Goal: Task Accomplishment & Management: Use online tool/utility

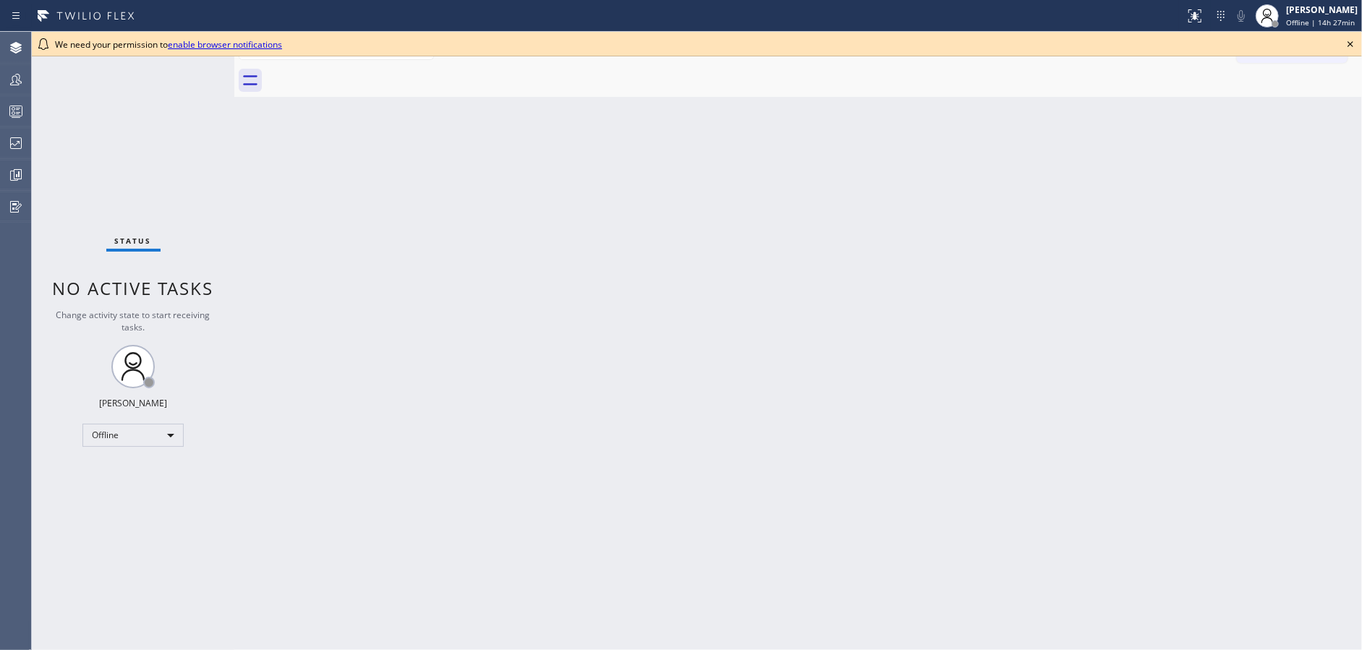
click at [1353, 43] on icon at bounding box center [1349, 43] width 17 height 17
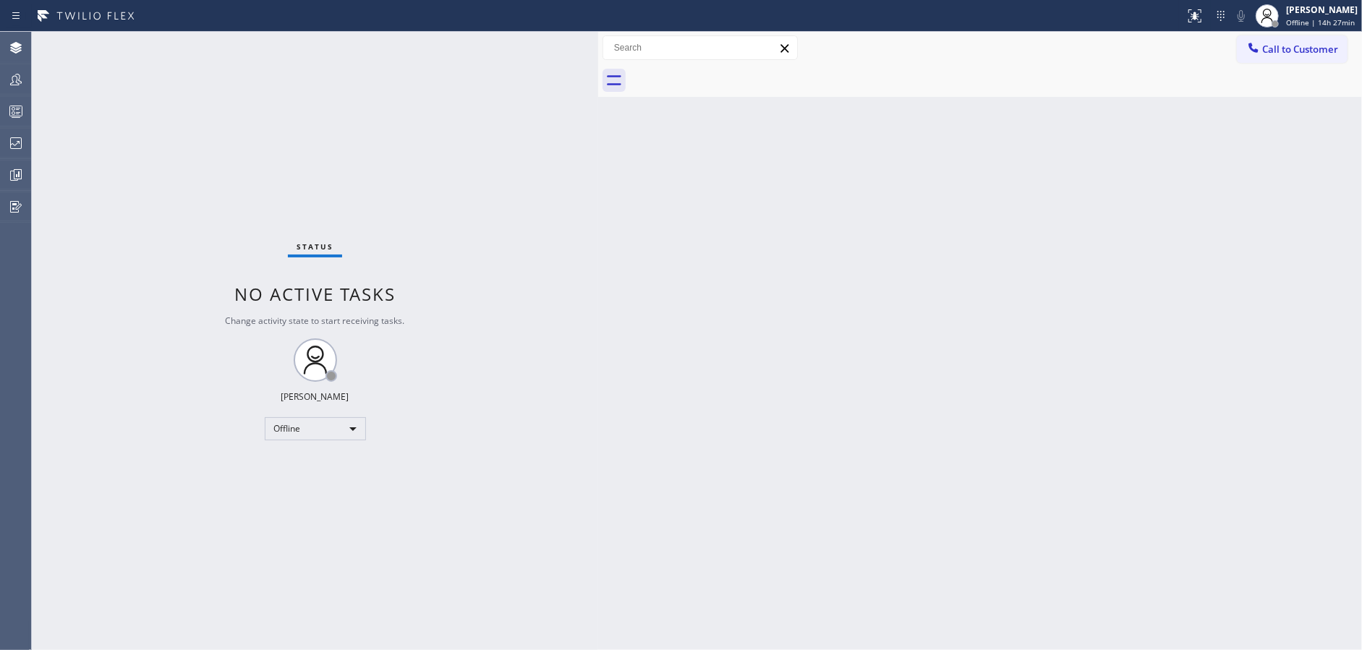
drag, startPoint x: 236, startPoint y: 42, endPoint x: 618, endPoint y: 29, distance: 381.3
click at [618, 29] on div "Status report No issues detected If you experience an issue, please download th…" at bounding box center [681, 325] width 1362 height 650
click at [309, 425] on div "Offline" at bounding box center [323, 428] width 101 height 23
click at [320, 473] on li "Available" at bounding box center [322, 466] width 98 height 17
click at [336, 422] on div "Available" at bounding box center [323, 428] width 101 height 23
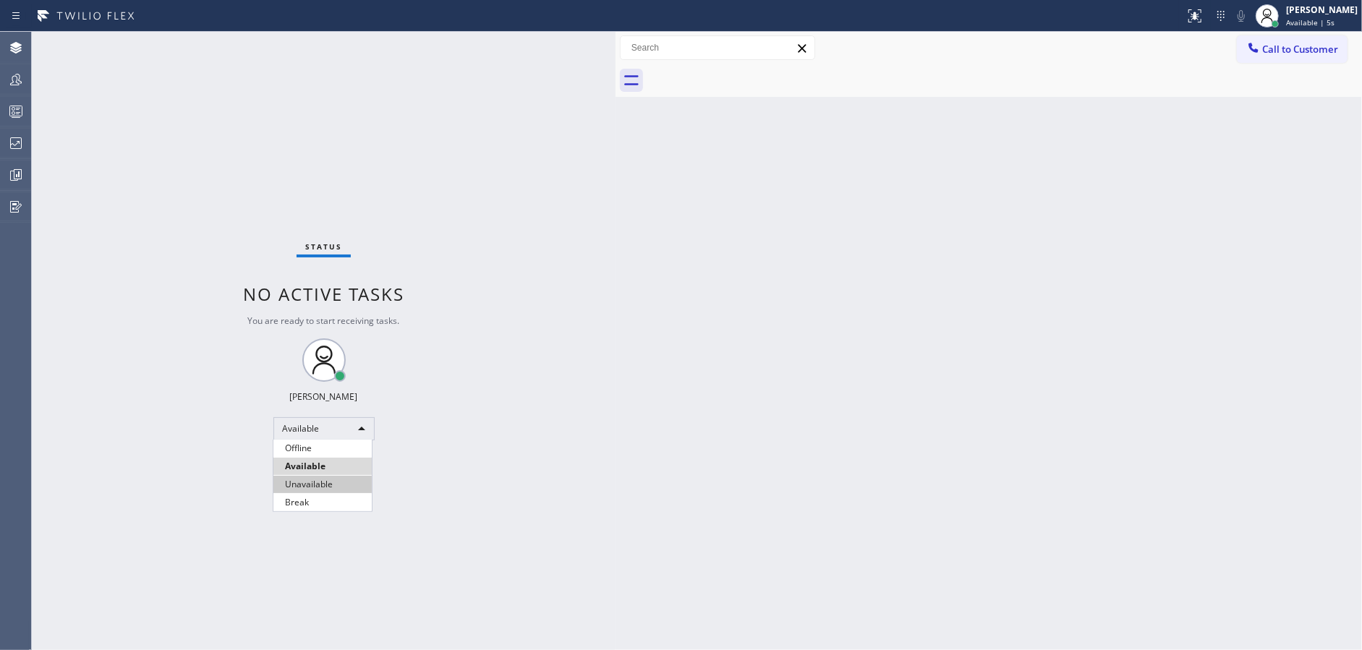
click at [336, 489] on li "Unavailable" at bounding box center [322, 484] width 98 height 17
click at [7, 117] on icon at bounding box center [15, 111] width 17 height 17
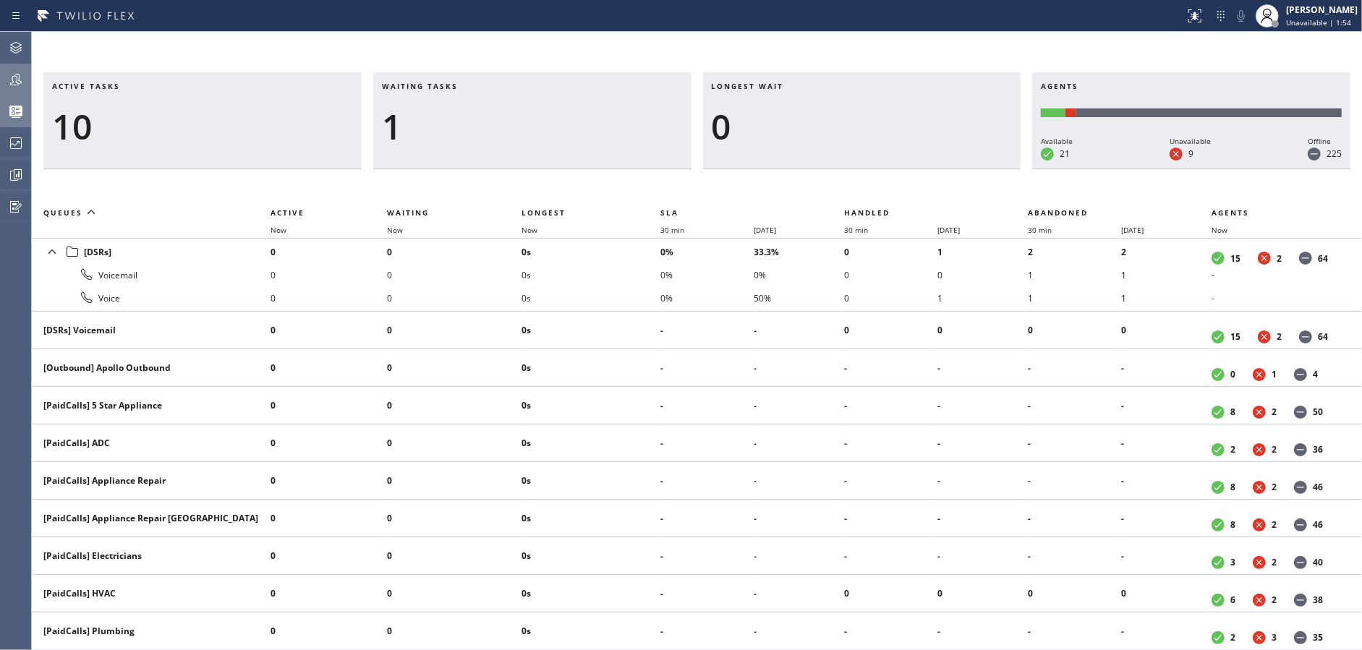
click at [5, 76] on div at bounding box center [16, 79] width 32 height 17
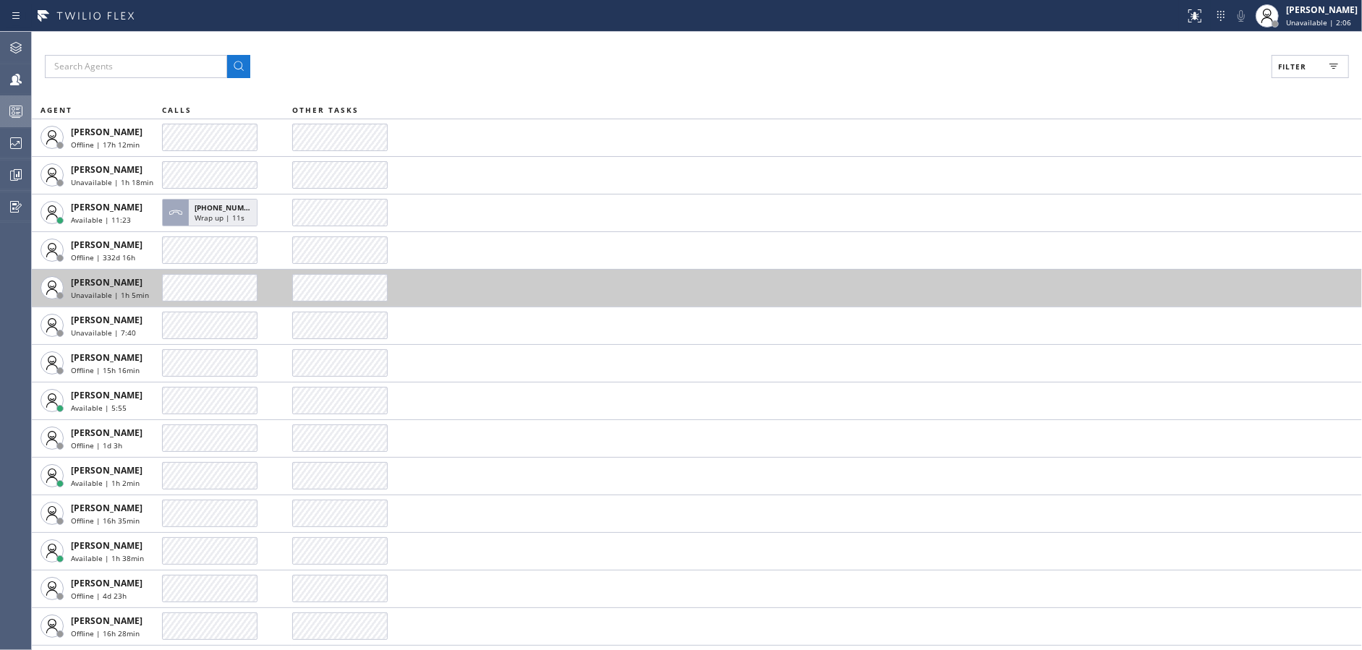
scroll to position [434, 0]
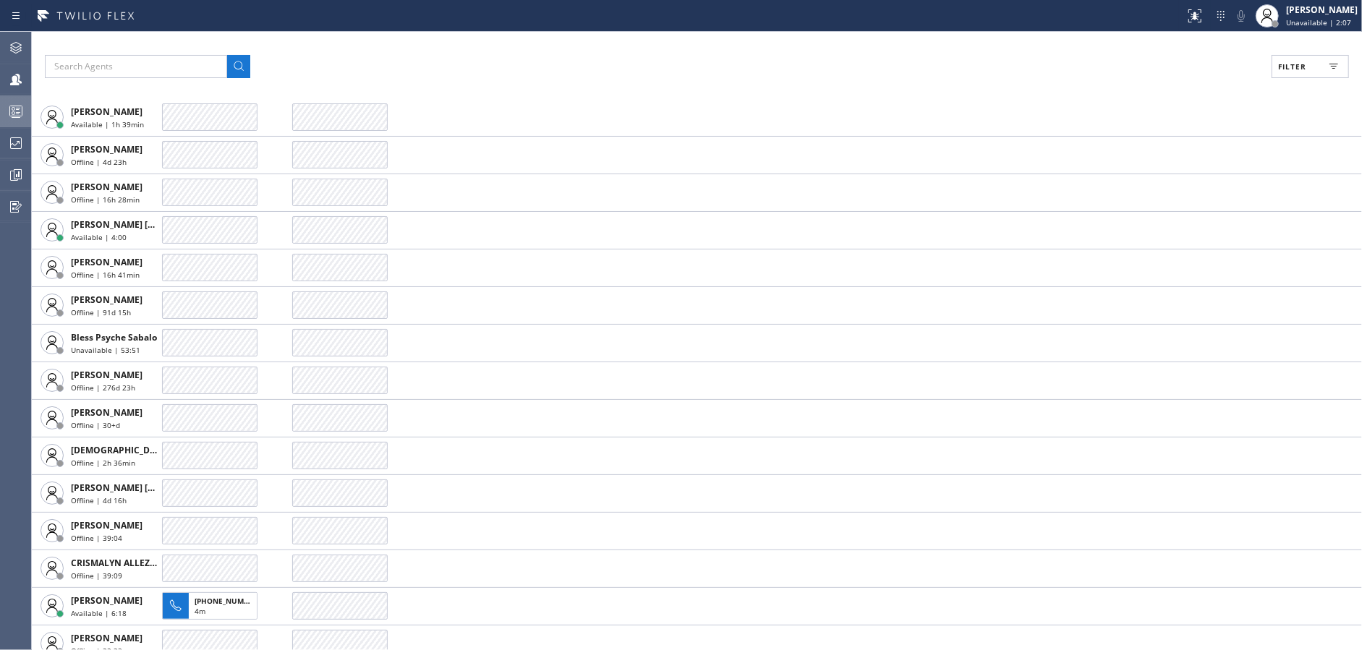
click at [1305, 66] on button "Filter" at bounding box center [1309, 66] width 77 height 23
click at [1155, 168] on input "Available" at bounding box center [1150, 170] width 17 height 17
checkbox input "true"
click at [1155, 185] on input "Unavailable" at bounding box center [1150, 193] width 17 height 17
checkbox input "true"
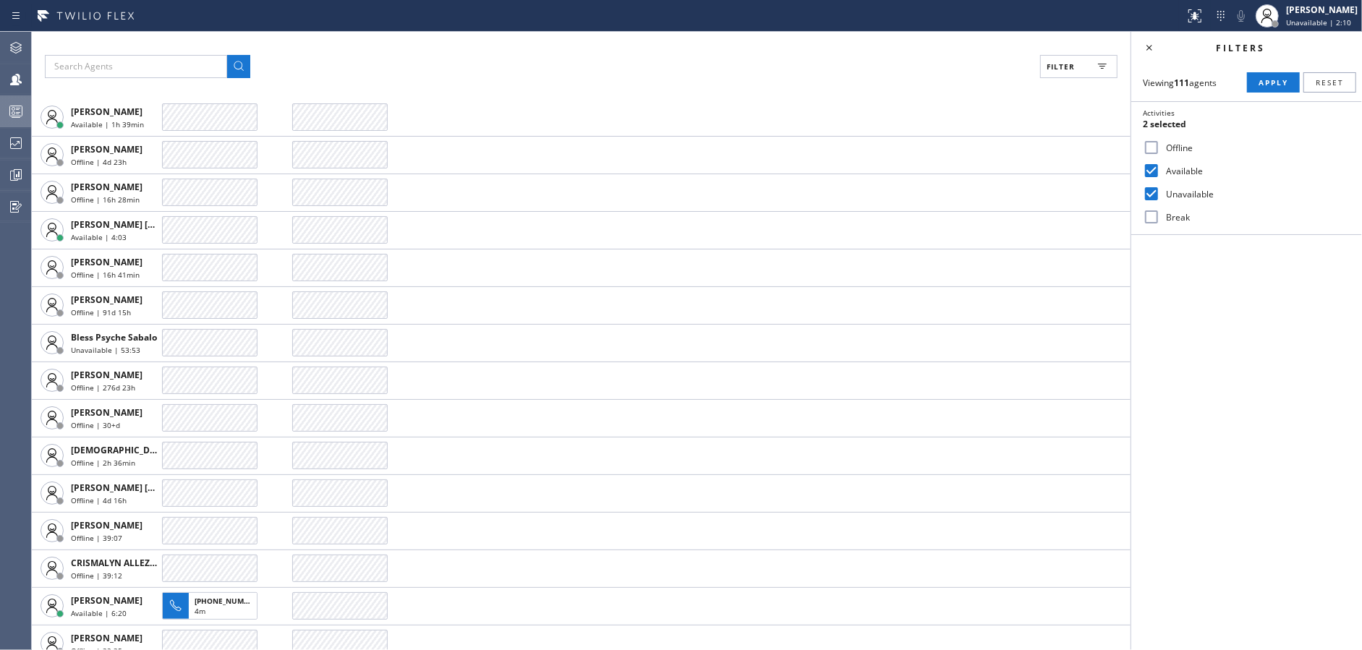
click at [1155, 211] on input "Break" at bounding box center [1150, 216] width 17 height 17
checkbox input "true"
click at [1263, 82] on span "Apply" at bounding box center [1273, 82] width 30 height 10
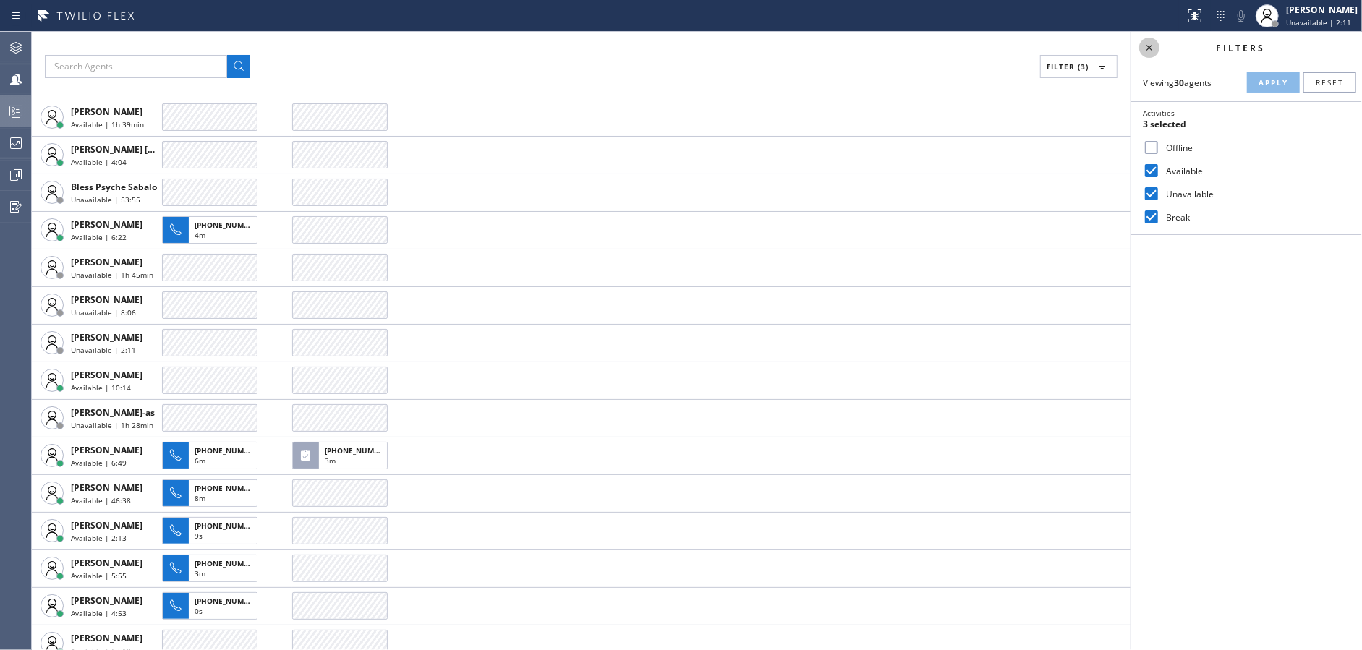
click at [1155, 40] on icon at bounding box center [1148, 47] width 17 height 17
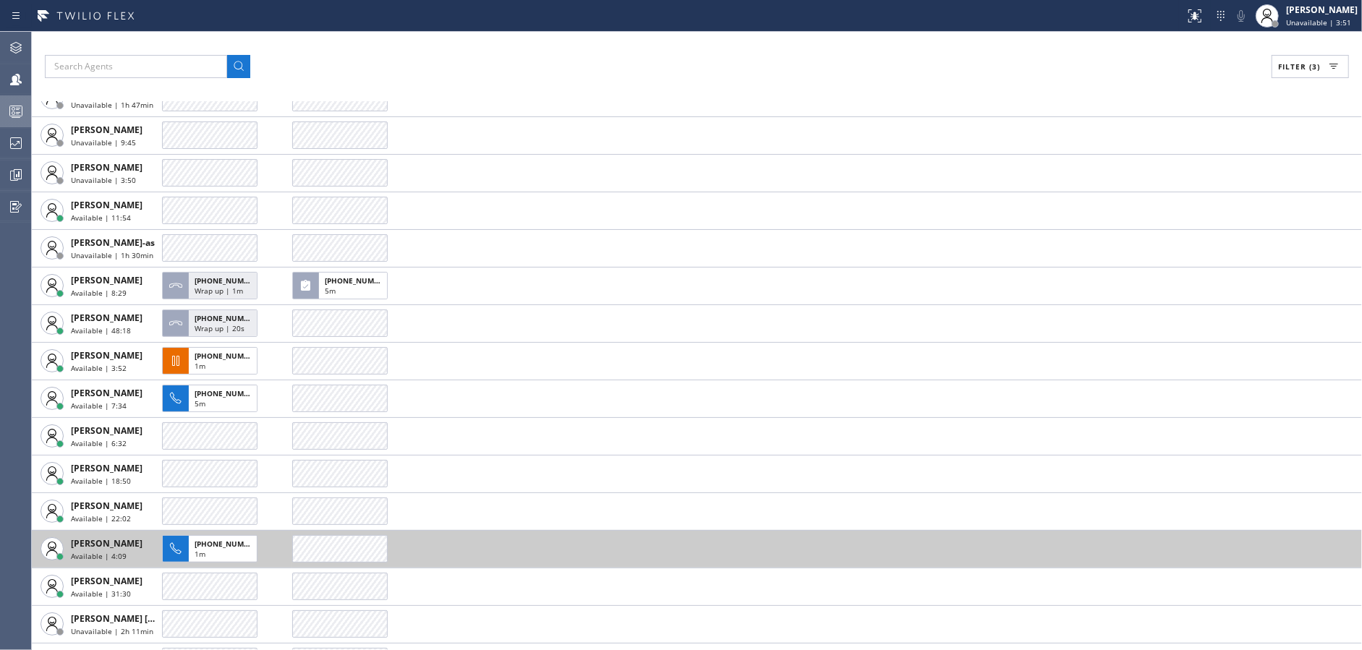
scroll to position [559, 0]
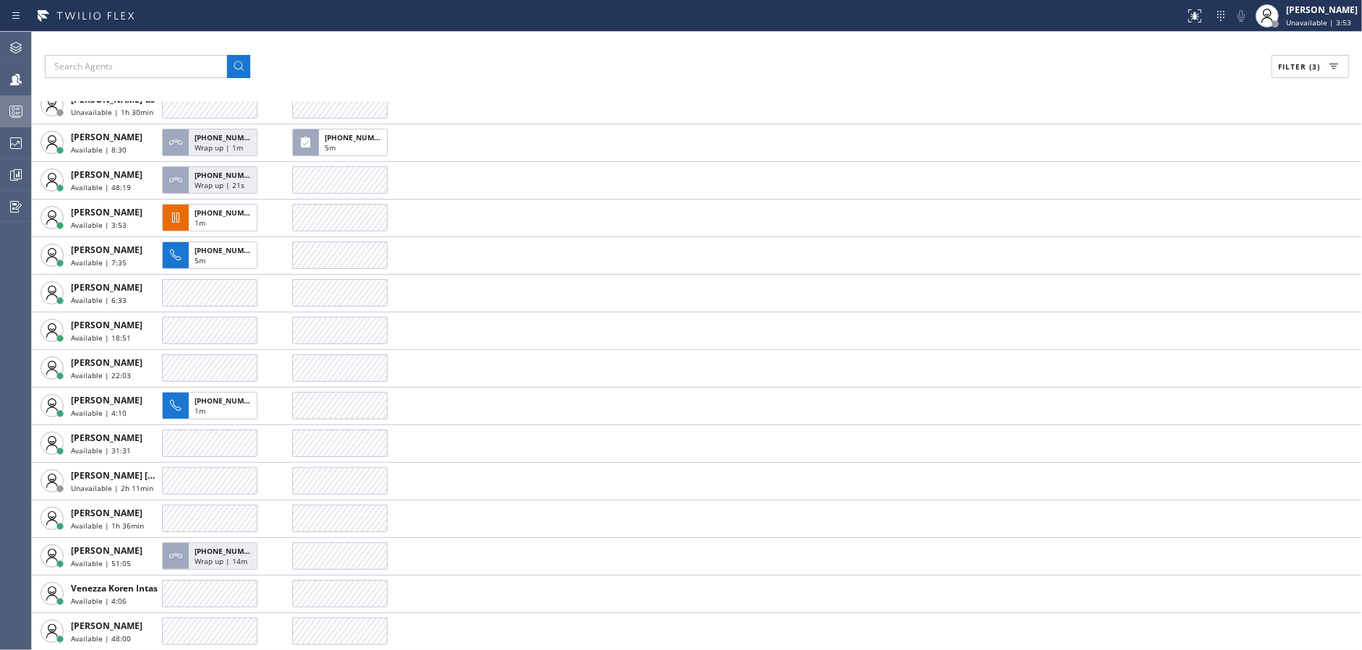
click at [0, 116] on div at bounding box center [16, 111] width 32 height 17
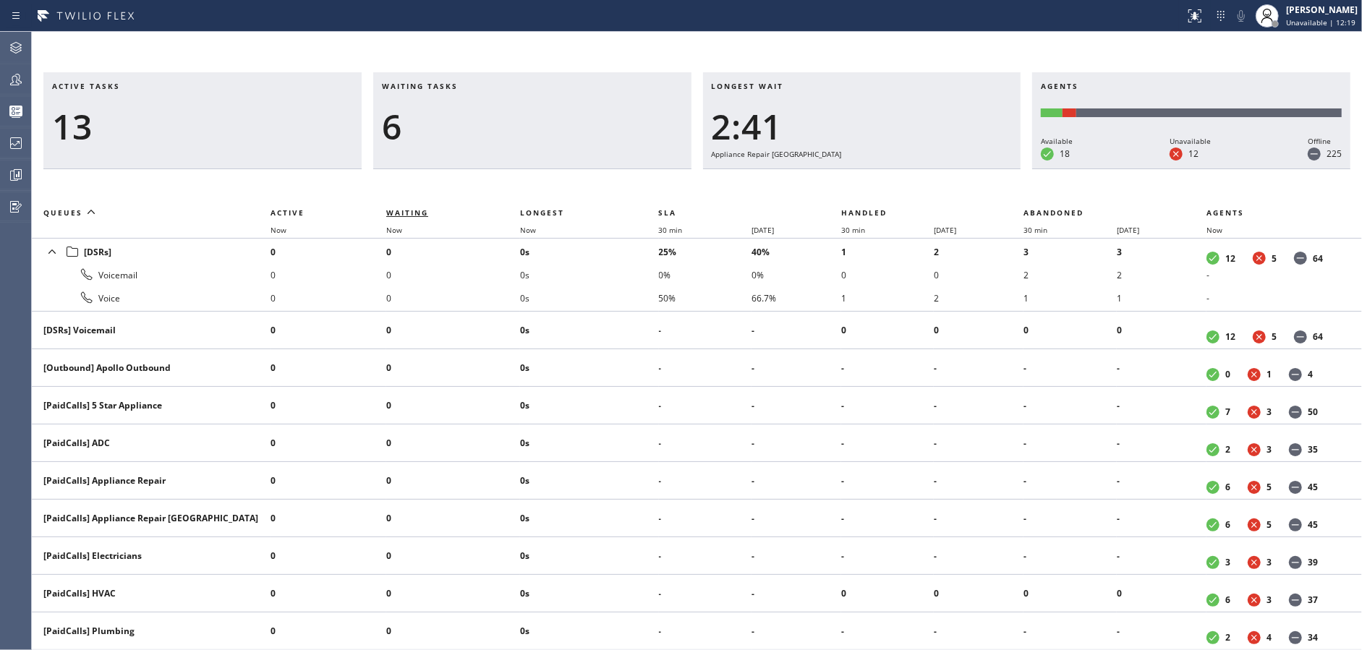
click at [409, 208] on span "Waiting" at bounding box center [407, 213] width 42 height 10
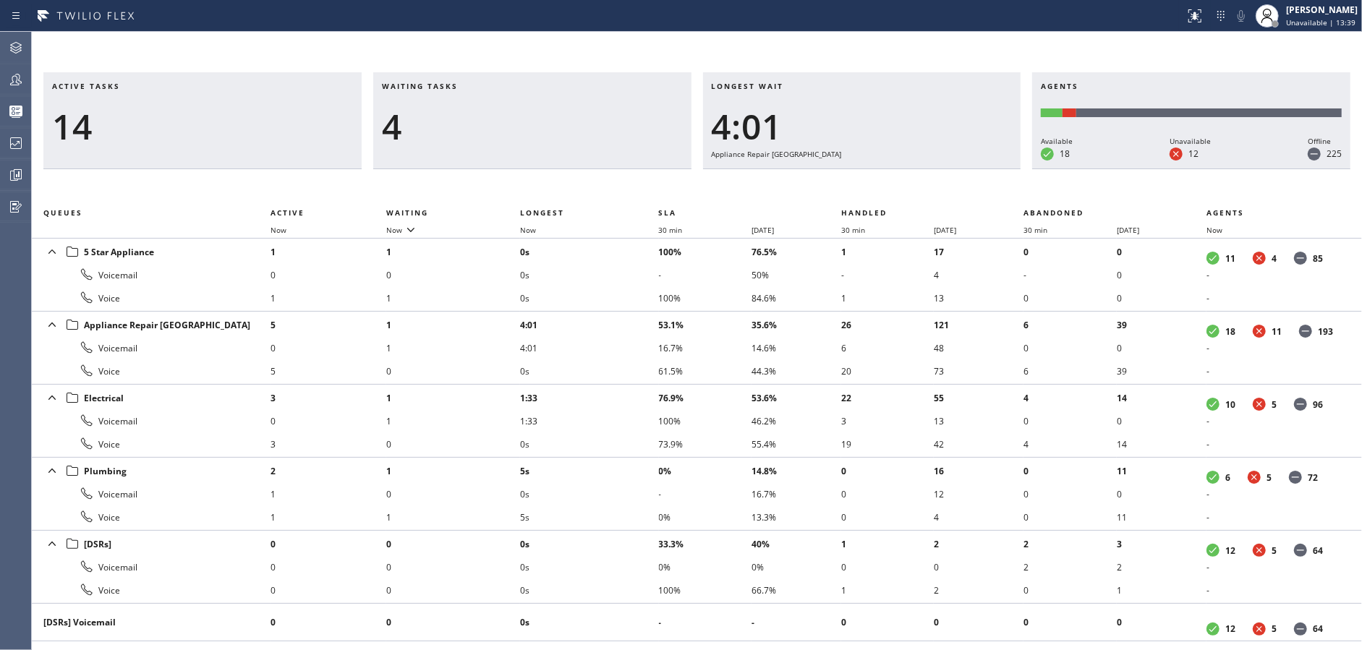
click at [344, 127] on div "14" at bounding box center [202, 127] width 301 height 42
click at [17, 80] on icon at bounding box center [16, 80] width 12 height 12
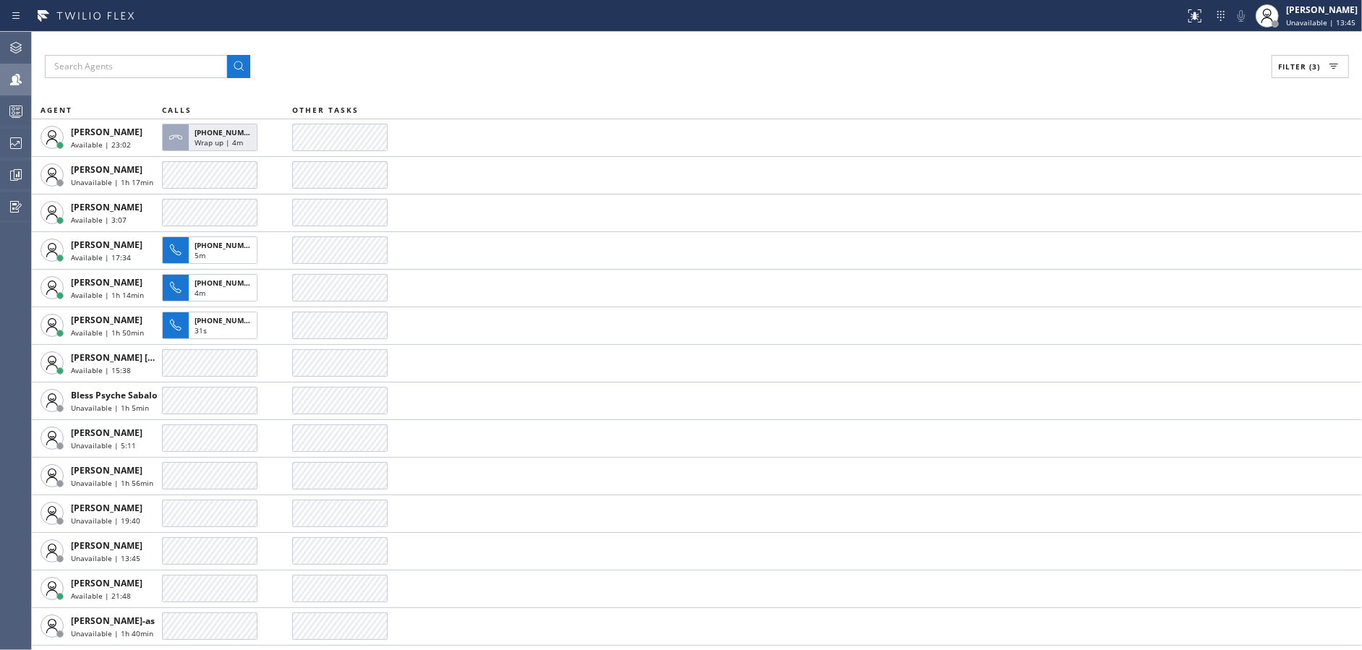
drag, startPoint x: 1308, startPoint y: 69, endPoint x: 1171, endPoint y: 170, distance: 169.6
click at [1308, 69] on span "Filter (3)" at bounding box center [1299, 66] width 42 height 10
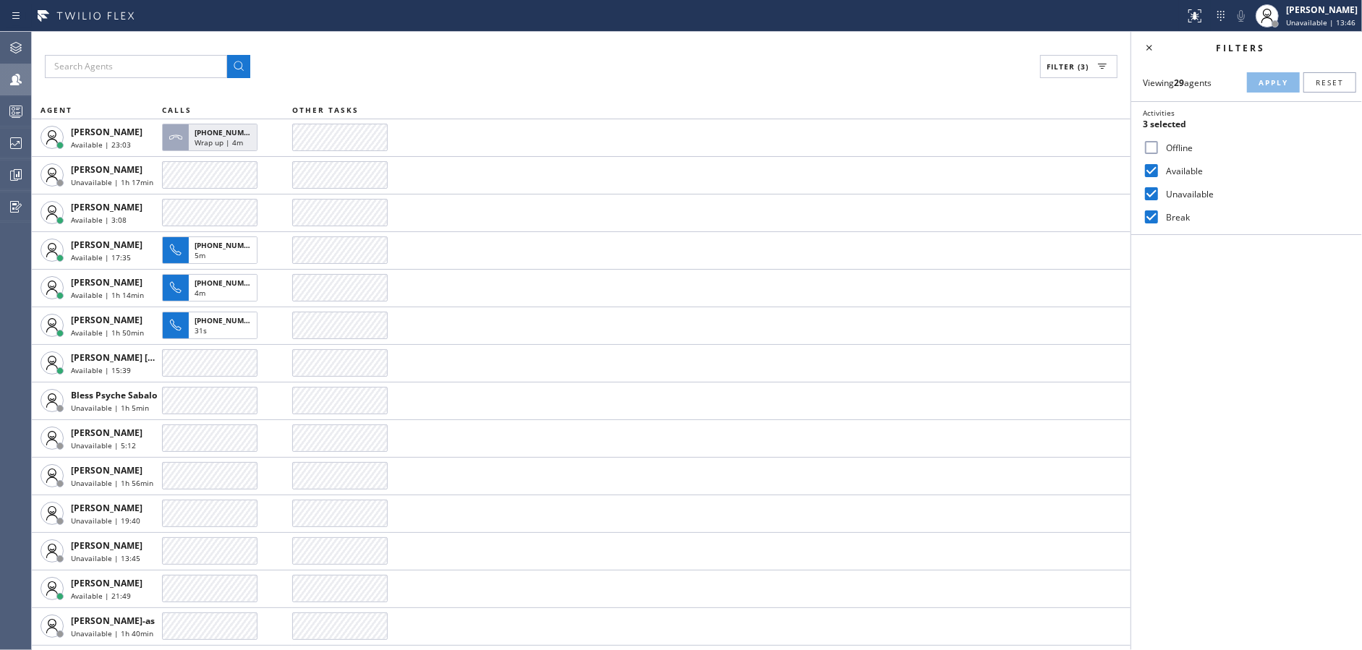
click at [1148, 200] on input "Unavailable" at bounding box center [1150, 193] width 17 height 17
checkbox input "false"
click at [1272, 76] on button "Apply" at bounding box center [1273, 82] width 53 height 20
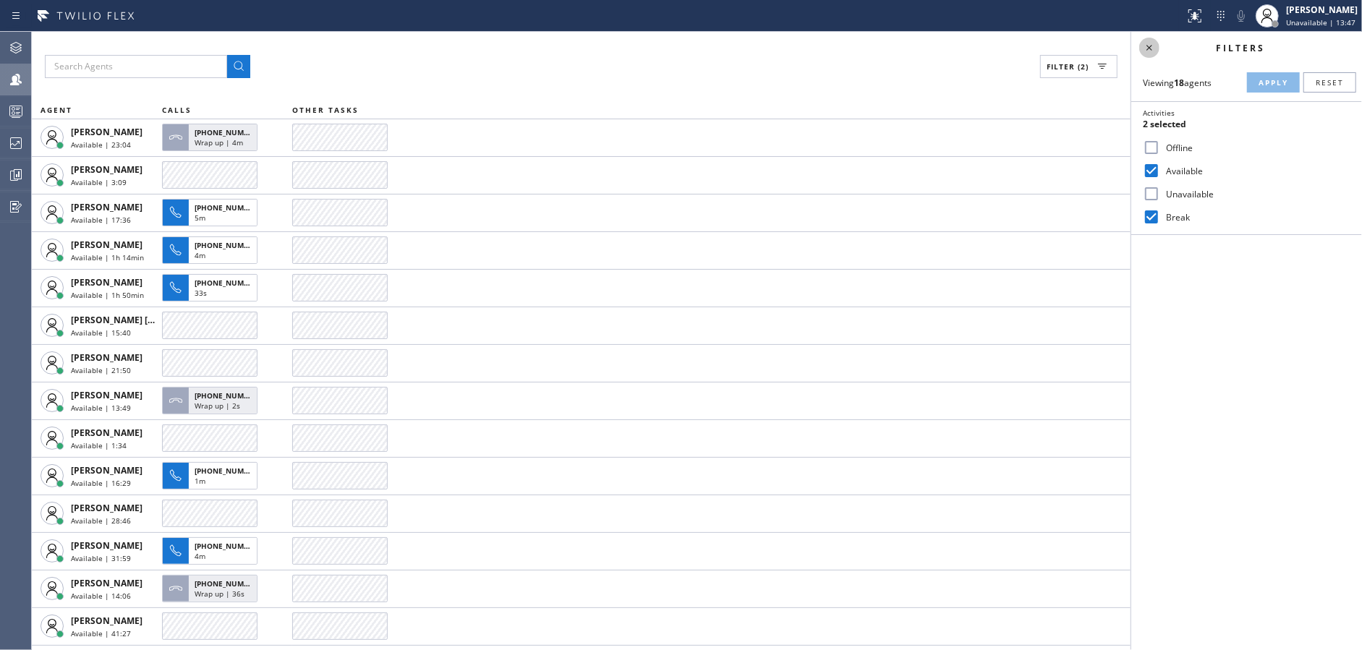
click at [1150, 47] on icon at bounding box center [1149, 48] width 6 height 6
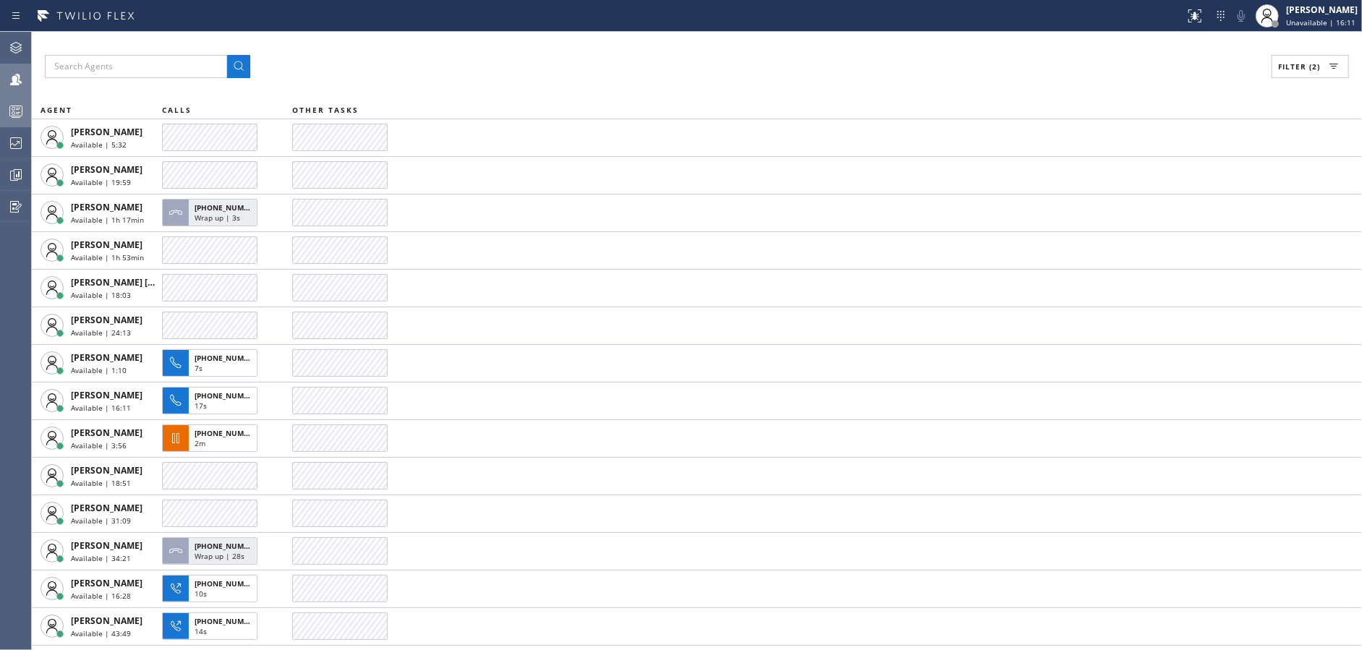
click at [0, 116] on div at bounding box center [16, 111] width 32 height 17
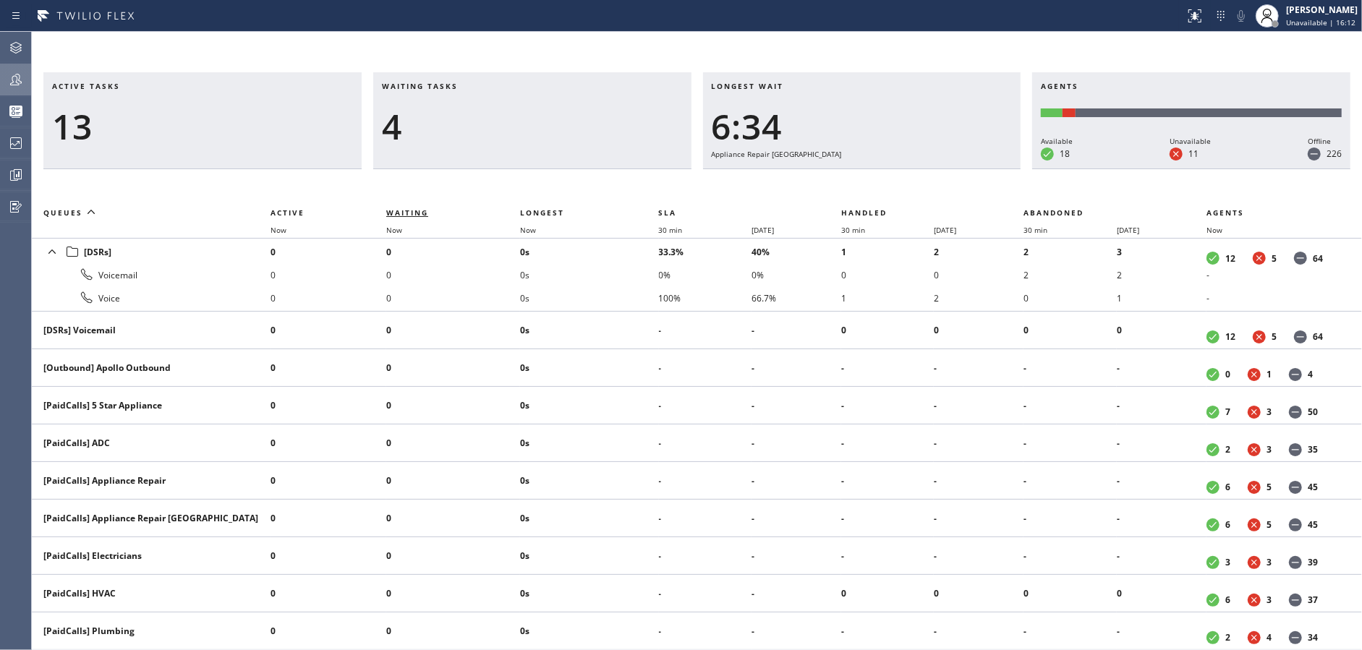
click at [407, 215] on span "Waiting" at bounding box center [407, 213] width 42 height 10
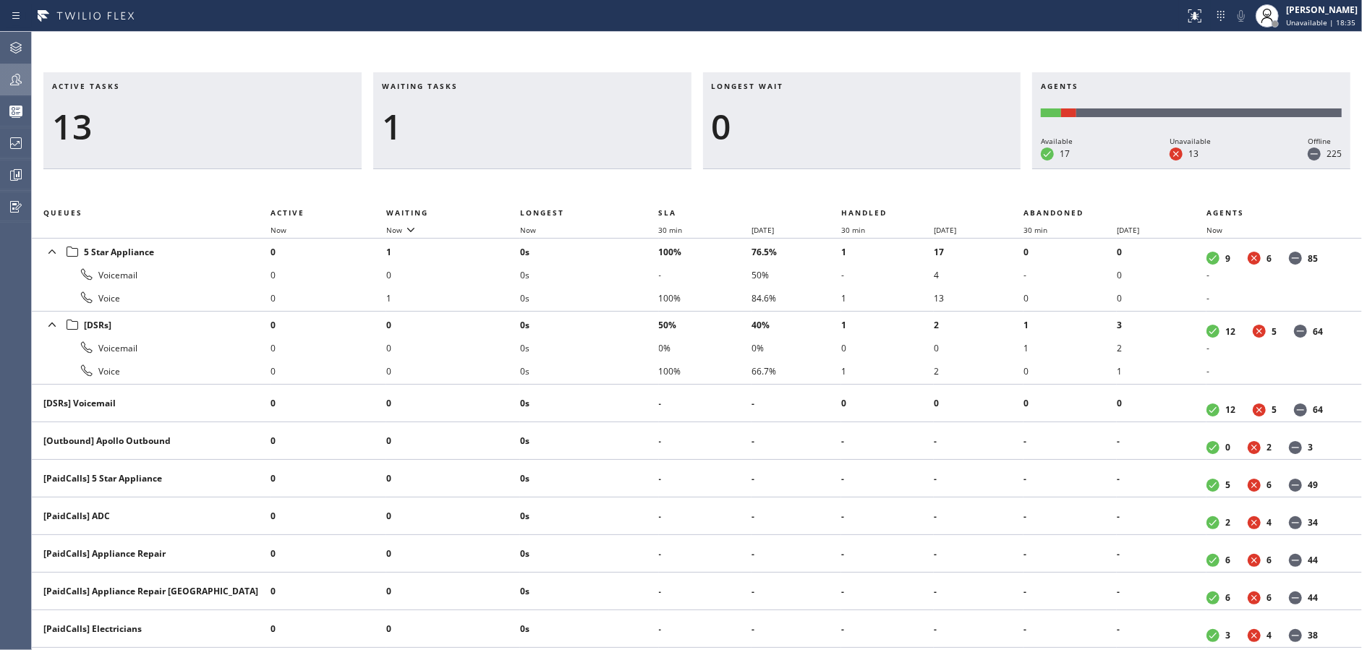
click at [25, 90] on div at bounding box center [16, 79] width 32 height 29
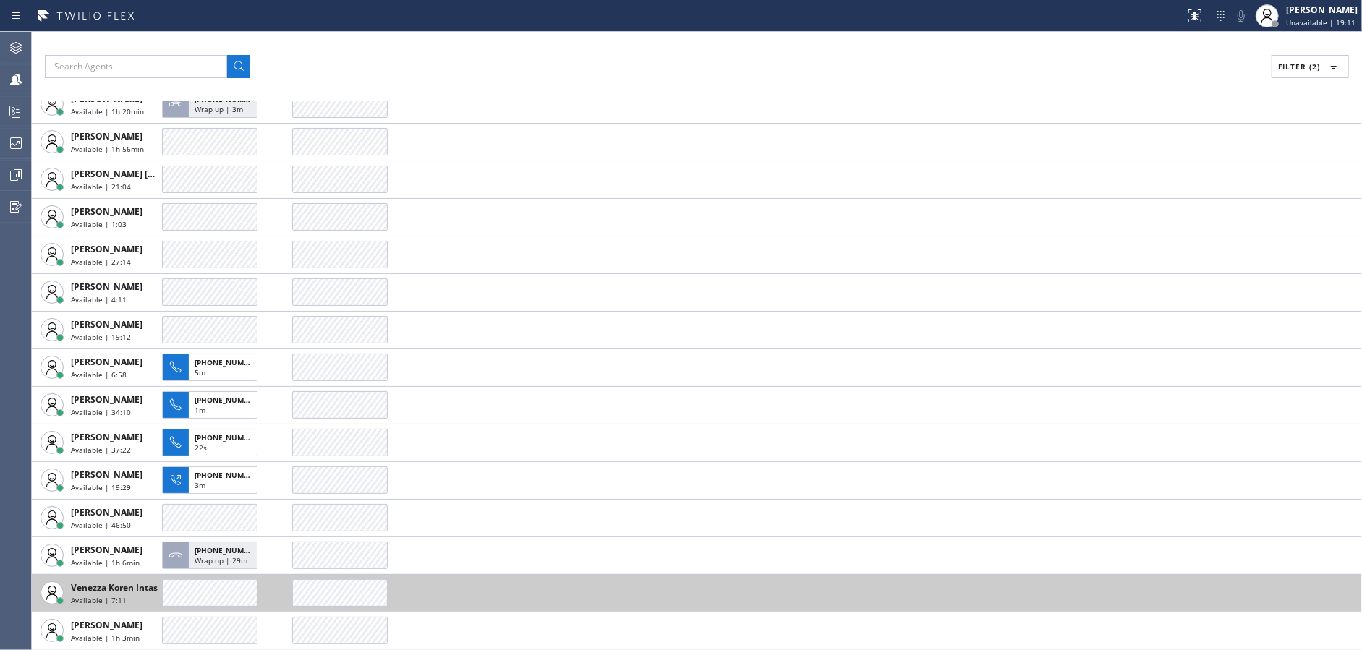
scroll to position [70, 0]
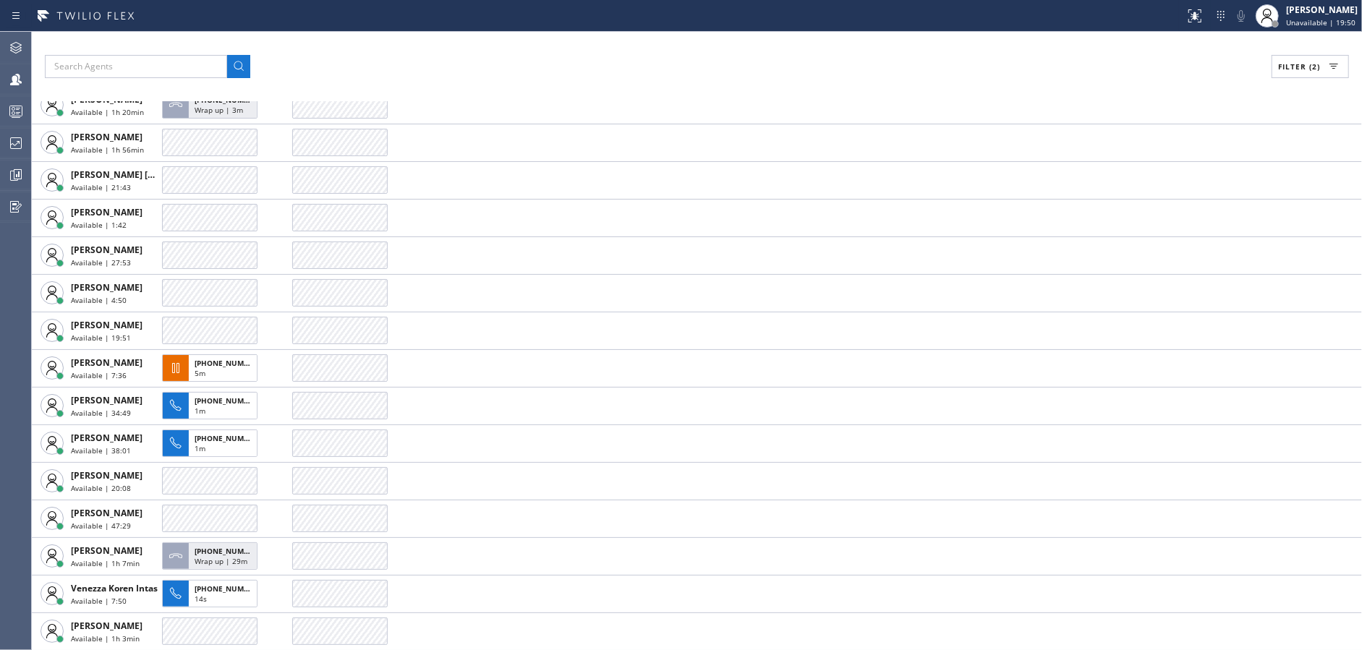
click at [422, 49] on div "Filter (2) AGENT CALLS OTHER TASKS [PERSON_NAME] Available | 23:39 [PERSON_NAME…" at bounding box center [697, 341] width 1330 height 618
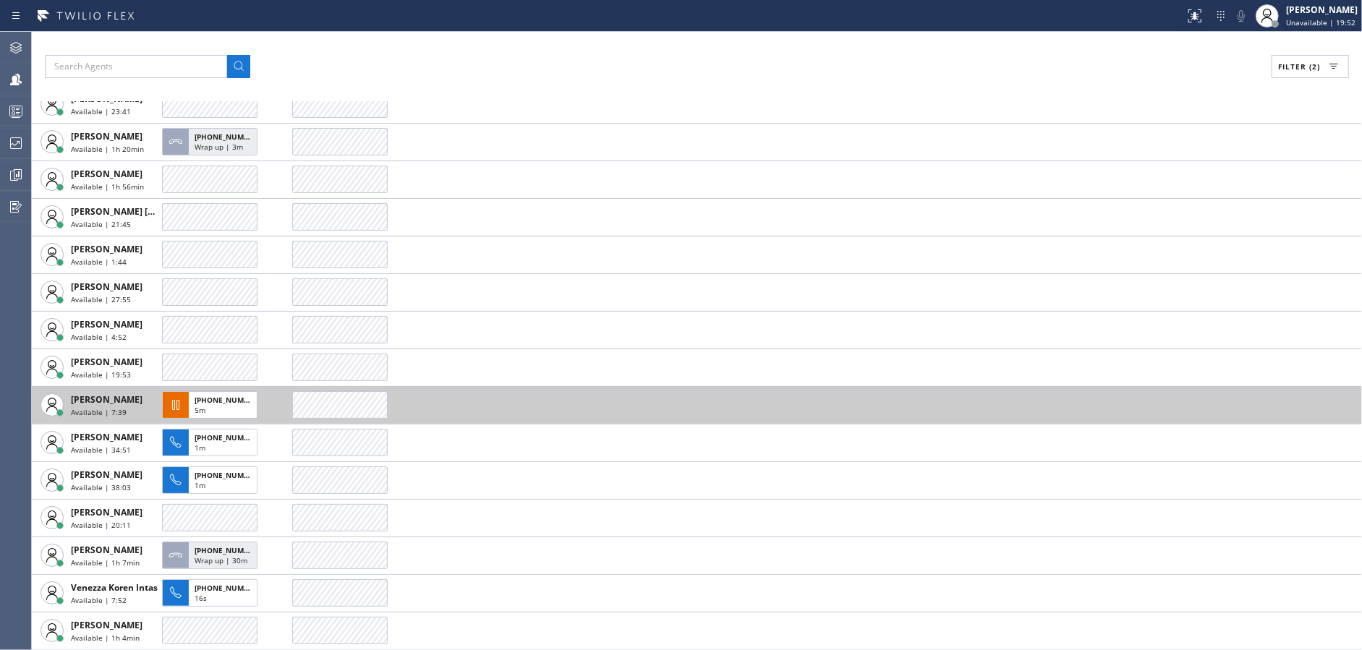
scroll to position [33, 0]
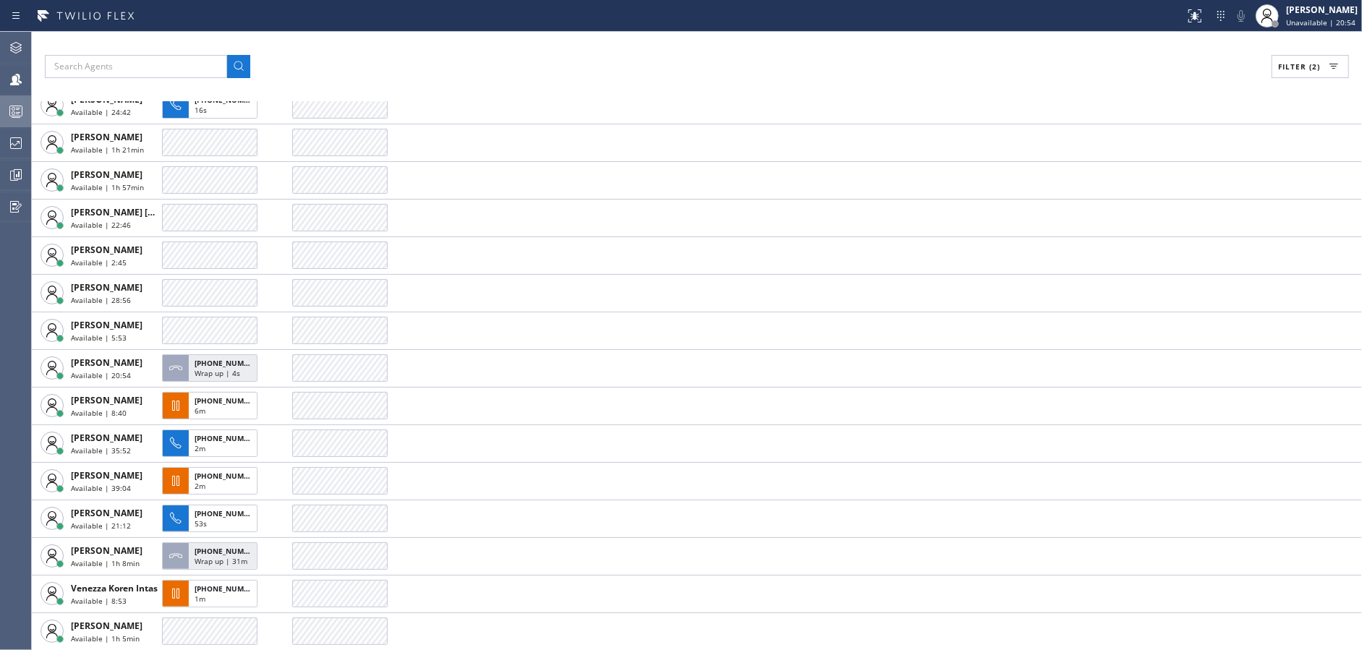
click at [0, 103] on div at bounding box center [16, 111] width 32 height 17
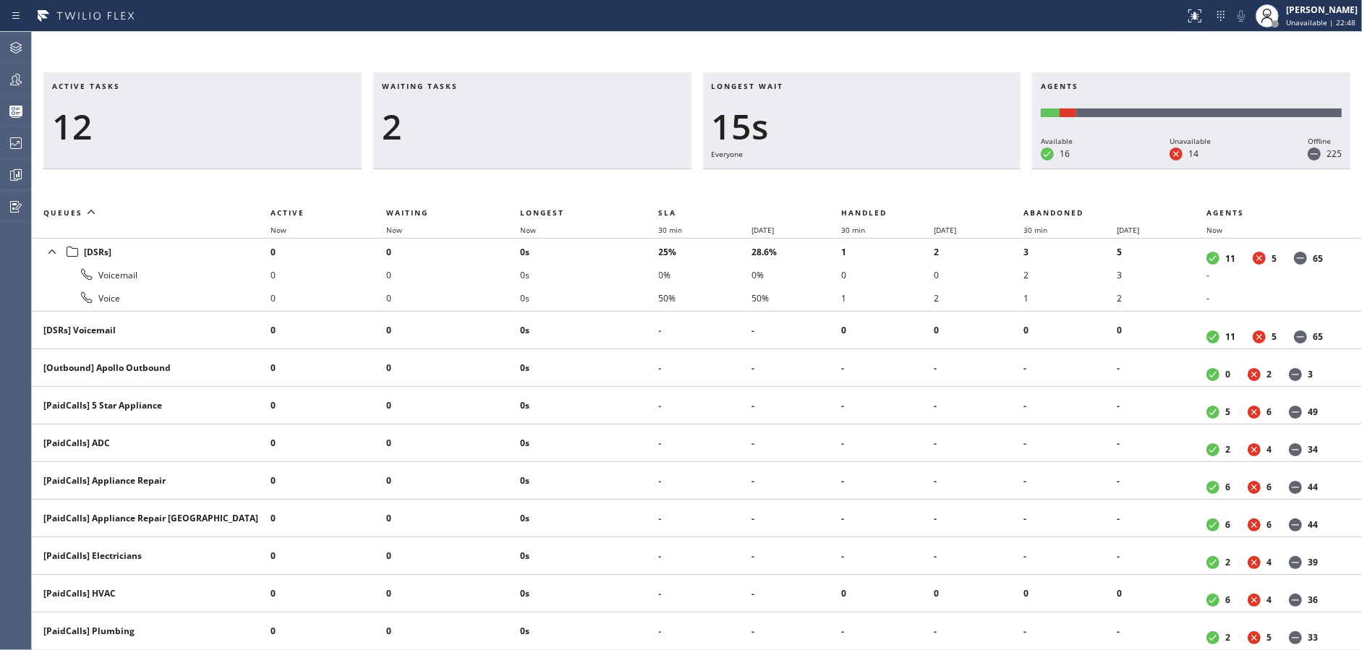
click at [14, 80] on icon at bounding box center [15, 79] width 17 height 17
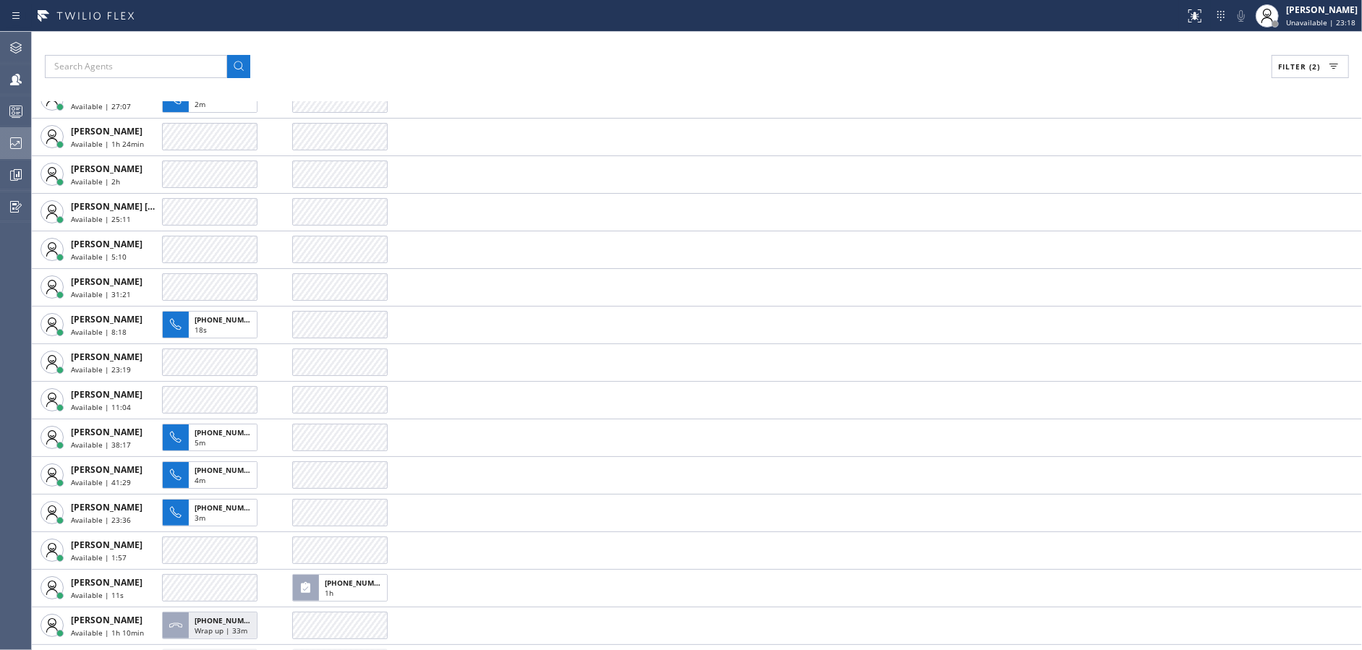
scroll to position [72, 0]
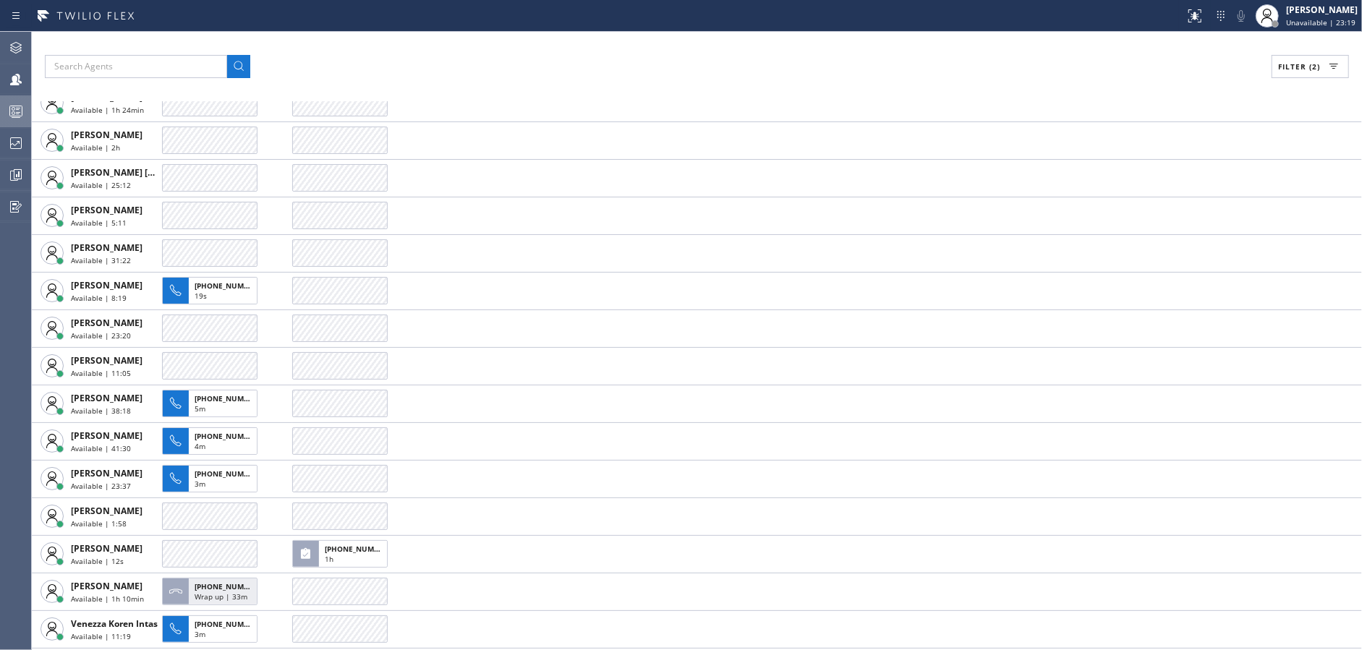
click at [7, 107] on icon at bounding box center [15, 111] width 17 height 17
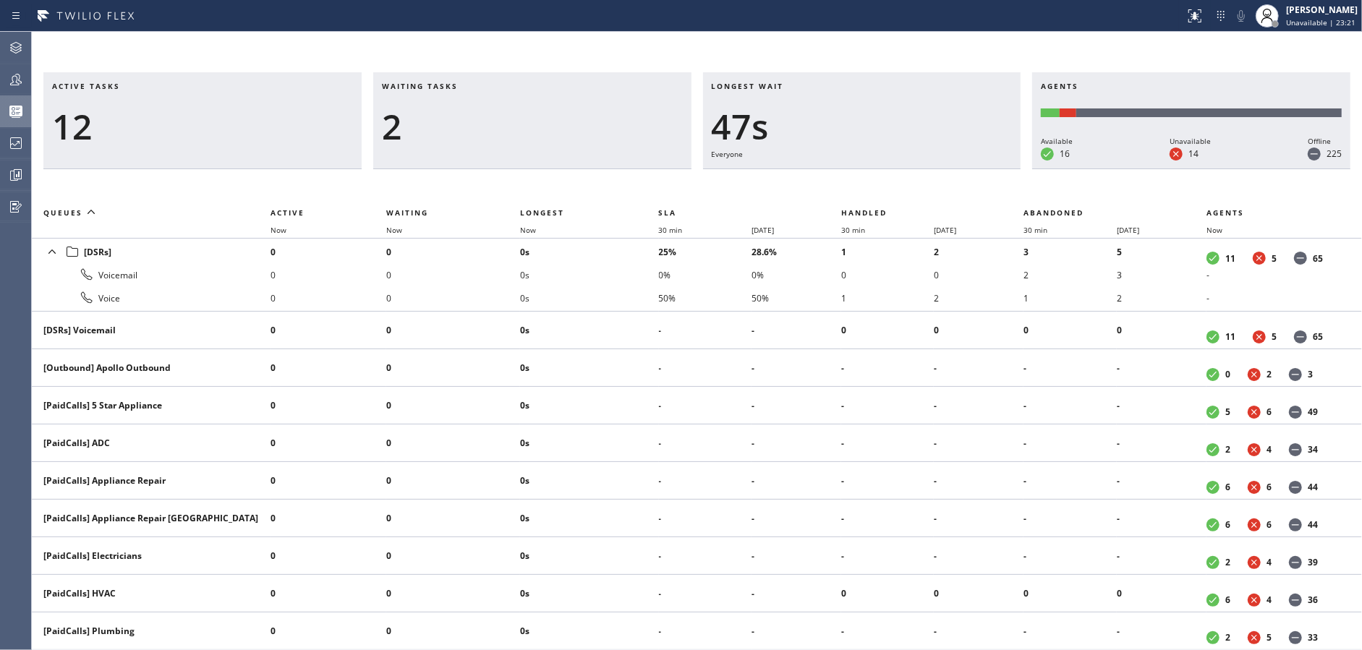
click at [414, 205] on th "Waiting" at bounding box center [453, 212] width 134 height 17
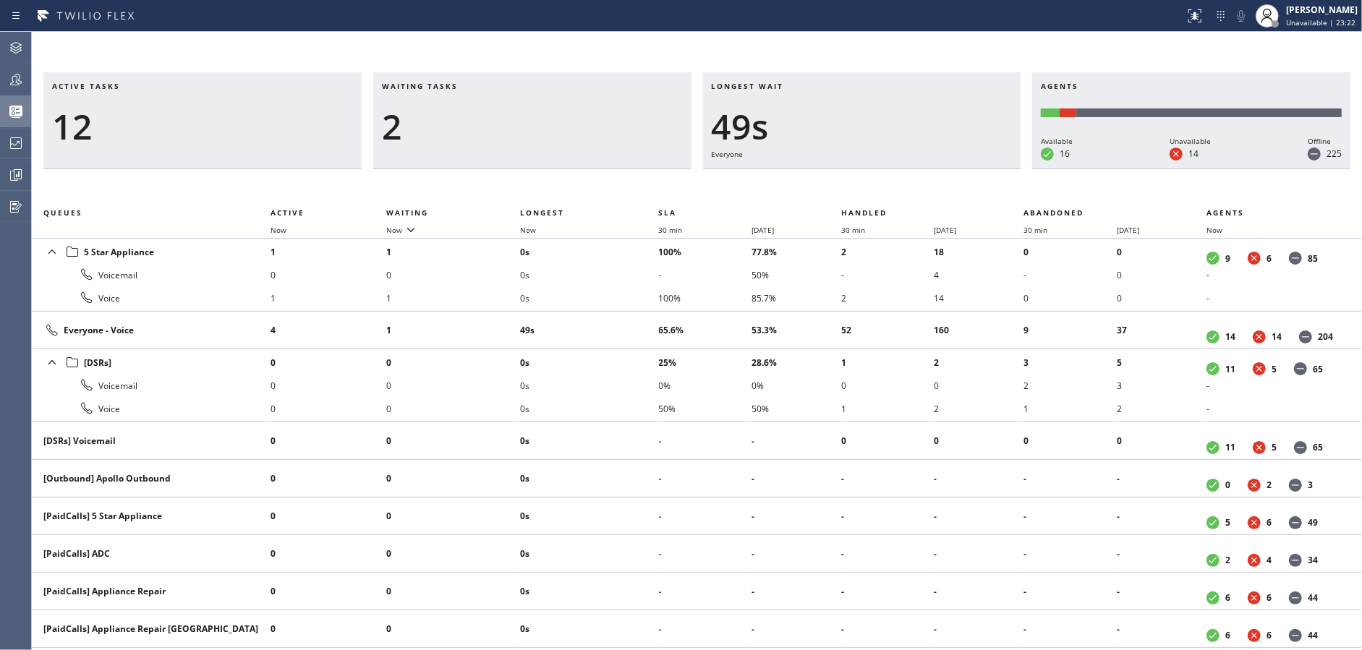
click at [5, 80] on div at bounding box center [16, 79] width 32 height 17
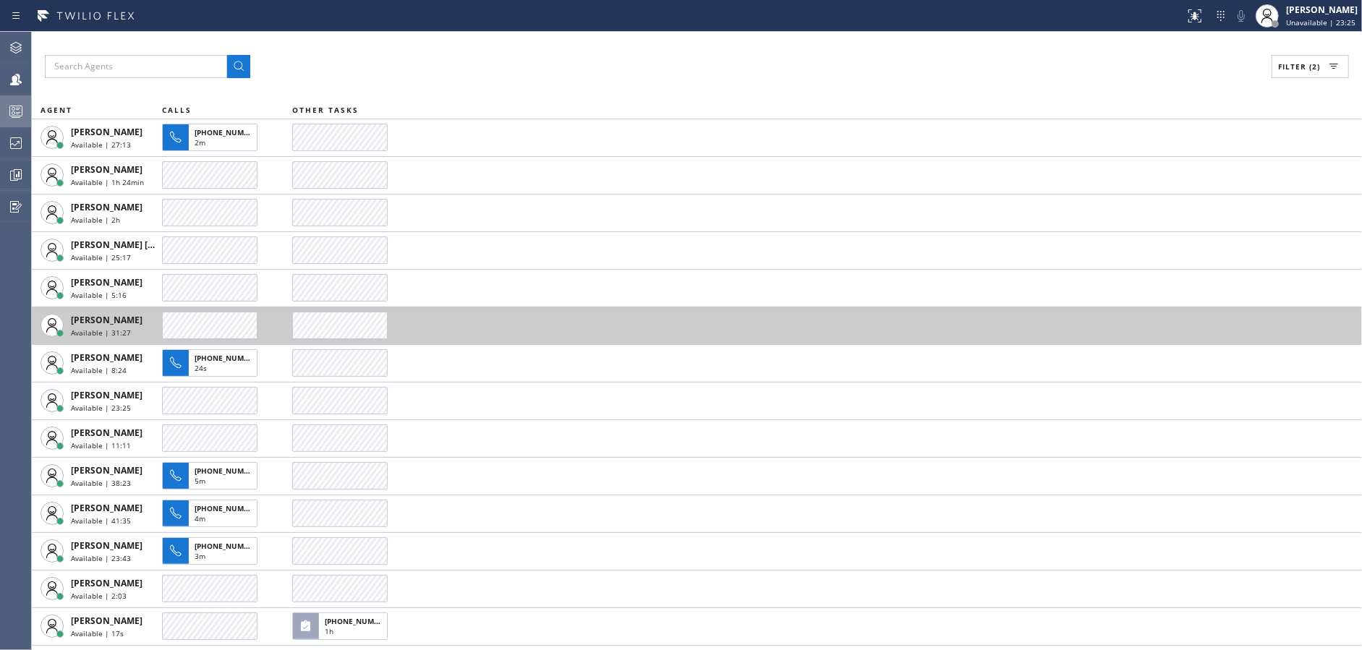
scroll to position [108, 0]
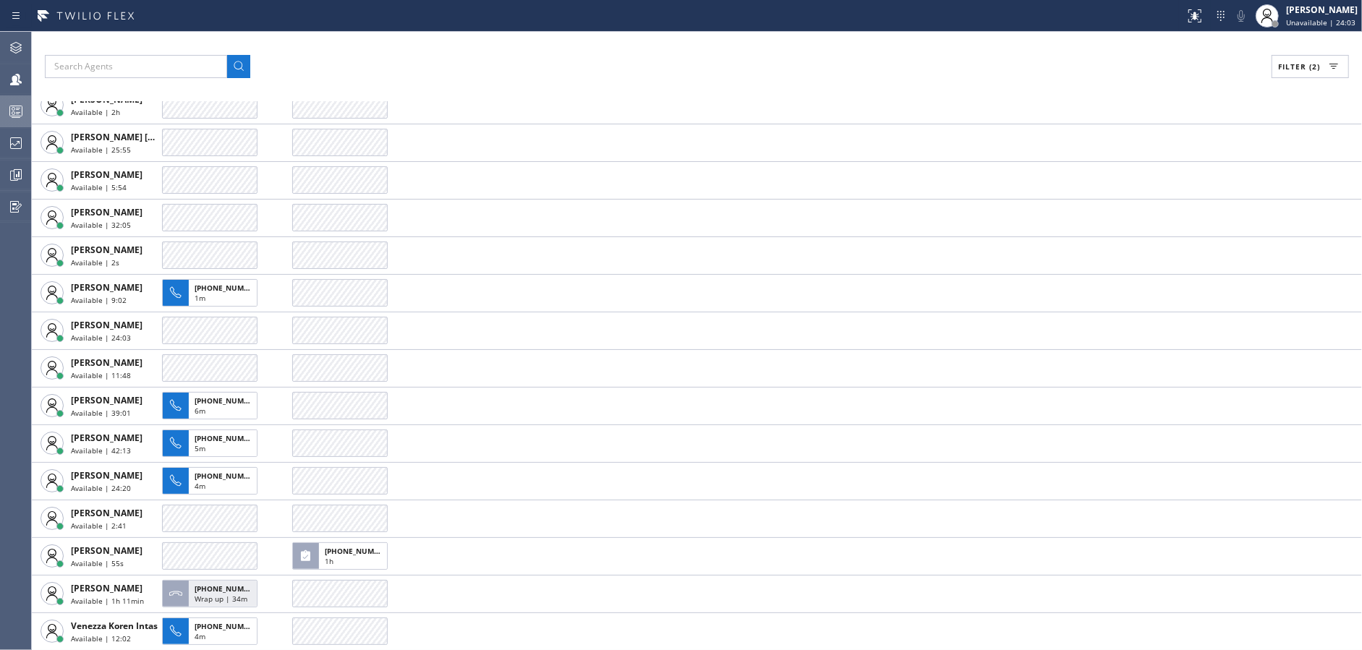
click at [389, 55] on div "Filter (2)" at bounding box center [697, 66] width 1304 height 23
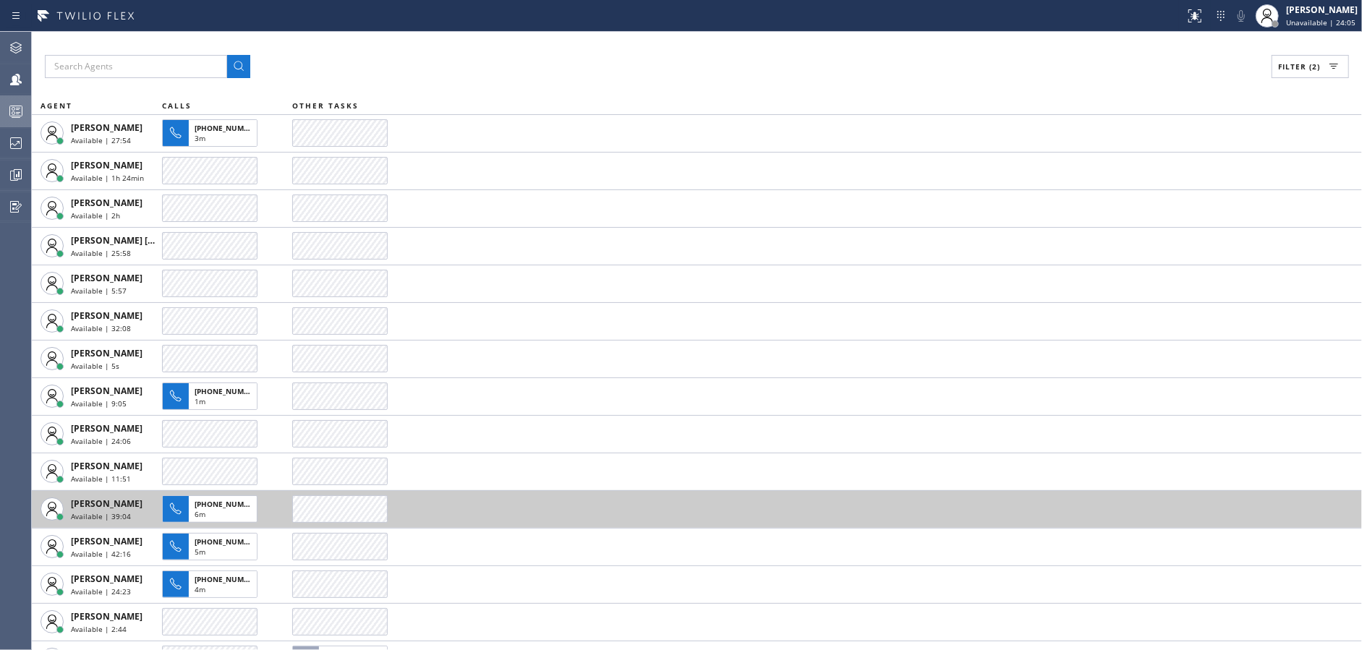
scroll to position [0, 0]
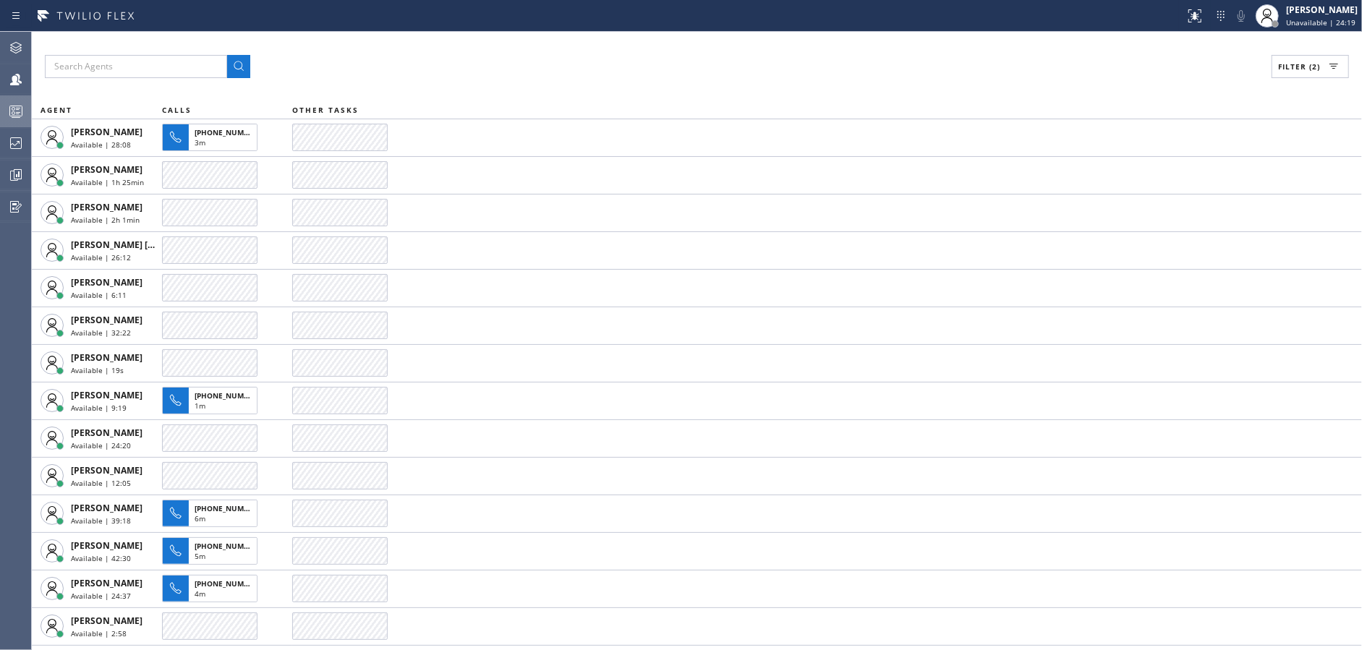
click at [1, 99] on div at bounding box center [16, 111] width 32 height 29
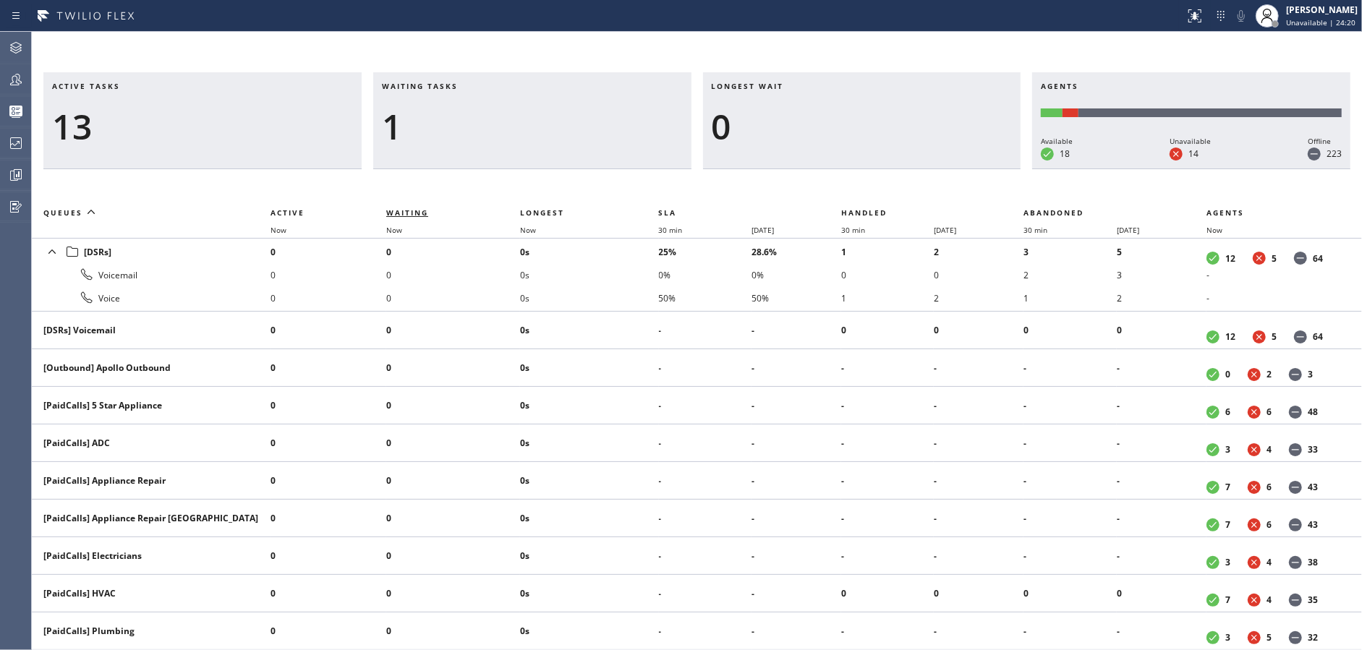
click at [411, 210] on span "Waiting" at bounding box center [407, 213] width 42 height 10
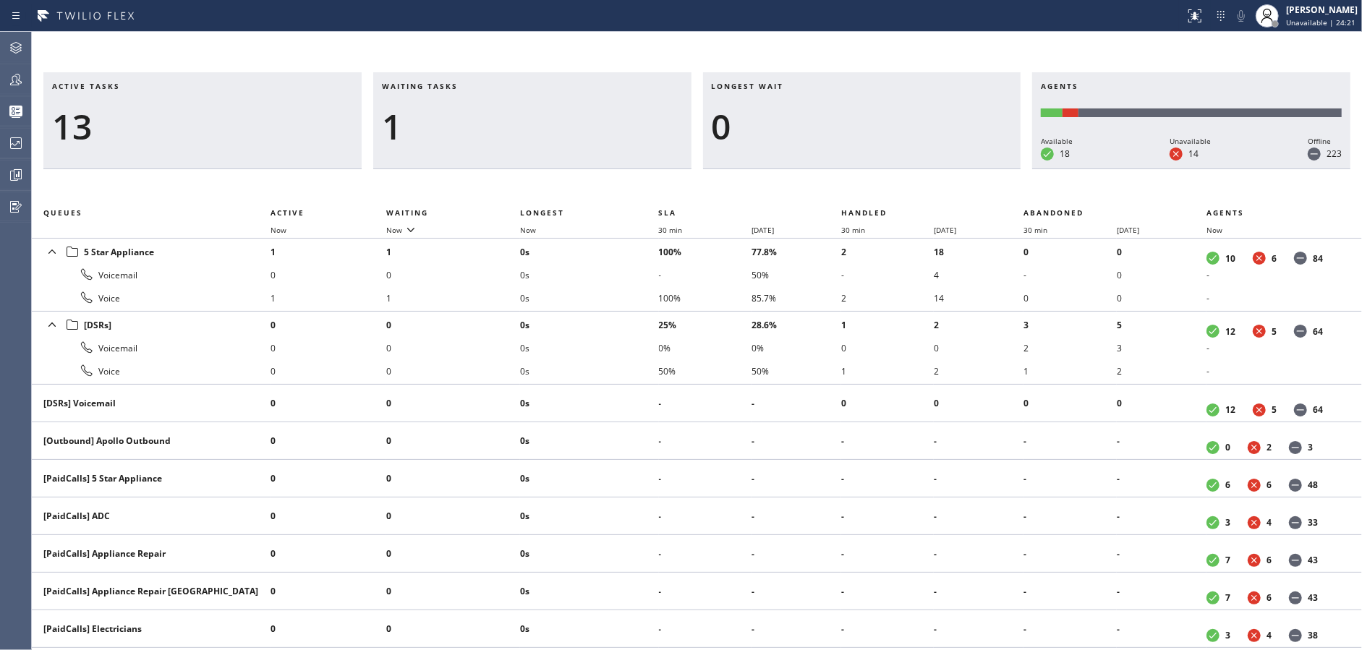
click at [453, 155] on div "Waiting tasks 1" at bounding box center [532, 120] width 318 height 97
click at [14, 77] on icon at bounding box center [15, 79] width 17 height 17
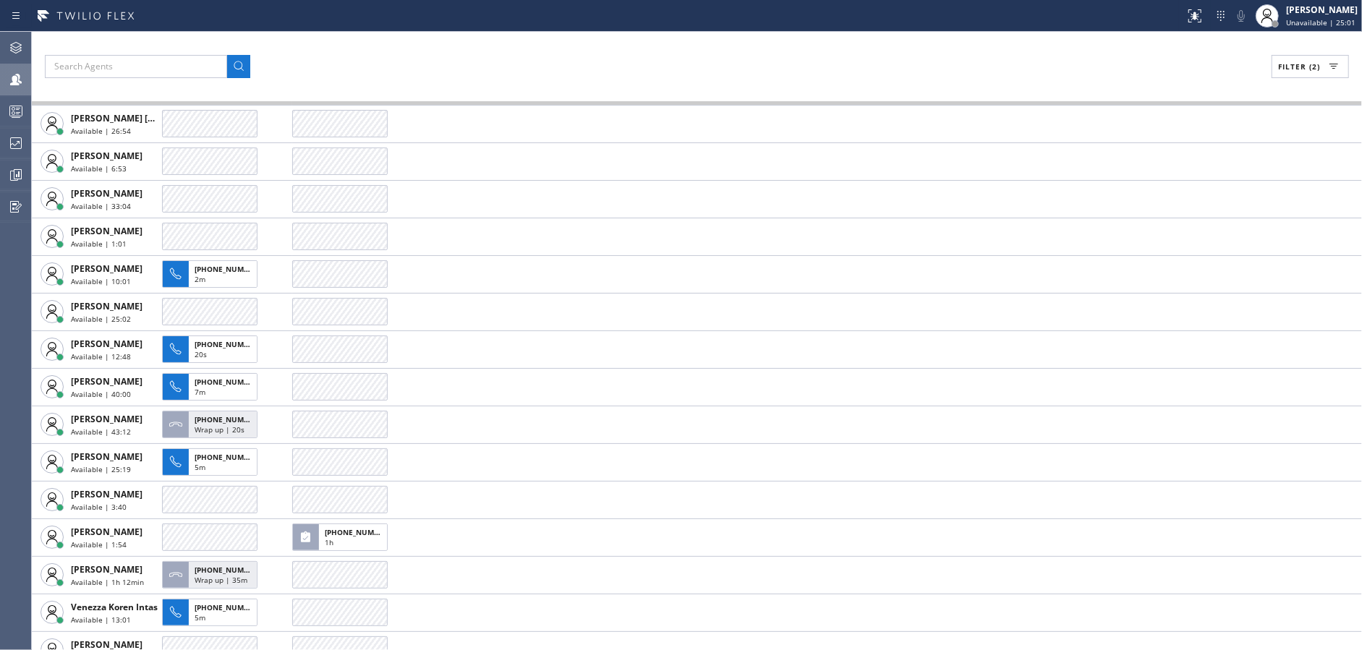
scroll to position [182, 0]
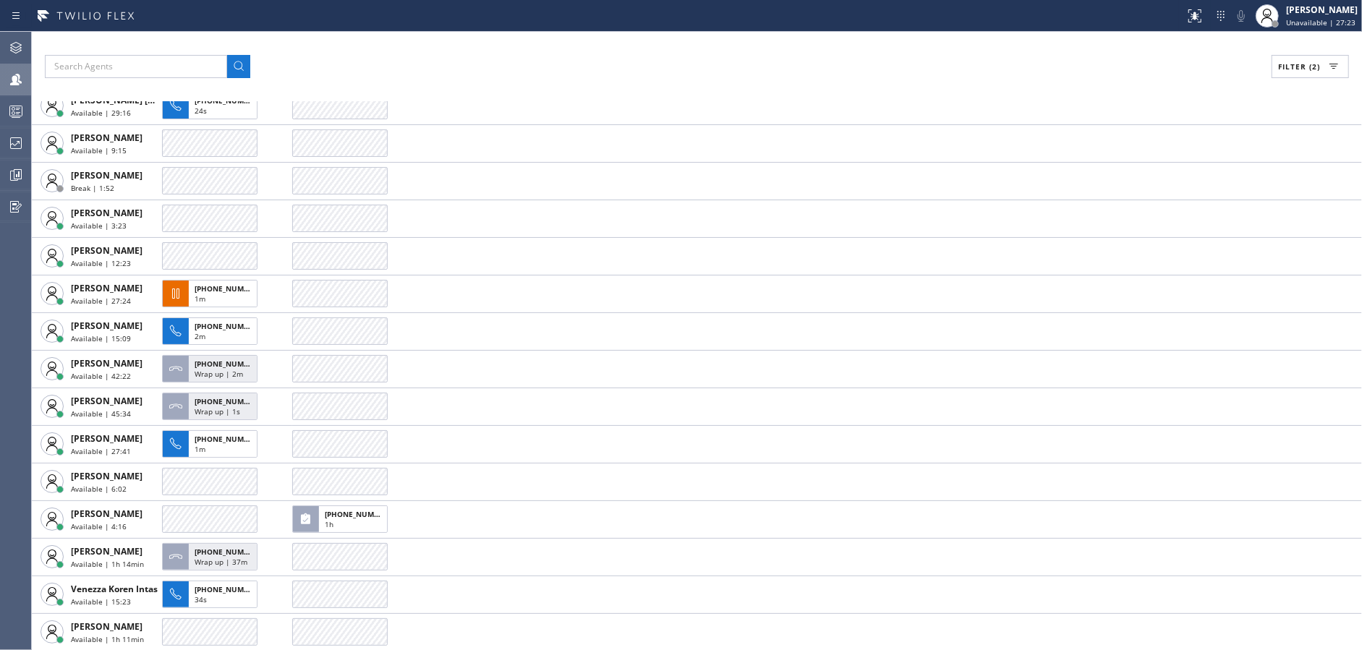
click at [4, 108] on div at bounding box center [16, 111] width 32 height 17
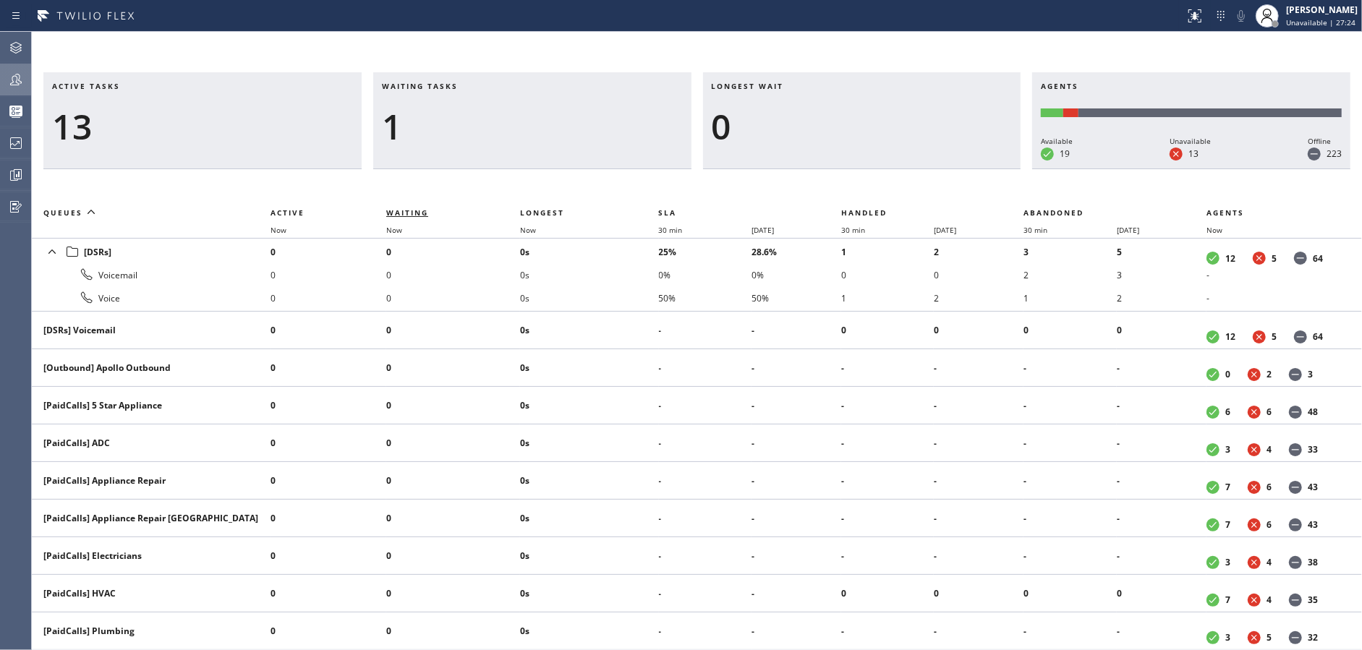
click at [396, 215] on span "Waiting" at bounding box center [407, 213] width 42 height 10
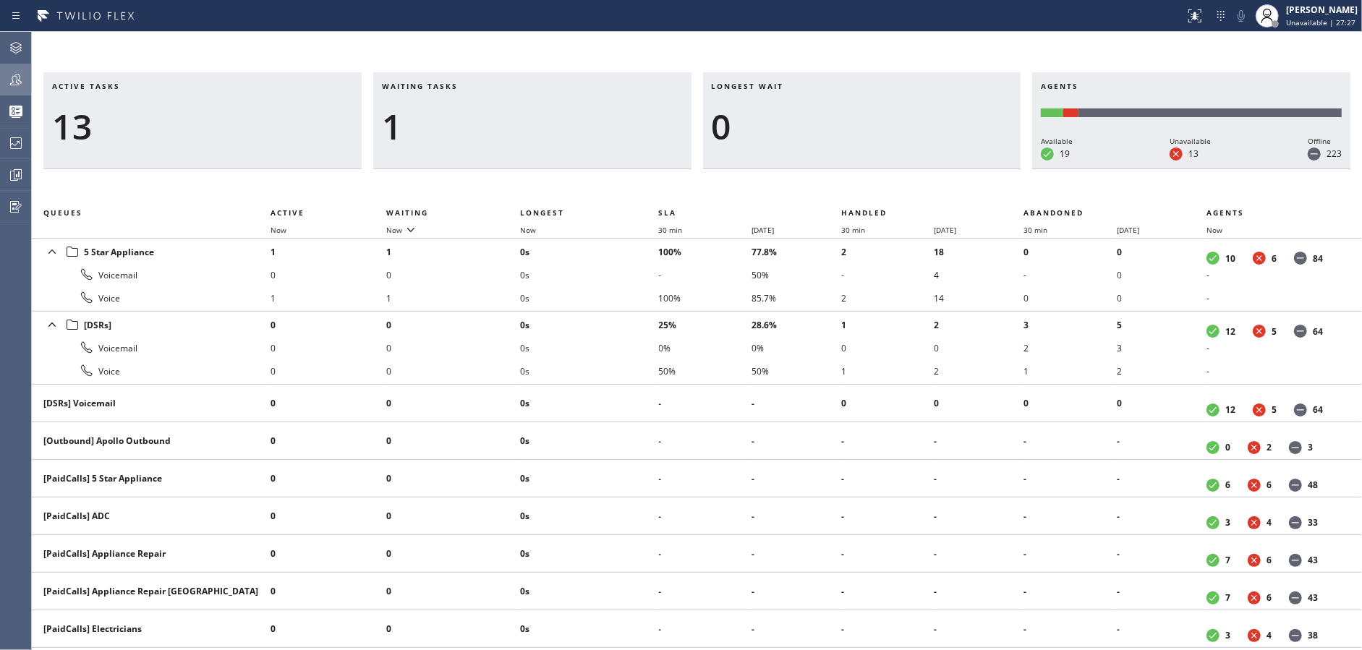
click at [11, 77] on icon at bounding box center [15, 79] width 17 height 17
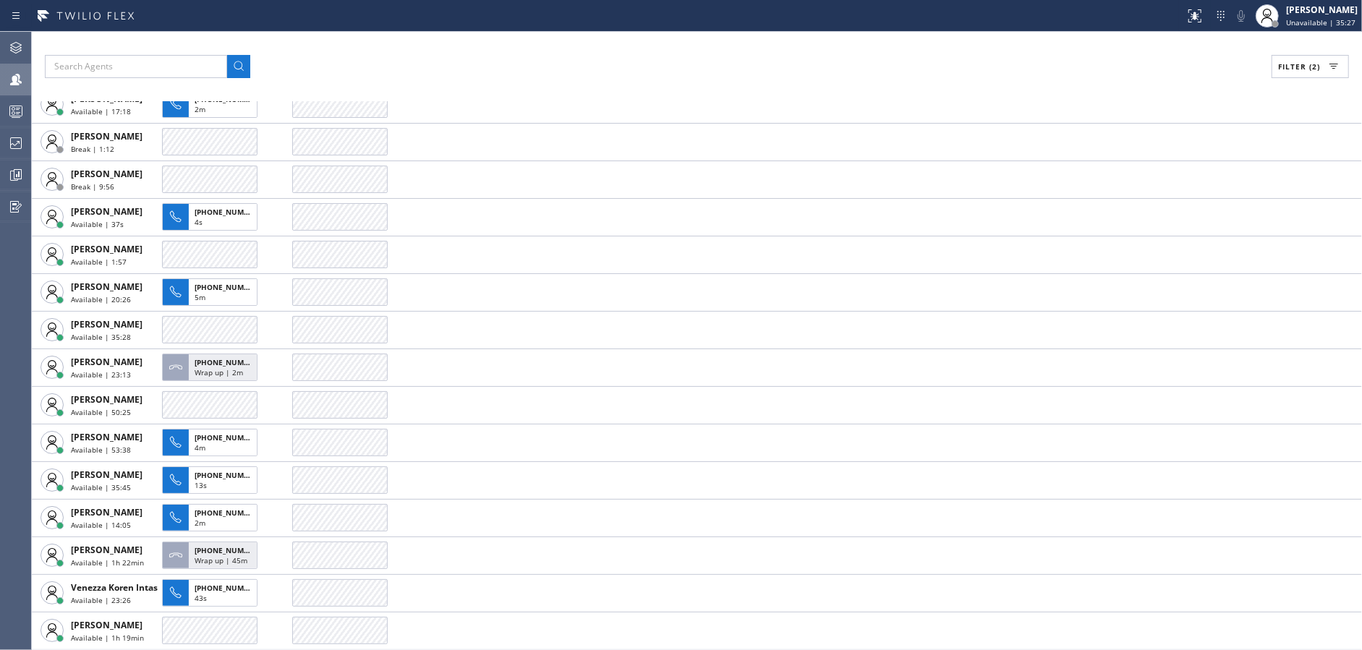
scroll to position [108, 0]
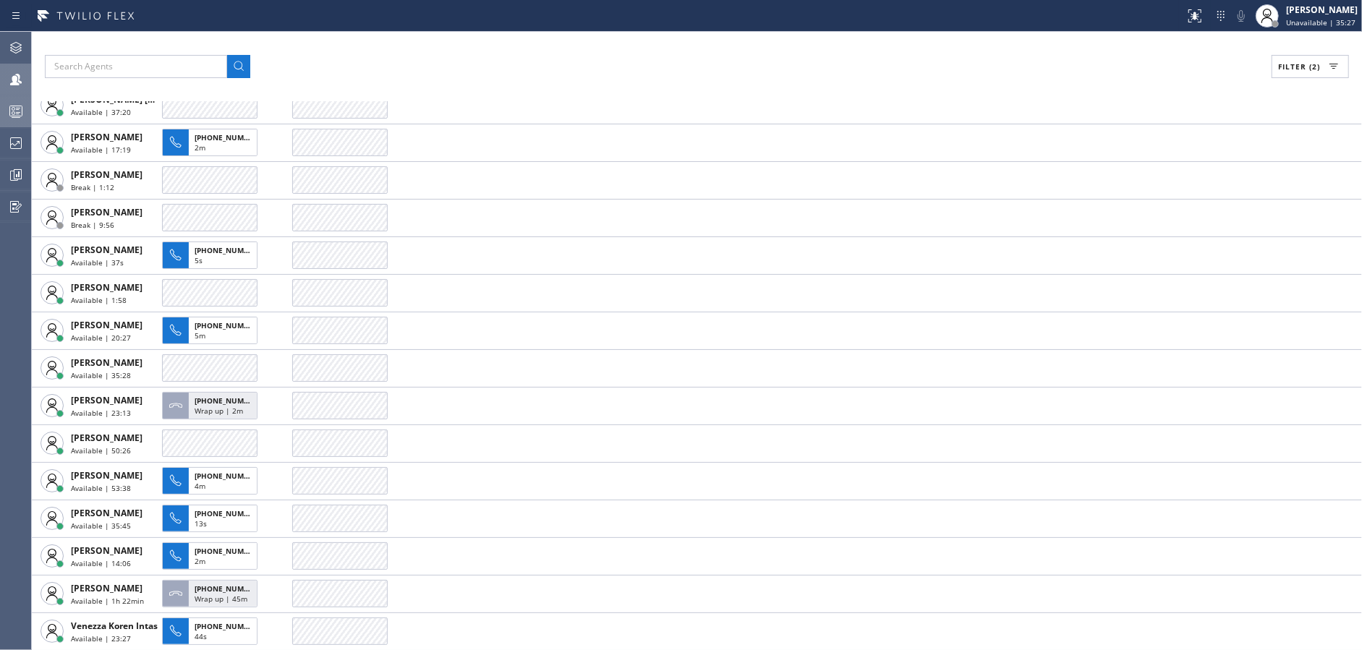
click at [6, 111] on div at bounding box center [16, 111] width 32 height 17
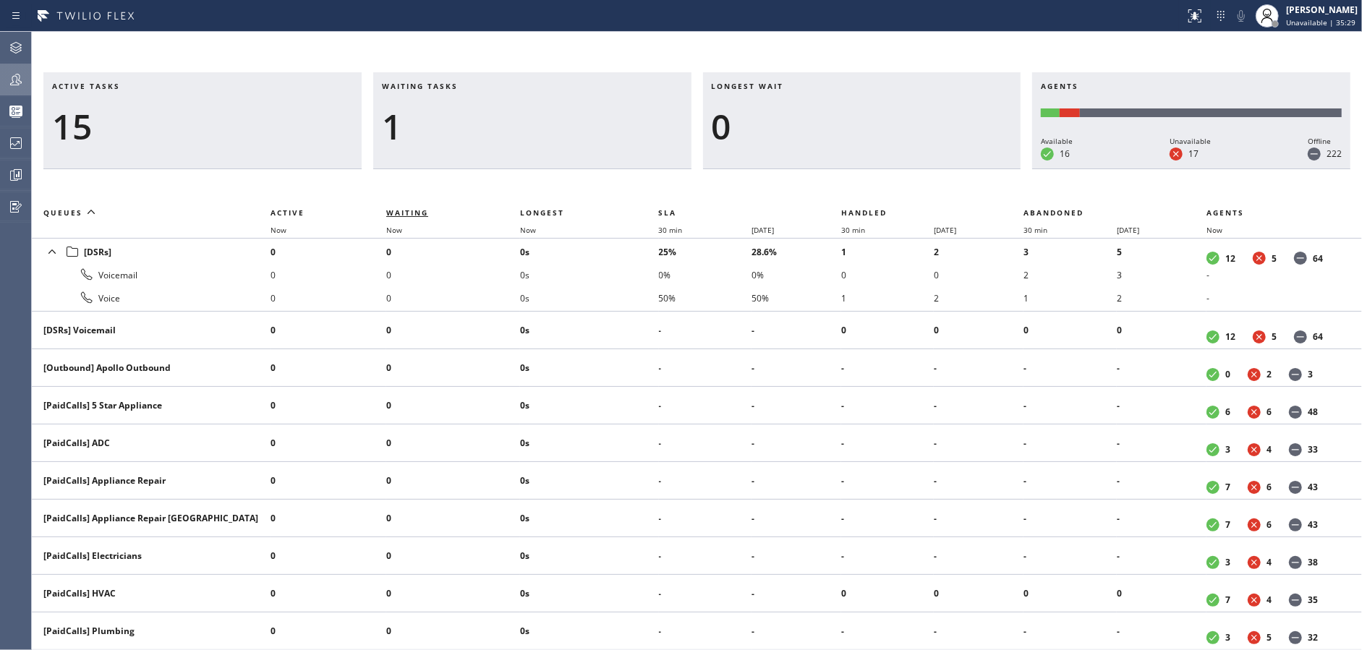
click at [413, 208] on span "Waiting" at bounding box center [407, 213] width 42 height 10
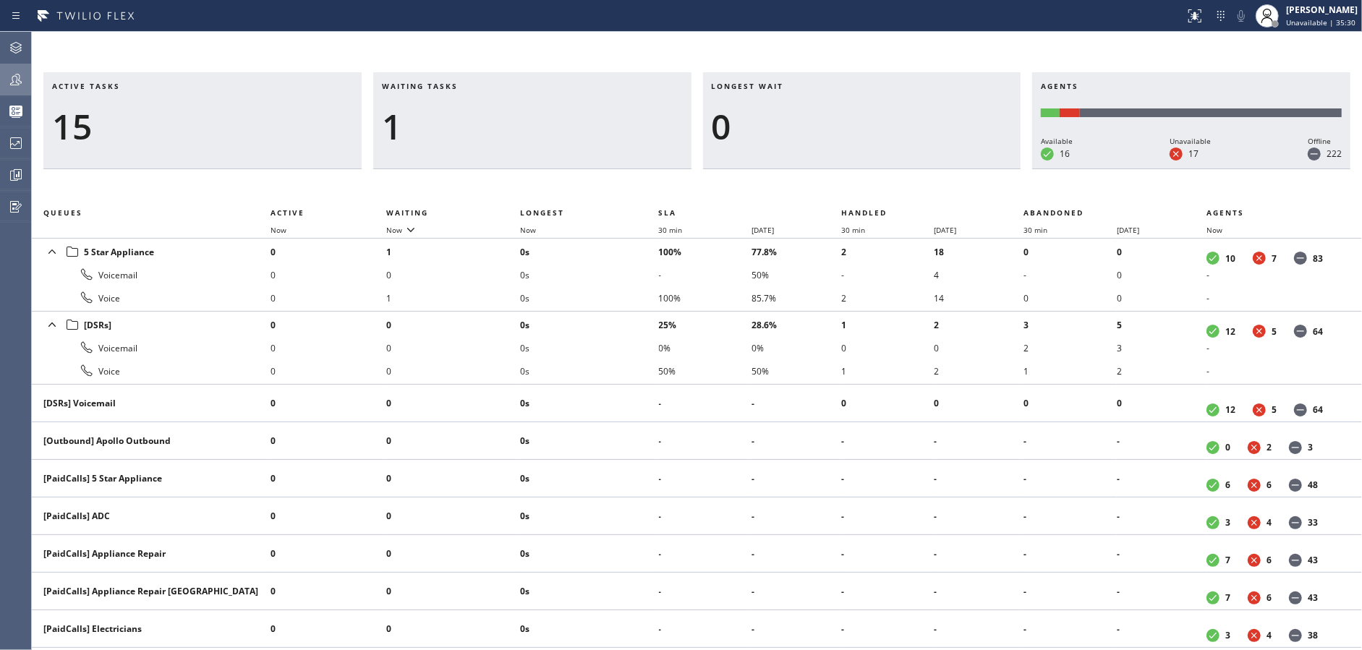
click at [28, 87] on div at bounding box center [16, 79] width 32 height 17
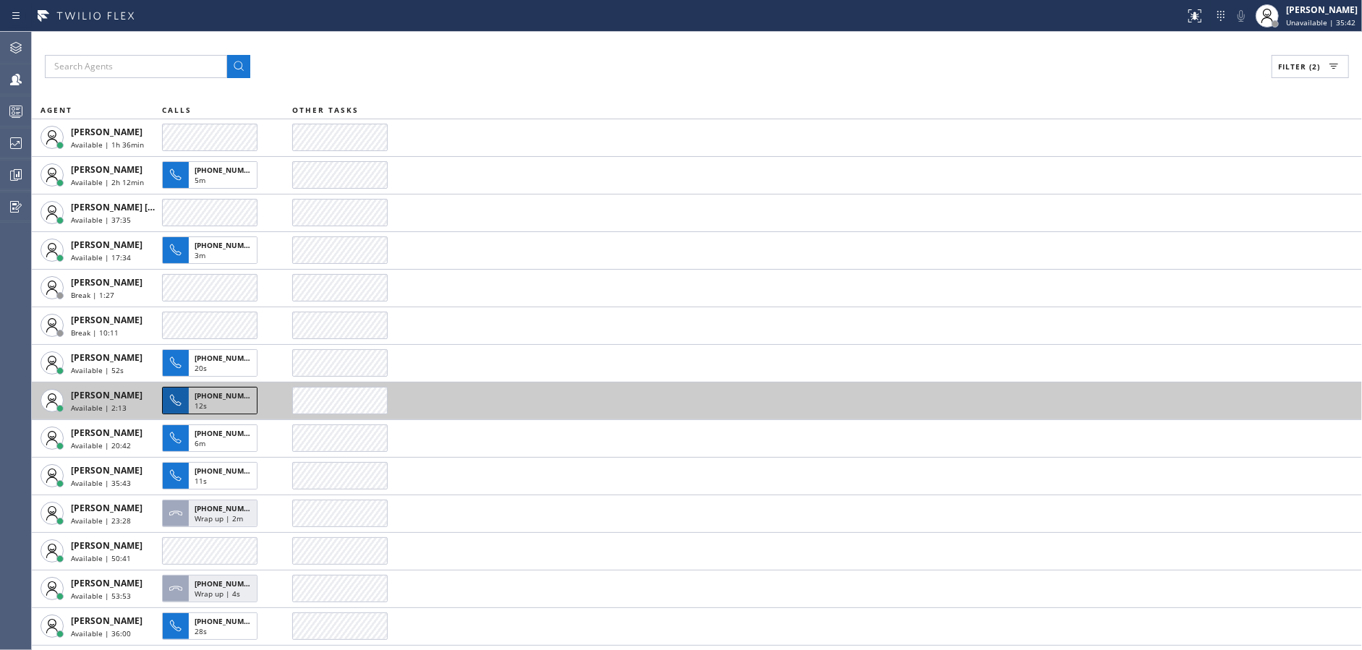
click at [211, 406] on div "12s" at bounding box center [223, 407] width 56 height 13
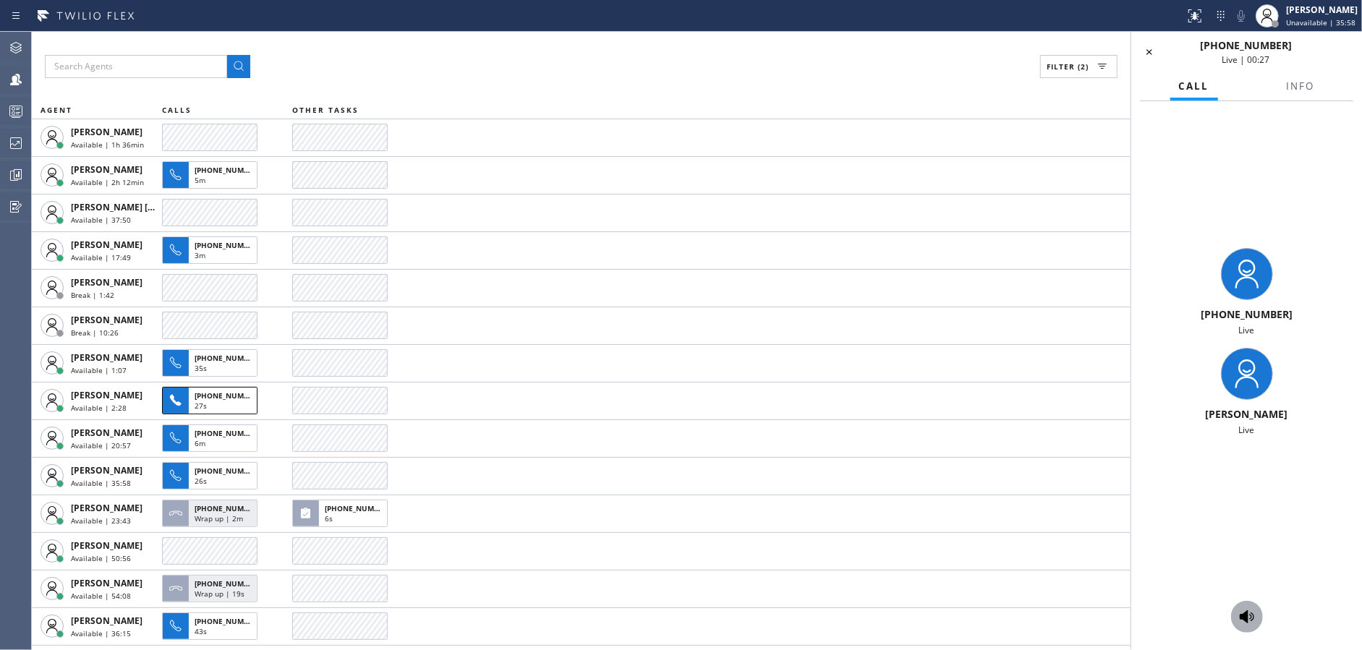
click at [1245, 614] on icon at bounding box center [1246, 616] width 14 height 13
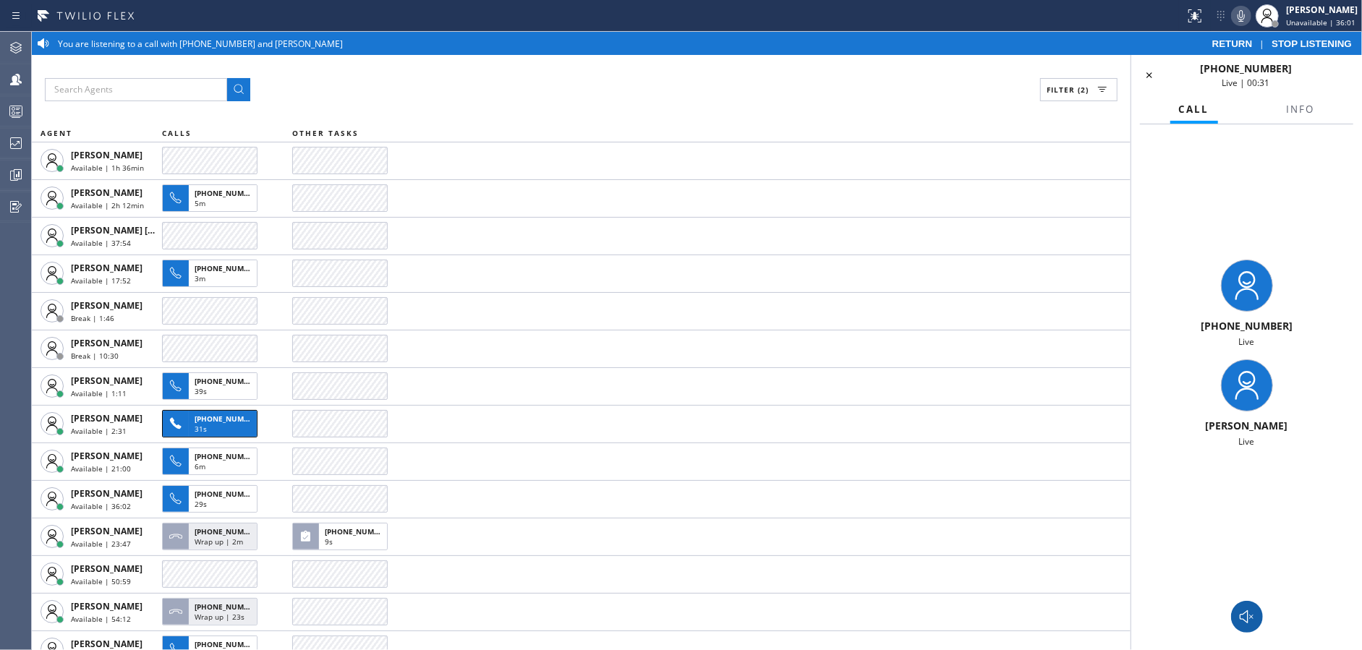
click at [1244, 19] on icon at bounding box center [1240, 16] width 7 height 12
click at [1319, 43] on span "STOP LISTENING" at bounding box center [1311, 43] width 80 height 11
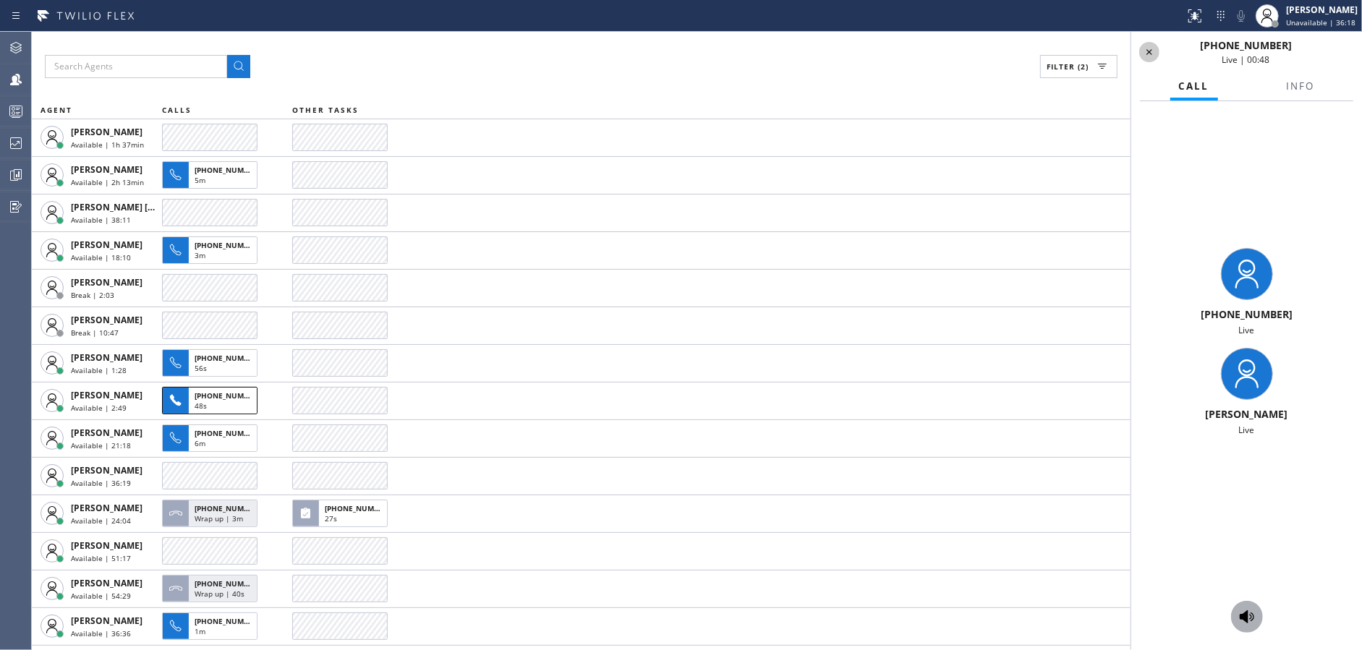
click at [1150, 50] on icon at bounding box center [1148, 51] width 17 height 17
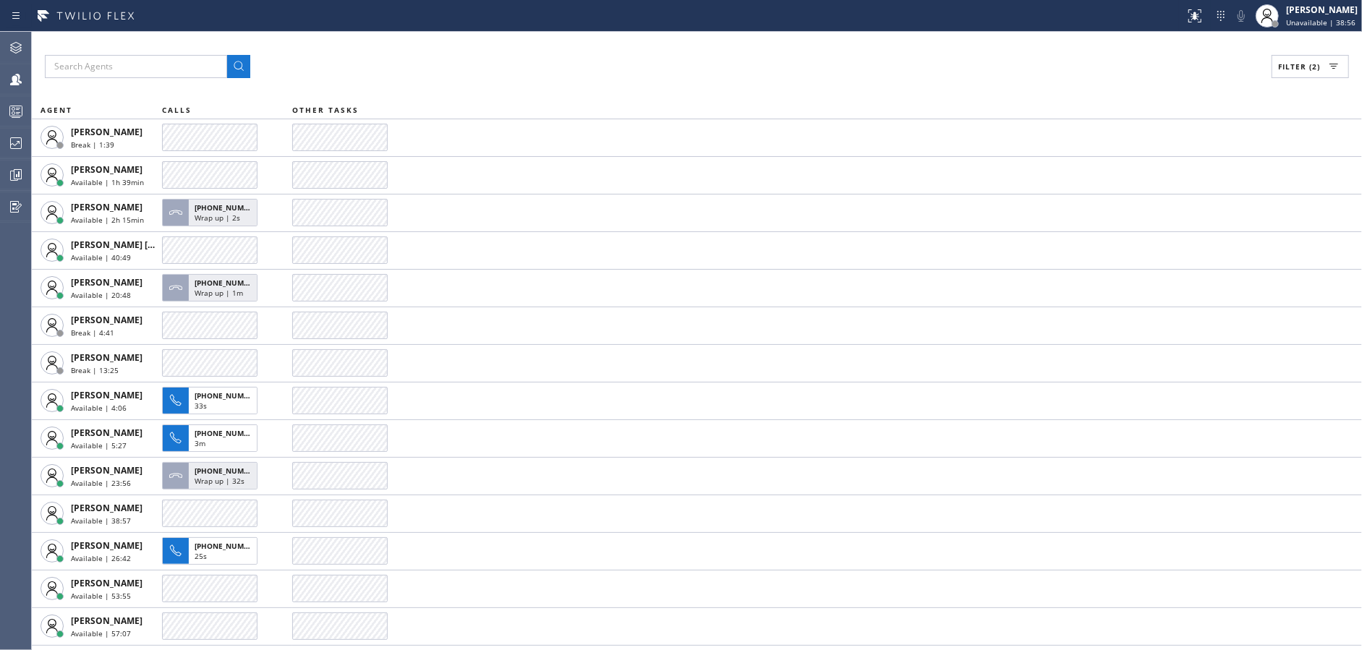
click at [423, 60] on div "Filter (2)" at bounding box center [697, 66] width 1304 height 23
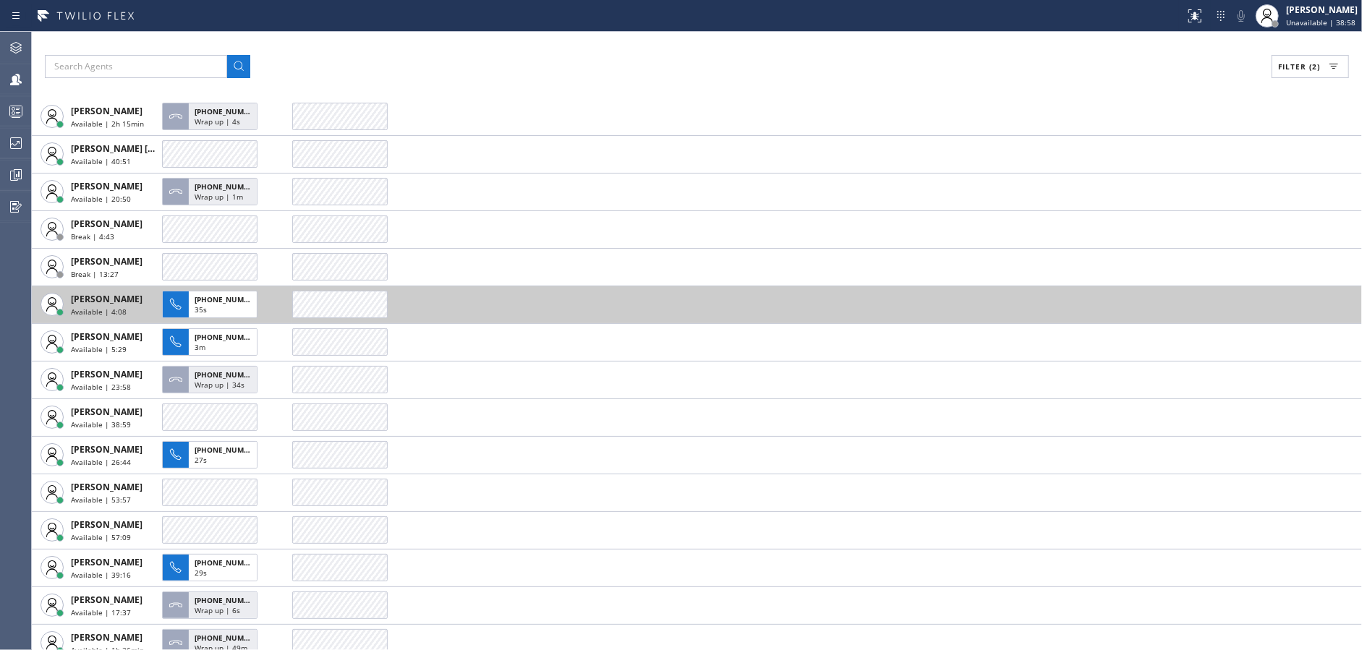
scroll to position [182, 0]
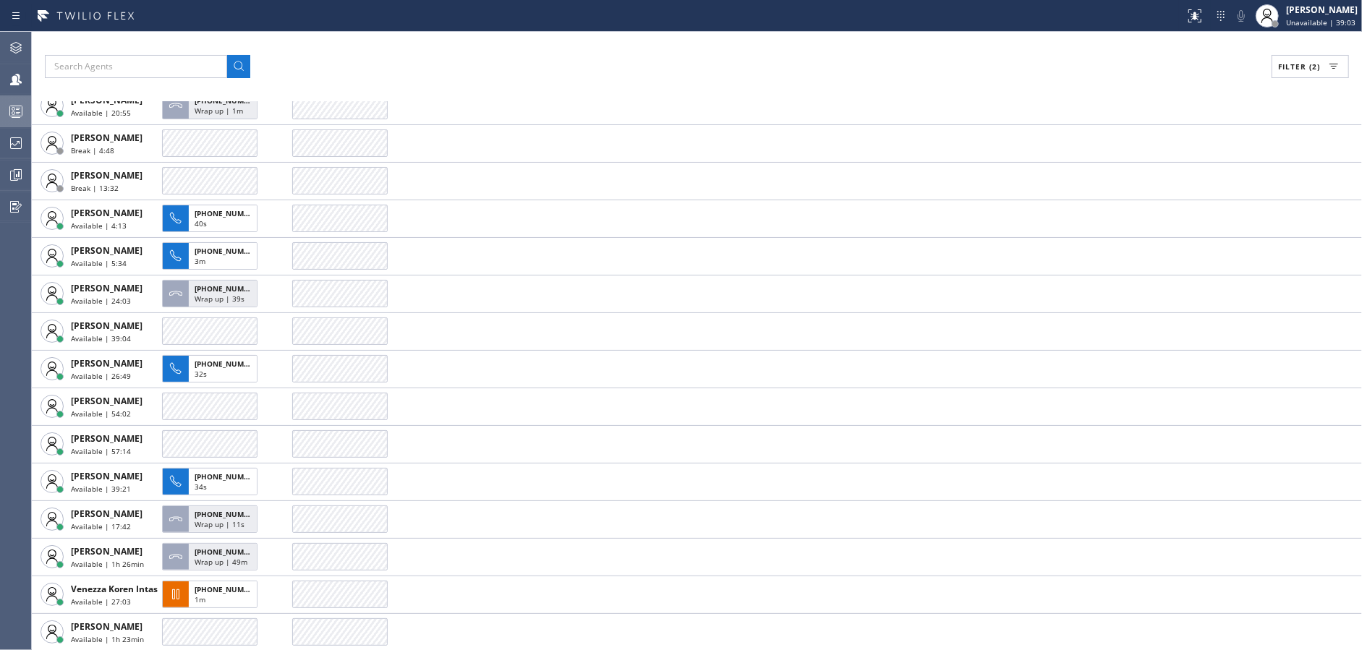
click at [0, 106] on div at bounding box center [16, 111] width 32 height 17
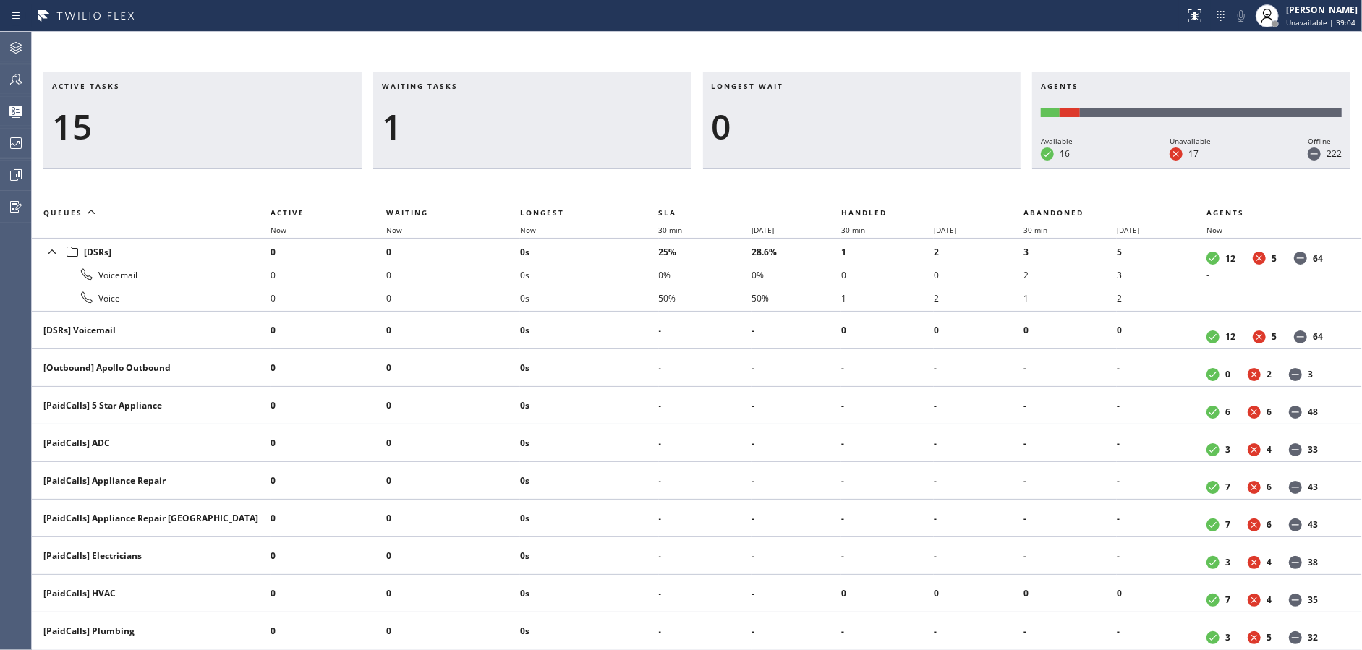
click at [7, 72] on icon at bounding box center [15, 79] width 17 height 17
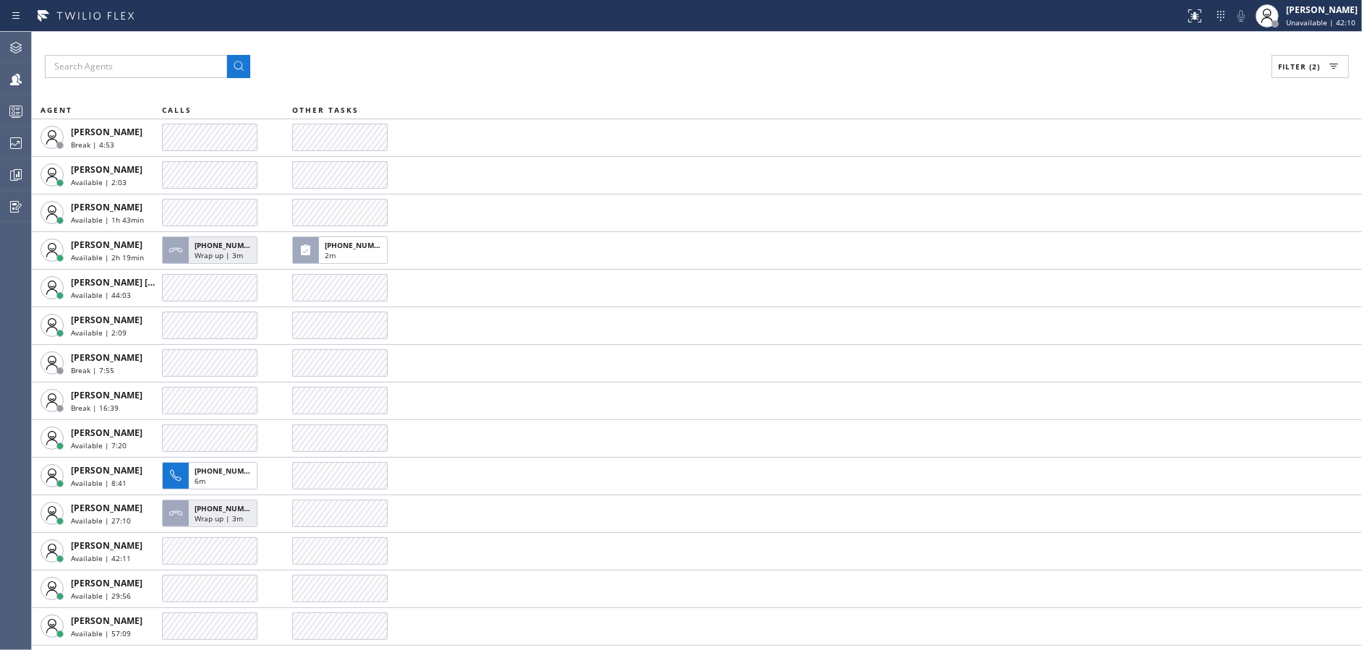
click at [403, 64] on div "Filter (2)" at bounding box center [697, 66] width 1304 height 23
click at [0, 122] on div at bounding box center [16, 111] width 32 height 29
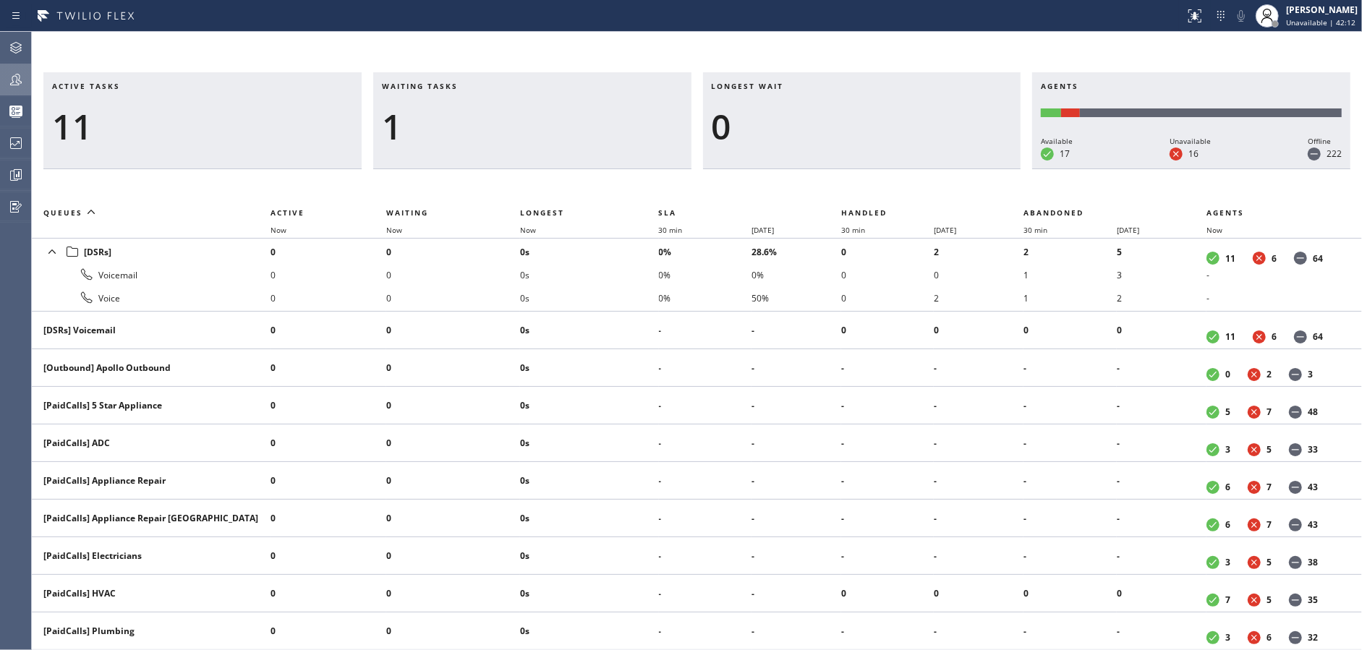
click at [16, 67] on div at bounding box center [16, 79] width 32 height 29
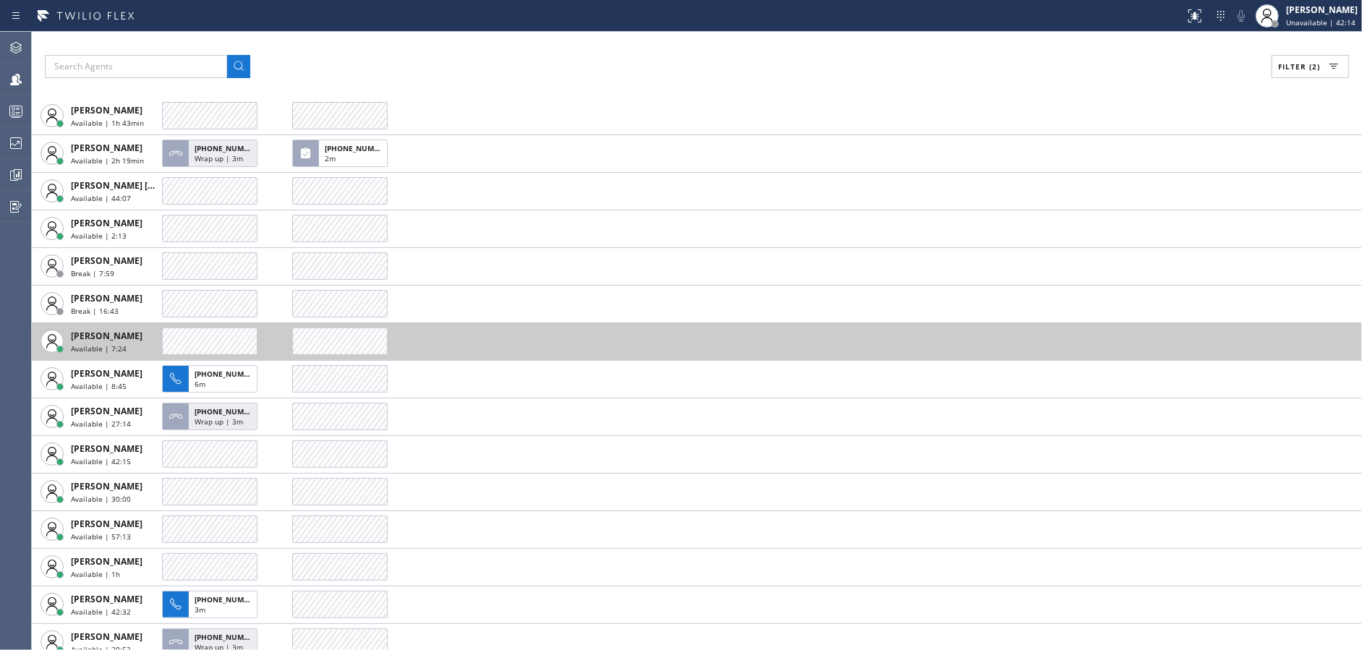
scroll to position [220, 0]
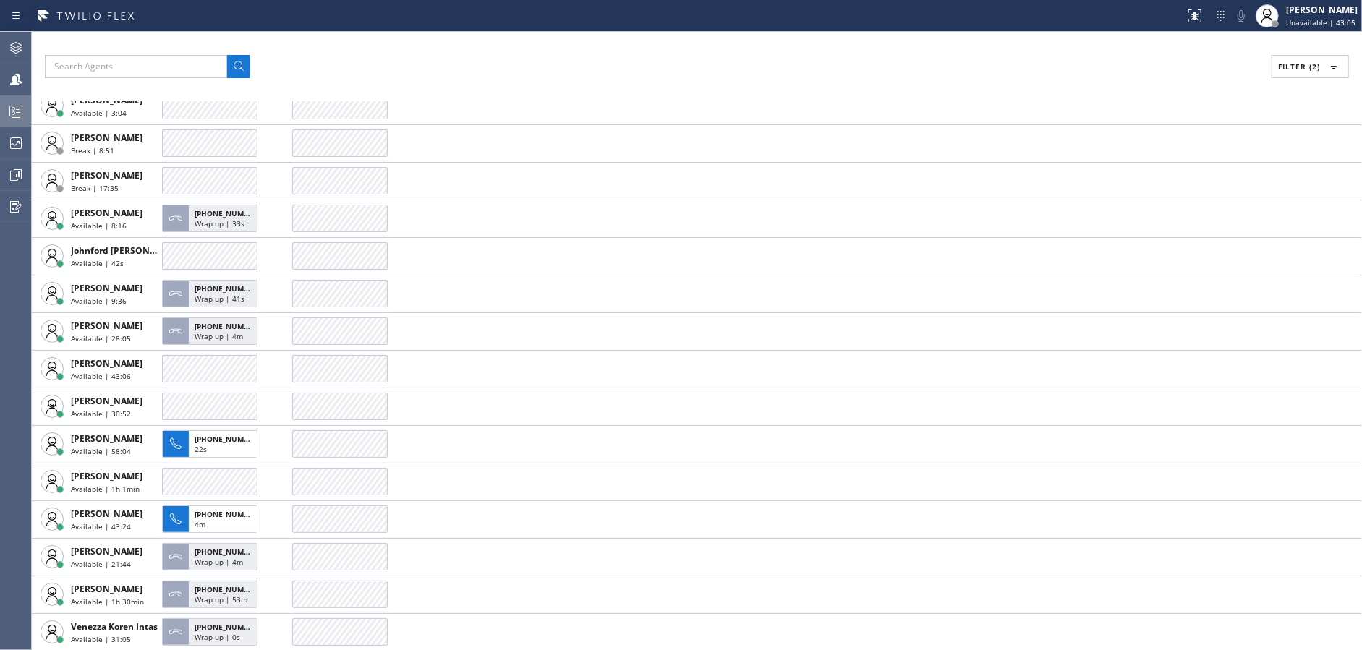
click at [0, 116] on div at bounding box center [16, 111] width 32 height 17
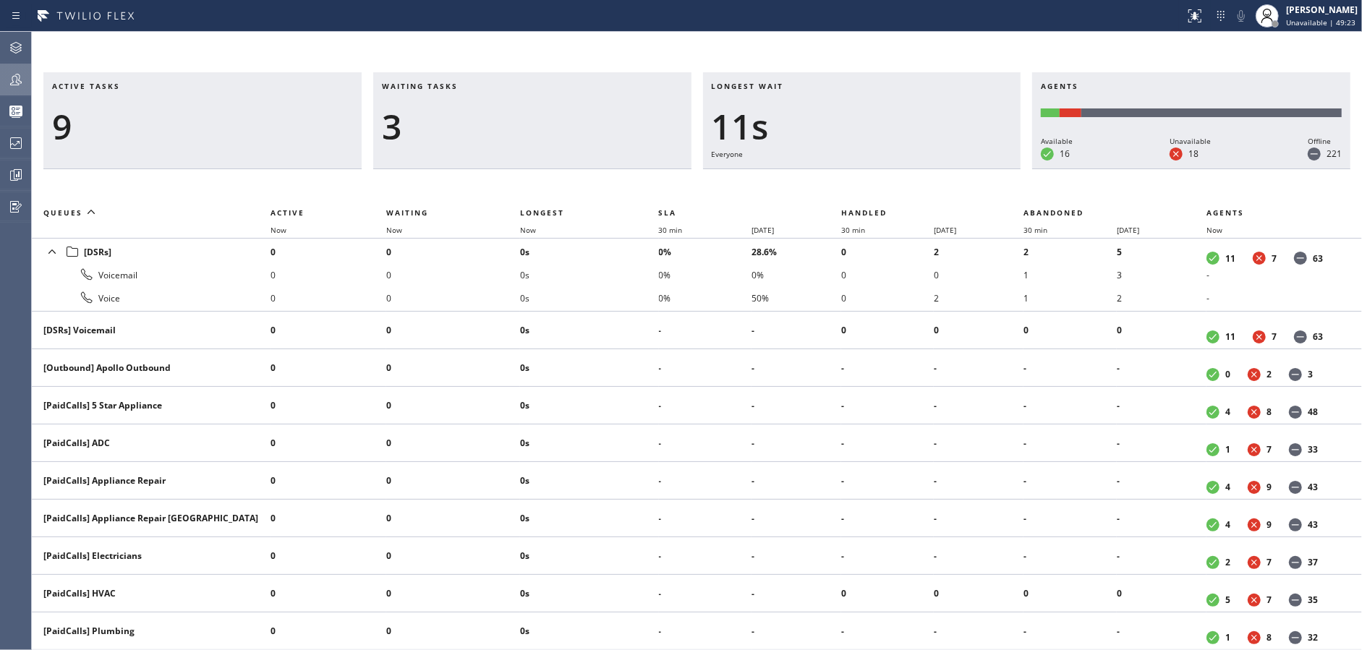
click at [0, 75] on div at bounding box center [16, 79] width 32 height 17
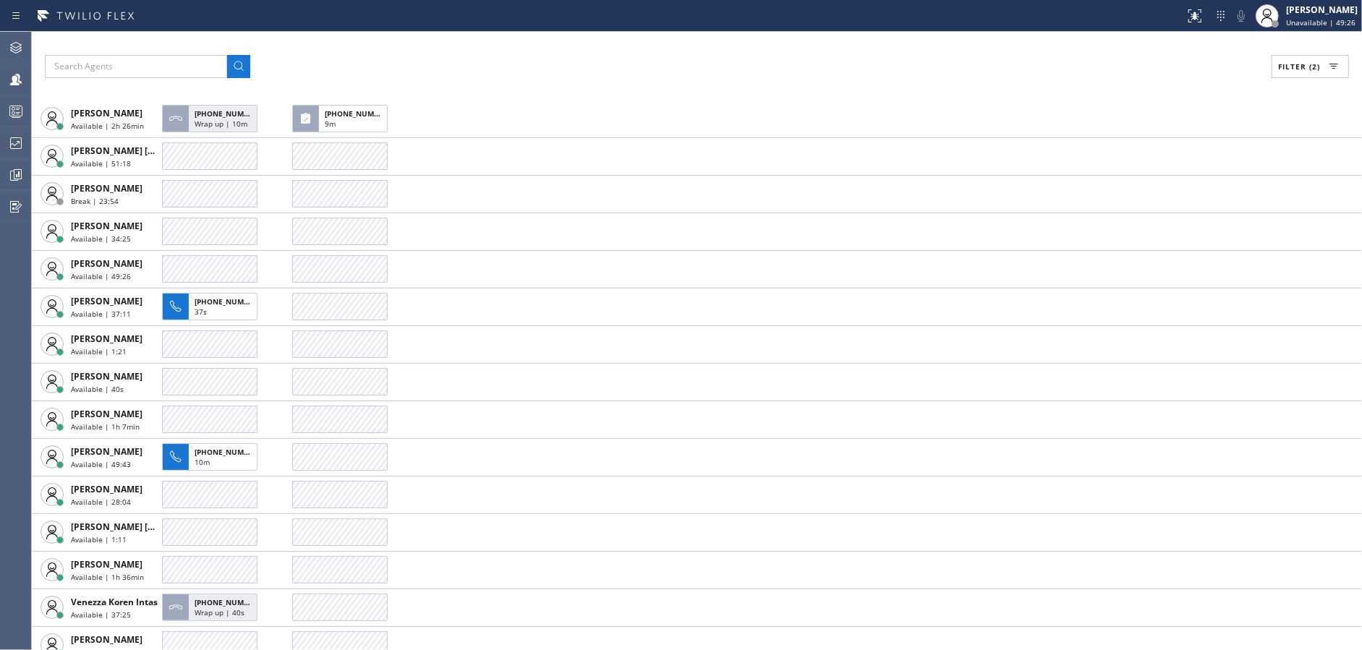
scroll to position [145, 0]
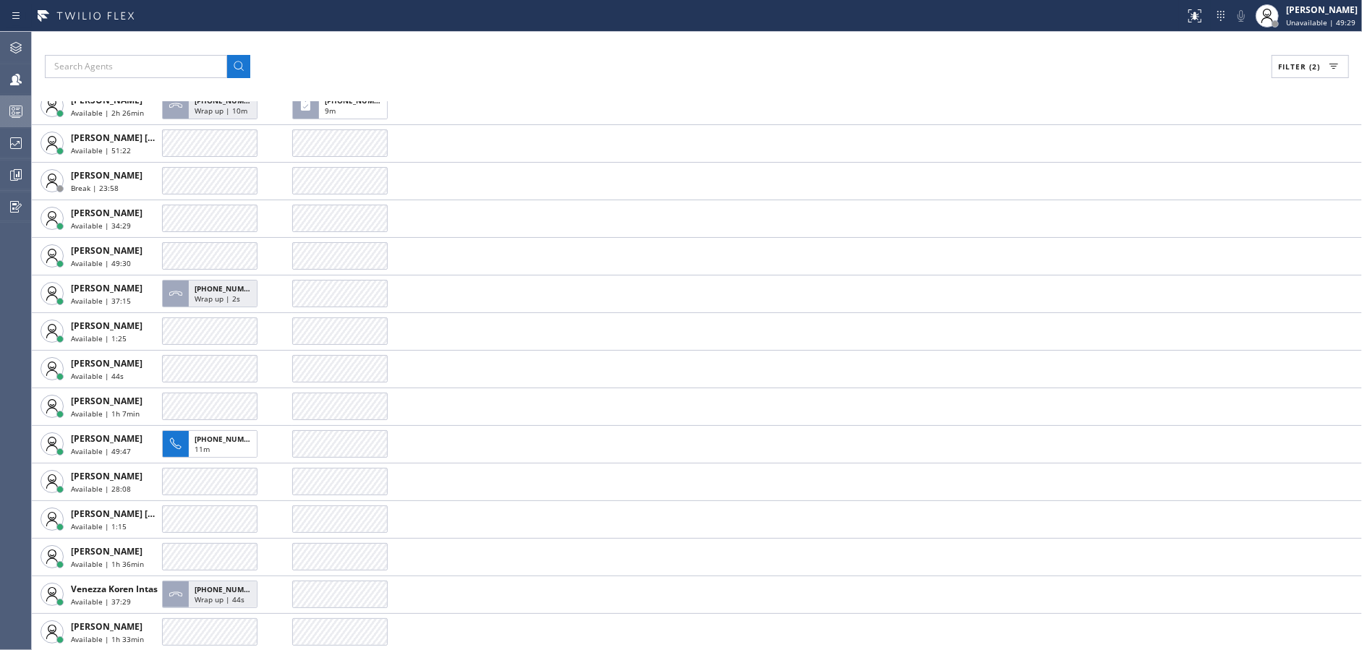
click at [0, 124] on div at bounding box center [16, 111] width 32 height 29
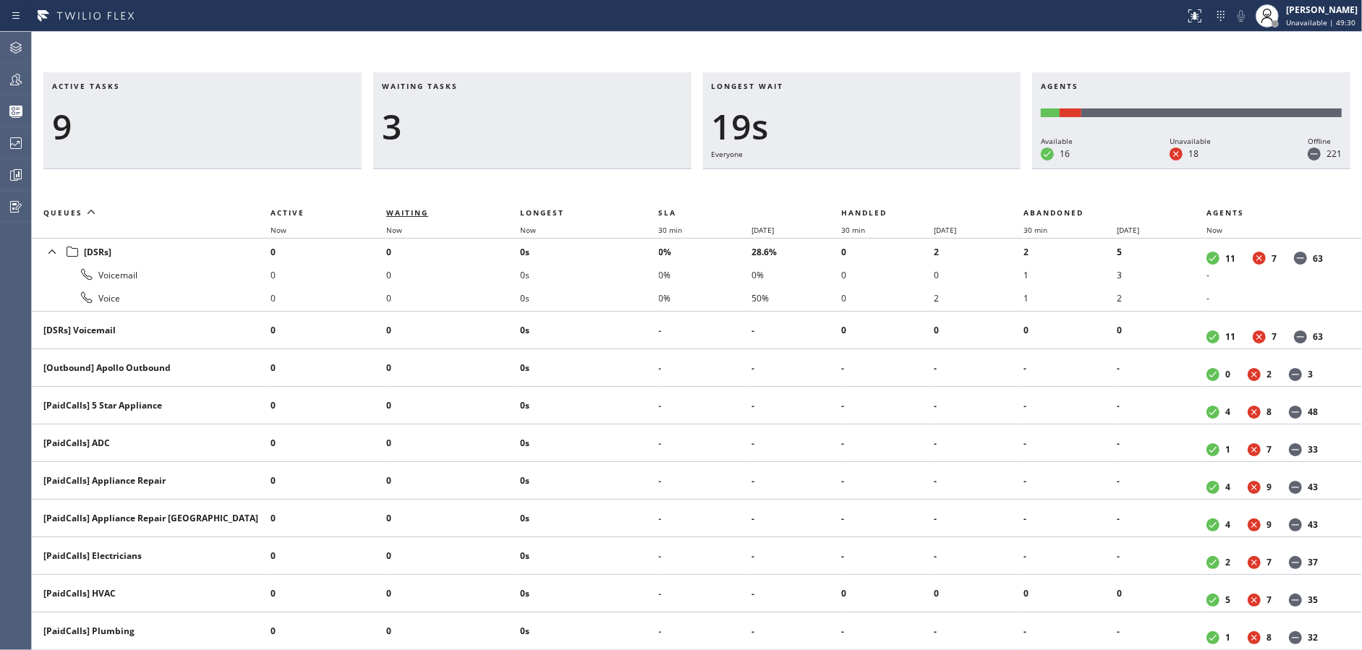
click at [413, 215] on span "Waiting" at bounding box center [407, 213] width 42 height 10
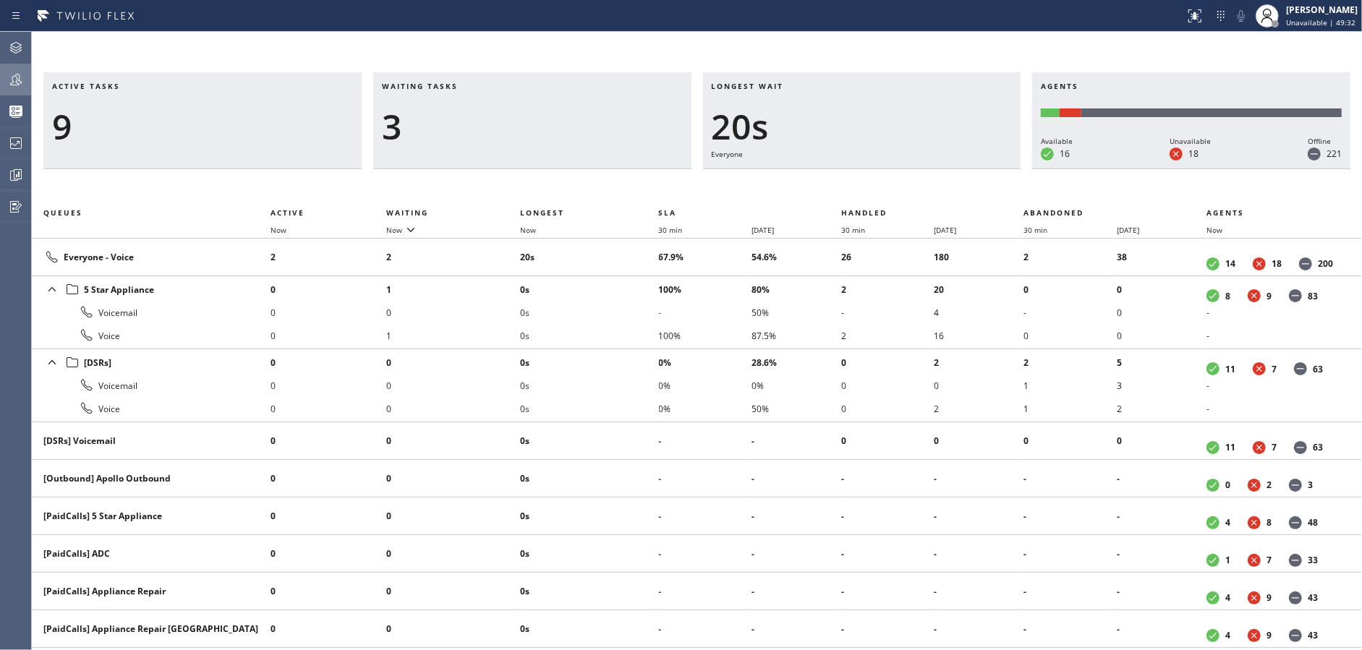
click at [17, 85] on icon at bounding box center [15, 79] width 17 height 17
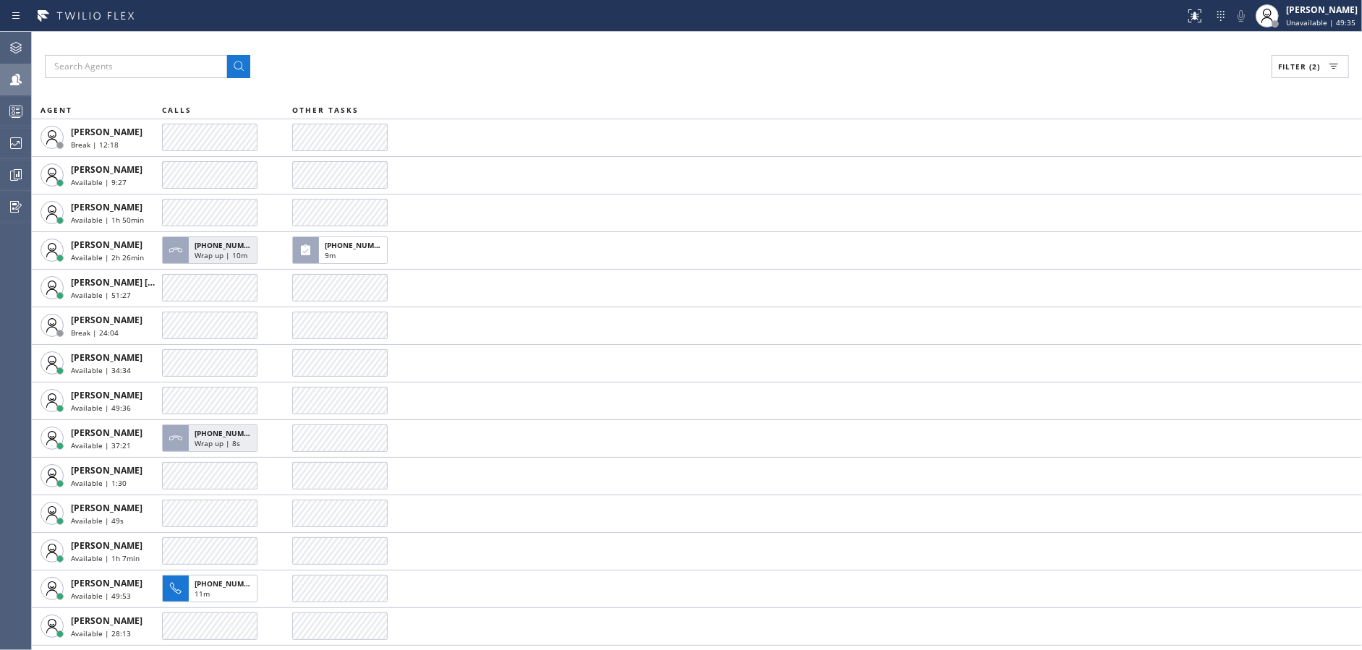
scroll to position [145, 0]
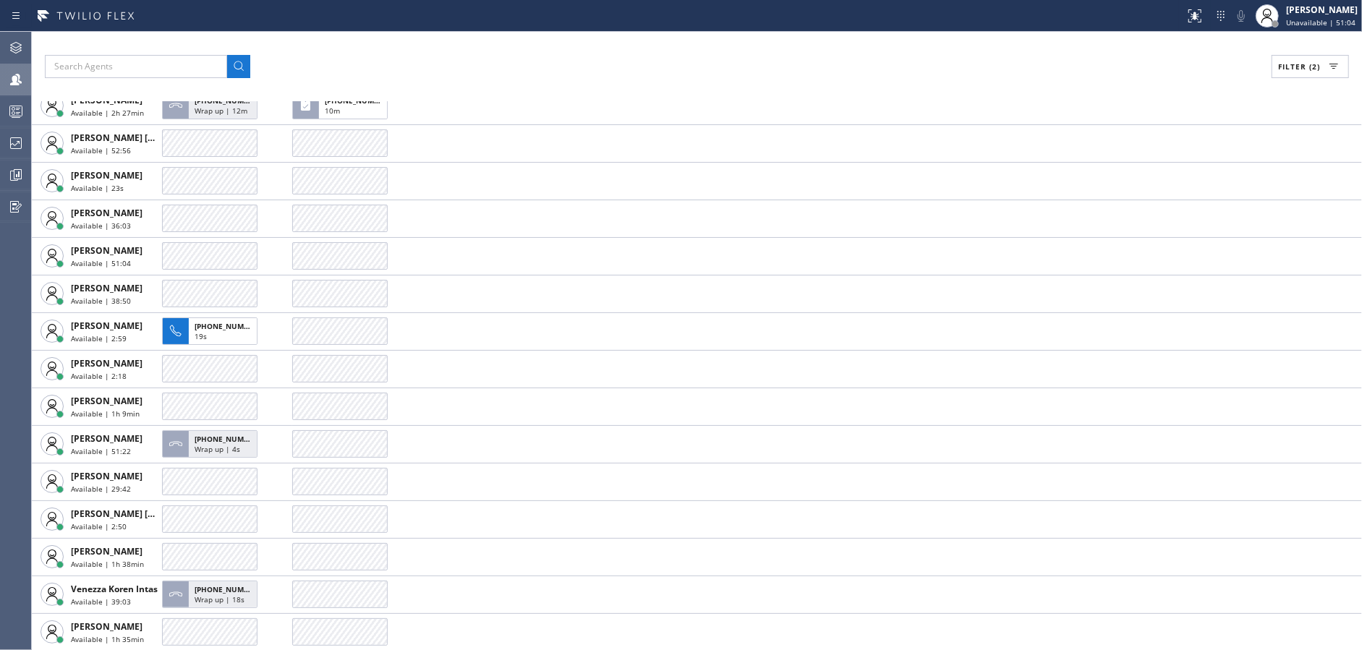
click at [455, 67] on div "Filter (2)" at bounding box center [697, 66] width 1304 height 23
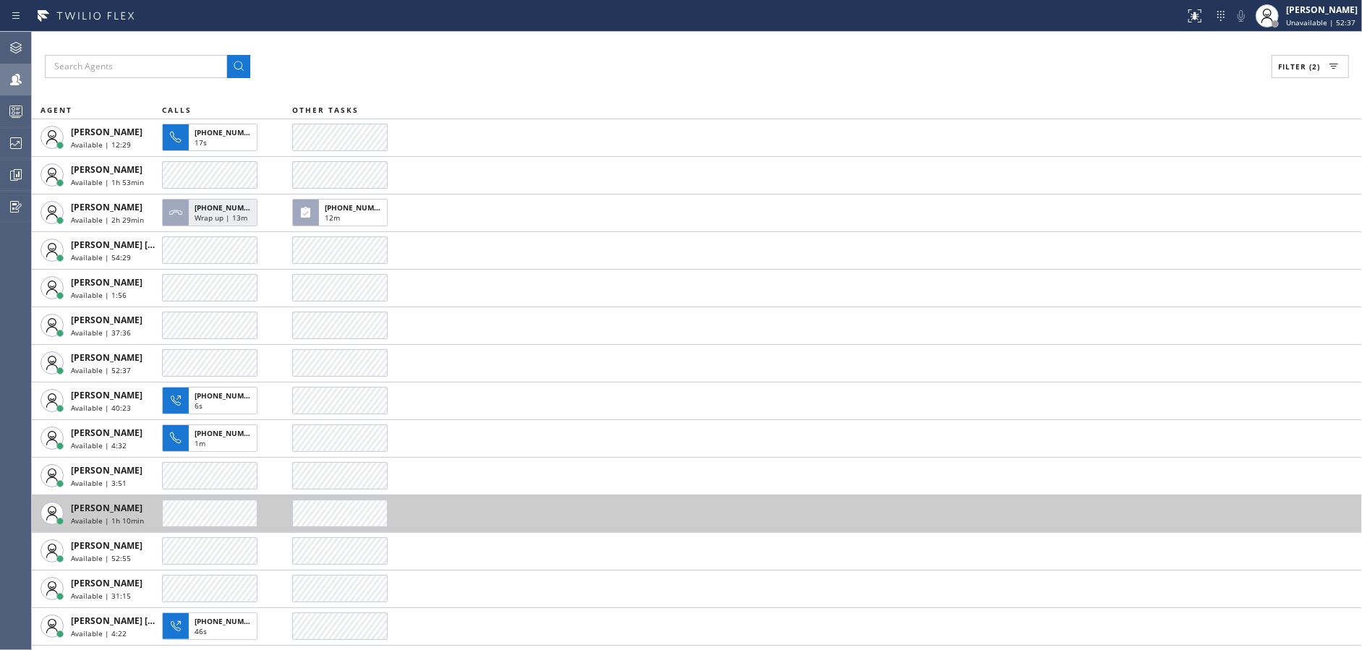
scroll to position [108, 0]
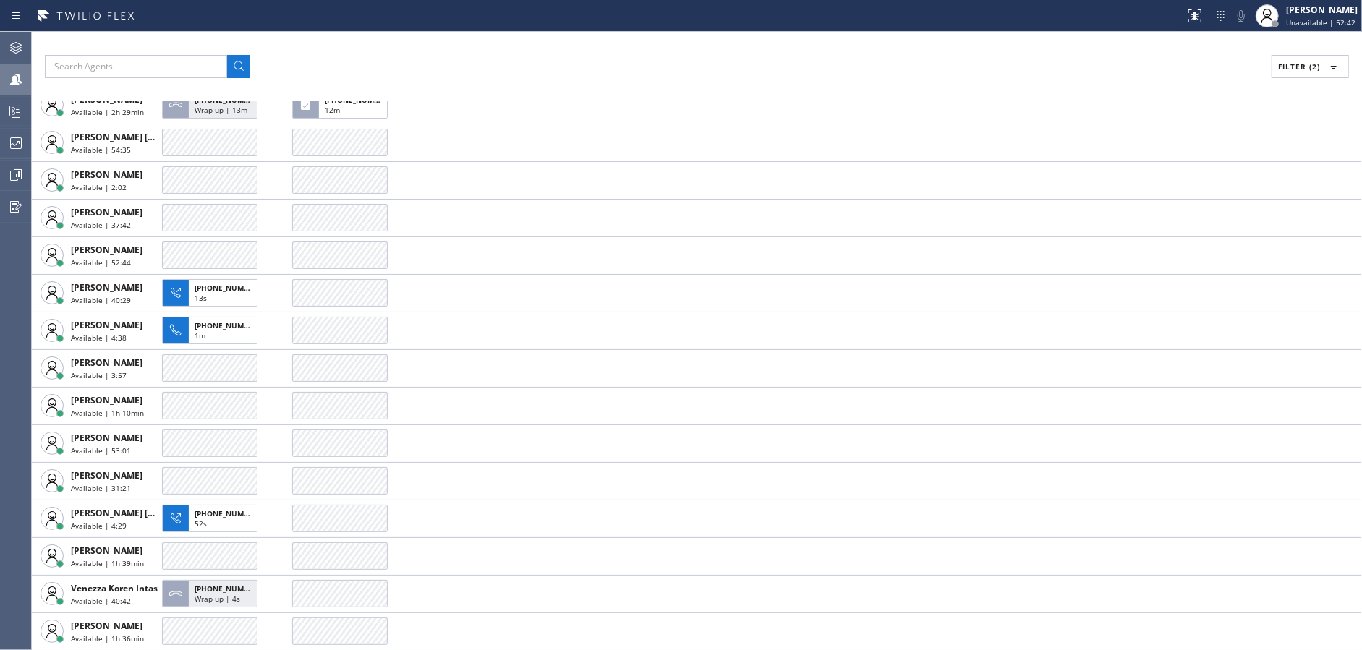
click at [437, 57] on div "Filter (2)" at bounding box center [697, 66] width 1304 height 23
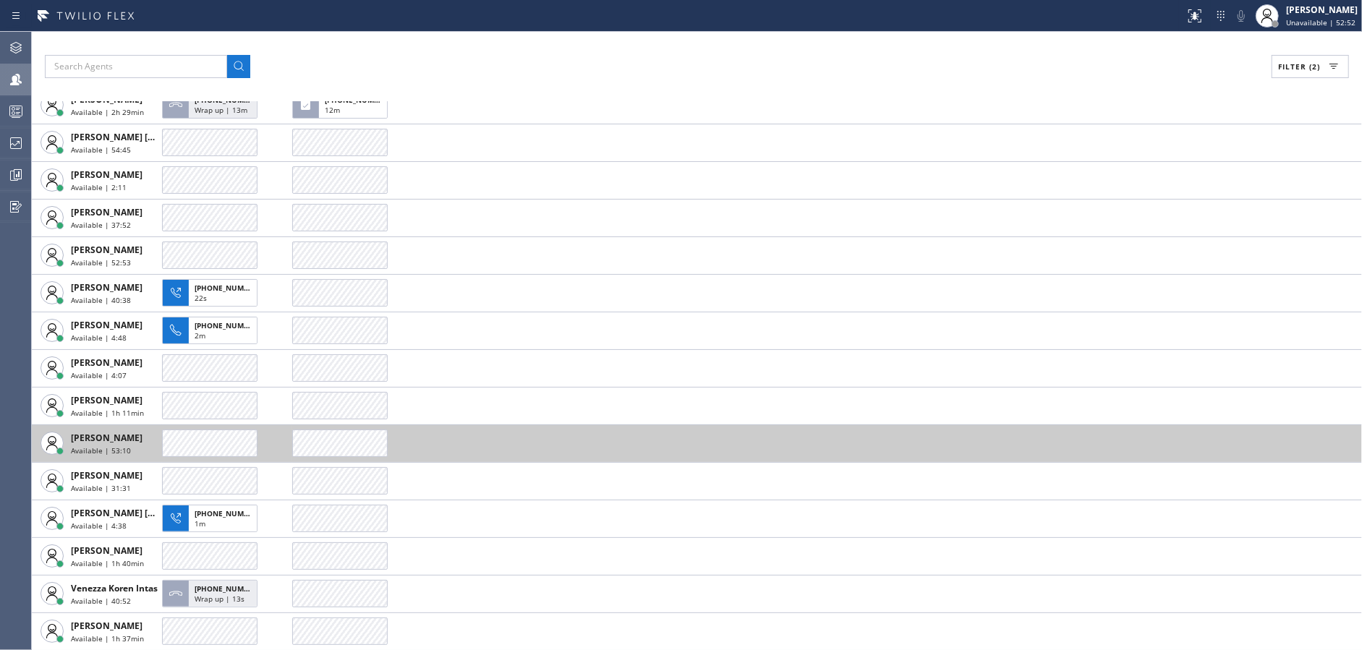
scroll to position [0, 0]
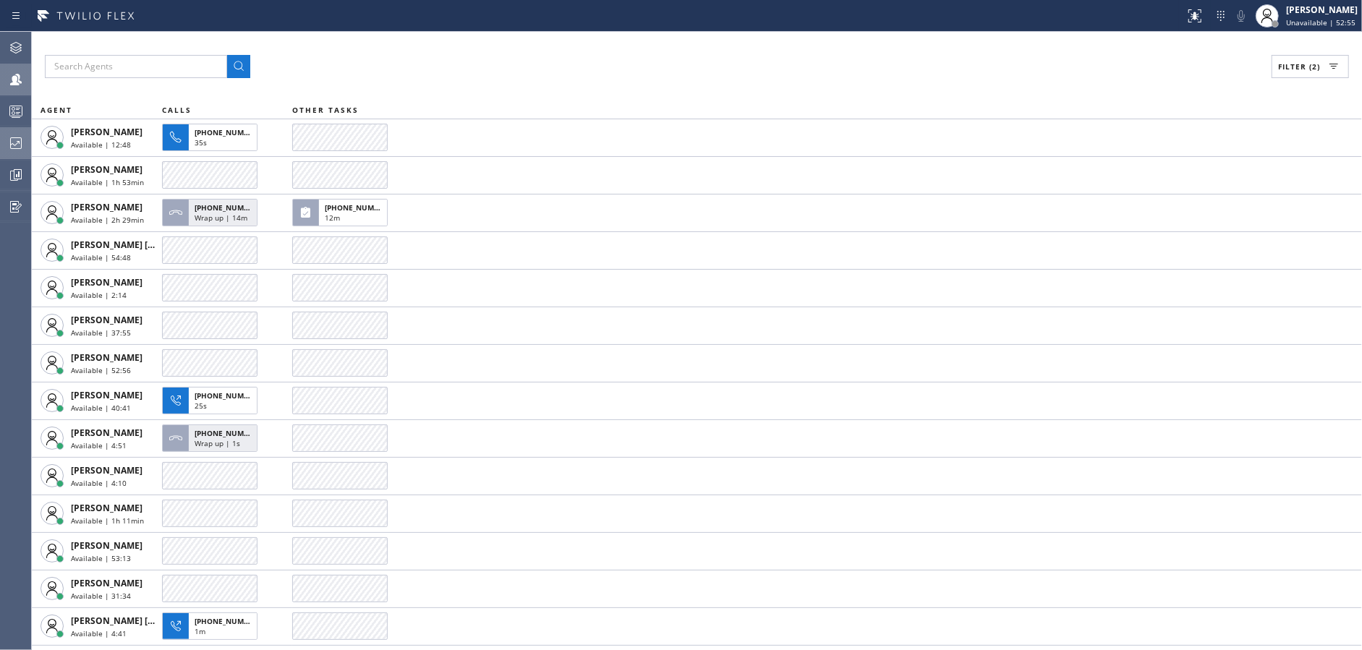
click at [24, 150] on icon at bounding box center [15, 142] width 17 height 17
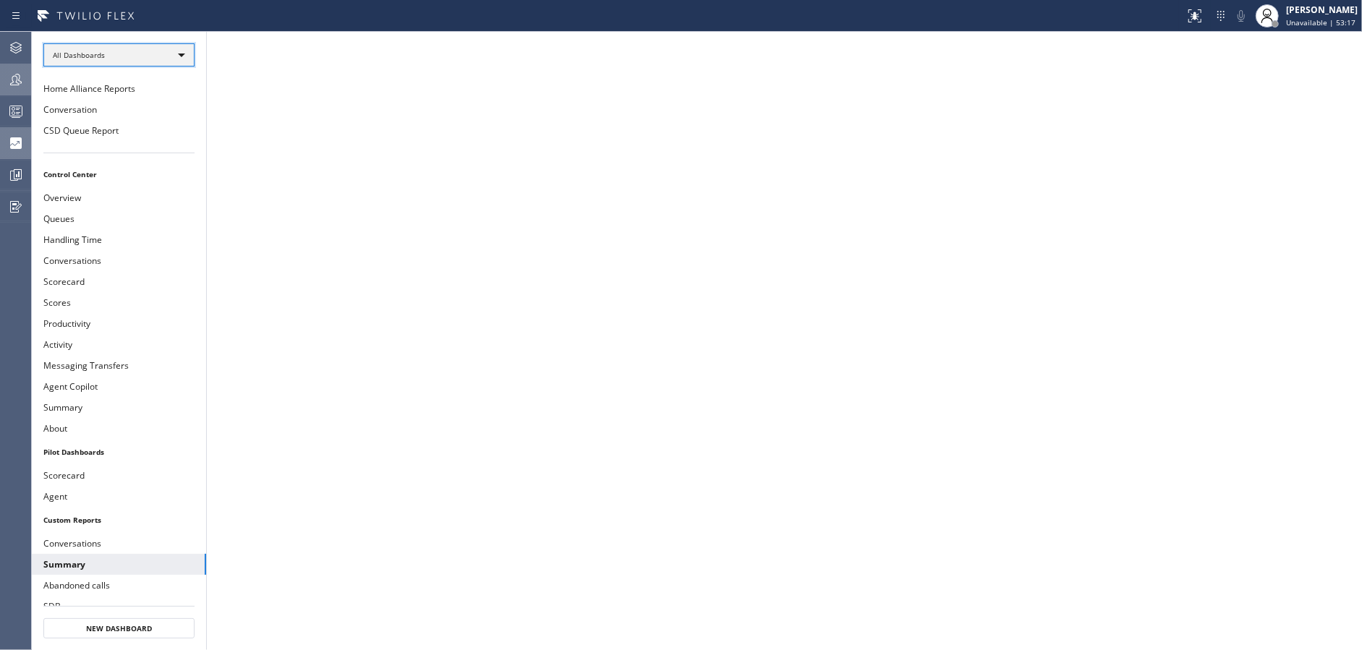
click at [163, 54] on div "All Dashboards" at bounding box center [118, 54] width 151 height 23
click at [143, 150] on li "Custom Reports" at bounding box center [118, 147] width 148 height 17
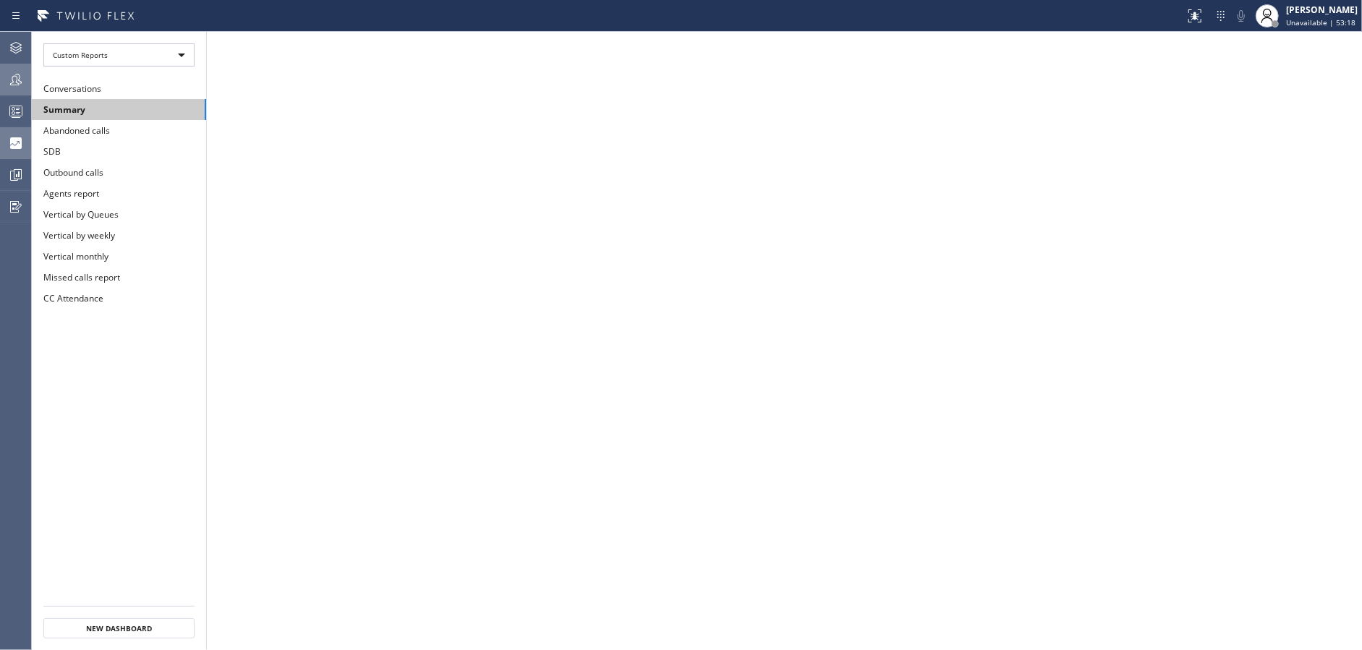
click at [140, 106] on button "Summary" at bounding box center [119, 109] width 174 height 21
click at [12, 81] on icon at bounding box center [16, 80] width 12 height 12
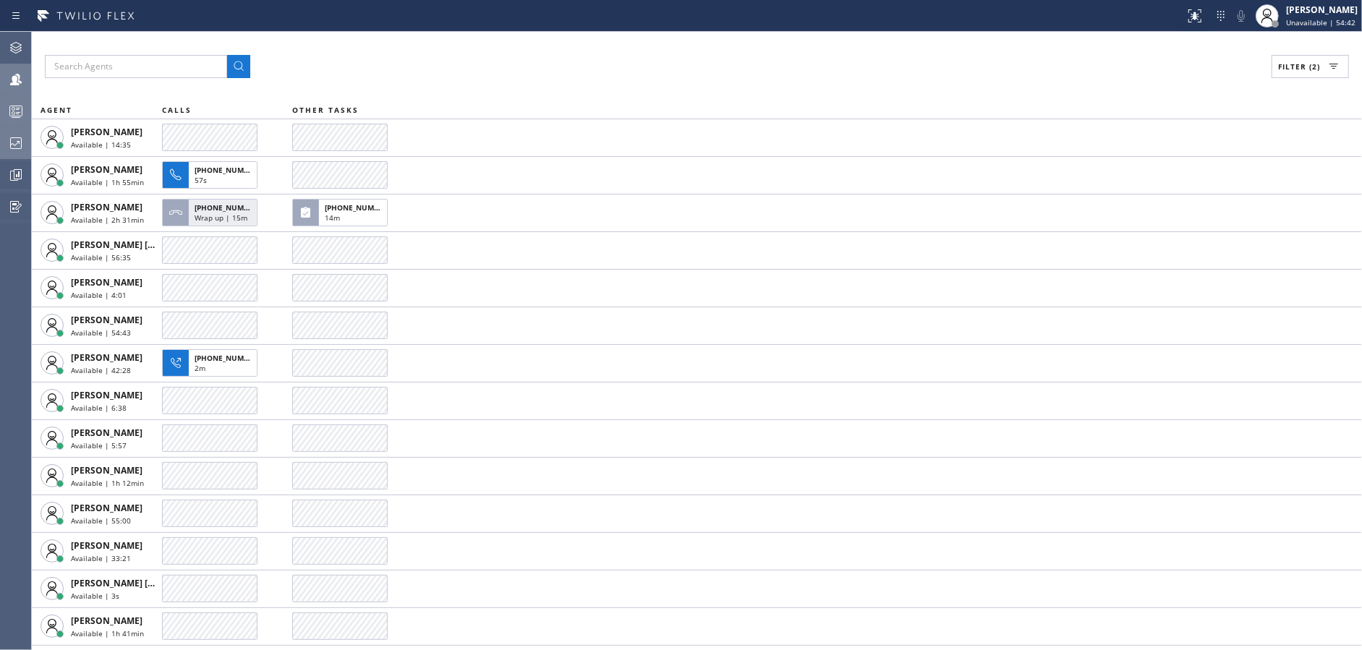
click at [7, 119] on icon at bounding box center [15, 111] width 17 height 17
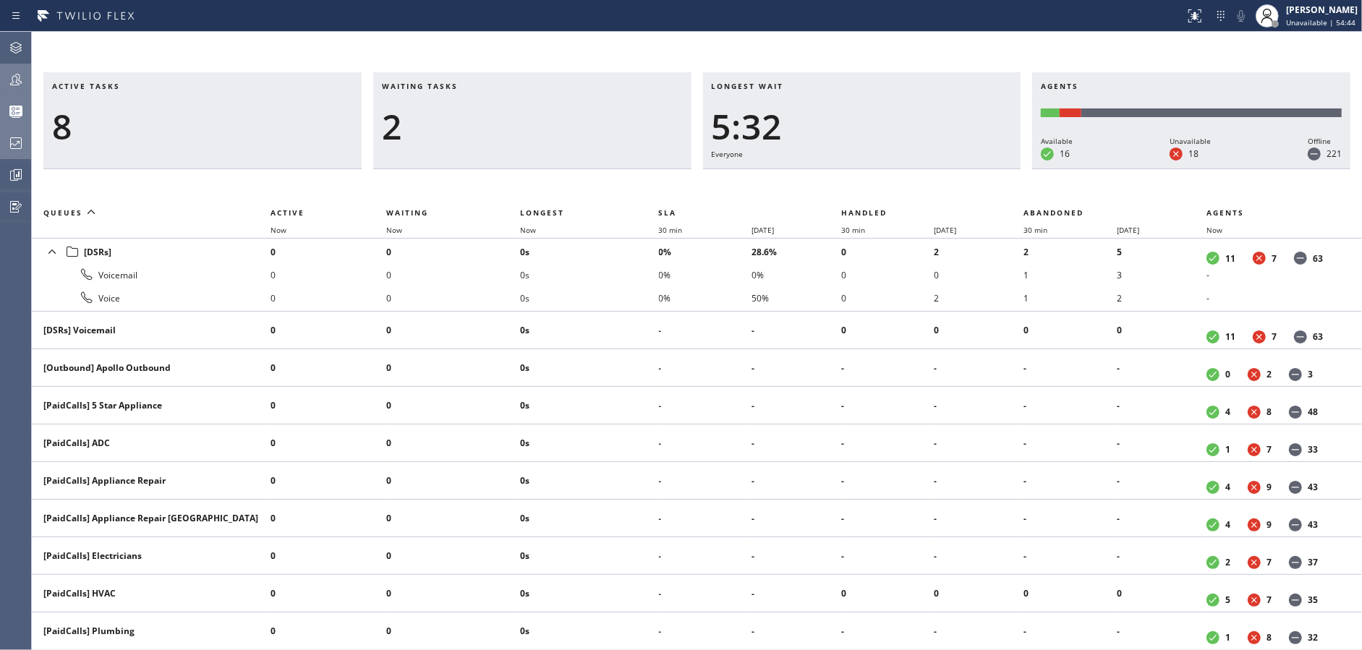
click at [9, 79] on icon at bounding box center [15, 79] width 17 height 17
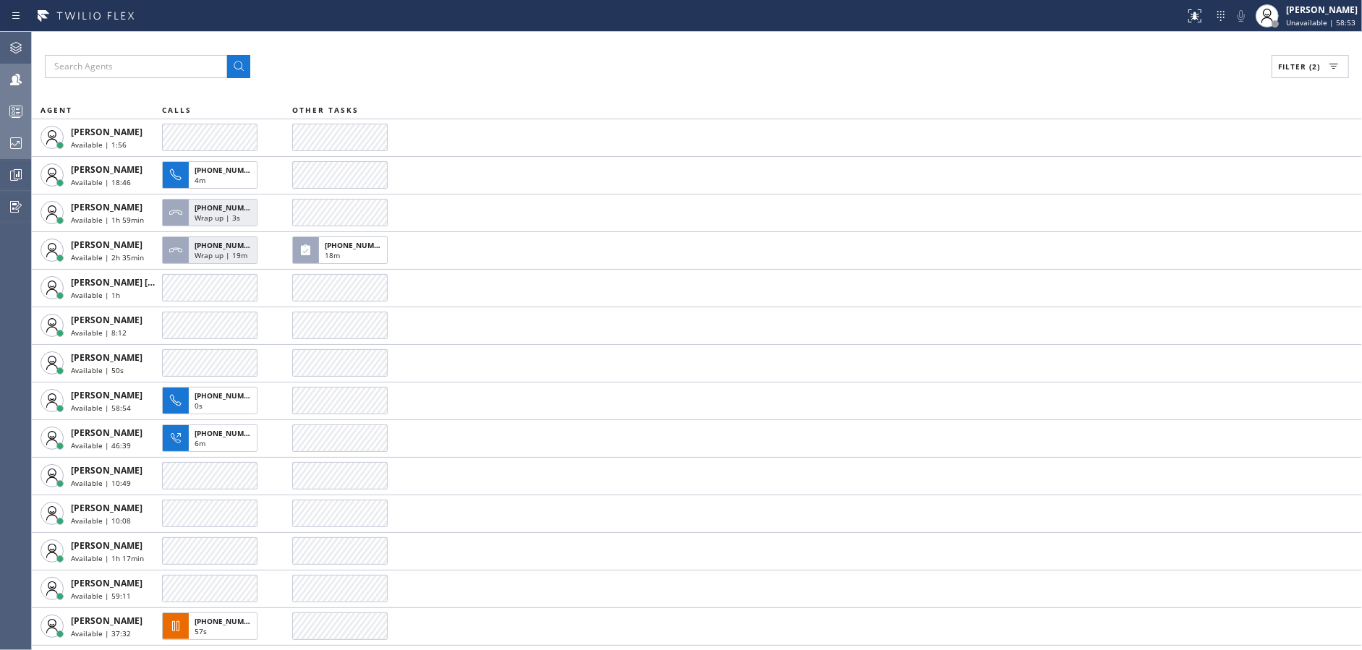
click at [17, 106] on icon at bounding box center [15, 111] width 17 height 17
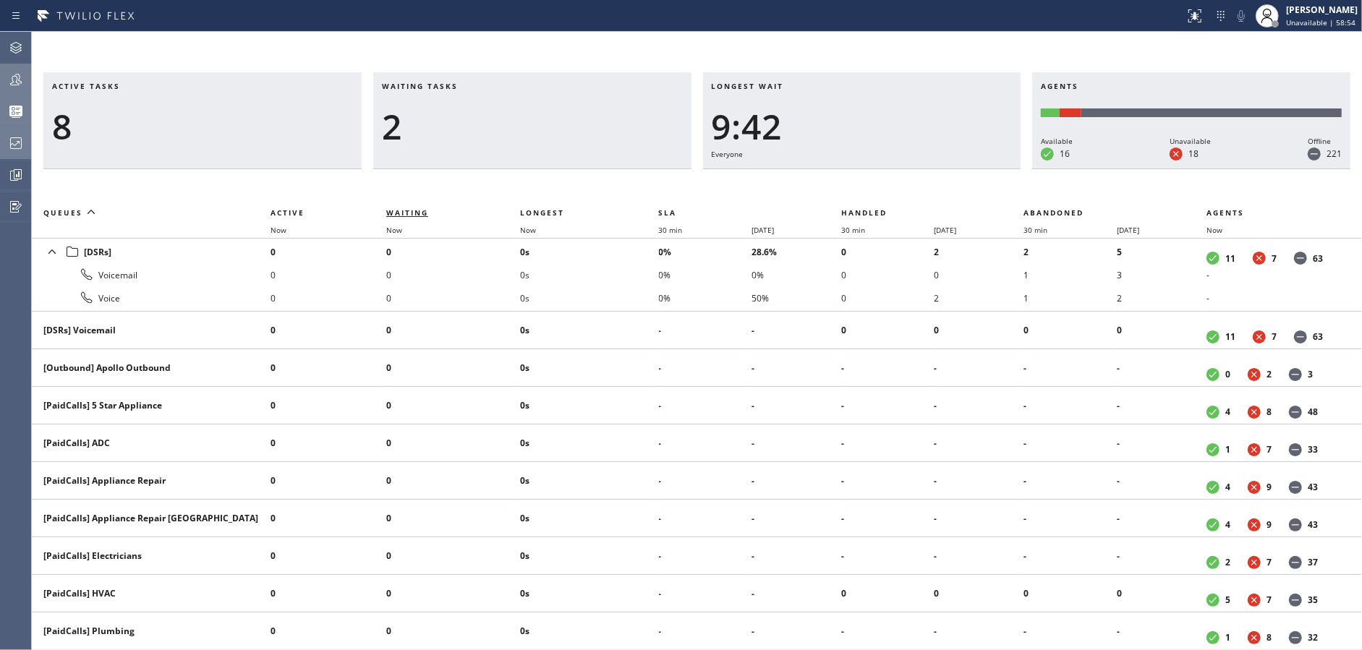
click at [403, 213] on span "Waiting" at bounding box center [407, 213] width 42 height 10
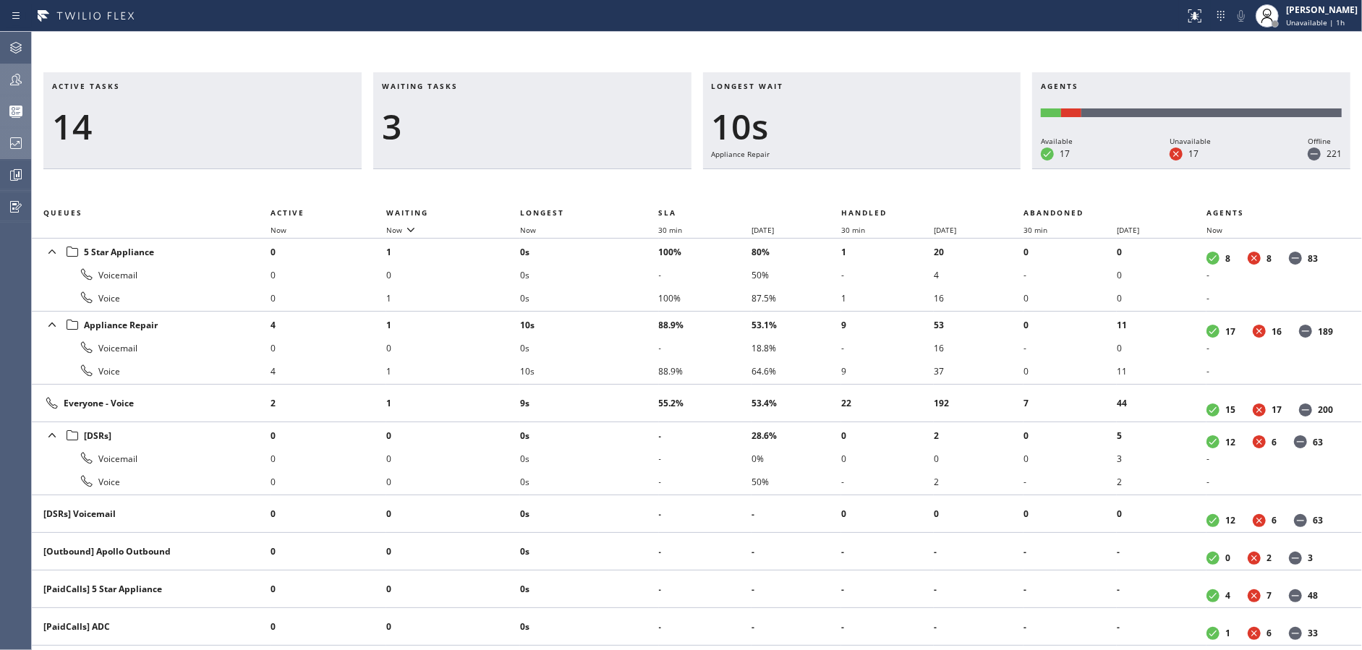
click at [446, 151] on div "Waiting tasks 3" at bounding box center [532, 120] width 318 height 97
click at [419, 217] on span "Waiting" at bounding box center [407, 213] width 42 height 10
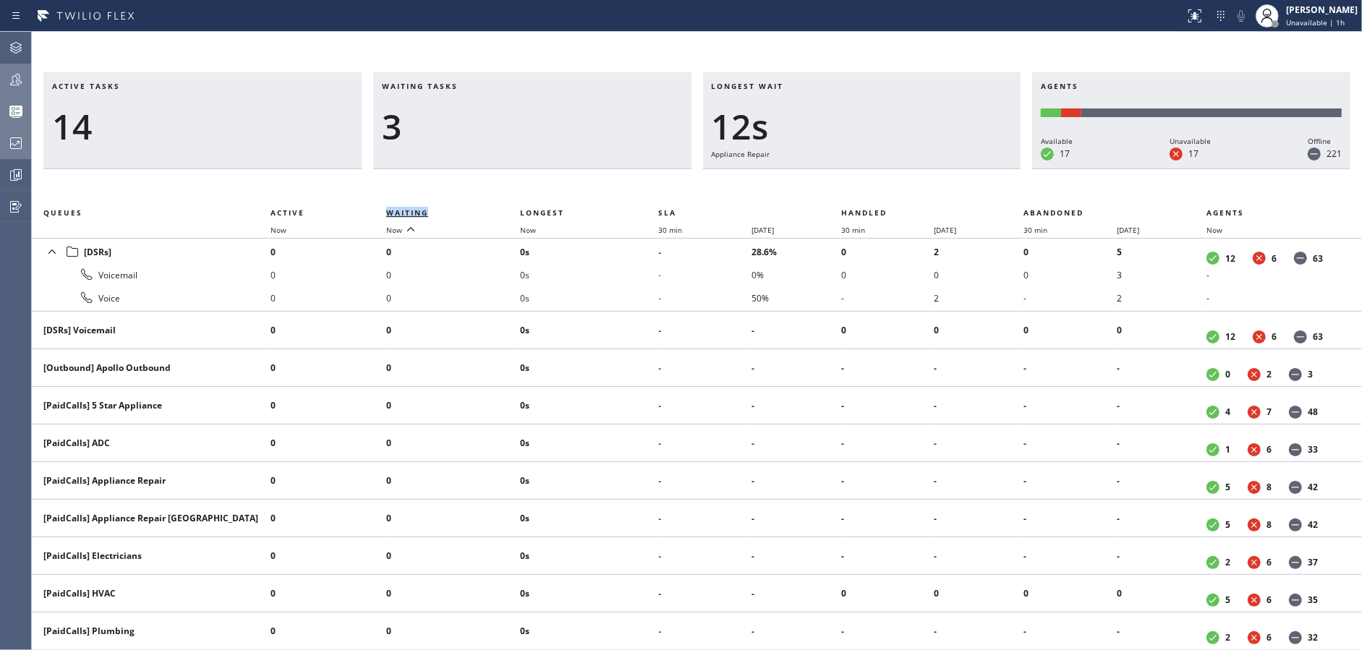
click at [419, 217] on span "Waiting" at bounding box center [407, 213] width 42 height 10
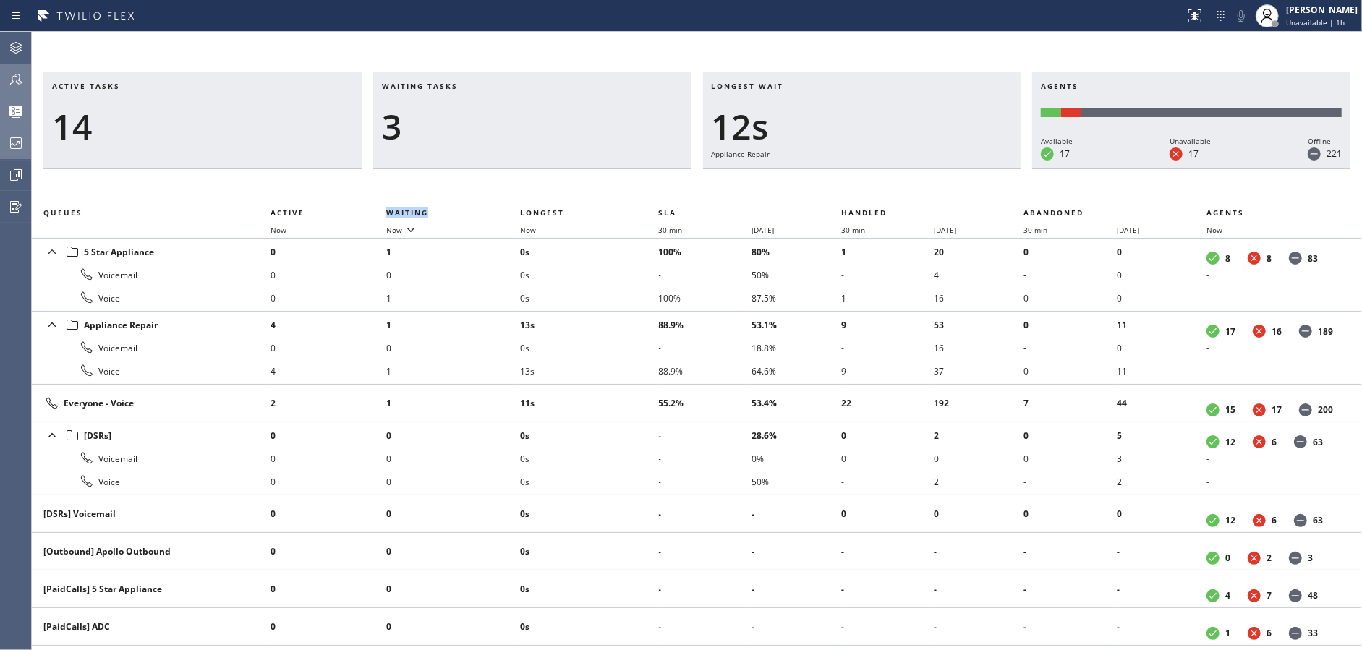
click at [459, 163] on div "Waiting tasks 3" at bounding box center [532, 120] width 318 height 97
drag, startPoint x: 2, startPoint y: 79, endPoint x: 54, endPoint y: 93, distance: 53.3
click at [2, 79] on div at bounding box center [16, 79] width 32 height 17
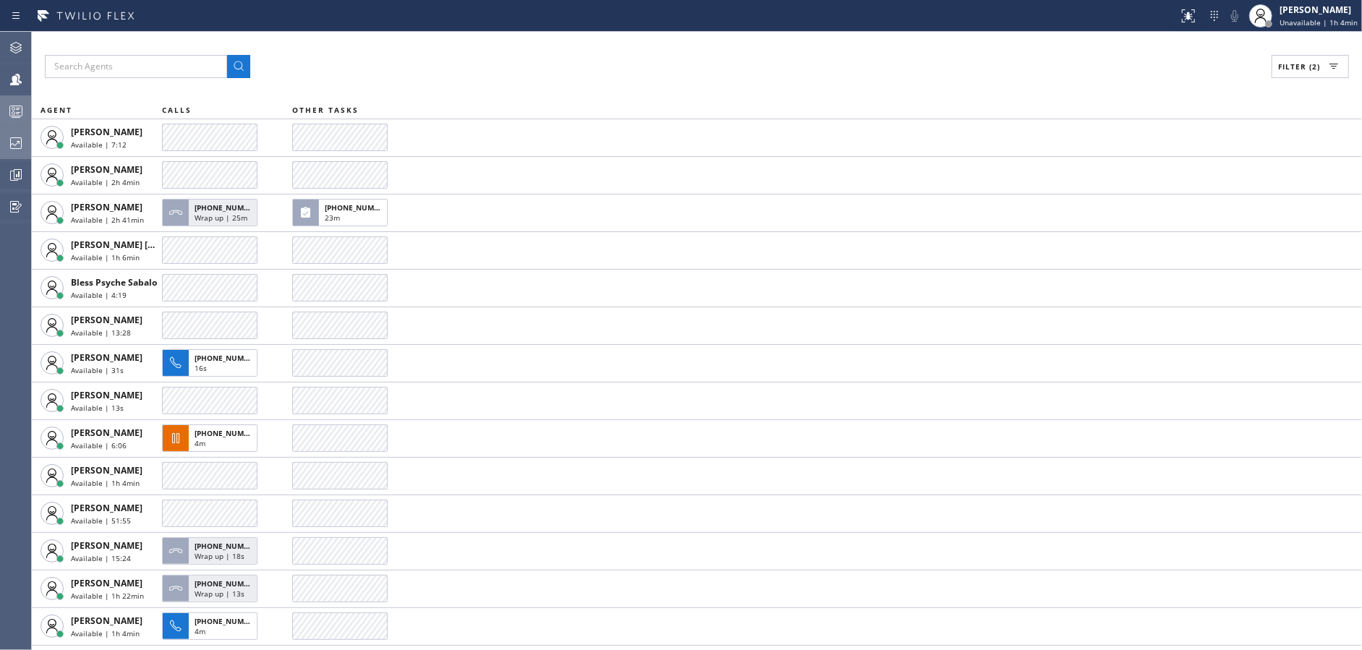
click at [0, 120] on div at bounding box center [16, 111] width 32 height 29
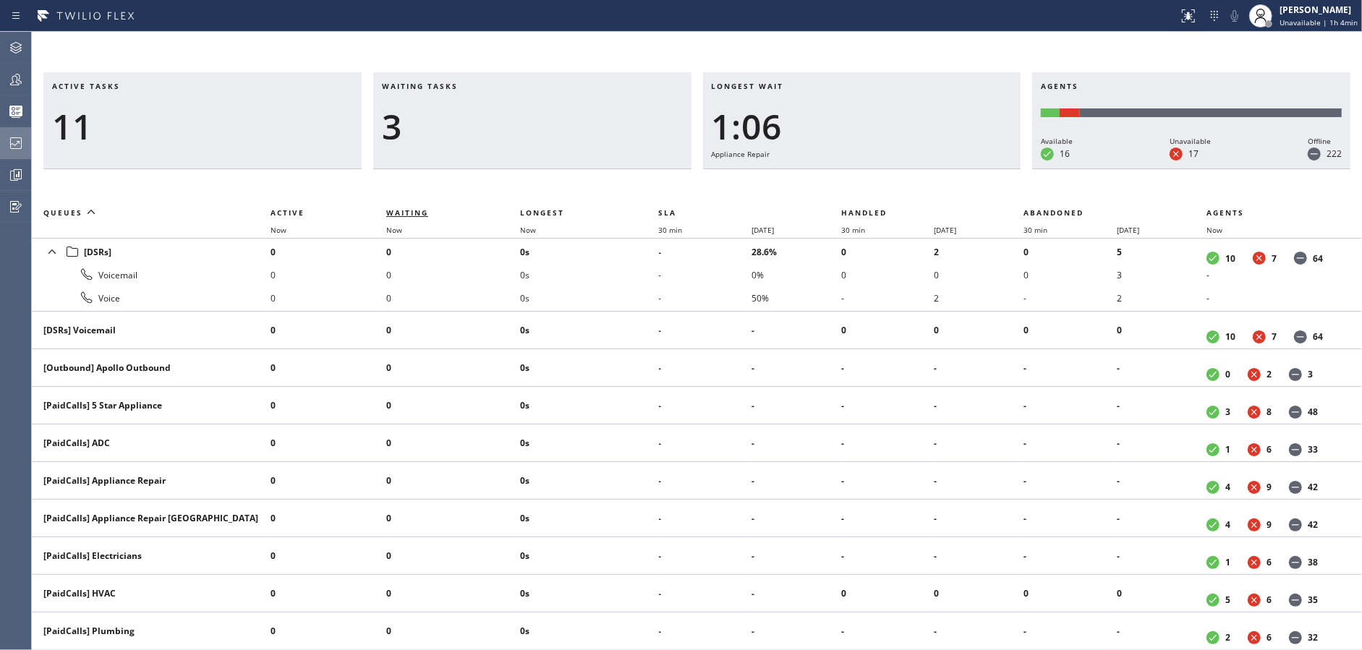
click at [402, 208] on span "Waiting" at bounding box center [407, 213] width 42 height 10
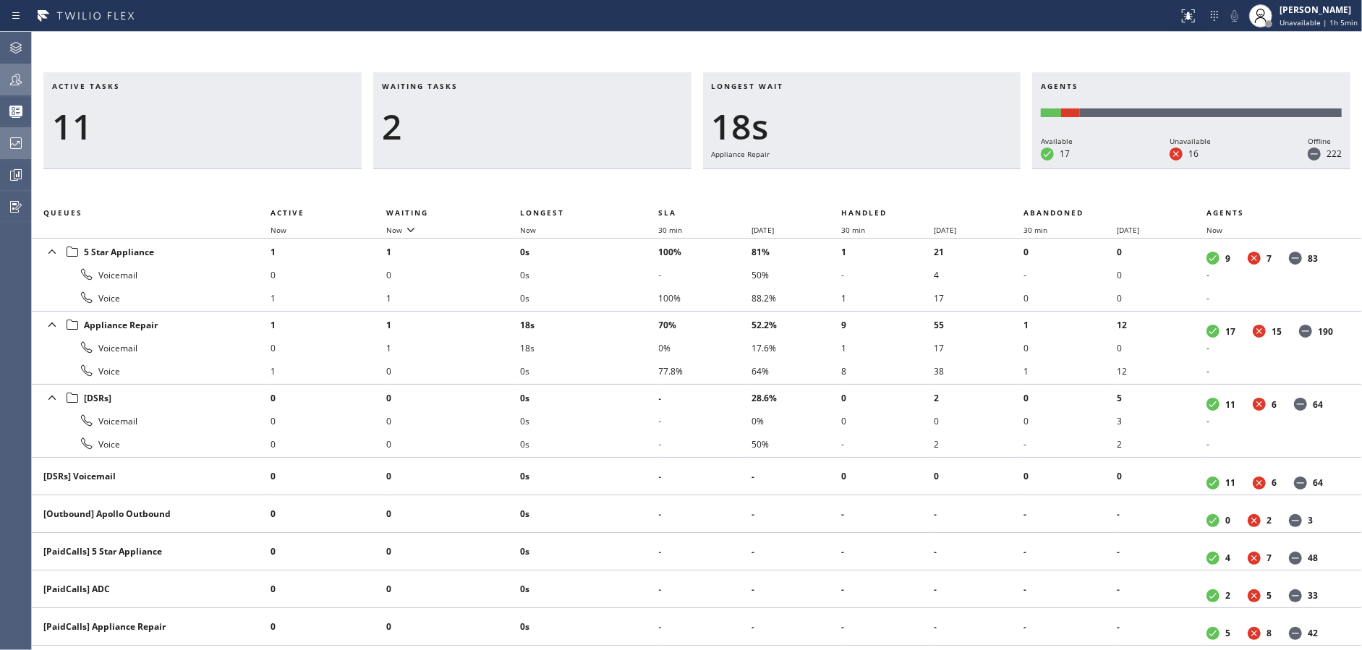
click at [20, 80] on icon at bounding box center [15, 79] width 17 height 17
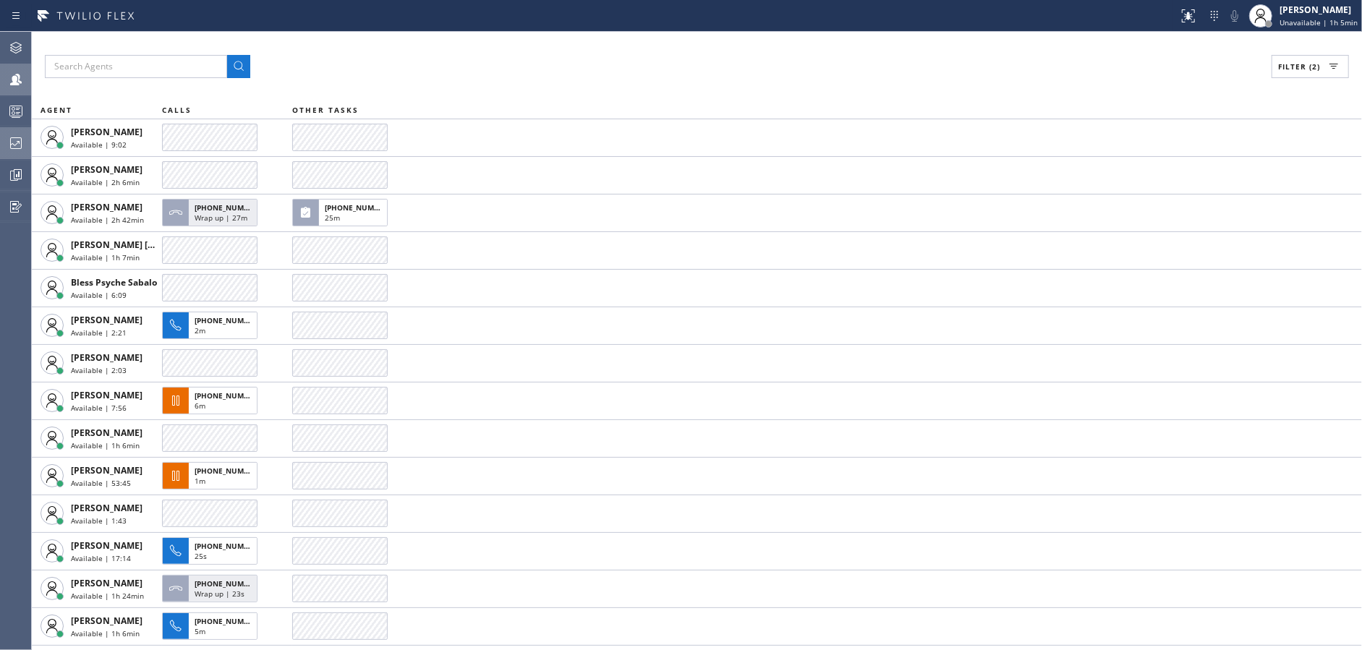
click at [1302, 67] on span "Filter (2)" at bounding box center [1299, 66] width 42 height 10
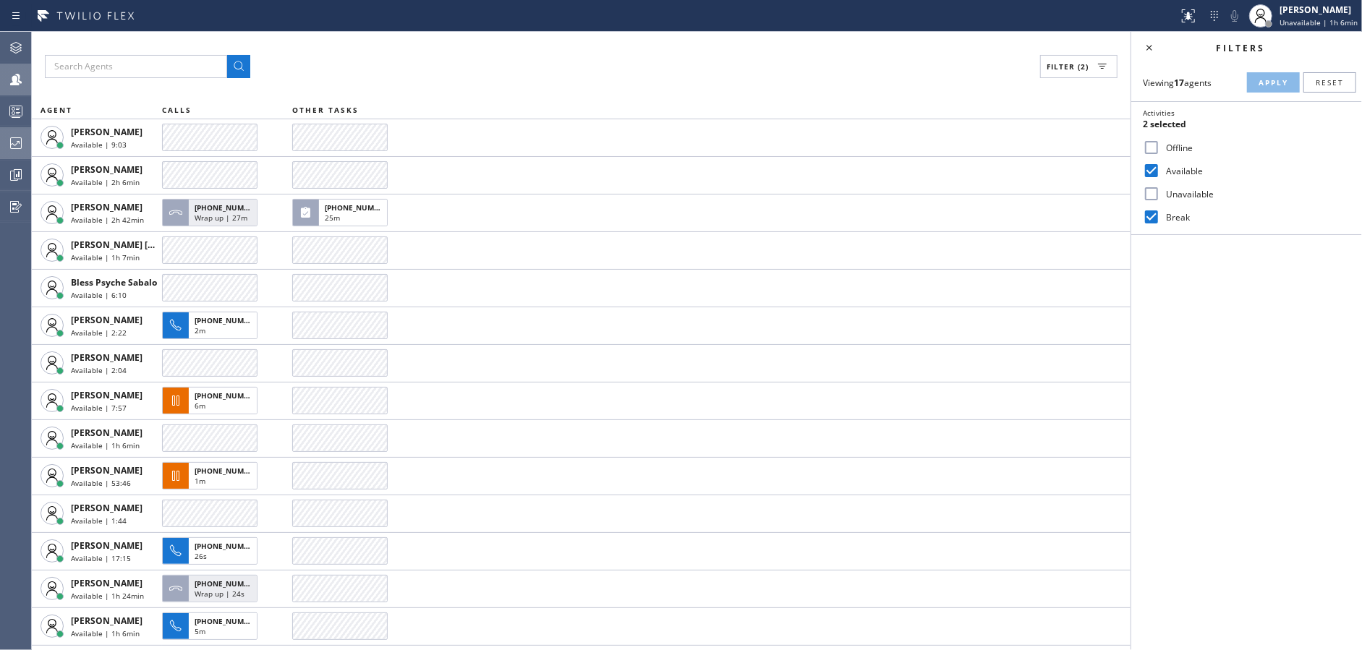
click at [1155, 163] on input "Available" at bounding box center [1150, 170] width 17 height 17
checkbox input "false"
drag, startPoint x: 1149, startPoint y: 220, endPoint x: 1150, endPoint y: 192, distance: 27.5
click at [1149, 215] on input "Break" at bounding box center [1150, 216] width 17 height 17
checkbox input "false"
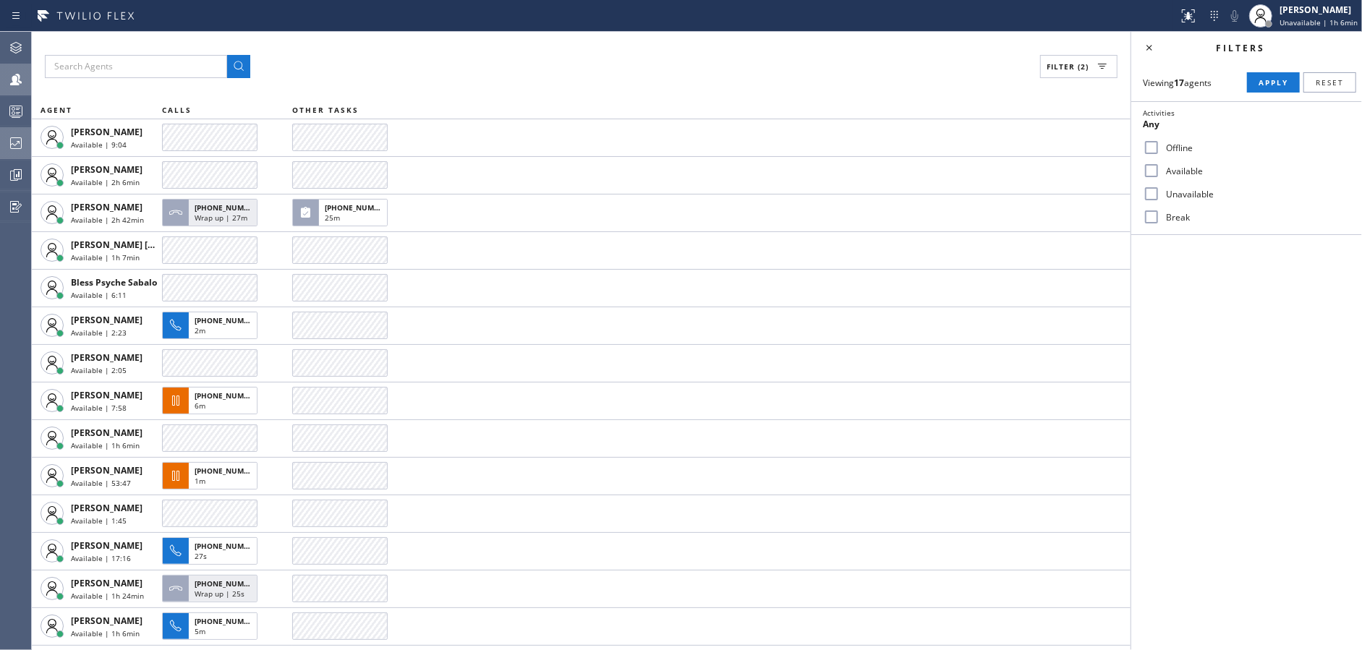
click at [1150, 192] on input "Unavailable" at bounding box center [1150, 193] width 17 height 17
checkbox input "true"
click at [1272, 74] on button "Apply" at bounding box center [1273, 82] width 53 height 20
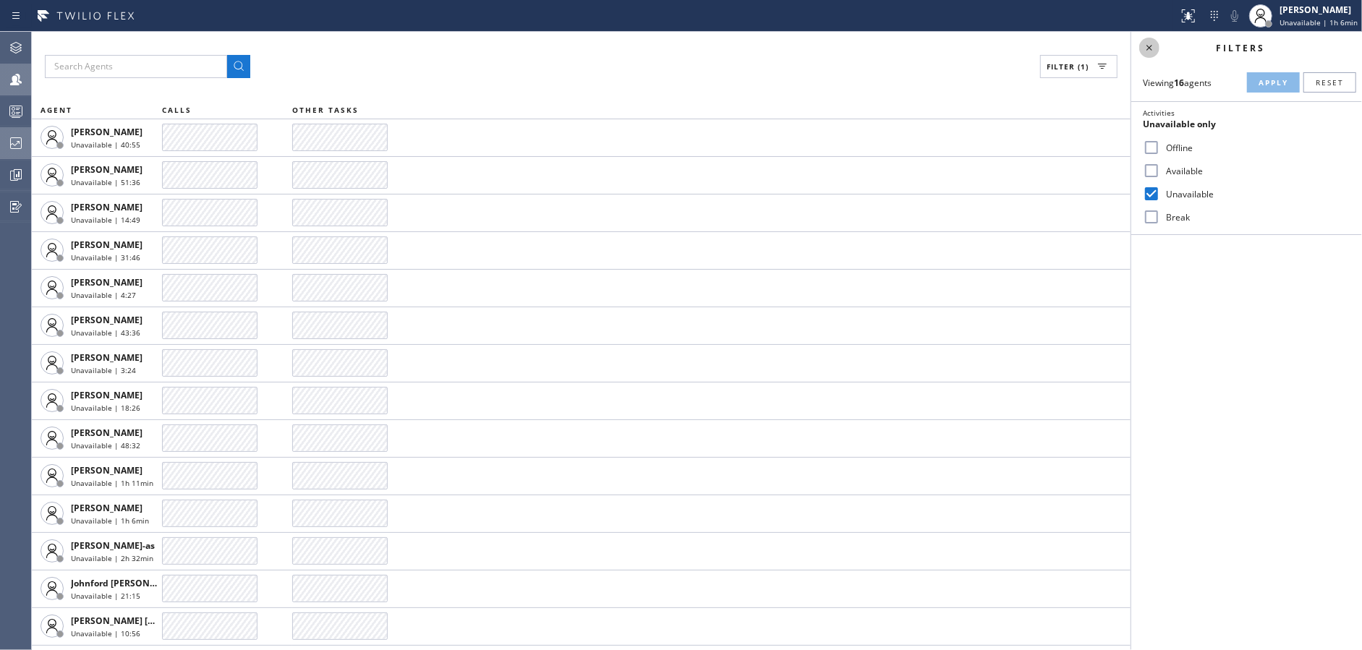
click at [1150, 45] on icon at bounding box center [1148, 47] width 17 height 17
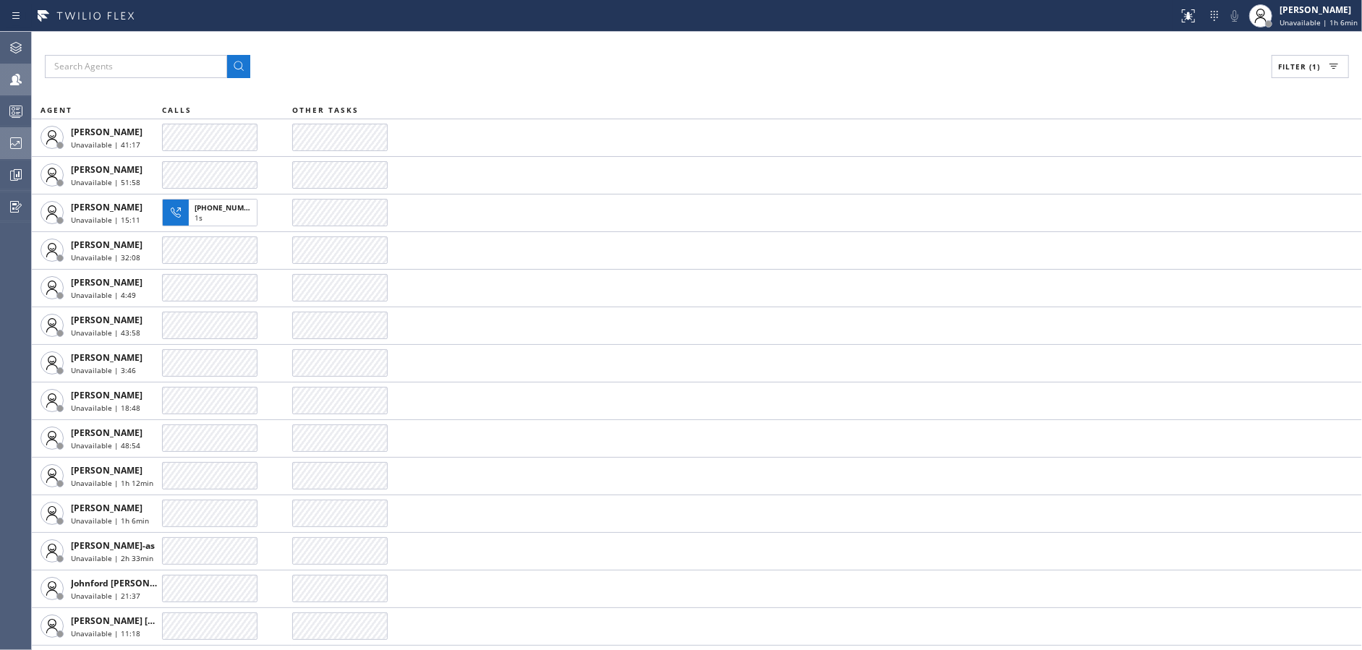
click at [1317, 74] on button "Filter (1)" at bounding box center [1309, 66] width 77 height 23
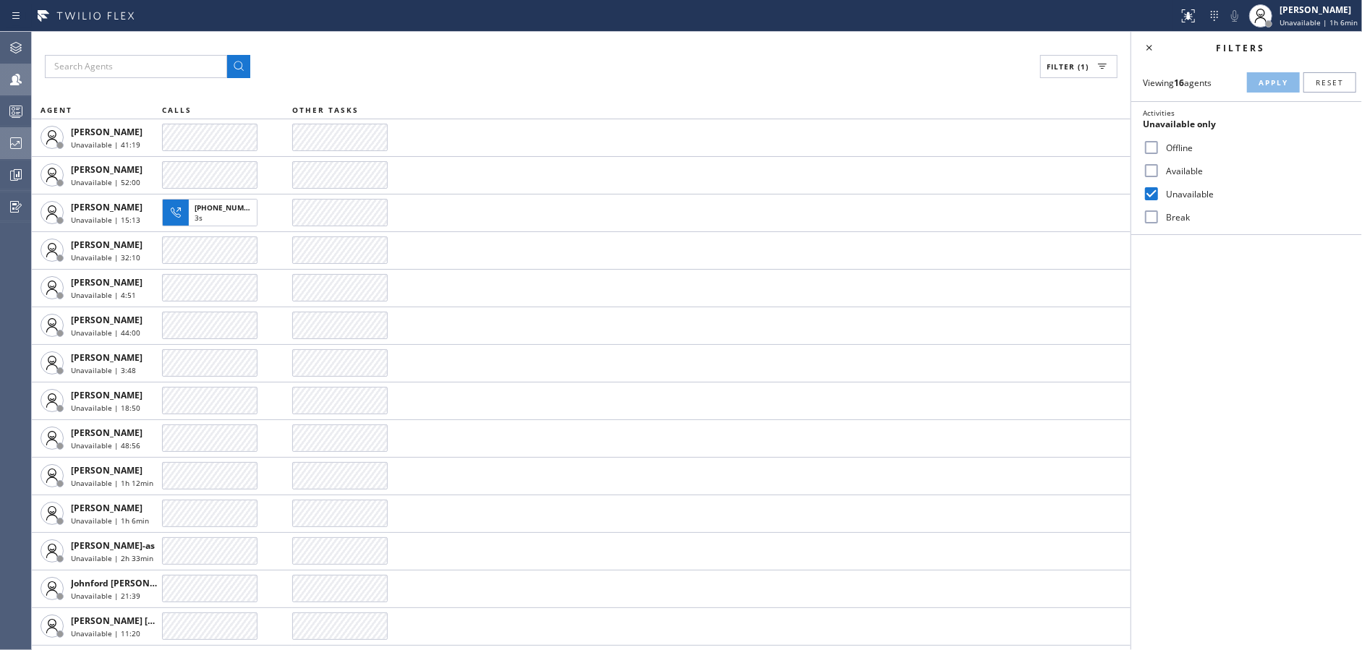
click at [1155, 170] on input "Available" at bounding box center [1150, 170] width 17 height 17
checkbox input "true"
drag, startPoint x: 1157, startPoint y: 191, endPoint x: 1154, endPoint y: 215, distance: 24.0
click at [1157, 191] on input "Unavailable" at bounding box center [1150, 193] width 17 height 17
checkbox input "false"
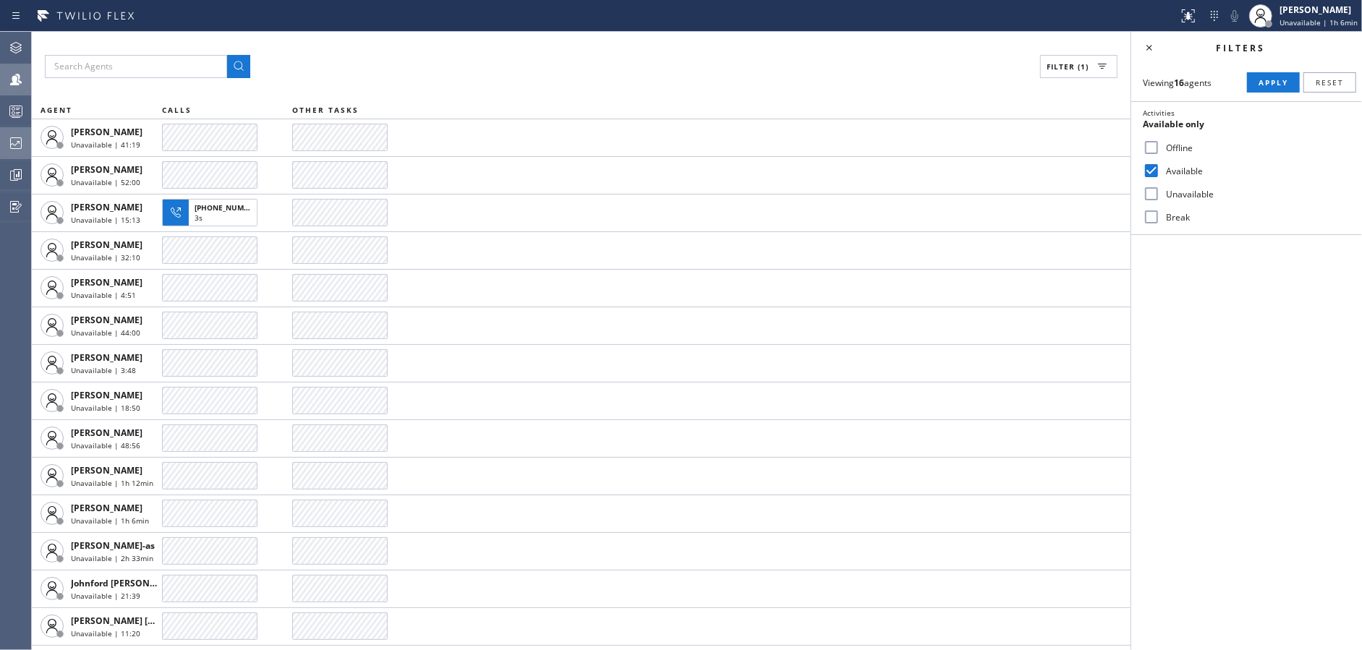
drag, startPoint x: 1154, startPoint y: 215, endPoint x: 1261, endPoint y: 106, distance: 152.4
click at [1154, 215] on input "Break" at bounding box center [1150, 216] width 17 height 17
checkbox input "true"
click at [1268, 93] on div "Viewing 16 agents Apply Reset Activities 2 selected Offline Available Unavailab…" at bounding box center [1246, 149] width 231 height 171
click at [1268, 82] on span "Apply" at bounding box center [1273, 82] width 30 height 10
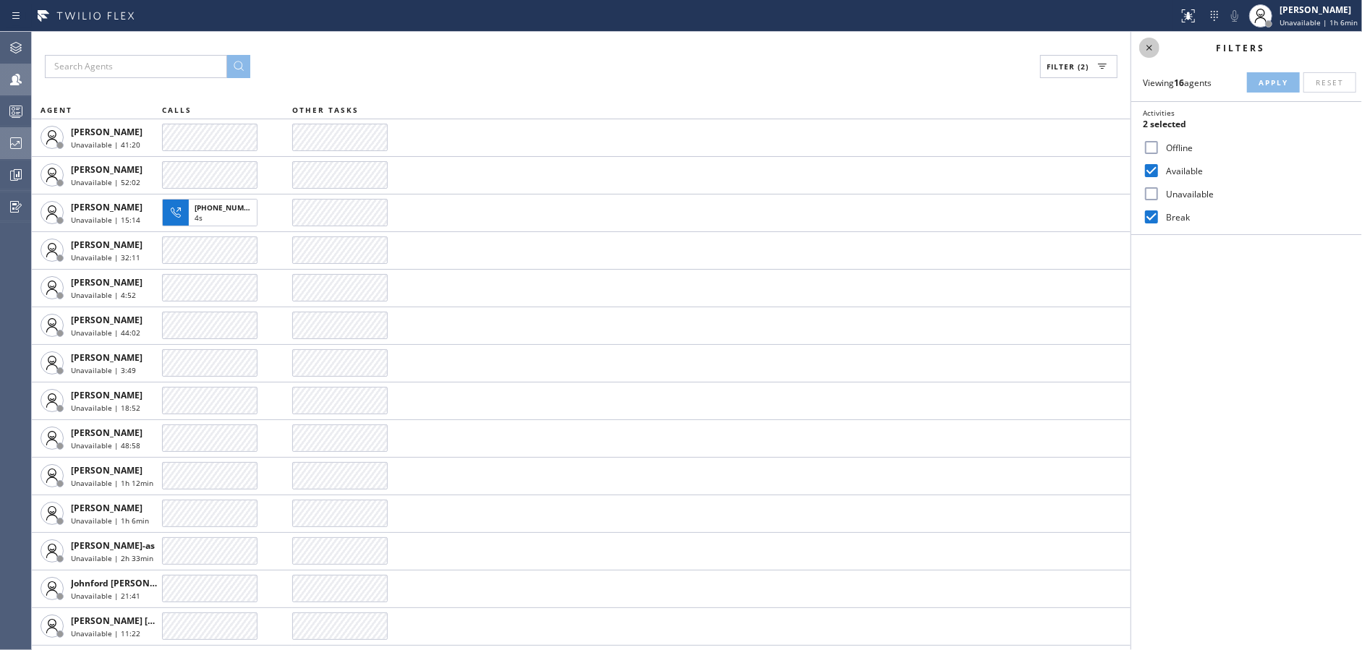
click at [1151, 49] on icon at bounding box center [1149, 48] width 6 height 6
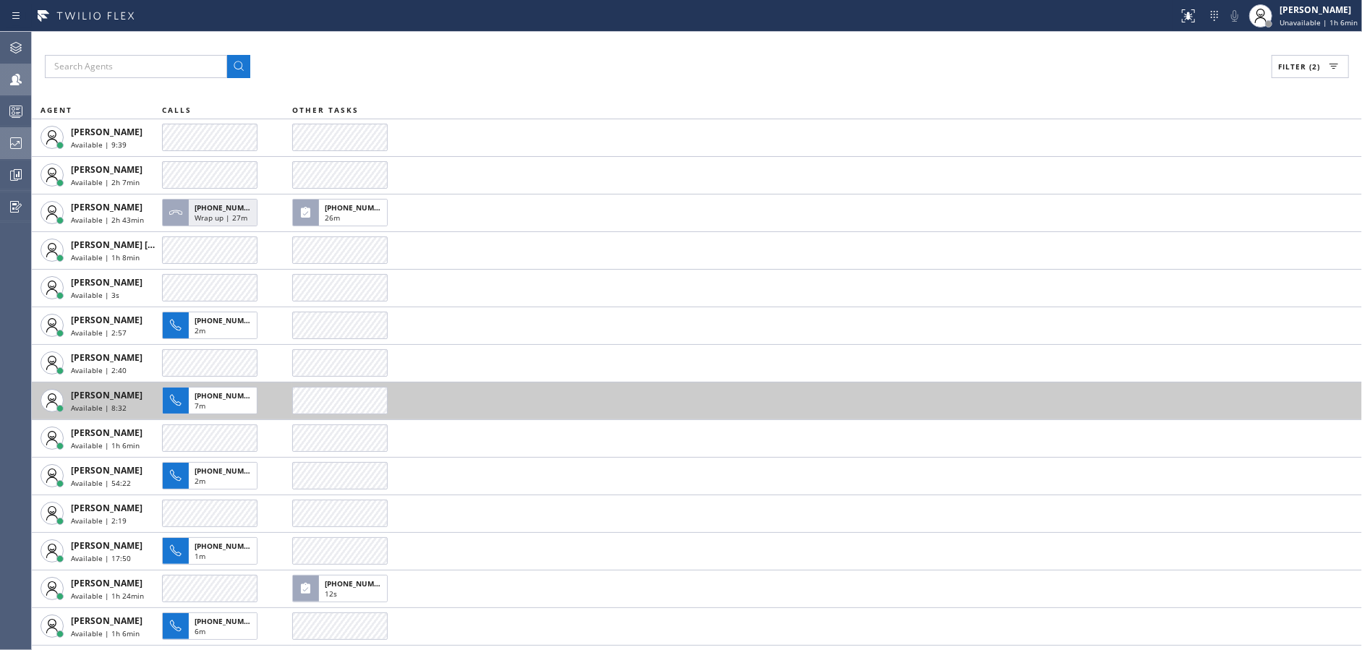
scroll to position [108, 0]
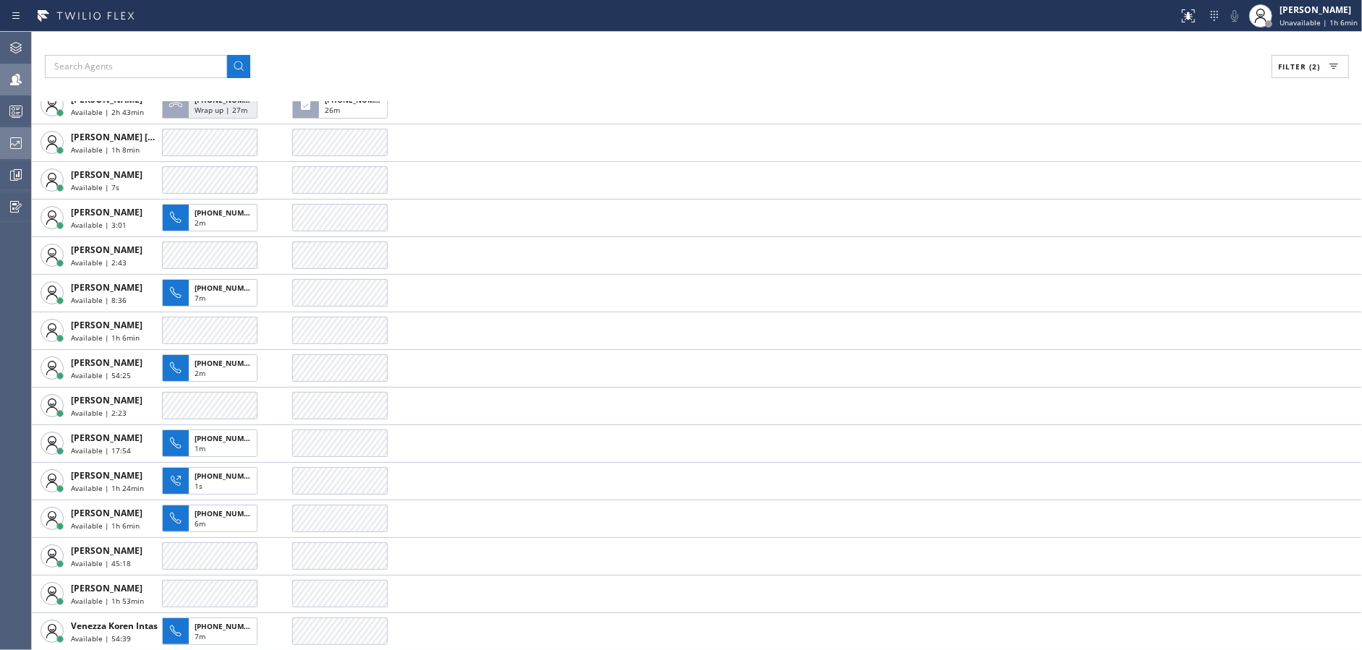
click at [7, 110] on icon at bounding box center [15, 111] width 17 height 17
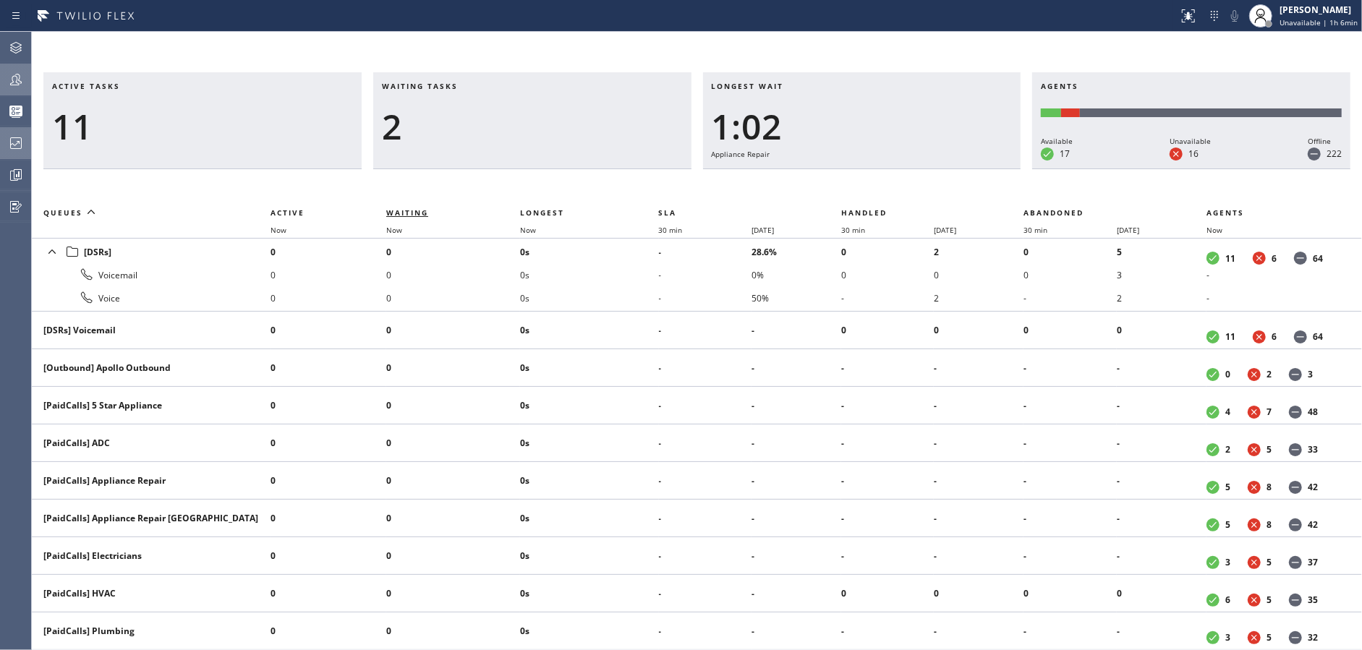
click at [415, 210] on span "Waiting" at bounding box center [407, 213] width 42 height 10
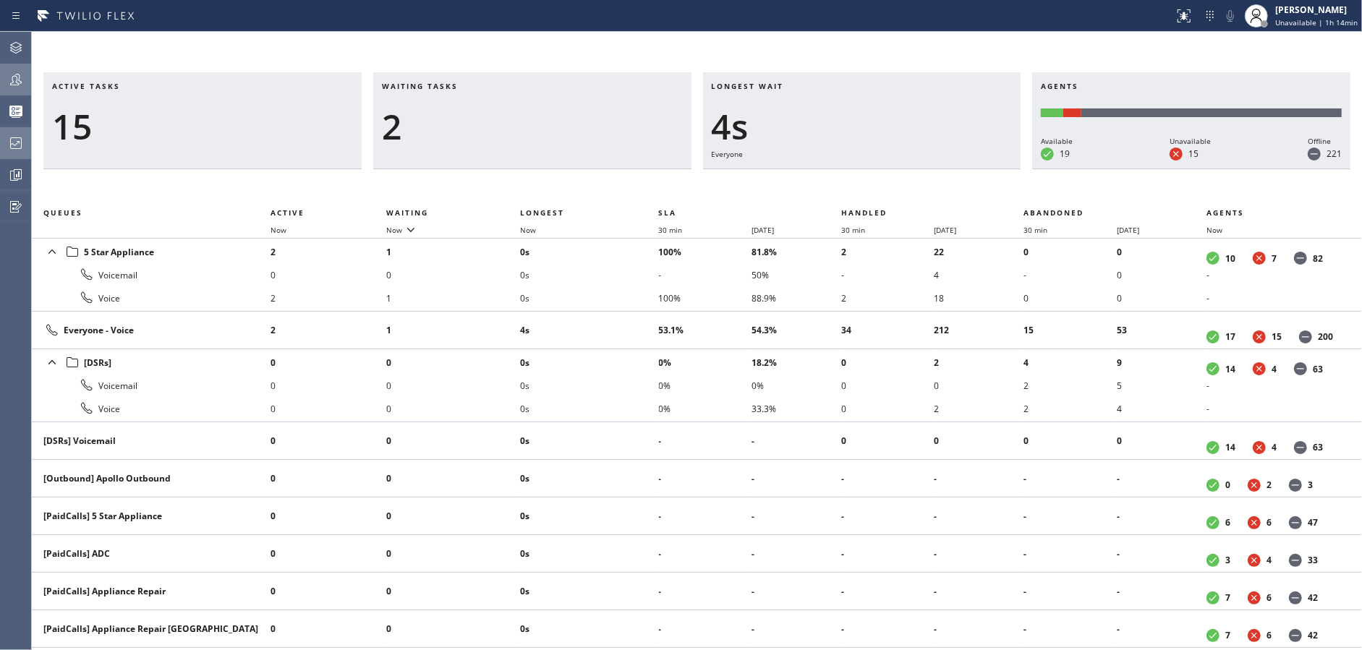
click at [4, 82] on div at bounding box center [16, 79] width 32 height 17
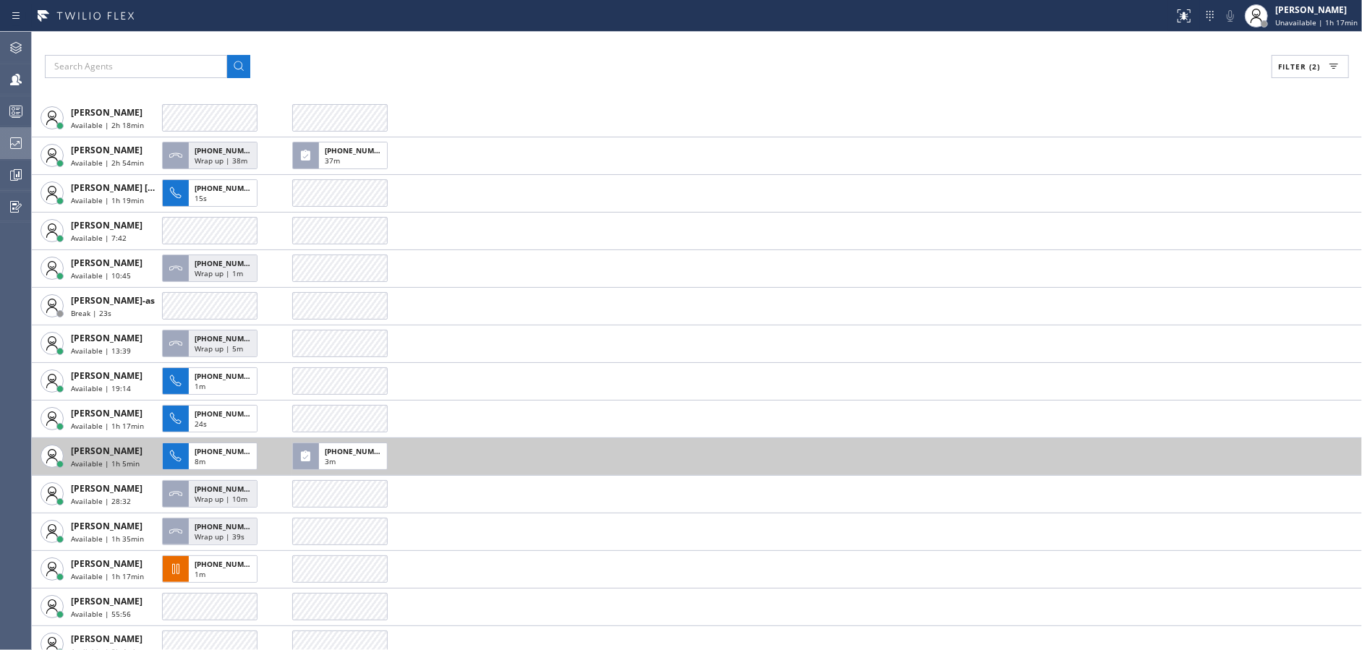
scroll to position [182, 0]
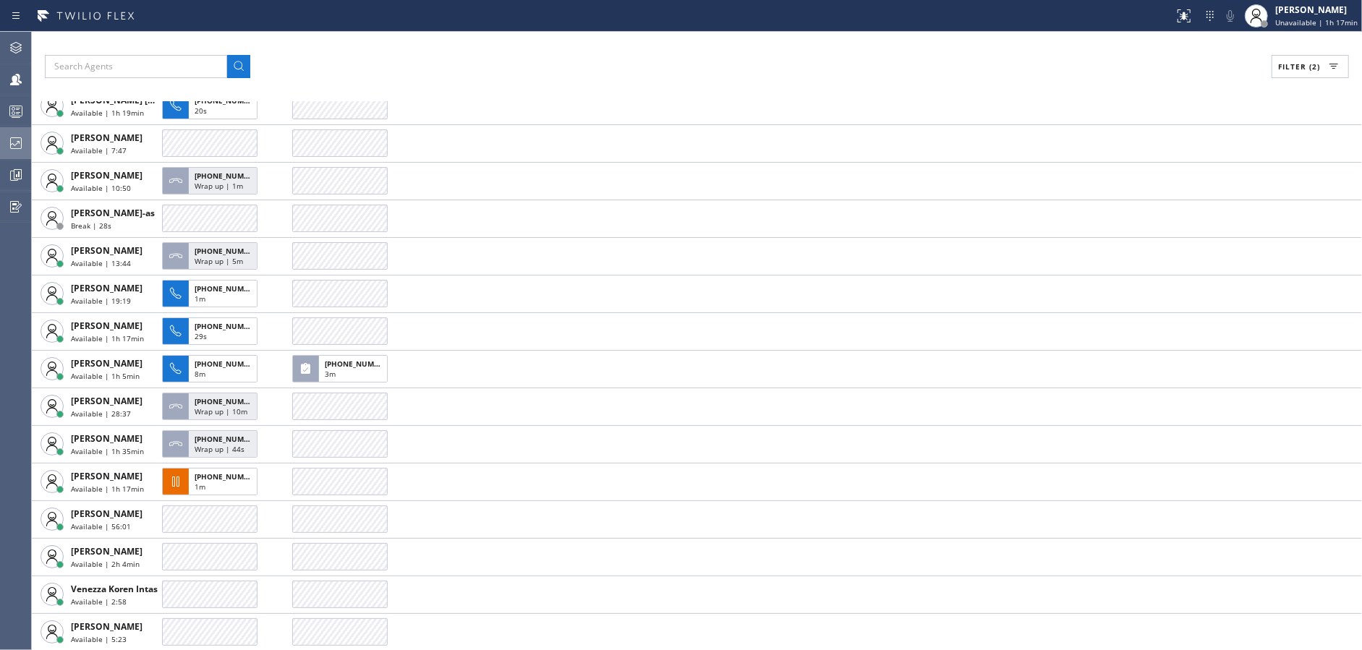
click at [13, 111] on icon at bounding box center [15, 111] width 17 height 17
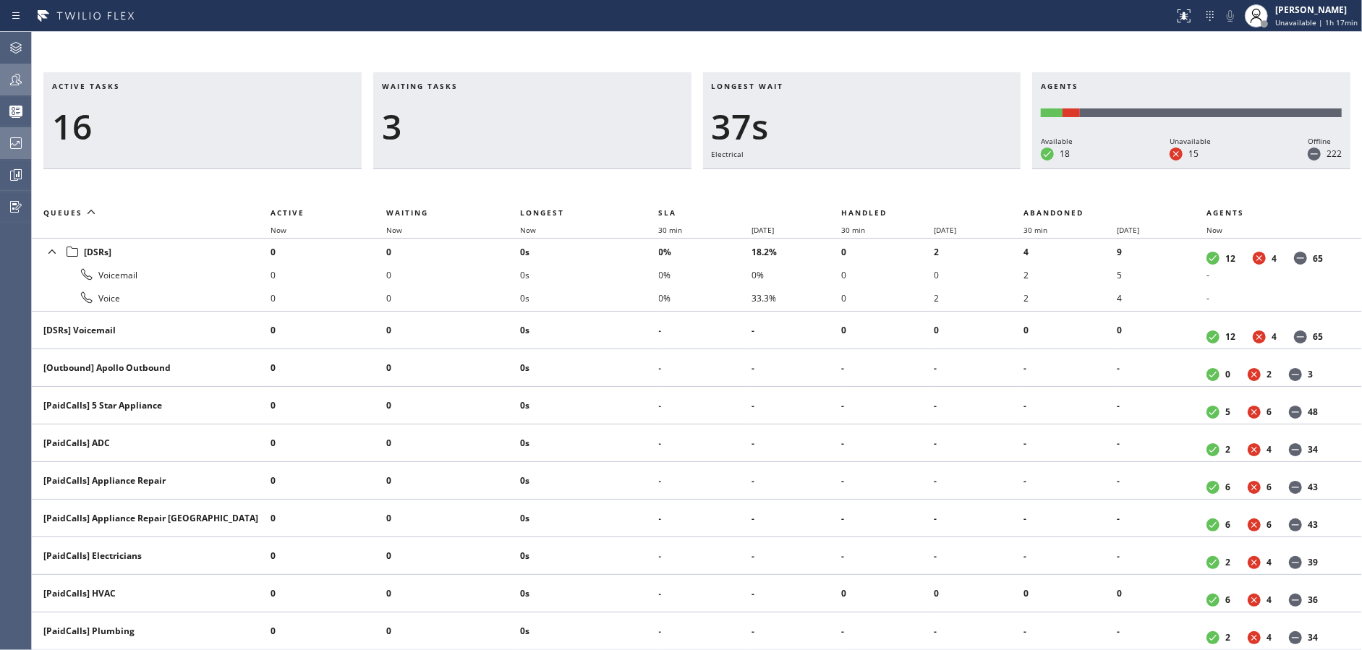
click at [14, 72] on icon at bounding box center [15, 79] width 17 height 17
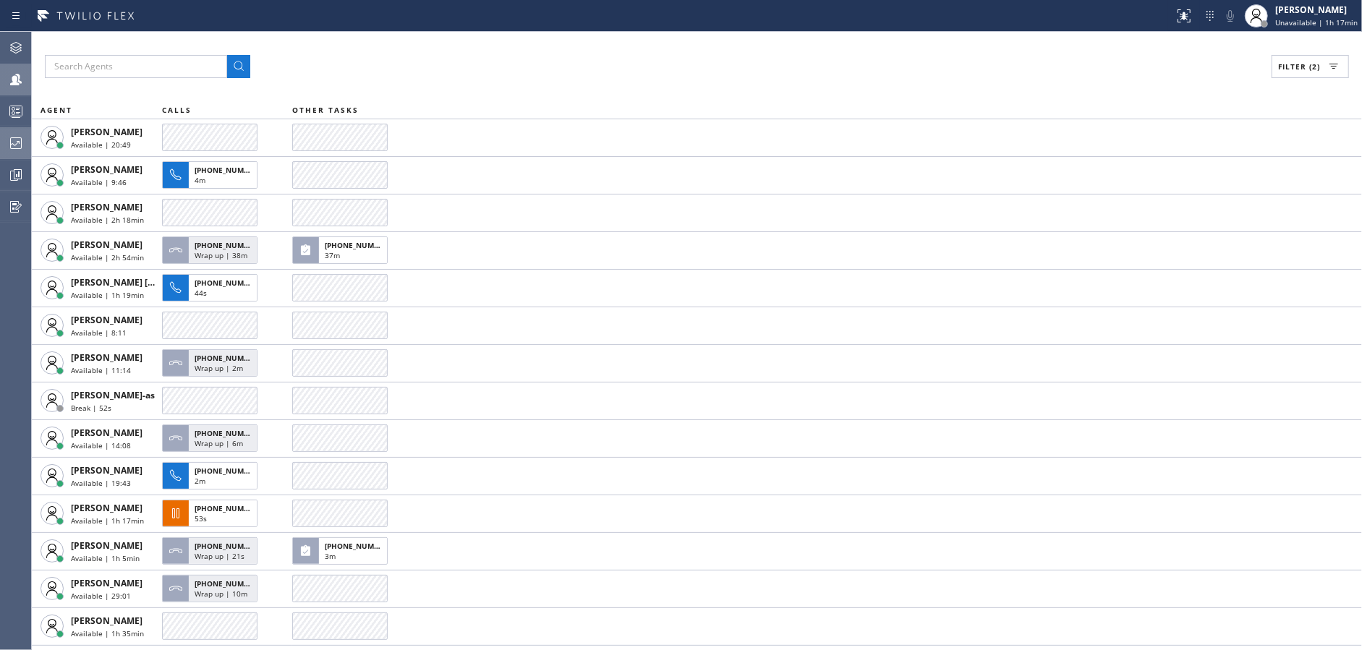
click at [0, 112] on div at bounding box center [16, 111] width 32 height 17
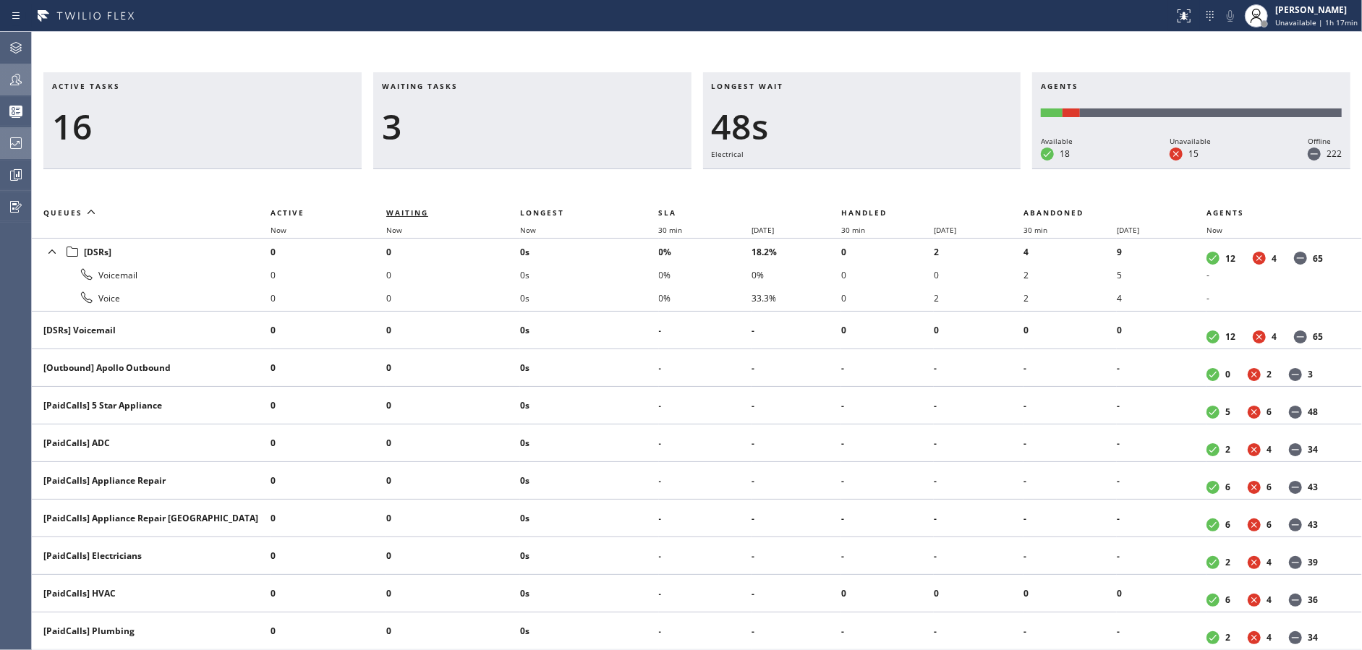
click at [421, 215] on span "Waiting" at bounding box center [407, 213] width 42 height 10
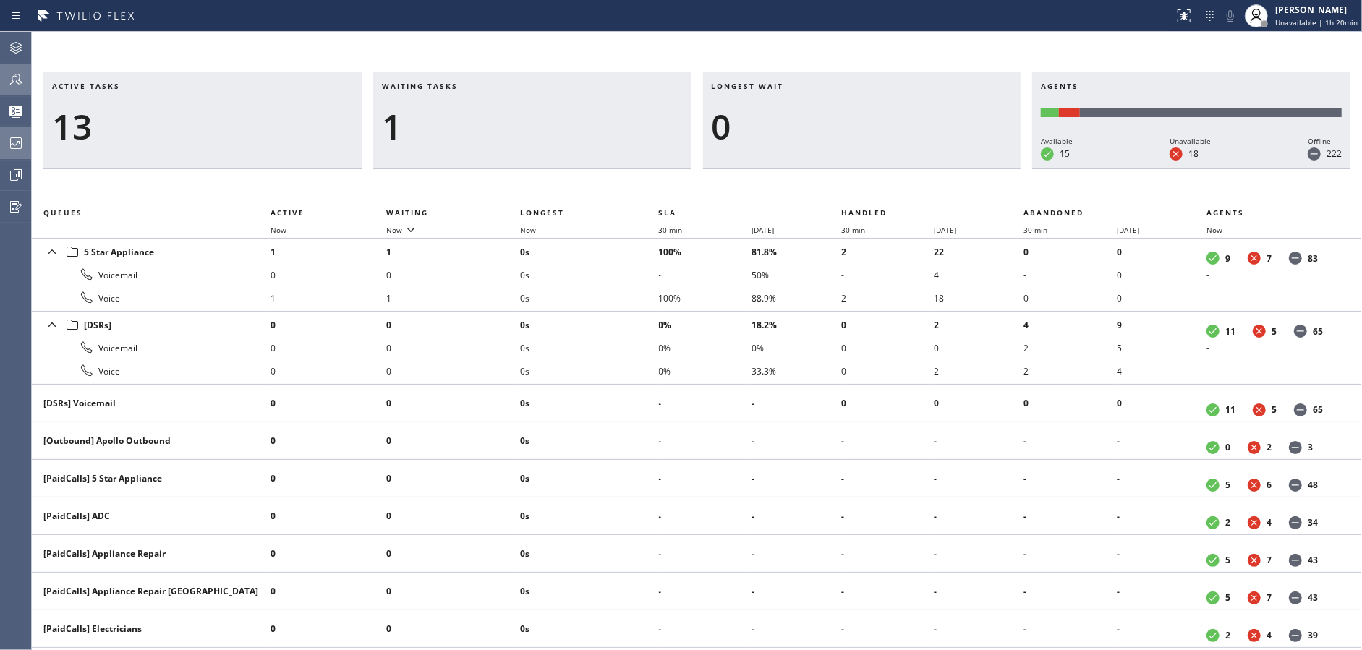
click at [36, 76] on div "Active tasks 13 Waiting tasks 1 Longest wait 0 Agents Available 15 Unavailable …" at bounding box center [697, 120] width 1330 height 97
click at [12, 76] on icon at bounding box center [15, 79] width 17 height 17
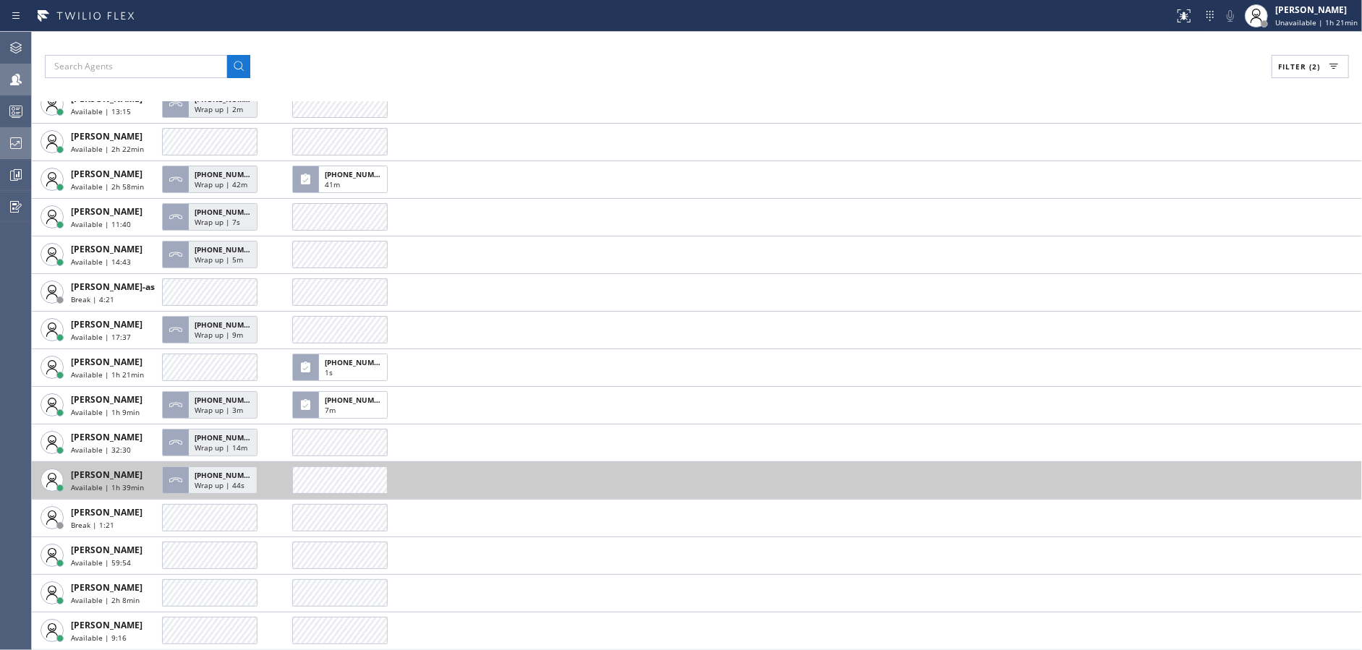
scroll to position [70, 0]
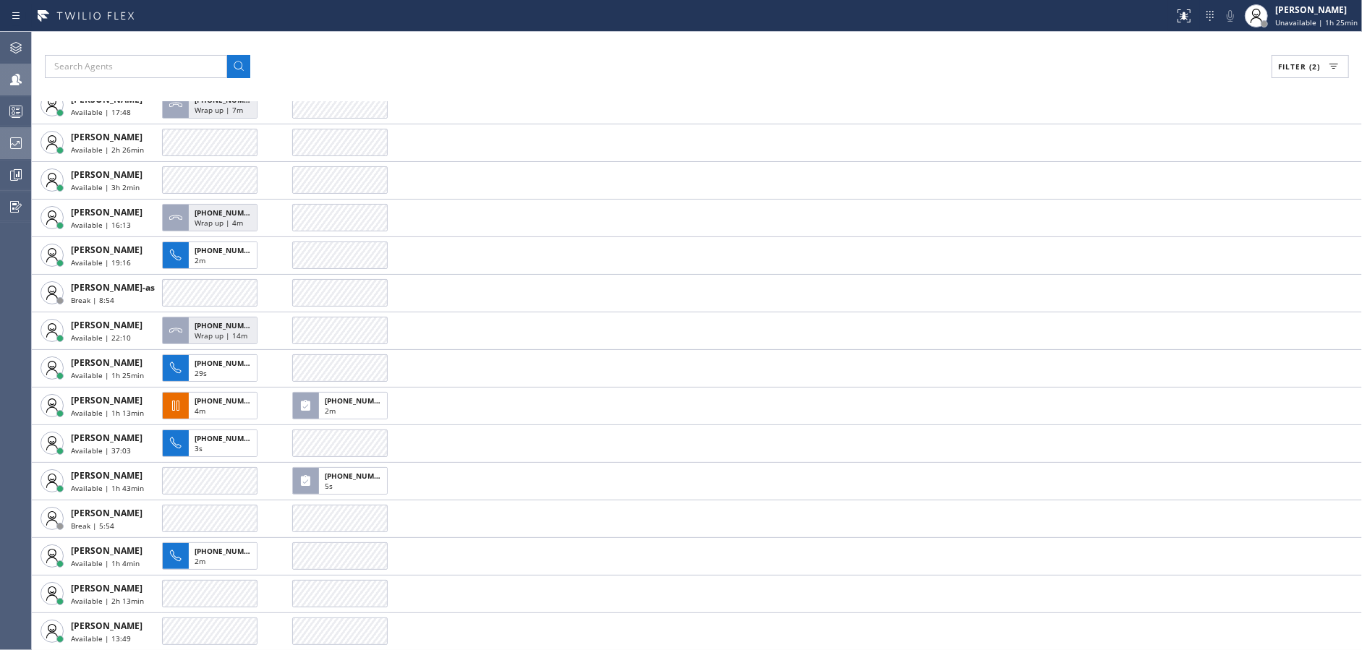
click at [448, 48] on div "Filter (2) AGENT CALLS OTHER TASKS [PERSON_NAME] Available | 28:51 [PERSON_NAME…" at bounding box center [697, 341] width 1330 height 618
click at [459, 43] on div "Filter (2) AGENT CALLS OTHER TASKS [PERSON_NAME] Available | 29:27 [PERSON_NAME…" at bounding box center [697, 341] width 1330 height 618
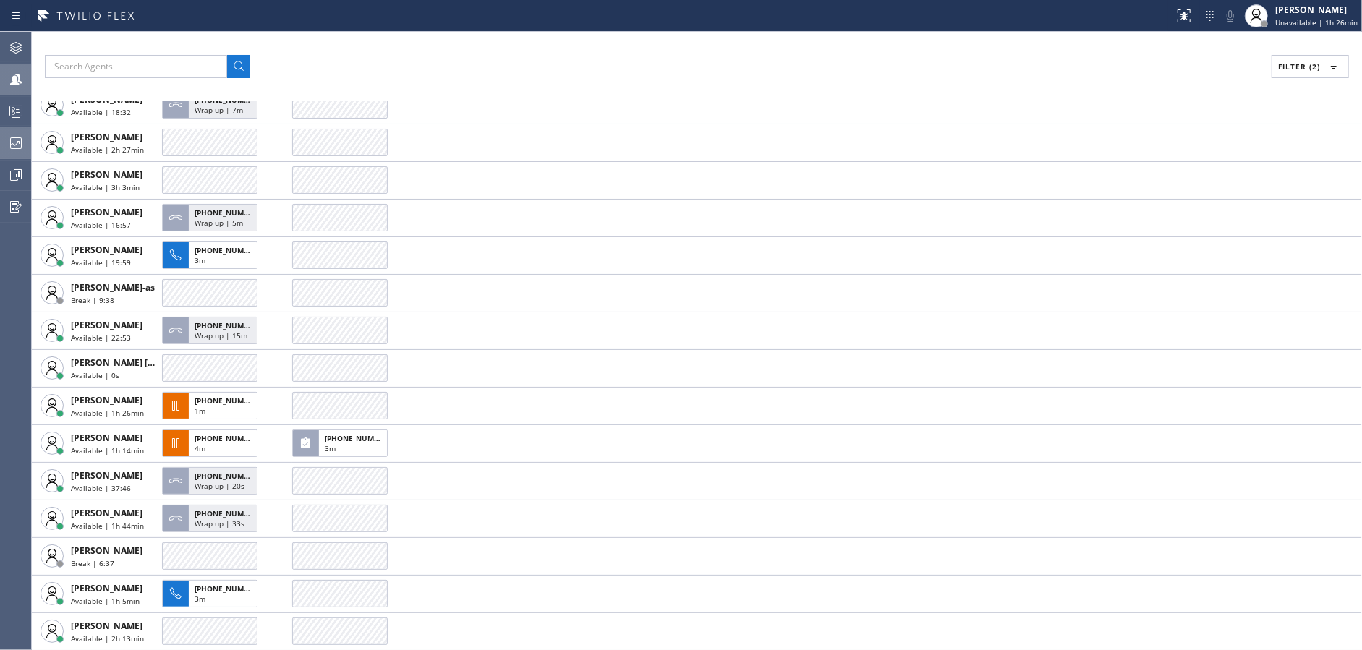
scroll to position [108, 0]
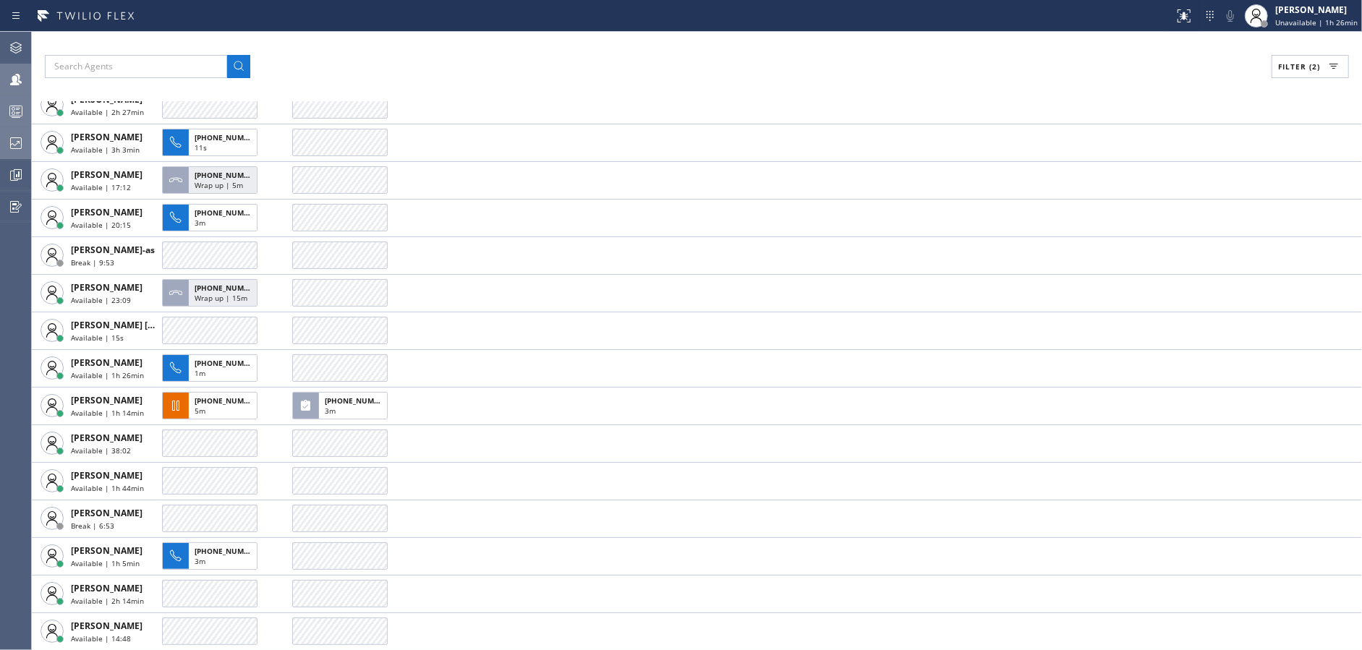
click at [10, 108] on rect at bounding box center [16, 111] width 12 height 10
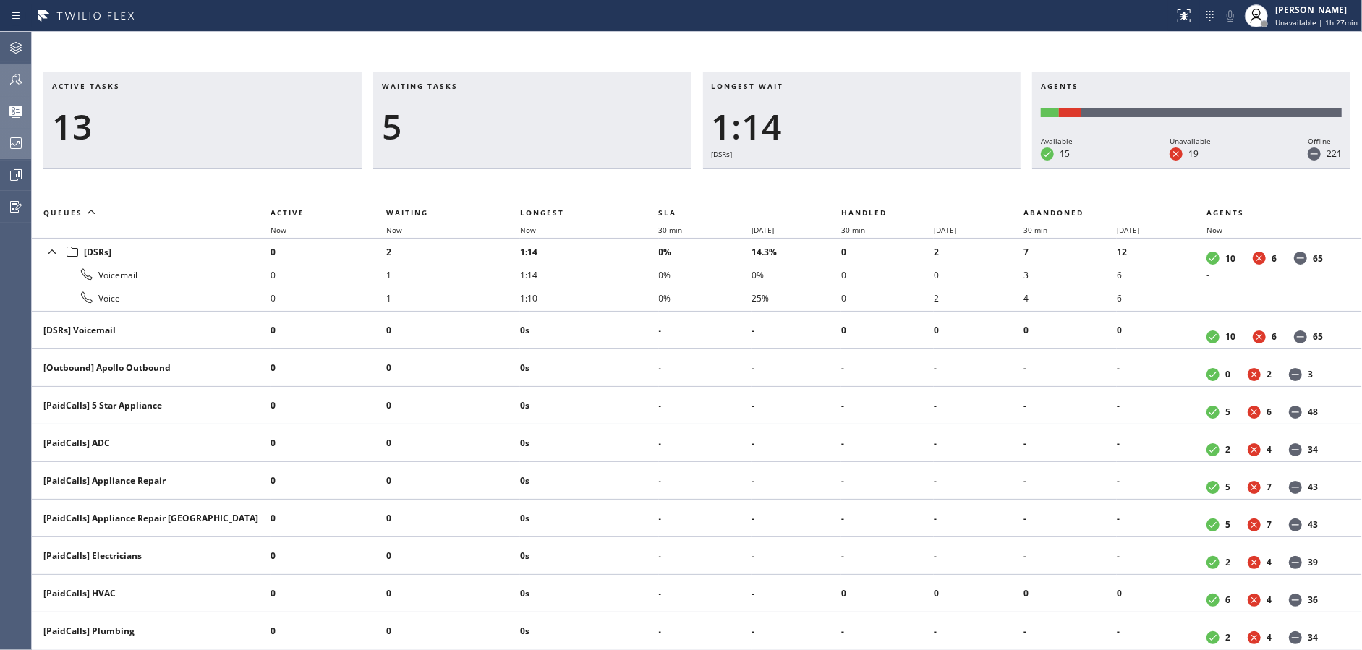
click at [422, 108] on div "5" at bounding box center [532, 127] width 301 height 42
click at [8, 80] on icon at bounding box center [15, 79] width 17 height 17
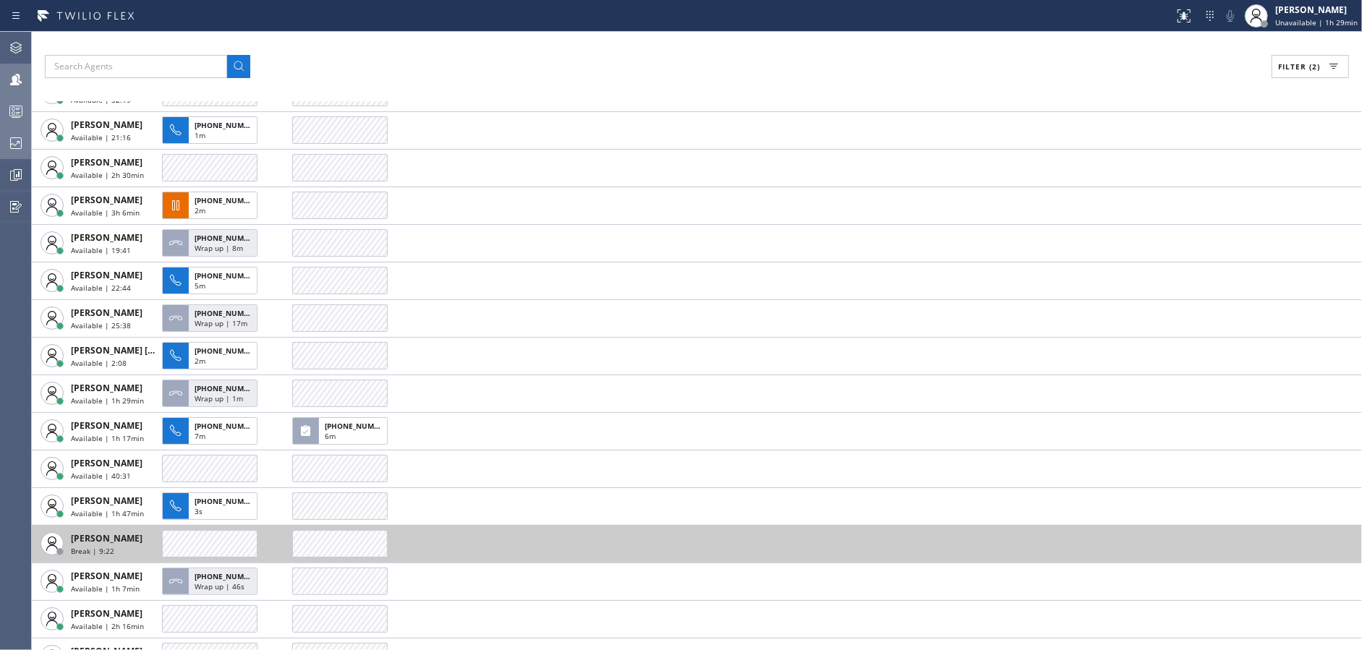
scroll to position [70, 0]
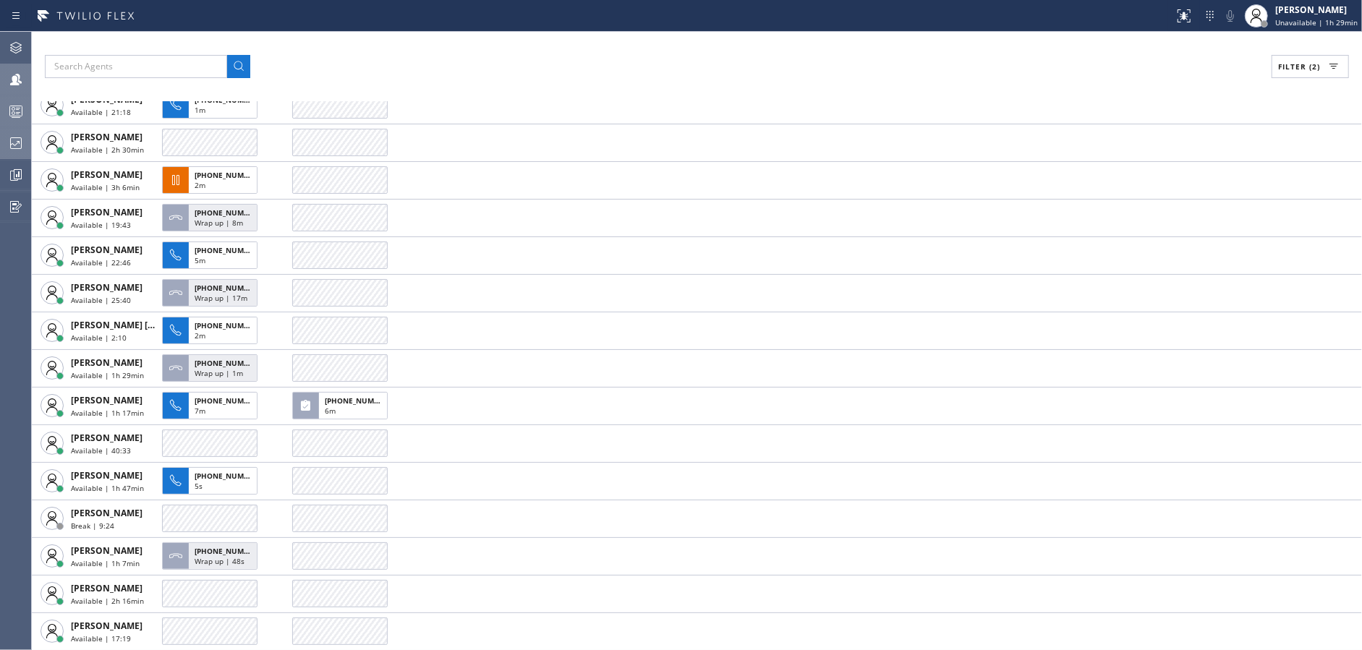
click at [0, 110] on div at bounding box center [16, 111] width 32 height 17
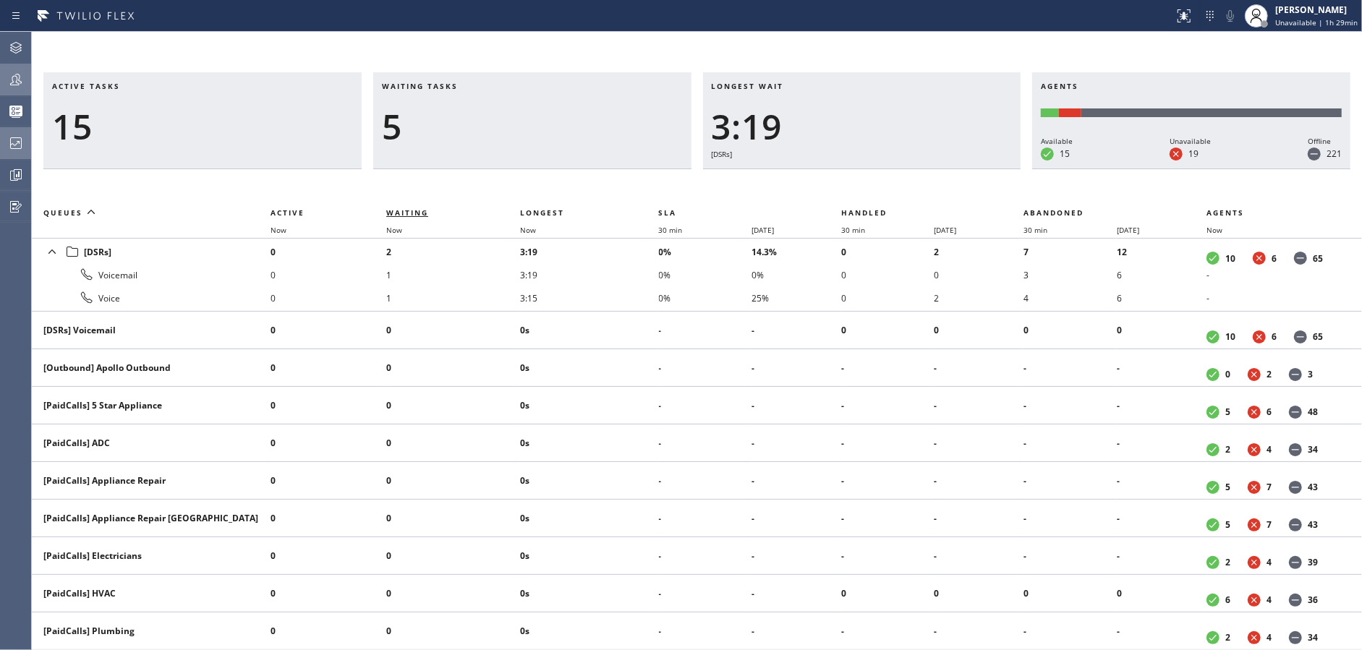
click at [407, 213] on span "Waiting" at bounding box center [407, 213] width 42 height 10
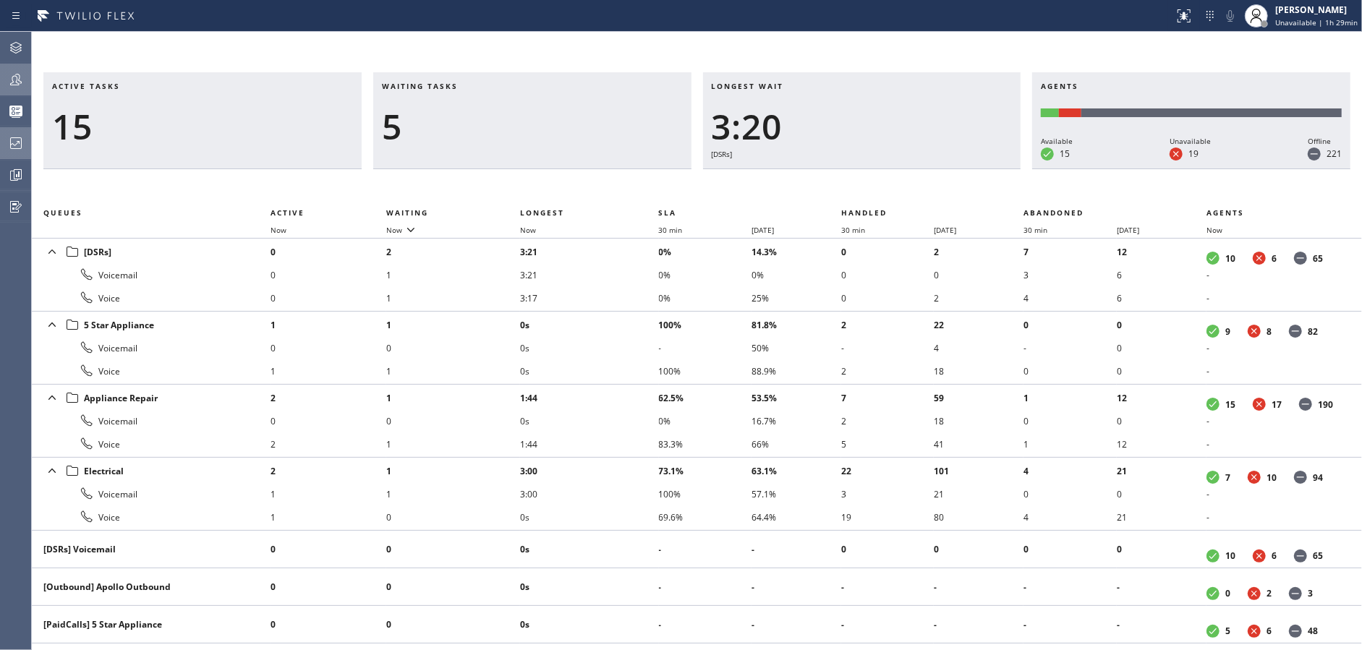
click at [4, 77] on div at bounding box center [16, 79] width 32 height 17
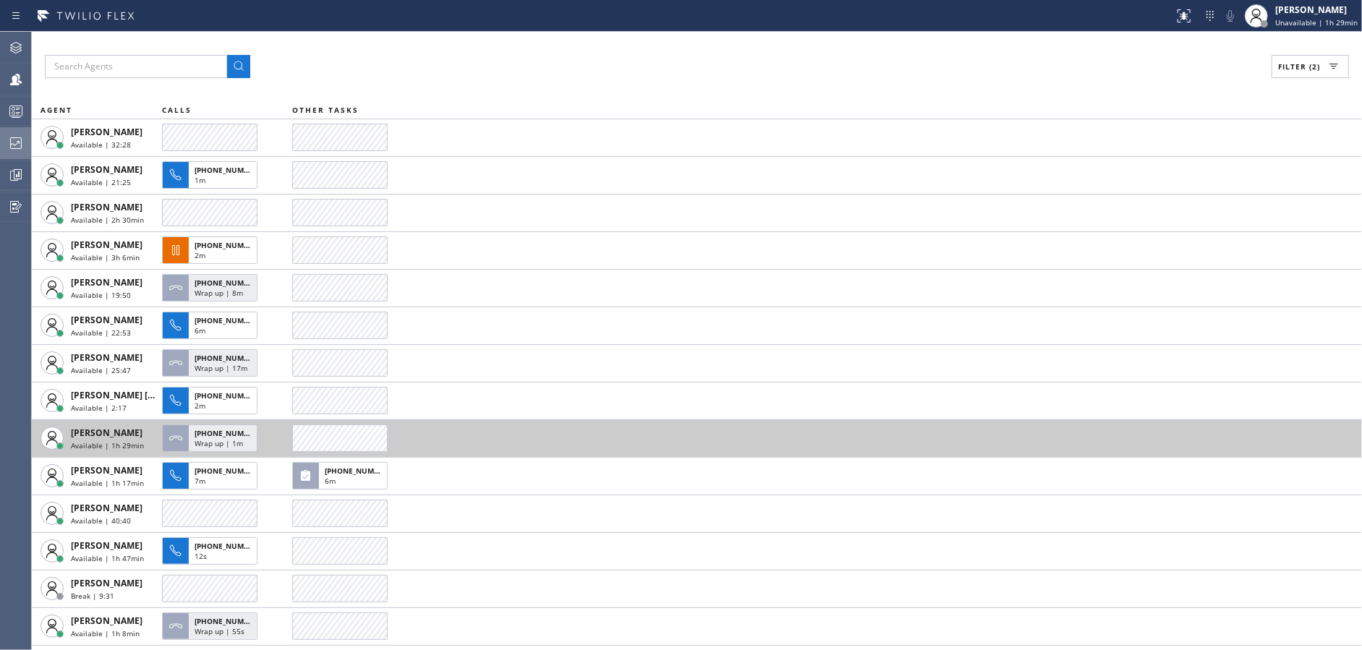
scroll to position [70, 0]
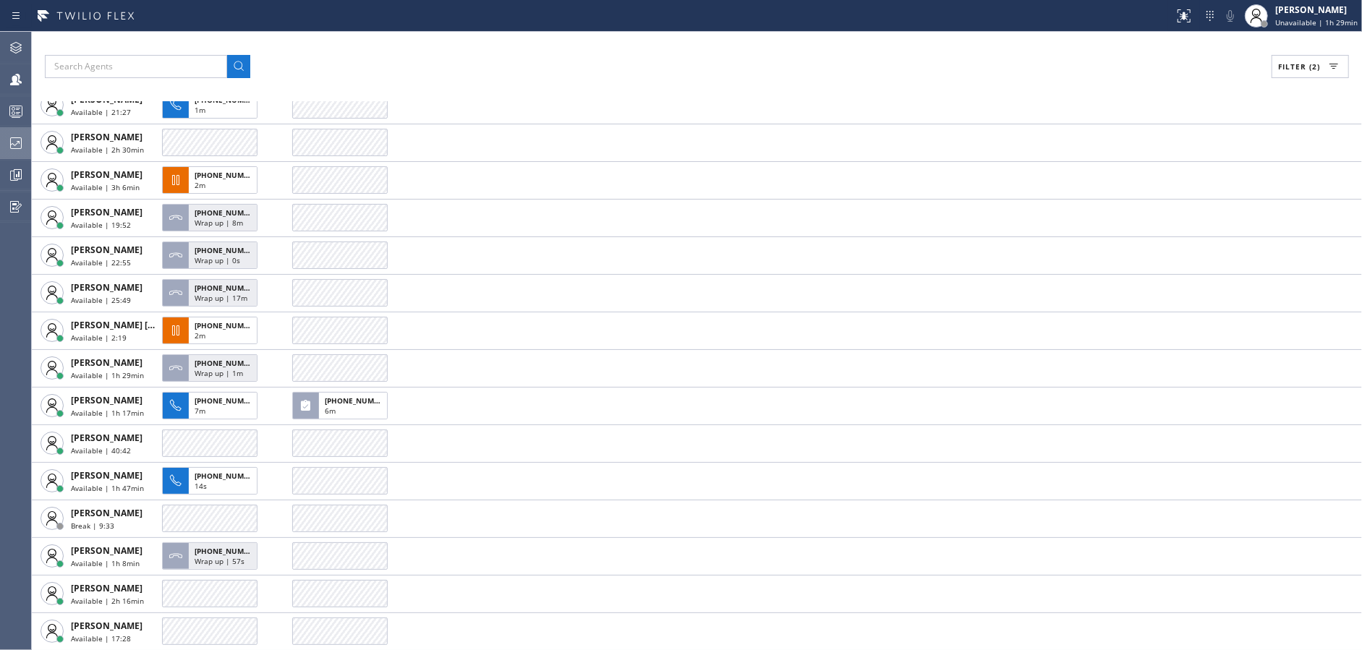
click at [1304, 67] on span "Filter (2)" at bounding box center [1299, 66] width 42 height 10
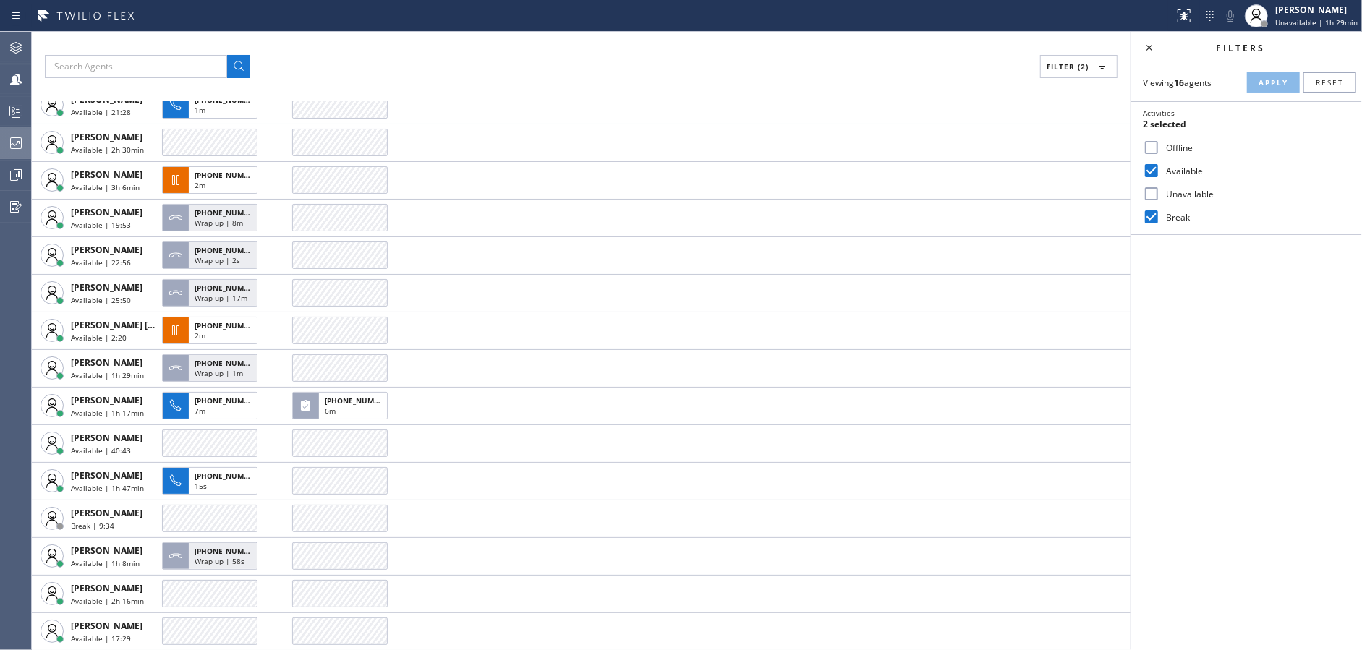
click at [1148, 174] on input "Available" at bounding box center [1150, 170] width 17 height 17
checkbox input "false"
click at [1148, 219] on input "Break" at bounding box center [1150, 216] width 17 height 17
checkbox input "false"
drag, startPoint x: 1153, startPoint y: 195, endPoint x: 1251, endPoint y: 114, distance: 126.9
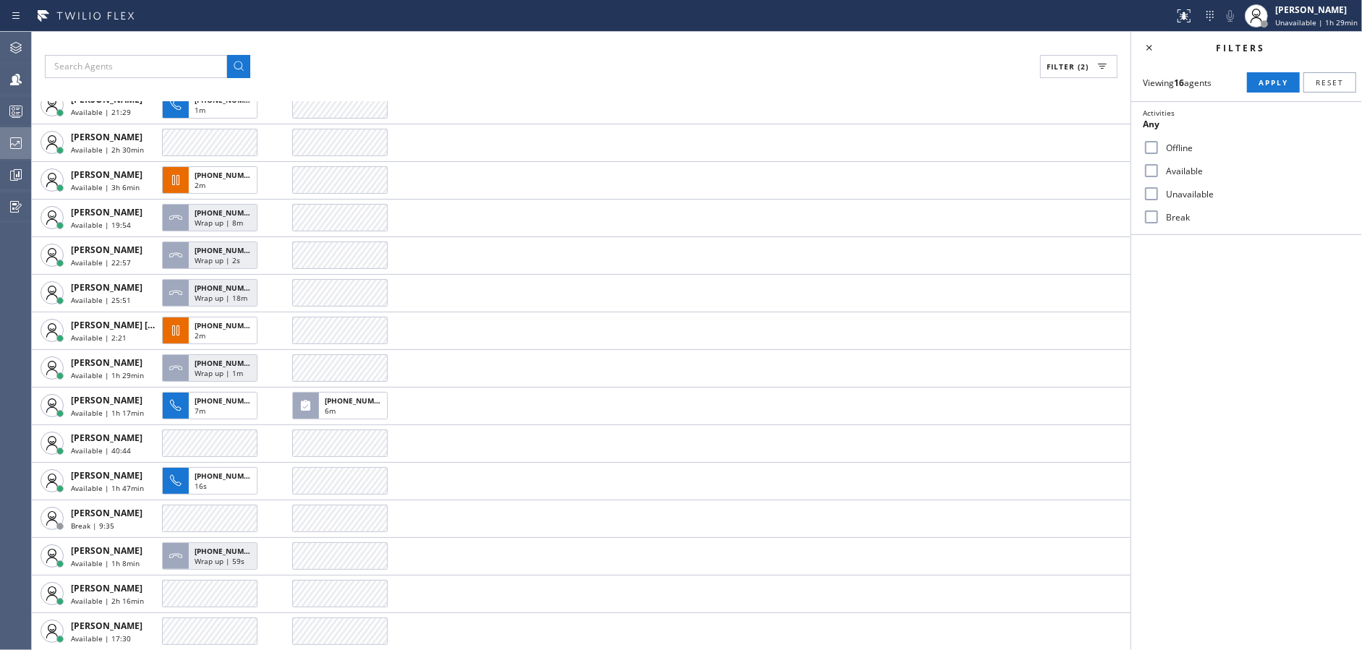
click at [1158, 187] on input "Unavailable" at bounding box center [1150, 193] width 17 height 17
checkbox input "true"
click at [1276, 81] on span "Apply" at bounding box center [1273, 82] width 30 height 10
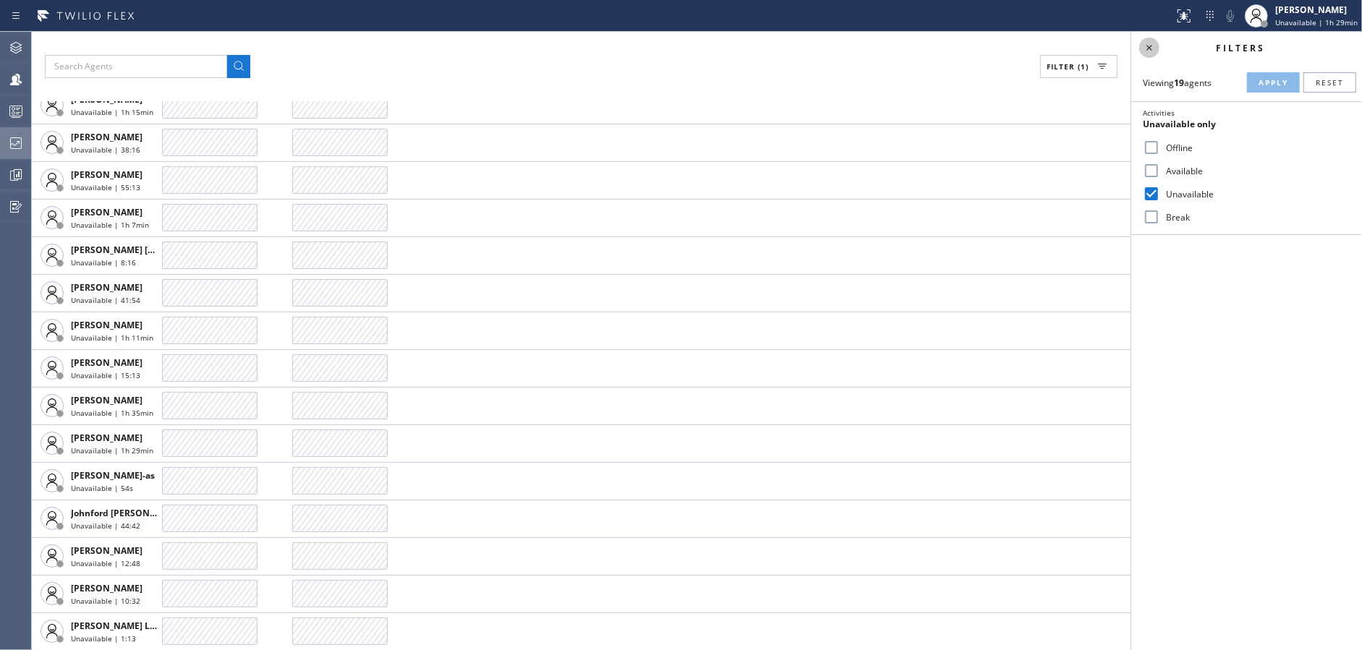
click at [1149, 45] on icon at bounding box center [1148, 47] width 17 height 17
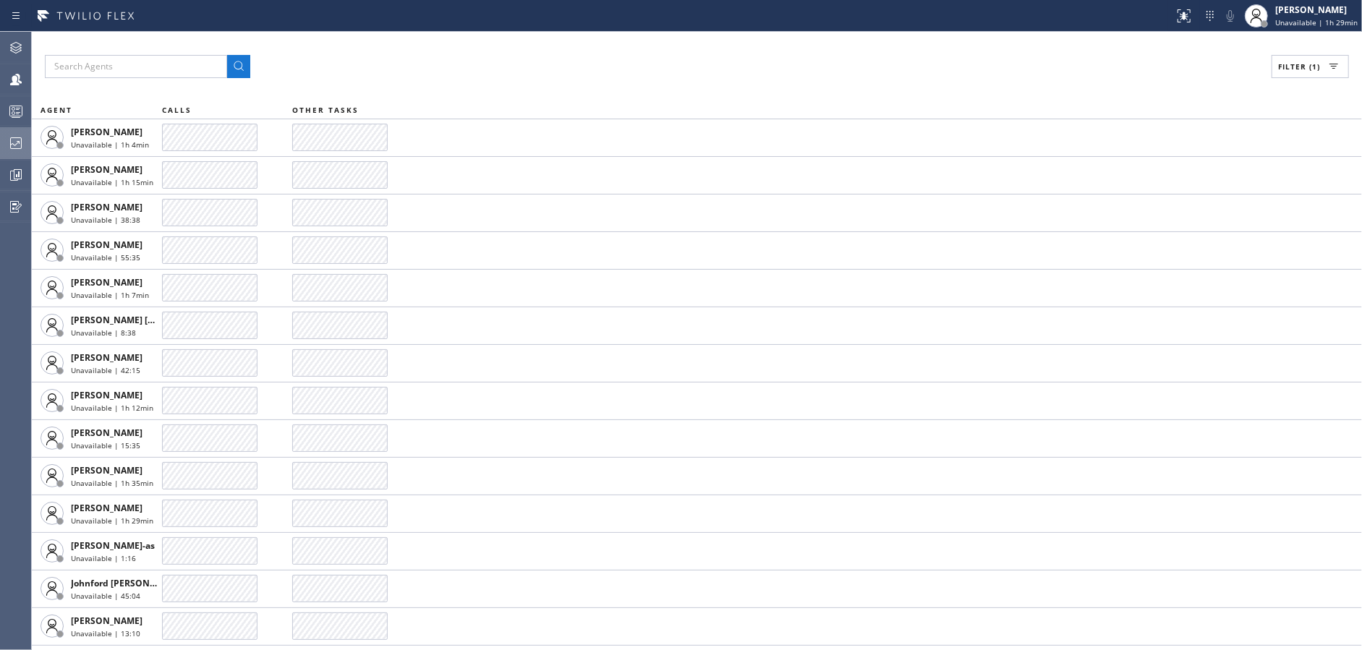
click at [1288, 65] on span "Filter (1)" at bounding box center [1299, 66] width 42 height 10
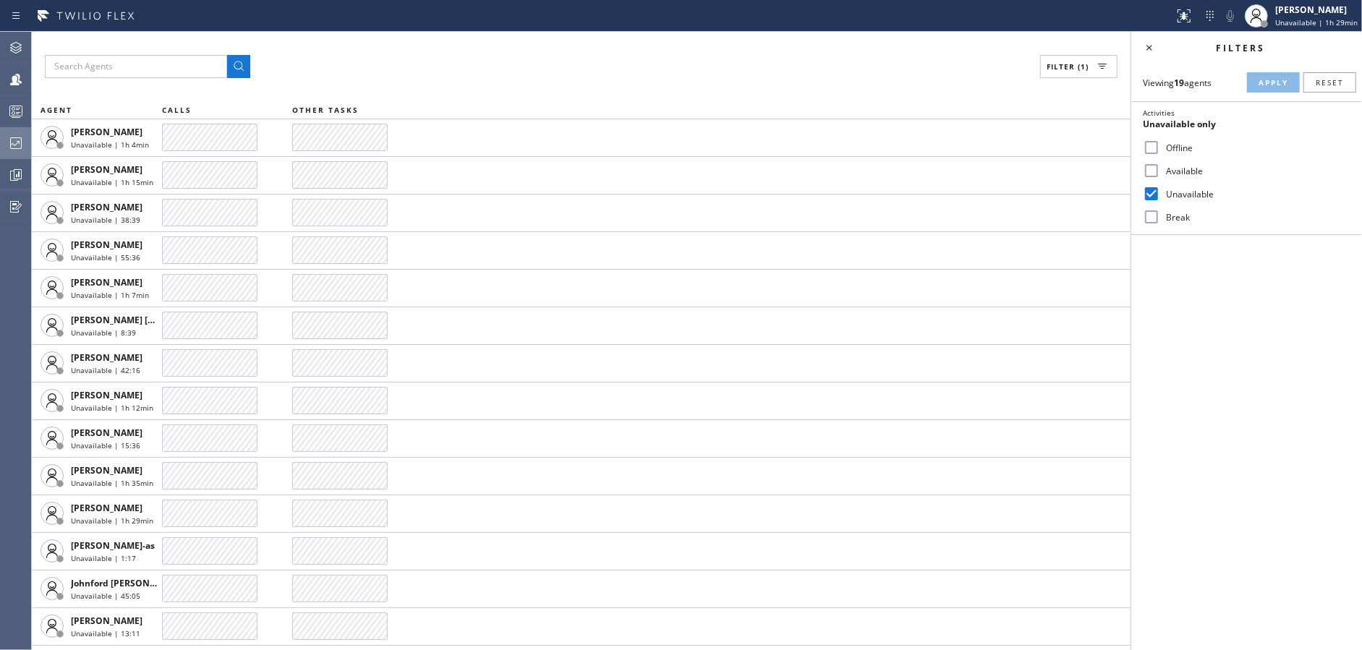
click at [1150, 168] on input "Available" at bounding box center [1150, 170] width 17 height 17
checkbox input "true"
click at [1150, 197] on input "Unavailable" at bounding box center [1150, 193] width 17 height 17
checkbox input "false"
click at [1148, 208] on input "Break" at bounding box center [1150, 216] width 17 height 17
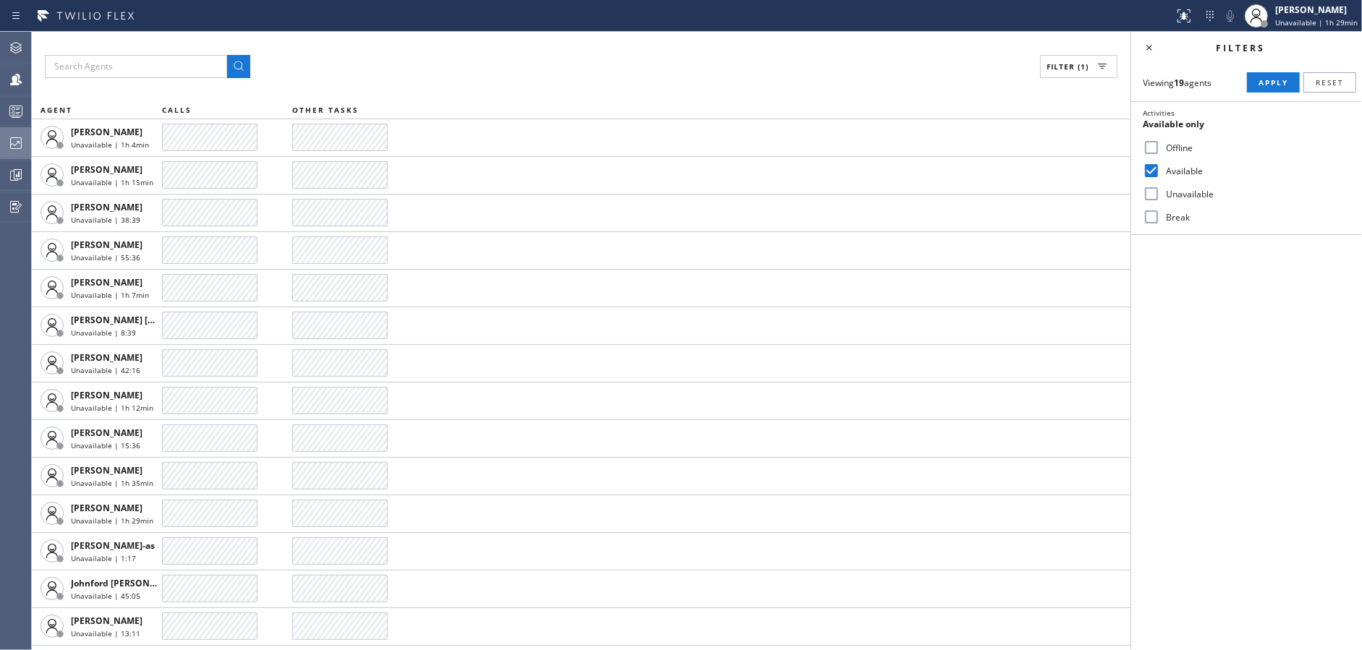
checkbox input "true"
drag, startPoint x: 1265, startPoint y: 82, endPoint x: 1197, endPoint y: 54, distance: 72.9
click at [1265, 82] on span "Apply" at bounding box center [1273, 82] width 30 height 10
click at [1155, 44] on icon at bounding box center [1148, 47] width 17 height 17
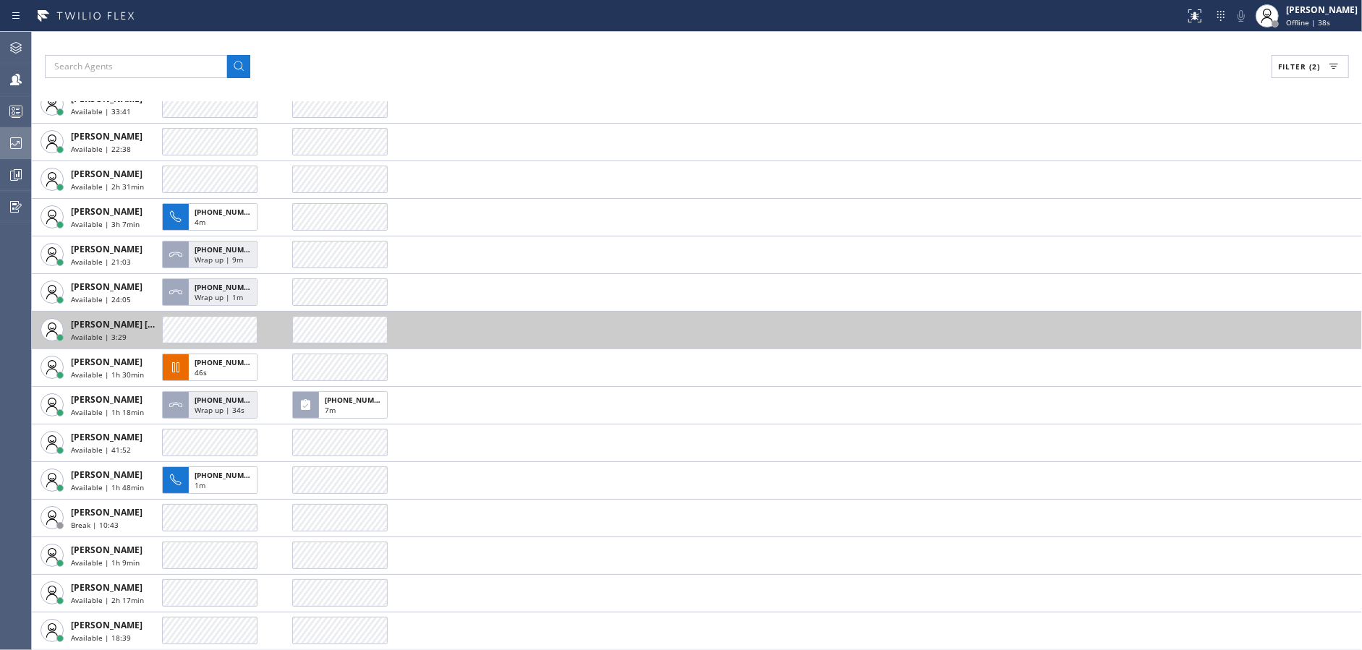
scroll to position [33, 0]
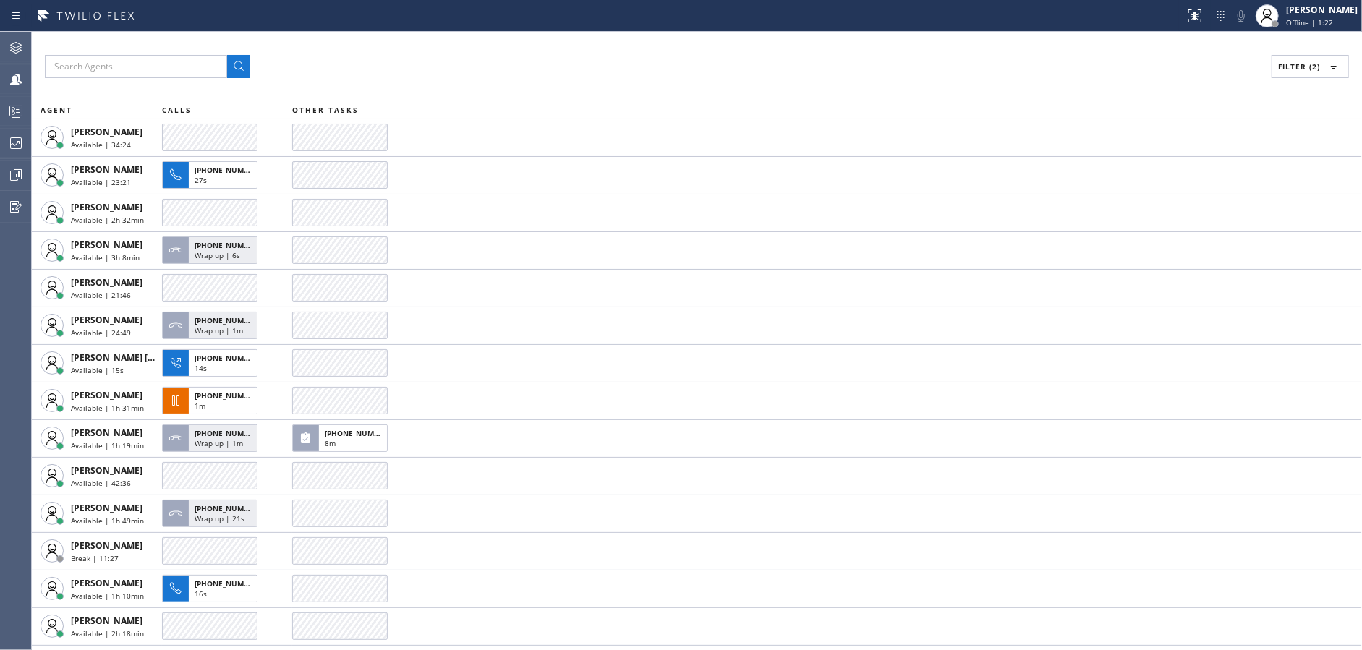
scroll to position [33, 0]
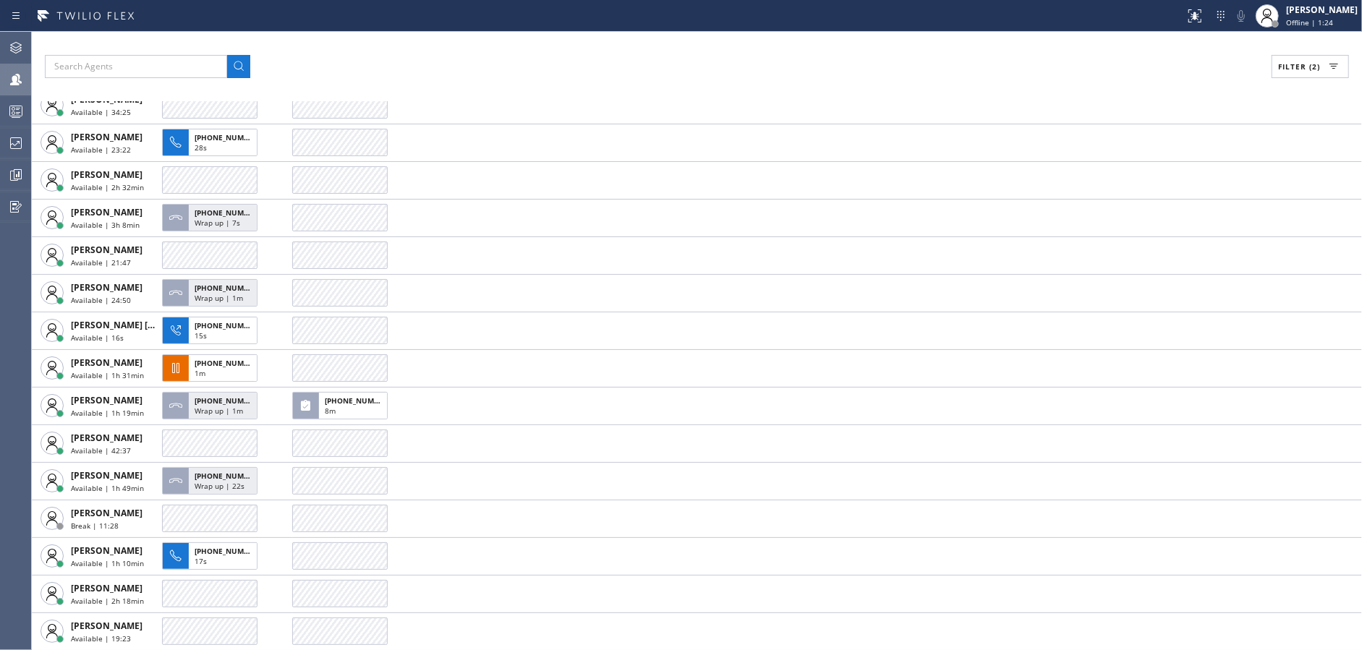
click at [0, 95] on button "Queues Stats" at bounding box center [15, 111] width 31 height 32
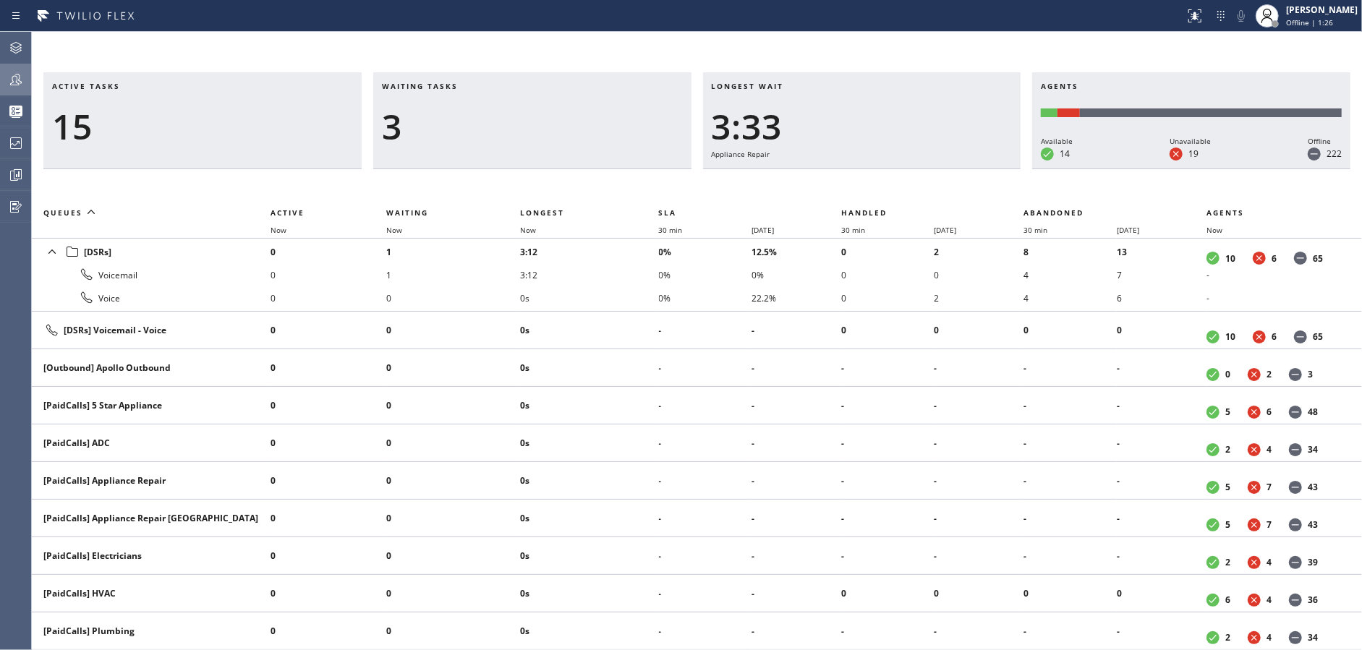
click at [16, 90] on div at bounding box center [16, 79] width 32 height 29
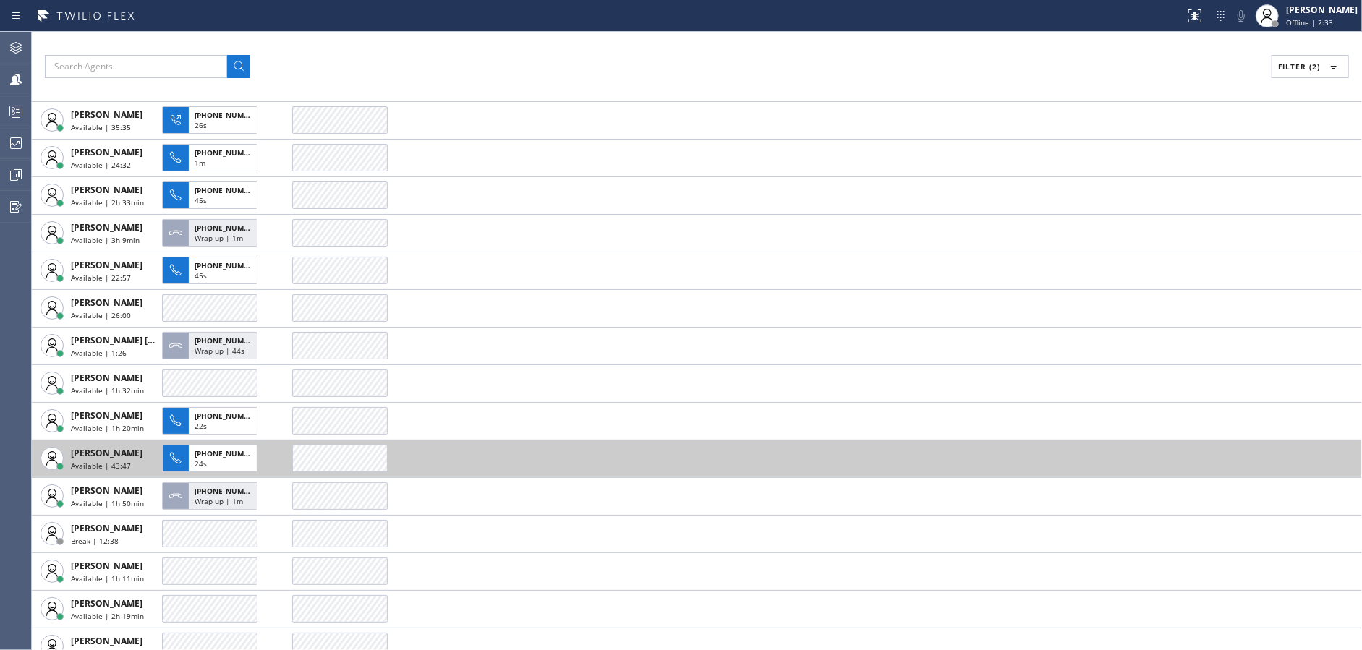
scroll to position [33, 0]
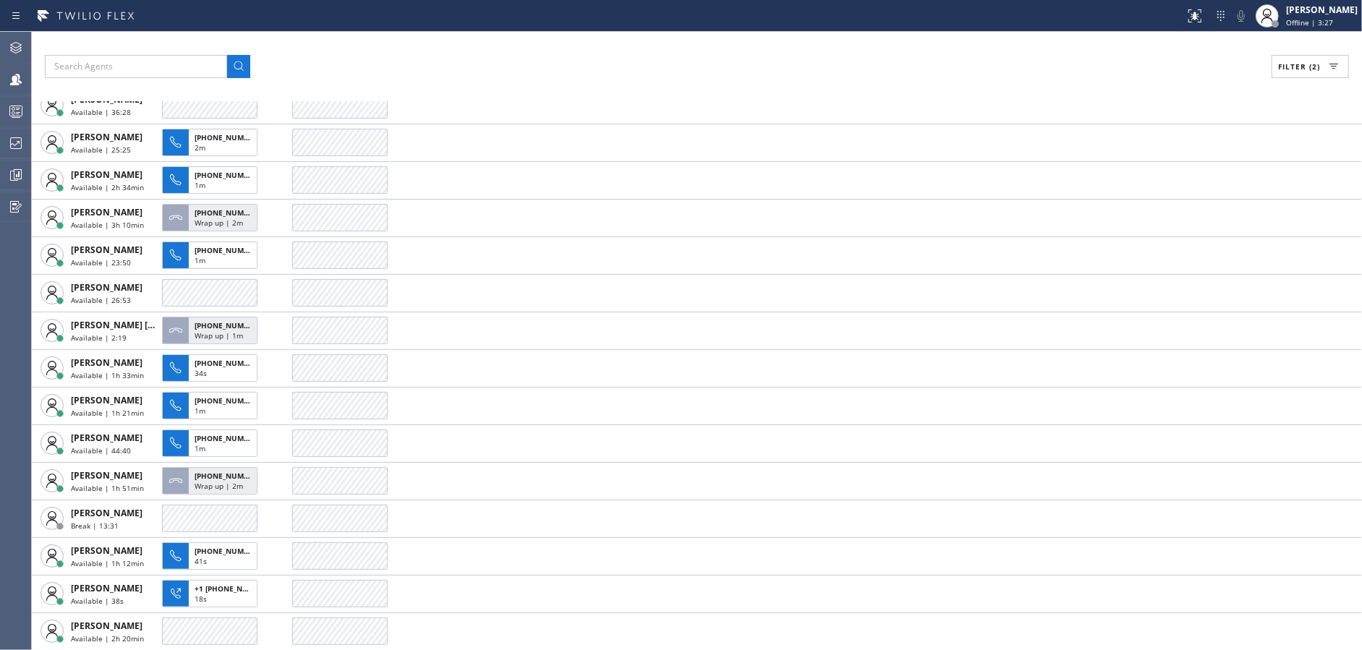
click at [1288, 69] on span "Filter (2)" at bounding box center [1299, 66] width 42 height 10
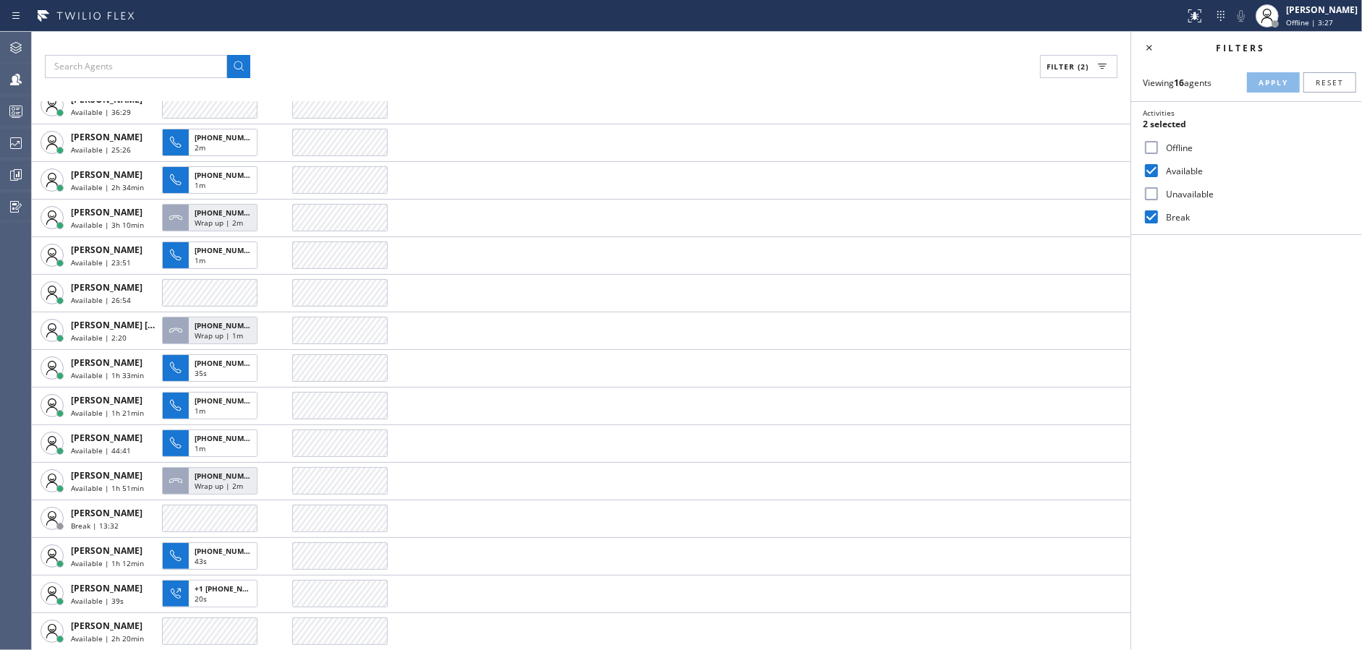
click at [1149, 171] on input "Available" at bounding box center [1150, 170] width 17 height 17
checkbox input "false"
click at [1150, 215] on input "Break" at bounding box center [1150, 216] width 17 height 17
checkbox input "false"
click at [1155, 197] on input "Unavailable" at bounding box center [1150, 193] width 17 height 17
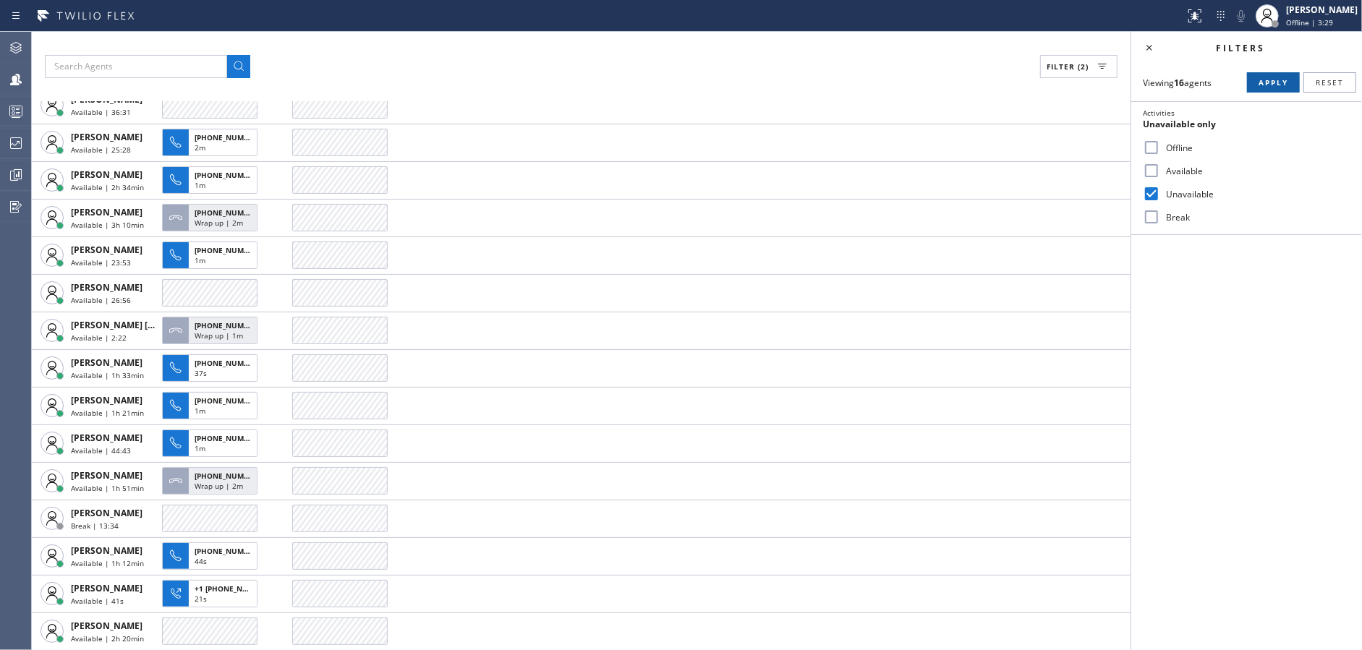
click at [1268, 80] on span "Apply" at bounding box center [1273, 82] width 30 height 10
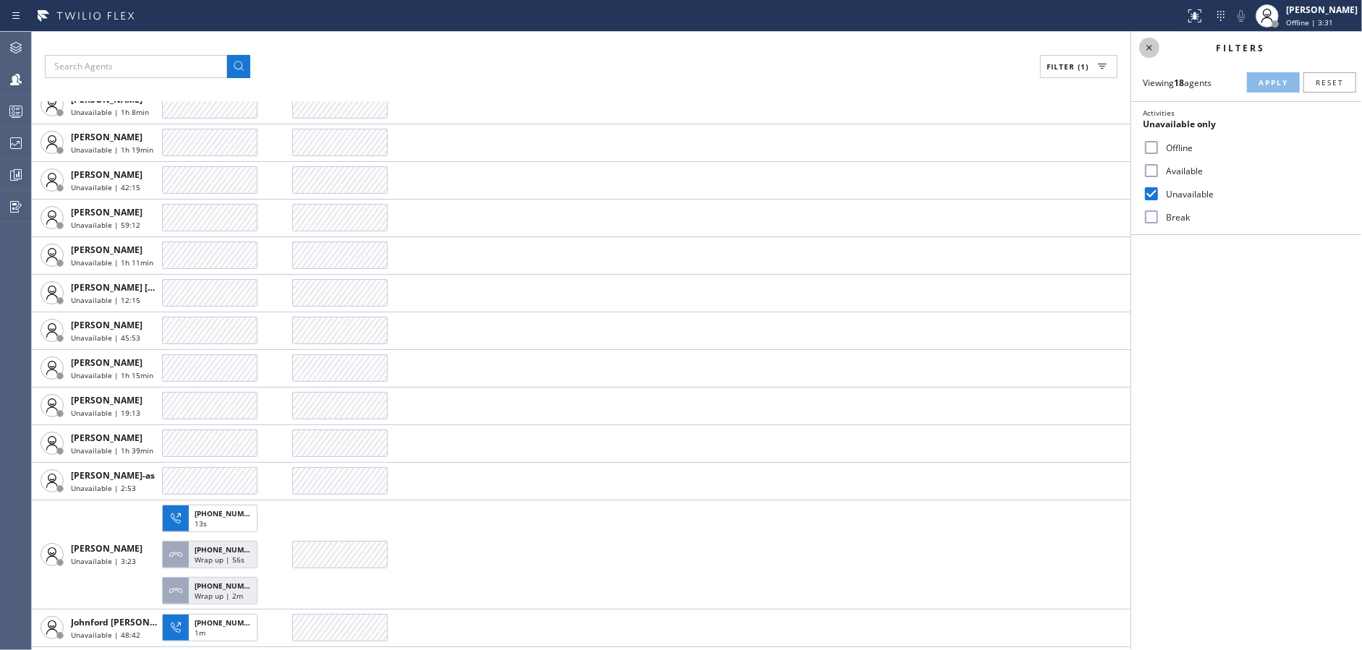
click at [1152, 51] on icon at bounding box center [1148, 47] width 17 height 17
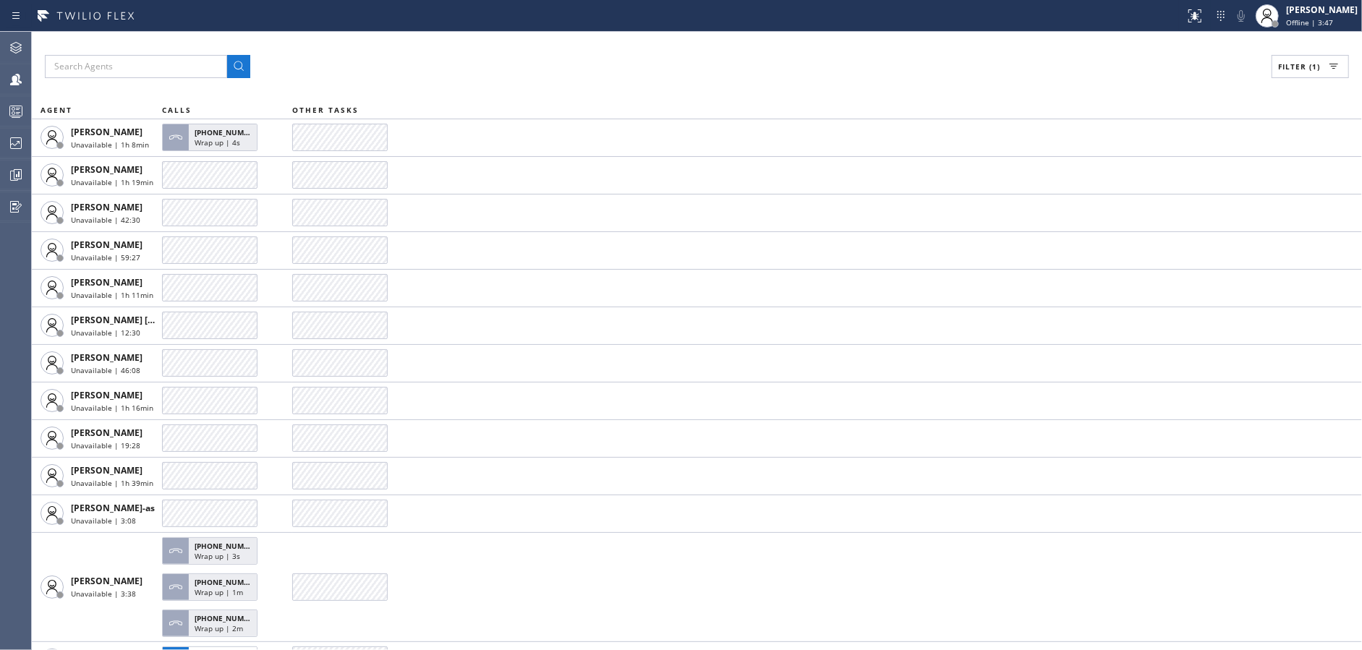
click at [1298, 70] on span "Filter (1)" at bounding box center [1299, 66] width 42 height 10
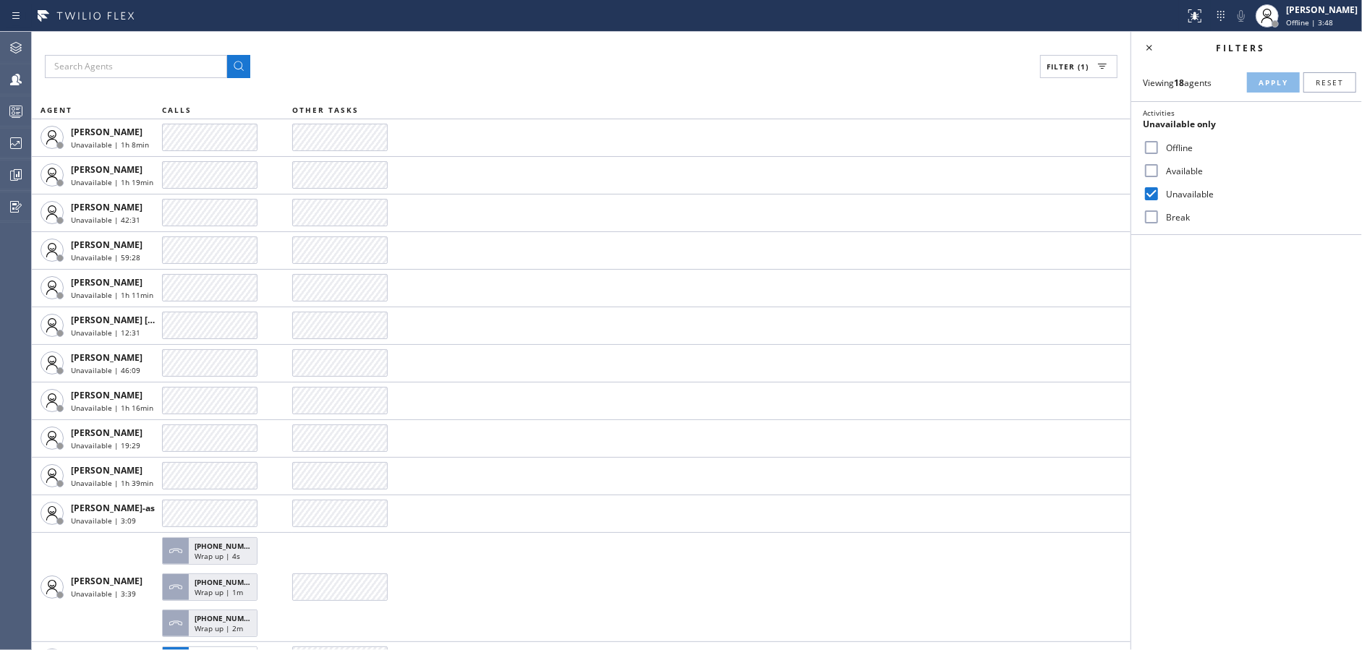
drag, startPoint x: 1155, startPoint y: 195, endPoint x: 1149, endPoint y: 166, distance: 29.6
click at [1155, 194] on input "Unavailable" at bounding box center [1150, 193] width 17 height 17
checkbox input "false"
drag, startPoint x: 1148, startPoint y: 164, endPoint x: 1155, endPoint y: 213, distance: 48.9
click at [1148, 165] on input "Available" at bounding box center [1150, 170] width 17 height 17
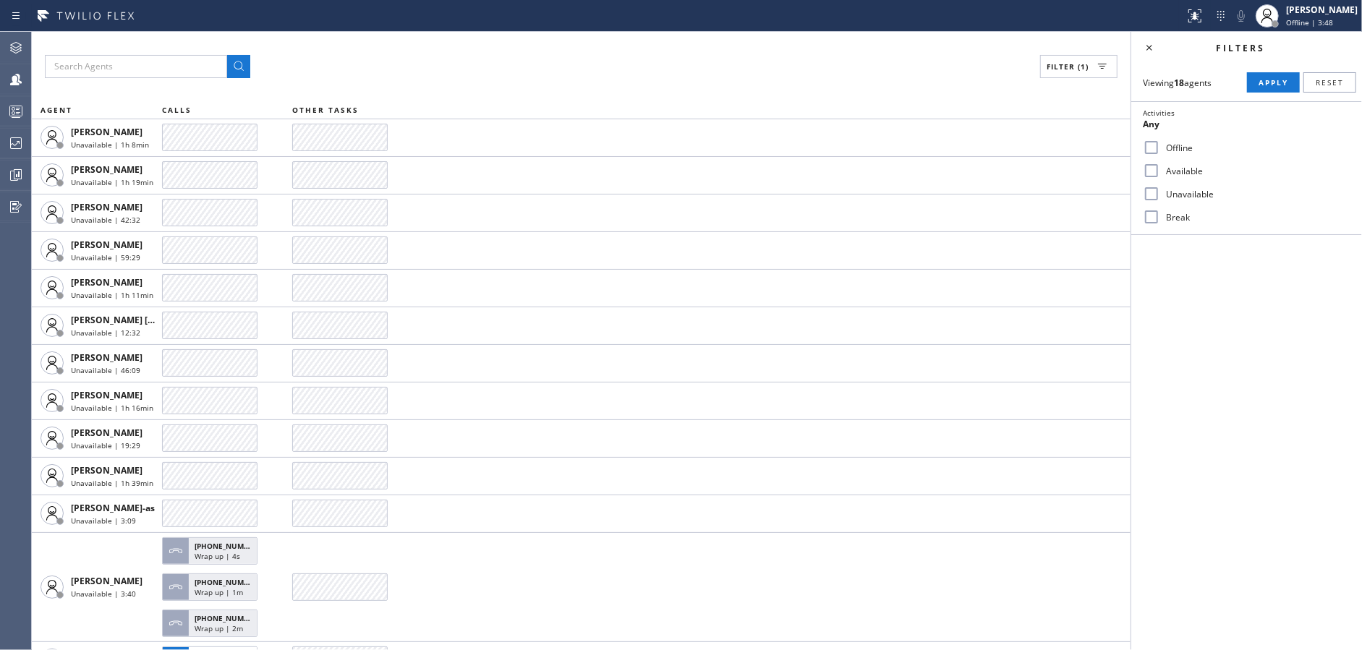
checkbox input "true"
click at [1154, 215] on input "Break" at bounding box center [1150, 216] width 17 height 17
checkbox input "true"
click at [1281, 75] on button "Apply" at bounding box center [1273, 82] width 53 height 20
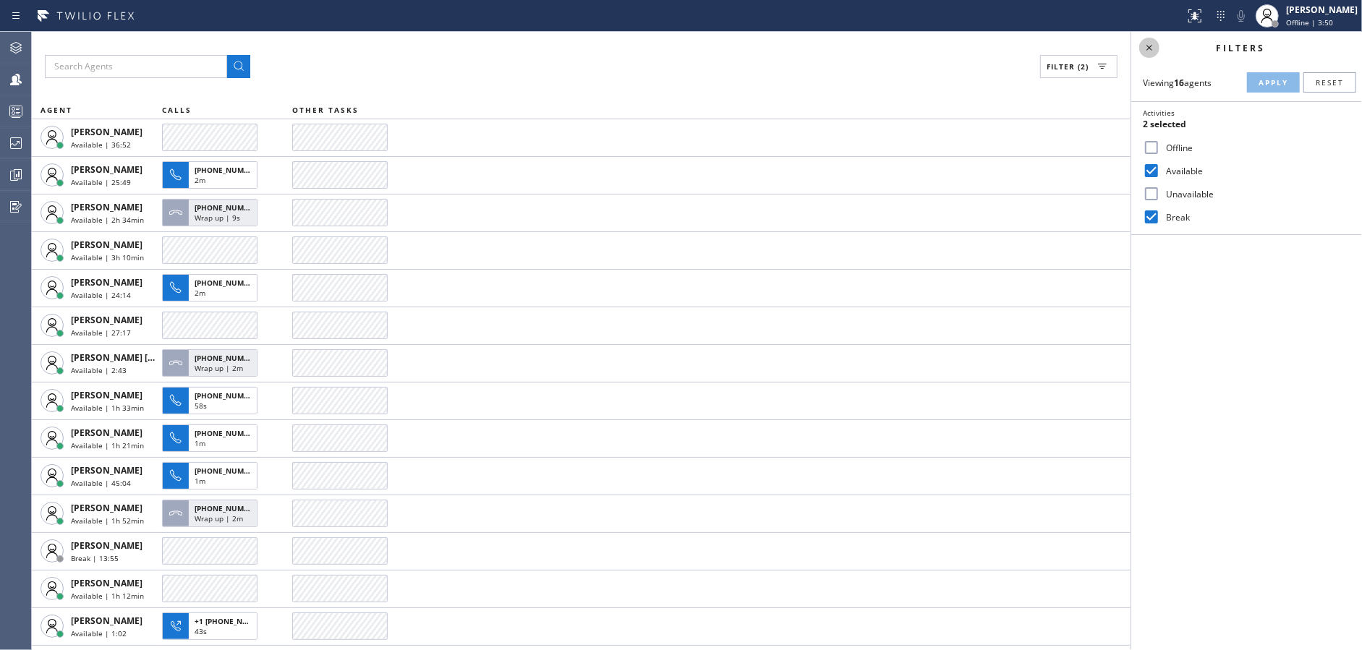
click at [1149, 46] on icon at bounding box center [1148, 47] width 17 height 17
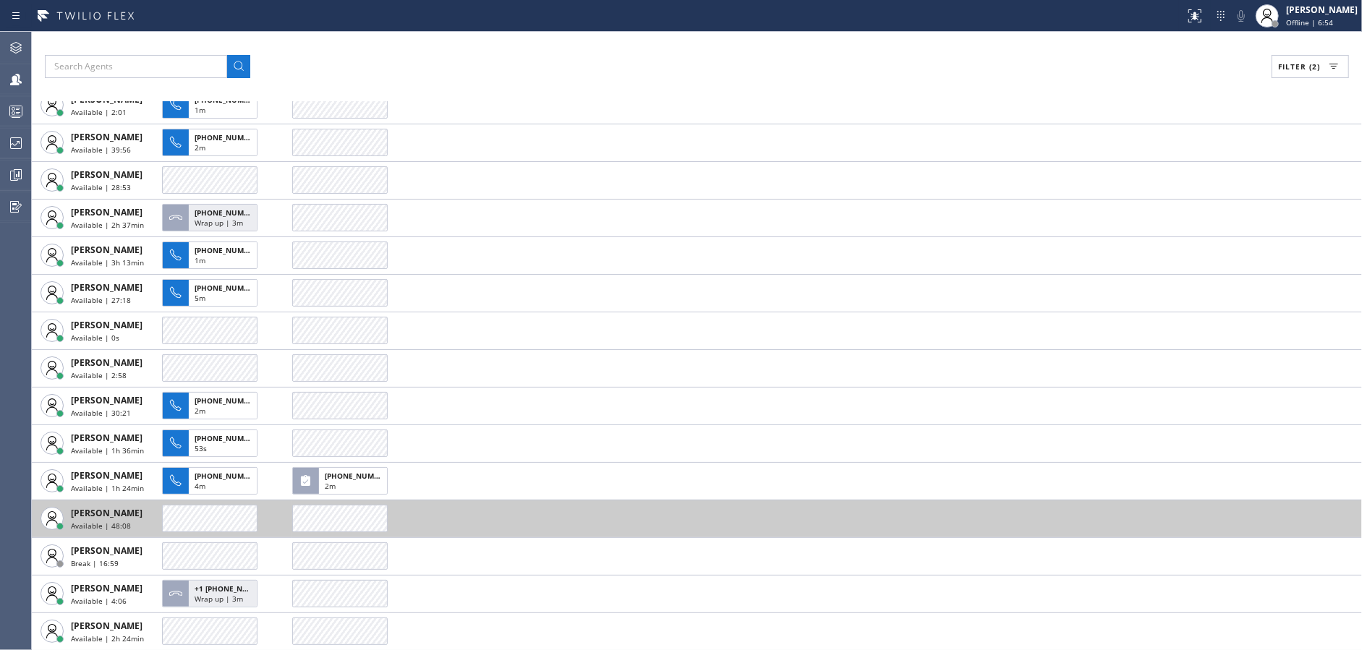
scroll to position [70, 0]
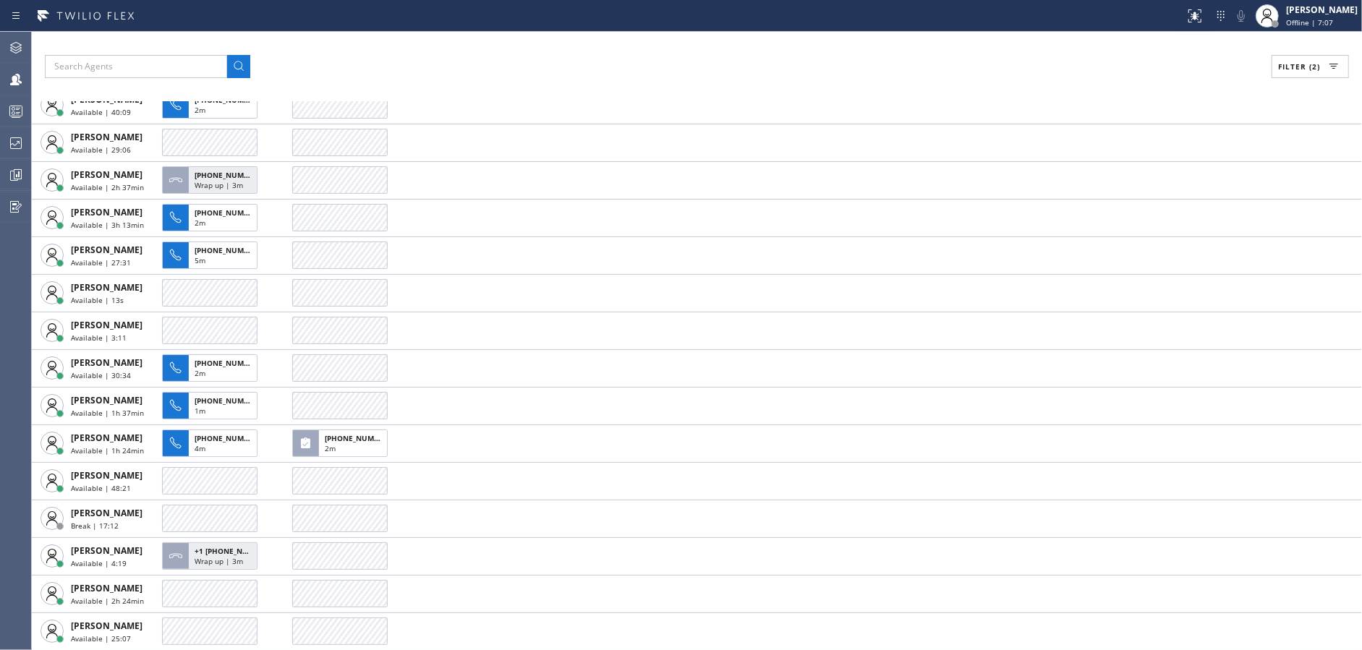
click at [1294, 71] on span "Filter (2)" at bounding box center [1299, 66] width 42 height 10
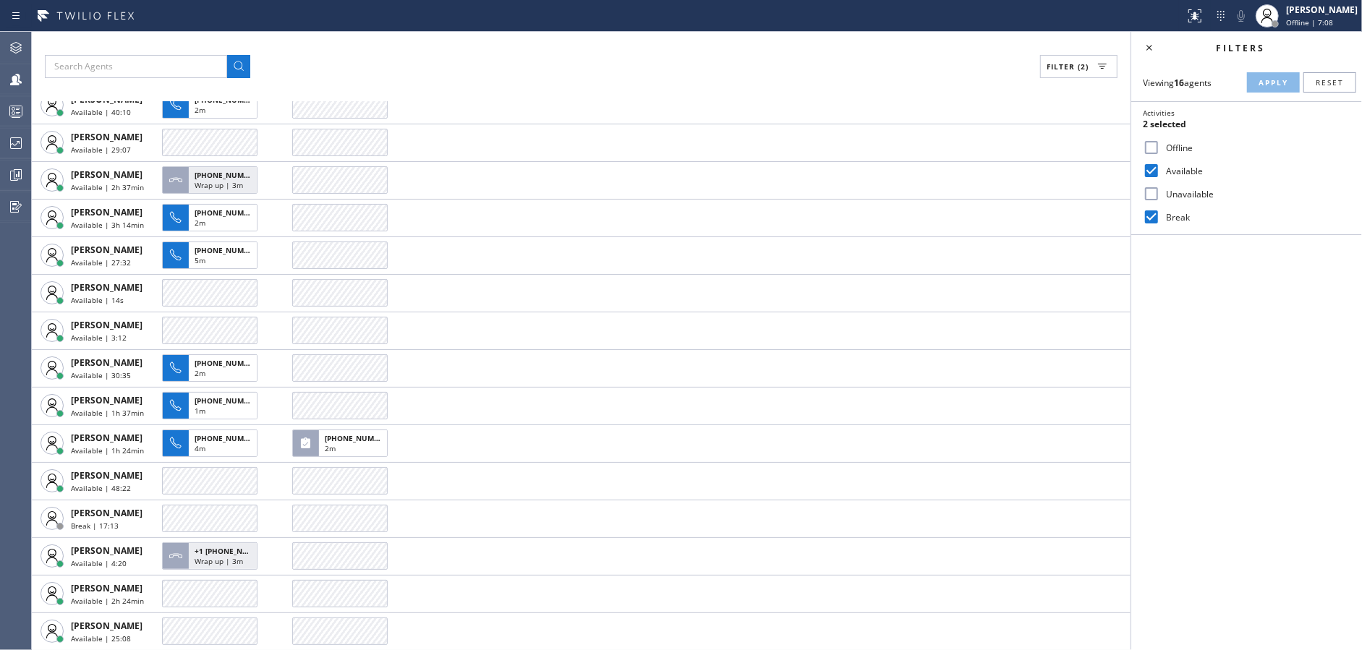
drag, startPoint x: 1150, startPoint y: 168, endPoint x: 1142, endPoint y: 220, distance: 52.6
click at [1149, 169] on input "Available" at bounding box center [1150, 170] width 17 height 17
checkbox input "false"
click at [1150, 215] on input "Break" at bounding box center [1150, 216] width 17 height 17
checkbox input "false"
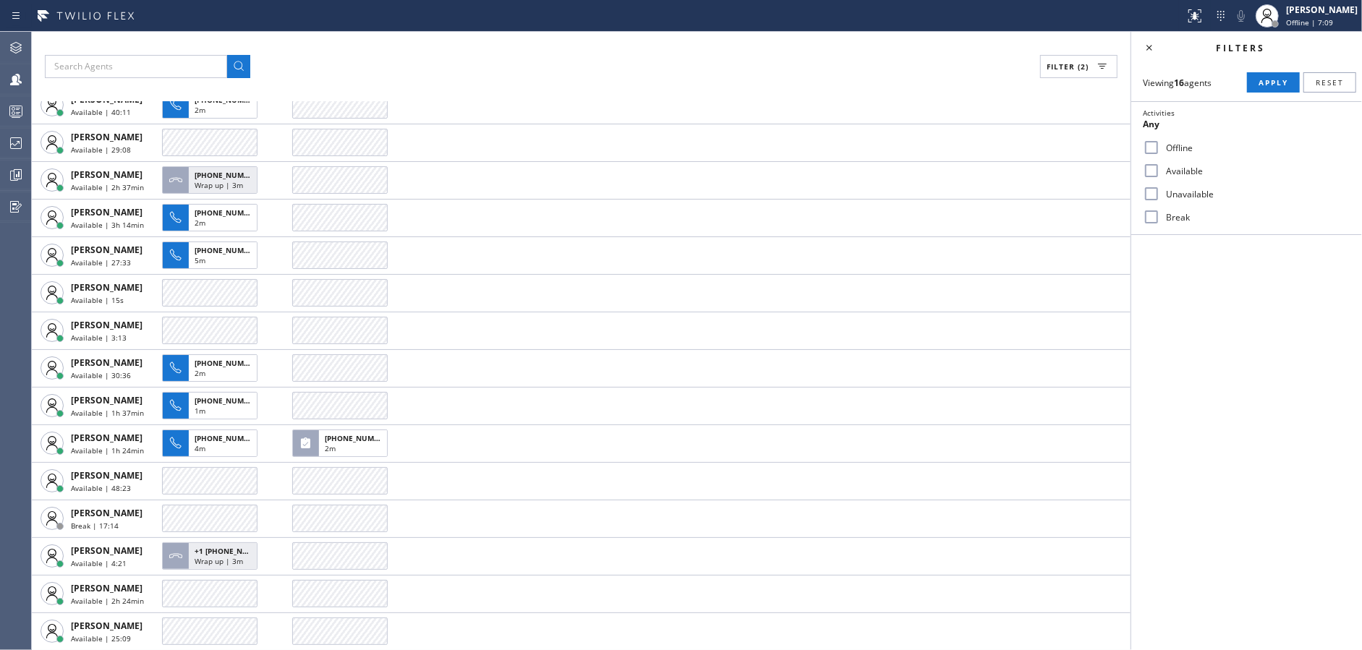
click at [1150, 200] on input "Unavailable" at bounding box center [1150, 193] width 17 height 17
click at [1266, 79] on span "Apply" at bounding box center [1273, 82] width 30 height 10
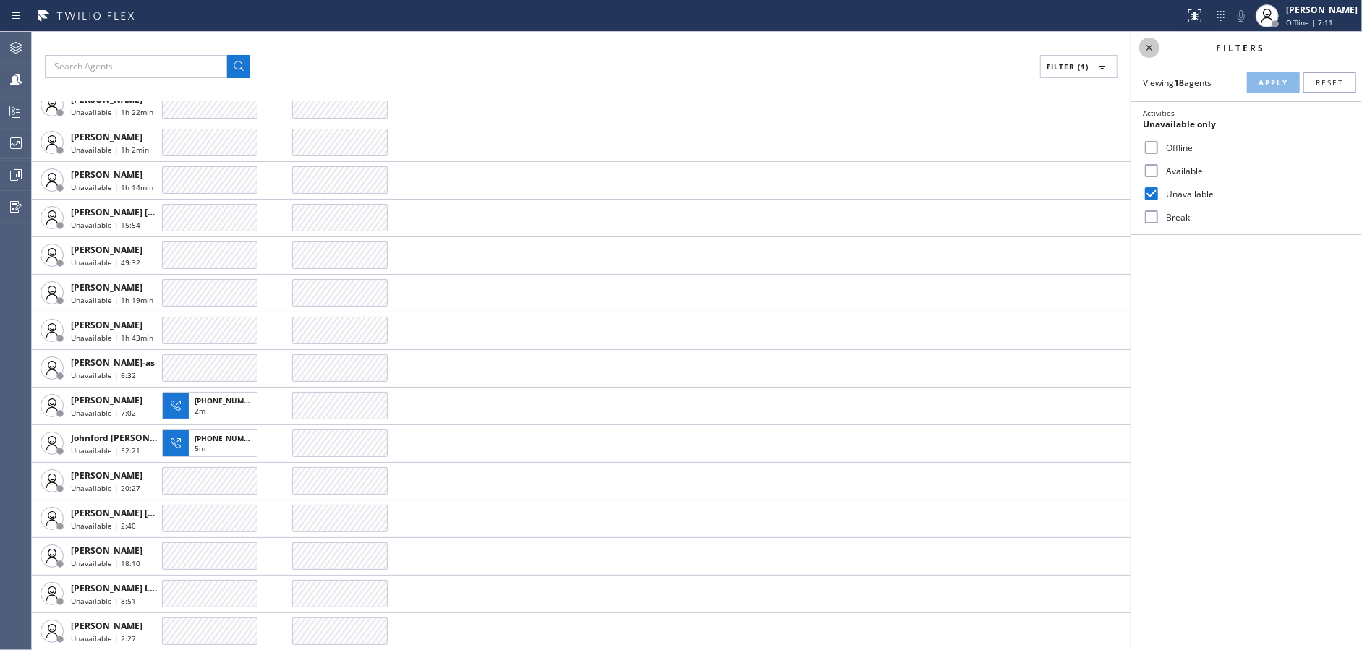
click at [1153, 48] on icon at bounding box center [1148, 47] width 17 height 17
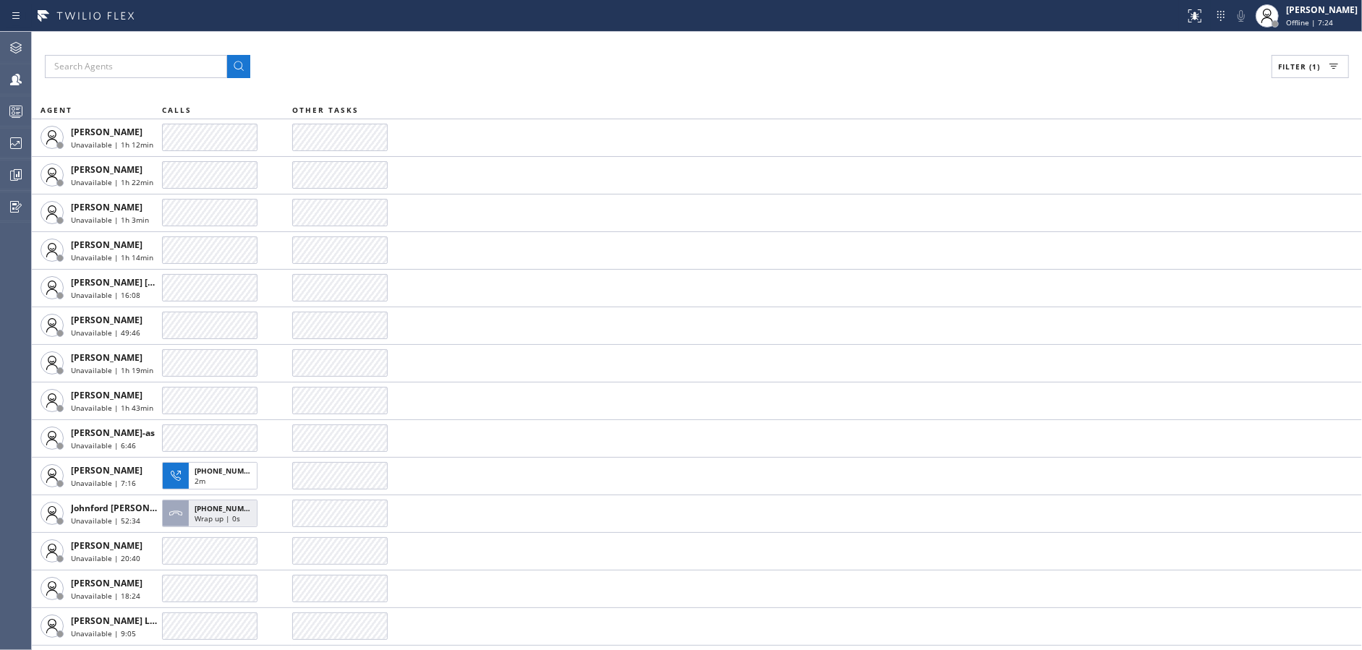
drag, startPoint x: 1291, startPoint y: 69, endPoint x: 1217, endPoint y: 132, distance: 96.9
click at [1291, 70] on span "Filter (1)" at bounding box center [1299, 66] width 42 height 10
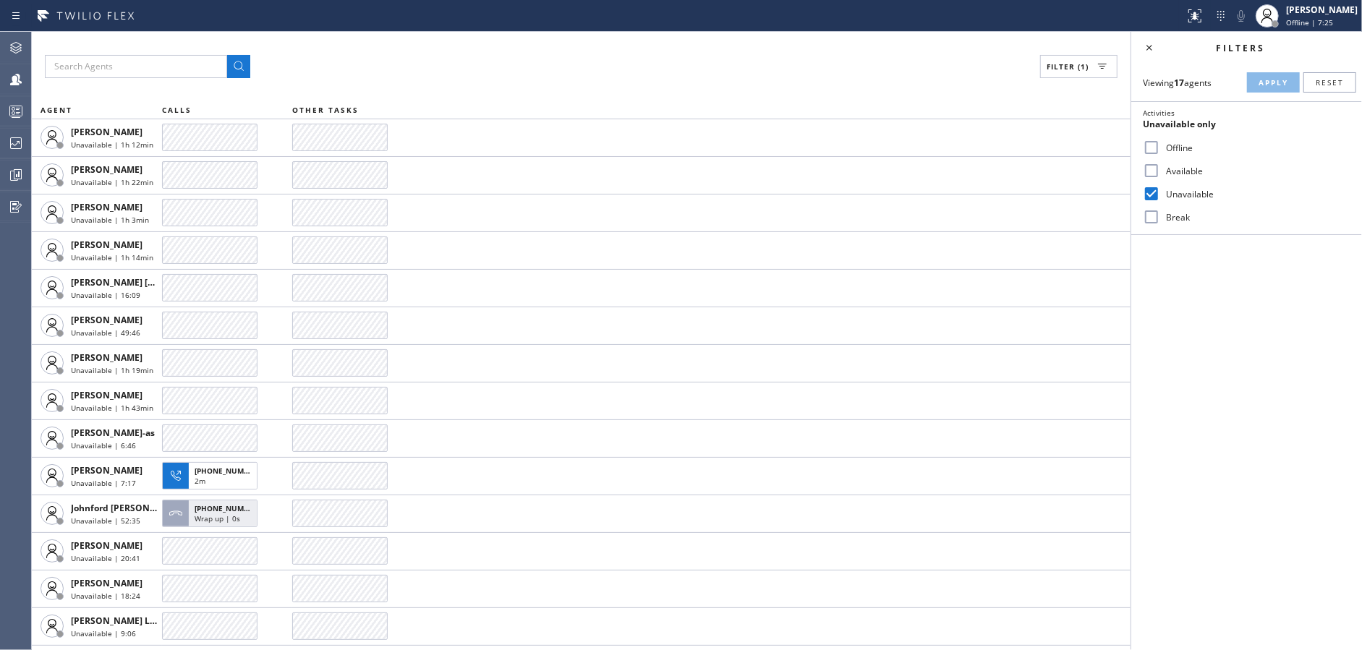
click at [1152, 191] on input "Unavailable" at bounding box center [1150, 193] width 17 height 17
checkbox input "false"
click at [1153, 170] on input "Available" at bounding box center [1150, 170] width 17 height 17
checkbox input "true"
drag, startPoint x: 1153, startPoint y: 221, endPoint x: 1175, endPoint y: 205, distance: 27.9
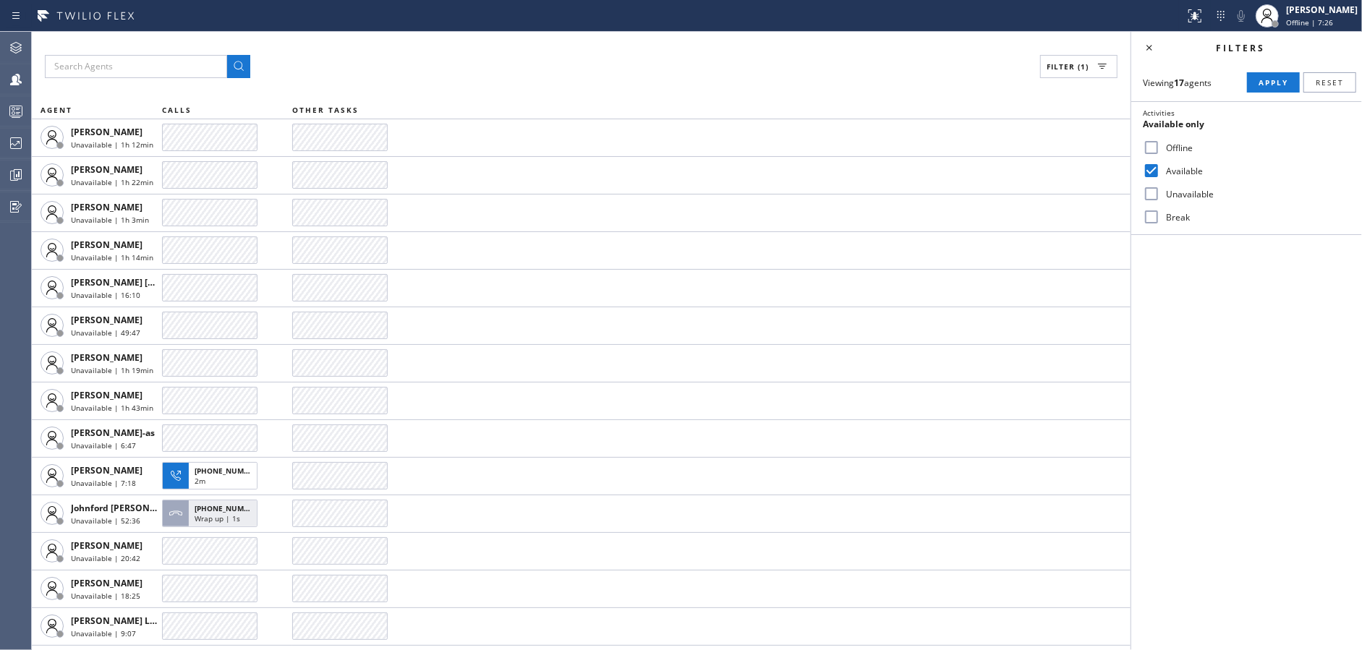
click at [1154, 221] on input "Break" at bounding box center [1150, 216] width 17 height 17
checkbox input "true"
click at [1261, 86] on span "Apply" at bounding box center [1273, 82] width 30 height 10
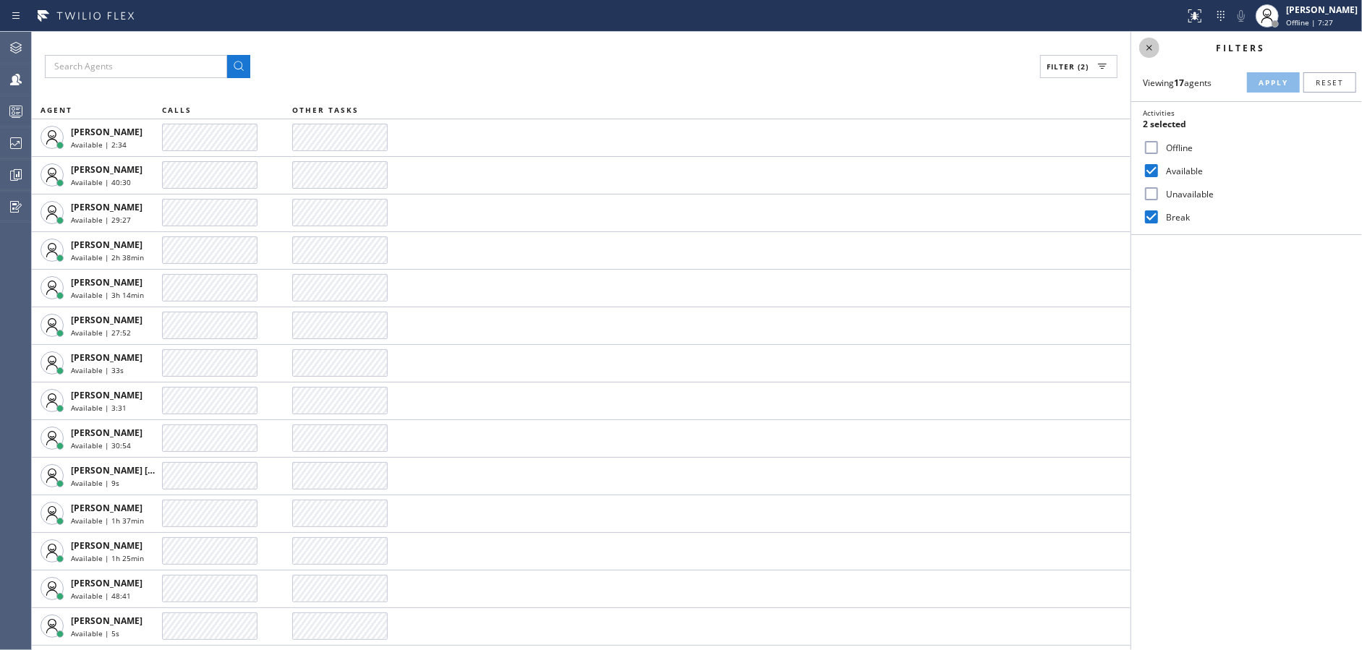
click at [1152, 47] on icon at bounding box center [1148, 47] width 17 height 17
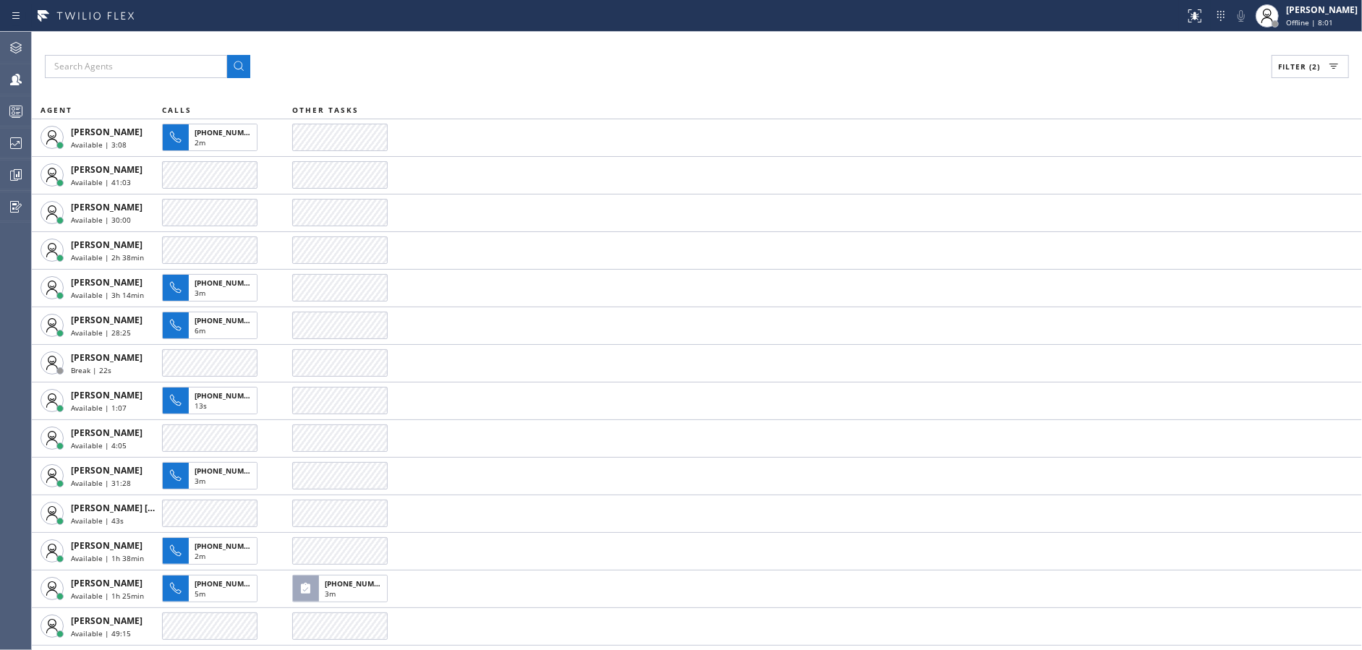
click at [449, 58] on div "Filter (2)" at bounding box center [697, 66] width 1304 height 23
drag, startPoint x: 4, startPoint y: 55, endPoint x: 185, endPoint y: 100, distance: 186.2
click at [7, 54] on div at bounding box center [16, 47] width 32 height 17
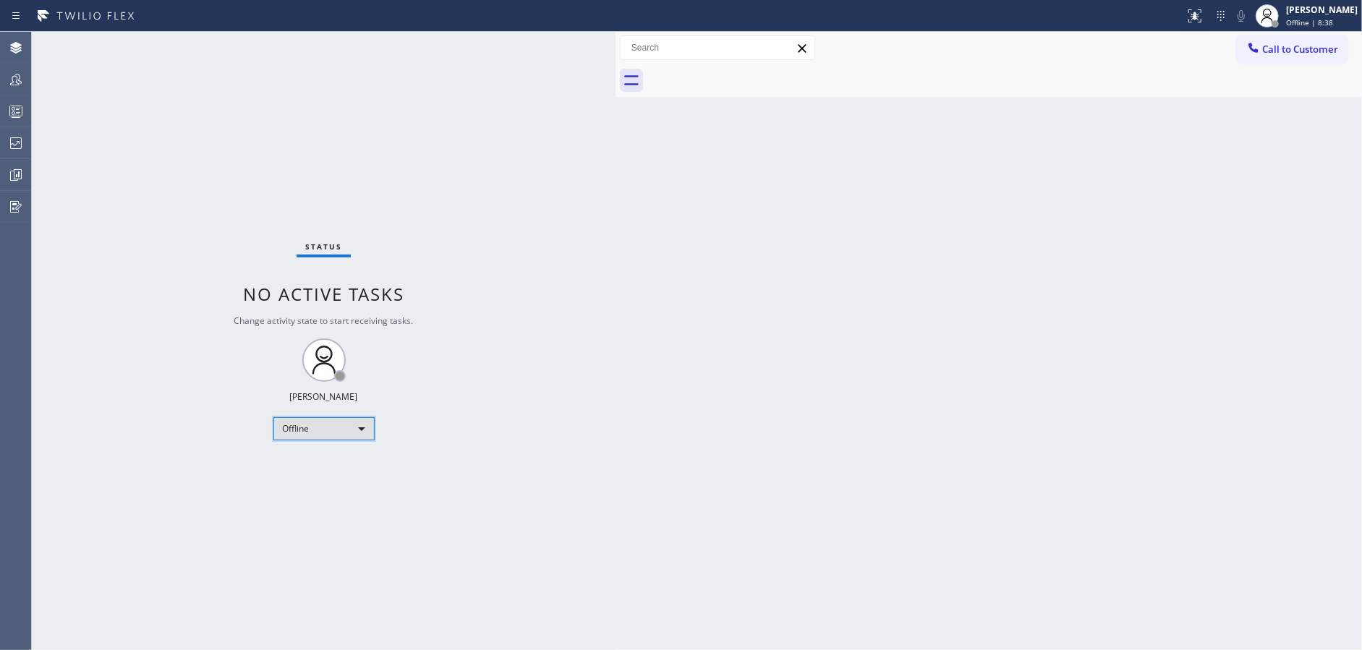
click at [333, 437] on div "Offline" at bounding box center [323, 428] width 101 height 23
click at [328, 462] on li "Available" at bounding box center [322, 466] width 98 height 17
click at [26, 111] on div at bounding box center [16, 111] width 32 height 17
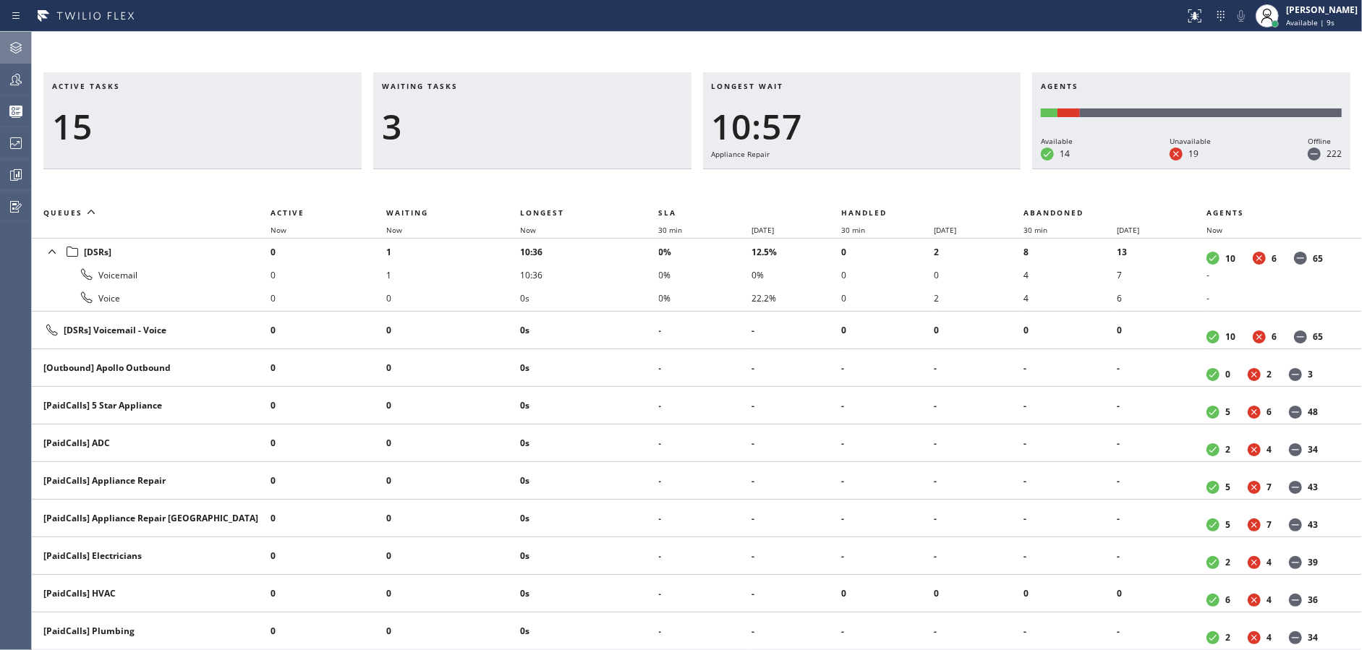
click at [4, 46] on div at bounding box center [16, 47] width 32 height 17
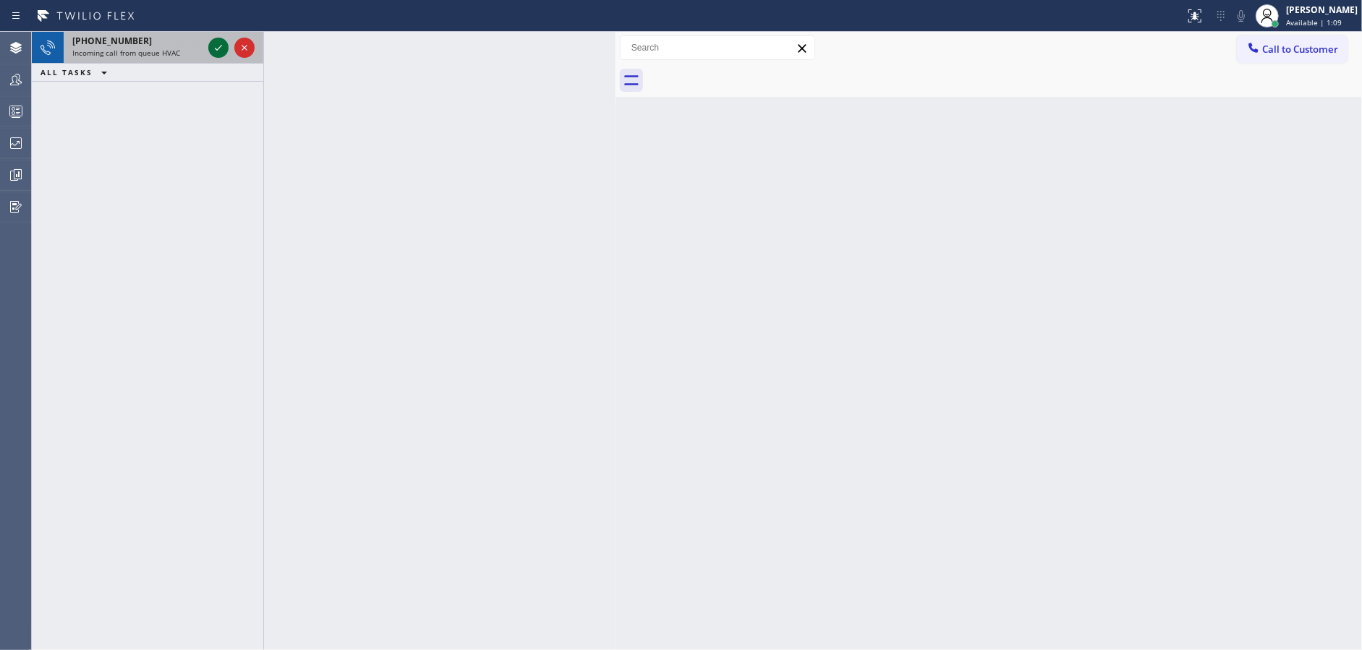
click at [222, 49] on icon at bounding box center [218, 47] width 17 height 17
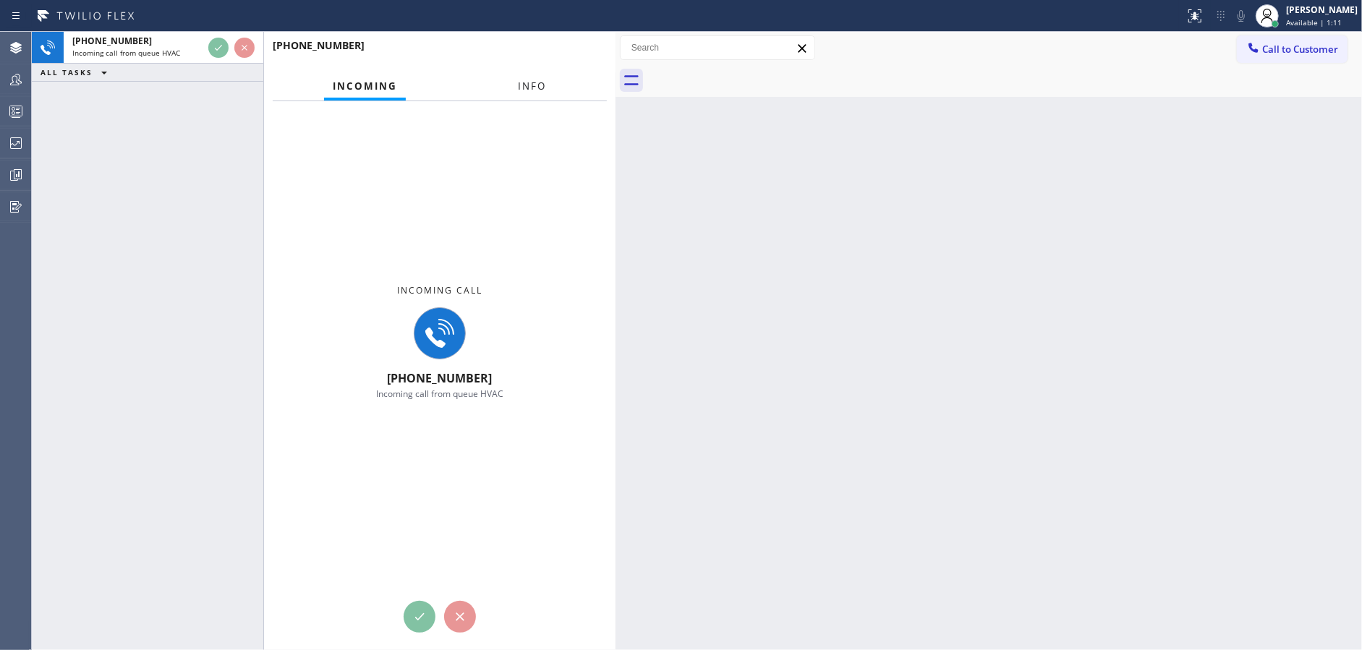
click at [529, 84] on span "Info" at bounding box center [532, 86] width 28 height 13
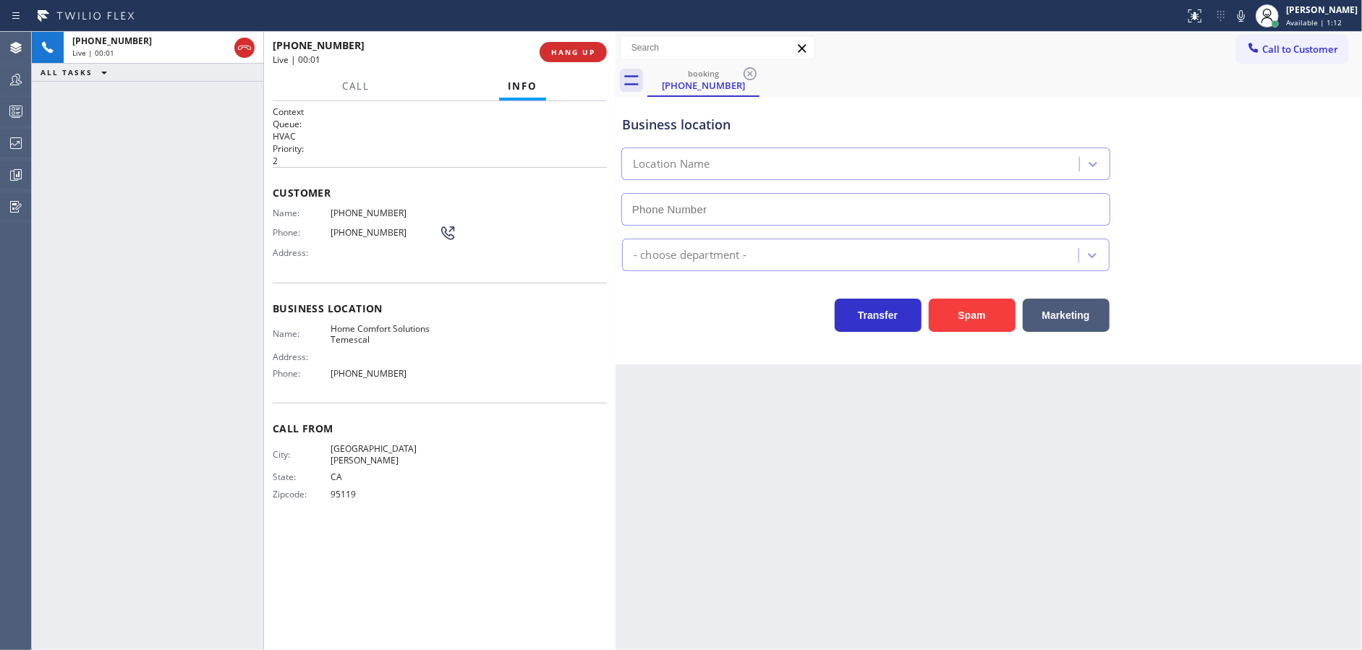
type input "(510) 544-8887"
click at [579, 56] on span "HANG UP" at bounding box center [573, 52] width 44 height 10
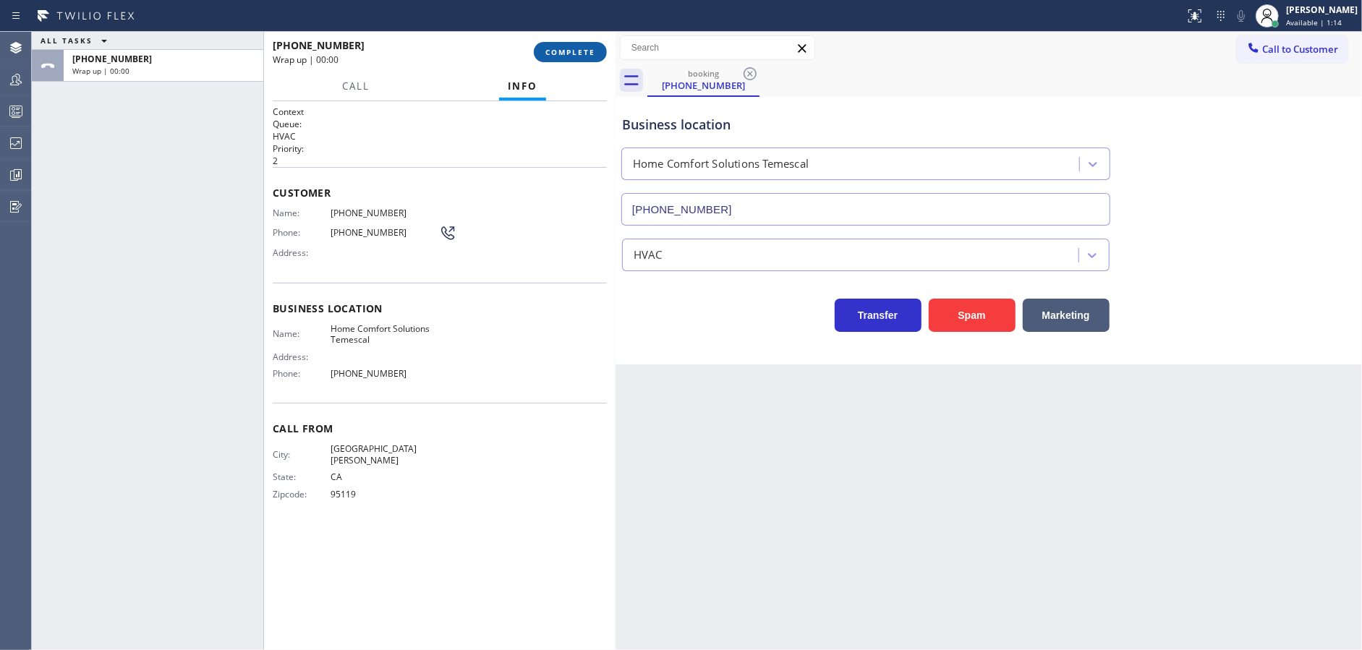
click at [579, 56] on span "COMPLETE" at bounding box center [570, 52] width 50 height 10
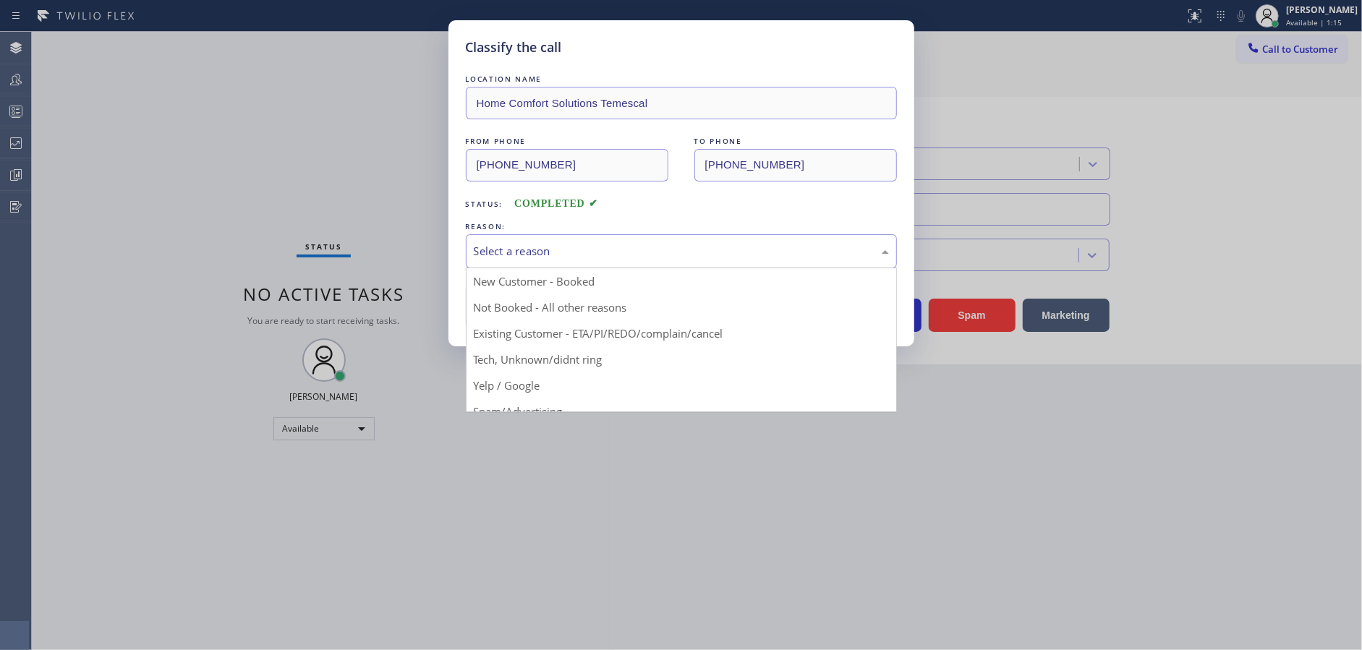
click at [527, 247] on div "Select a reason" at bounding box center [681, 251] width 415 height 17
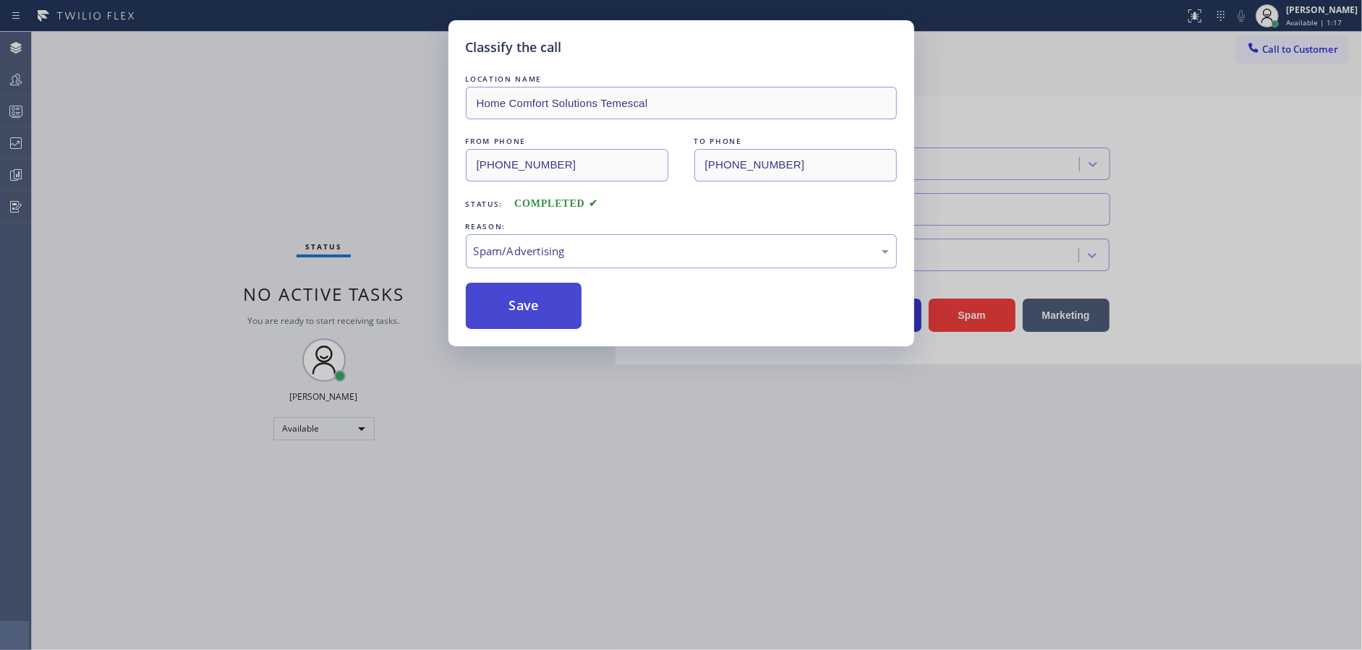
click at [555, 309] on button "Save" at bounding box center [524, 306] width 116 height 46
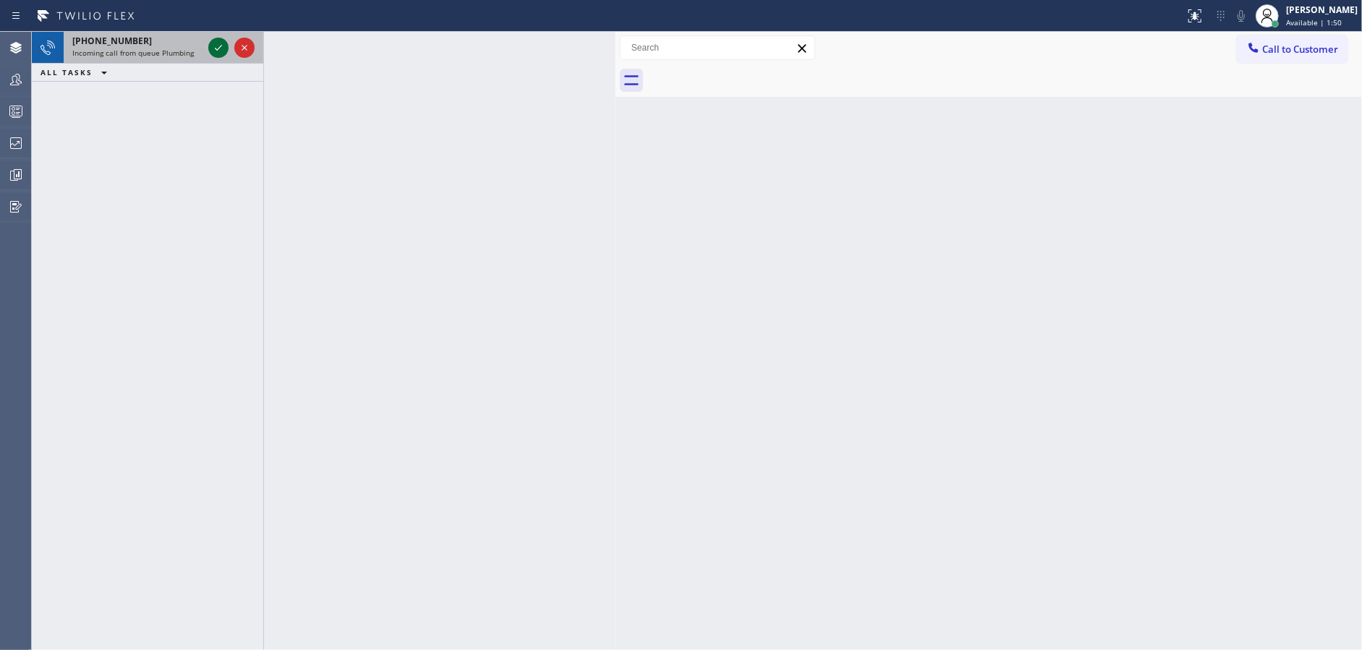
click at [215, 43] on icon at bounding box center [218, 47] width 17 height 17
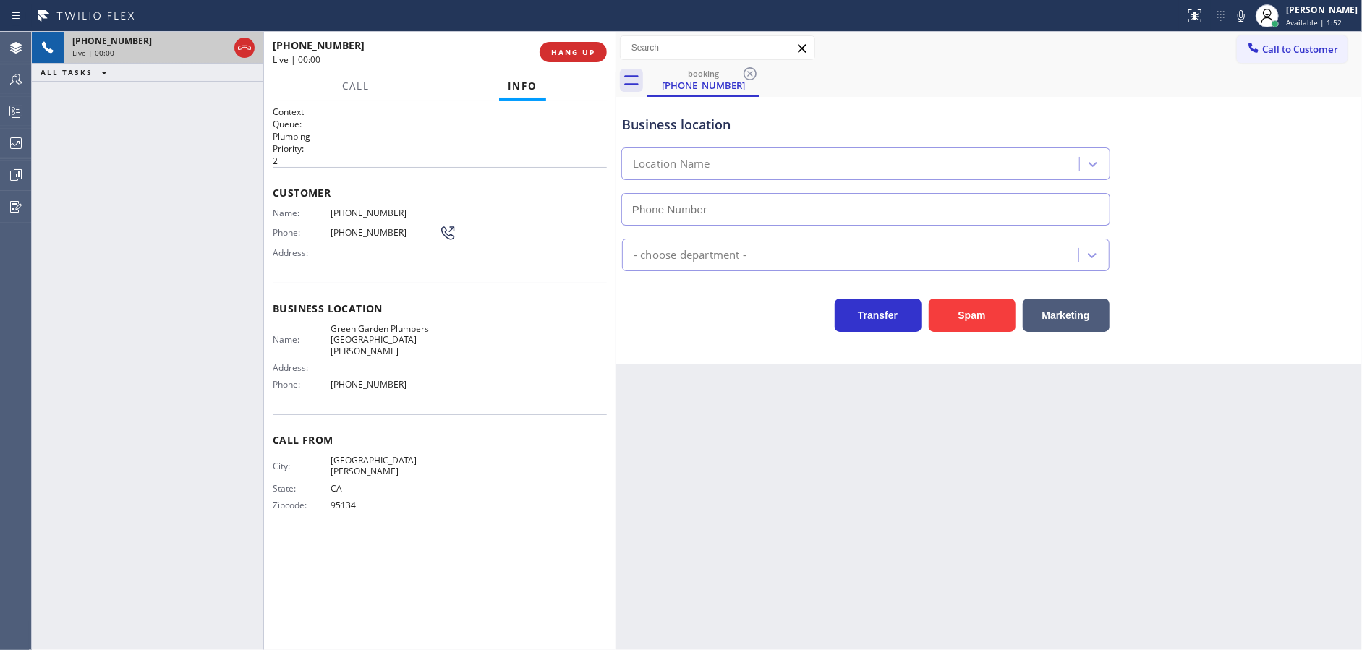
type input "(408) 684-7401"
click at [565, 55] on span "HANG UP" at bounding box center [573, 52] width 44 height 10
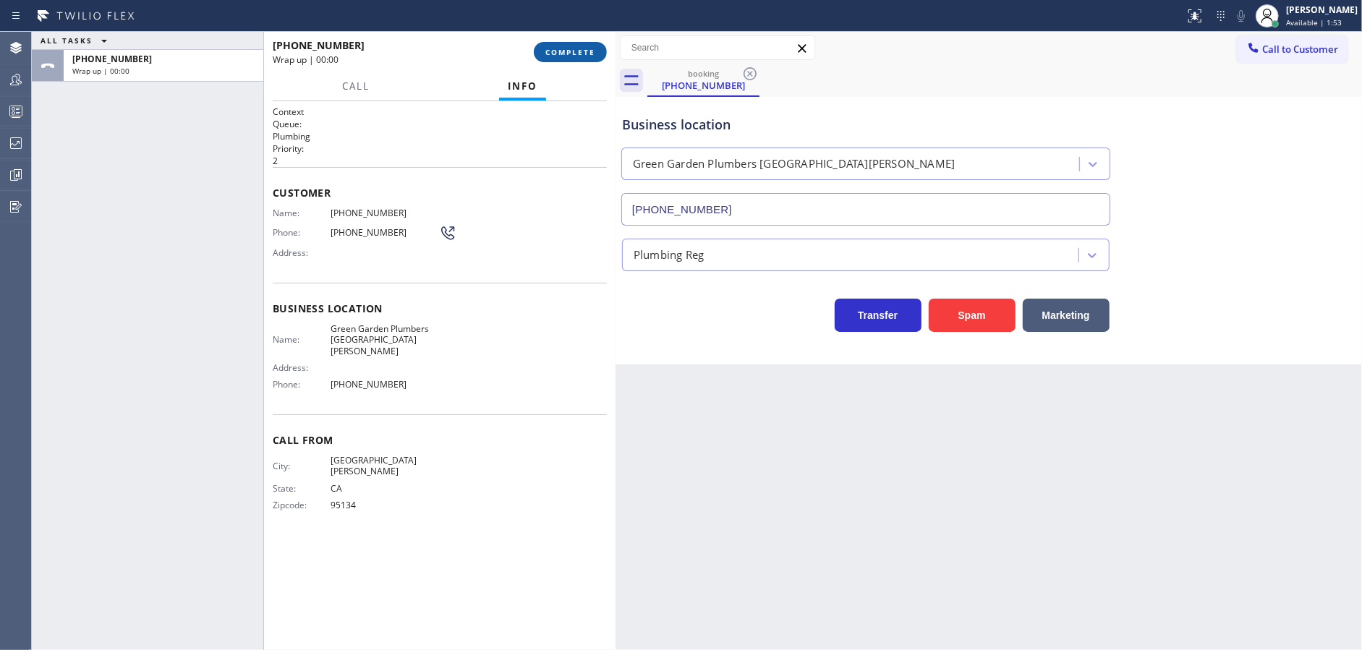
click at [573, 52] on span "COMPLETE" at bounding box center [570, 52] width 50 height 10
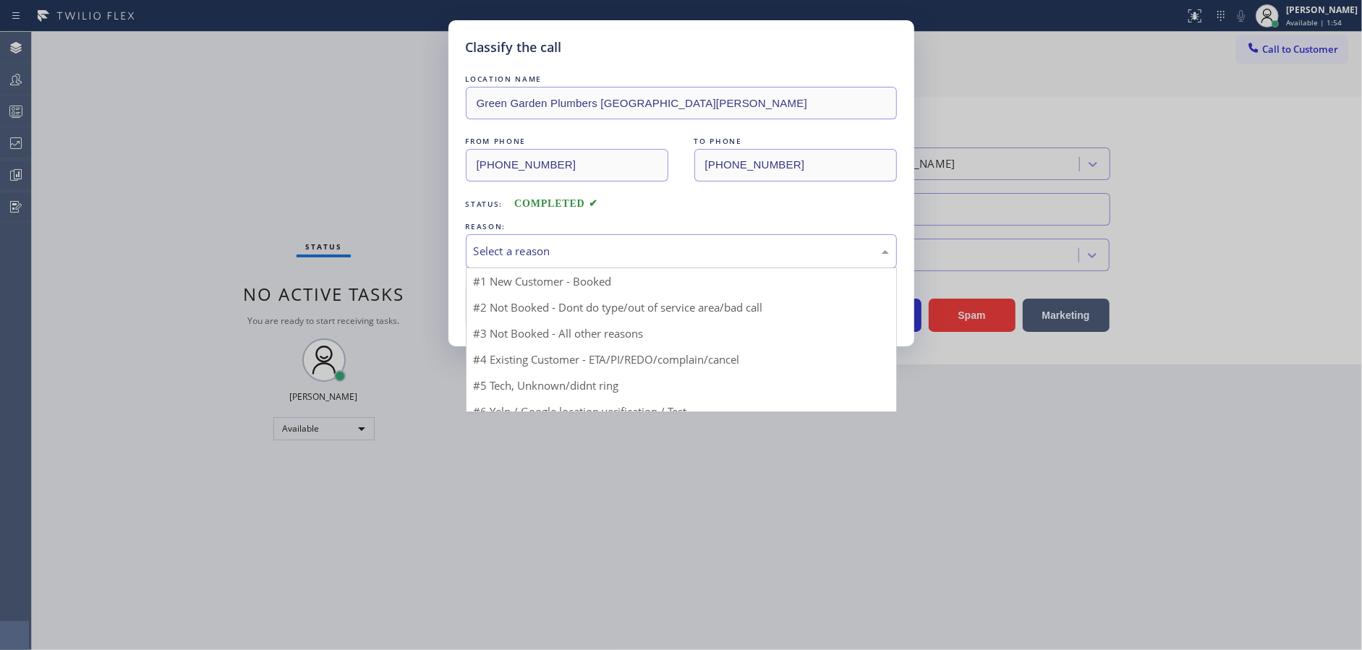
click at [562, 248] on div "Select a reason" at bounding box center [681, 251] width 415 height 17
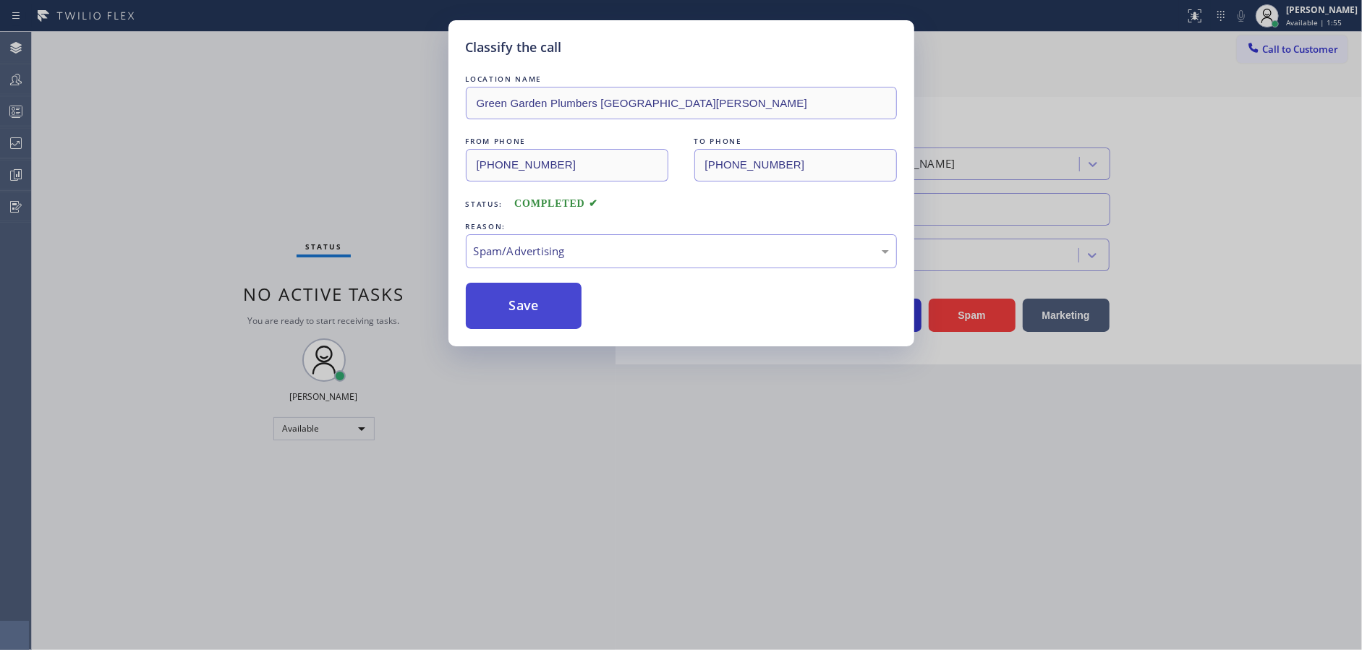
click at [548, 310] on button "Save" at bounding box center [524, 306] width 116 height 46
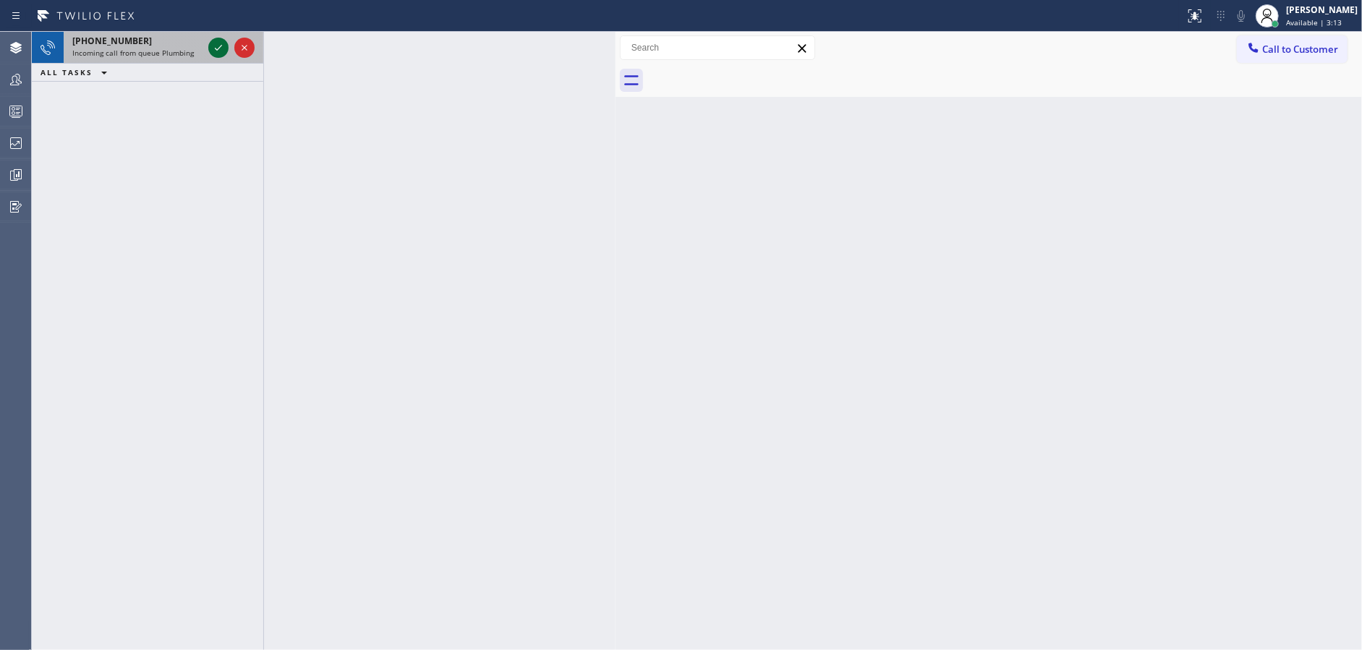
click at [217, 43] on icon at bounding box center [218, 47] width 17 height 17
click at [222, 48] on icon at bounding box center [218, 47] width 17 height 17
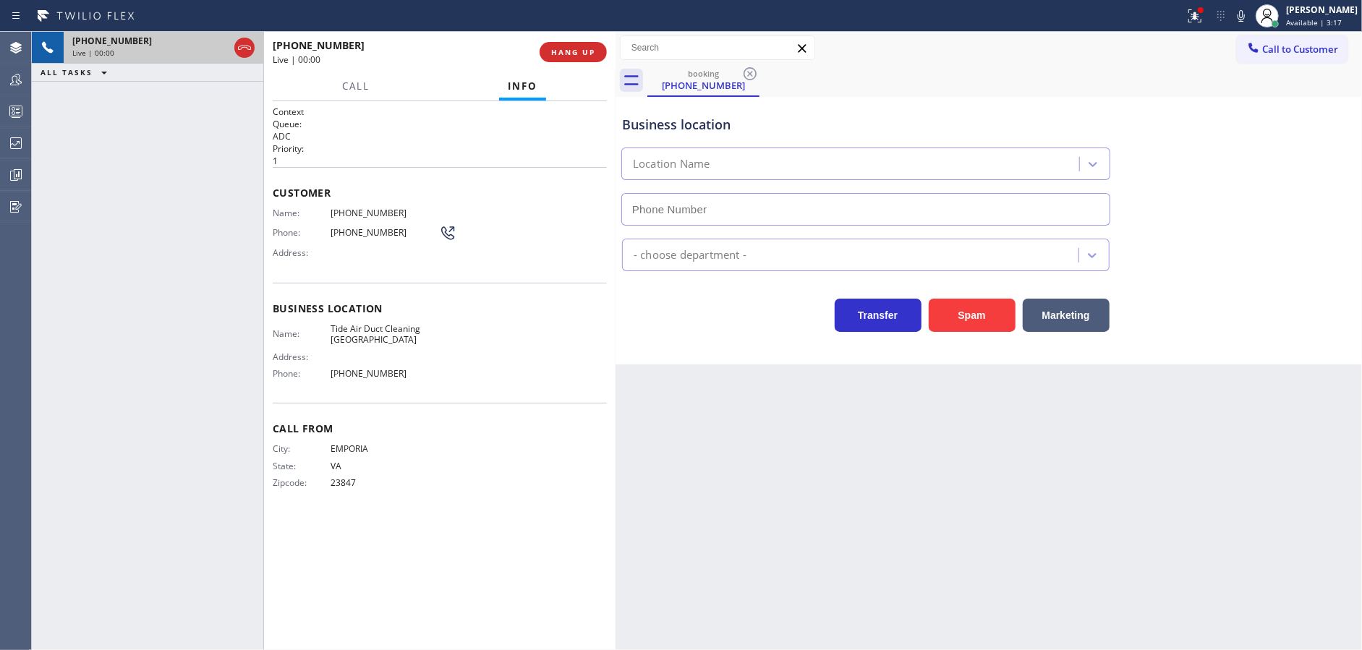
type input "(805) 209-0254"
click at [448, 505] on div "Call From City: EMPORIA State: VA Zipcode: 23847" at bounding box center [440, 457] width 334 height 109
click at [1203, 7] on div at bounding box center [1200, 10] width 6 height 6
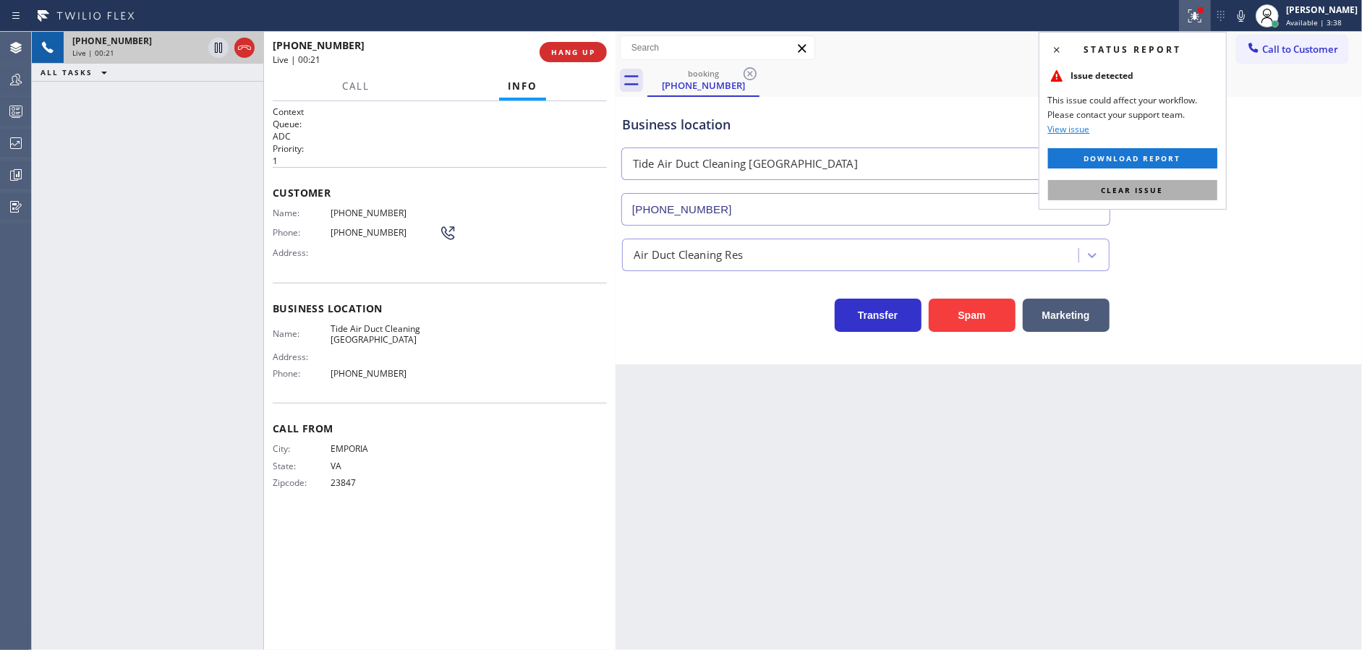
click at [1166, 197] on button "Clear issue" at bounding box center [1132, 190] width 169 height 20
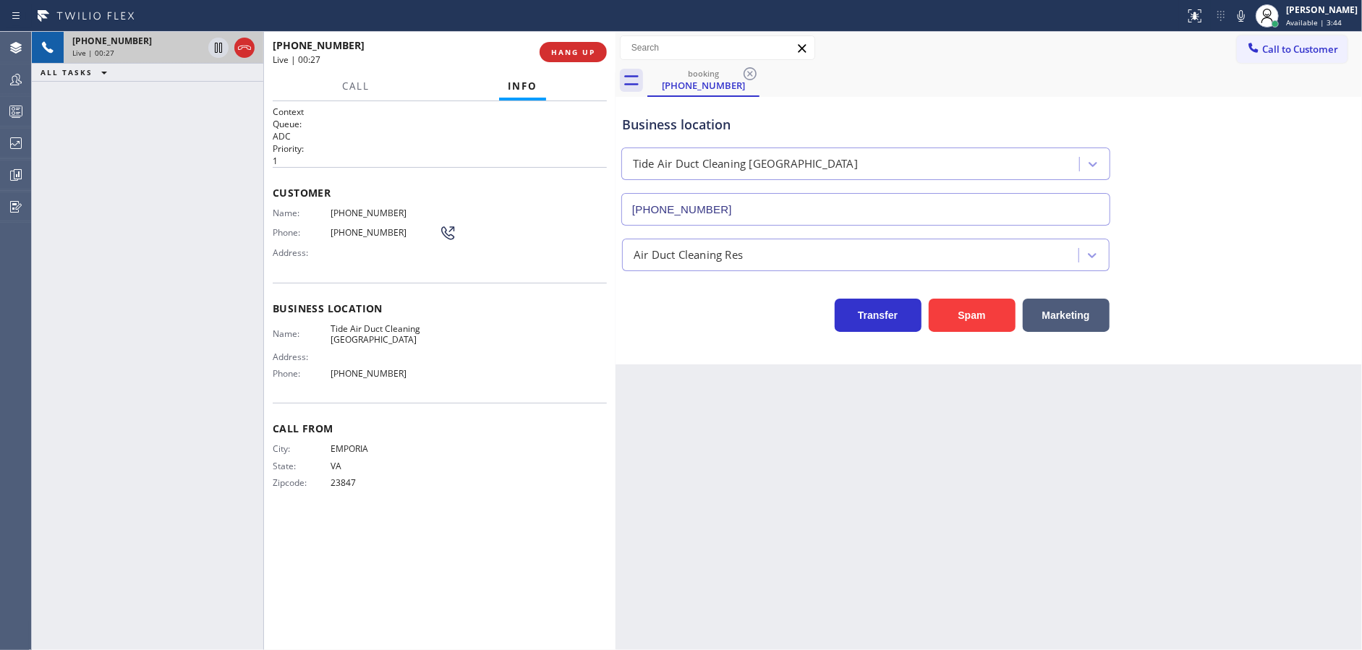
click at [434, 483] on span "23847" at bounding box center [384, 482] width 108 height 11
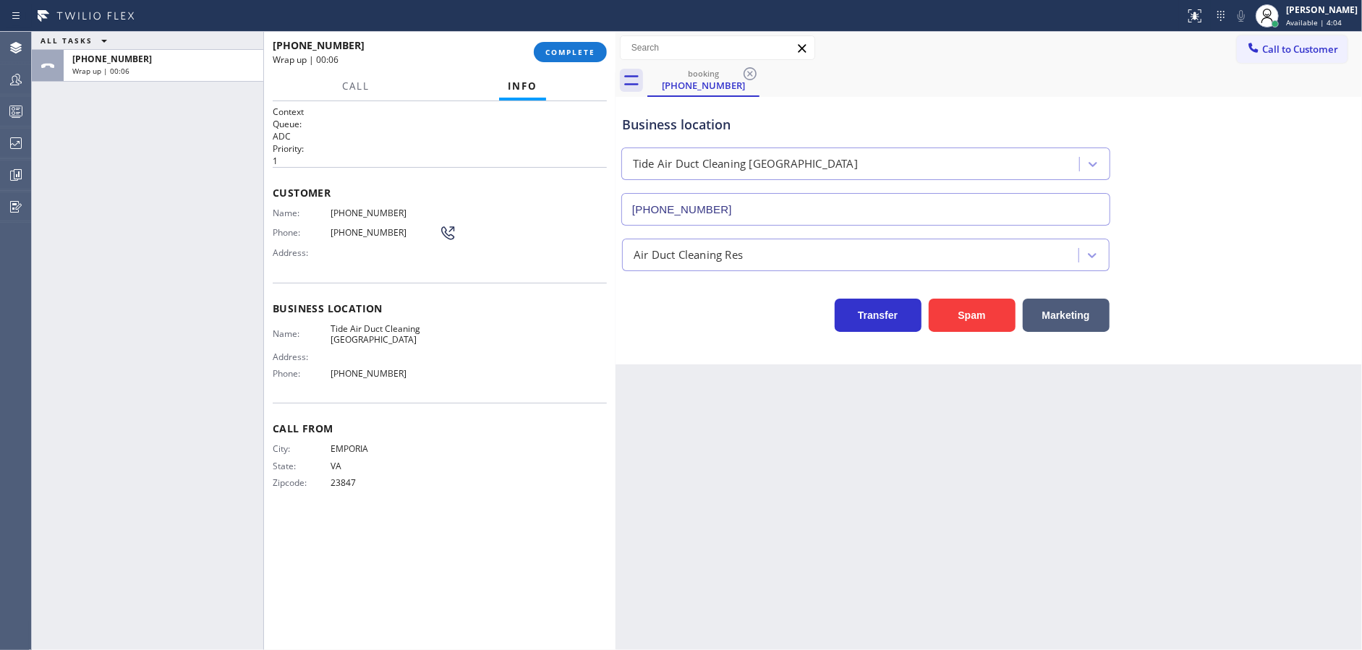
click at [188, 430] on div "ALL TASKS ALL TASKS ACTIVE TASKS TASKS IN WRAP UP +14346373110 Wrap up | 00:06" at bounding box center [147, 341] width 231 height 618
click at [565, 48] on span "COMPLETE" at bounding box center [570, 52] width 50 height 10
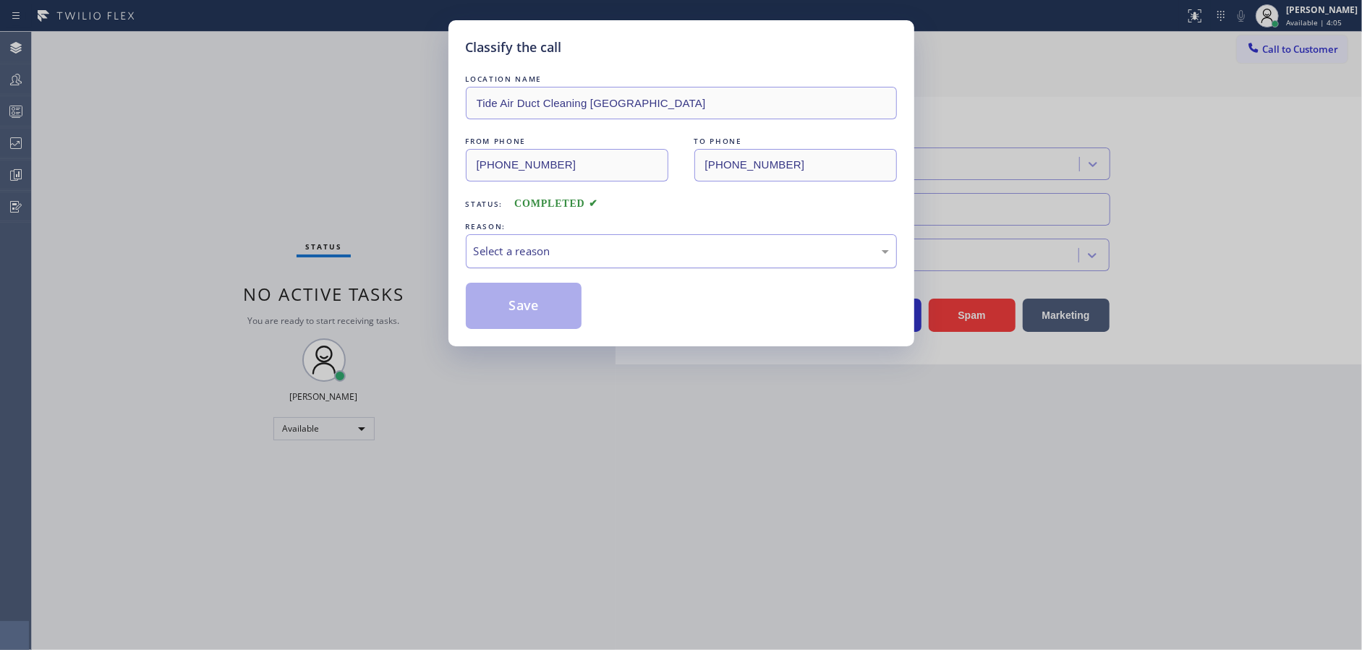
click at [534, 253] on div "Select a reason" at bounding box center [681, 251] width 415 height 17
click at [539, 299] on button "Save" at bounding box center [524, 306] width 116 height 46
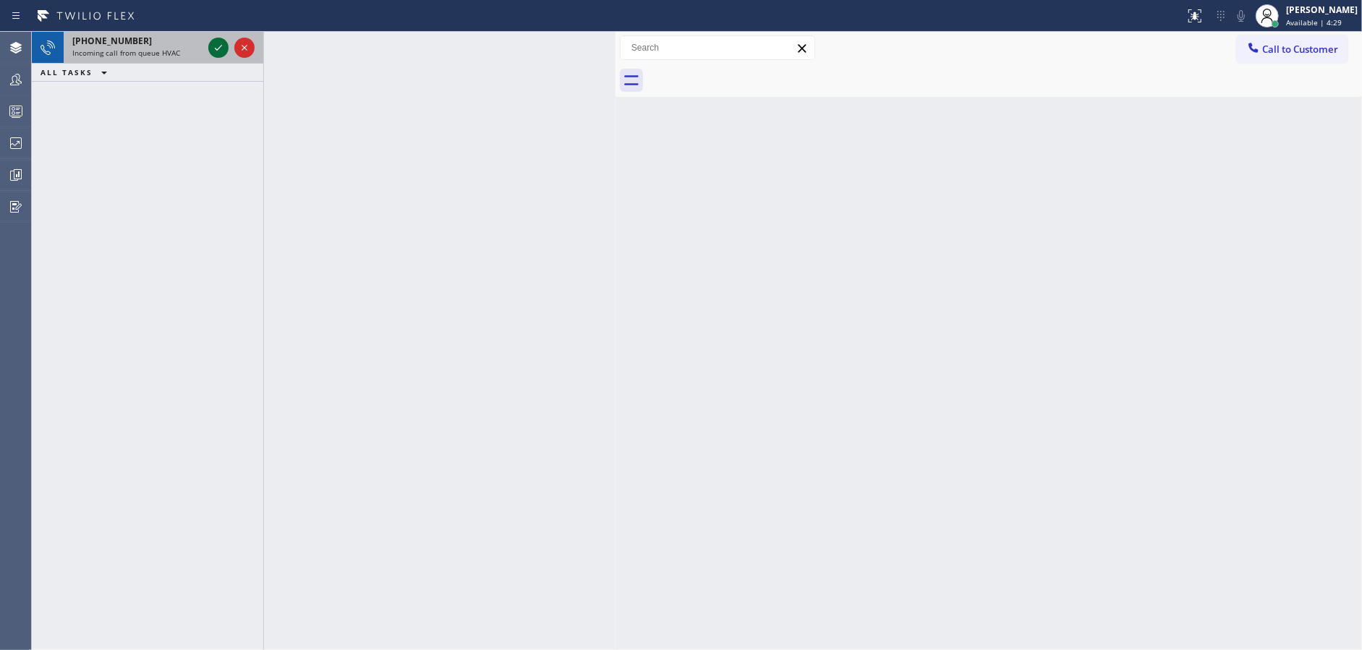
click at [213, 45] on icon at bounding box center [218, 47] width 17 height 17
click at [223, 49] on icon at bounding box center [218, 47] width 17 height 17
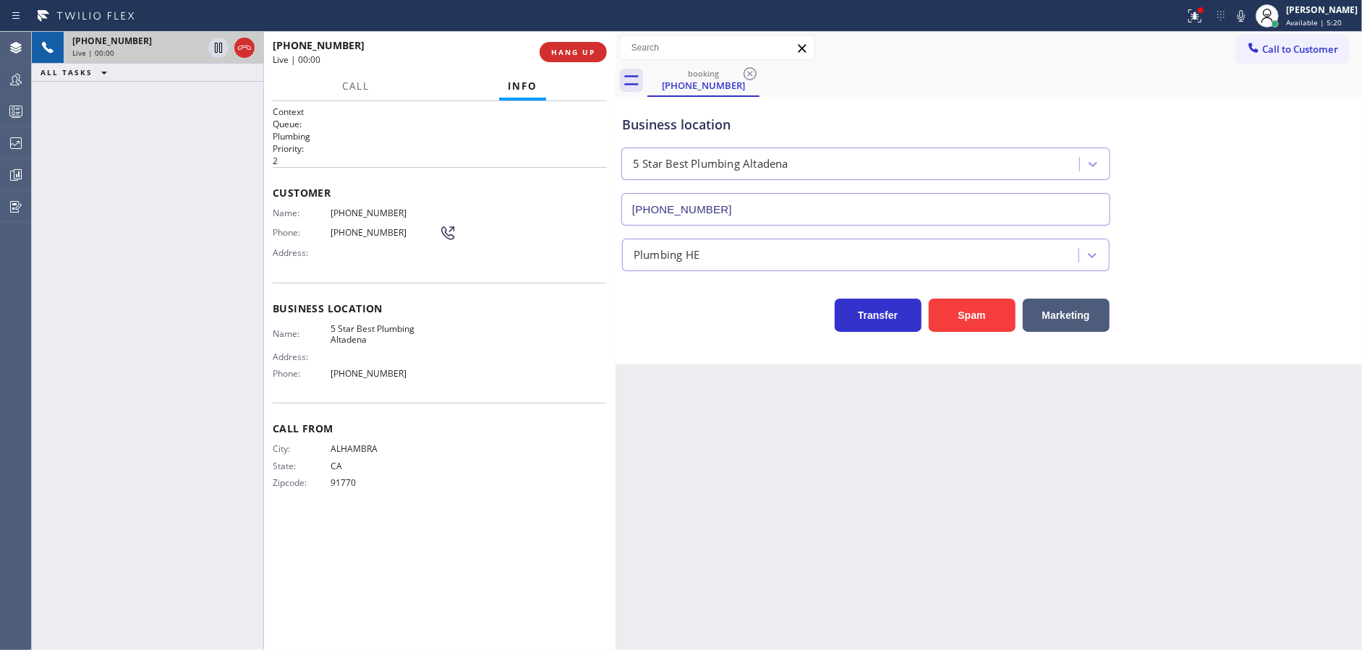
type input "(626) 600-3625"
click at [558, 48] on span "HANG UP" at bounding box center [573, 52] width 44 height 10
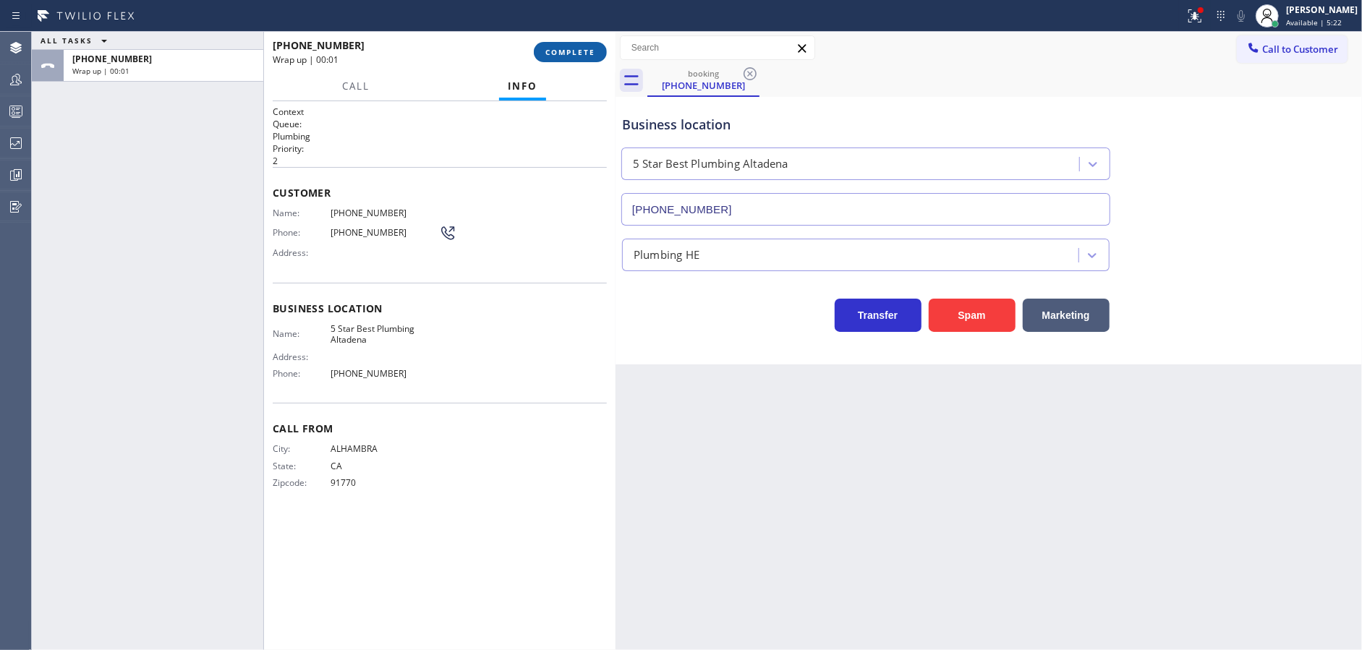
click at [570, 50] on span "COMPLETE" at bounding box center [570, 52] width 50 height 10
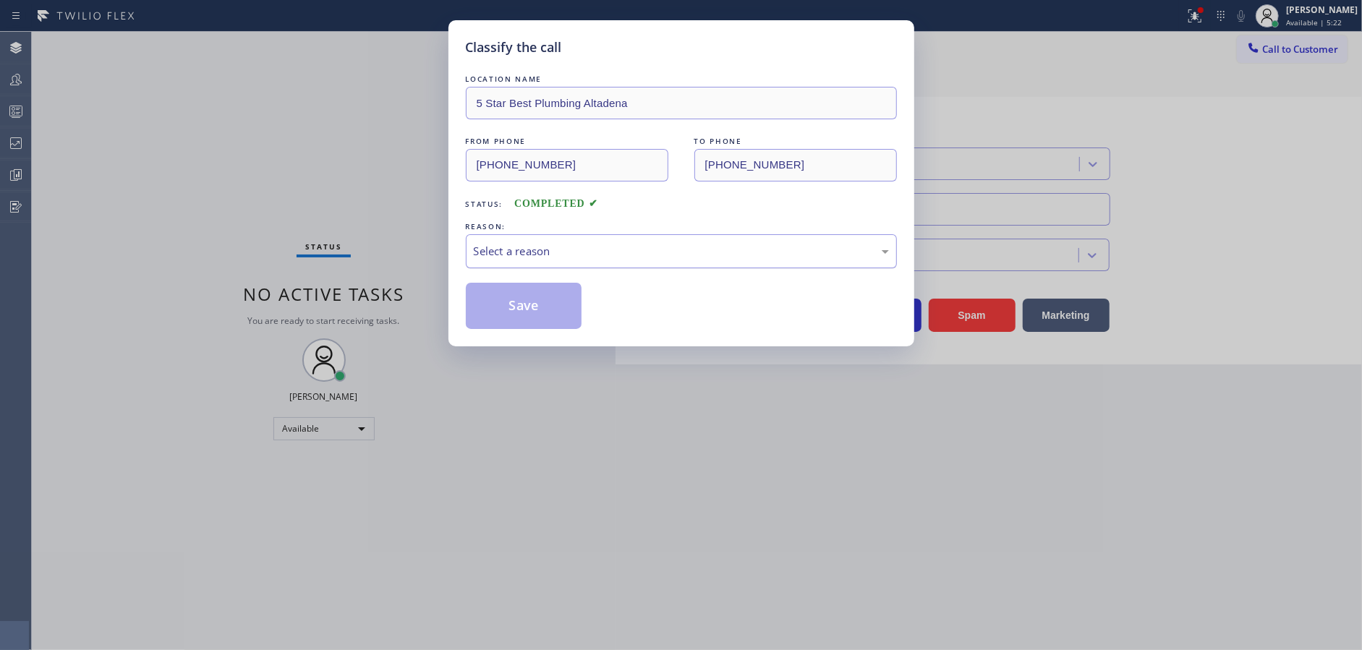
click at [523, 252] on div "Select a reason" at bounding box center [681, 251] width 415 height 17
click at [569, 307] on button "Save" at bounding box center [524, 306] width 116 height 46
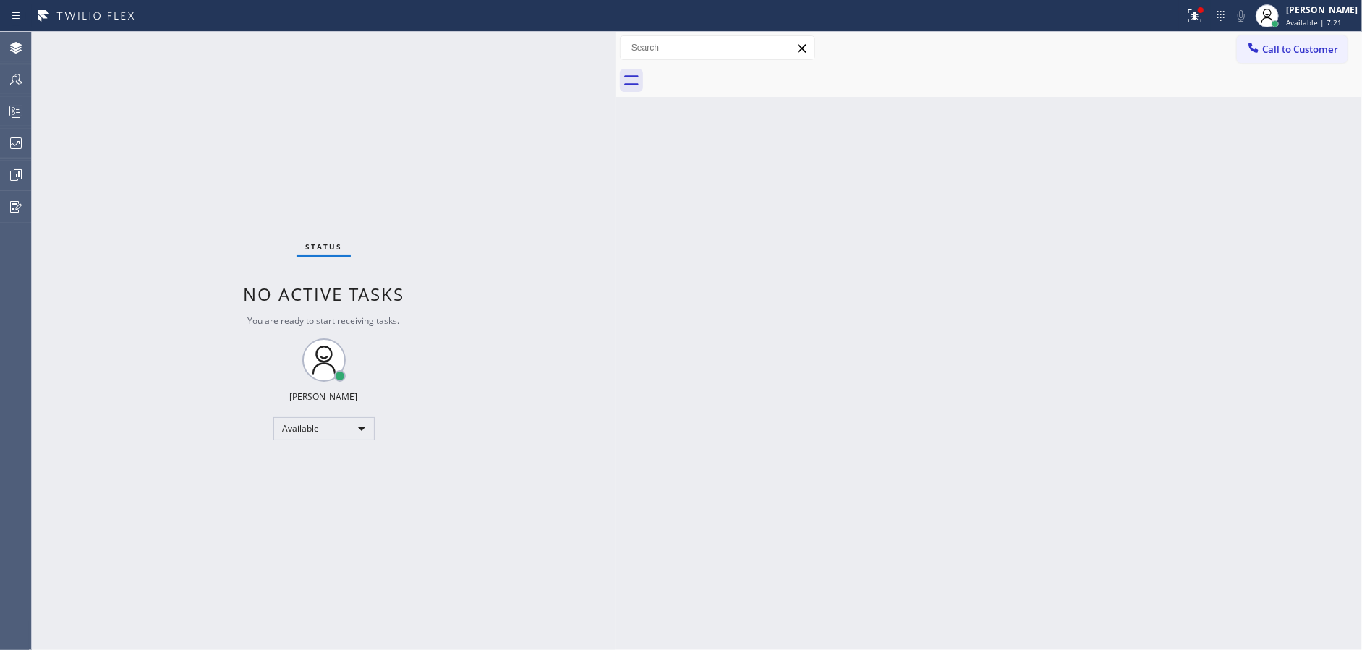
click at [373, 462] on div "Status No active tasks You are ready to start receiving tasks. Jenilyn Indoy Av…" at bounding box center [324, 341] width 584 height 618
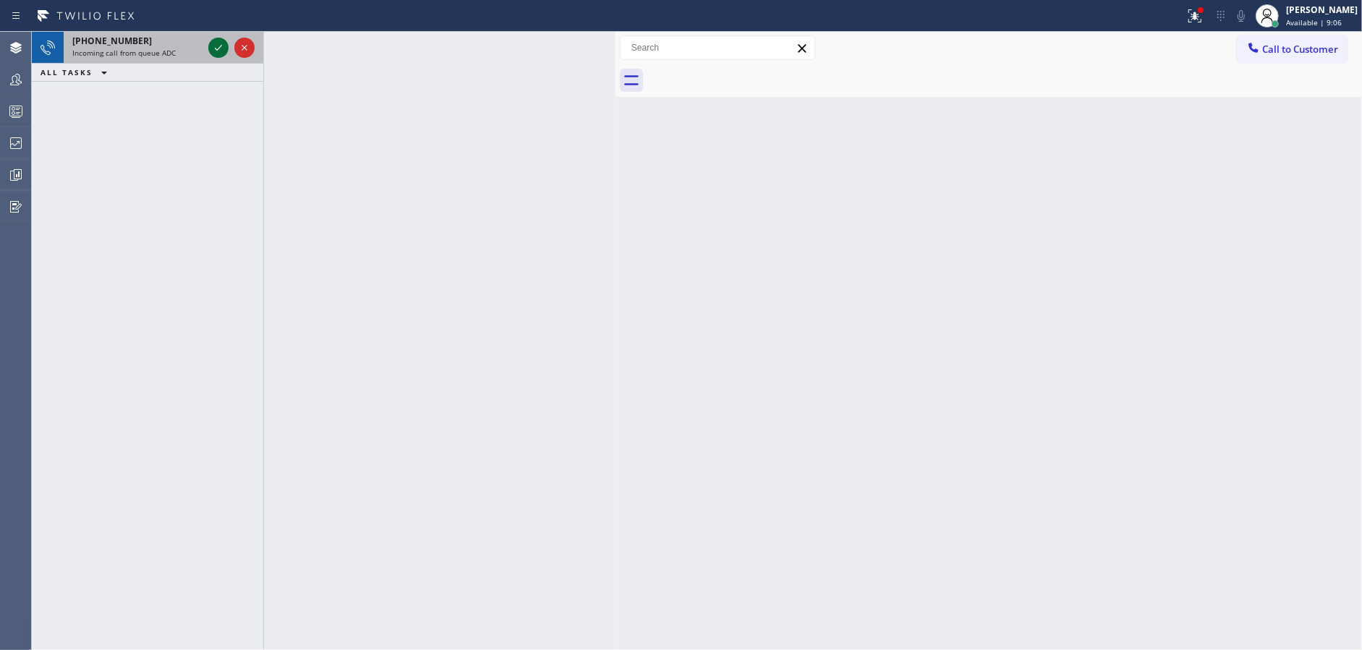
click at [218, 43] on icon at bounding box center [218, 47] width 17 height 17
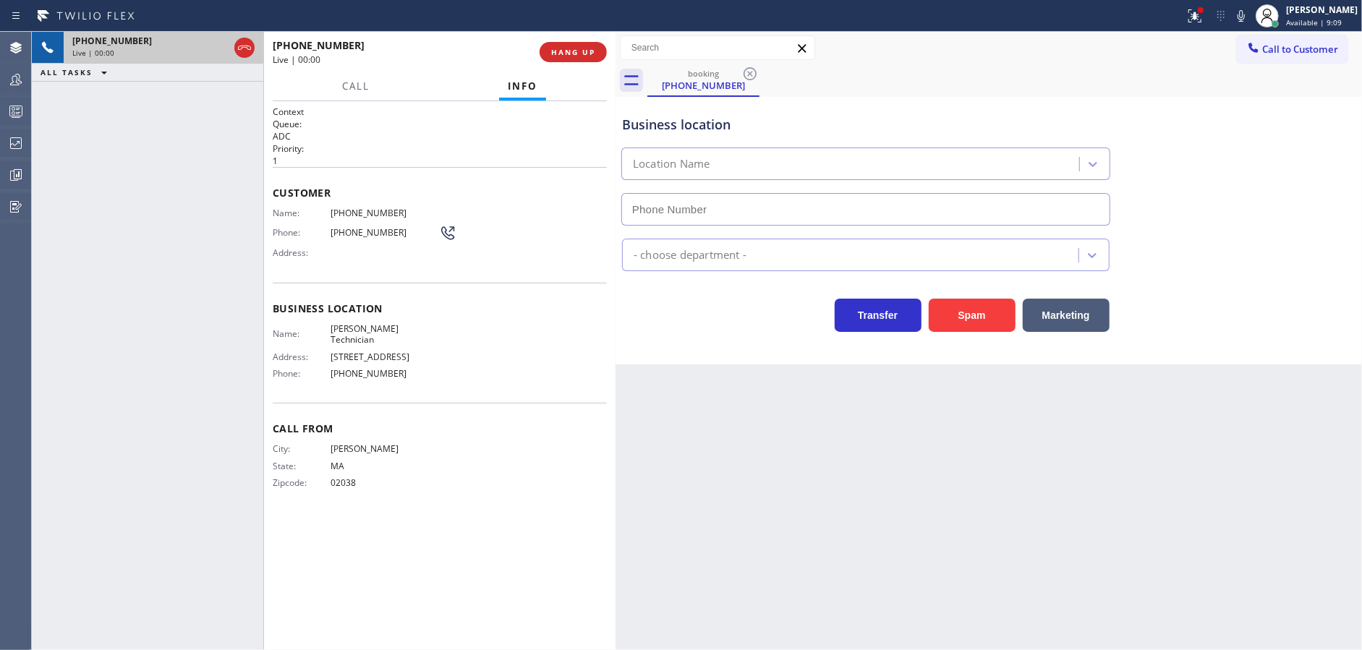
type input "(339) 209-0491"
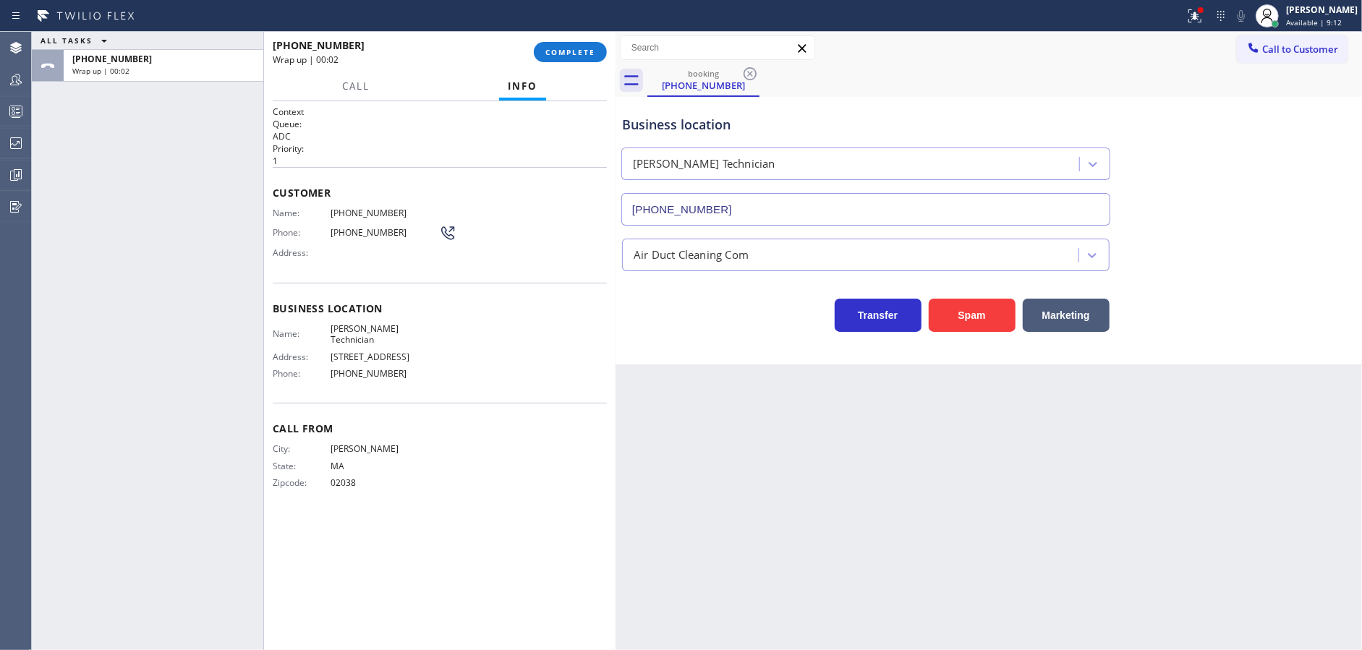
drag, startPoint x: 255, startPoint y: 258, endPoint x: 267, endPoint y: 247, distance: 15.9
click at [255, 258] on div "ALL TASKS ALL TASKS ACTIVE TASKS TASKS IN WRAP UP +15085308695 Wrap up | 00:02" at bounding box center [147, 341] width 231 height 618
click at [545, 55] on span "COMPLETE" at bounding box center [570, 52] width 50 height 10
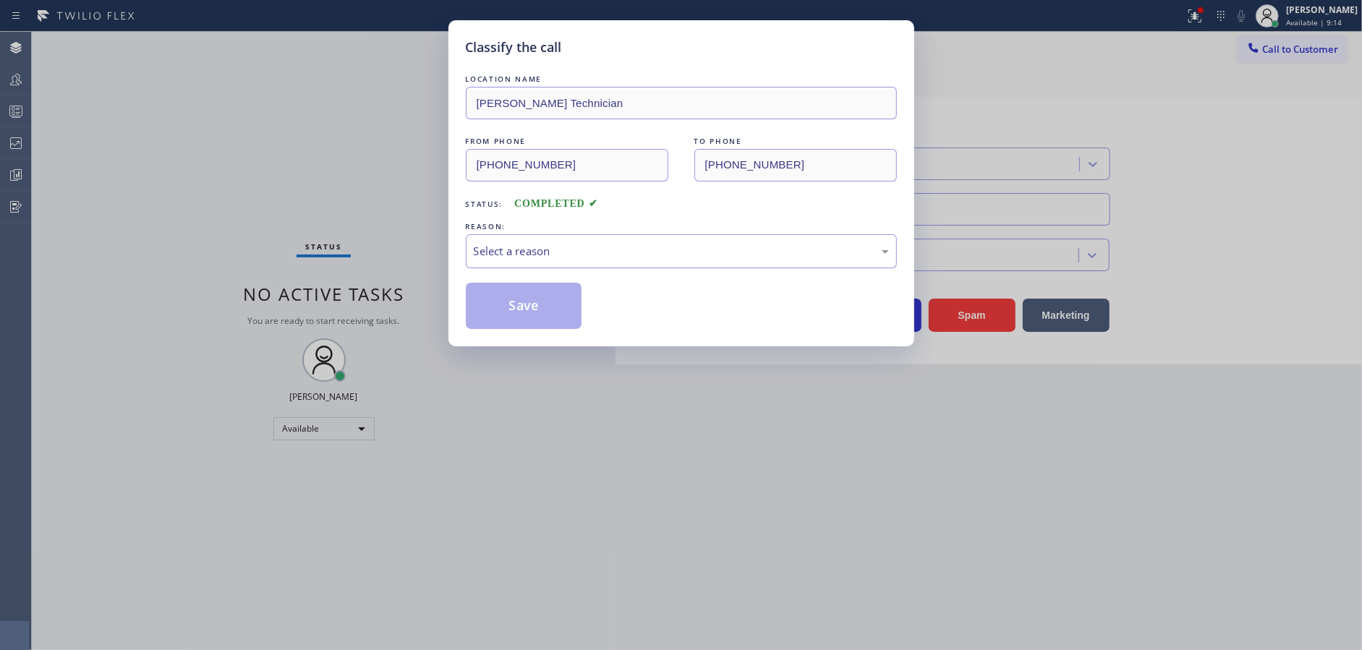
click at [600, 195] on div "Status: COMPLETED" at bounding box center [681, 200] width 431 height 23
drag, startPoint x: 579, startPoint y: 252, endPoint x: 579, endPoint y: 260, distance: 8.7
click at [579, 253] on div "Select a reason" at bounding box center [681, 251] width 415 height 17
click at [541, 306] on button "Save" at bounding box center [524, 306] width 116 height 46
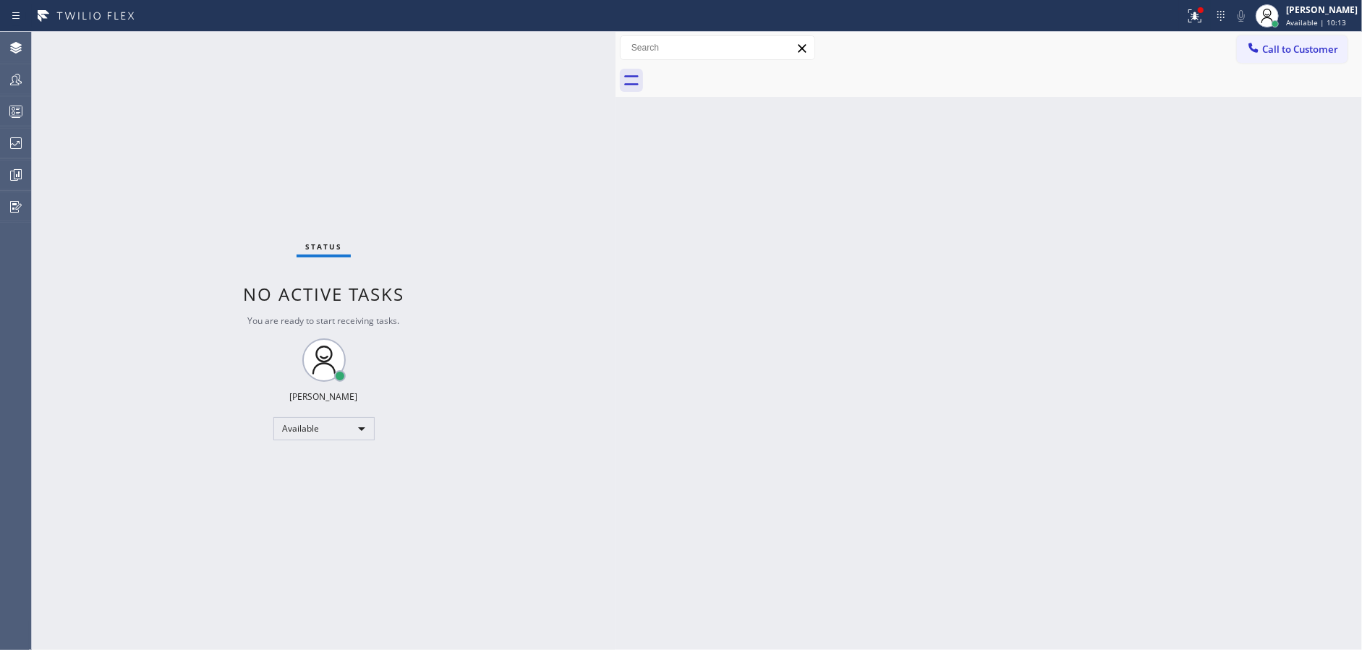
click at [217, 52] on div "Status No active tasks You are ready to start receiving tasks. Jenilyn Indoy Av…" at bounding box center [324, 341] width 584 height 618
click at [14, 124] on div at bounding box center [16, 111] width 32 height 29
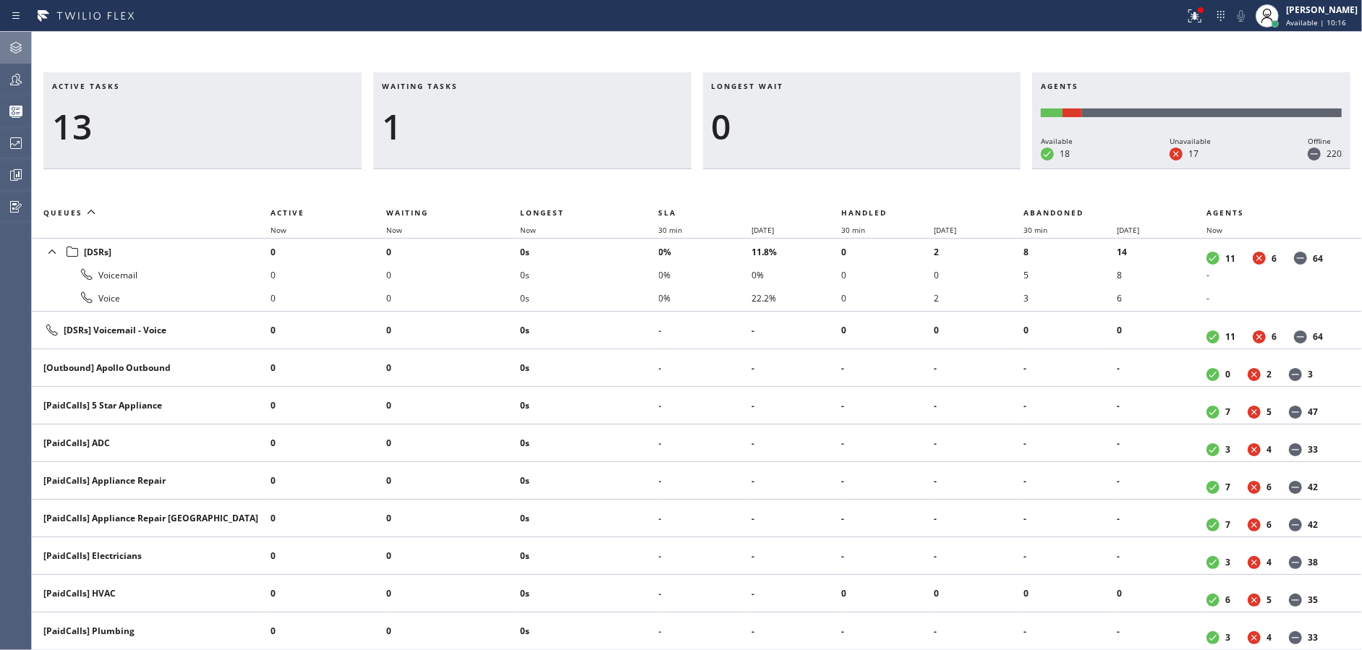
click at [18, 51] on icon at bounding box center [15, 47] width 17 height 17
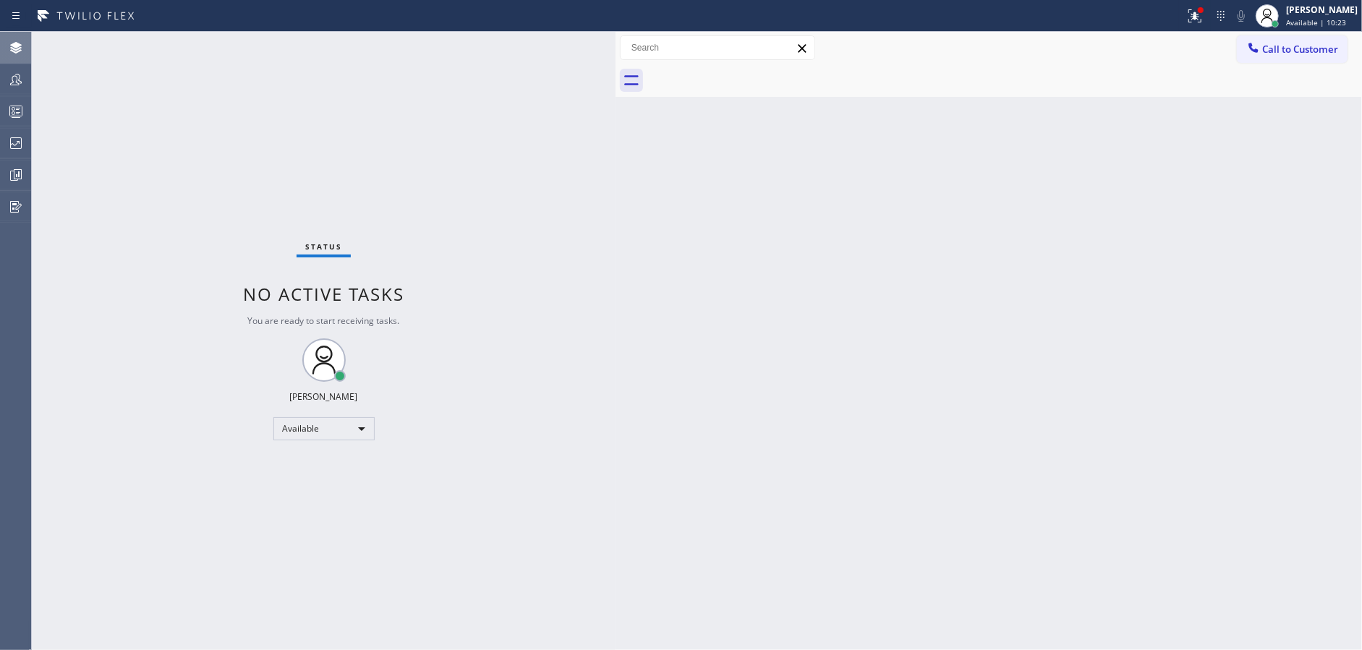
click at [187, 43] on div "Status No active tasks You are ready to start receiving tasks. Jenilyn Indoy Av…" at bounding box center [324, 341] width 584 height 618
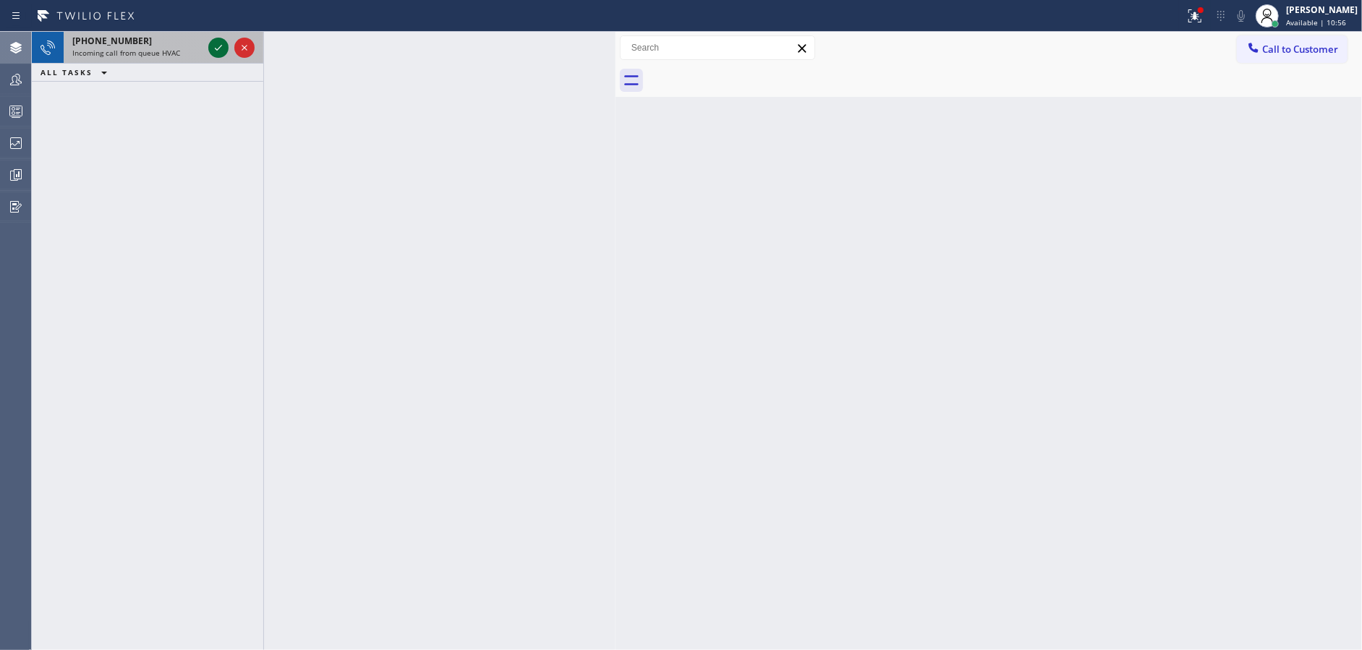
click at [211, 47] on icon at bounding box center [218, 47] width 17 height 17
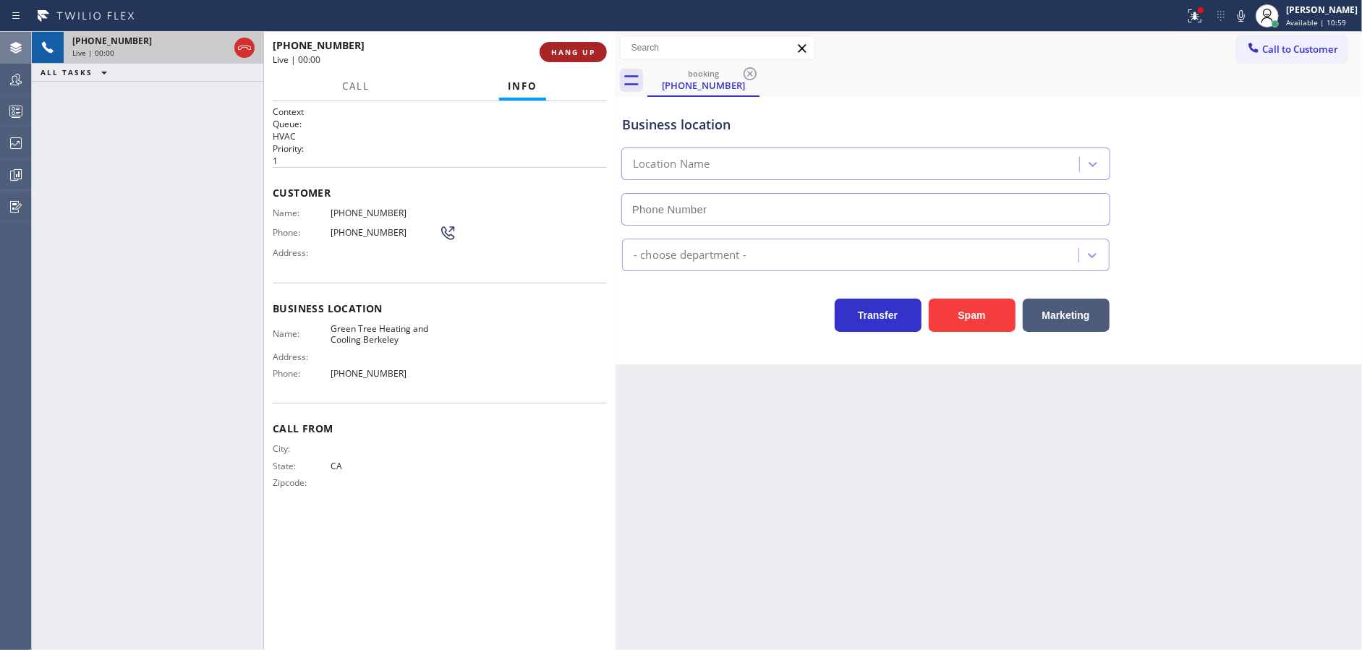
type input "(341) 888-6086"
click at [558, 61] on button "HANG UP" at bounding box center [572, 52] width 67 height 20
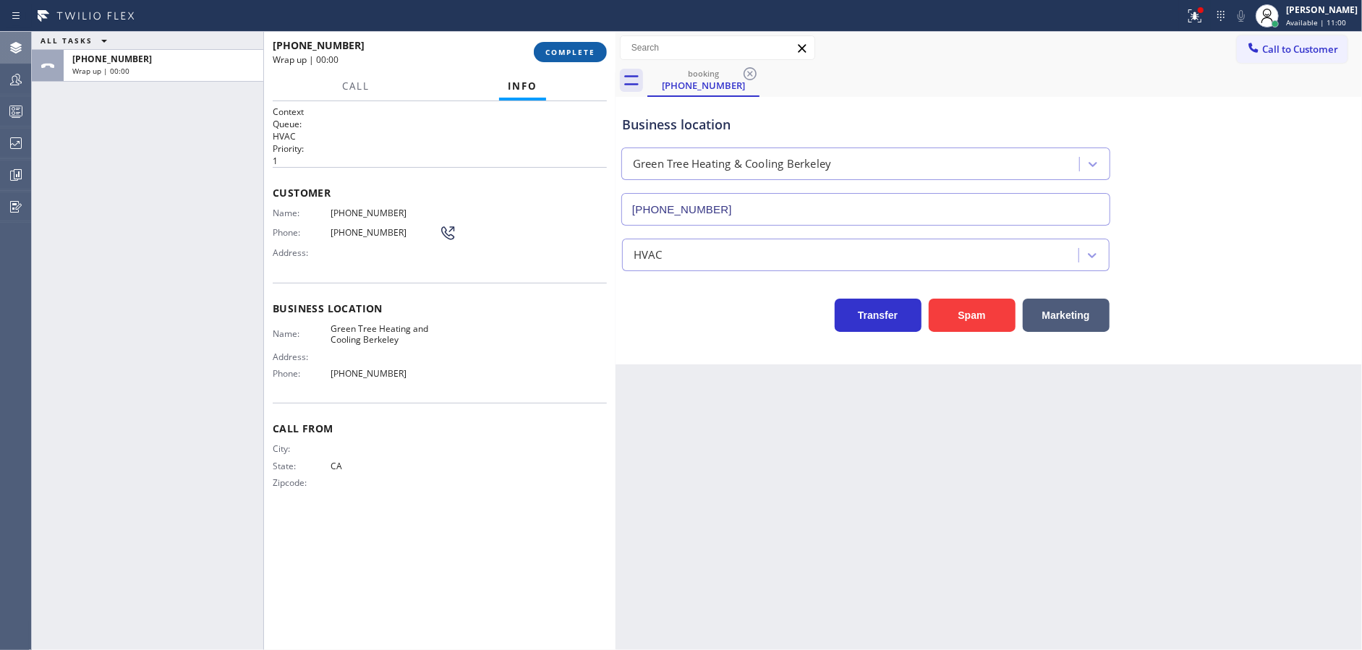
click at [567, 56] on span "COMPLETE" at bounding box center [570, 52] width 50 height 10
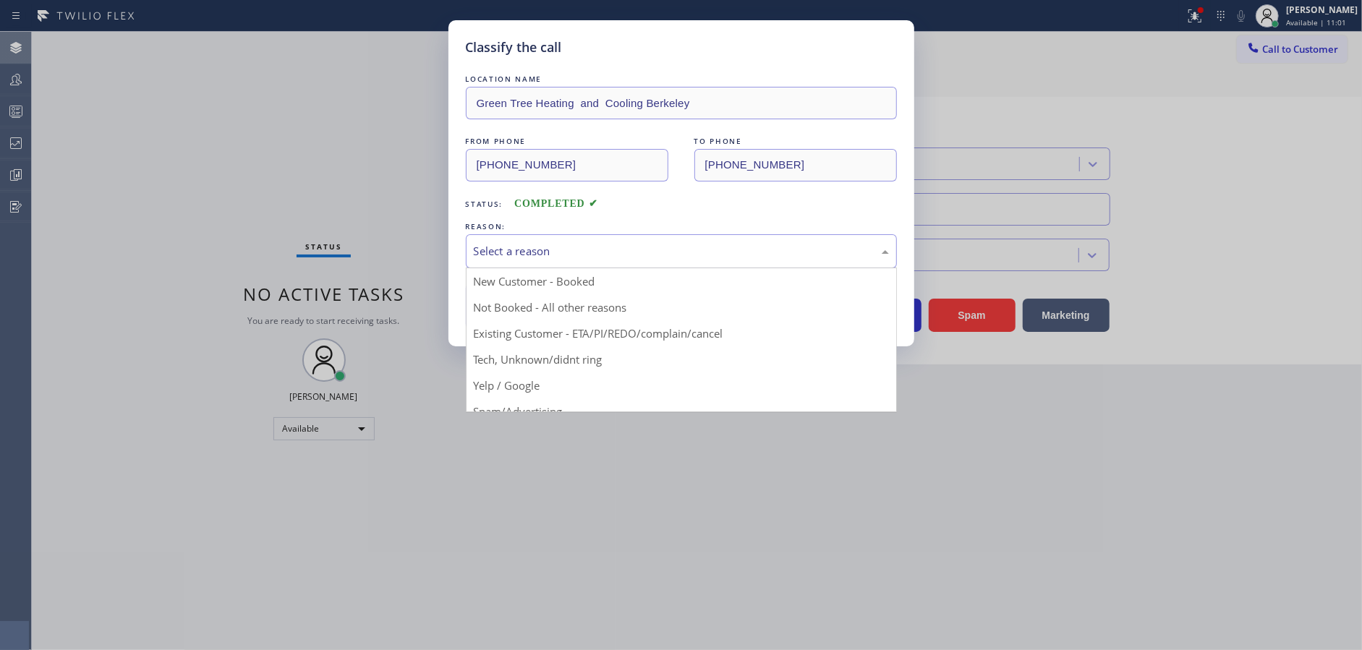
click at [551, 252] on div "Select a reason" at bounding box center [681, 251] width 415 height 17
click at [572, 244] on div "Tech, Unknown/didnt ring" at bounding box center [681, 251] width 415 height 17
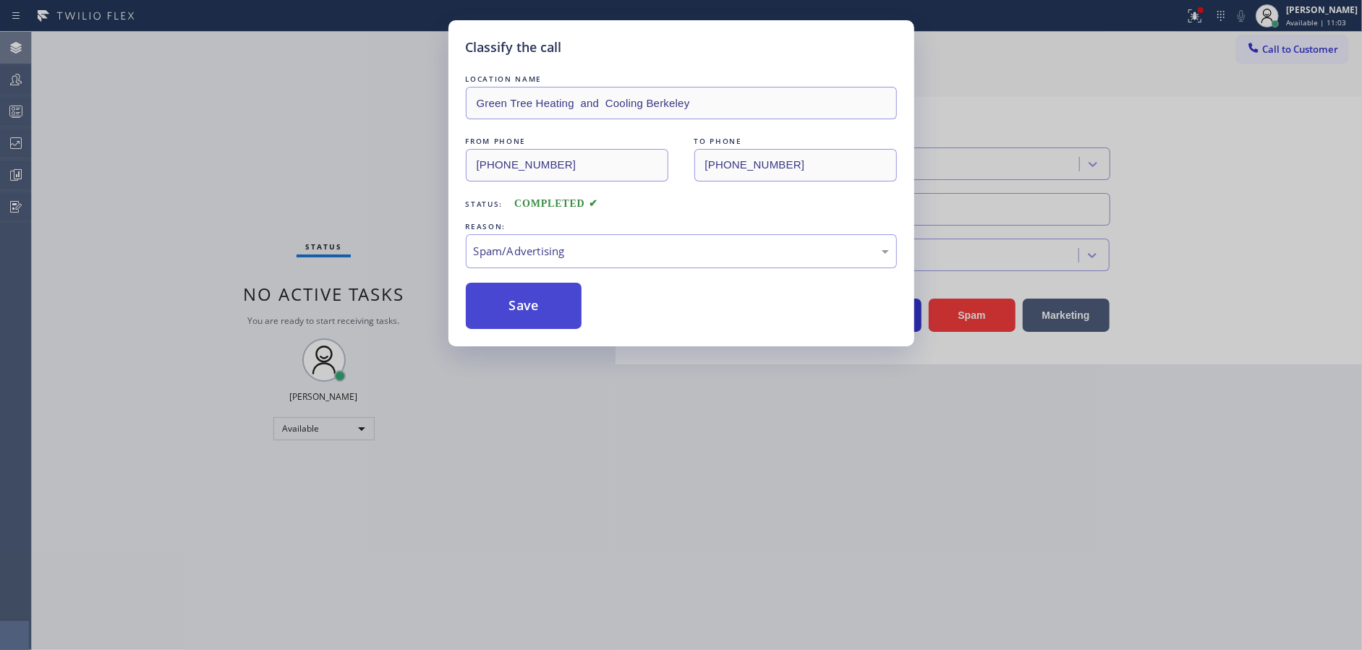
click at [542, 317] on button "Save" at bounding box center [524, 306] width 116 height 46
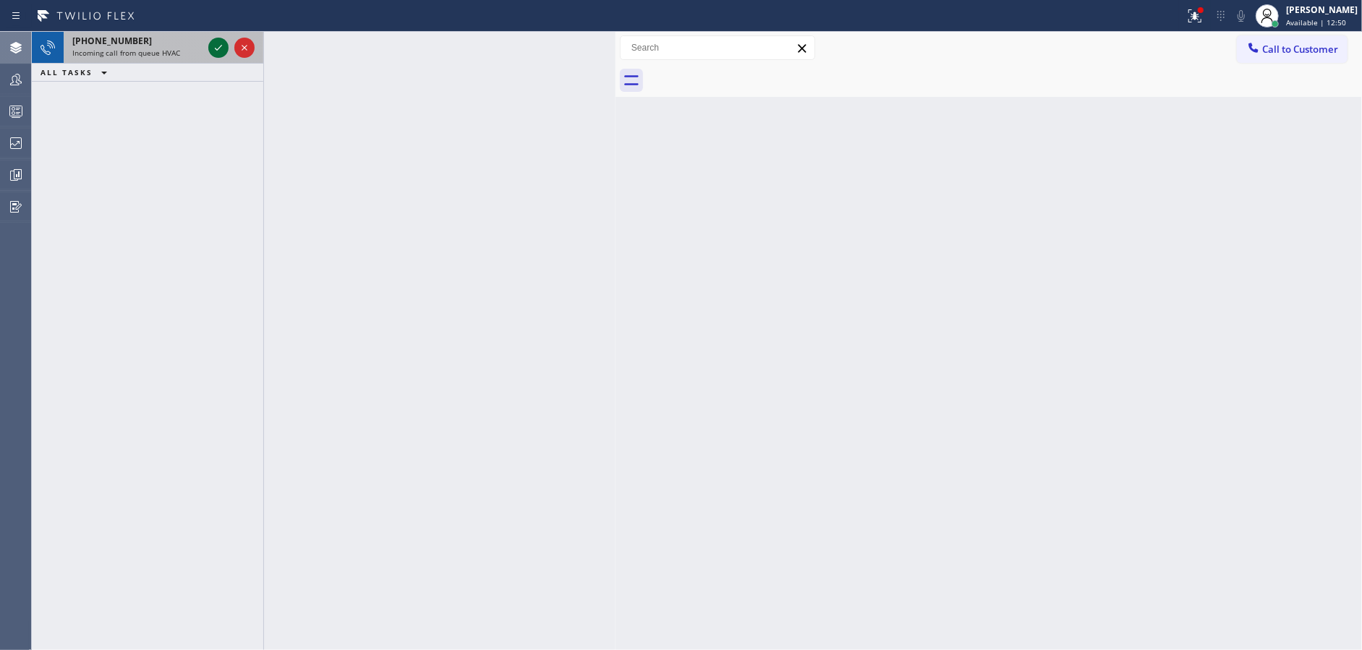
click at [215, 54] on icon at bounding box center [218, 47] width 17 height 17
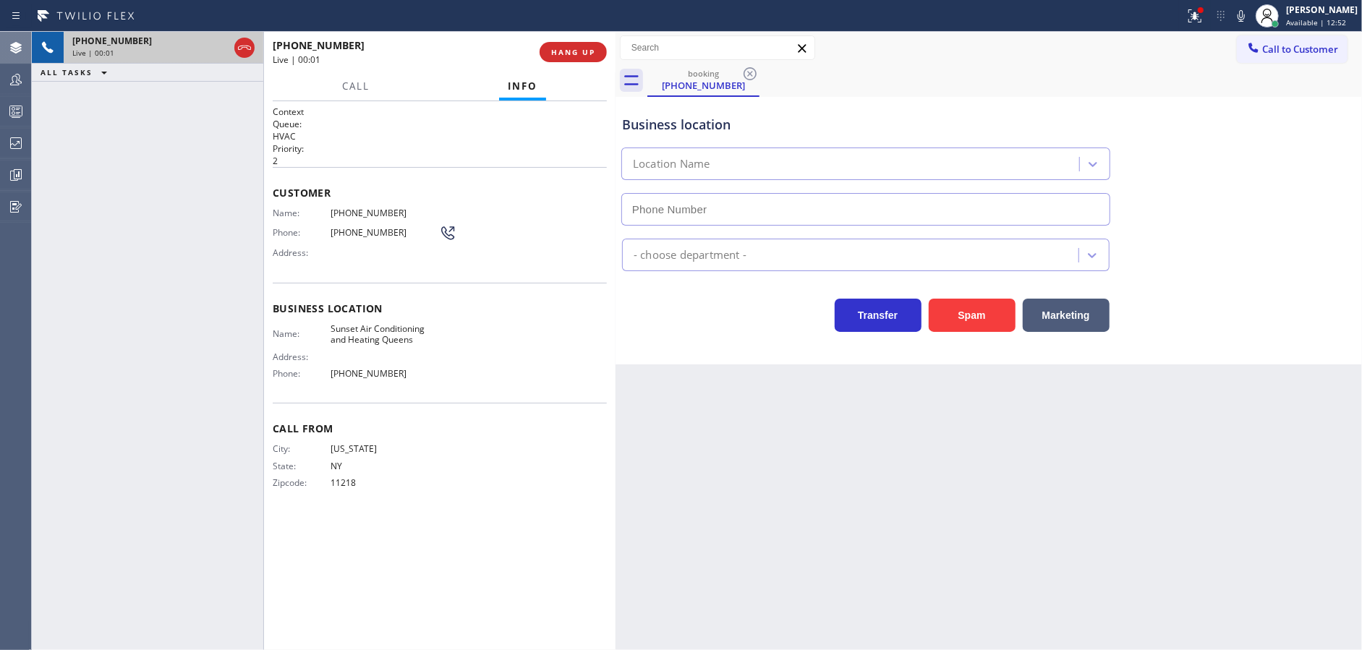
type input "(917) 773-1357"
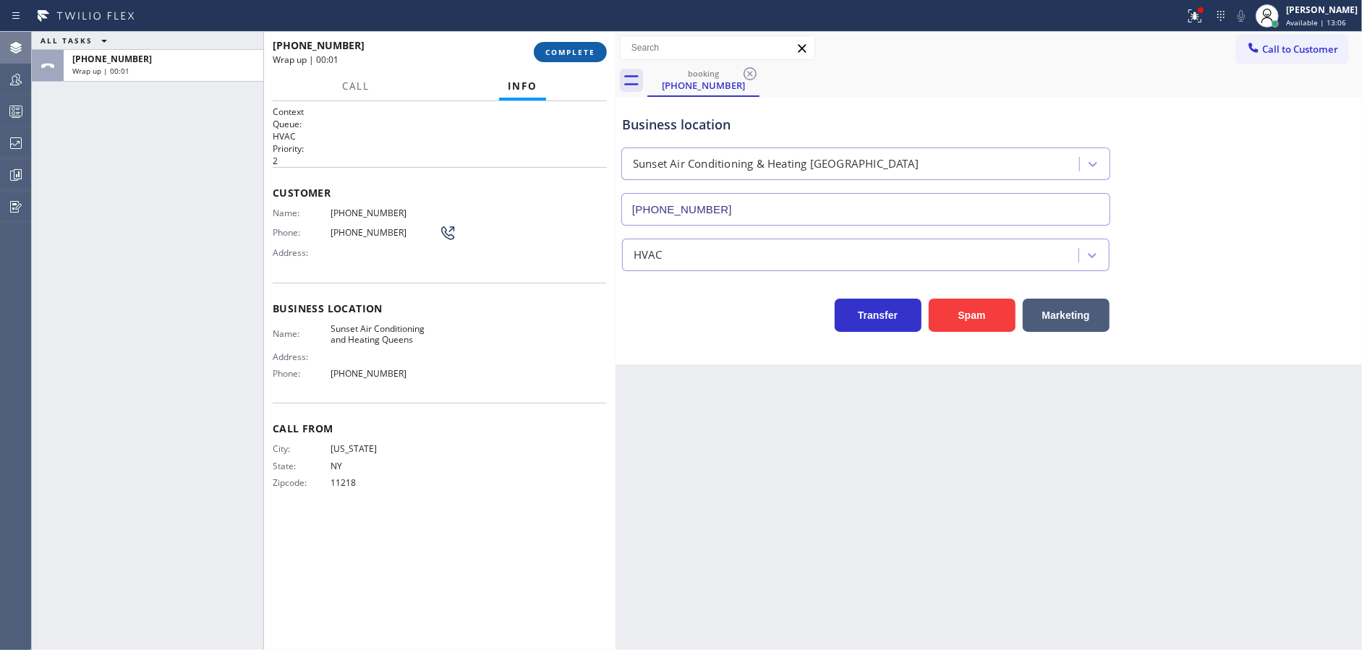
click at [565, 46] on button "COMPLETE" at bounding box center [570, 52] width 73 height 20
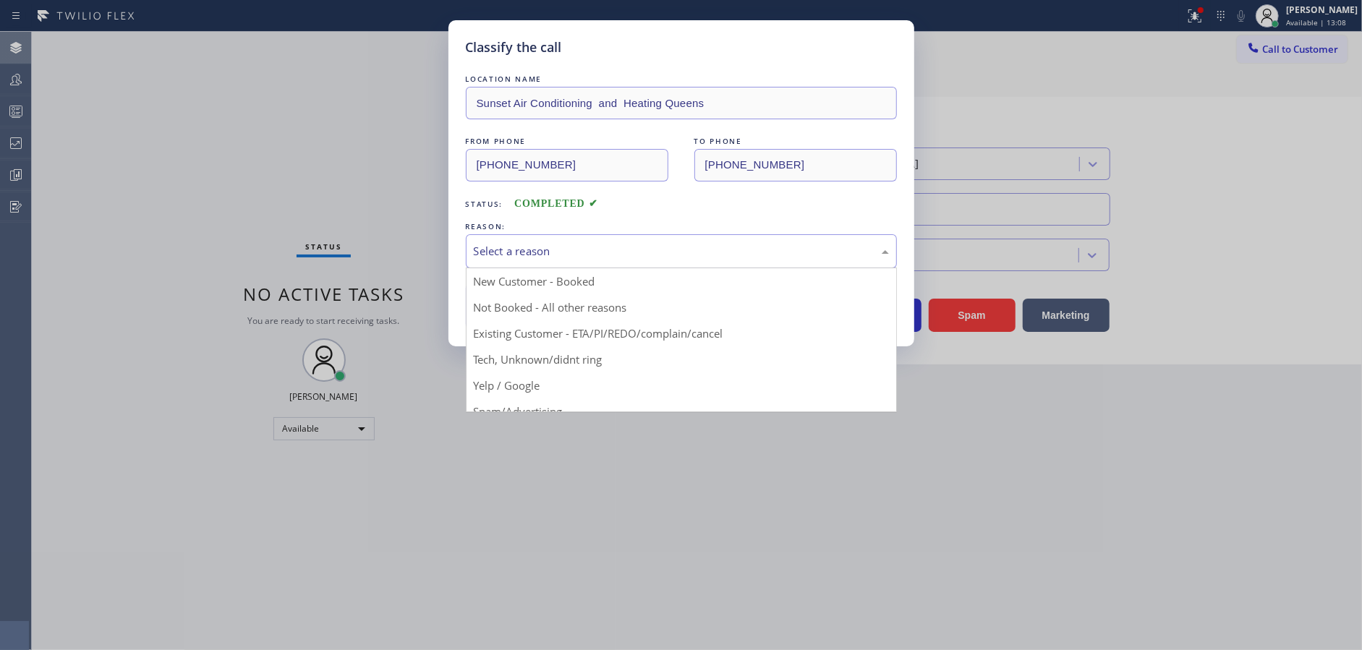
click at [520, 238] on div "Select a reason" at bounding box center [681, 251] width 431 height 34
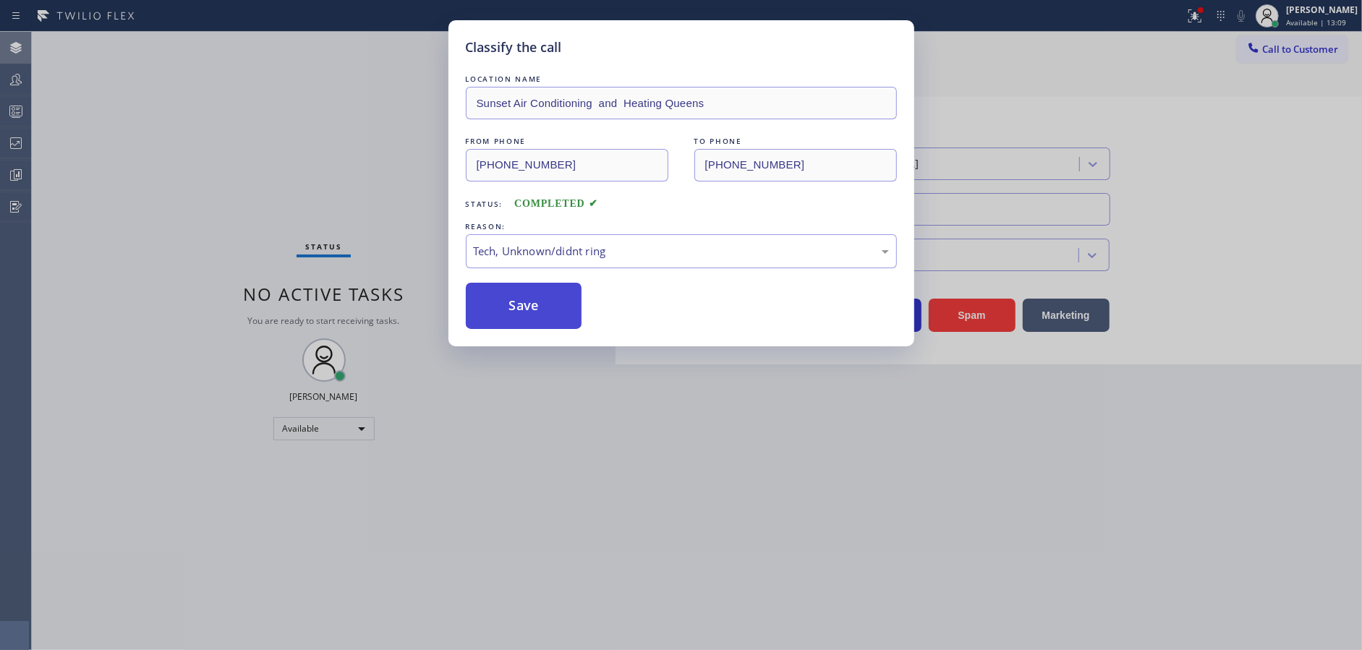
click at [539, 314] on button "Save" at bounding box center [524, 306] width 116 height 46
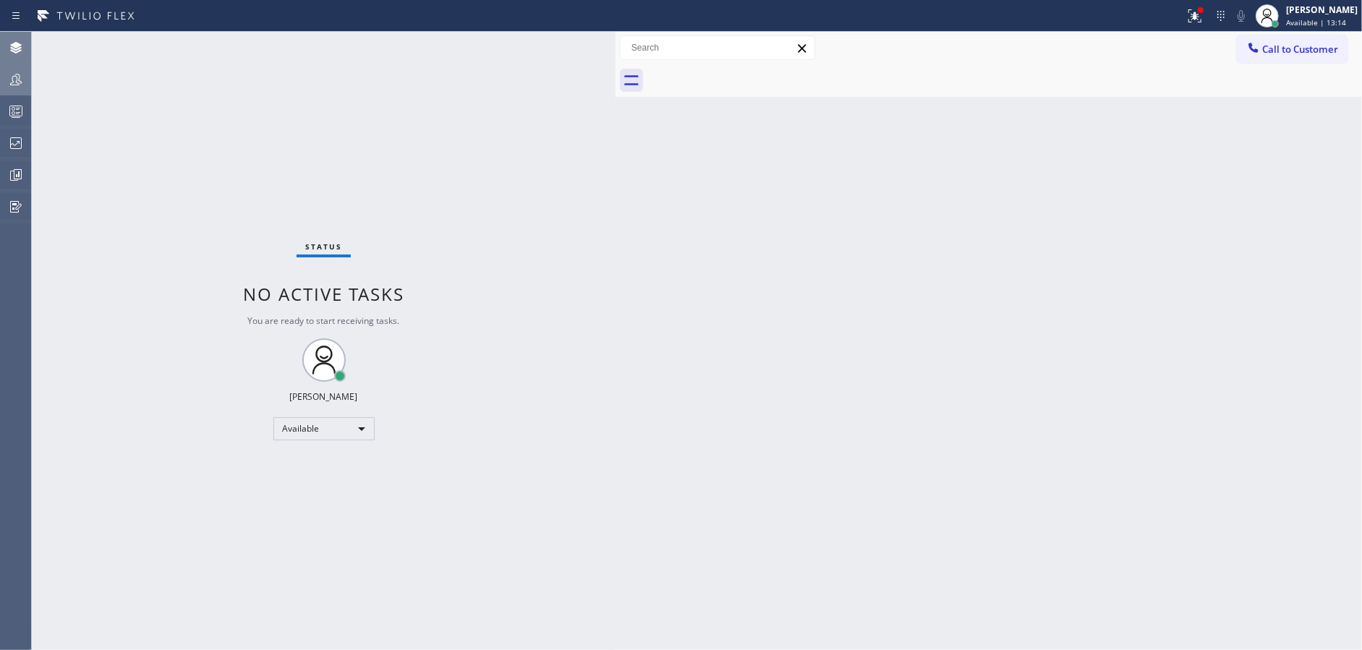
click at [17, 72] on icon at bounding box center [15, 79] width 17 height 17
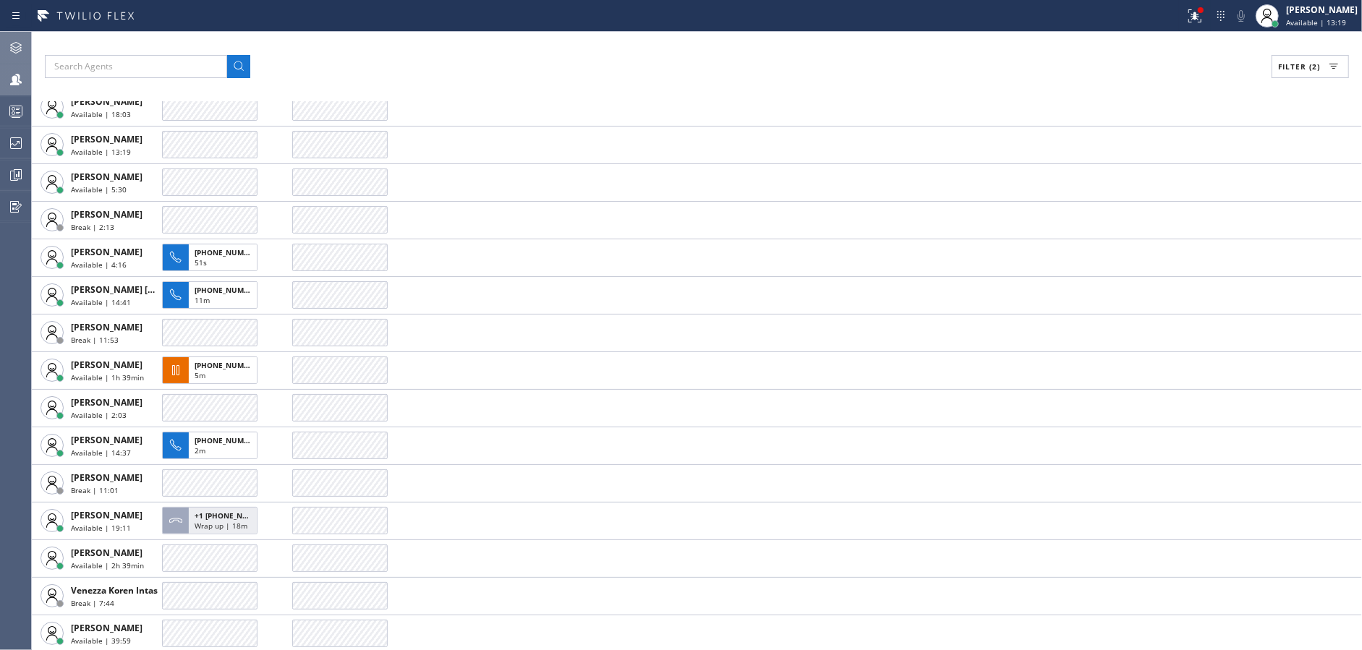
scroll to position [295, 0]
click at [0, 114] on div at bounding box center [16, 111] width 32 height 17
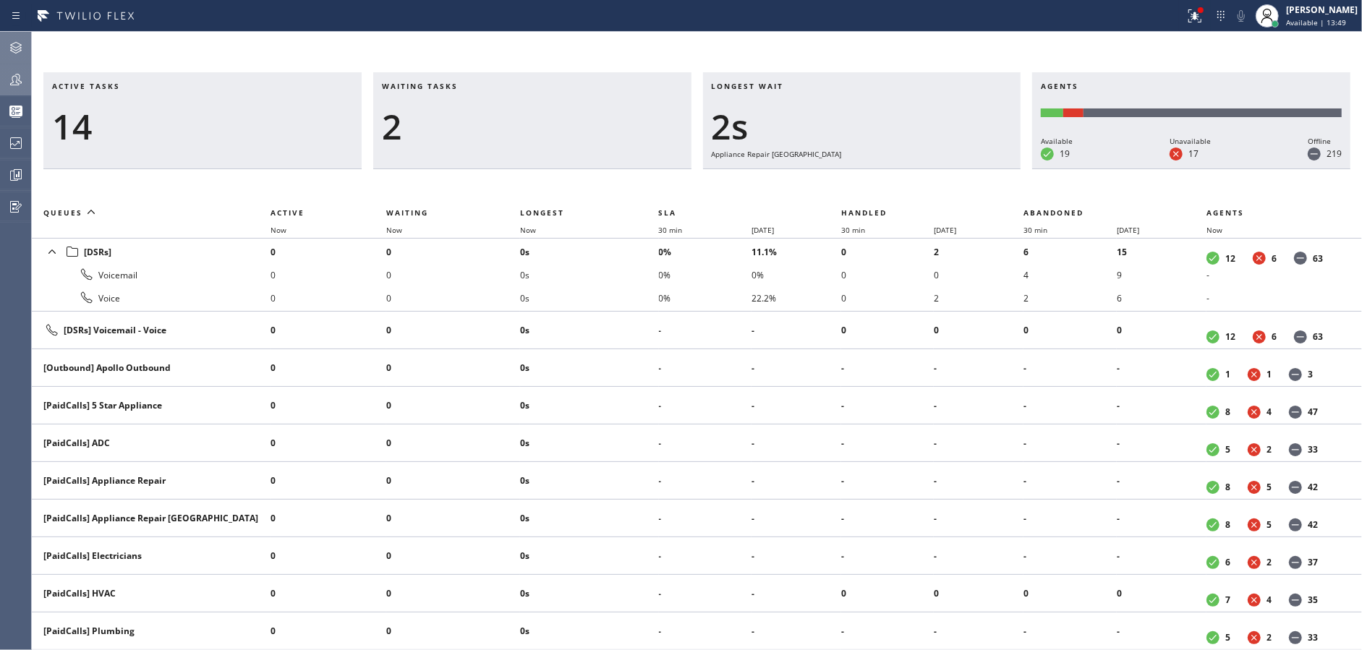
click at [22, 40] on icon at bounding box center [15, 47] width 17 height 17
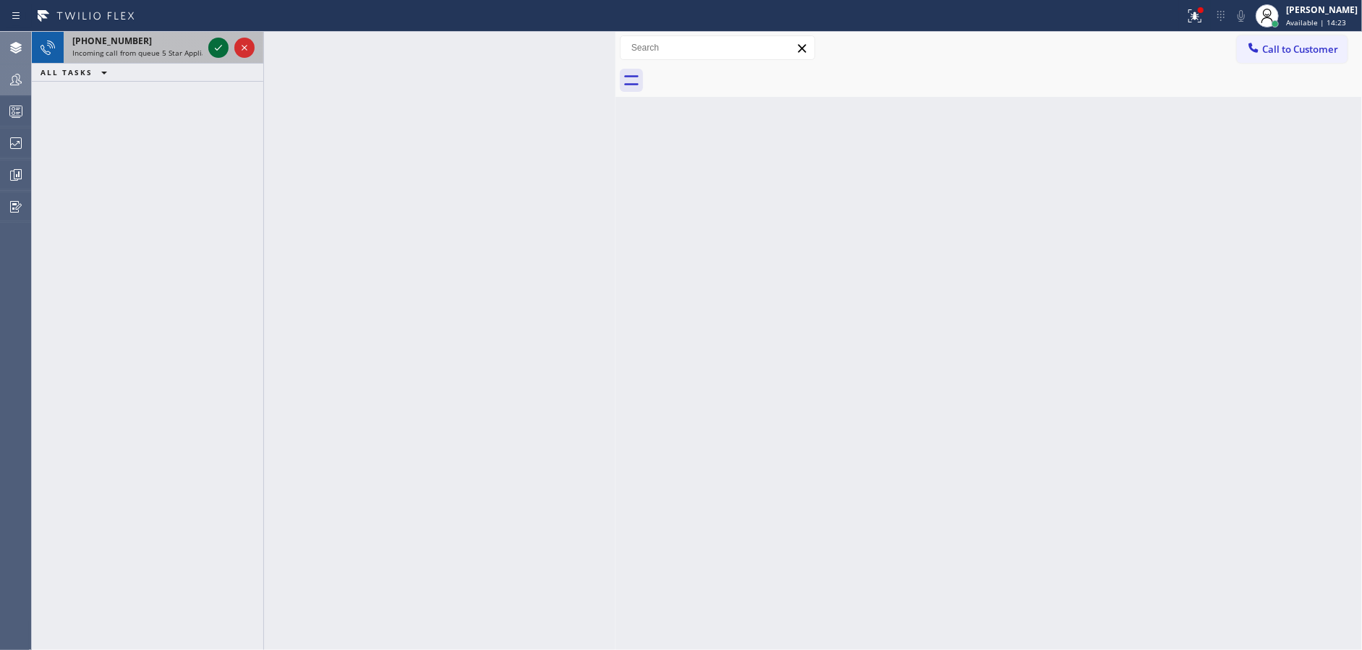
click at [216, 48] on icon at bounding box center [218, 47] width 17 height 17
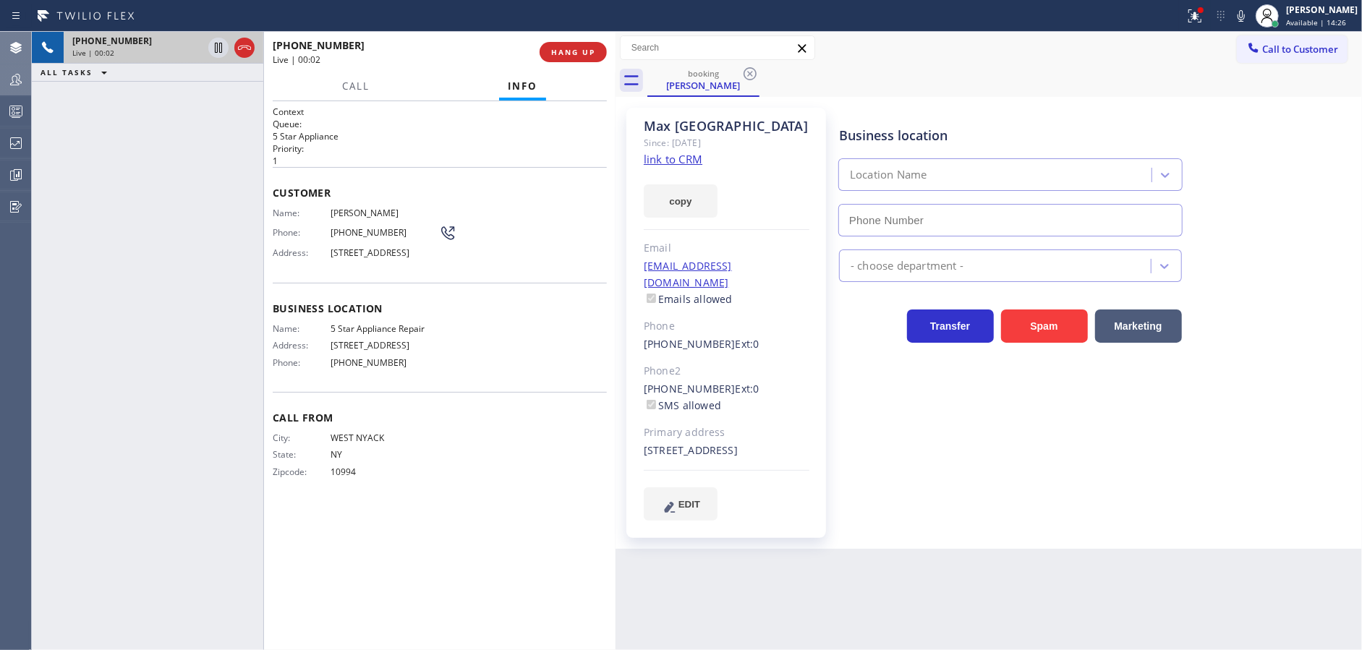
type input "(855) 731-4952"
click at [684, 158] on link "link to CRM" at bounding box center [673, 159] width 59 height 14
click at [215, 49] on icon at bounding box center [218, 47] width 17 height 17
click at [1249, 17] on icon at bounding box center [1240, 15] width 17 height 17
click at [9, 76] on icon at bounding box center [15, 79] width 17 height 17
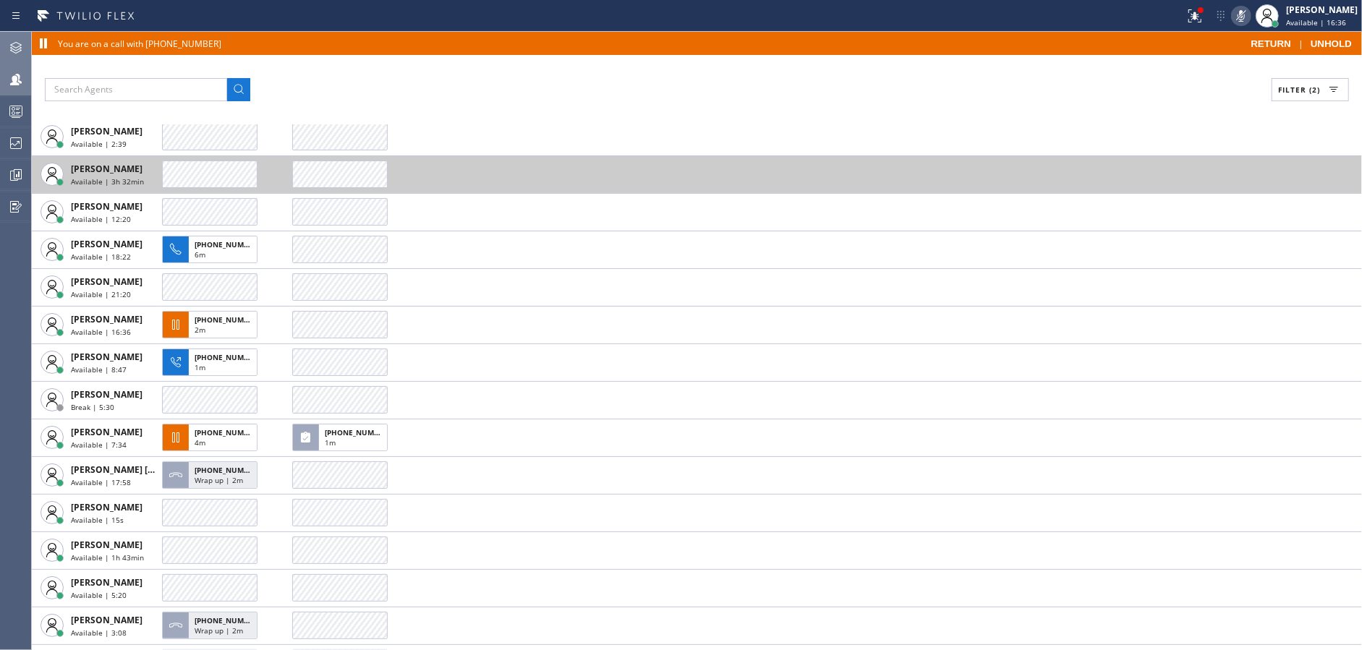
scroll to position [319, 0]
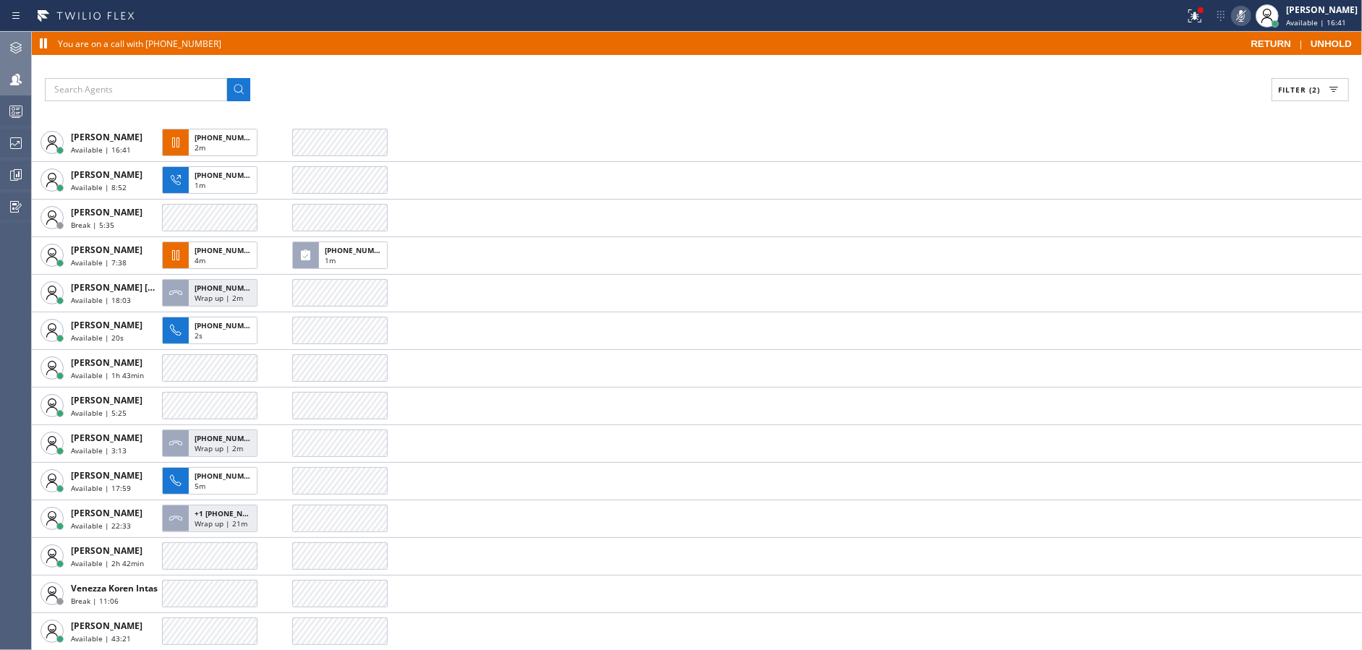
click at [2, 51] on div at bounding box center [16, 47] width 32 height 17
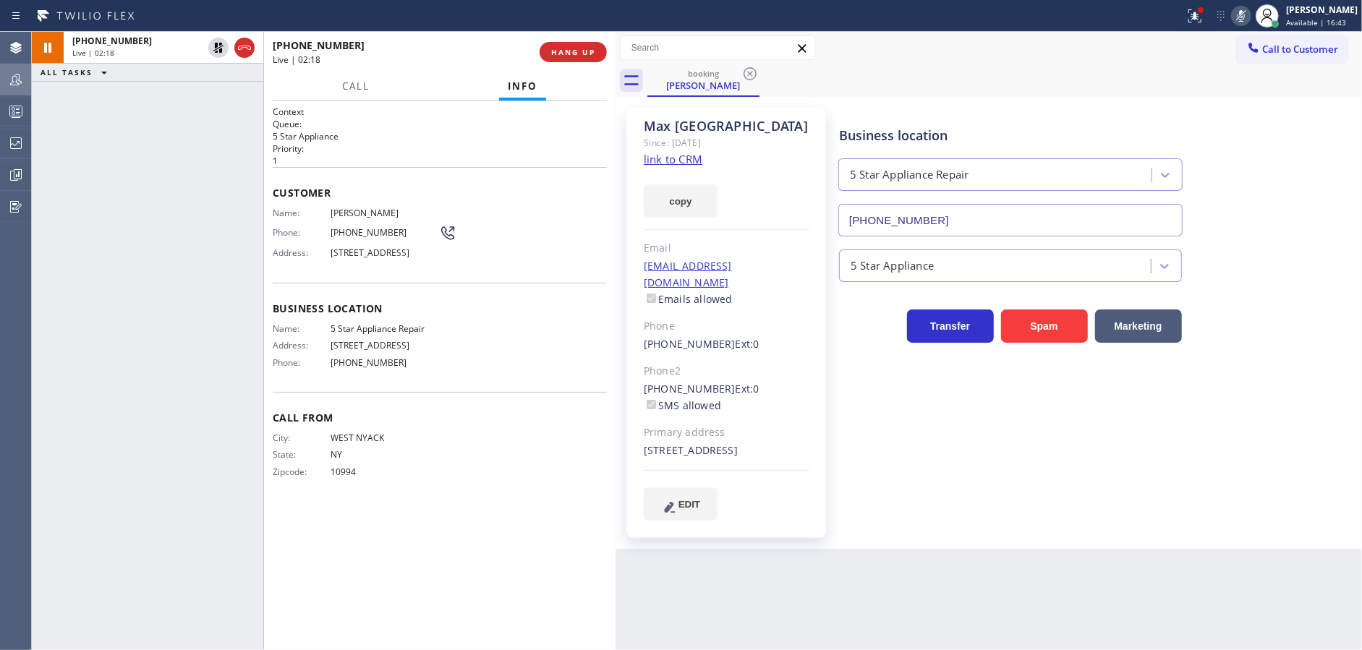
click at [4, 82] on div at bounding box center [16, 79] width 32 height 17
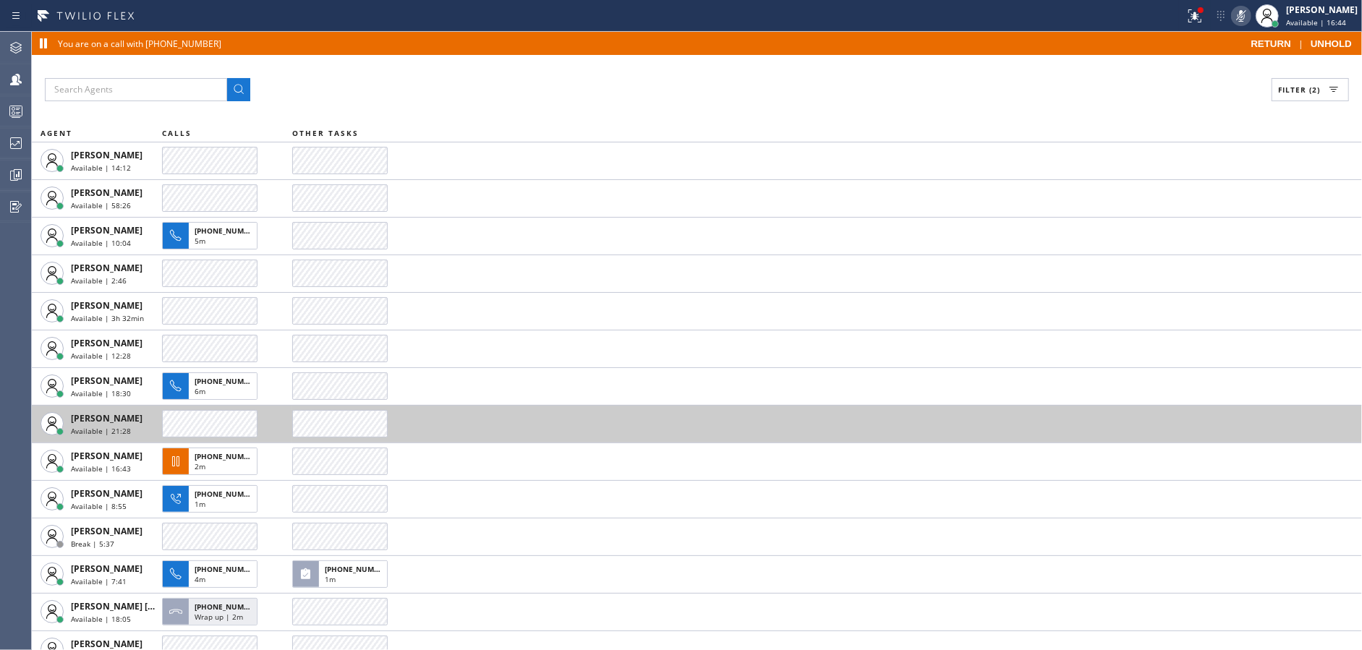
scroll to position [319, 0]
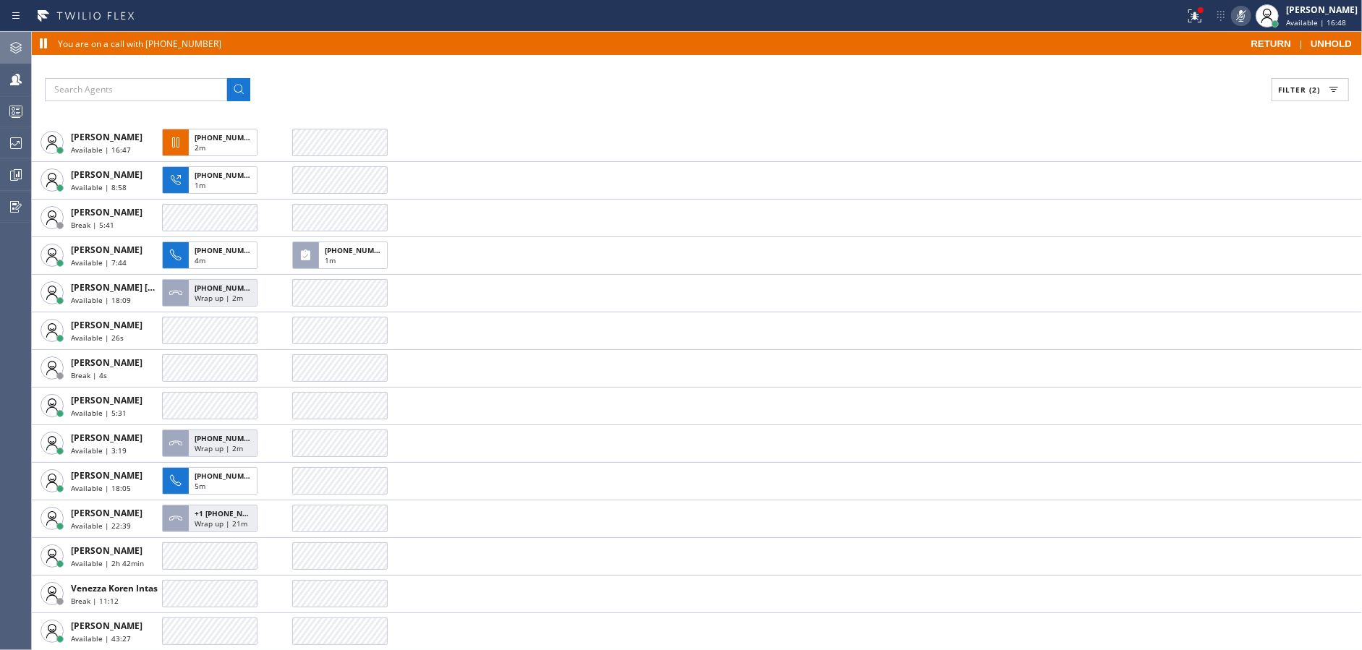
click at [8, 46] on icon at bounding box center [15, 47] width 17 height 17
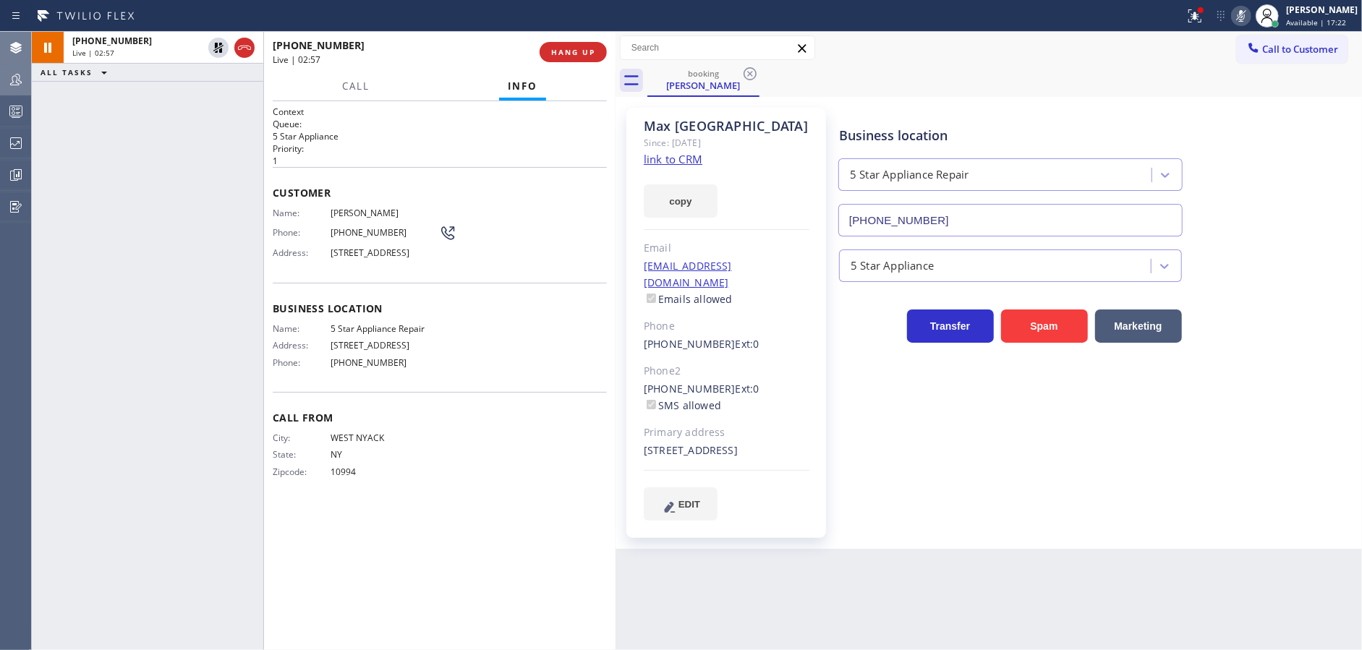
click at [13, 82] on icon at bounding box center [16, 80] width 12 height 12
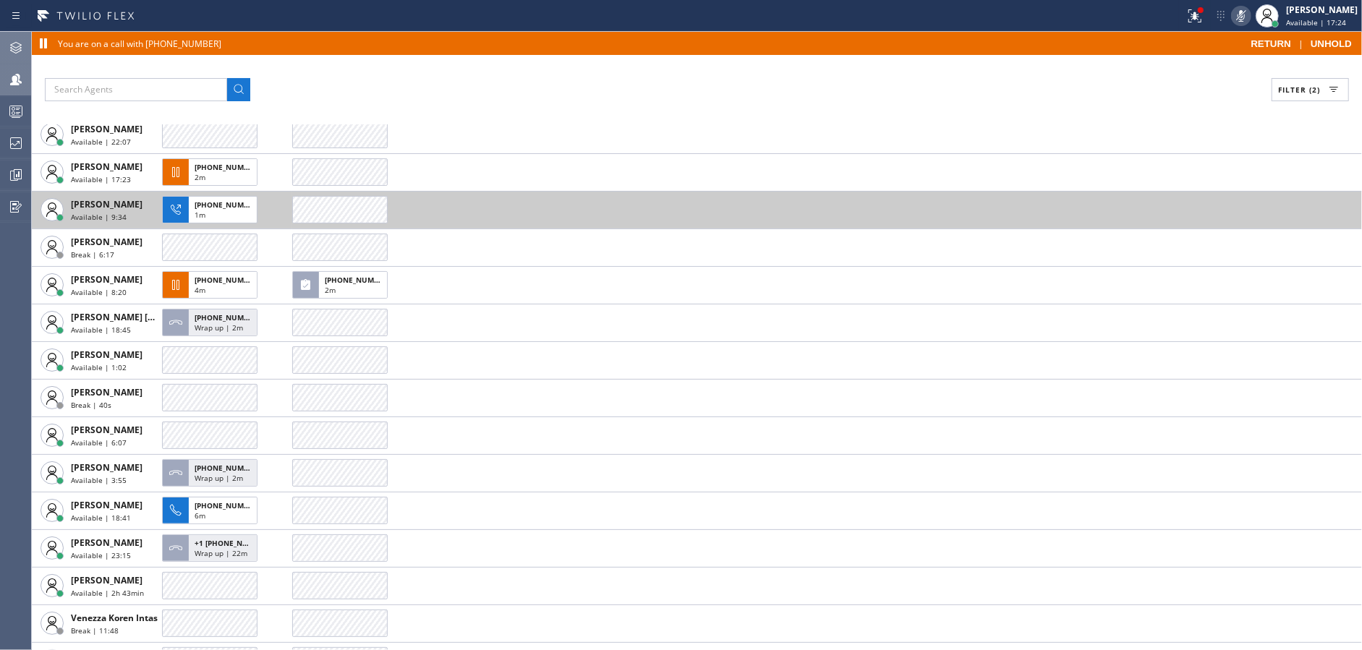
scroll to position [319, 0]
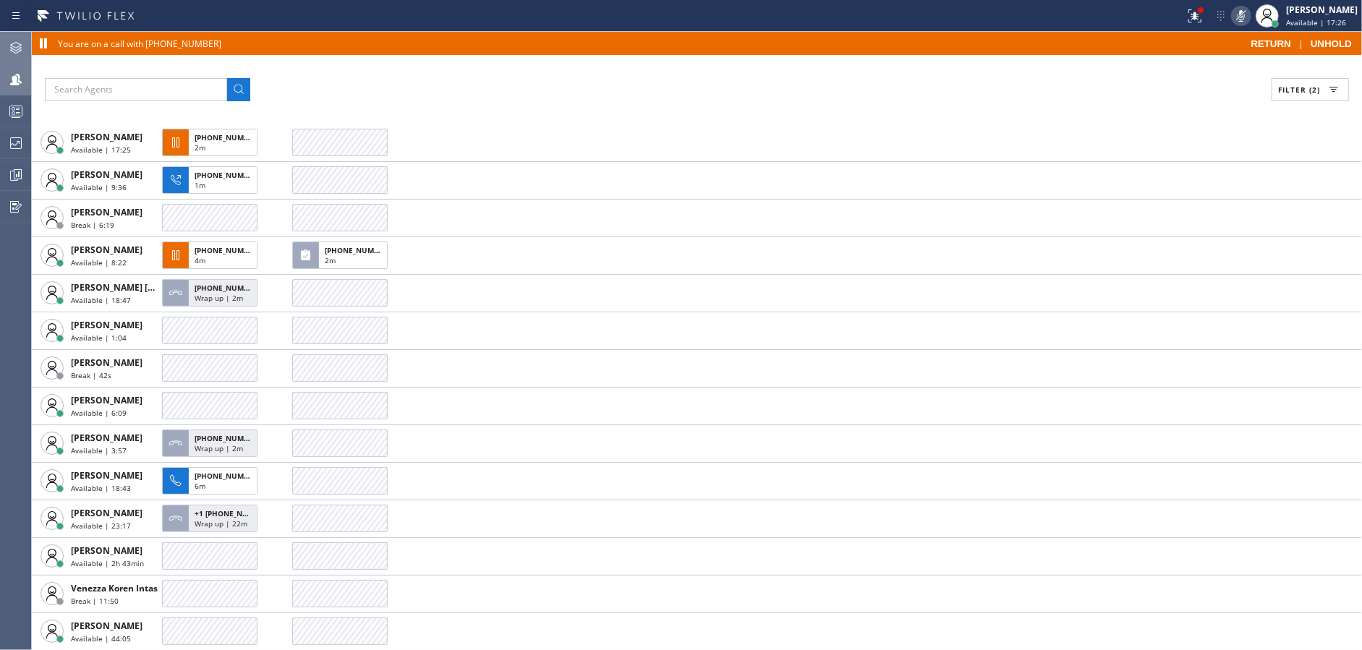
click at [8, 45] on icon at bounding box center [15, 47] width 17 height 17
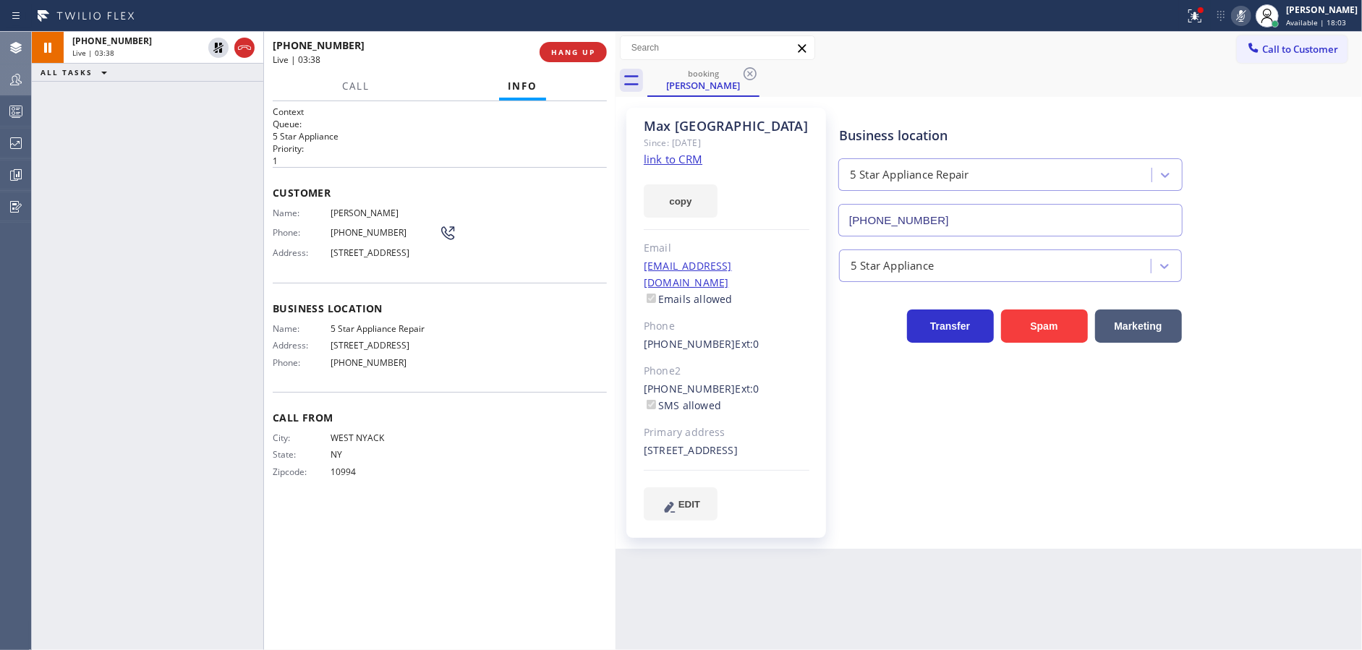
click at [145, 147] on div "+16464381244 Live | 03:38 ALL TASKS ALL TASKS ACTIVE TASKS TASKS IN WRAP UP" at bounding box center [147, 341] width 231 height 618
click at [223, 44] on icon at bounding box center [218, 47] width 17 height 17
click at [1248, 14] on icon at bounding box center [1240, 15] width 17 height 17
click at [400, 526] on div "Context Queue: 5 Star Appliance Priority: 1 Customer Name: Max Udine Phone: (64…" at bounding box center [440, 376] width 334 height 540
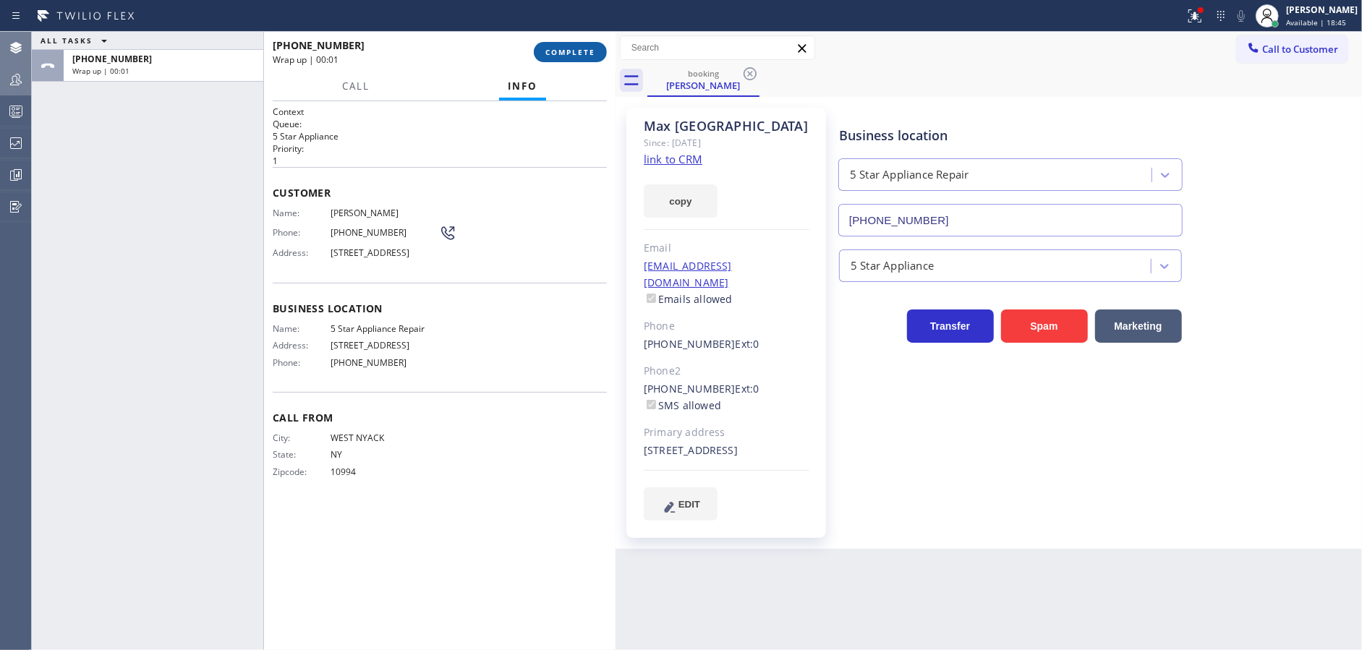
click at [584, 47] on span "COMPLETE" at bounding box center [570, 52] width 50 height 10
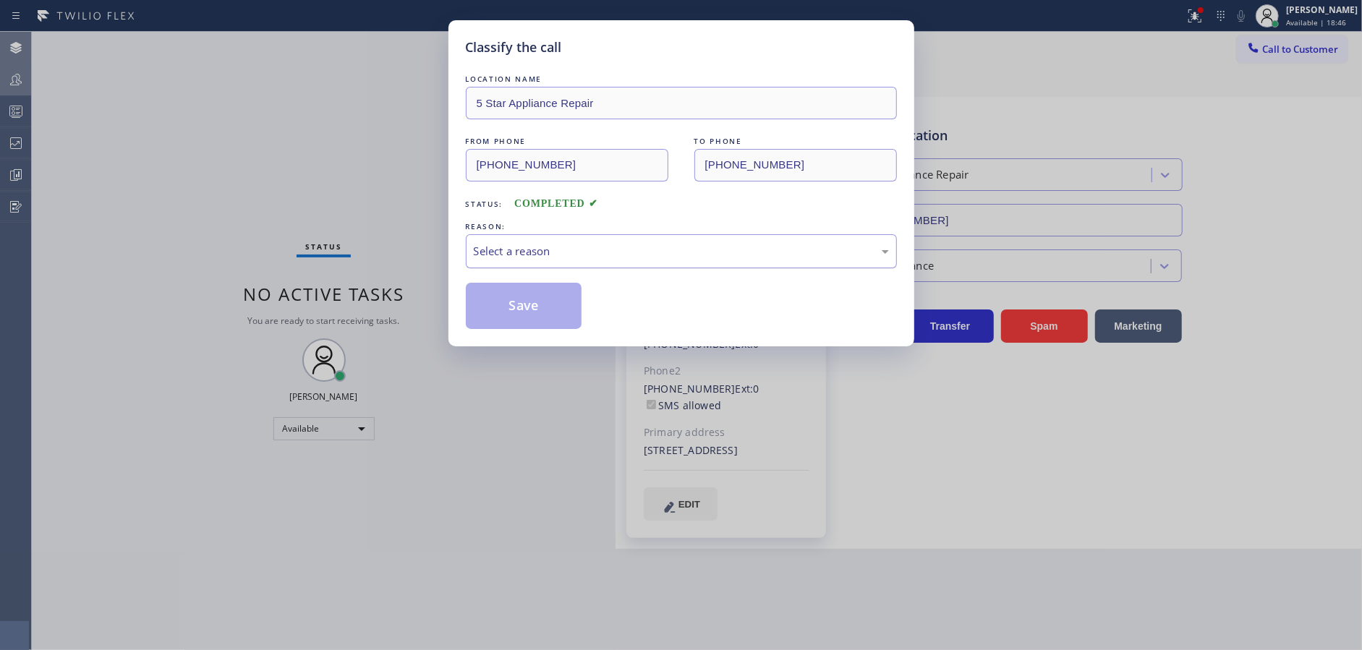
click at [529, 252] on div "Select a reason" at bounding box center [681, 251] width 415 height 17
click at [552, 301] on button "Save" at bounding box center [524, 306] width 116 height 46
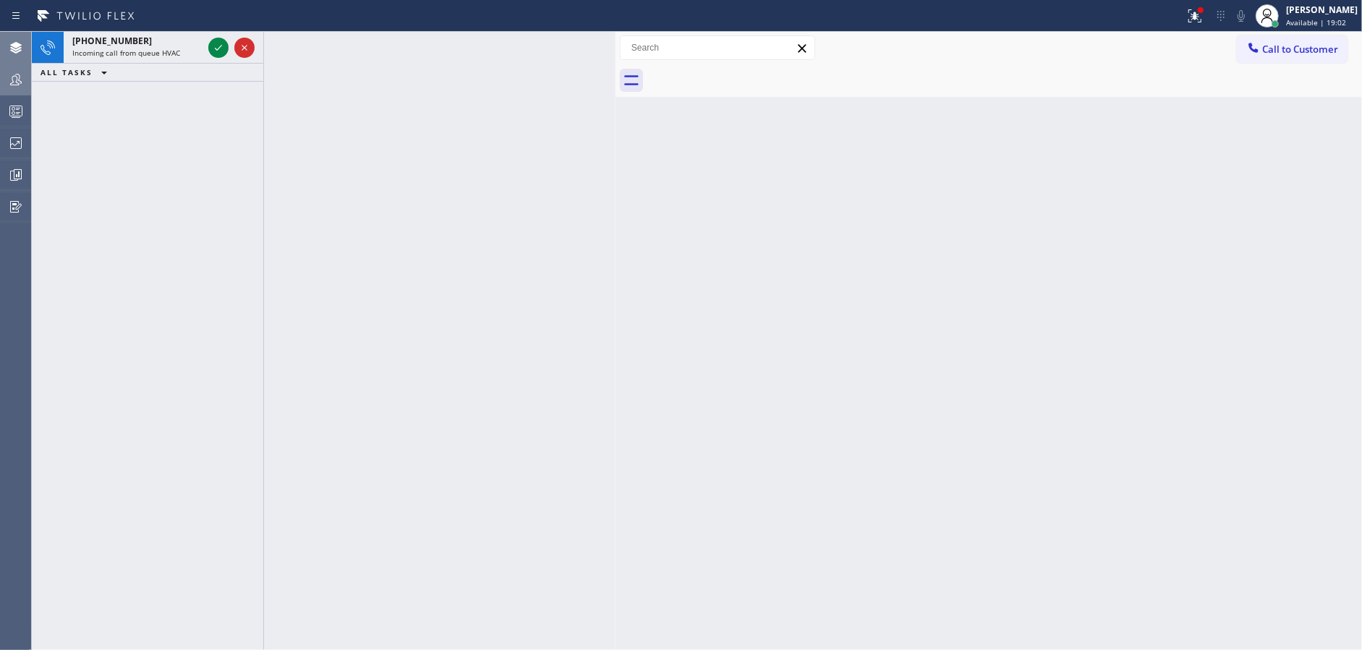
drag, startPoint x: 219, startPoint y: 43, endPoint x: 267, endPoint y: 80, distance: 60.3
click at [218, 43] on icon at bounding box center [218, 47] width 17 height 17
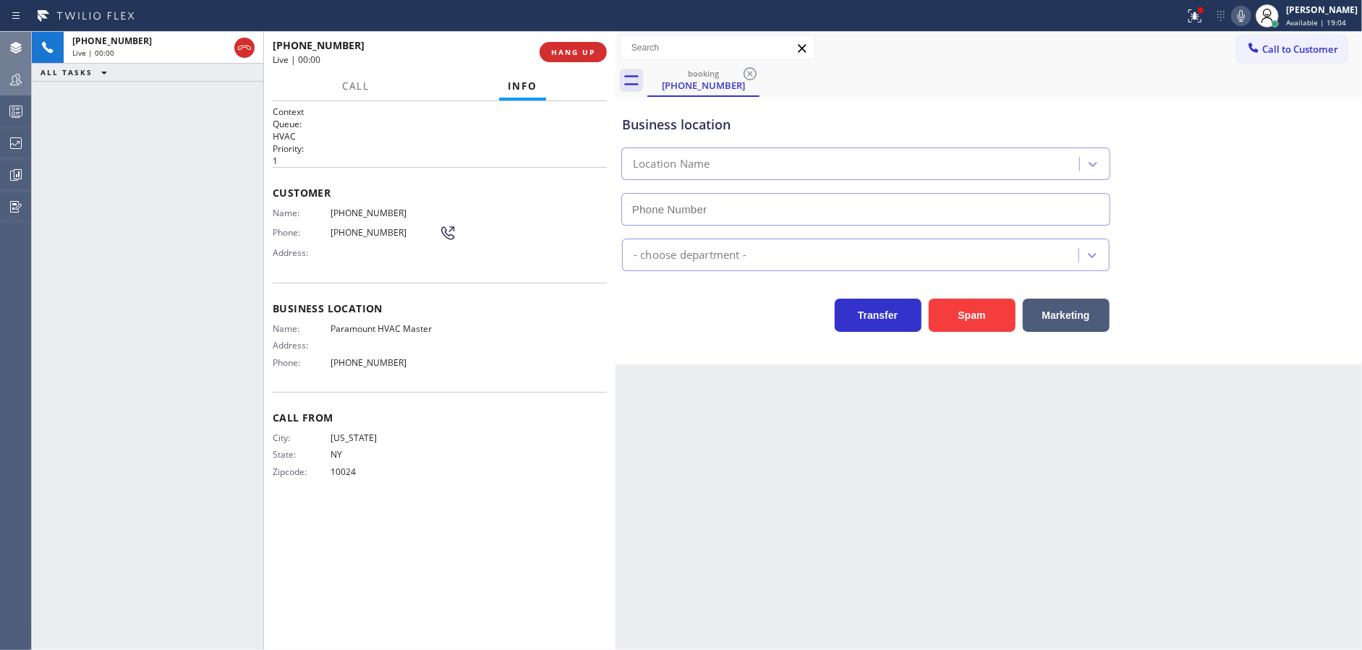
type input "(786) 461-1410"
click at [1210, 4] on button at bounding box center [1195, 16] width 32 height 32
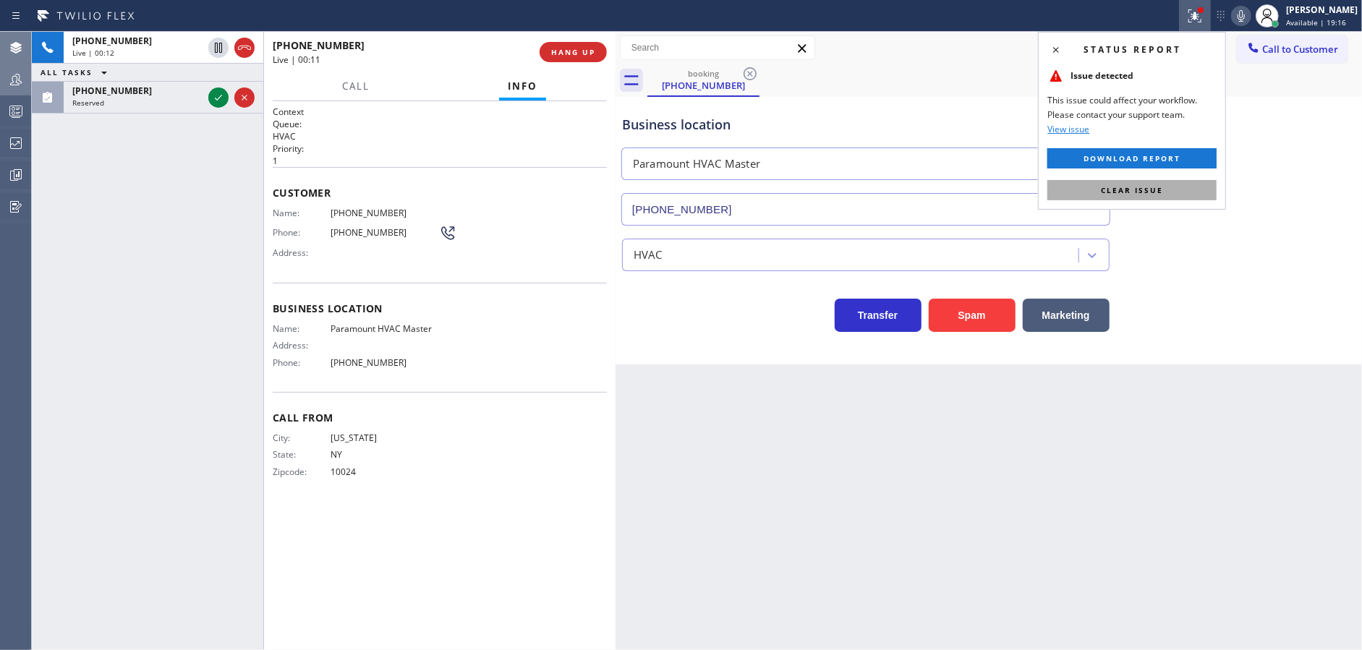
click at [1177, 184] on button "Clear issue" at bounding box center [1131, 190] width 169 height 20
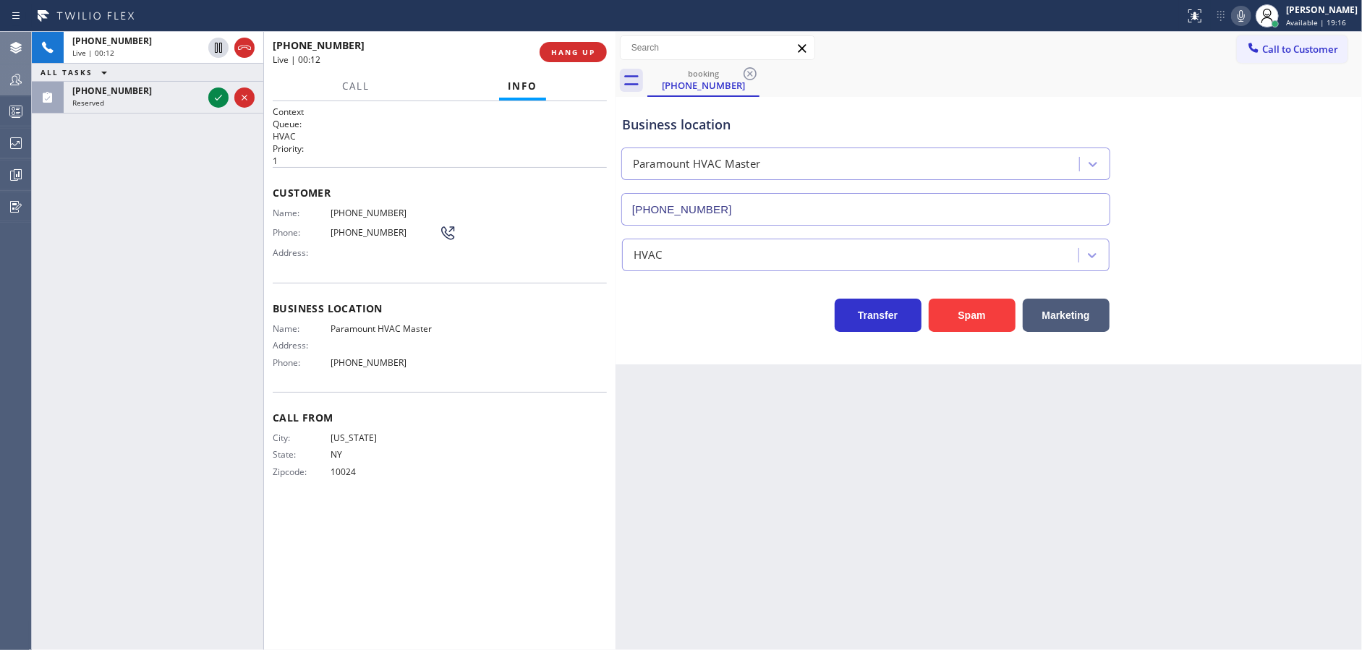
click at [1244, 15] on icon at bounding box center [1240, 16] width 7 height 12
click at [1249, 18] on icon at bounding box center [1240, 15] width 17 height 17
click at [1244, 19] on icon at bounding box center [1240, 16] width 7 height 12
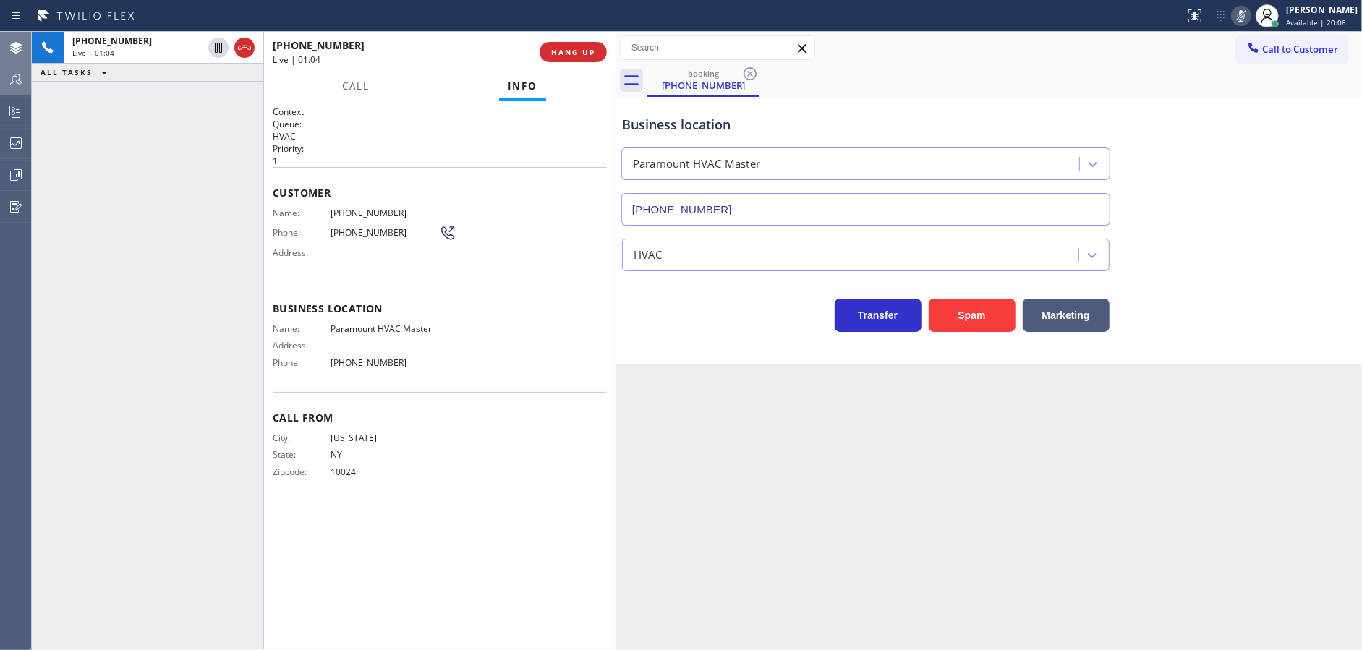
click at [1249, 19] on icon at bounding box center [1240, 15] width 17 height 17
click at [1249, 20] on icon at bounding box center [1240, 15] width 17 height 17
click at [567, 49] on span "HANG UP" at bounding box center [573, 52] width 44 height 10
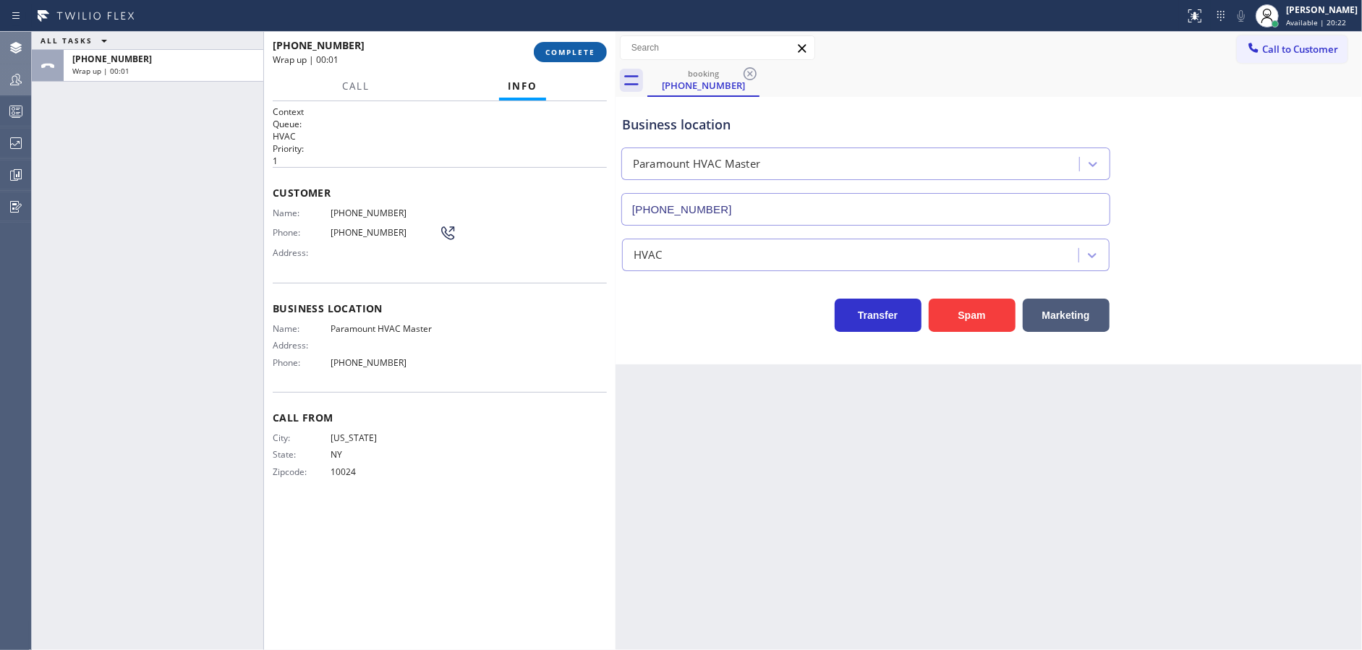
click at [567, 49] on span "COMPLETE" at bounding box center [570, 52] width 50 height 10
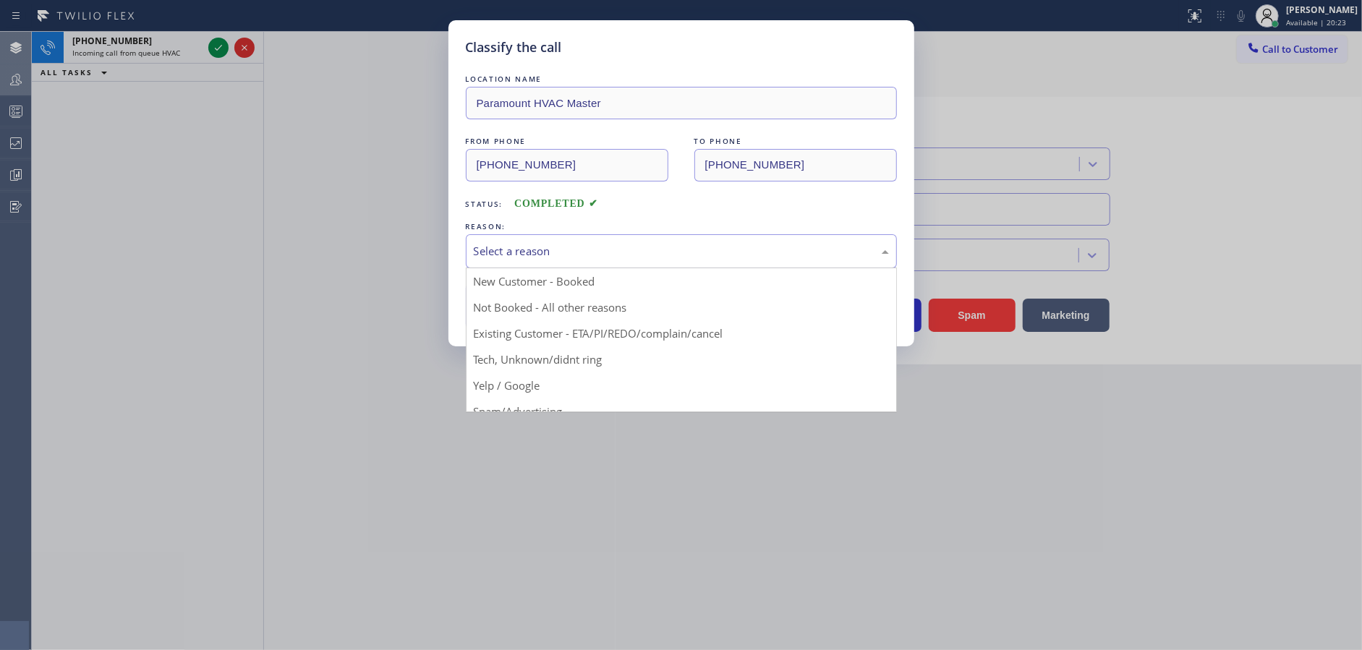
click at [543, 244] on div "Select a reason" at bounding box center [681, 251] width 415 height 17
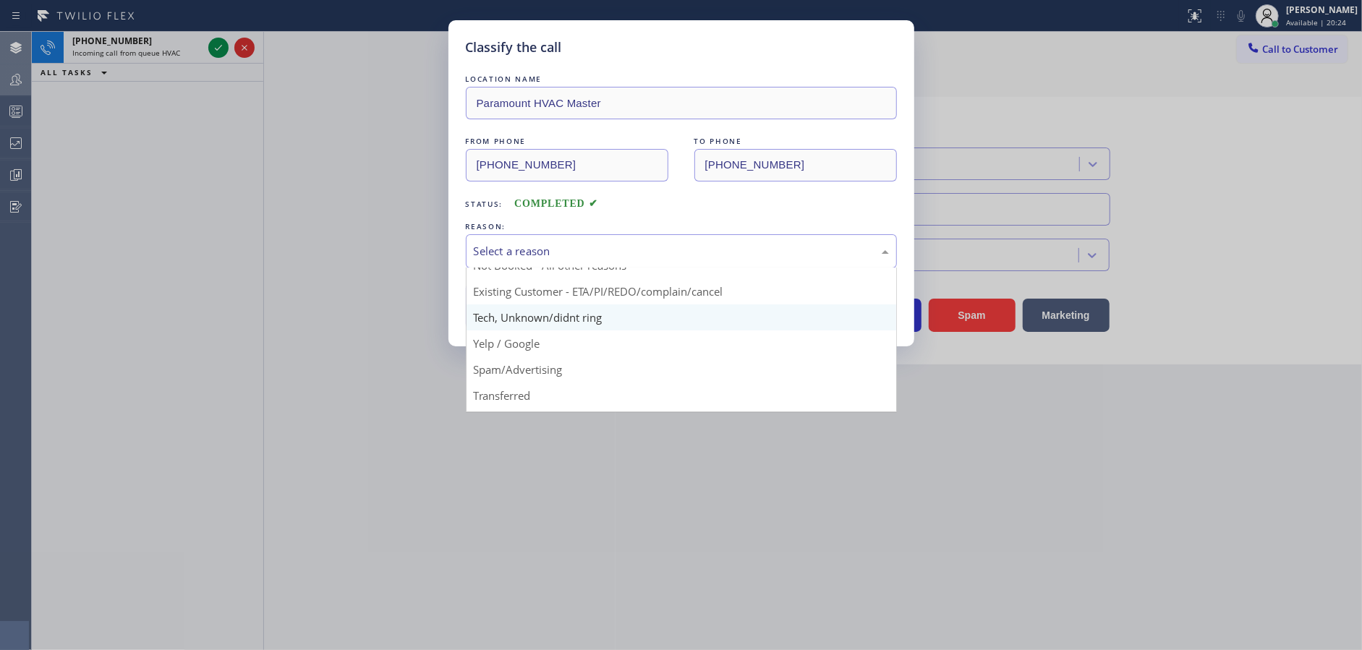
scroll to position [88, 0]
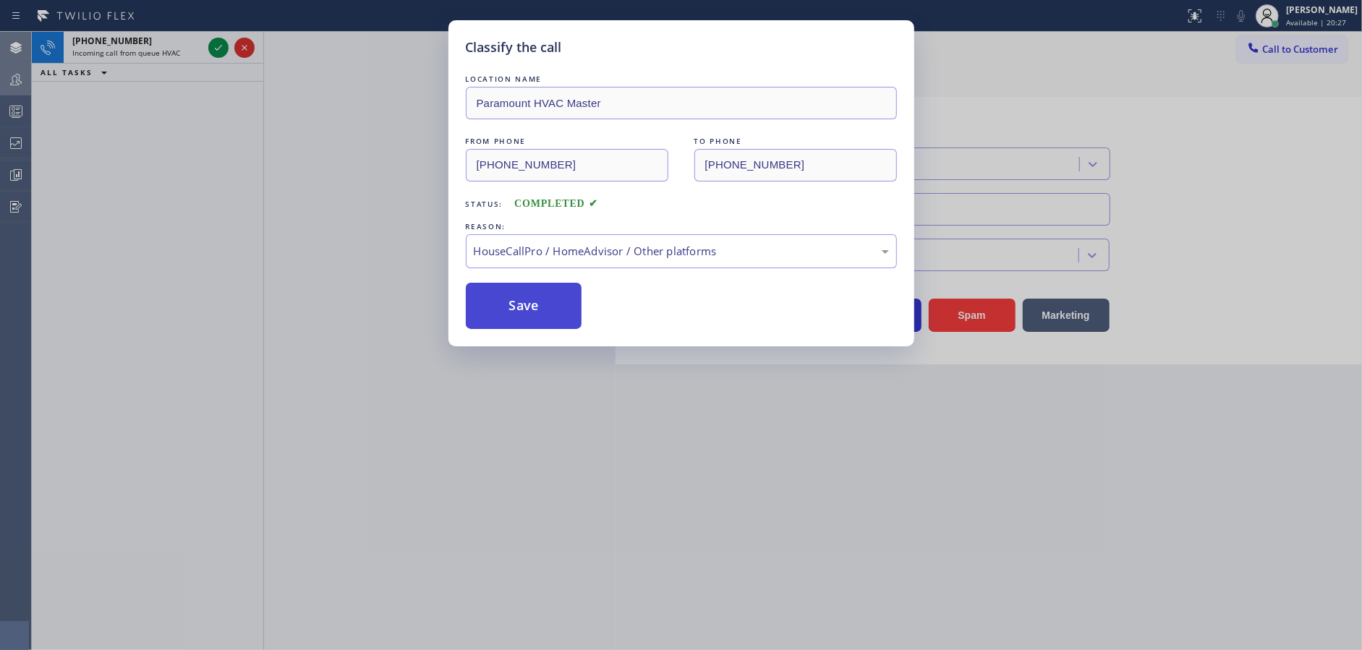
click at [530, 307] on button "Save" at bounding box center [524, 306] width 116 height 46
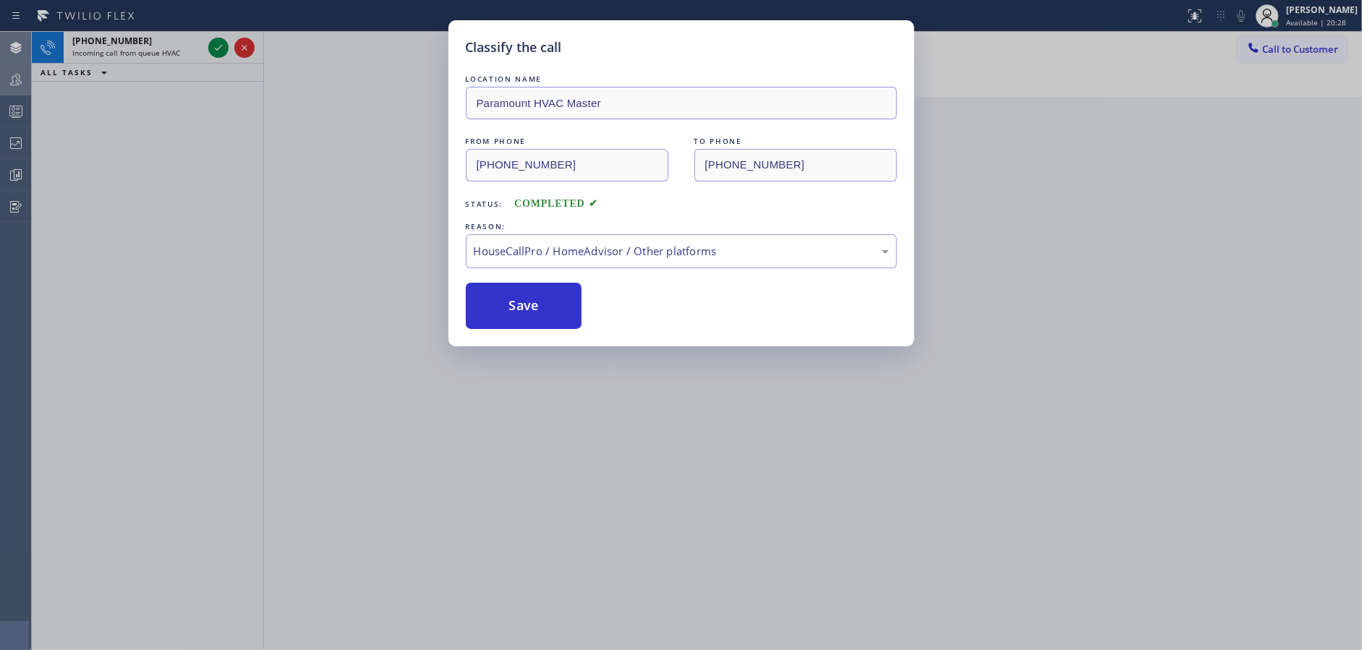
click at [221, 48] on div "Classify the call LOCATION NAME Home Comfort Solutions Temescal FROM PHONE (510…" at bounding box center [697, 341] width 1330 height 618
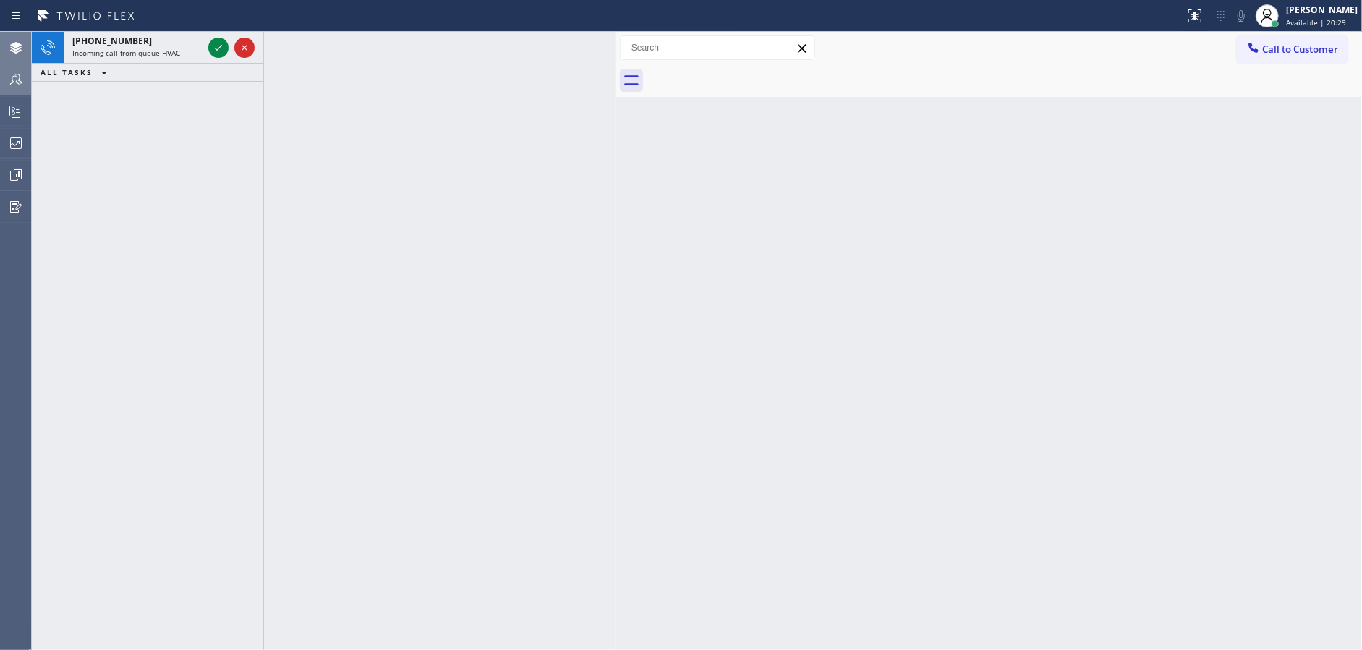
click at [221, 48] on icon at bounding box center [218, 47] width 17 height 17
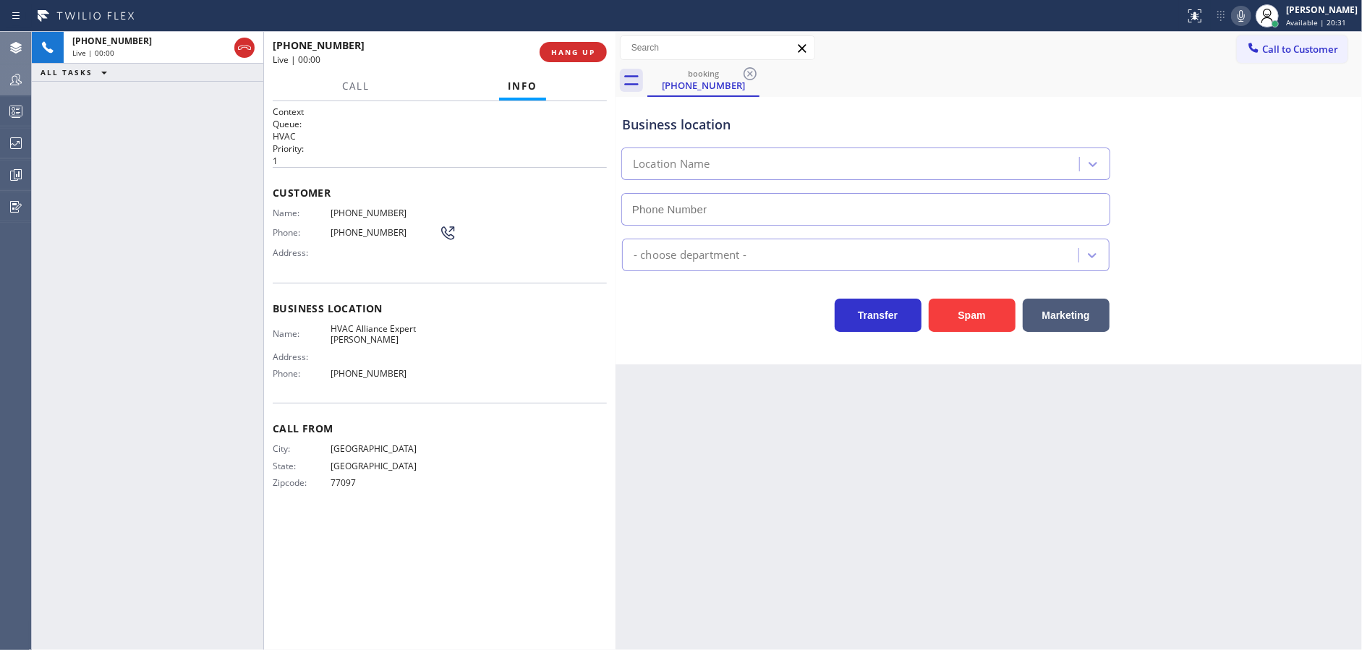
type input "(737) 355-5352"
click at [384, 557] on div "Context Queue: HVAC Priority: 1 Customer Name: (713) 517-2893 Phone: (713) 517-…" at bounding box center [440, 376] width 334 height 540
drag, startPoint x: 385, startPoint y: 40, endPoint x: 284, endPoint y: 43, distance: 100.5
click at [284, 43] on div "+17135172893" at bounding box center [401, 45] width 257 height 14
copy span "7135172893"
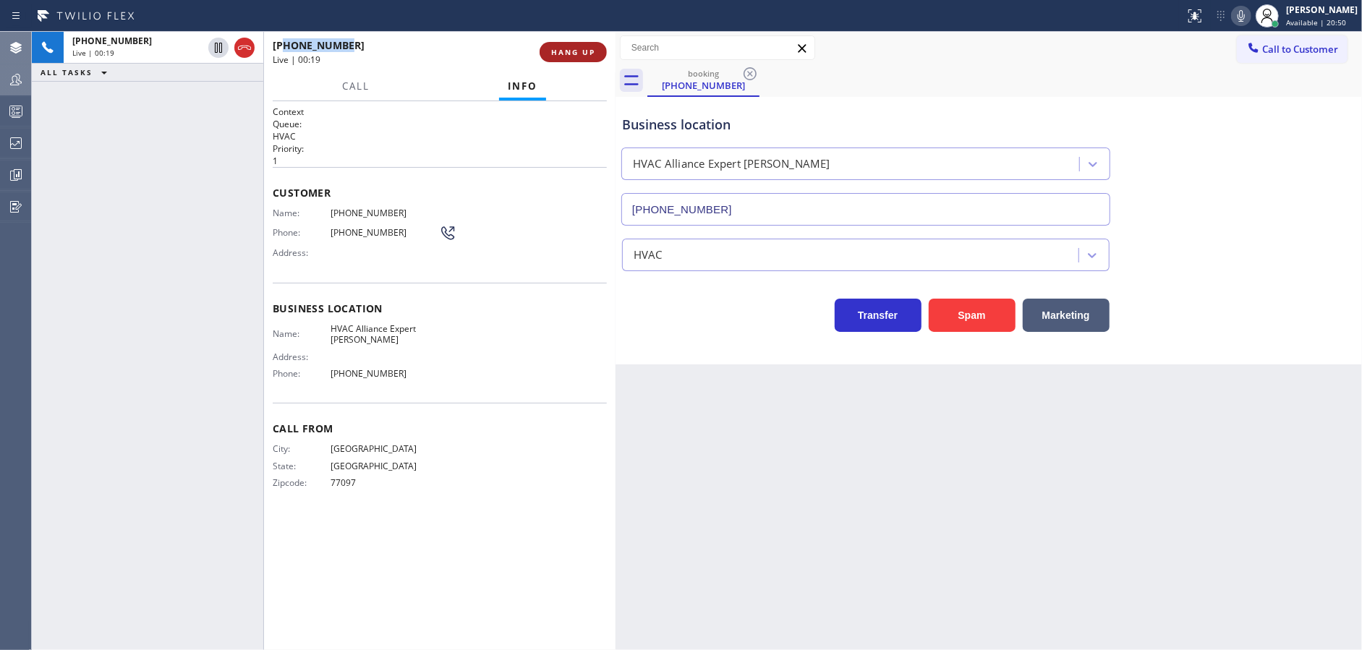
click at [573, 53] on span "HANG UP" at bounding box center [573, 52] width 44 height 10
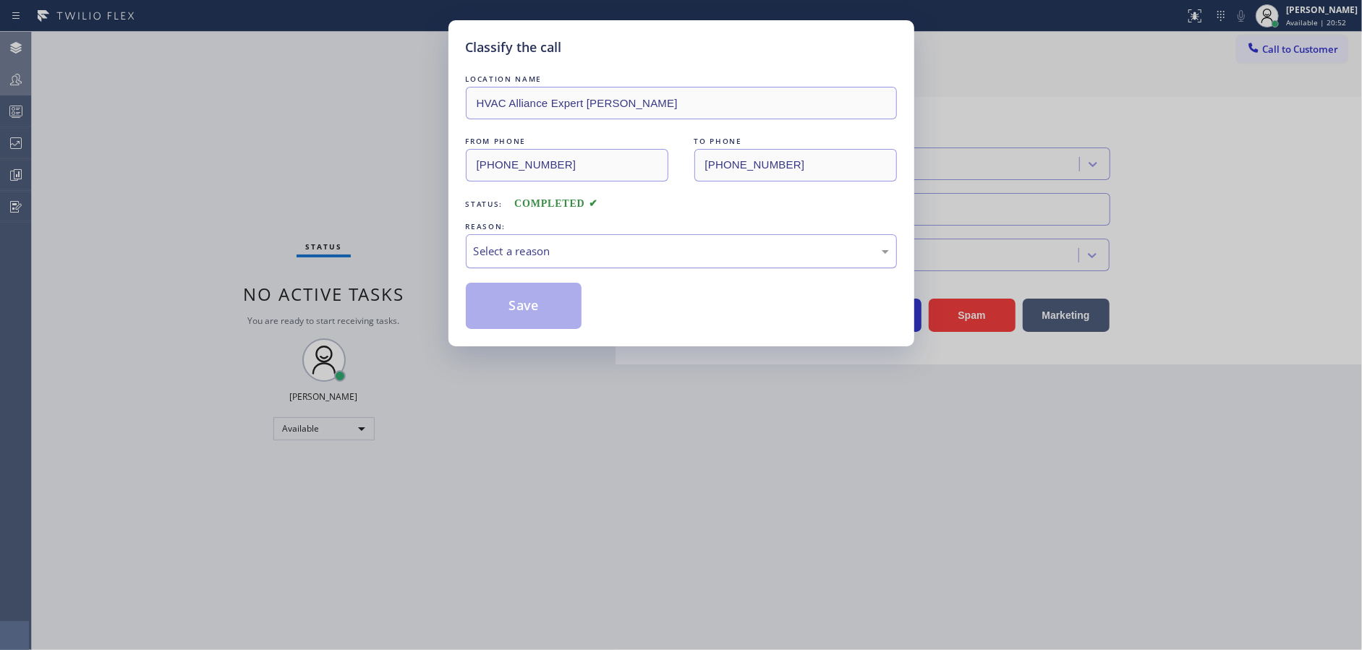
click at [539, 249] on div "Select a reason" at bounding box center [681, 251] width 415 height 17
click at [544, 308] on button "Save" at bounding box center [524, 306] width 116 height 46
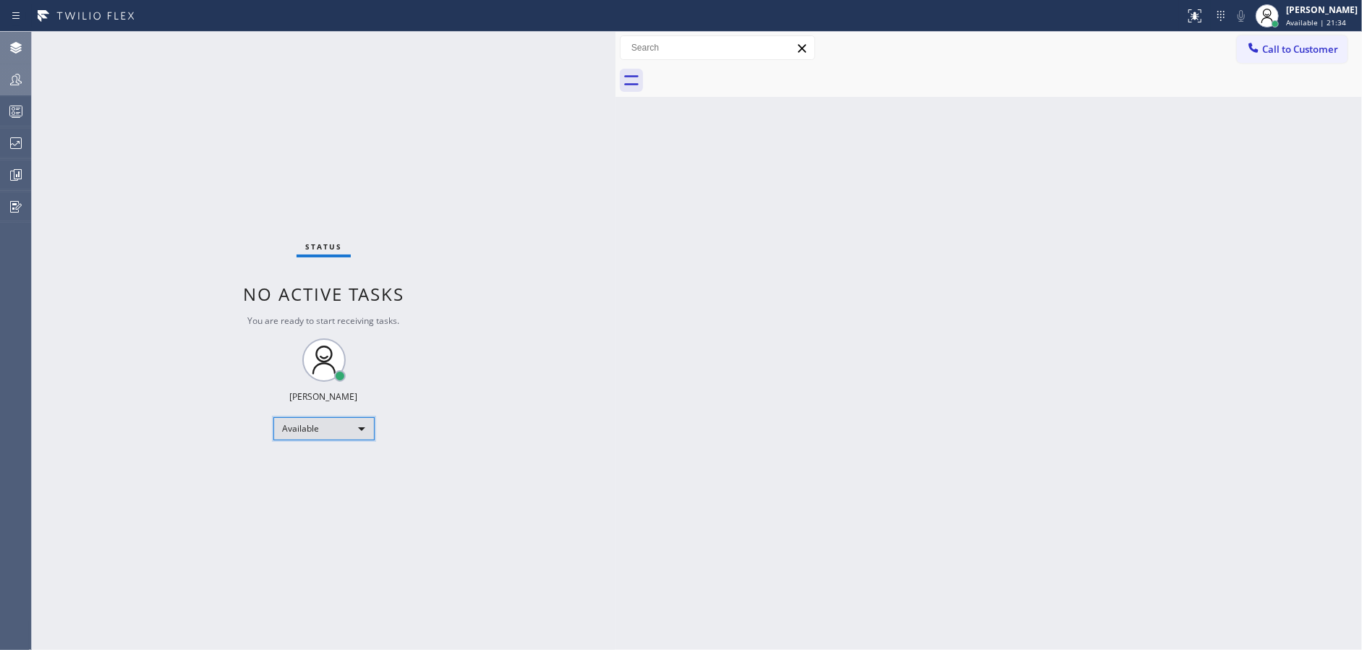
click at [320, 424] on div "Available" at bounding box center [323, 428] width 101 height 23
click at [328, 477] on li "Unavailable" at bounding box center [322, 484] width 98 height 17
click at [10, 120] on div at bounding box center [16, 111] width 32 height 29
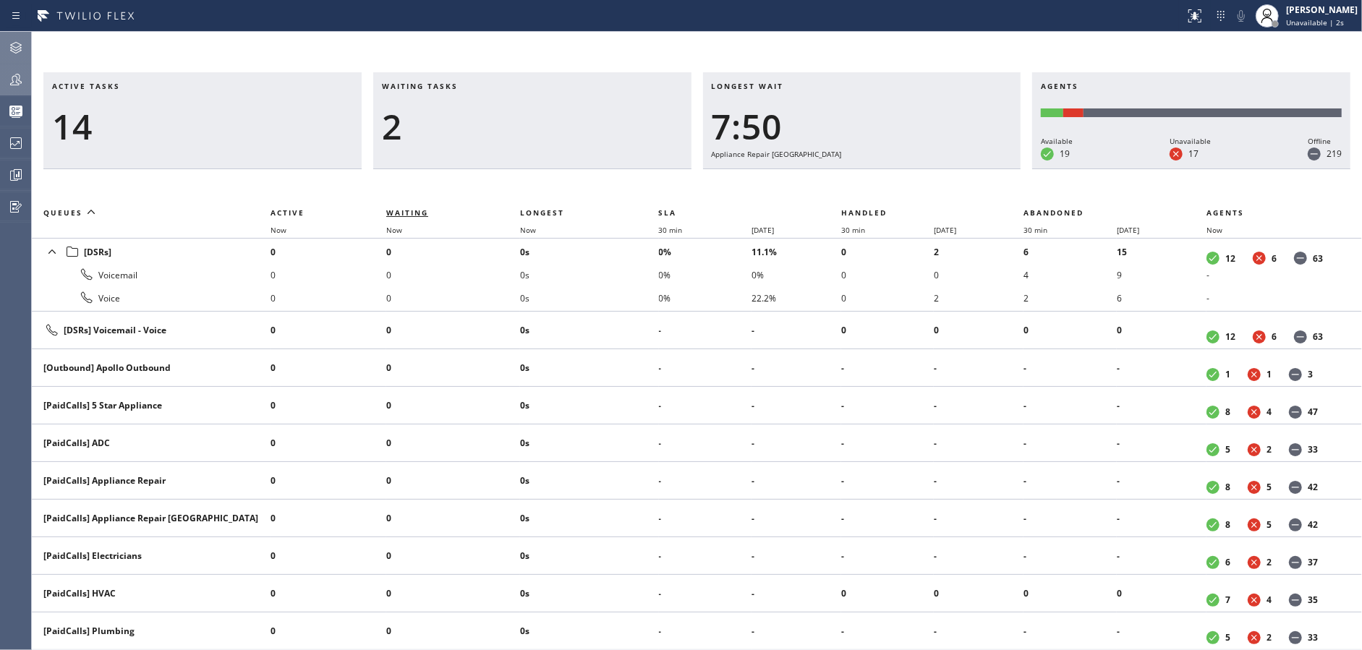
click at [403, 210] on span "Waiting" at bounding box center [407, 213] width 42 height 10
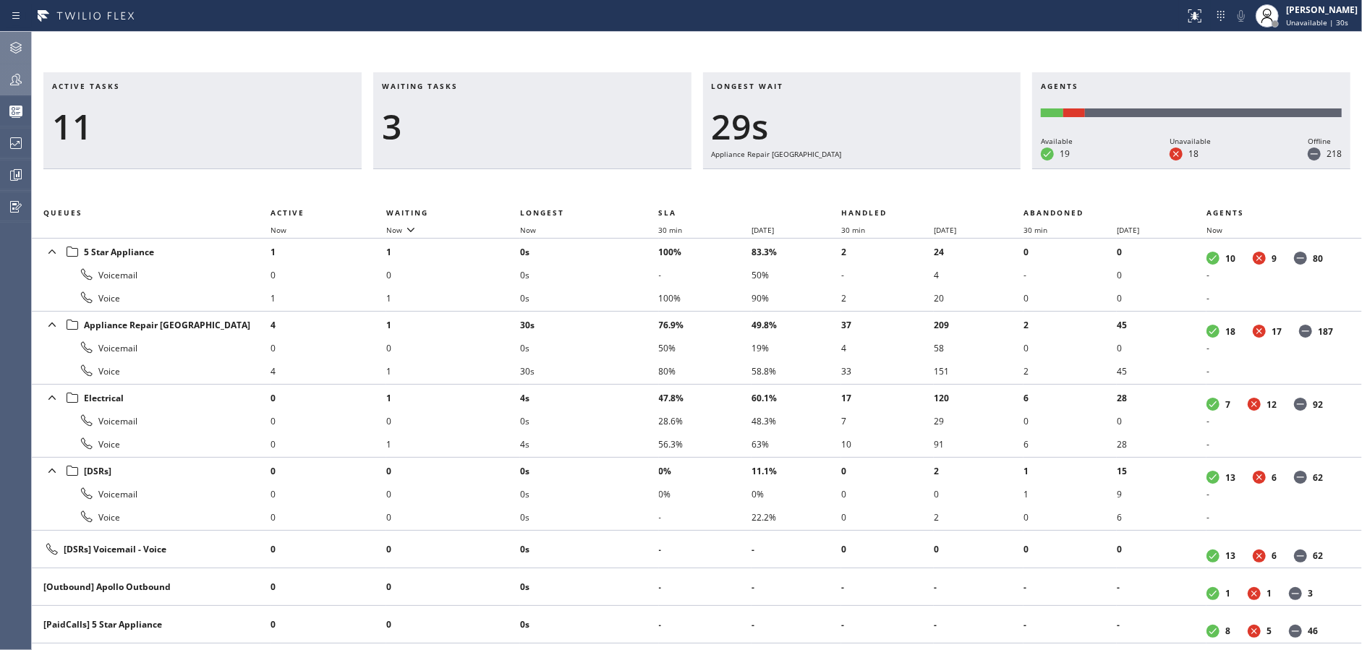
click at [352, 118] on div "11" at bounding box center [202, 127] width 301 height 42
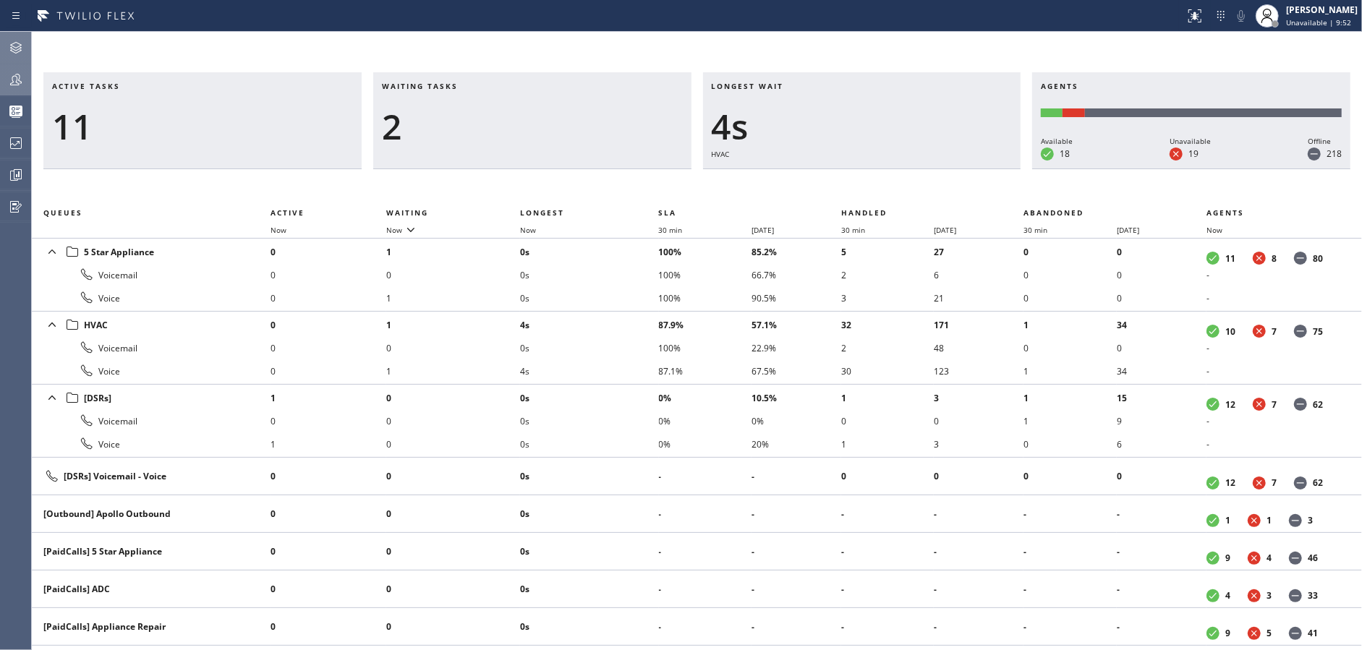
click at [10, 75] on icon at bounding box center [15, 79] width 17 height 17
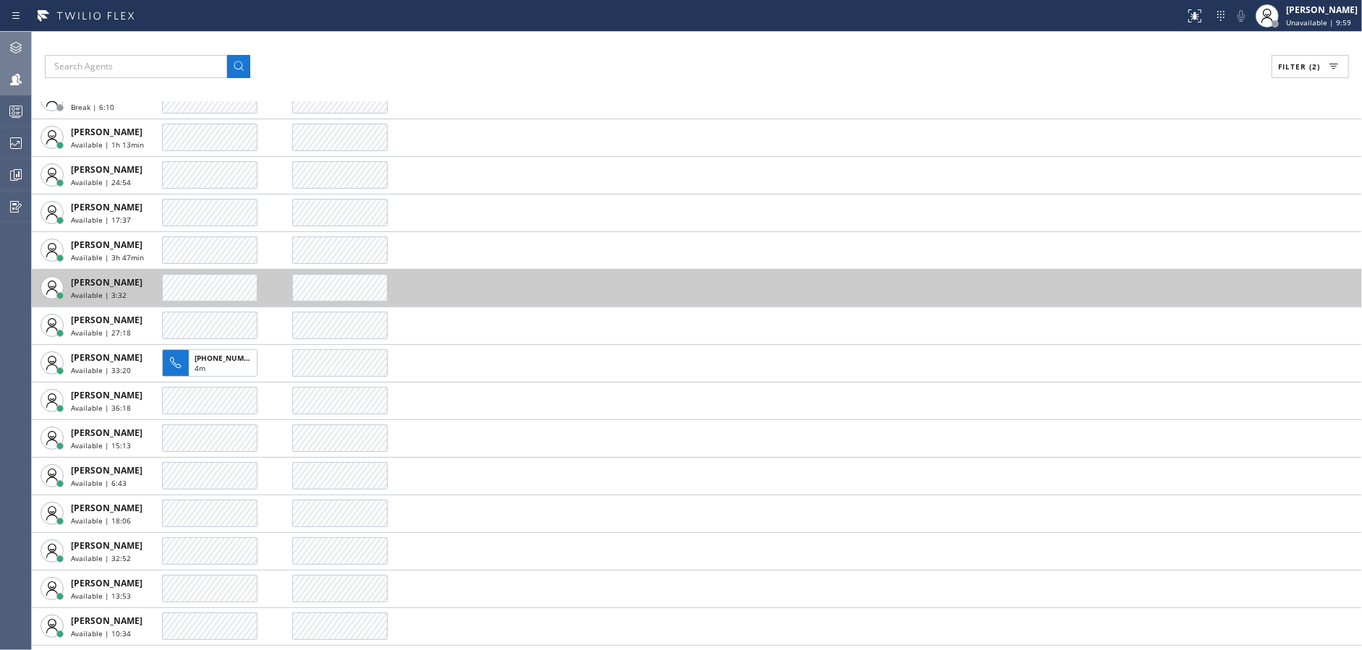
scroll to position [182, 0]
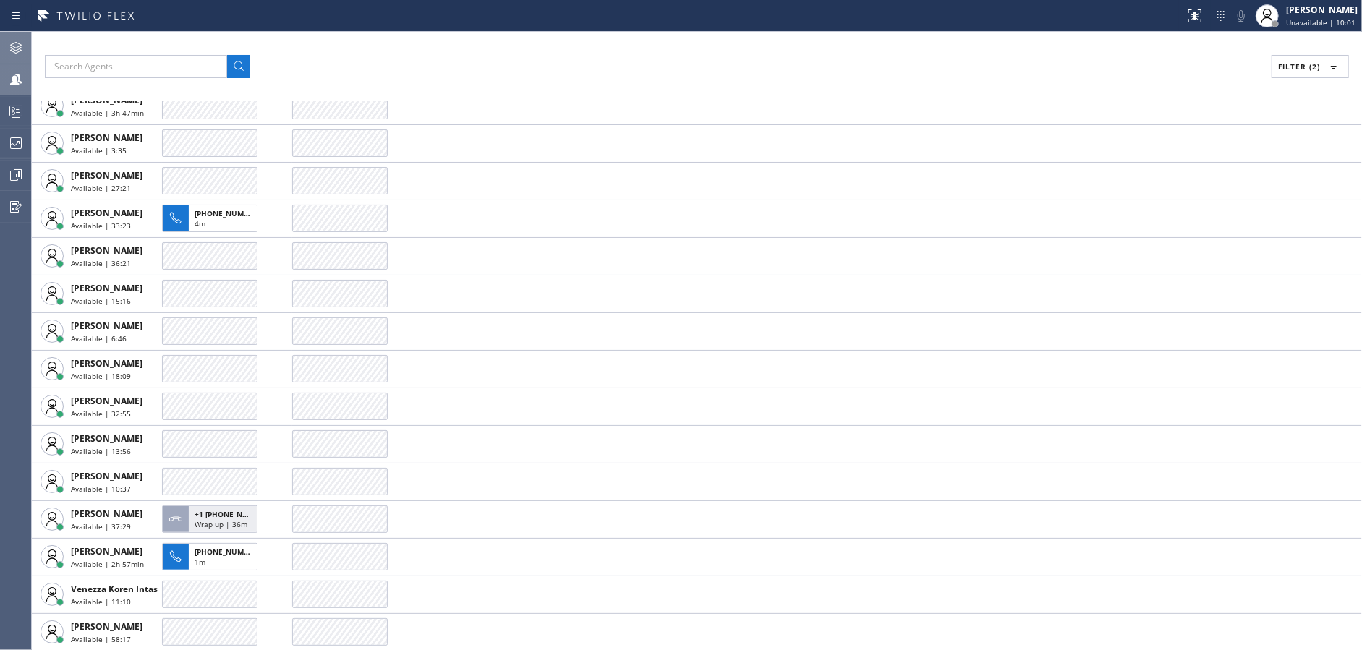
click at [1296, 72] on button "Filter (2)" at bounding box center [1309, 66] width 77 height 23
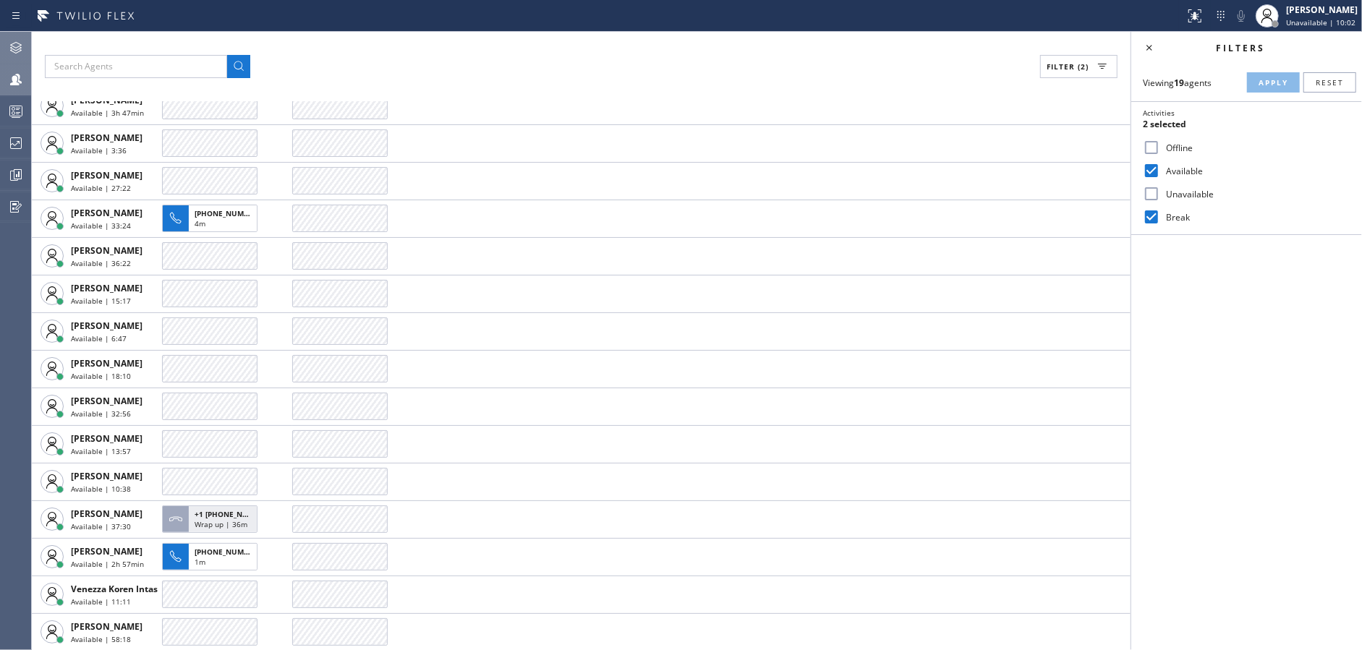
click at [1142, 166] on input "Available" at bounding box center [1150, 170] width 17 height 17
checkbox input "false"
drag, startPoint x: 1153, startPoint y: 218, endPoint x: 1148, endPoint y: 196, distance: 22.3
click at [1153, 215] on input "Break" at bounding box center [1150, 216] width 17 height 17
checkbox input "false"
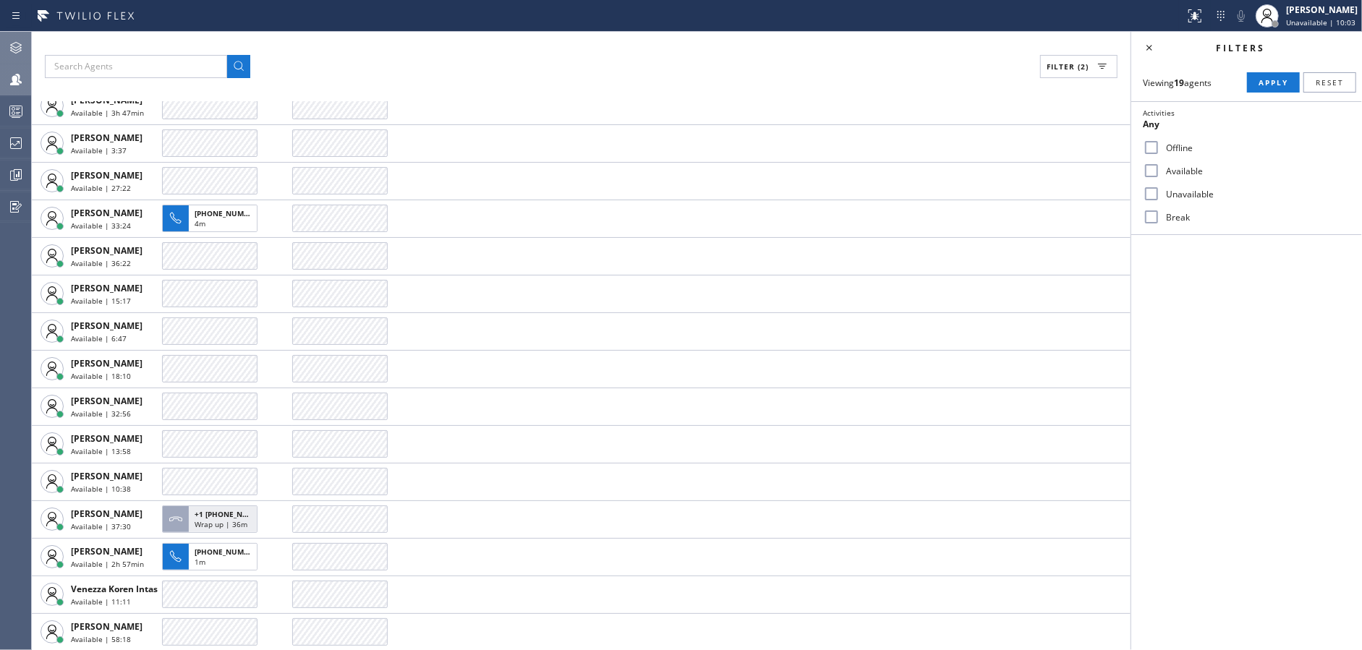
drag, startPoint x: 1148, startPoint y: 195, endPoint x: 1172, endPoint y: 179, distance: 29.1
click at [1148, 195] on input "Unavailable" at bounding box center [1150, 193] width 17 height 17
click at [1265, 80] on span "Apply" at bounding box center [1273, 82] width 30 height 10
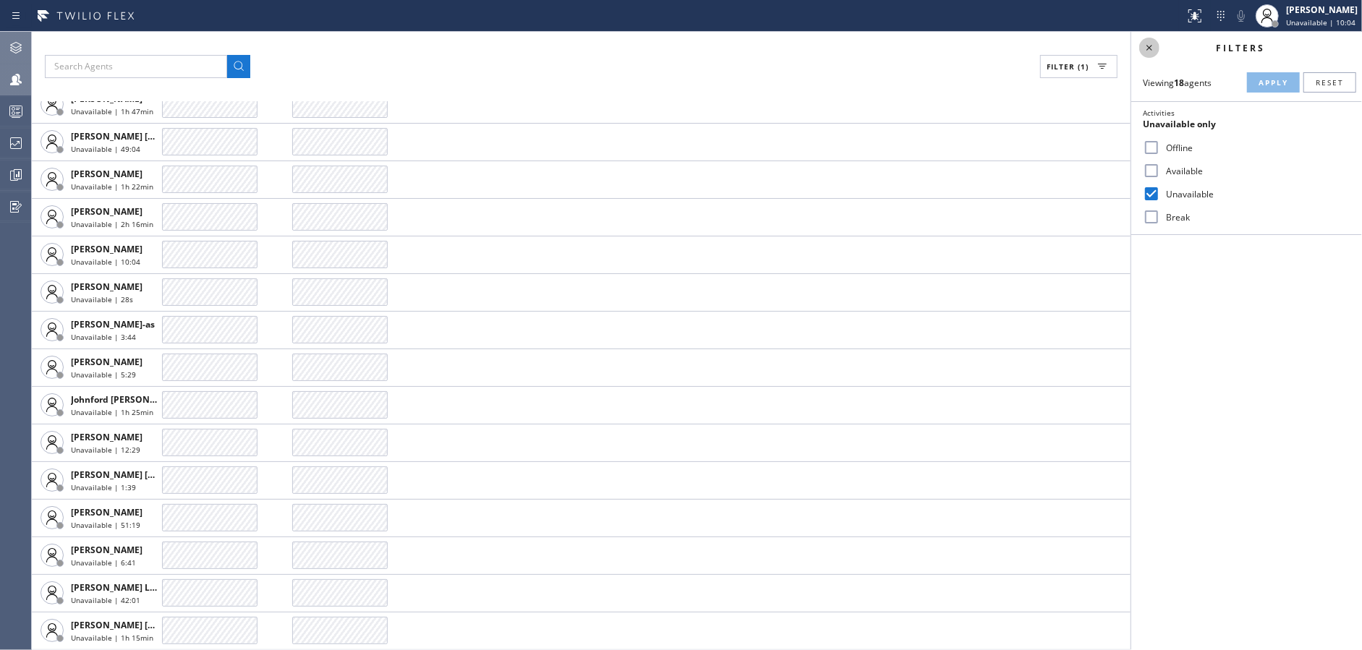
scroll to position [145, 0]
click at [1150, 43] on icon at bounding box center [1148, 47] width 17 height 17
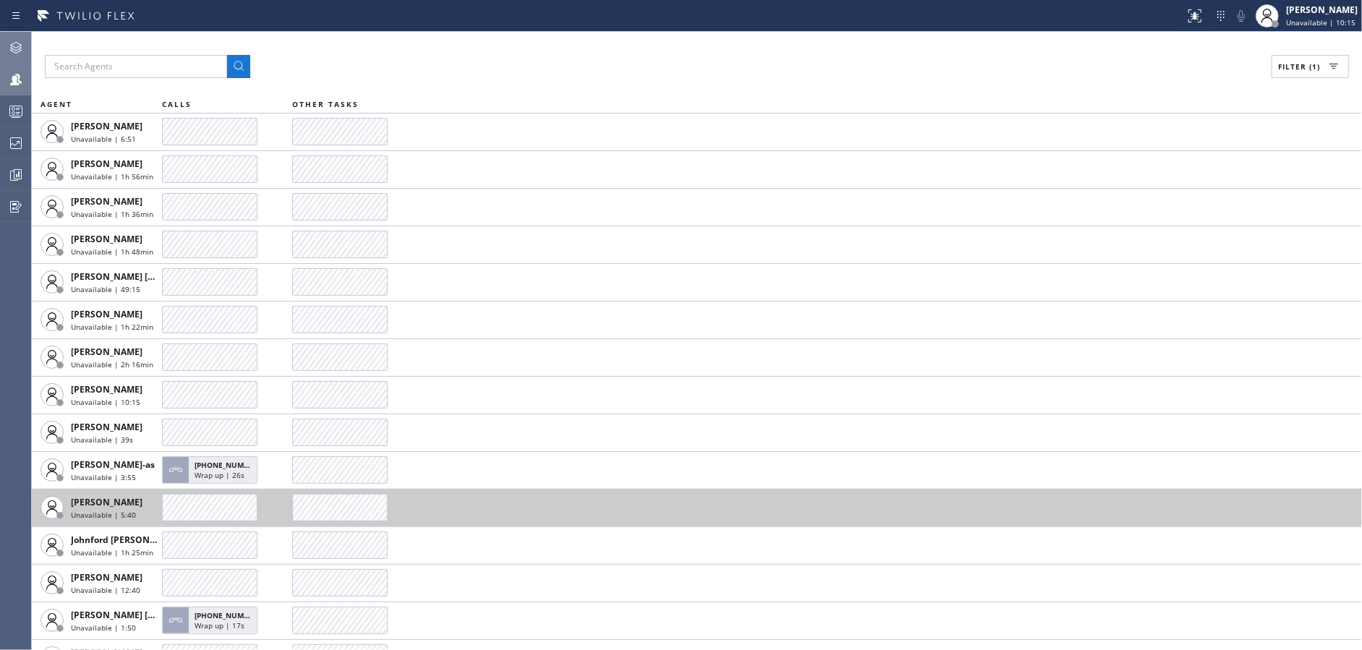
scroll to position [0, 0]
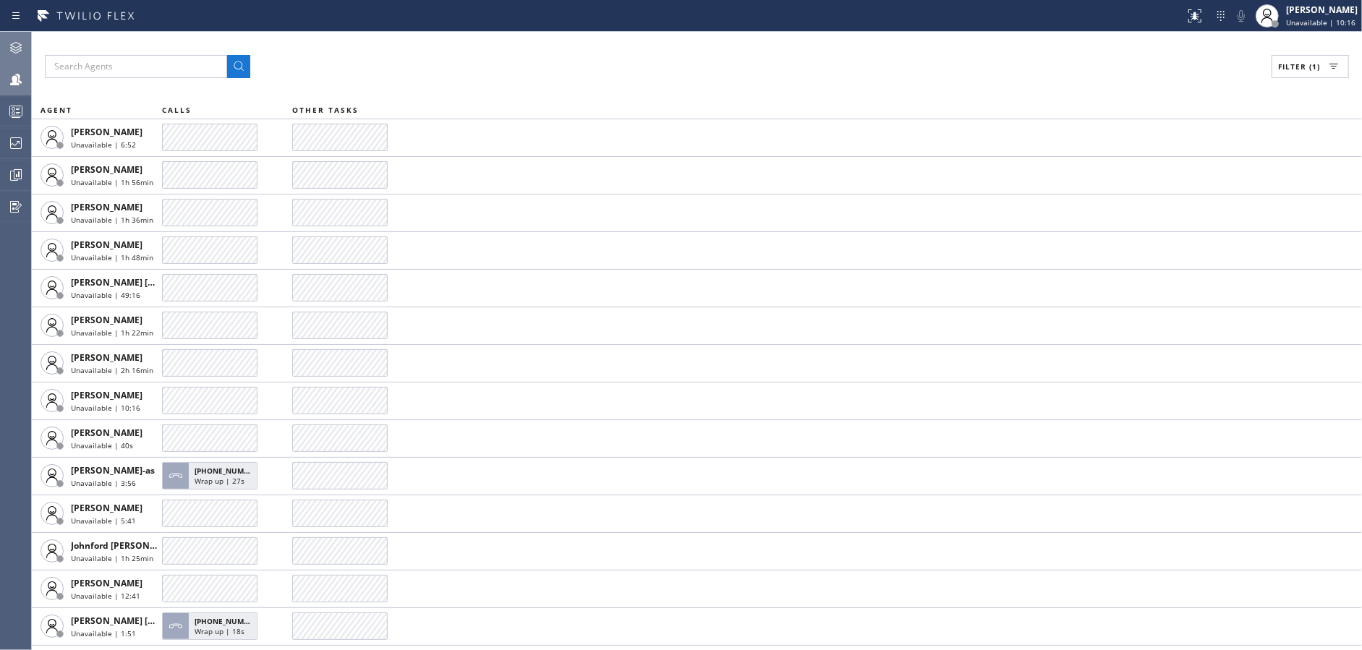
click at [1282, 63] on span "Filter (1)" at bounding box center [1299, 66] width 42 height 10
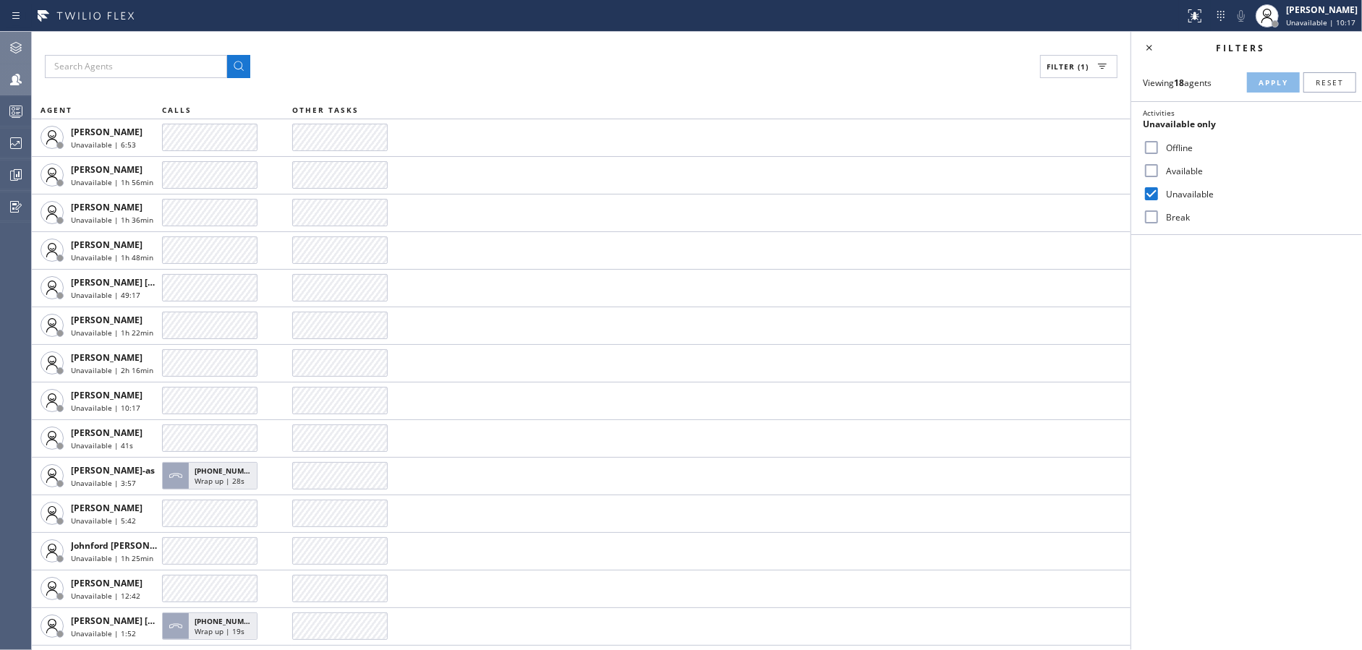
click at [1147, 191] on input "Unavailable" at bounding box center [1150, 193] width 17 height 17
checkbox input "false"
click at [1152, 168] on input "Available" at bounding box center [1150, 170] width 17 height 17
checkbox input "true"
click at [1142, 216] on input "Break" at bounding box center [1150, 216] width 17 height 17
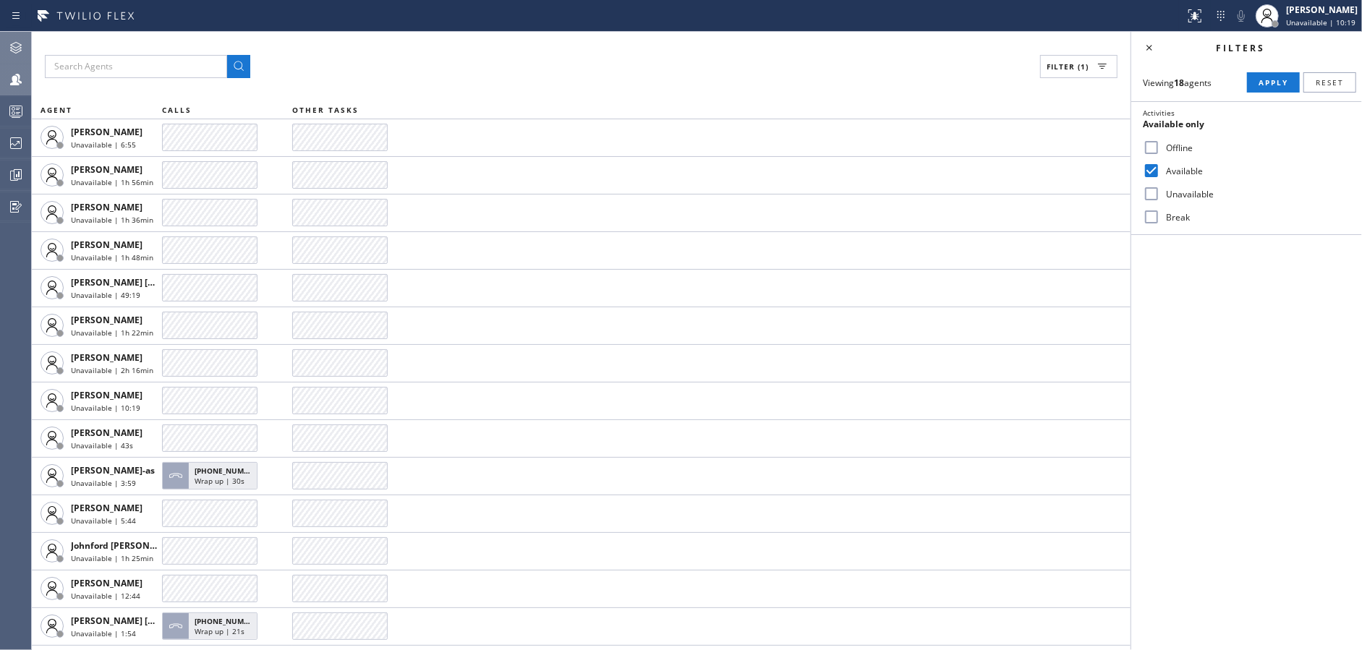
checkbox input "true"
click at [1258, 87] on span "Apply" at bounding box center [1273, 82] width 30 height 10
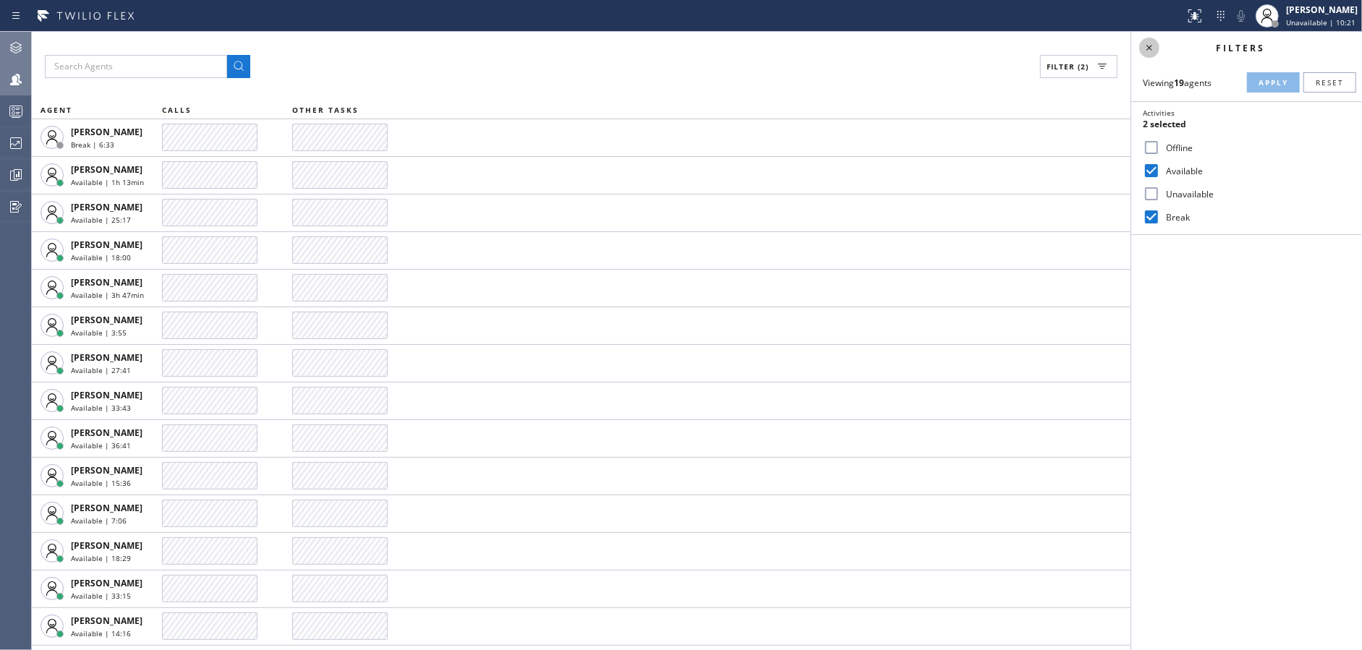
click at [1153, 46] on icon at bounding box center [1148, 47] width 17 height 17
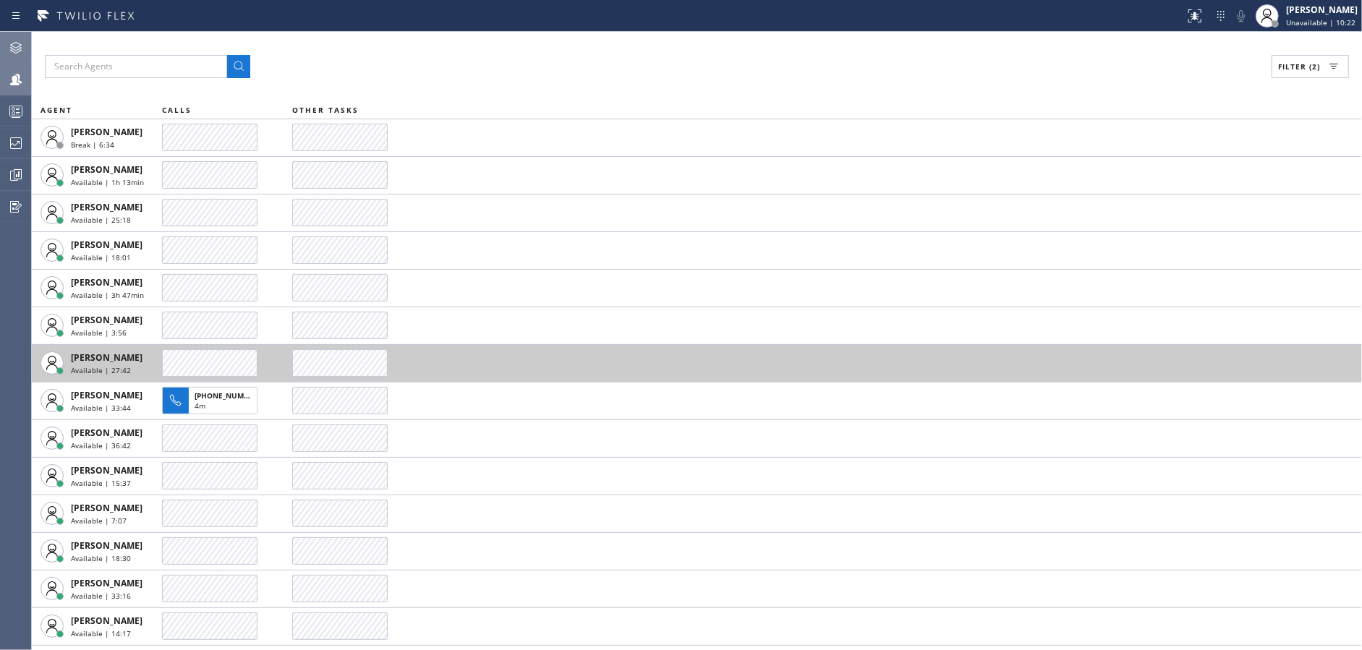
scroll to position [182, 0]
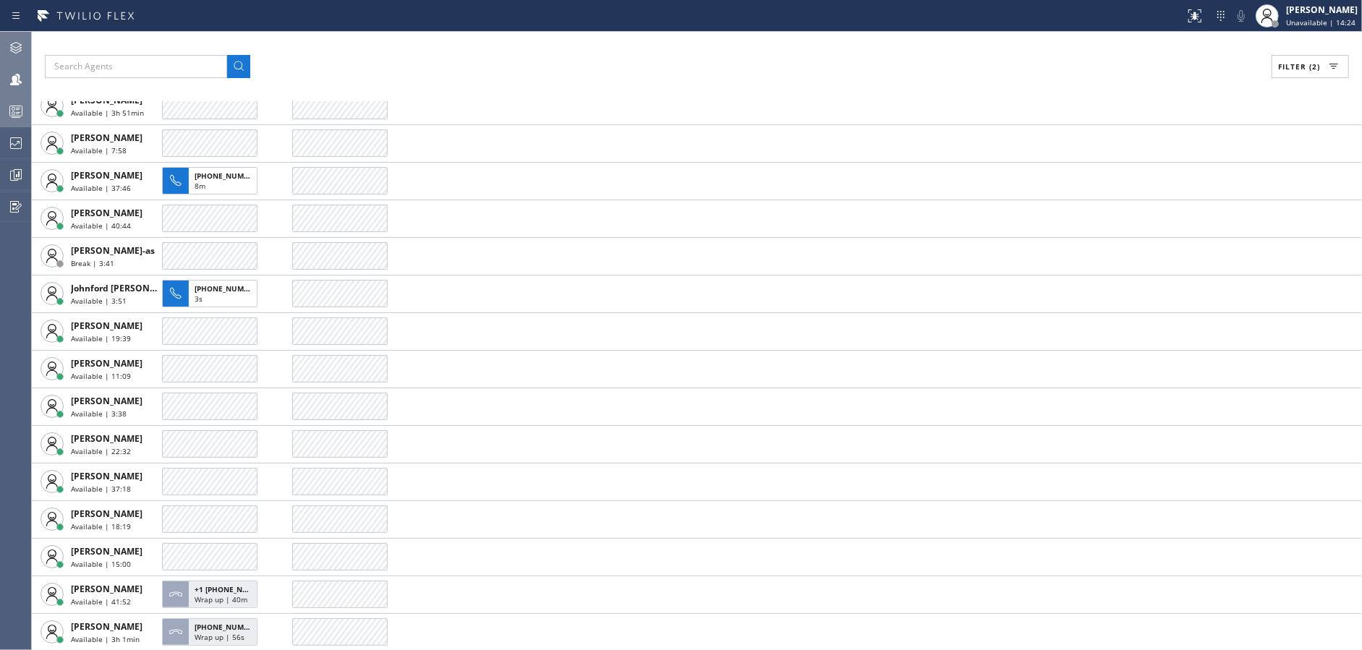
click at [6, 114] on div at bounding box center [16, 111] width 32 height 17
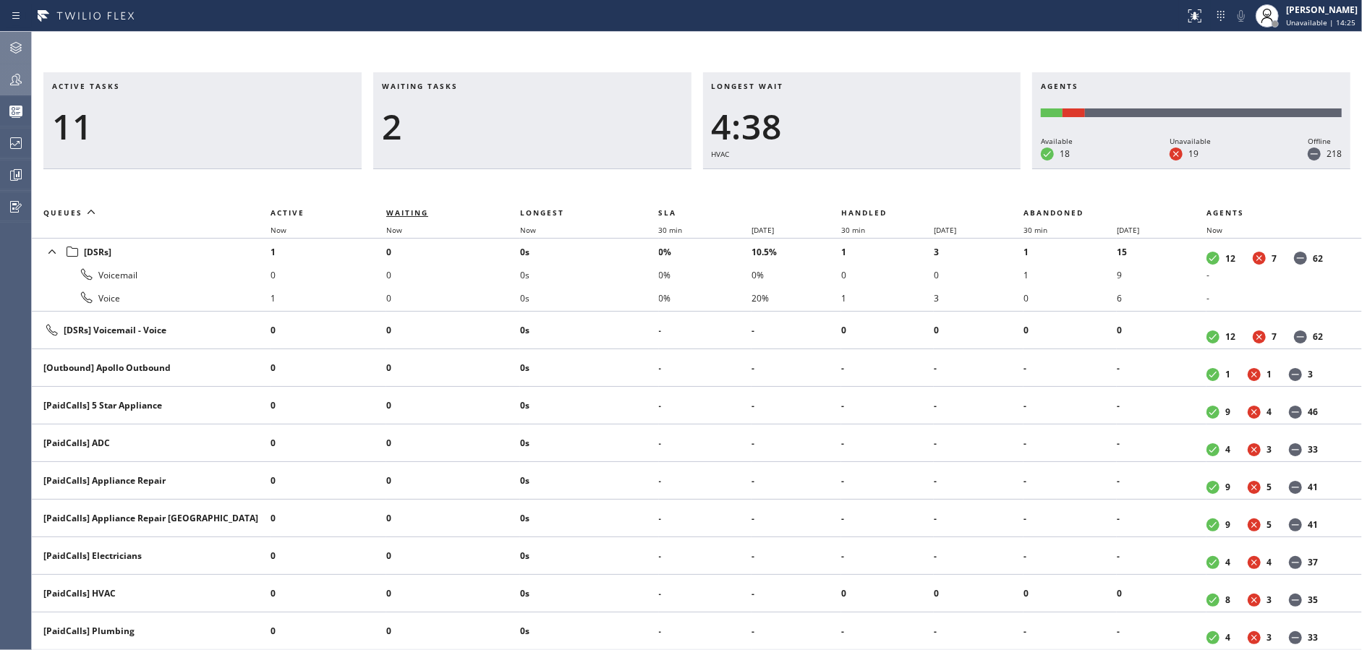
click at [419, 212] on span "Waiting" at bounding box center [407, 213] width 42 height 10
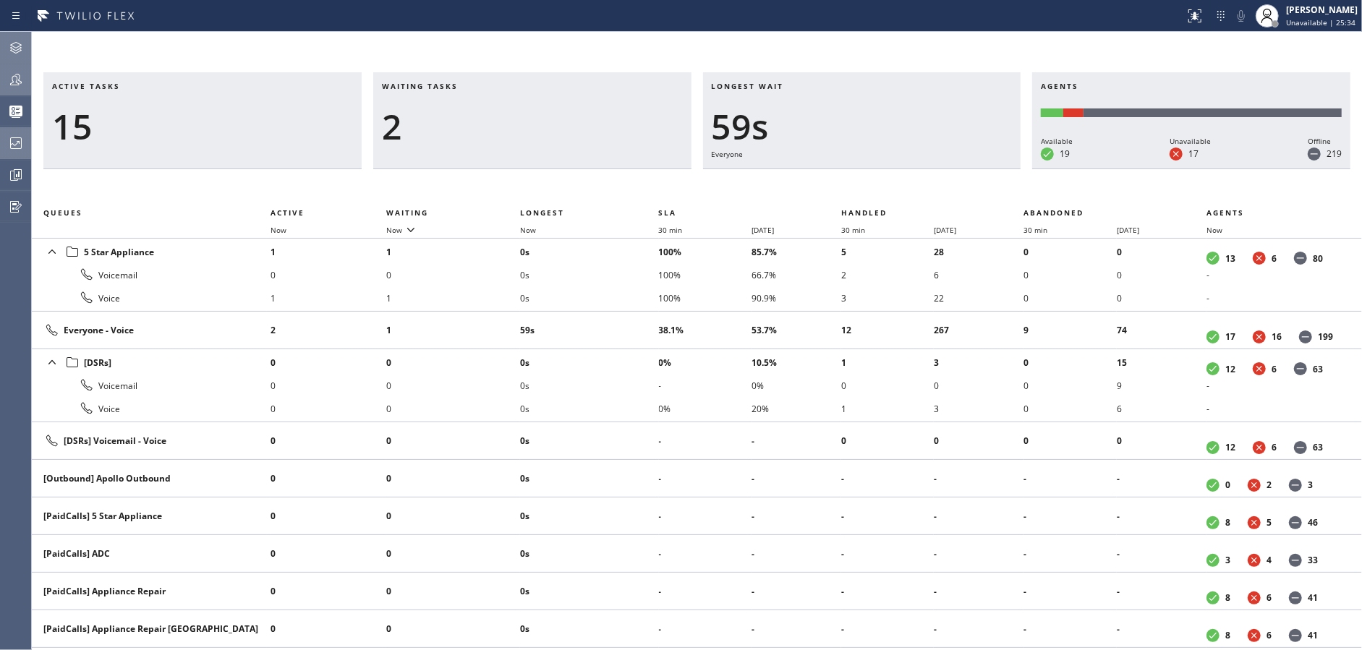
click at [0, 142] on div at bounding box center [16, 142] width 32 height 17
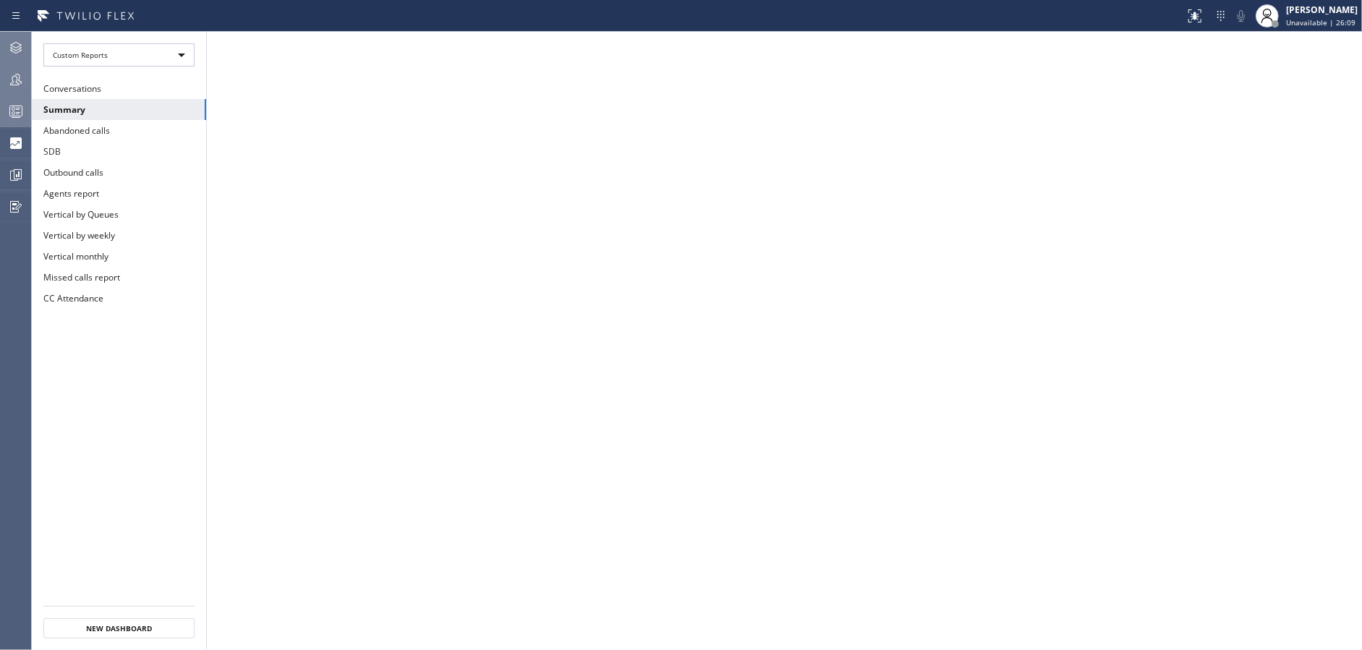
click at [12, 114] on icon at bounding box center [15, 111] width 17 height 17
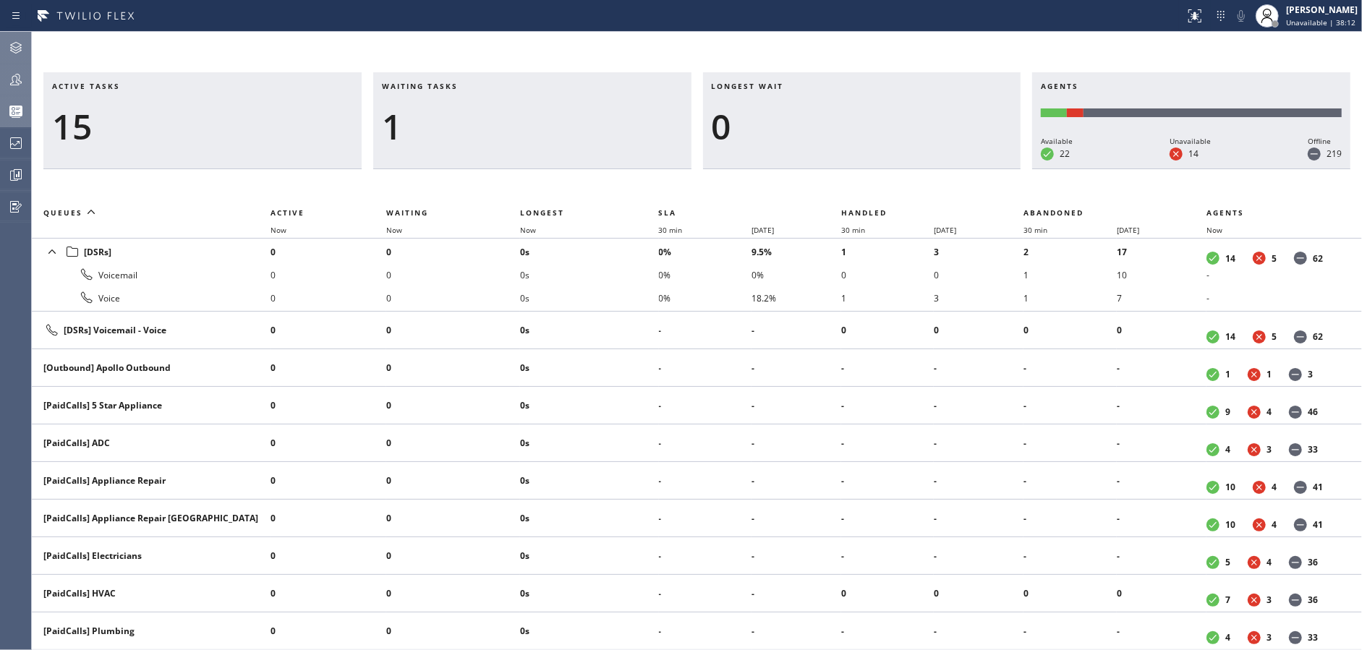
click at [20, 82] on icon at bounding box center [15, 79] width 17 height 17
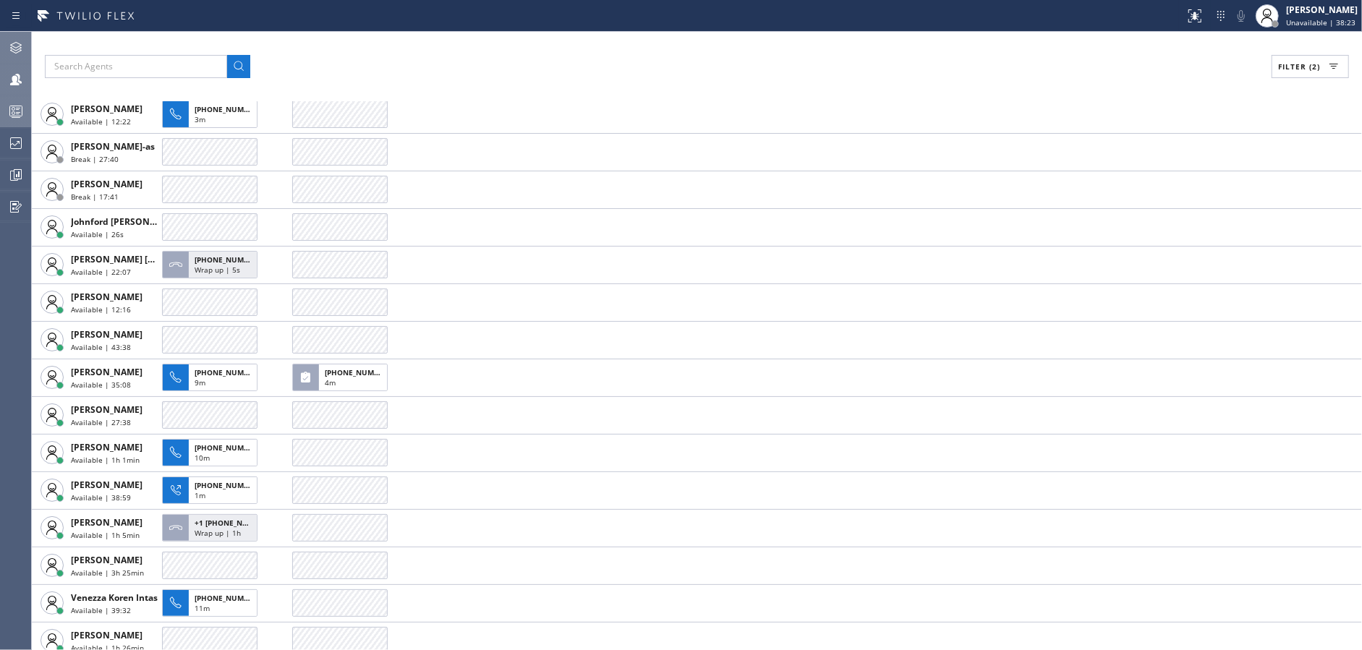
scroll to position [370, 0]
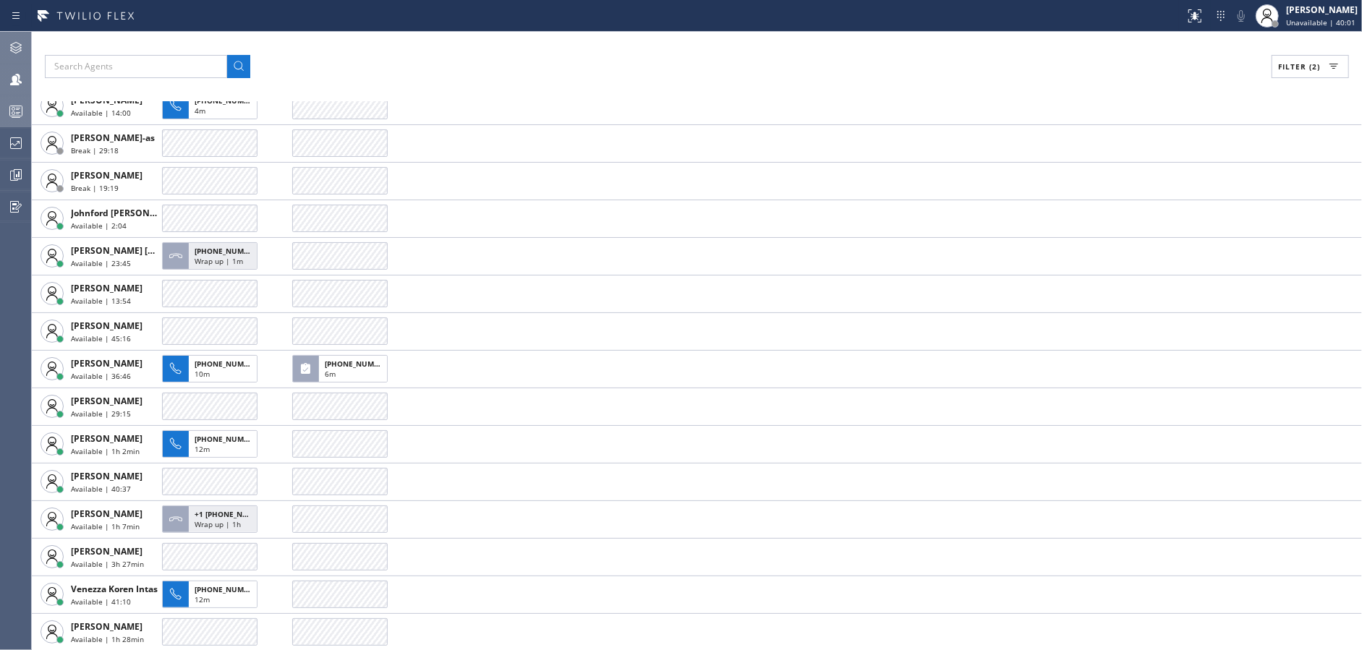
click at [2, 112] on div at bounding box center [16, 111] width 32 height 17
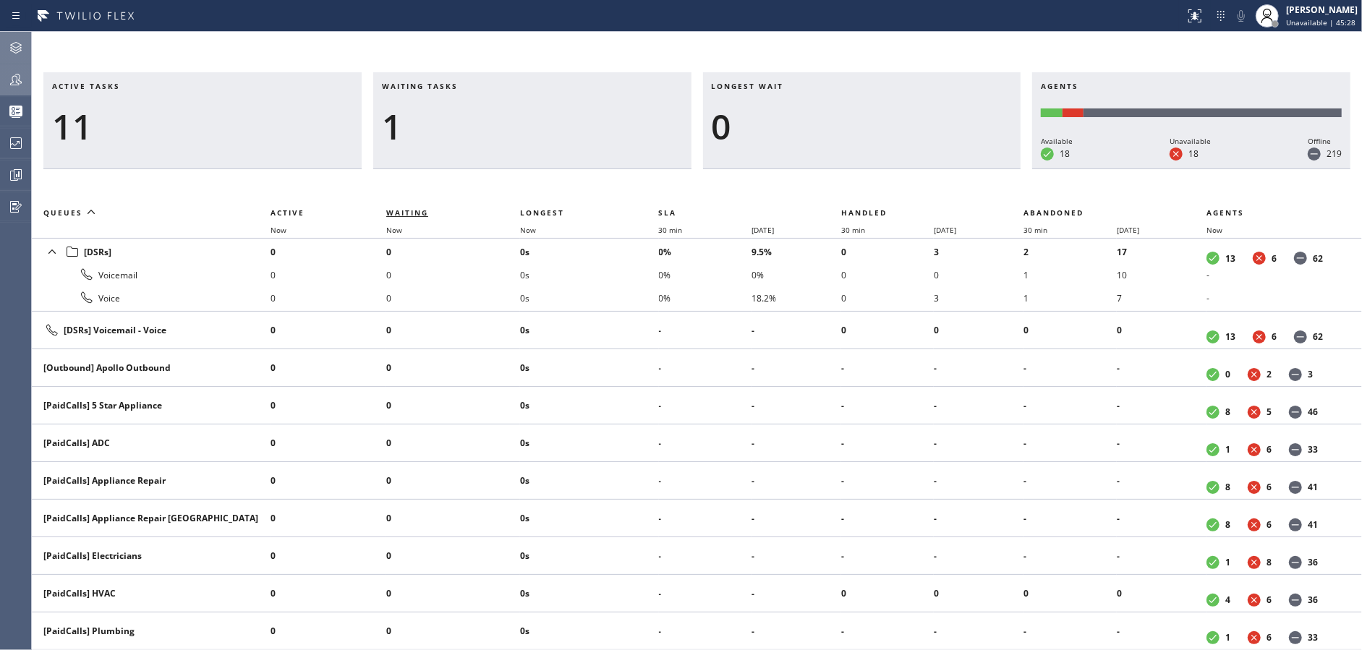
click at [411, 208] on span "Waiting" at bounding box center [407, 213] width 42 height 10
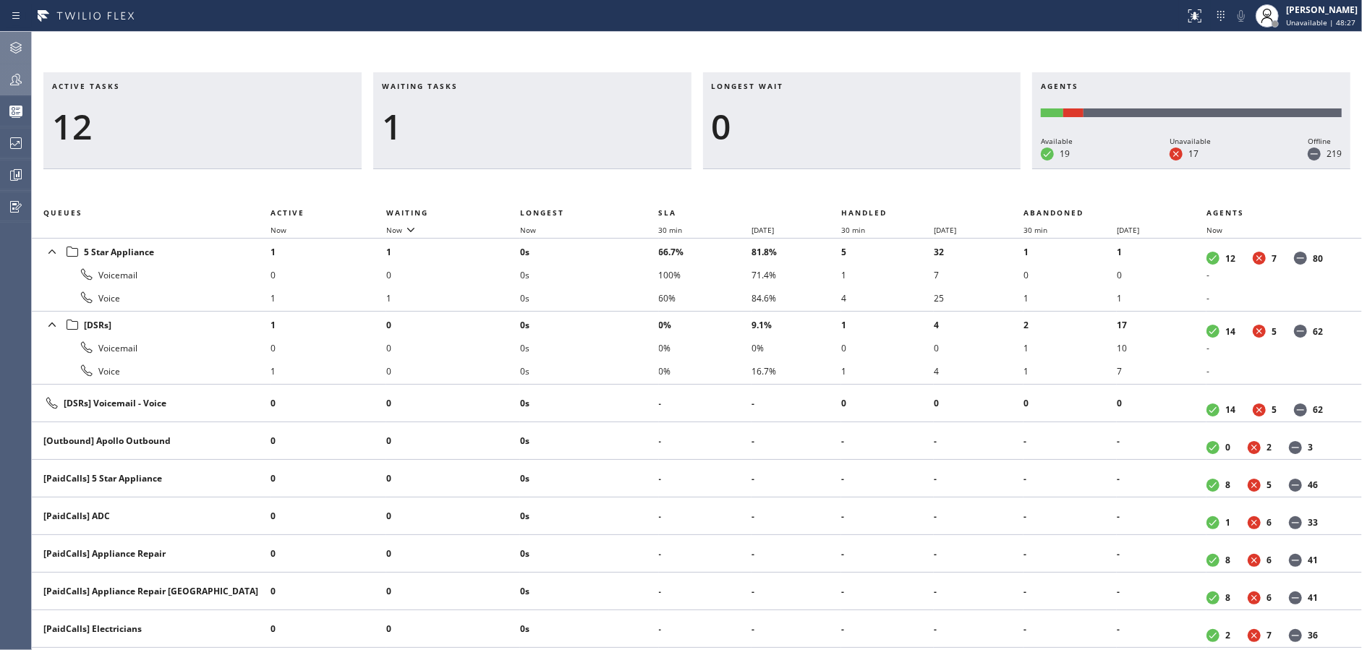
click at [416, 116] on div "1" at bounding box center [532, 127] width 301 height 42
click at [1307, 20] on span "Unavailable | 48:27" at bounding box center [1320, 22] width 69 height 10
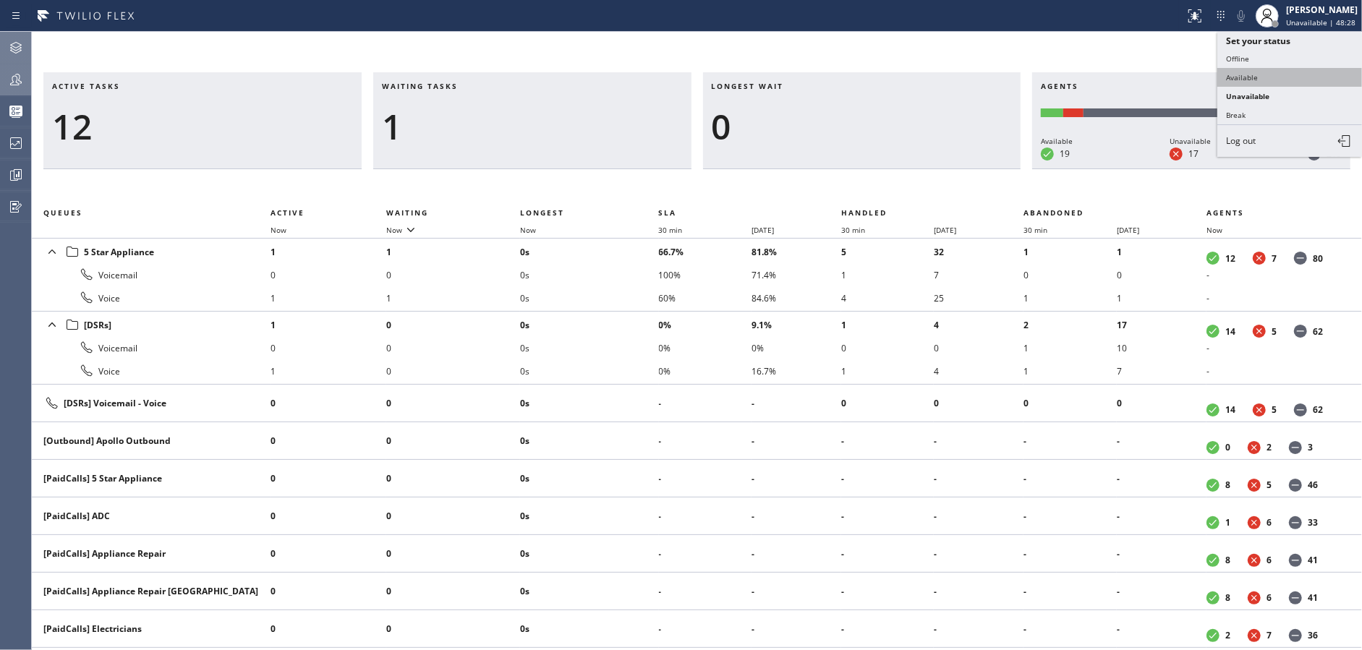
click at [1281, 71] on button "Available" at bounding box center [1289, 77] width 145 height 19
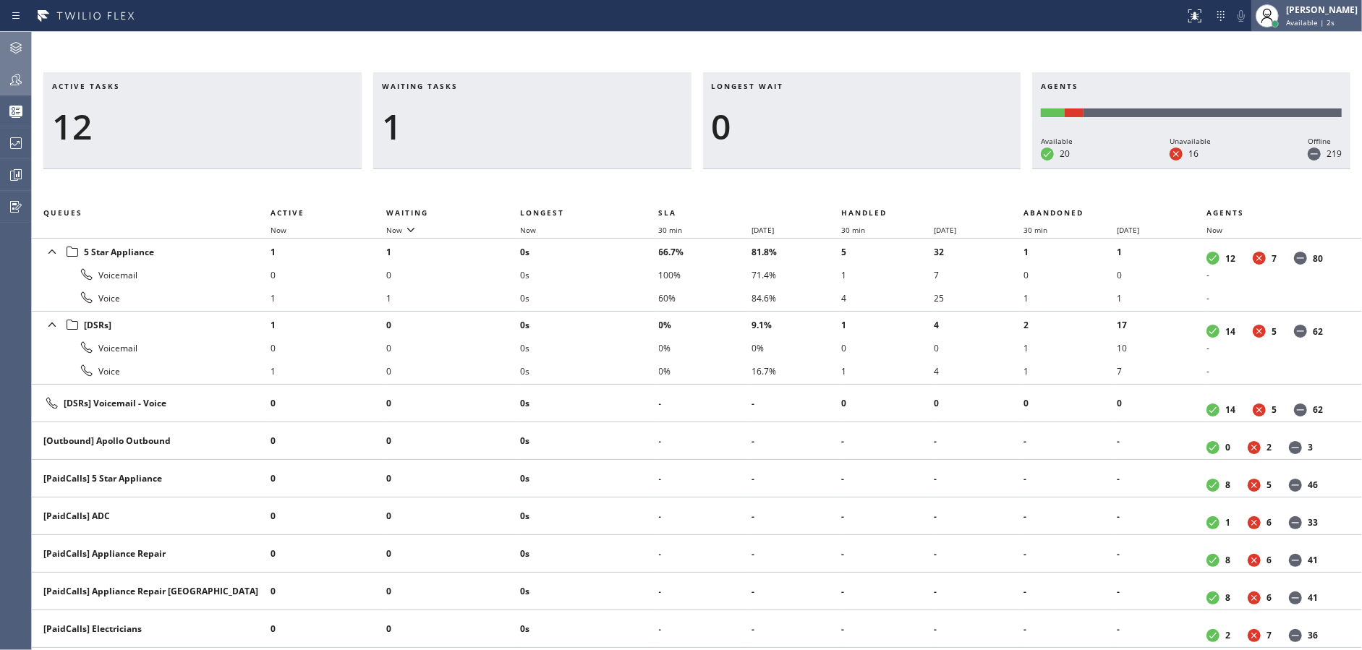
click at [1311, 20] on span "Available | 2s" at bounding box center [1310, 22] width 48 height 10
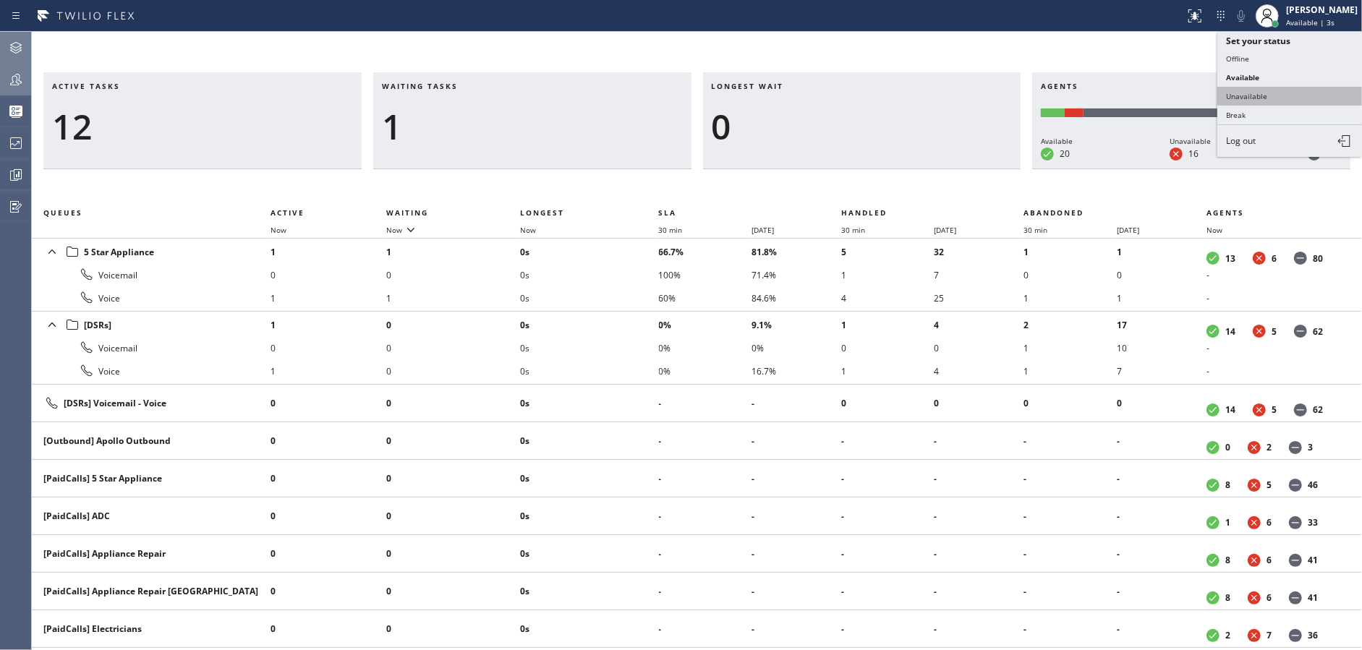
click at [1302, 97] on button "Unavailable" at bounding box center [1289, 96] width 145 height 19
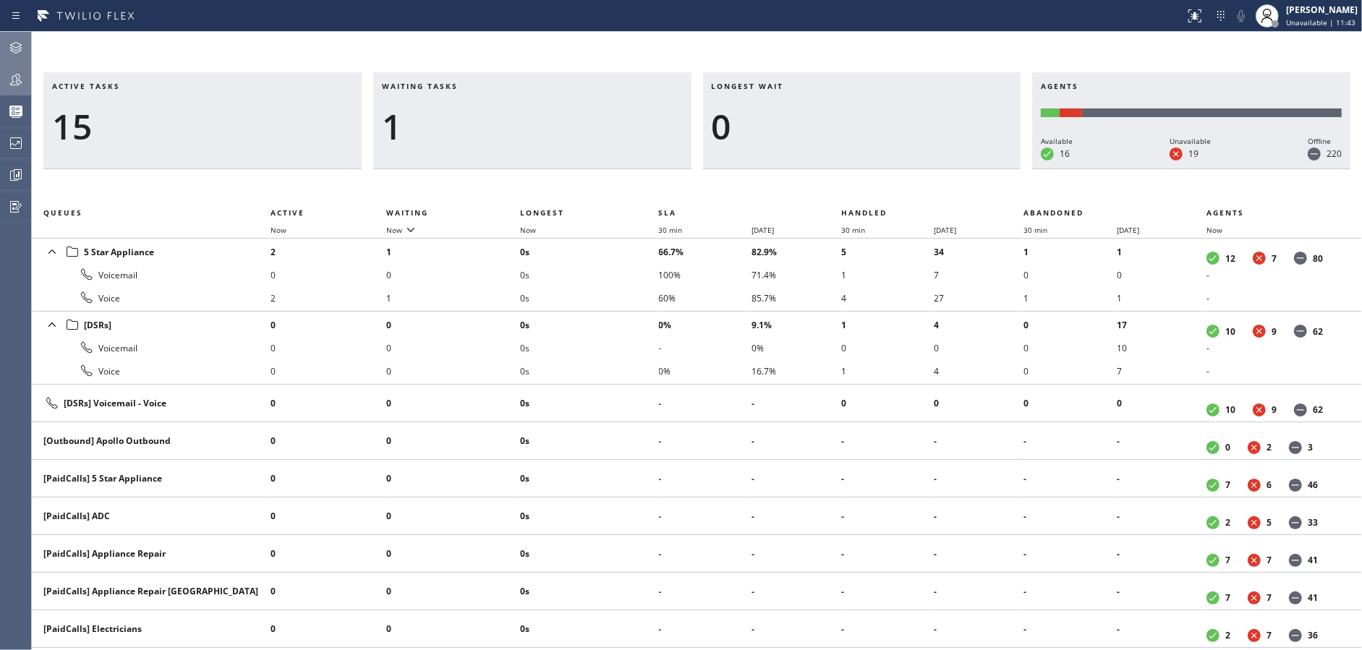
click at [11, 72] on icon at bounding box center [15, 79] width 17 height 17
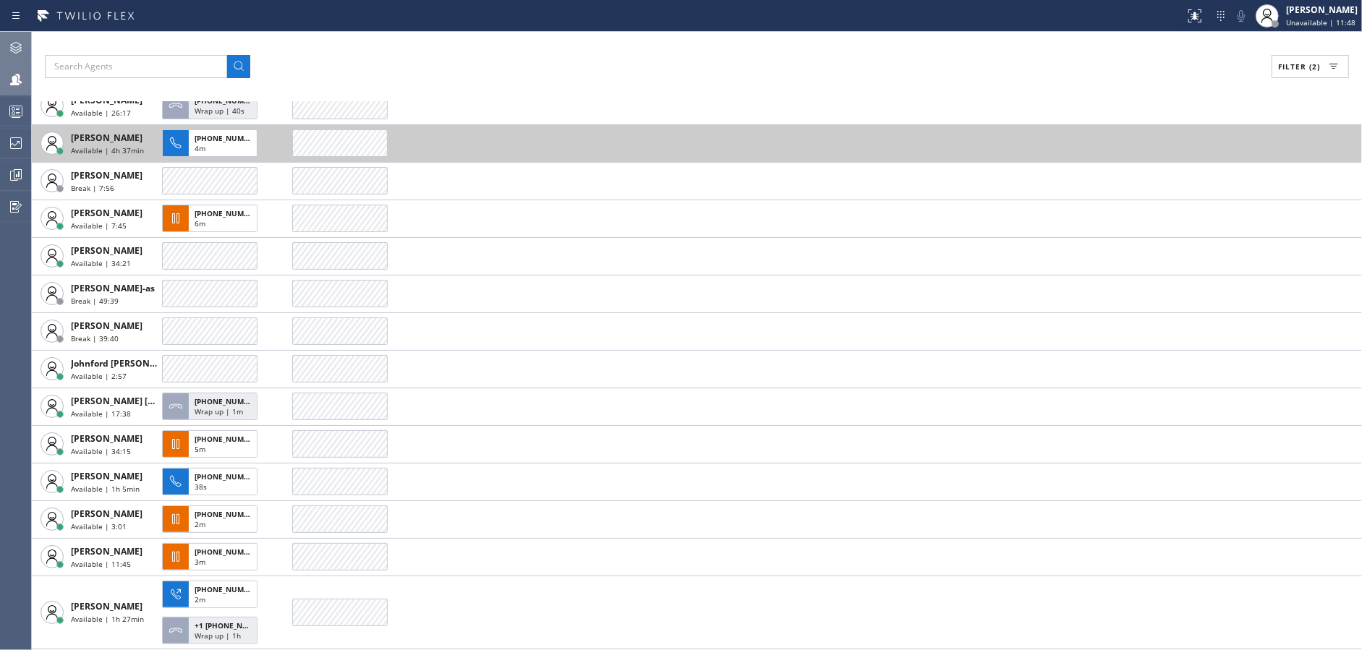
scroll to position [255, 0]
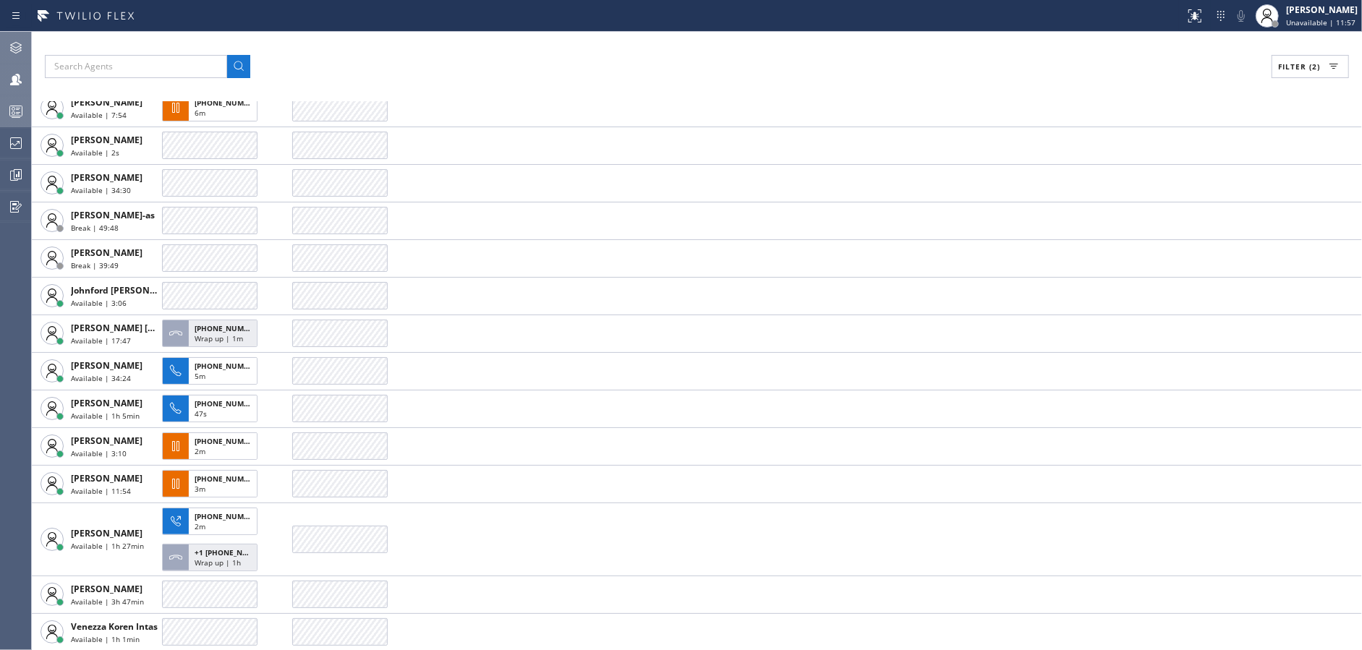
click at [19, 114] on icon at bounding box center [16, 112] width 8 height 9
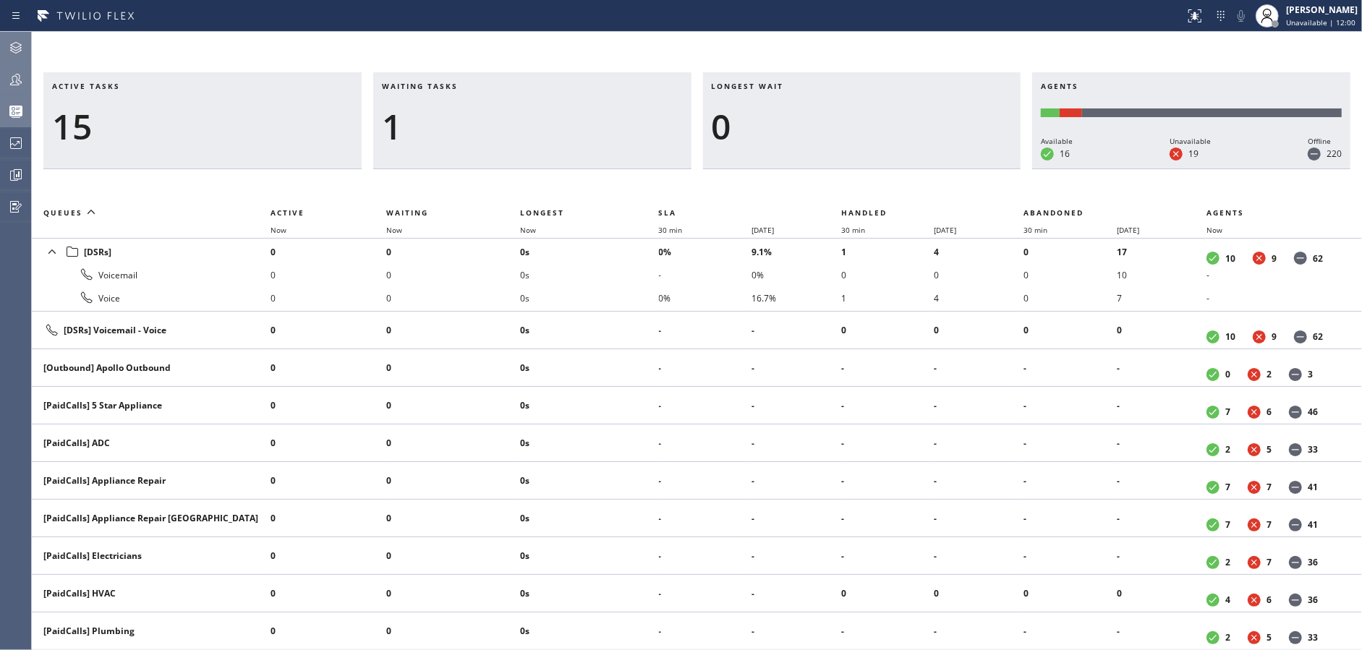
click at [461, 95] on h3 "Waiting tasks" at bounding box center [532, 92] width 301 height 22
click at [406, 135] on div "2" at bounding box center [532, 127] width 301 height 42
click at [22, 81] on icon at bounding box center [15, 79] width 17 height 17
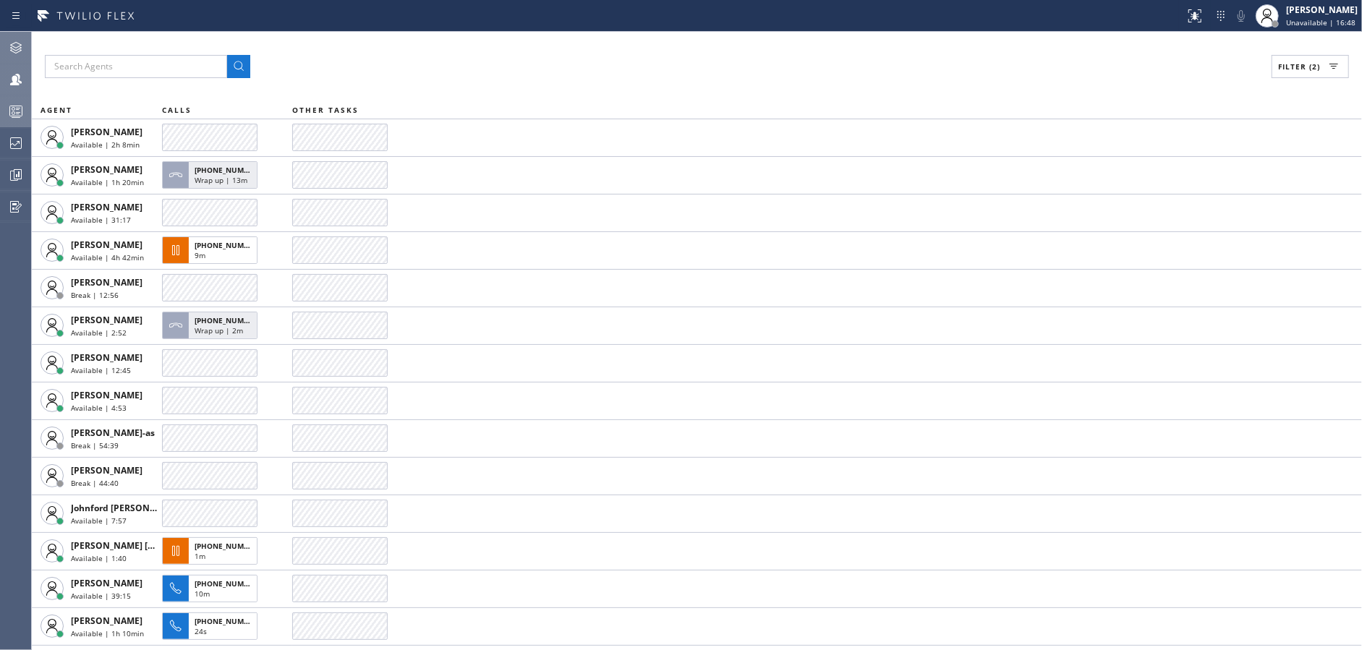
click at [0, 114] on div at bounding box center [16, 111] width 32 height 17
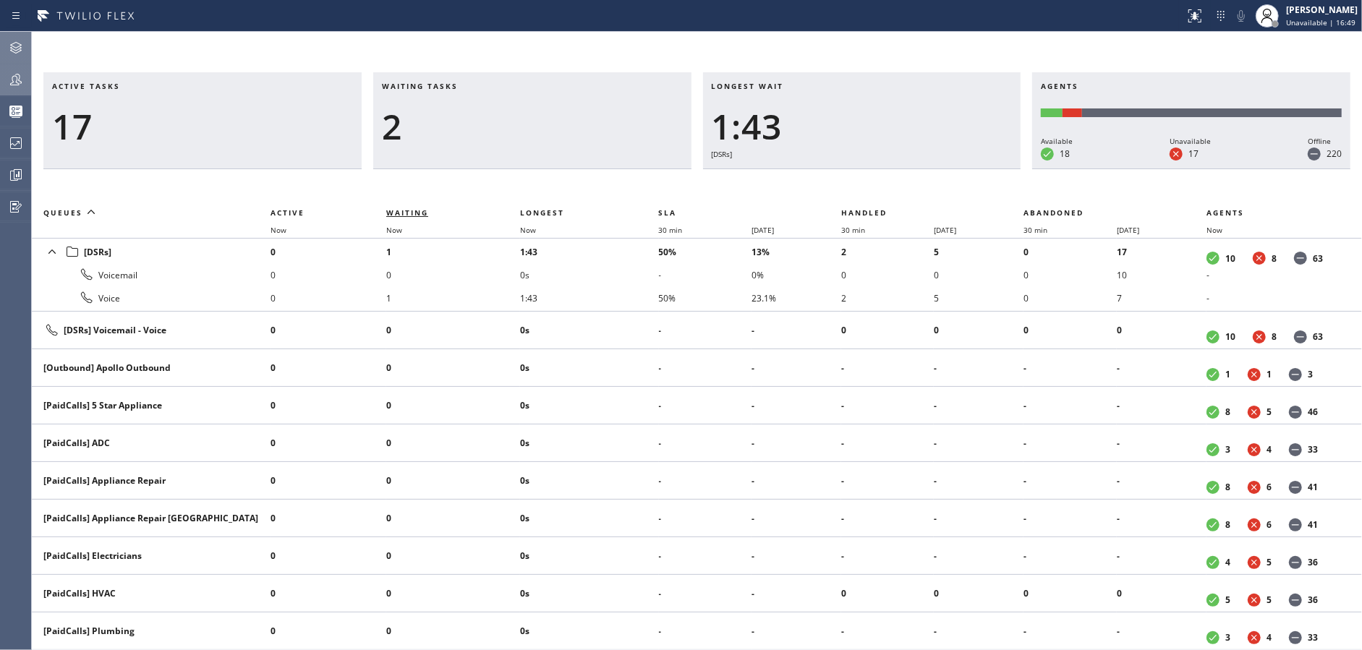
click at [412, 208] on span "Waiting" at bounding box center [407, 213] width 42 height 10
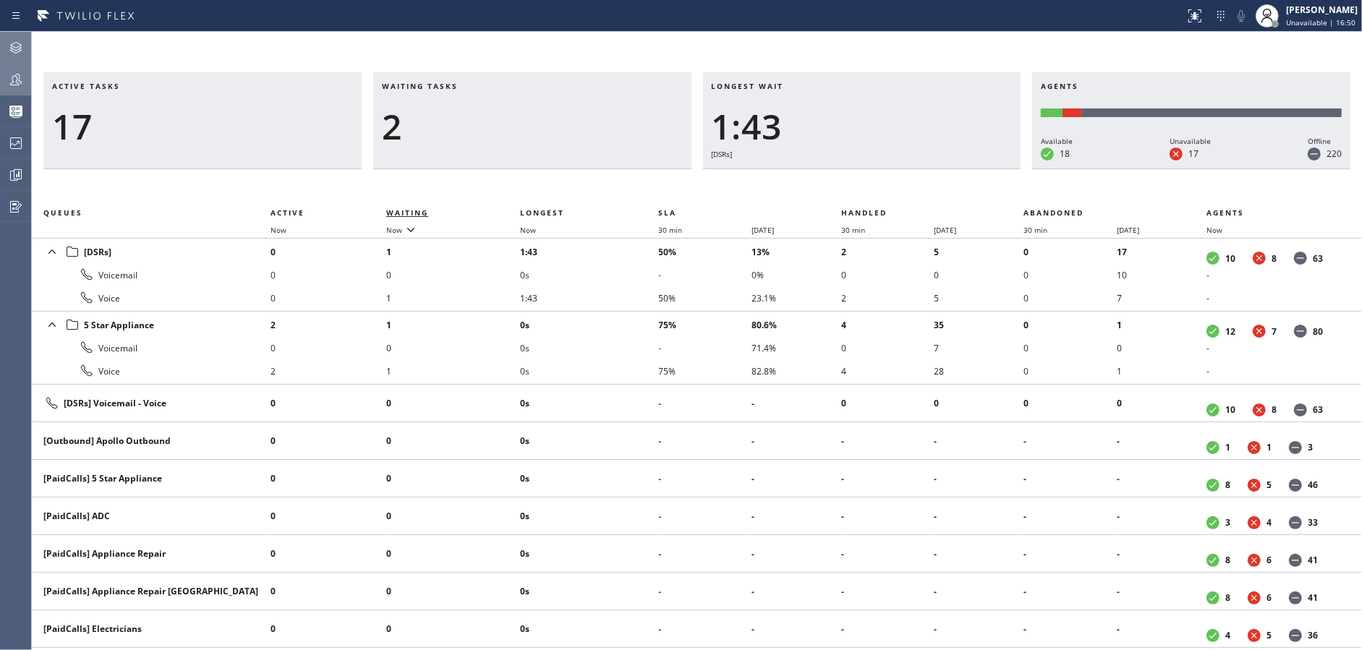
click at [412, 208] on span "Waiting" at bounding box center [407, 213] width 42 height 10
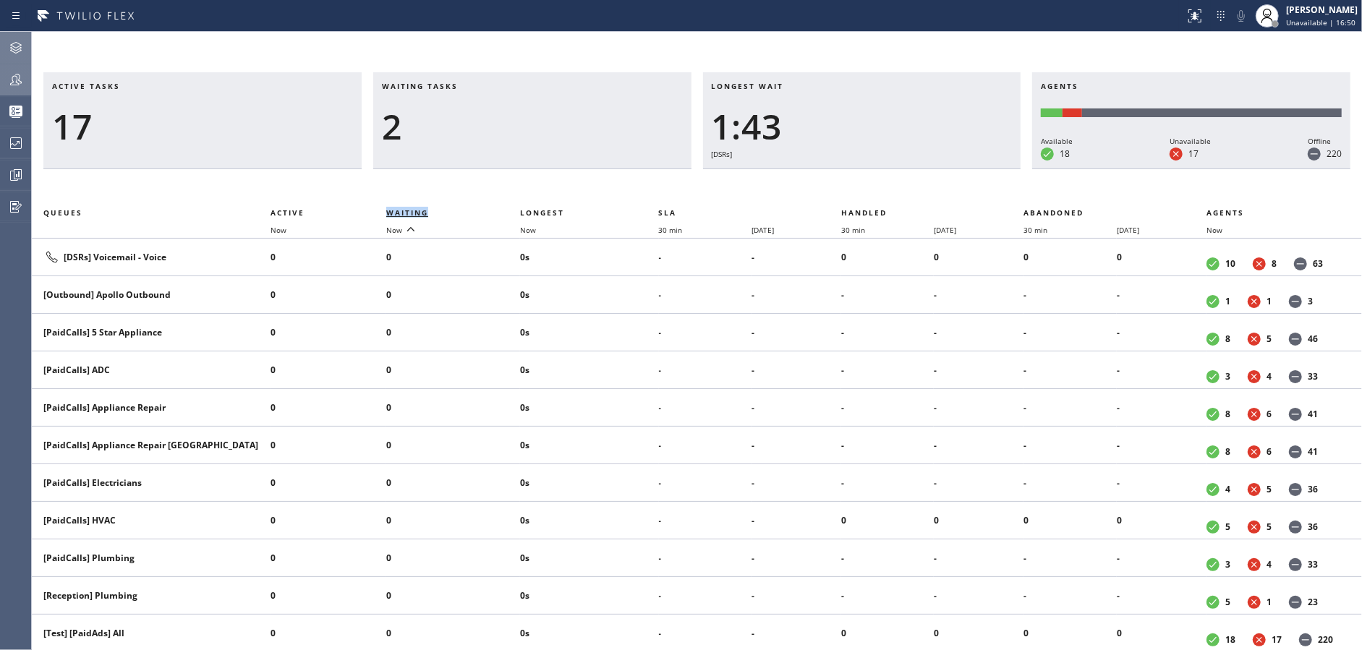
click at [412, 208] on span "Waiting" at bounding box center [407, 213] width 42 height 10
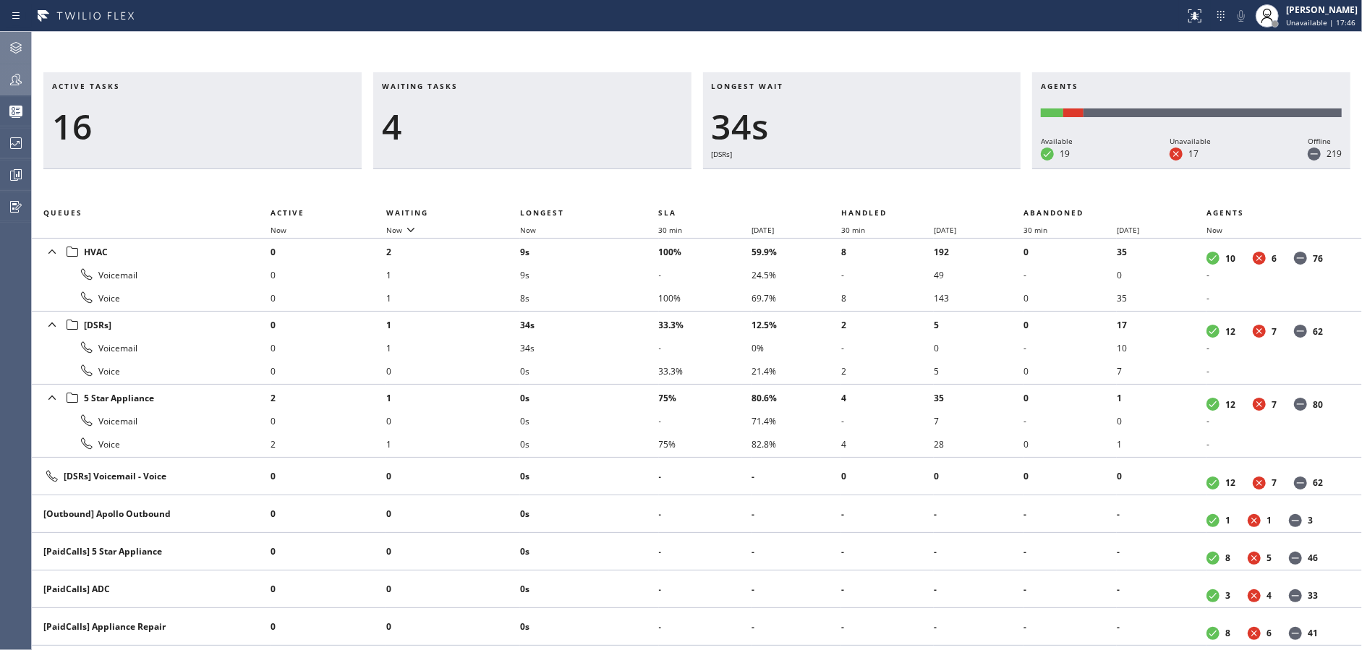
click at [539, 135] on div "4" at bounding box center [532, 127] width 301 height 42
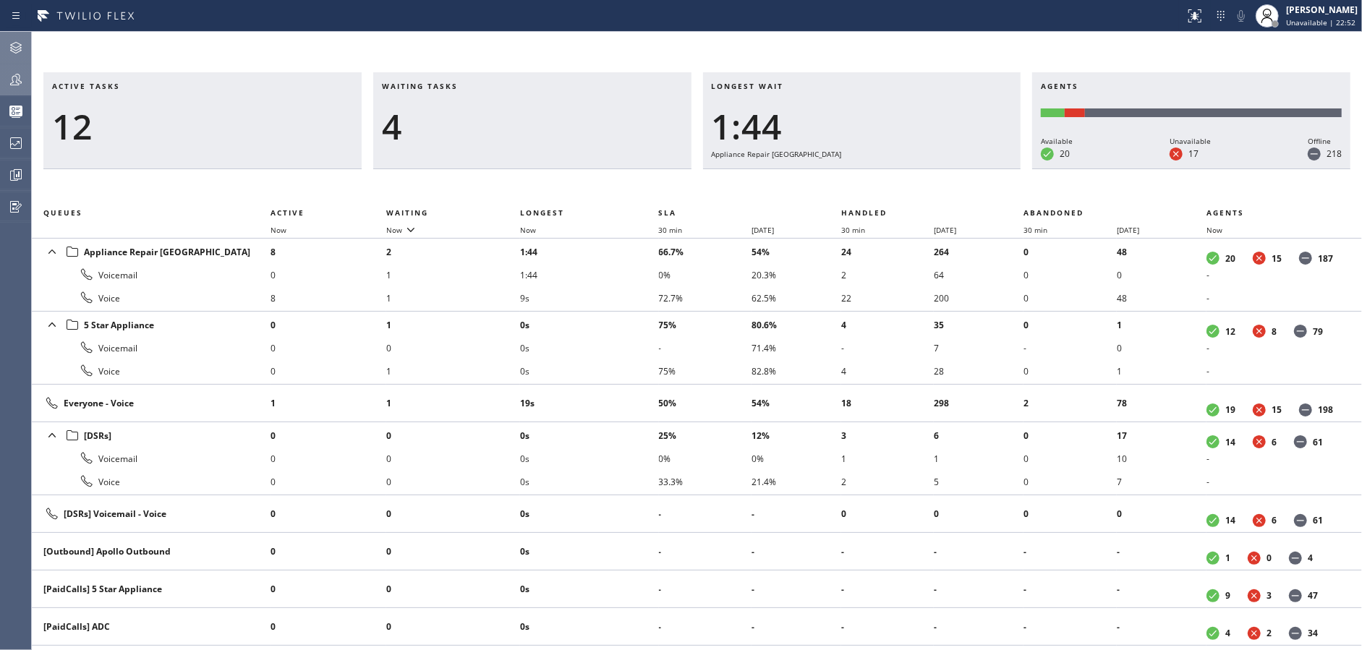
click at [332, 125] on div "12" at bounding box center [202, 127] width 301 height 42
click at [9, 69] on div at bounding box center [16, 79] width 32 height 29
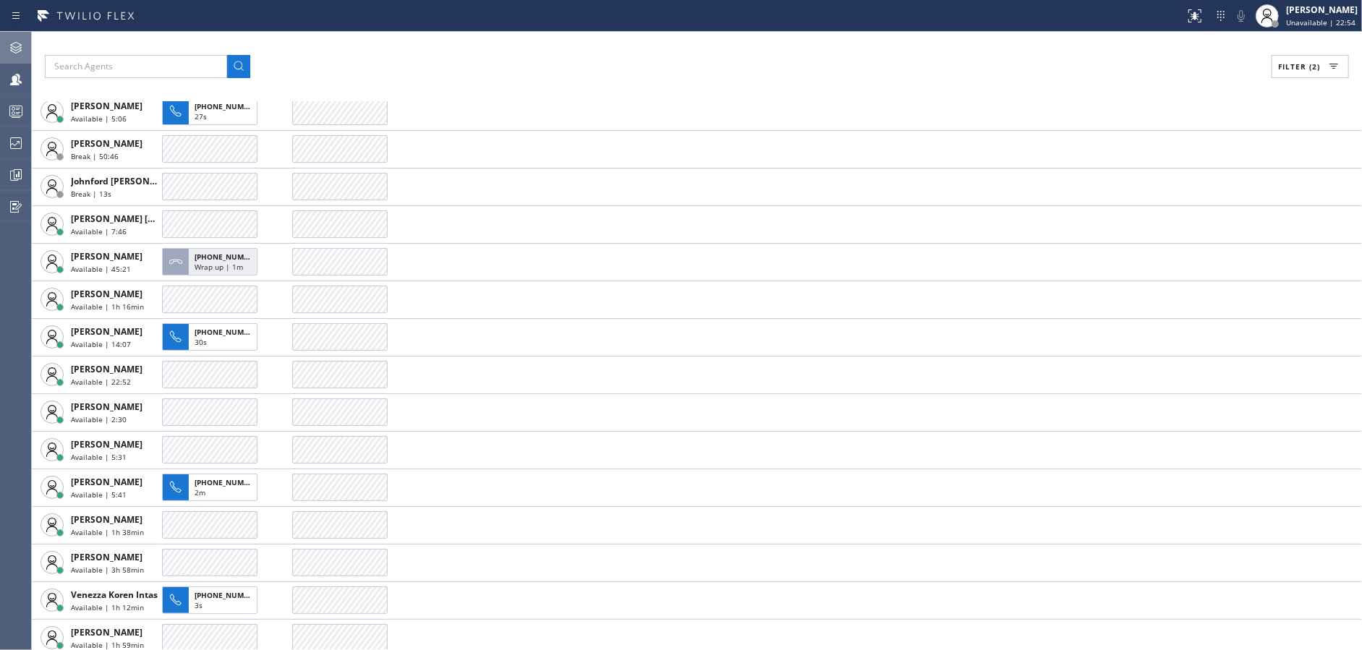
scroll to position [295, 0]
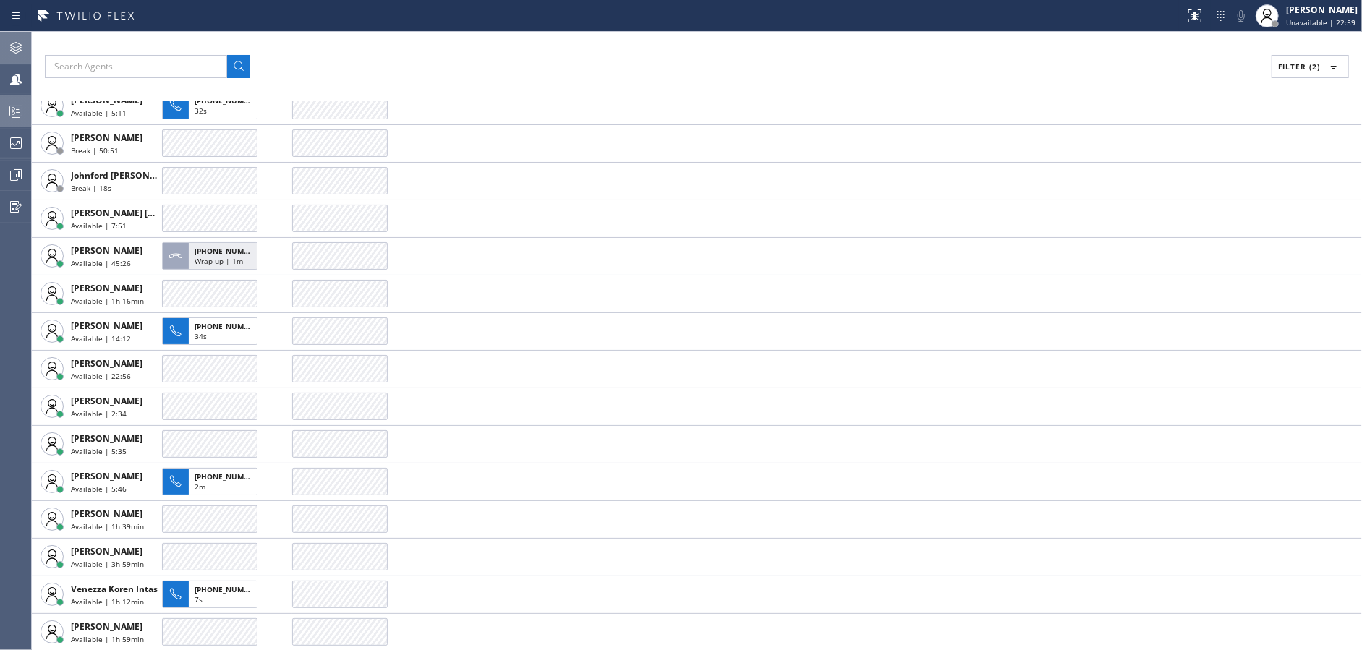
click at [4, 116] on div at bounding box center [16, 111] width 32 height 17
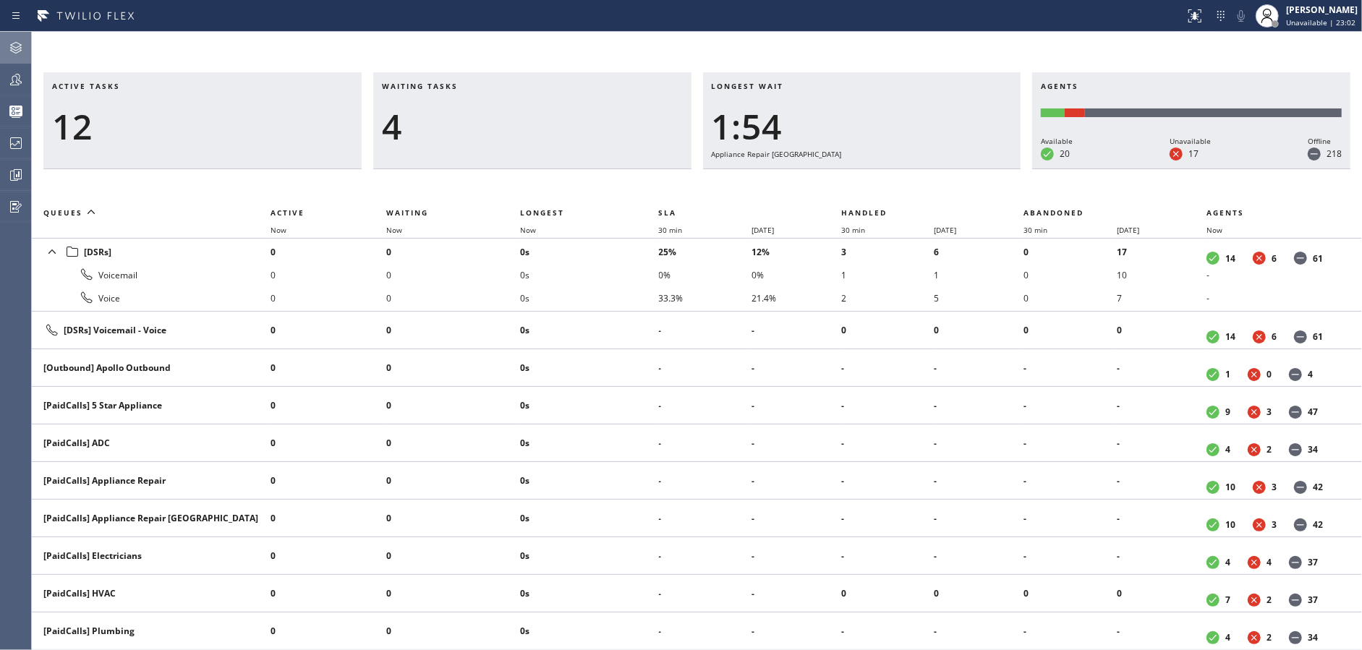
click at [403, 218] on th "Waiting" at bounding box center [453, 212] width 134 height 17
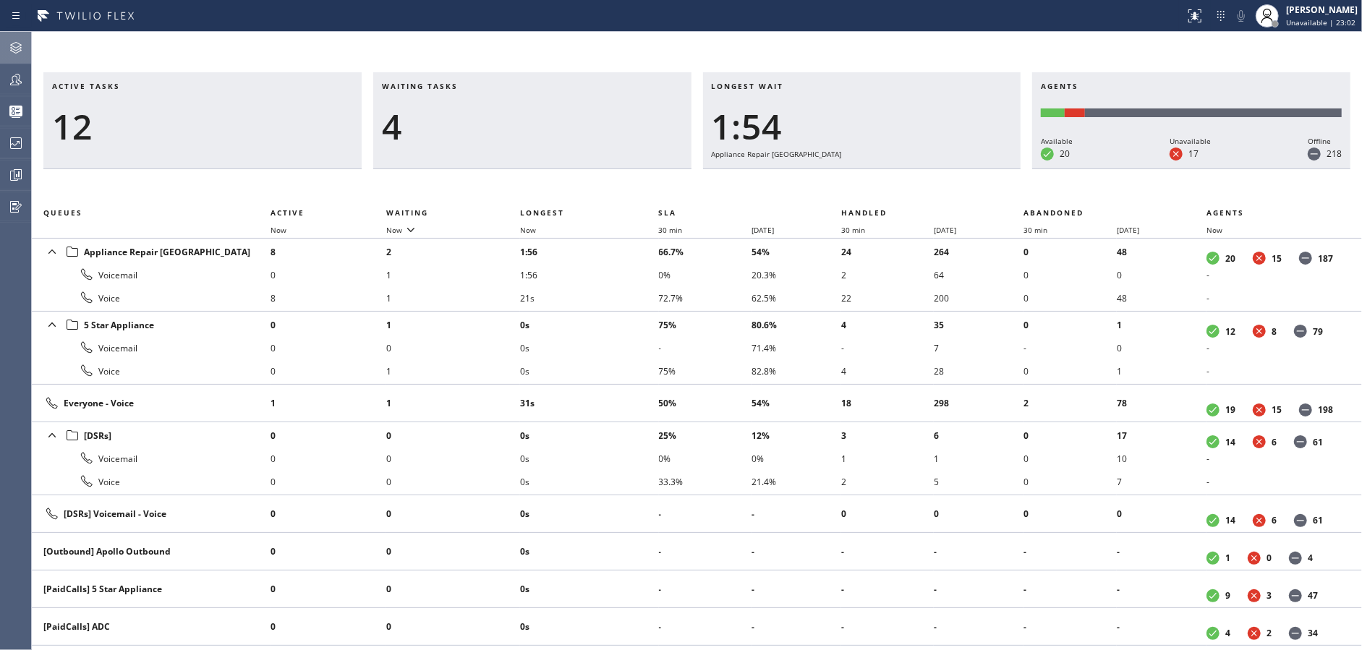
click at [0, 79] on div at bounding box center [16, 79] width 32 height 17
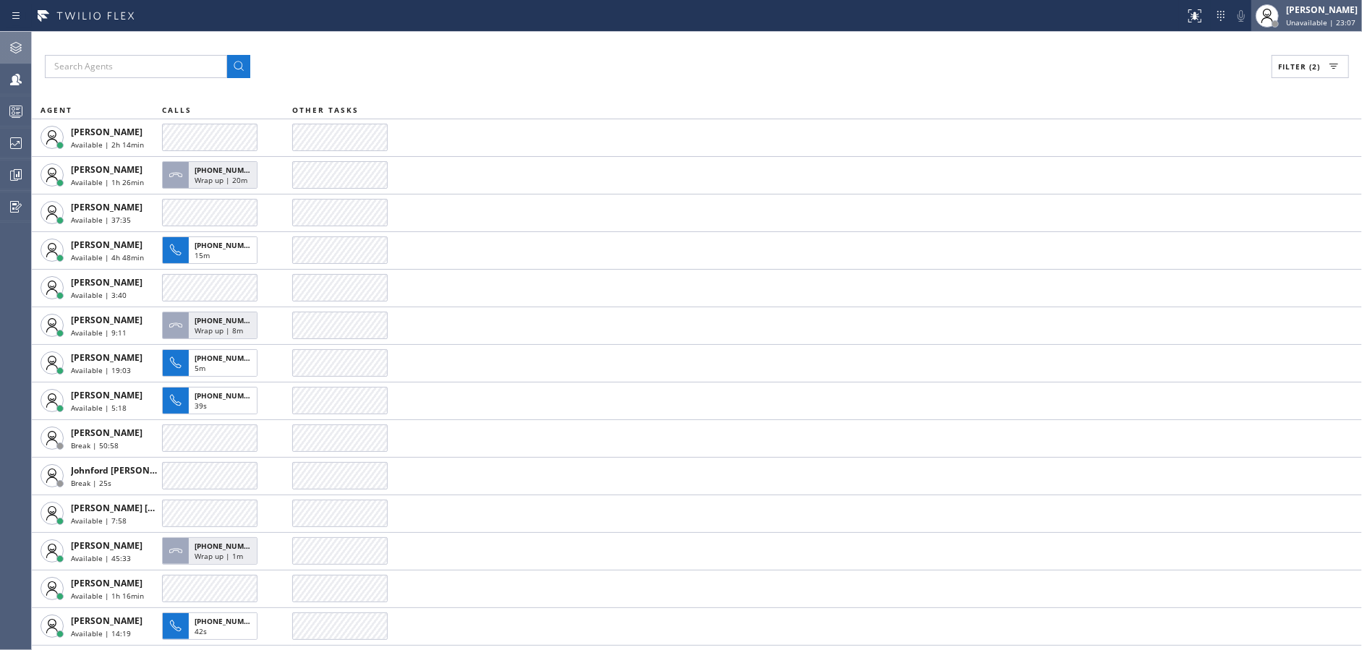
click at [1360, 13] on div "Jenilyn Indoy Unavailable | 23:07" at bounding box center [1322, 15] width 79 height 25
click at [14, 107] on icon at bounding box center [15, 111] width 17 height 17
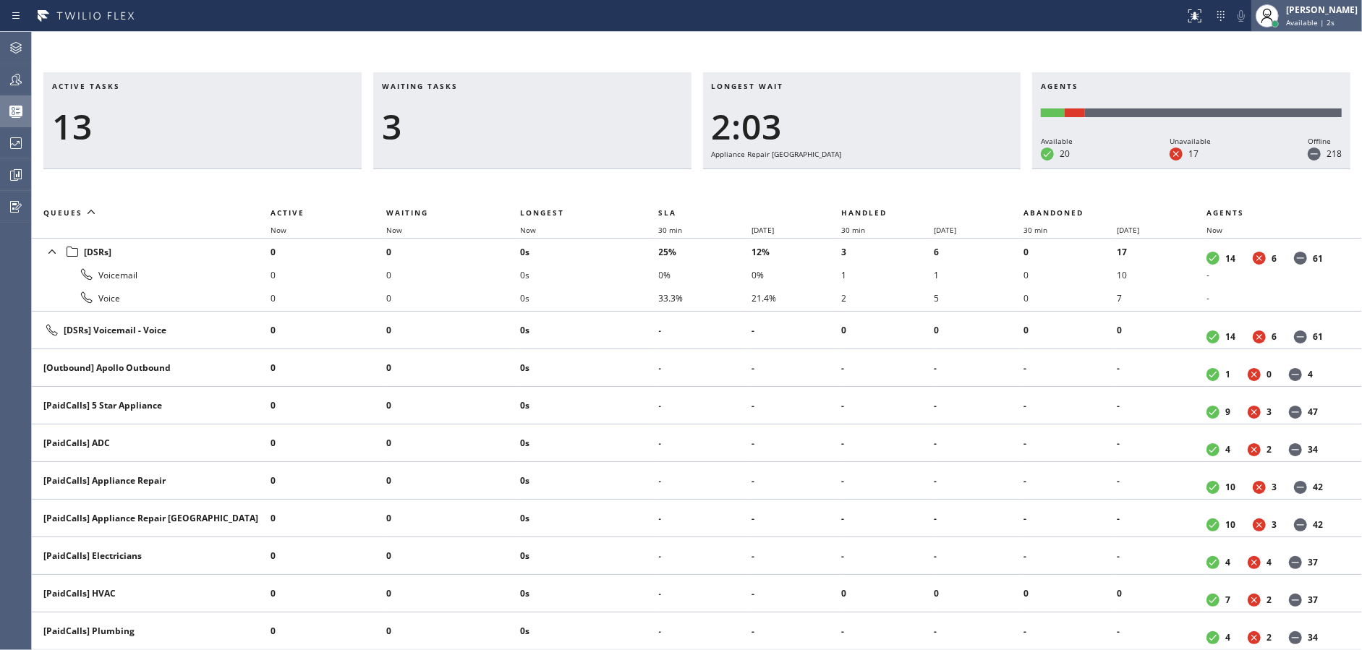
click at [1321, 25] on span "Available | 2s" at bounding box center [1310, 22] width 48 height 10
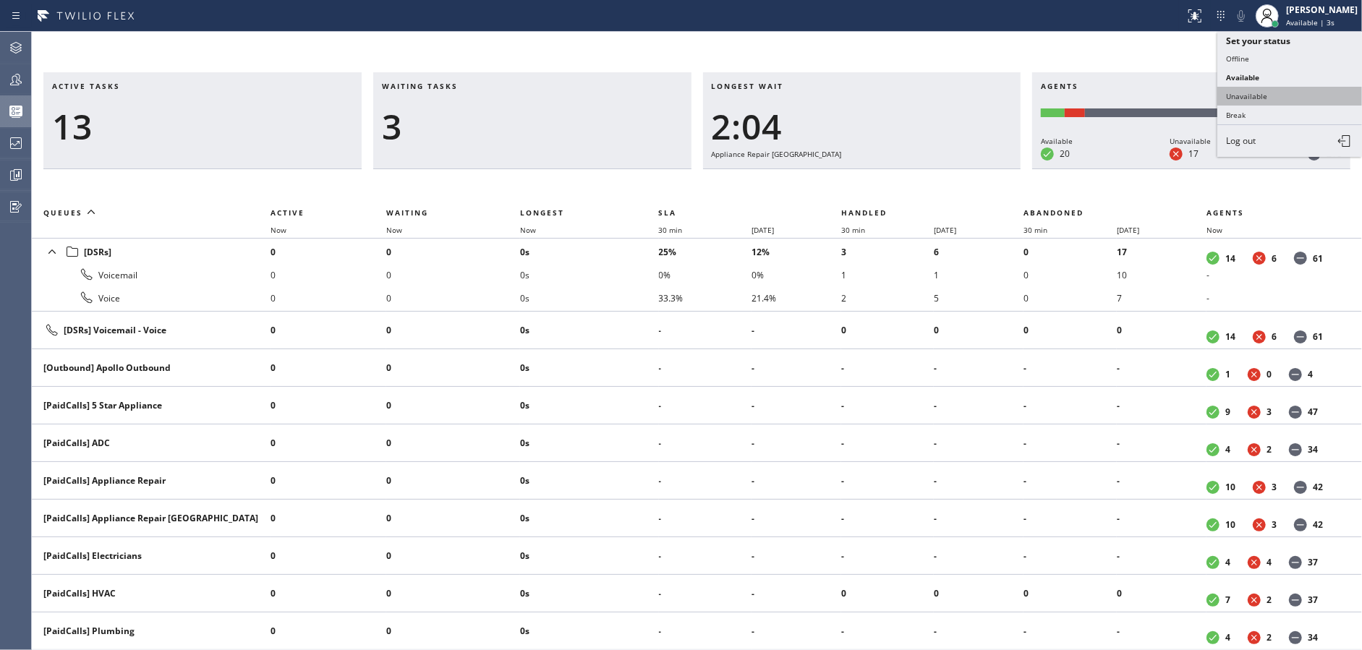
click at [1285, 98] on button "Unavailable" at bounding box center [1289, 96] width 145 height 19
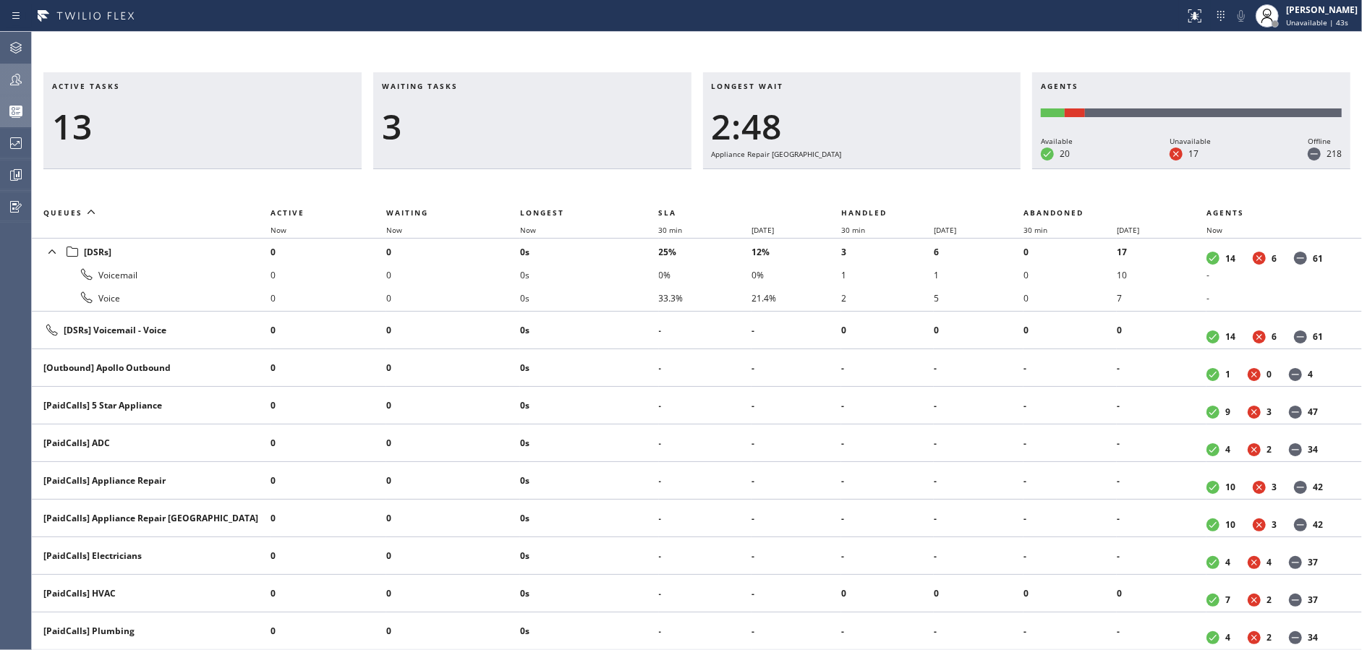
click at [17, 81] on icon at bounding box center [15, 79] width 17 height 17
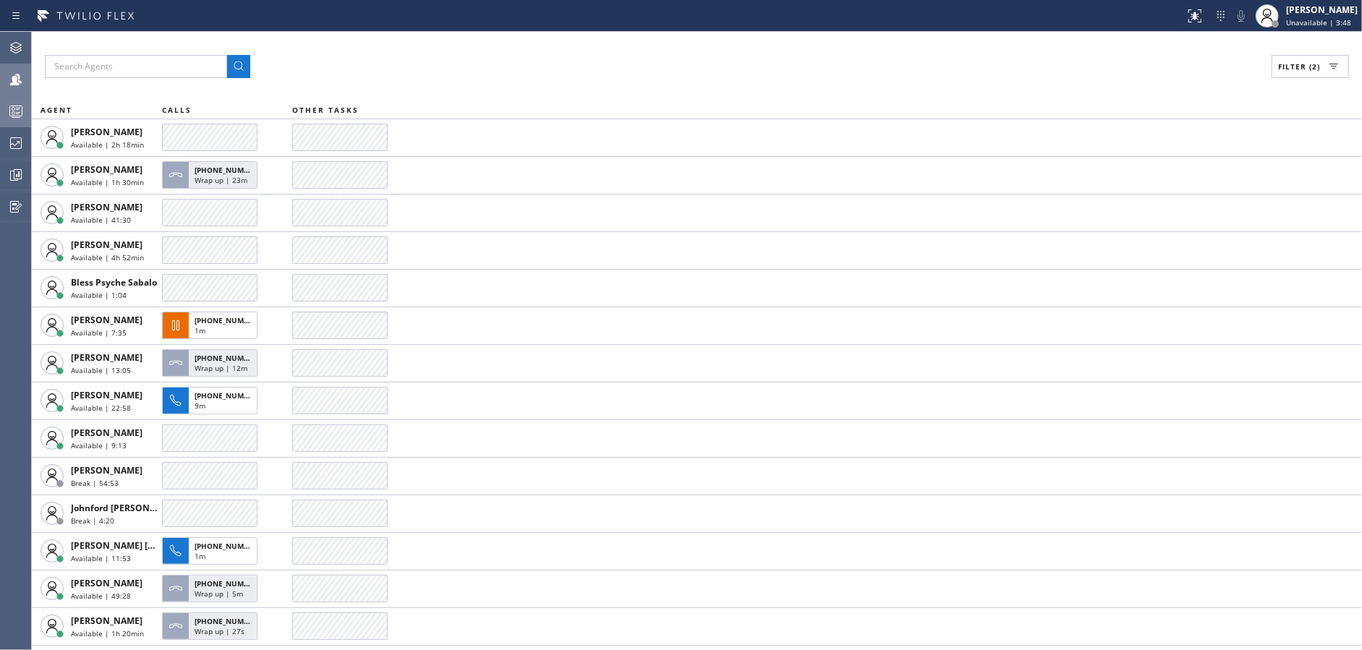
click at [12, 121] on div at bounding box center [16, 111] width 32 height 29
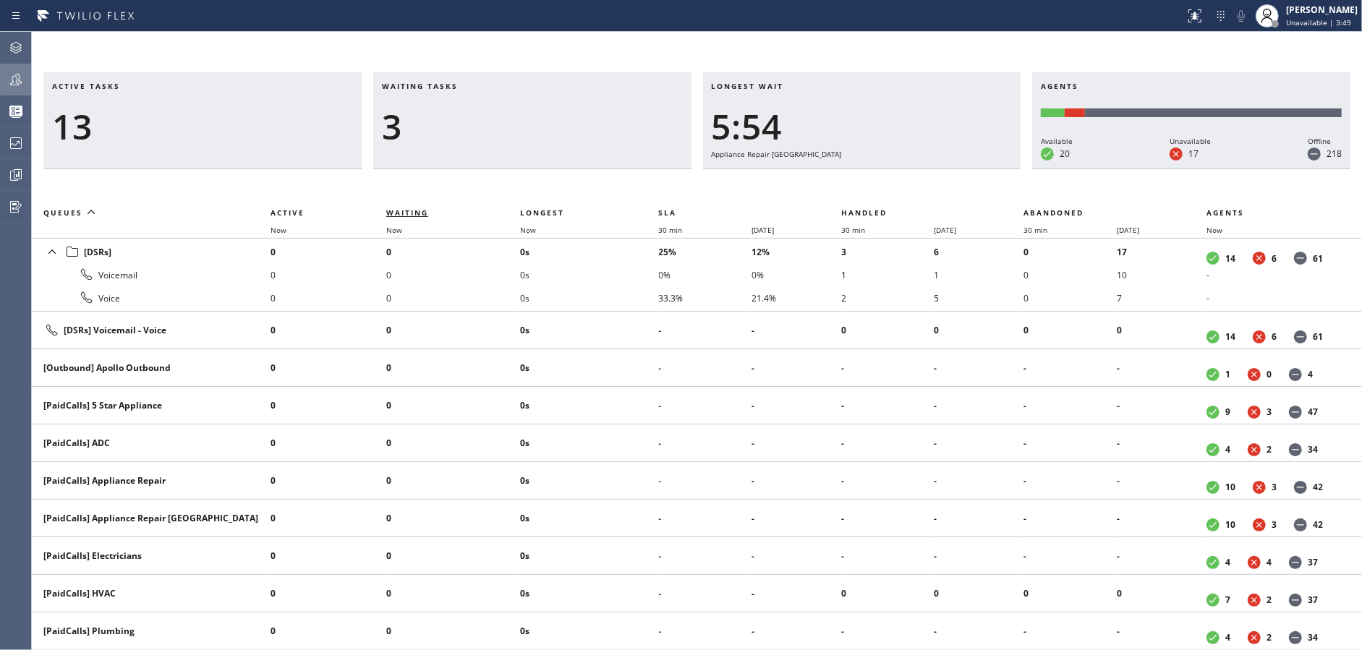
click at [390, 212] on span "Waiting" at bounding box center [407, 213] width 42 height 10
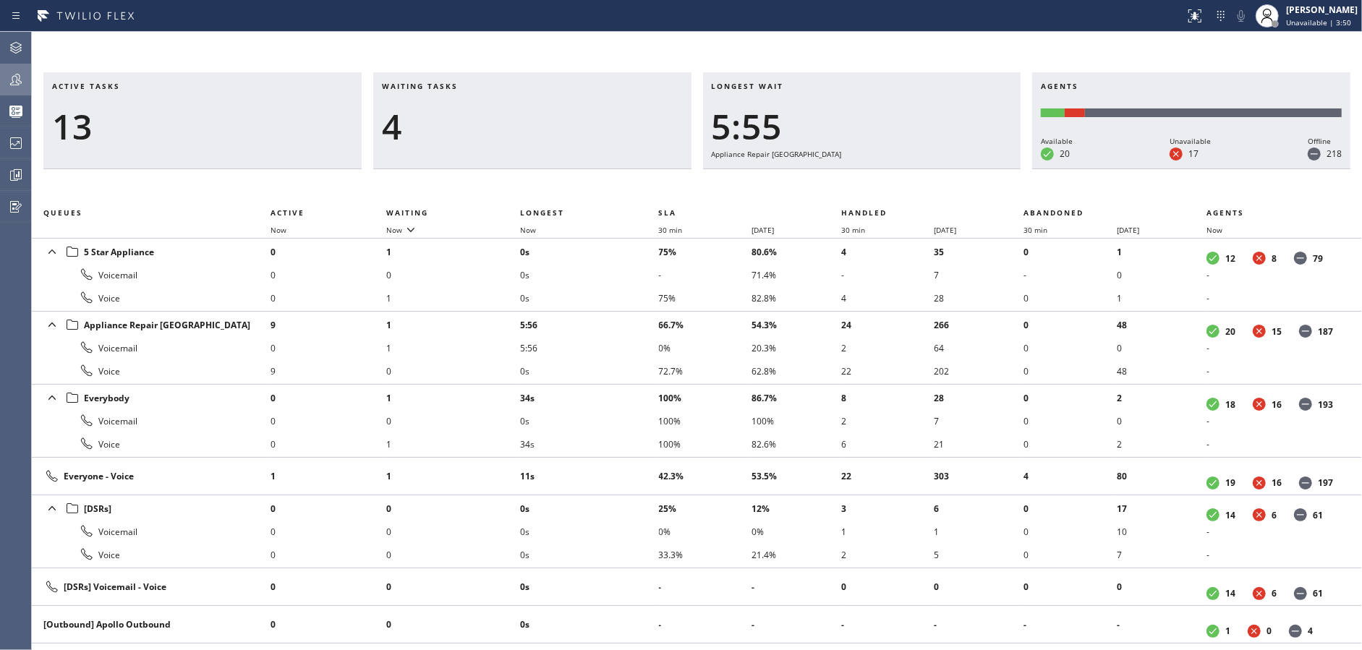
click at [20, 89] on div at bounding box center [16, 79] width 32 height 29
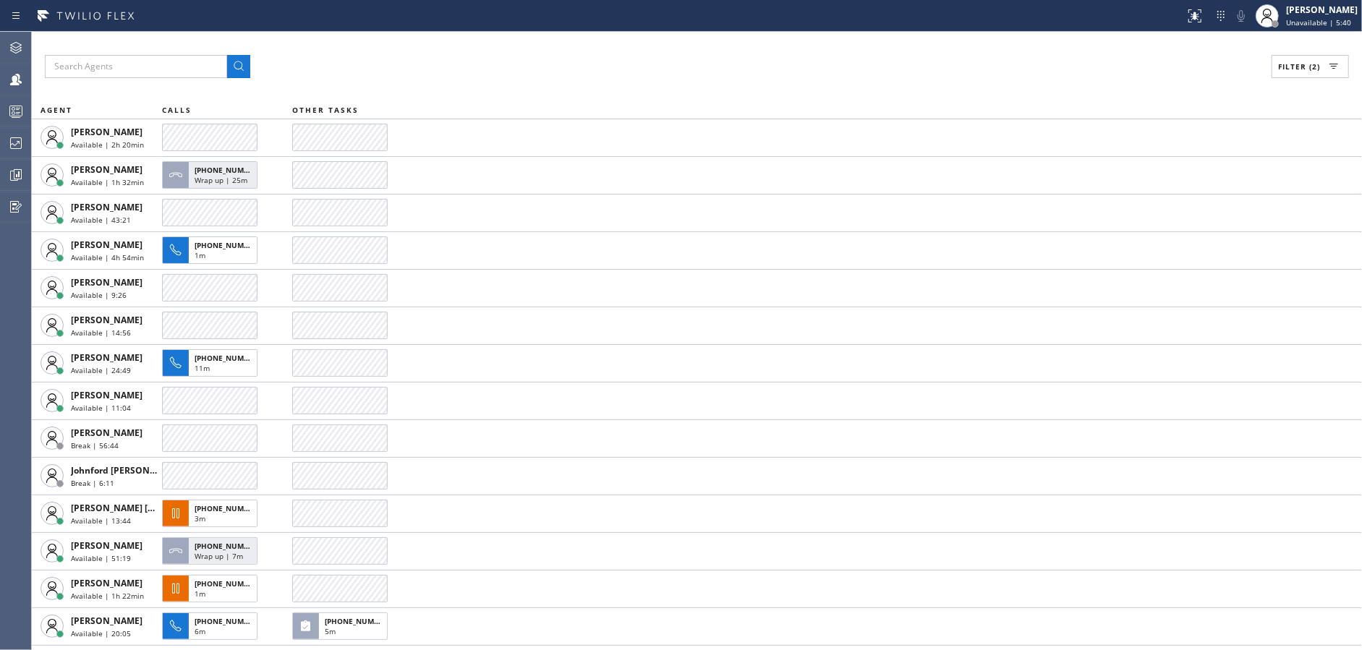
click at [16, 119] on icon at bounding box center [15, 111] width 17 height 17
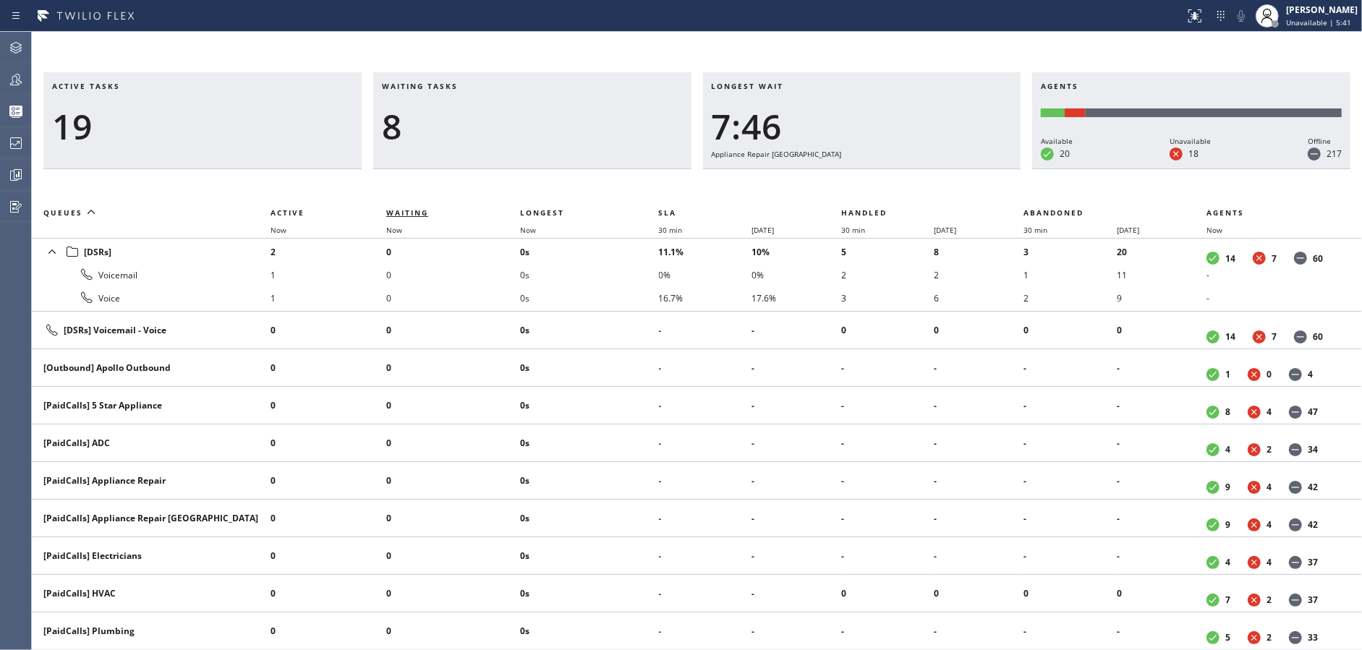
click at [398, 214] on span "Waiting" at bounding box center [407, 213] width 42 height 10
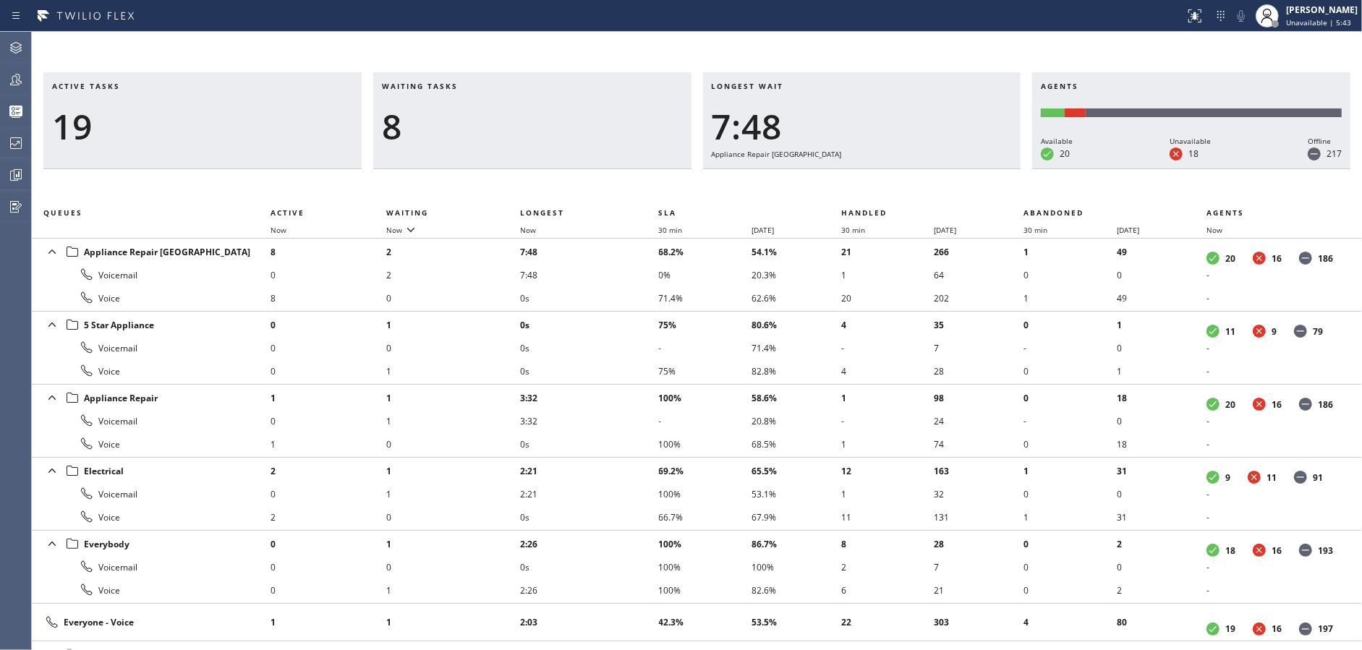
click at [0, 82] on div at bounding box center [16, 79] width 32 height 17
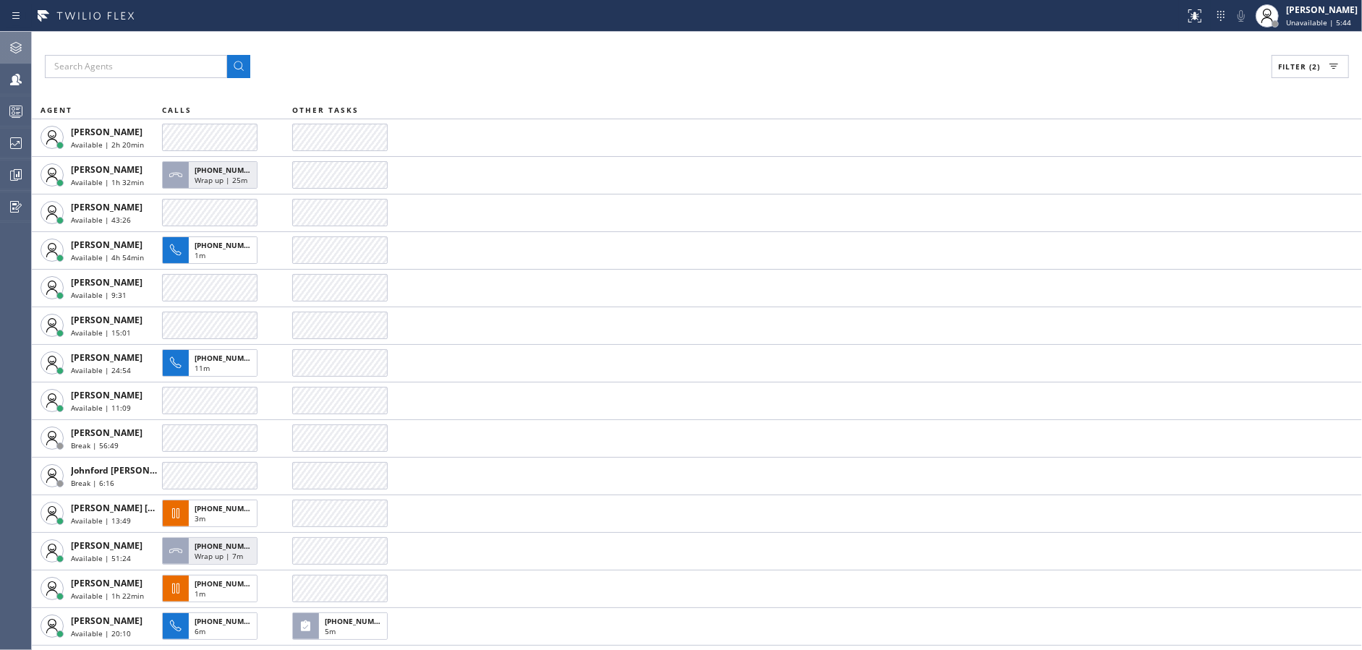
click at [8, 44] on icon at bounding box center [15, 47] width 17 height 17
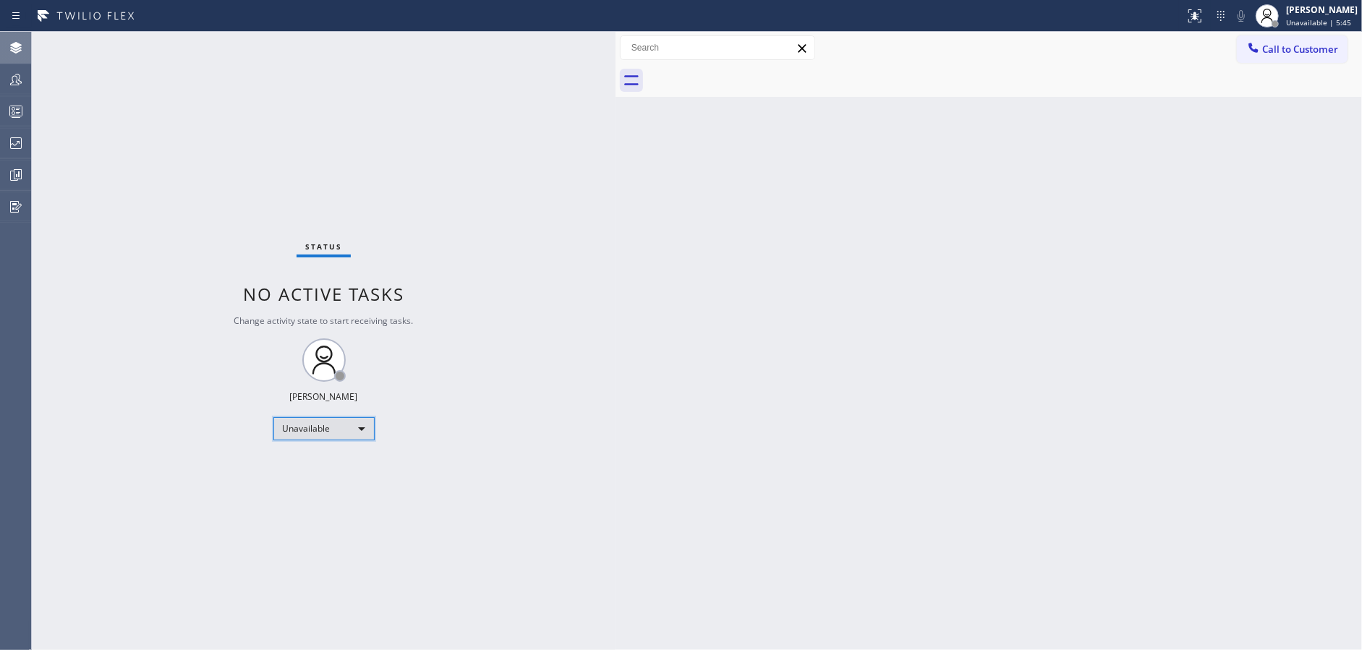
click at [325, 434] on div "Unavailable" at bounding box center [323, 428] width 101 height 23
click at [325, 460] on li "Available" at bounding box center [322, 466] width 98 height 17
click at [22, 119] on icon at bounding box center [15, 111] width 17 height 17
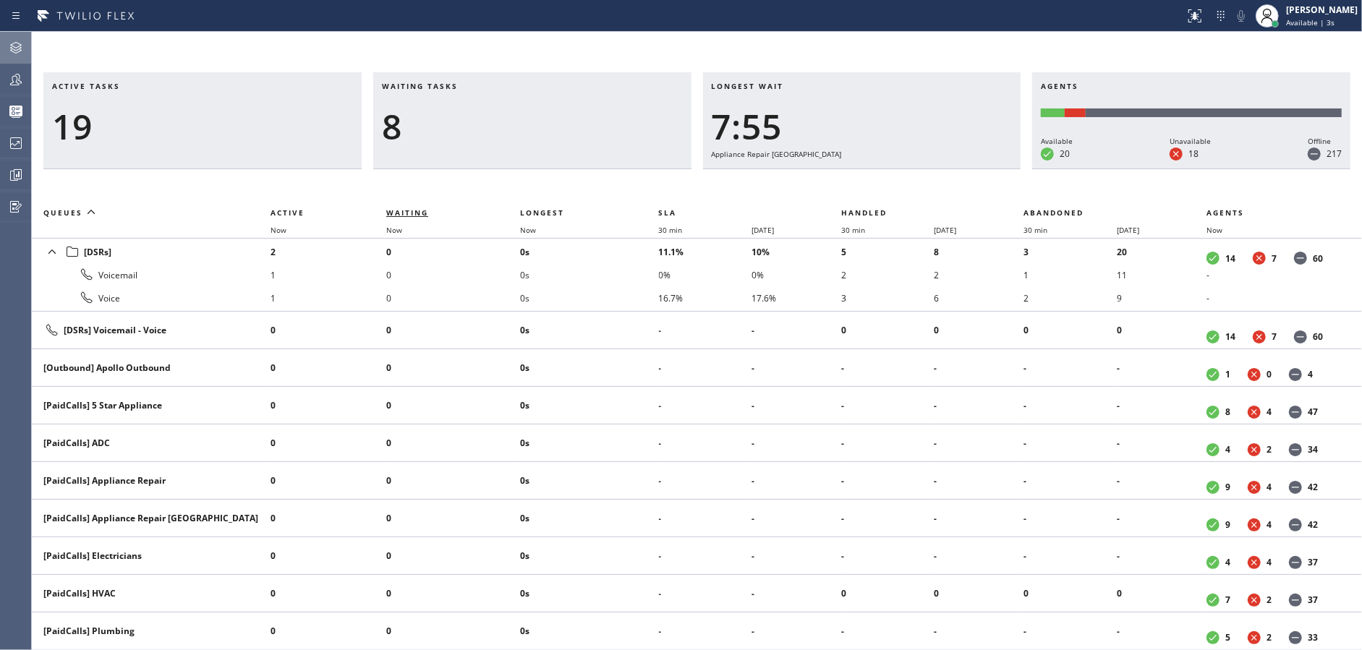
click at [406, 215] on span "Waiting" at bounding box center [407, 213] width 42 height 10
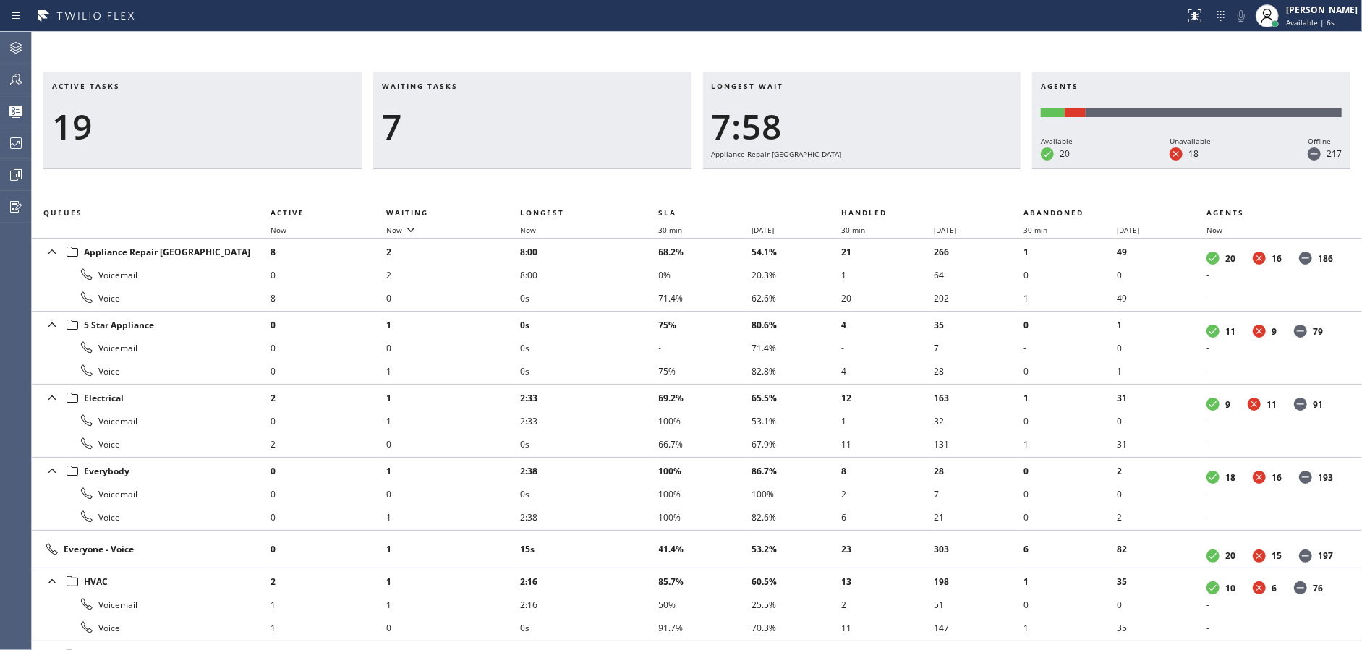
click at [20, 47] on icon at bounding box center [16, 48] width 12 height 12
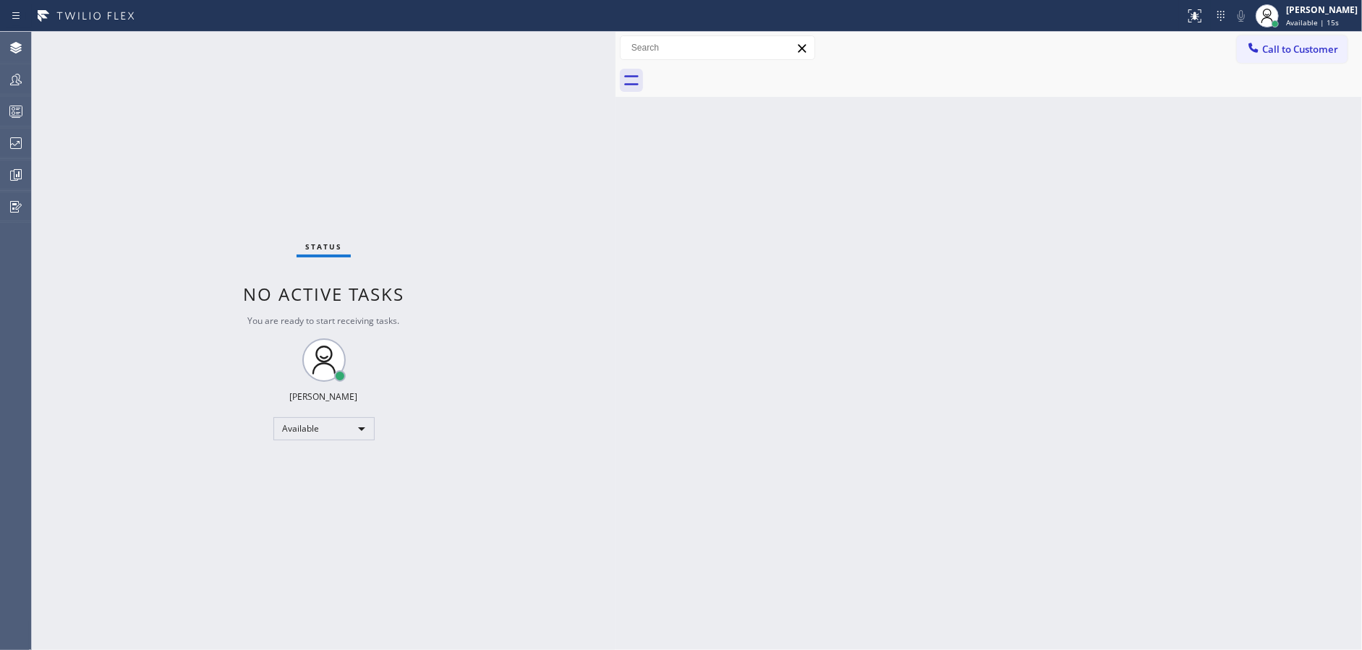
click at [16, 107] on icon at bounding box center [15, 111] width 17 height 17
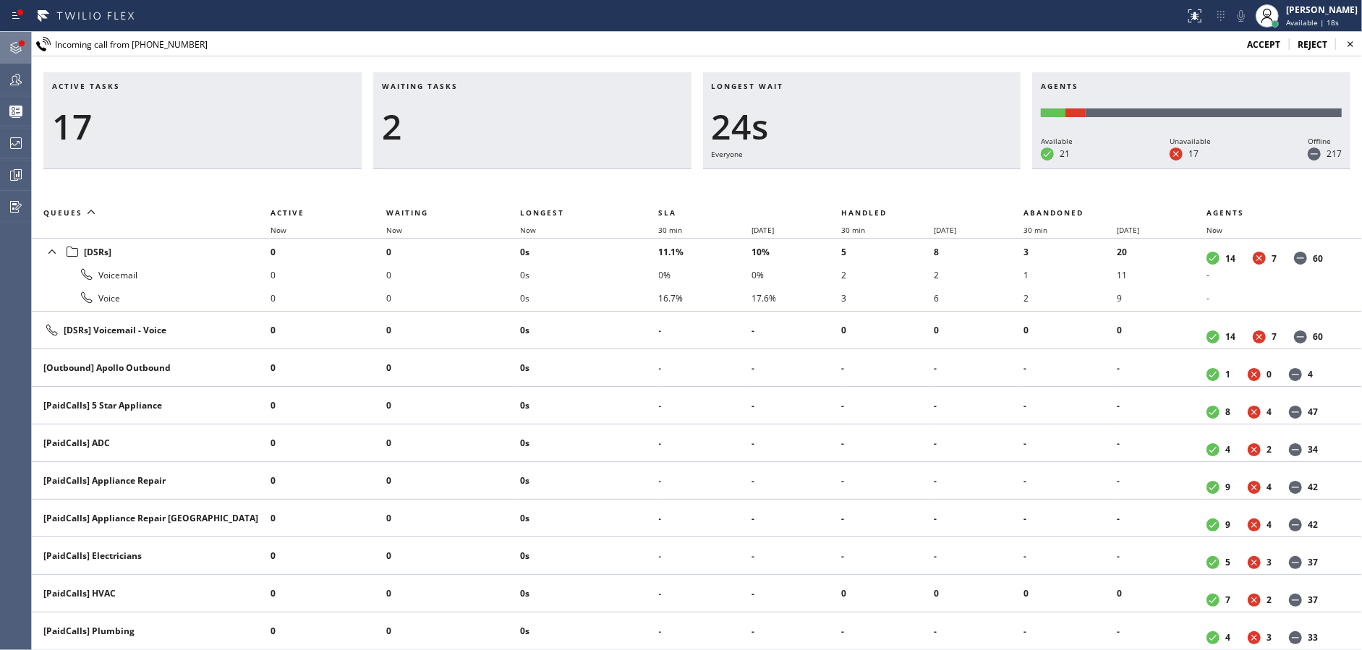
click at [3, 48] on div at bounding box center [16, 47] width 32 height 17
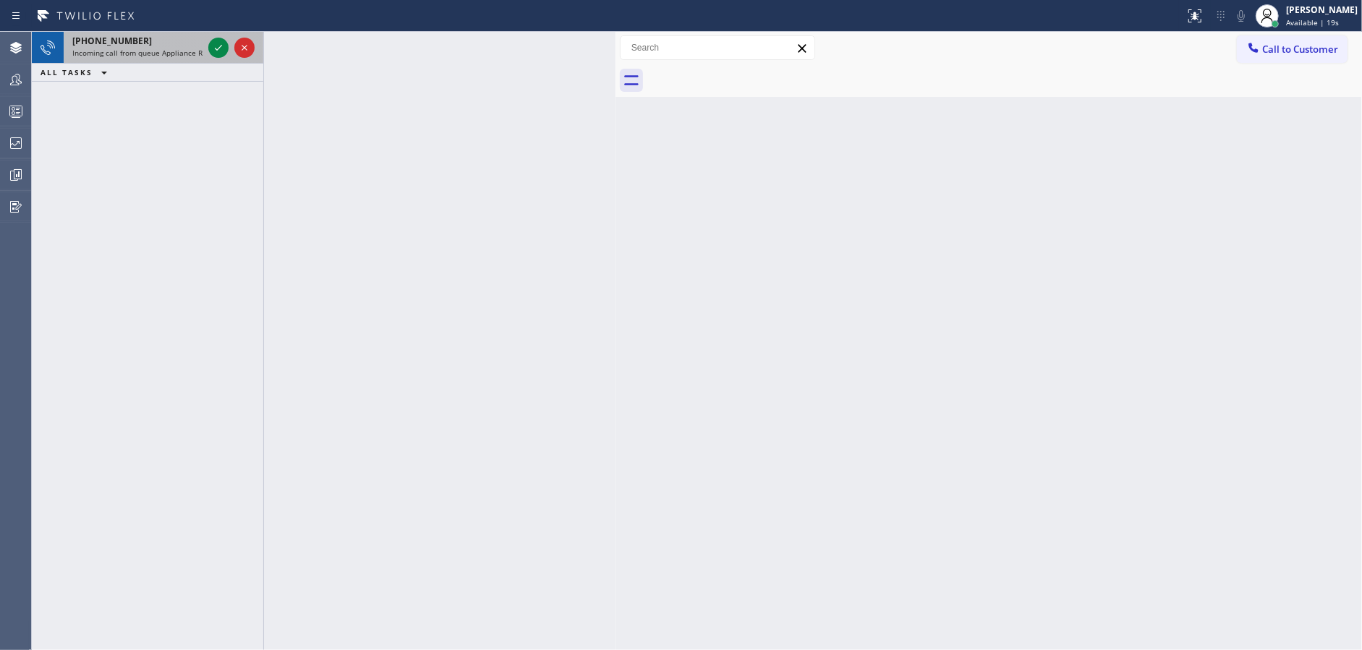
click at [174, 50] on span "Incoming call from queue Appliance Repair High End" at bounding box center [182, 53] width 220 height 10
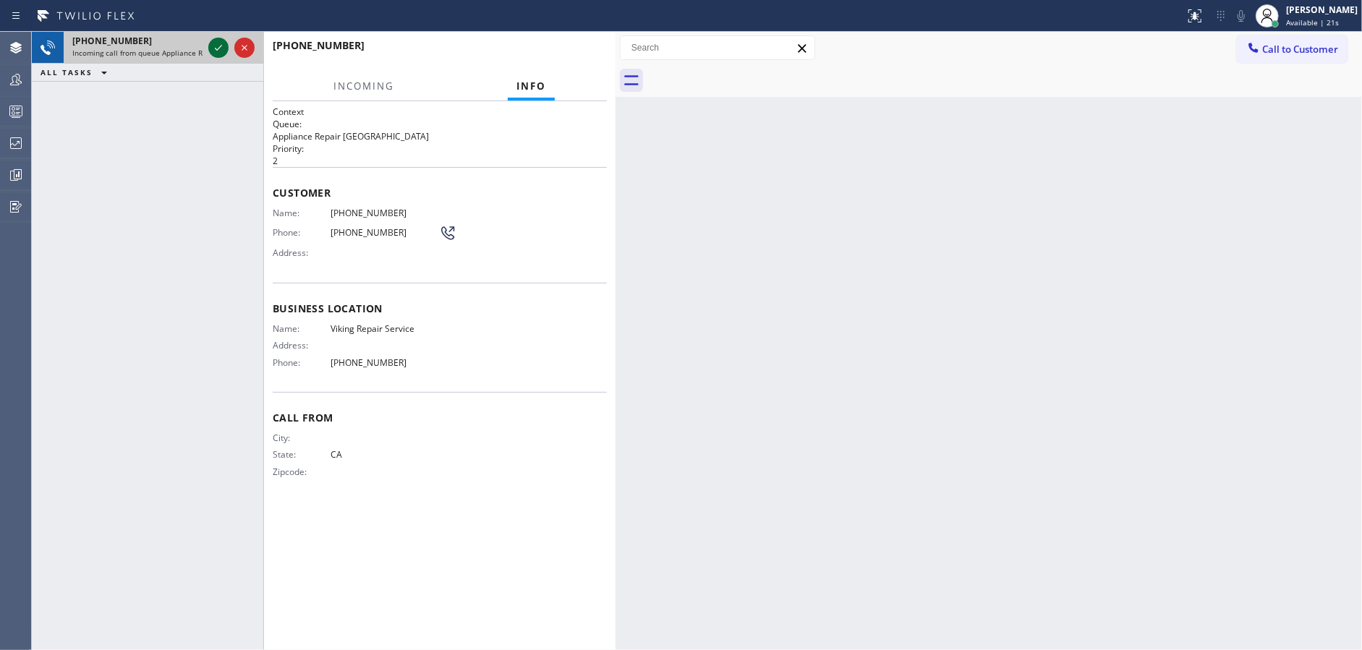
click at [215, 49] on icon at bounding box center [218, 47] width 17 height 17
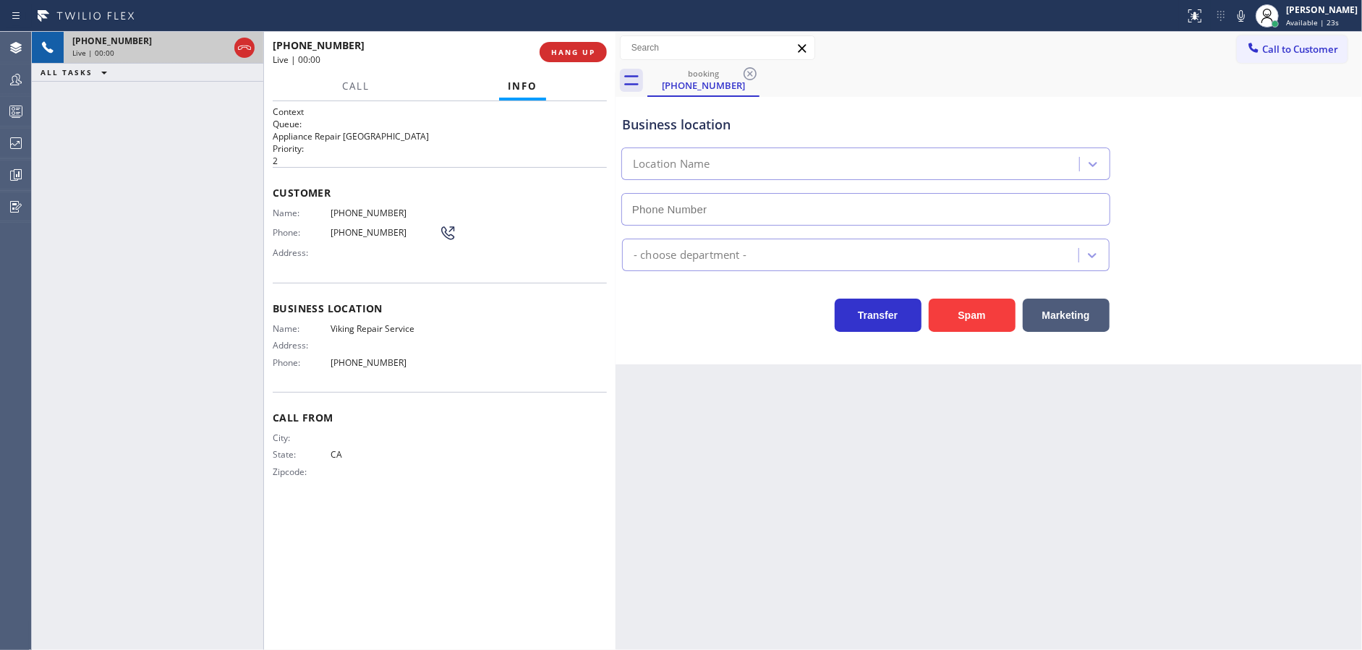
type input "(949) 239-1524"
click at [1314, 27] on div "Jenilyn Indoy Available | 23s" at bounding box center [1306, 16] width 111 height 32
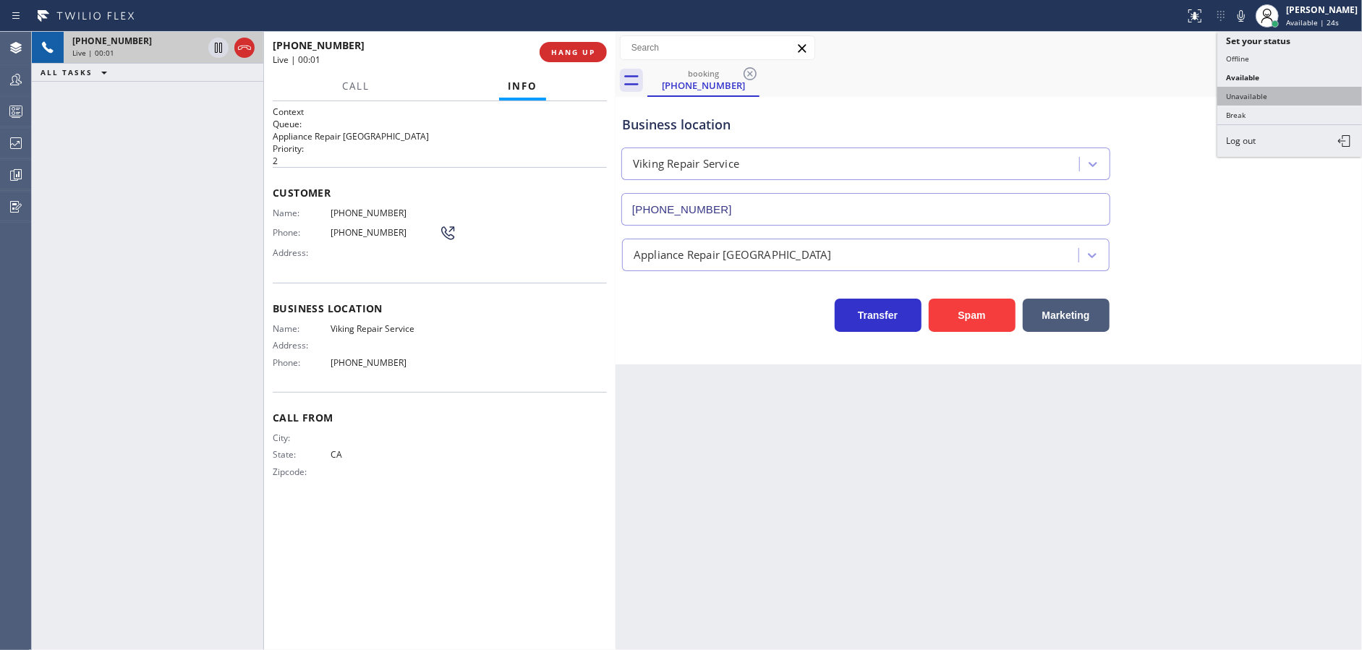
click at [1283, 99] on button "Unavailable" at bounding box center [1289, 96] width 145 height 19
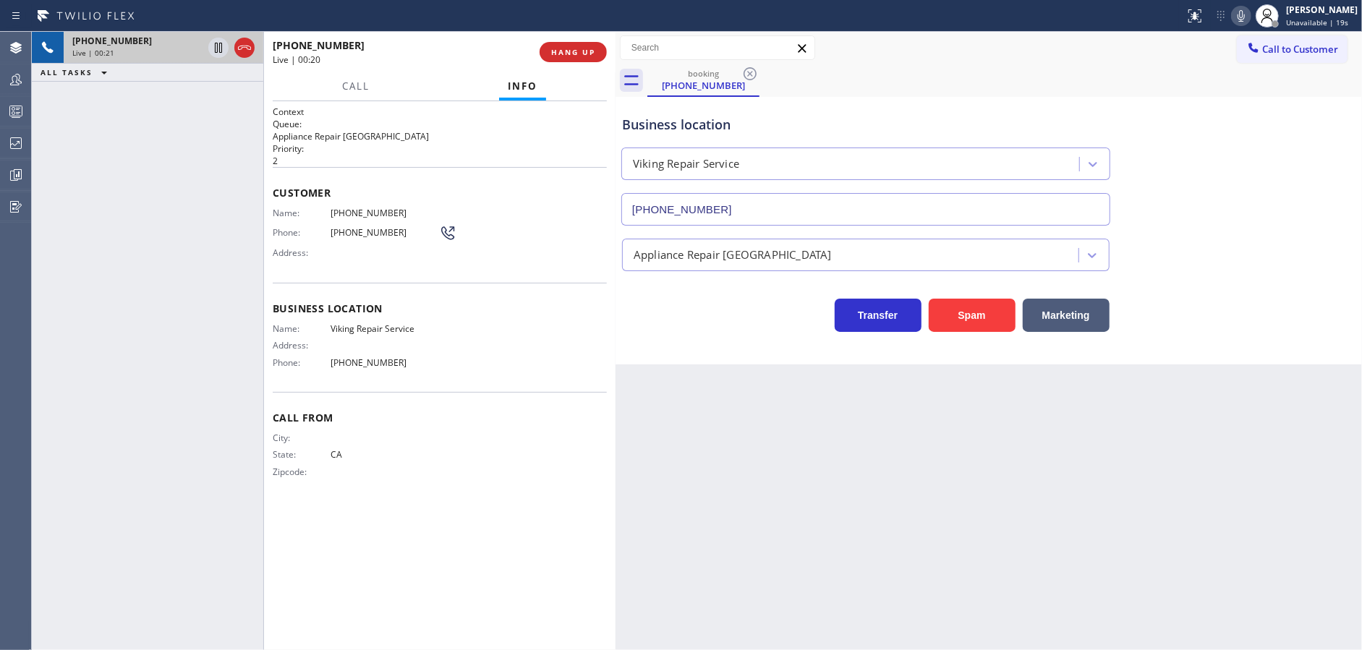
click at [1249, 19] on icon at bounding box center [1240, 15] width 17 height 17
click at [1244, 19] on icon at bounding box center [1240, 16] width 7 height 12
click at [217, 44] on icon at bounding box center [218, 48] width 7 height 10
click at [1247, 15] on icon at bounding box center [1240, 15] width 17 height 17
drag, startPoint x: 324, startPoint y: 47, endPoint x: 282, endPoint y: 46, distance: 41.9
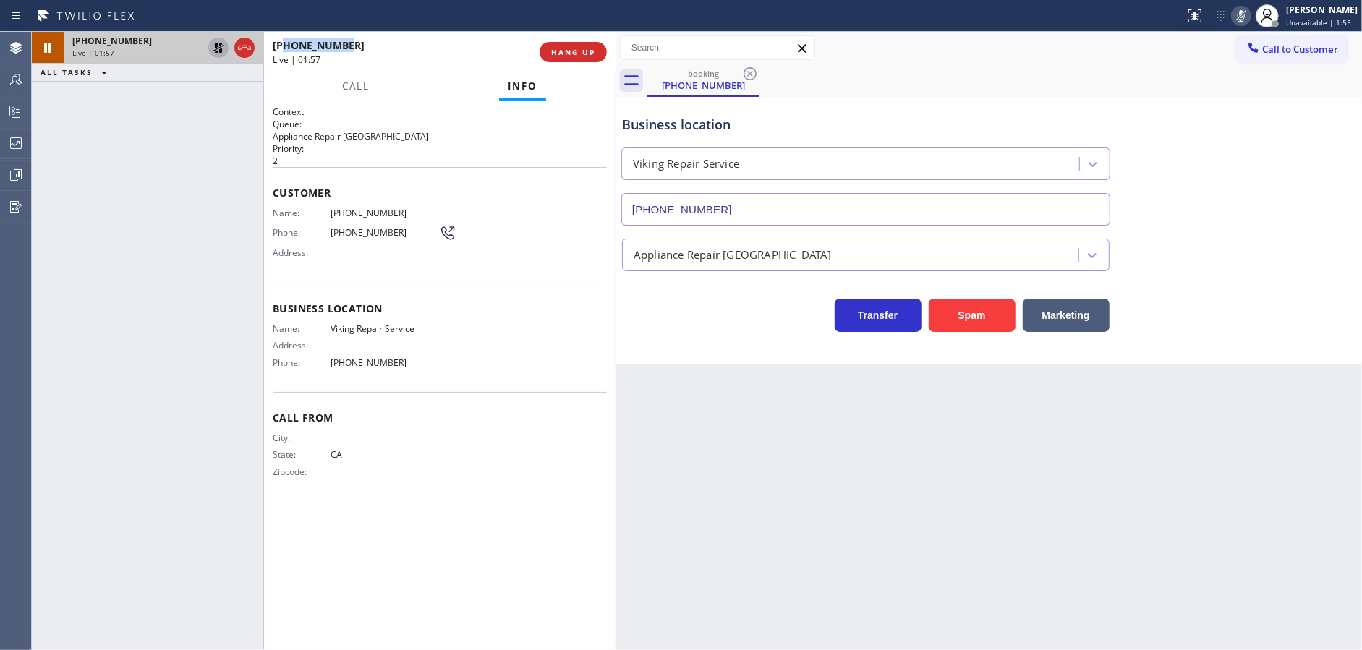
click at [282, 46] on div "+19496565050" at bounding box center [401, 45] width 257 height 14
copy span "9496565050"
click at [210, 48] on icon at bounding box center [218, 47] width 17 height 17
click at [1249, 18] on icon at bounding box center [1240, 15] width 17 height 17
click at [1246, 20] on icon at bounding box center [1240, 15] width 17 height 17
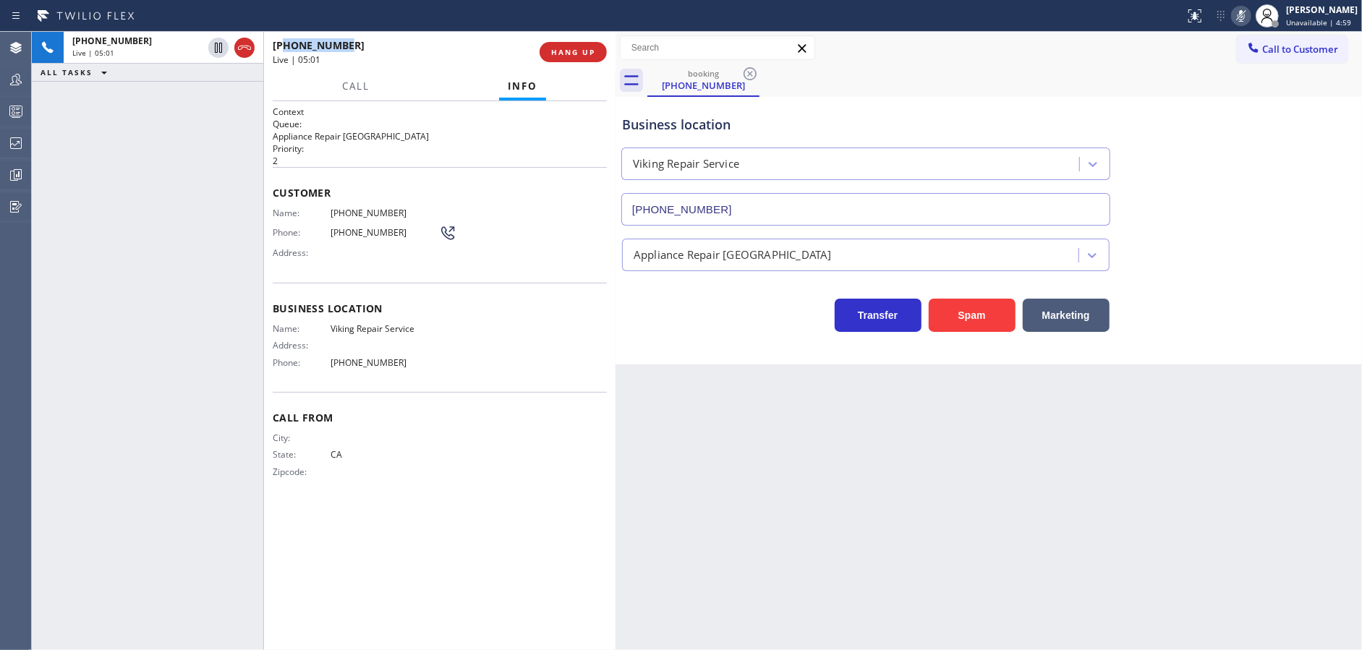
click at [1246, 17] on rect at bounding box center [1241, 14] width 10 height 10
click at [425, 58] on div "Live | 05:12" at bounding box center [401, 60] width 257 height 12
click at [1244, 18] on icon at bounding box center [1240, 15] width 17 height 17
click at [1244, 12] on icon at bounding box center [1240, 16] width 7 height 12
click at [439, 475] on div "City: State: CA Zipcode:" at bounding box center [440, 457] width 334 height 51
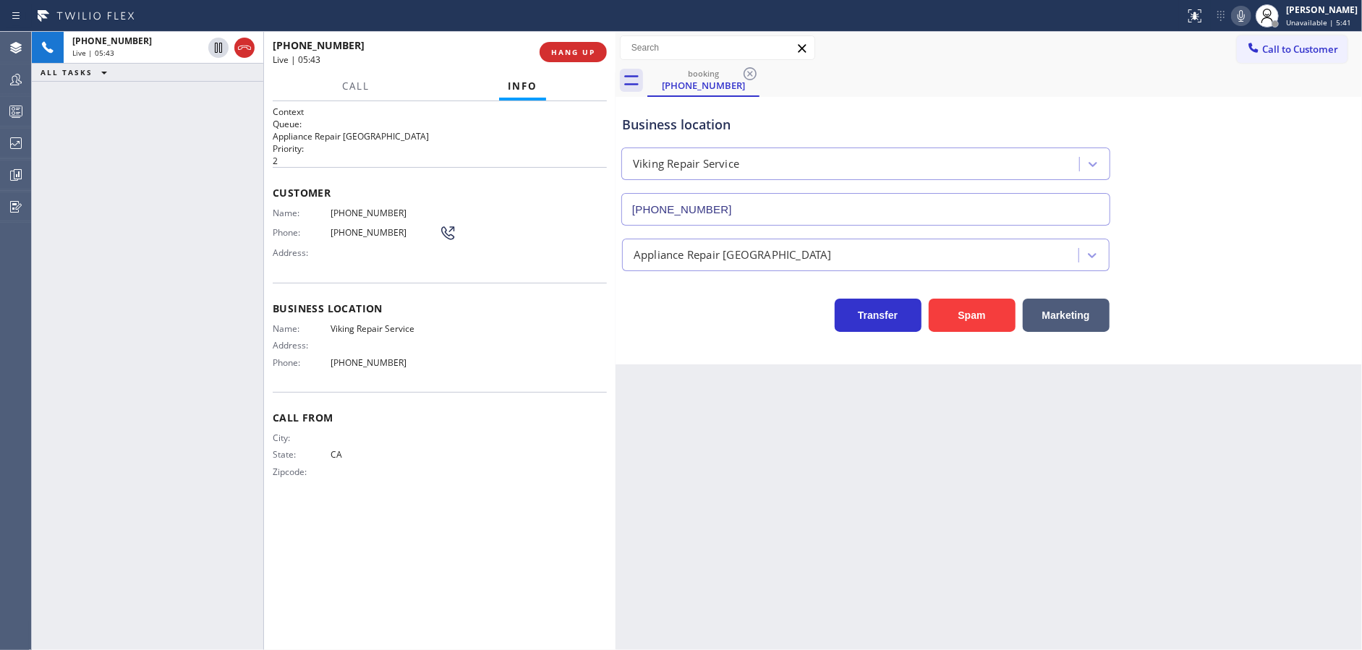
click at [425, 539] on div "Context Queue: Appliance Repair High End Priority: 2 Customer Name: (949) 656-5…" at bounding box center [440, 376] width 334 height 540
click at [1249, 14] on icon at bounding box center [1240, 15] width 17 height 17
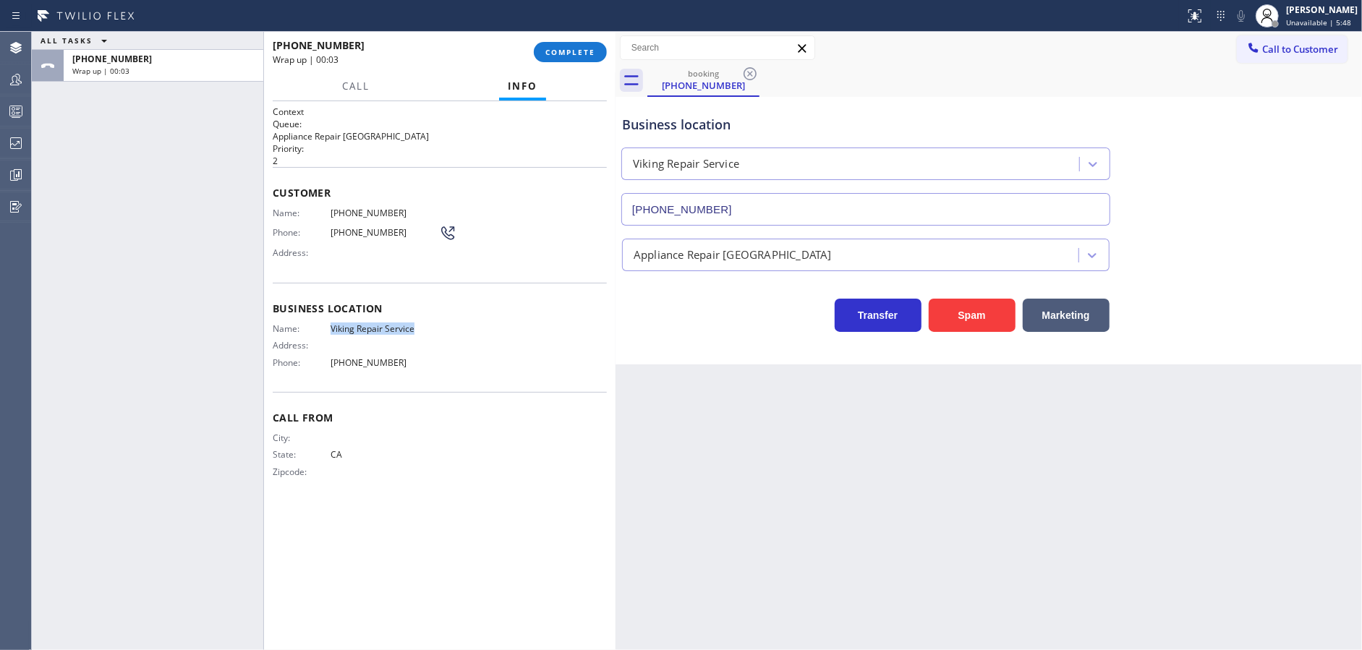
drag, startPoint x: 437, startPoint y: 330, endPoint x: 328, endPoint y: 333, distance: 108.5
click at [328, 333] on div "Name: Viking Repair Service Address: Phone: (949) 239-1524" at bounding box center [356, 348] width 166 height 51
copy div "Viking Repair Service"
drag, startPoint x: 409, startPoint y: 364, endPoint x: 324, endPoint y: 364, distance: 85.3
click at [324, 364] on div "Phone: (949) 239-1524" at bounding box center [356, 362] width 166 height 11
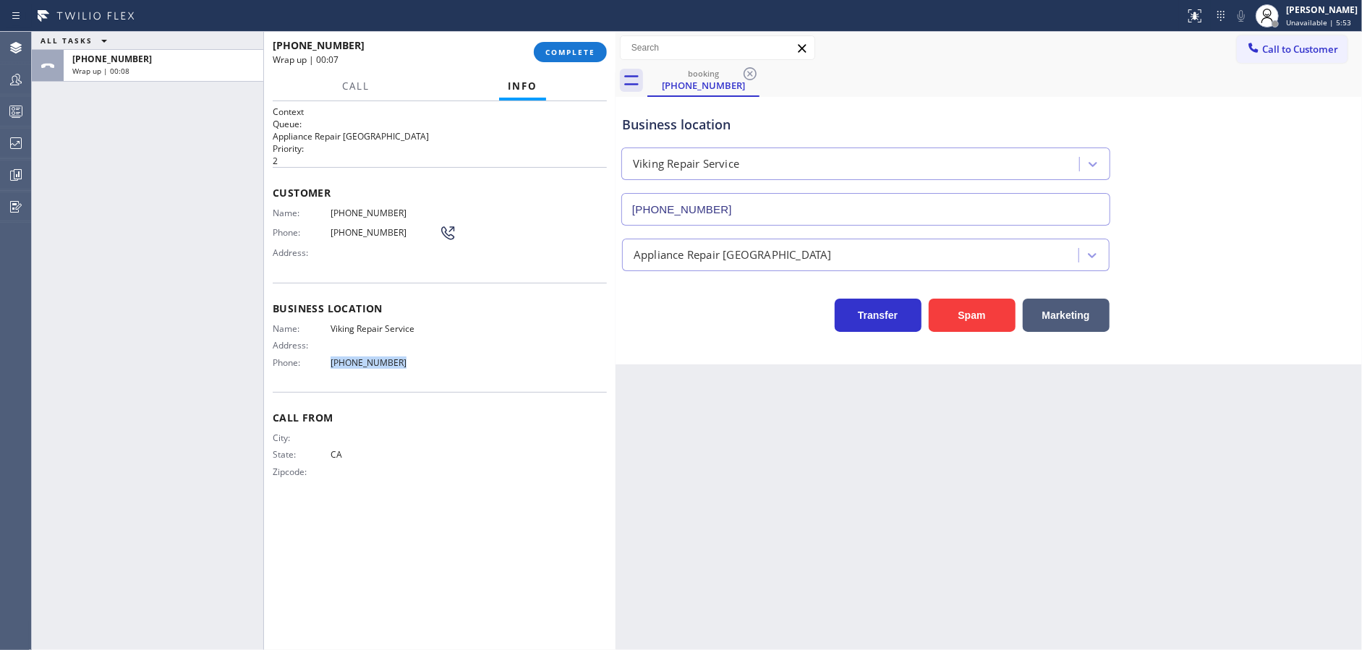
copy div "(949) 239-1524"
click at [417, 400] on div "Call From City: State: CA Zipcode:" at bounding box center [440, 446] width 334 height 109
click at [576, 48] on span "COMPLETE" at bounding box center [570, 52] width 50 height 10
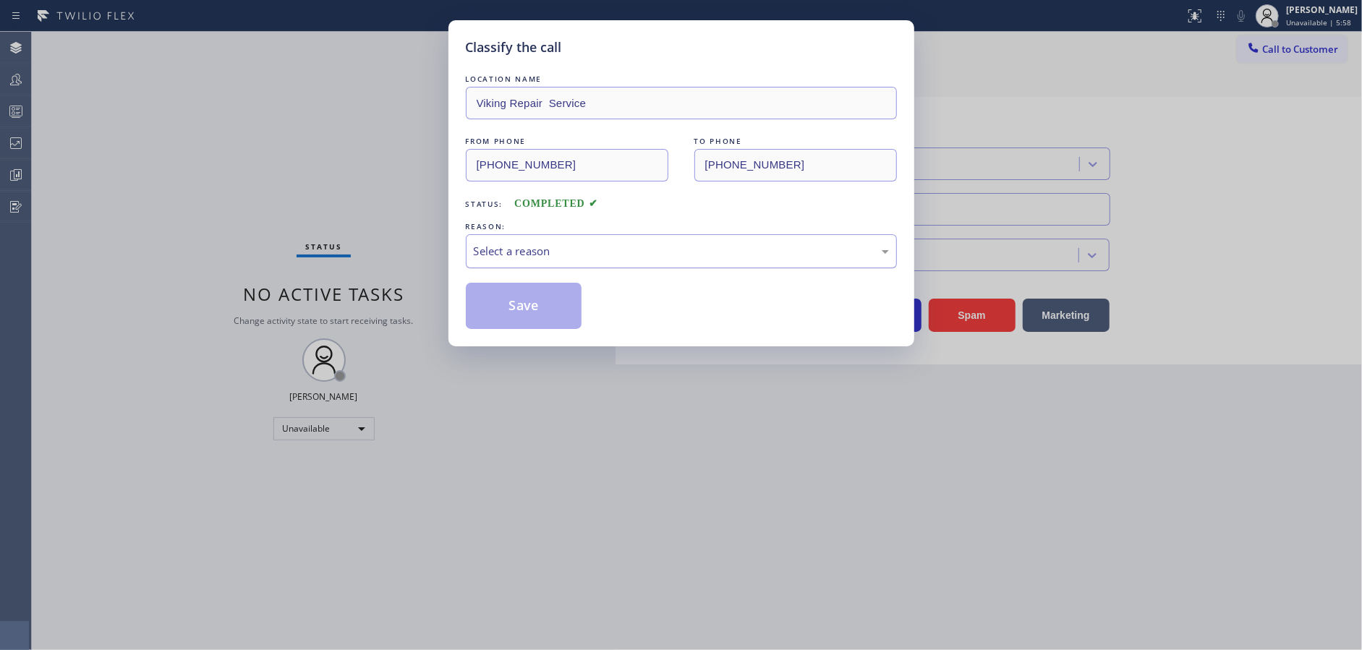
click at [539, 247] on div "Select a reason" at bounding box center [681, 251] width 415 height 17
click at [539, 302] on button "Save" at bounding box center [524, 306] width 116 height 46
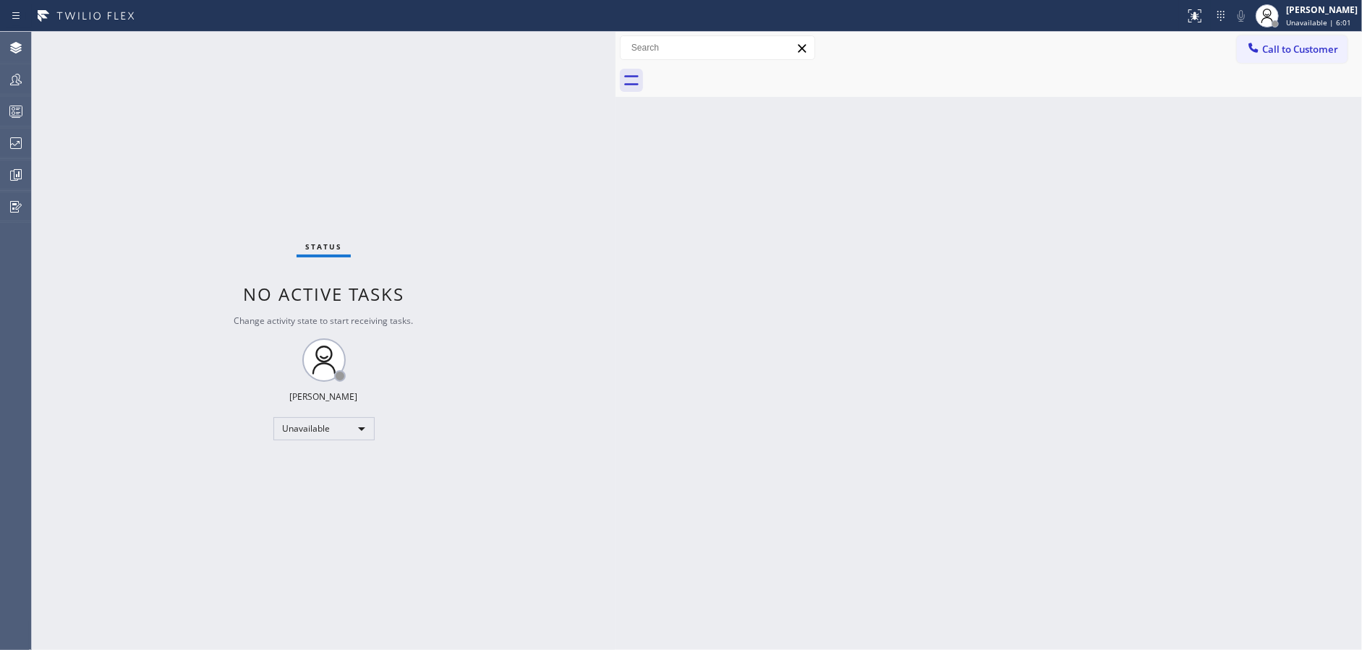
click at [9, 109] on icon at bounding box center [15, 111] width 17 height 17
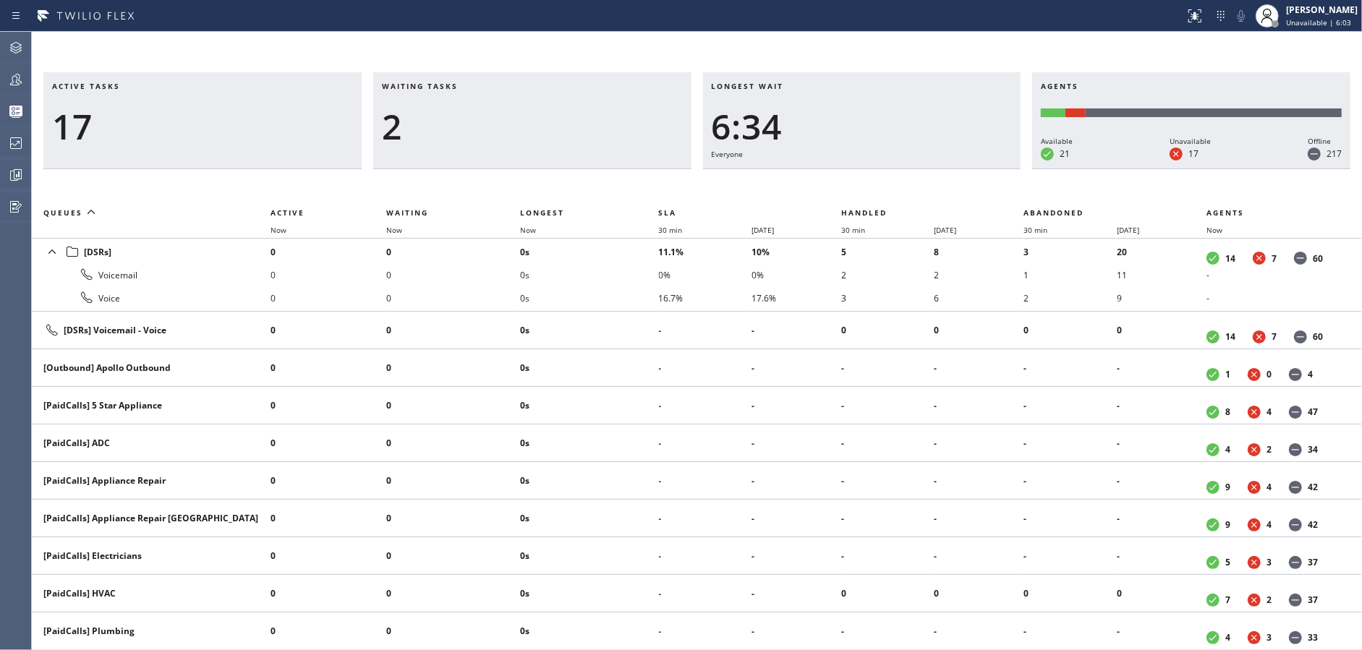
click at [420, 205] on th "Waiting" at bounding box center [453, 212] width 134 height 17
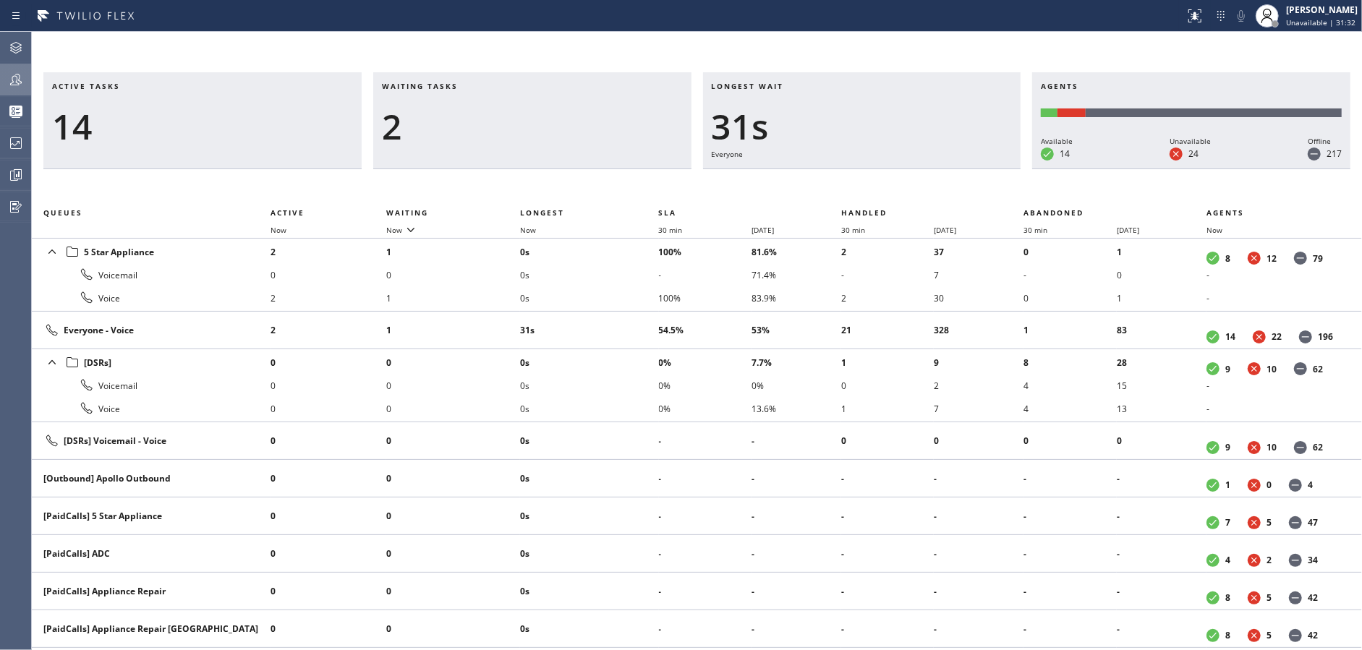
click at [1, 81] on div at bounding box center [16, 79] width 32 height 17
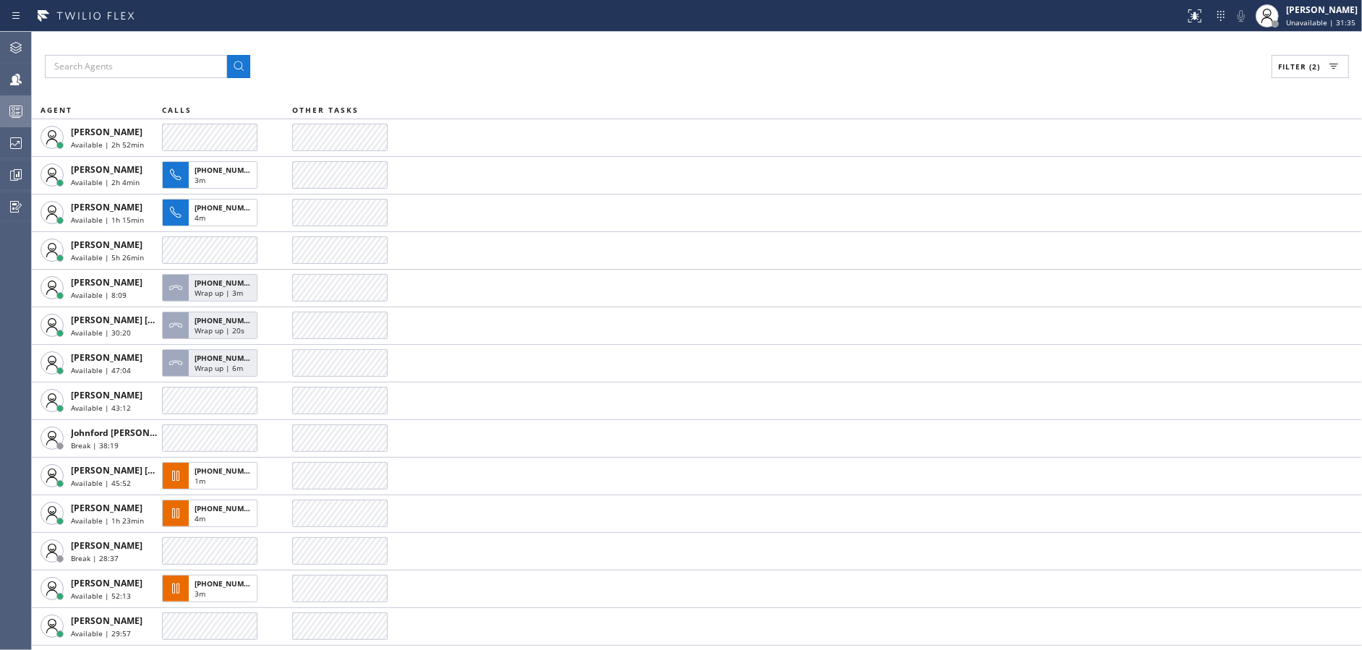
click at [0, 99] on div at bounding box center [16, 111] width 32 height 29
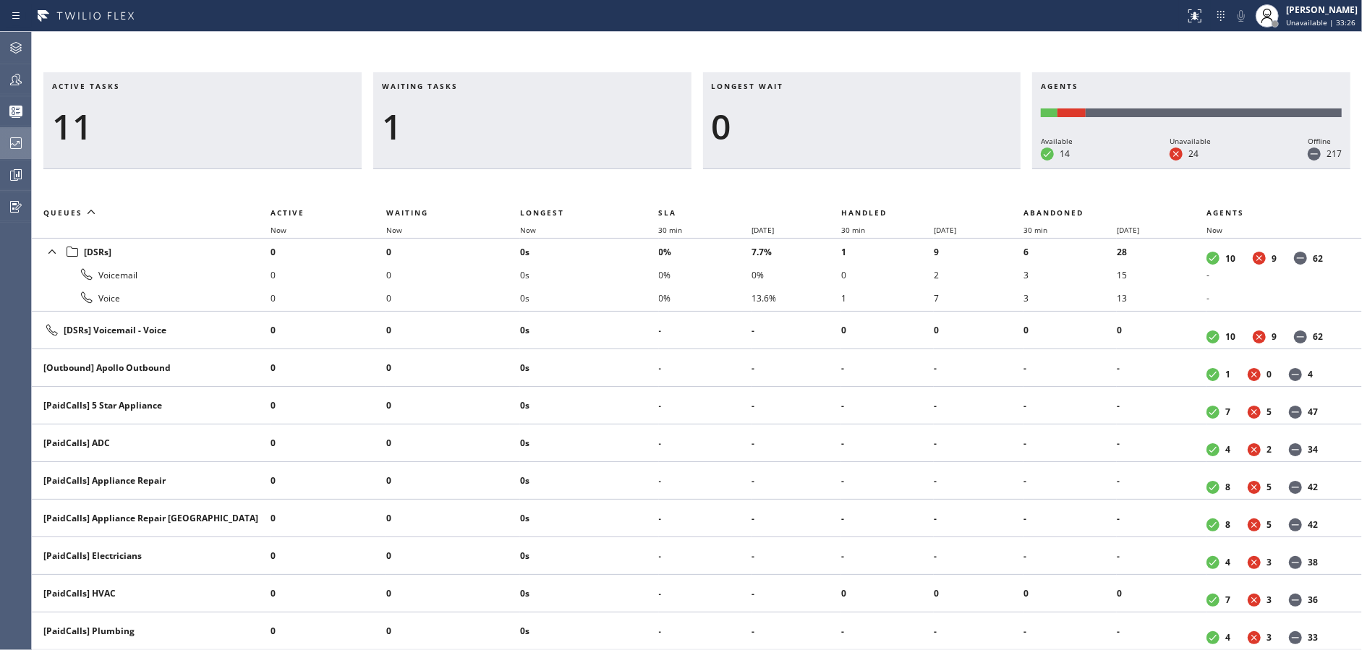
click at [20, 151] on icon at bounding box center [15, 142] width 17 height 17
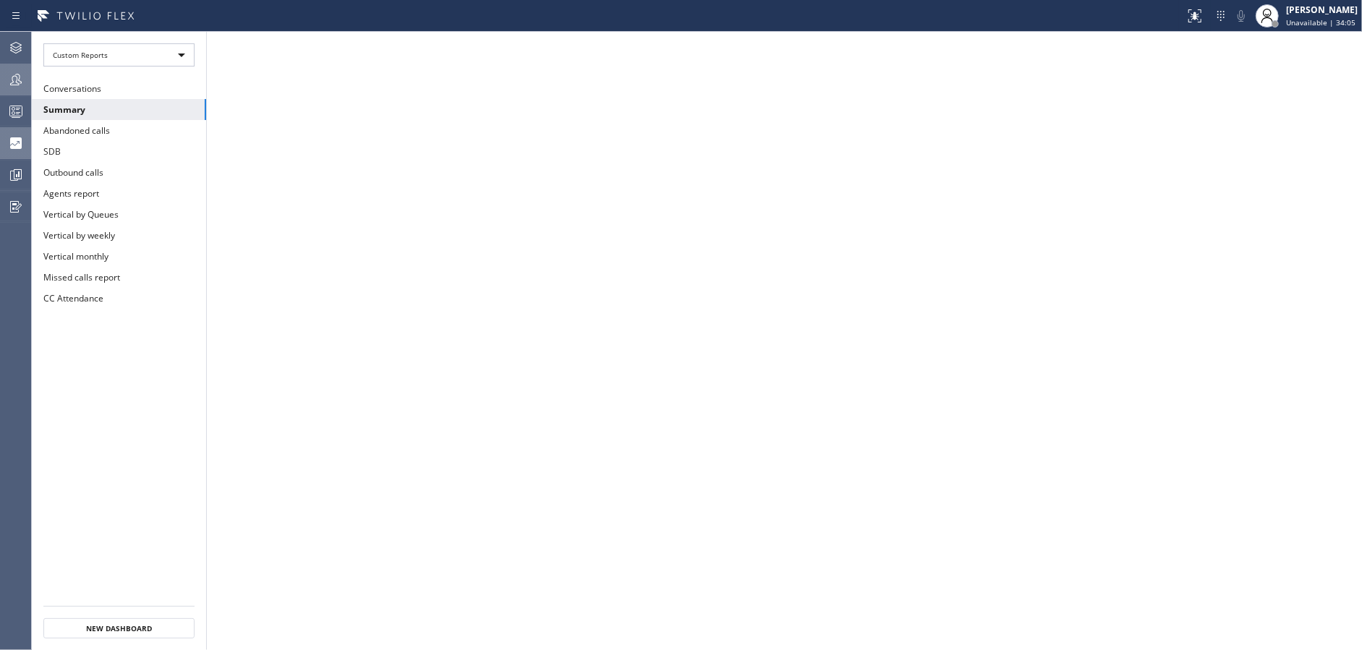
click at [0, 69] on div at bounding box center [16, 79] width 32 height 29
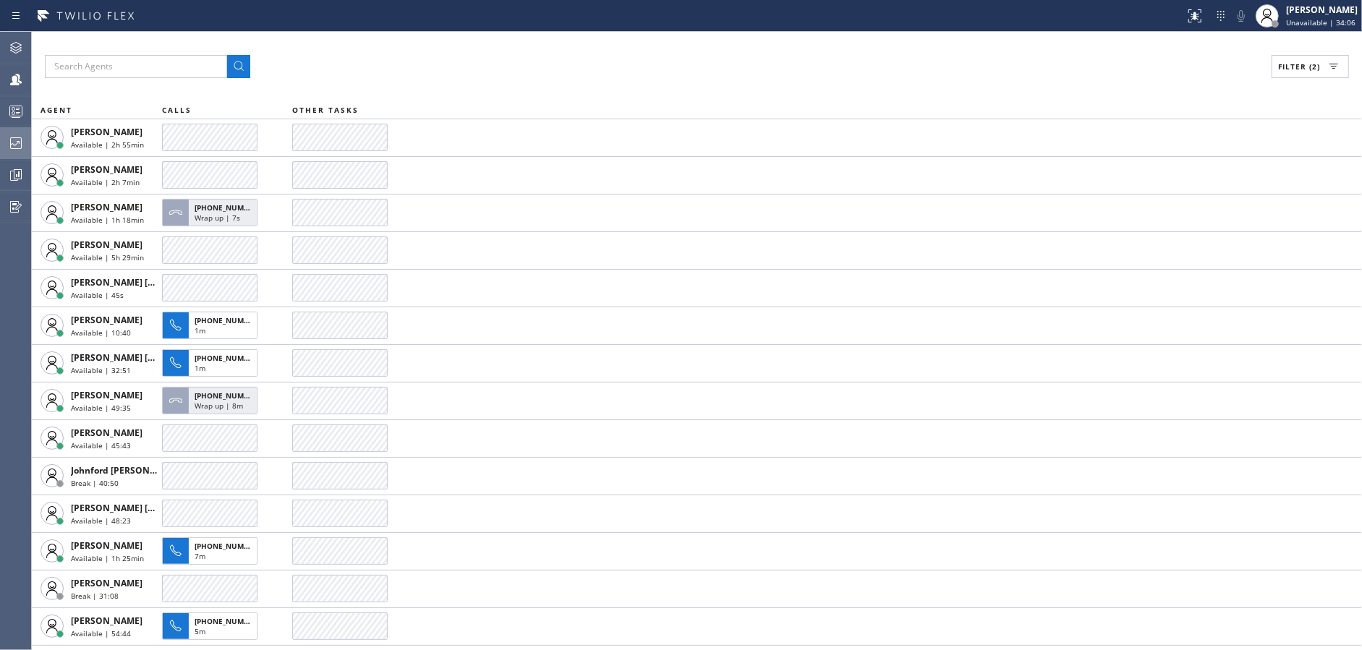
click at [19, 107] on icon at bounding box center [15, 111] width 17 height 17
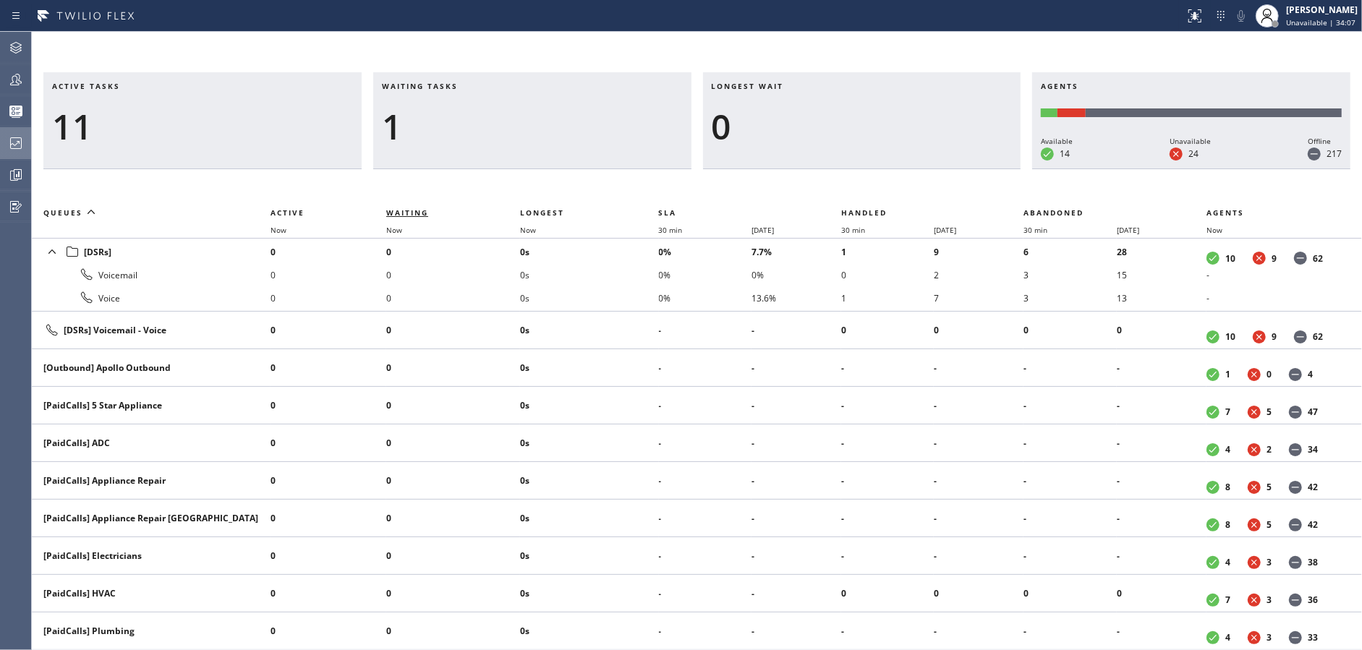
click at [423, 217] on span "Waiting" at bounding box center [407, 213] width 42 height 10
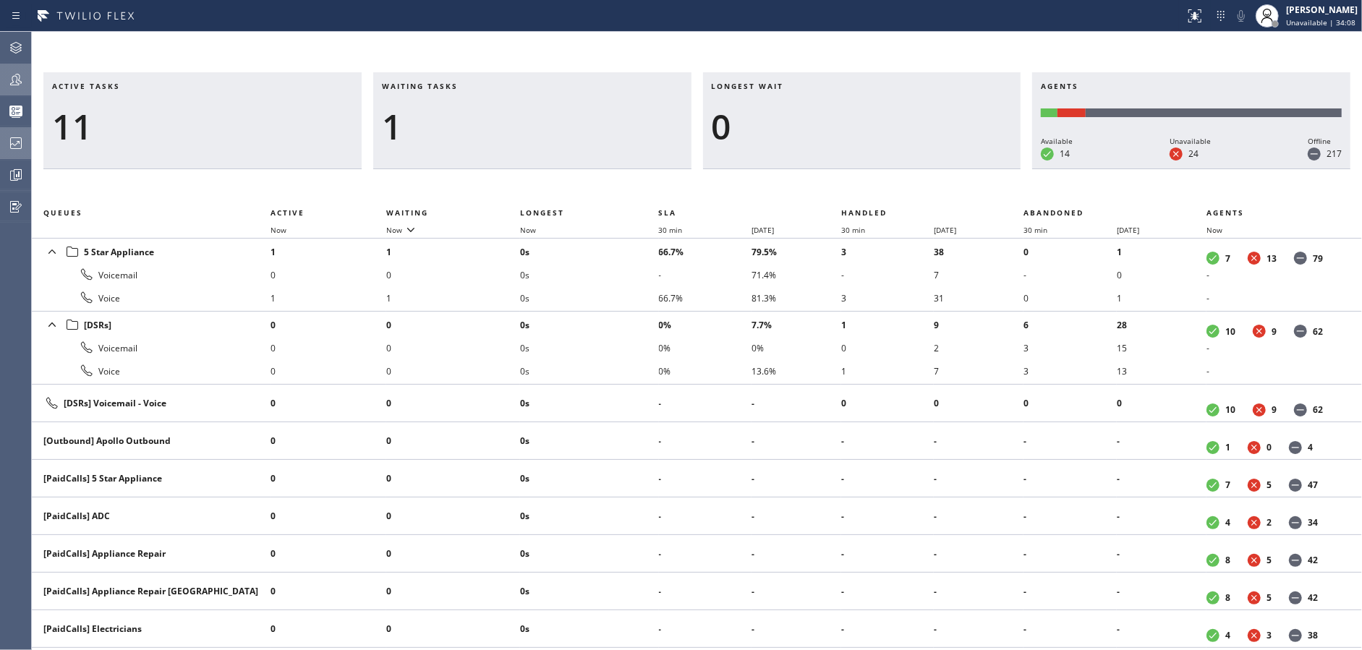
click at [21, 87] on icon at bounding box center [15, 79] width 17 height 17
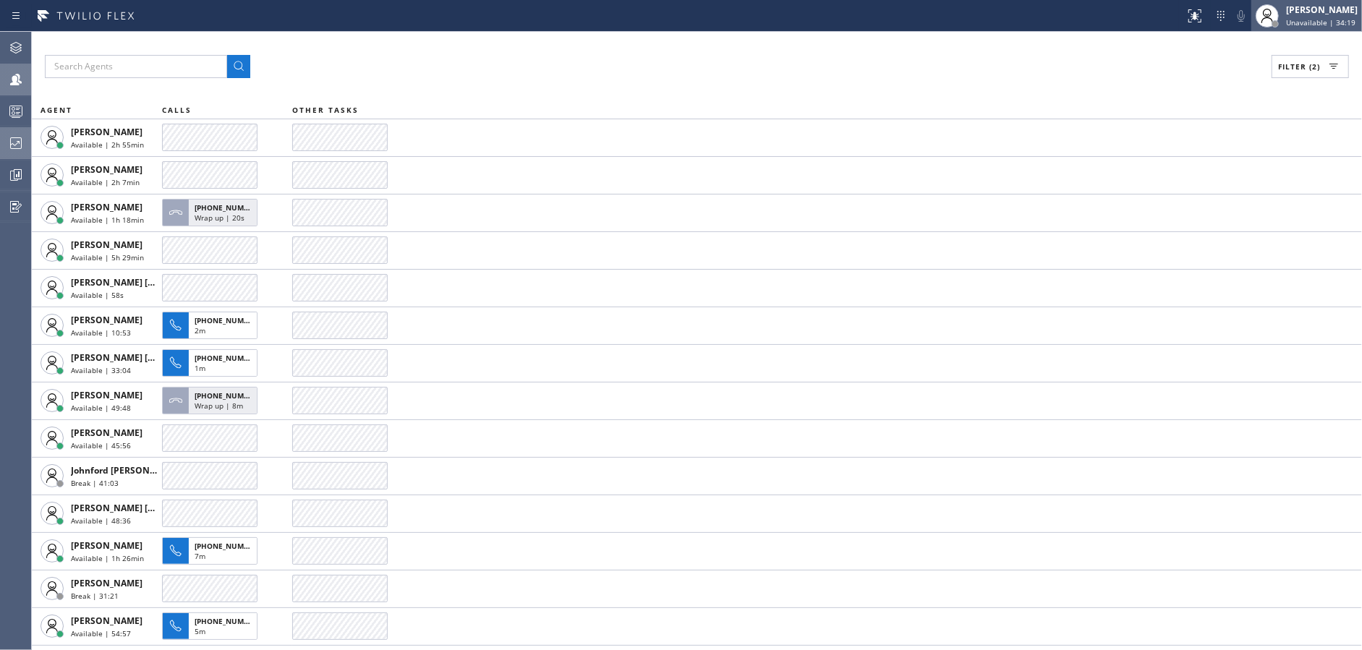
click at [1307, 26] on span "Unavailable | 34:19" at bounding box center [1320, 22] width 69 height 10
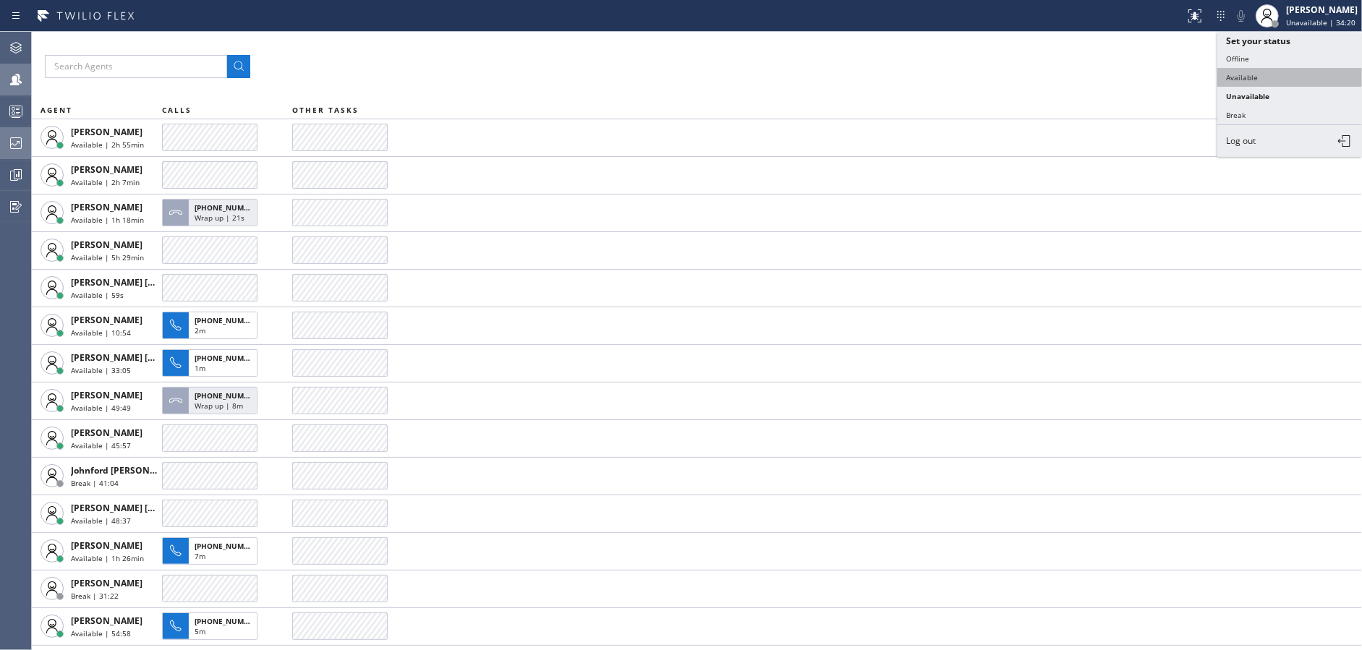
click at [1269, 77] on button "Available" at bounding box center [1289, 77] width 145 height 19
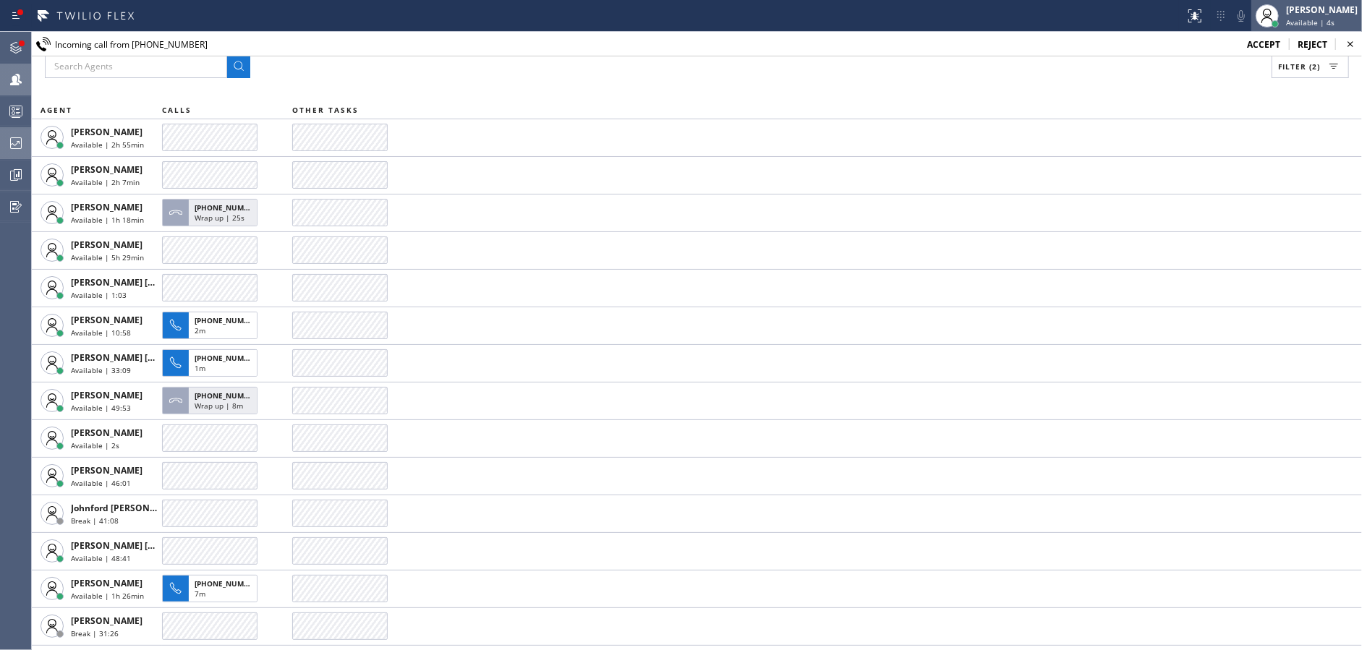
click at [1328, 11] on div "[PERSON_NAME]" at bounding box center [1322, 10] width 72 height 12
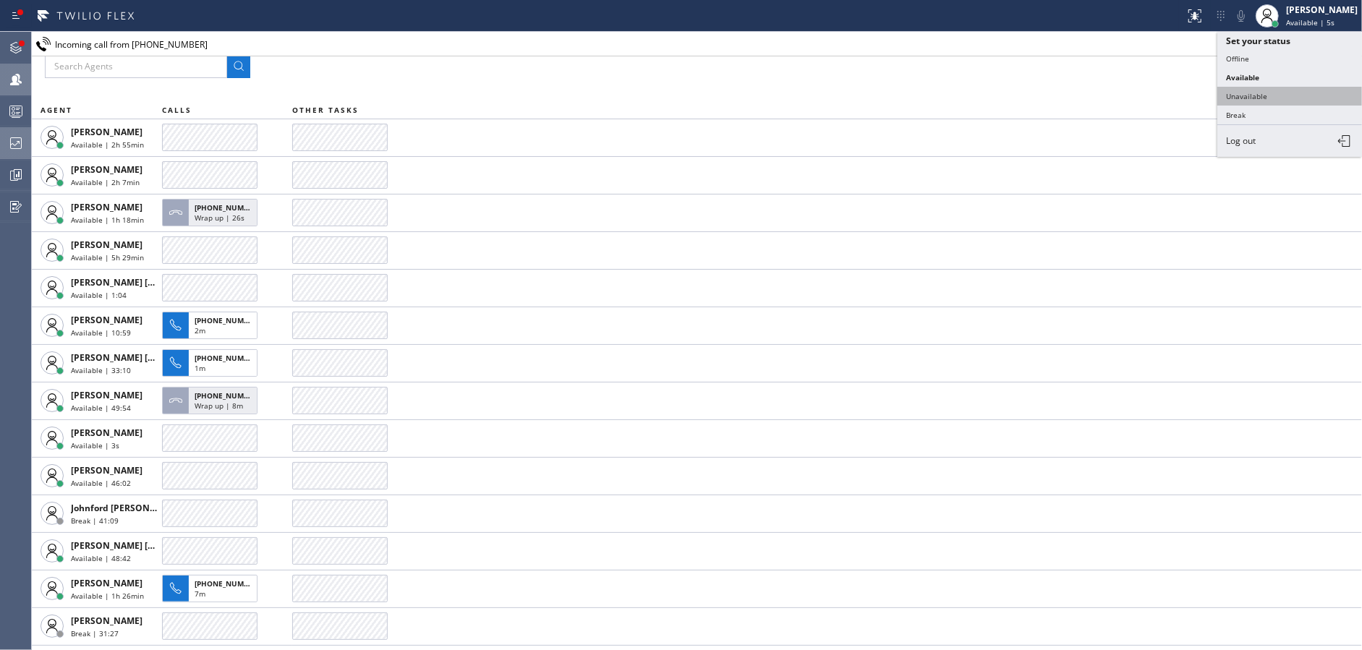
click at [1271, 96] on button "Unavailable" at bounding box center [1289, 96] width 145 height 19
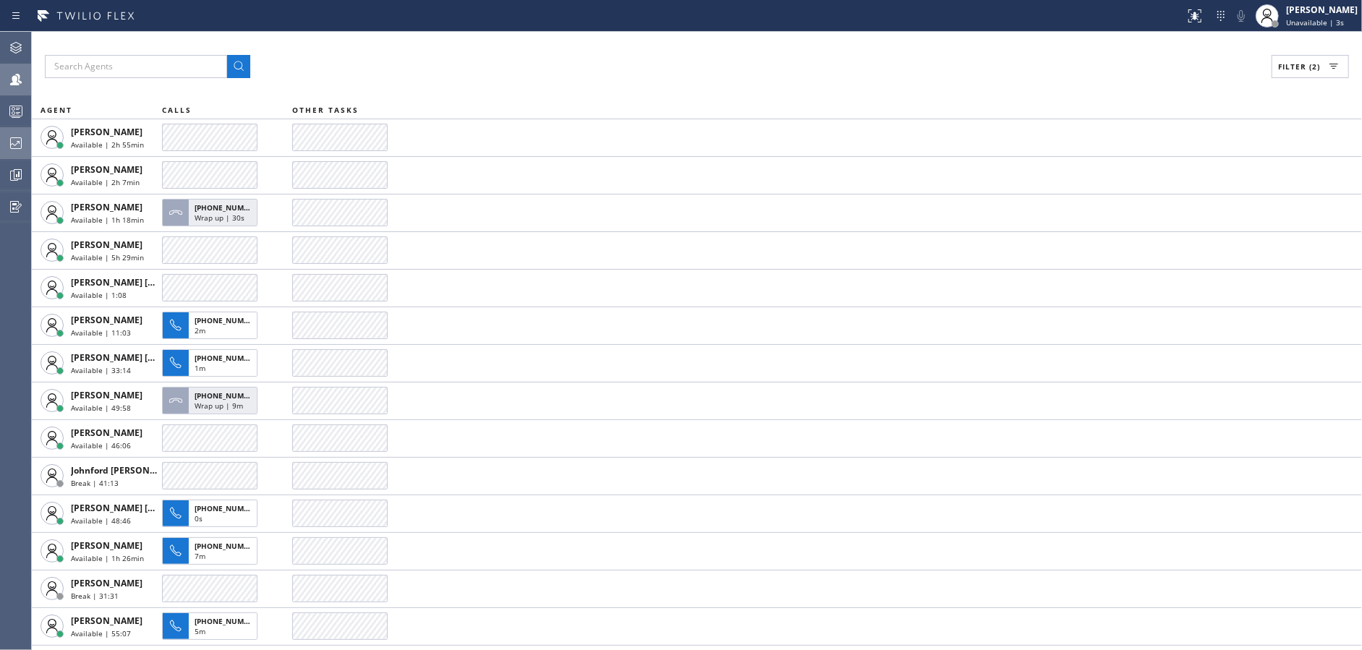
click at [9, 103] on icon at bounding box center [15, 111] width 17 height 17
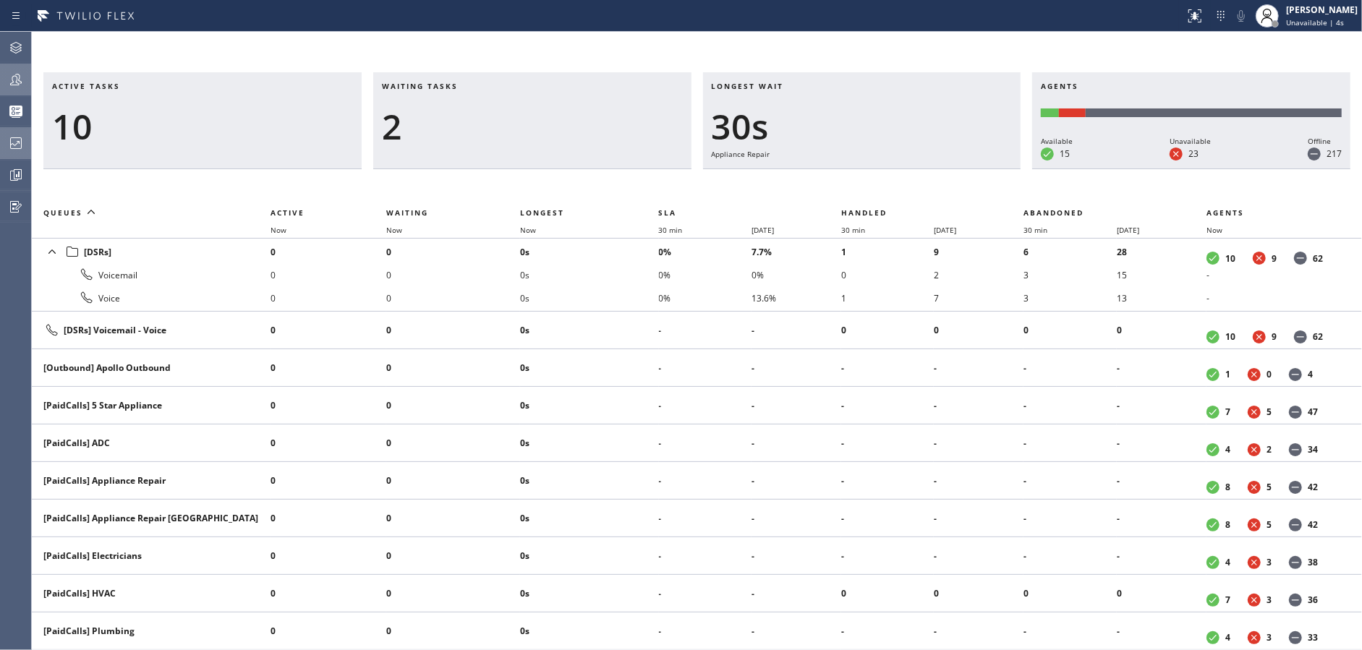
click at [9, 83] on icon at bounding box center [15, 79] width 17 height 17
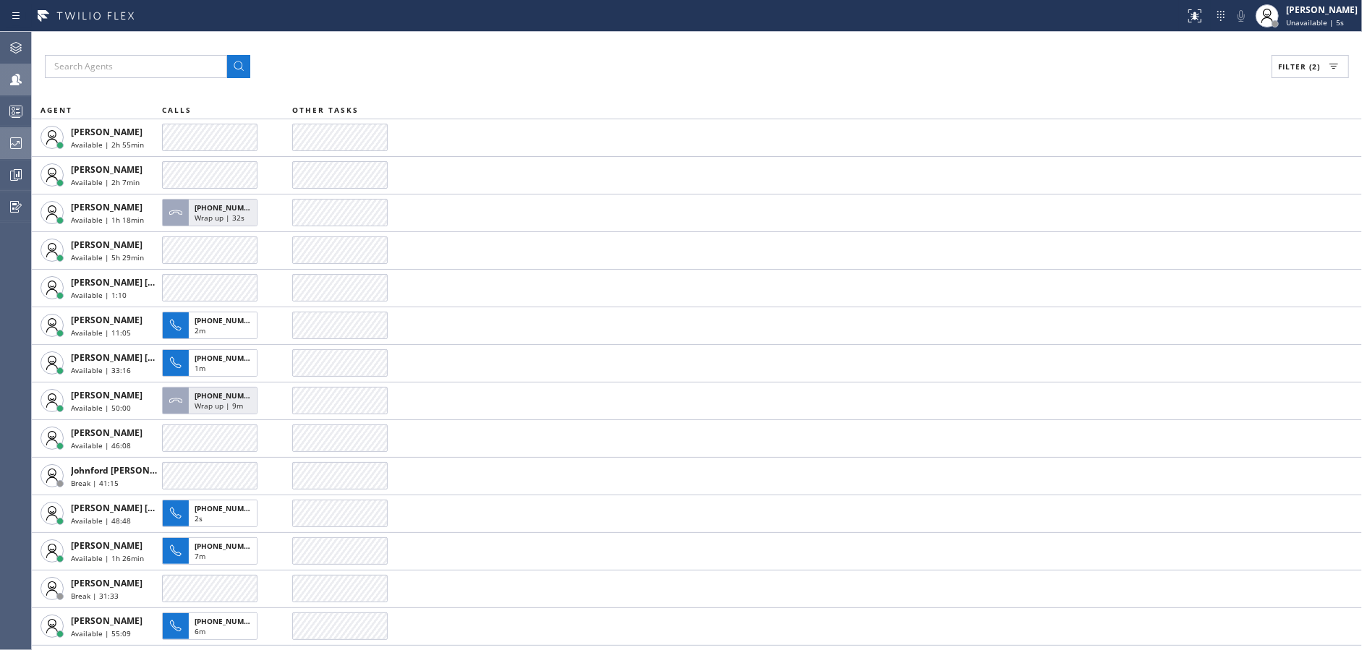
click at [1295, 69] on span "Filter (2)" at bounding box center [1299, 66] width 42 height 10
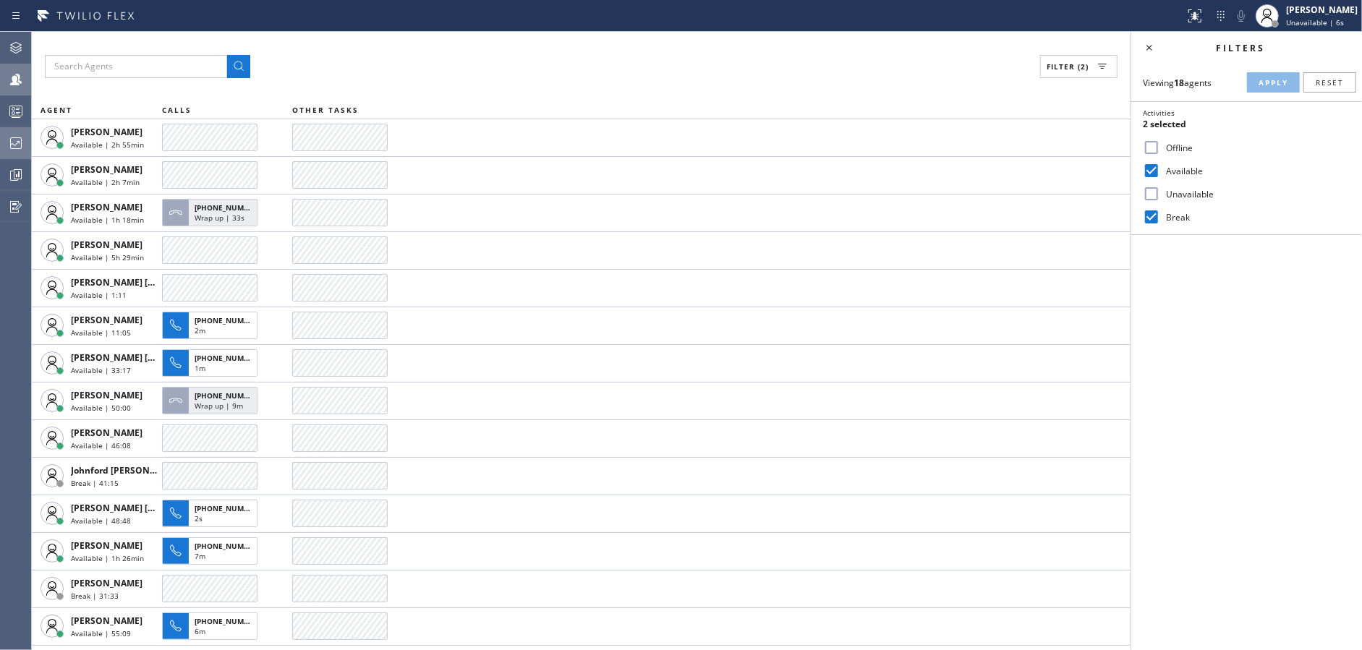
click at [1151, 172] on input "Available" at bounding box center [1150, 170] width 17 height 17
checkbox input "false"
click at [1150, 216] on input "Break" at bounding box center [1150, 216] width 17 height 17
checkbox input "false"
click at [1145, 191] on input "Unavailable" at bounding box center [1150, 193] width 17 height 17
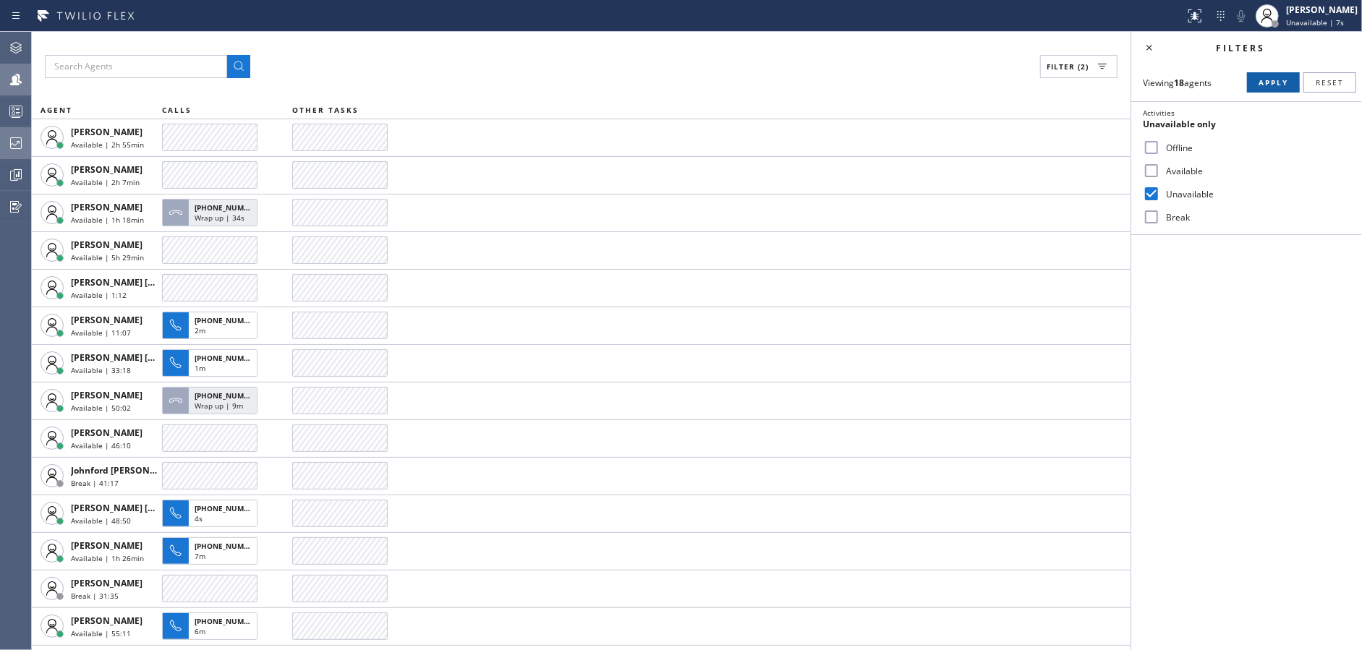
click at [1268, 76] on button "Apply" at bounding box center [1273, 82] width 53 height 20
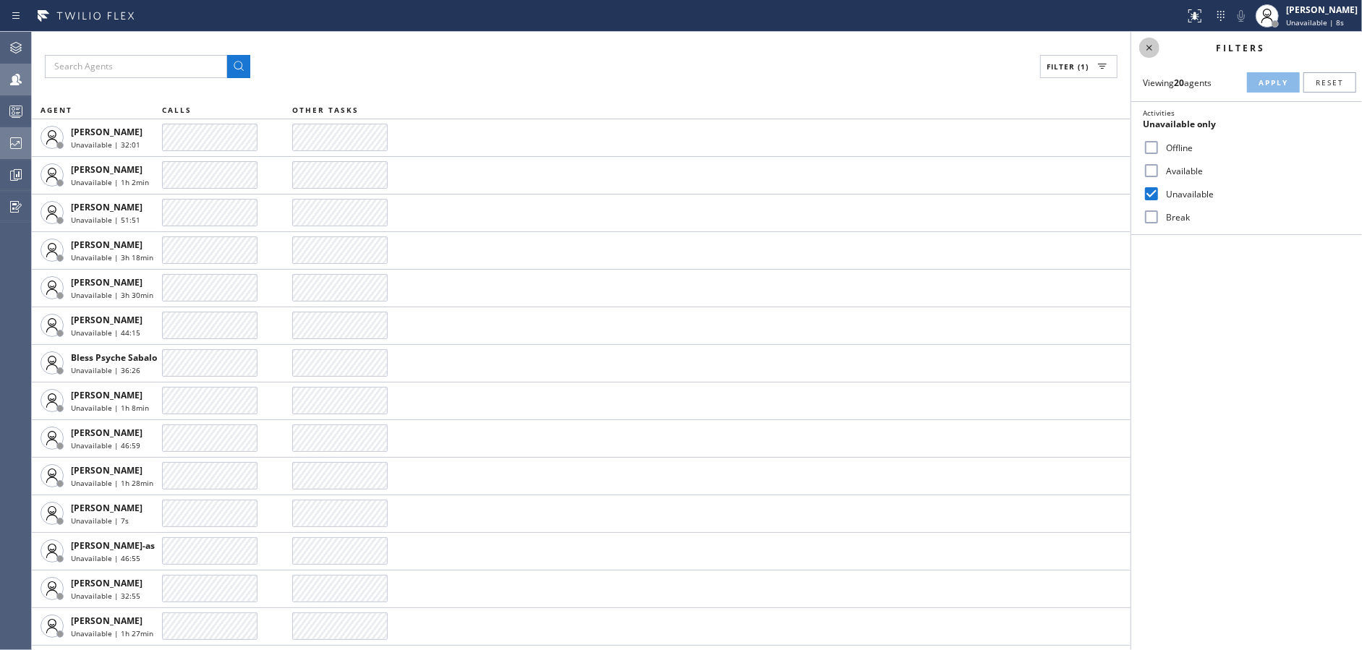
click at [1149, 41] on icon at bounding box center [1148, 47] width 17 height 17
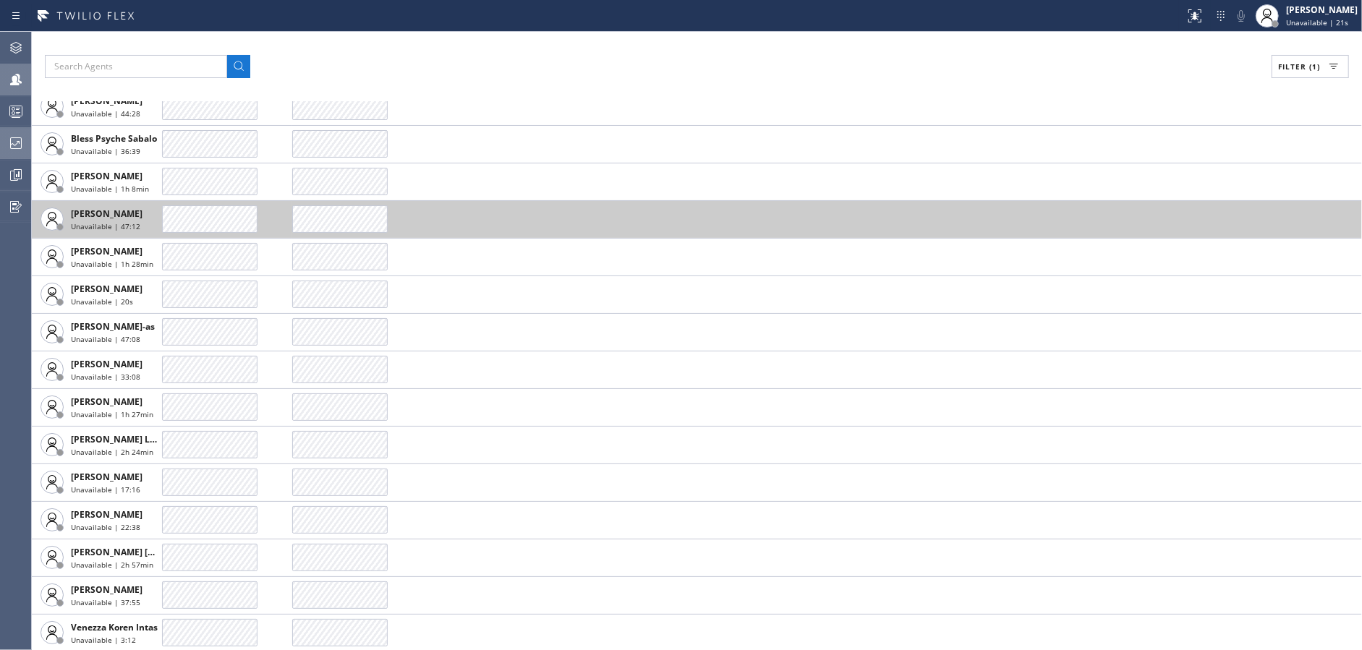
scroll to position [220, 0]
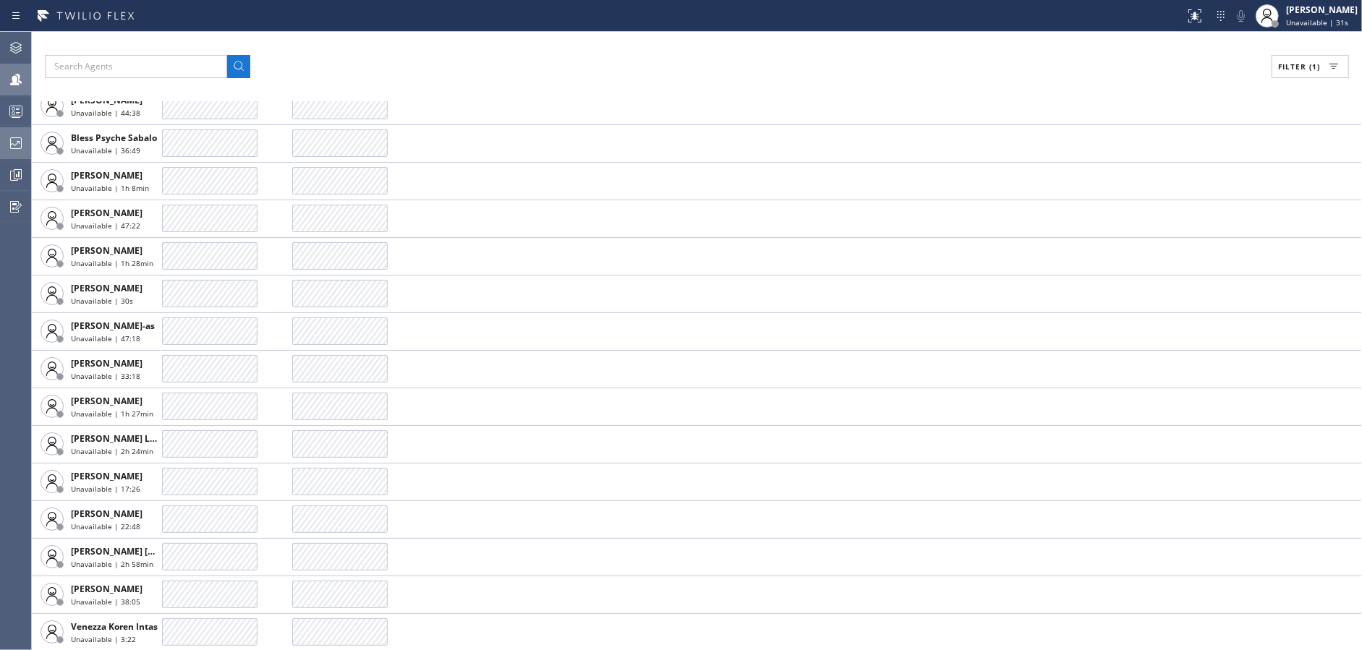
click at [1, 117] on div at bounding box center [16, 111] width 32 height 17
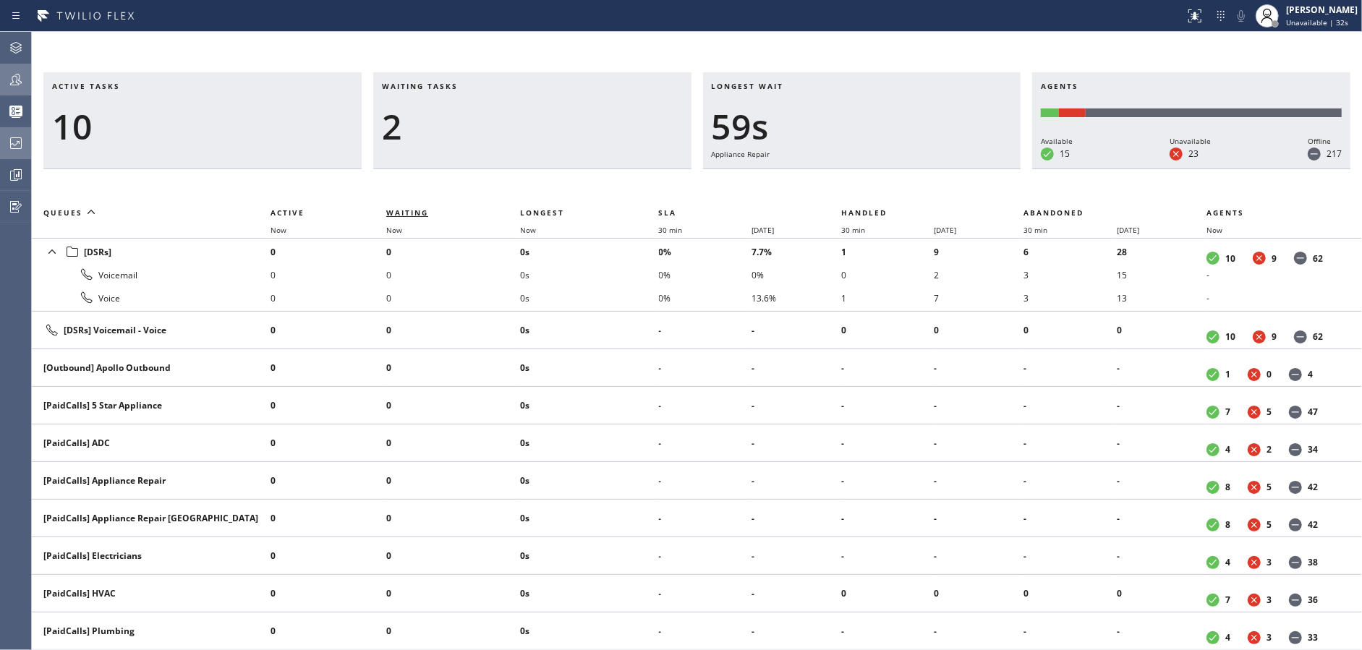
click at [410, 210] on span "Waiting" at bounding box center [407, 213] width 42 height 10
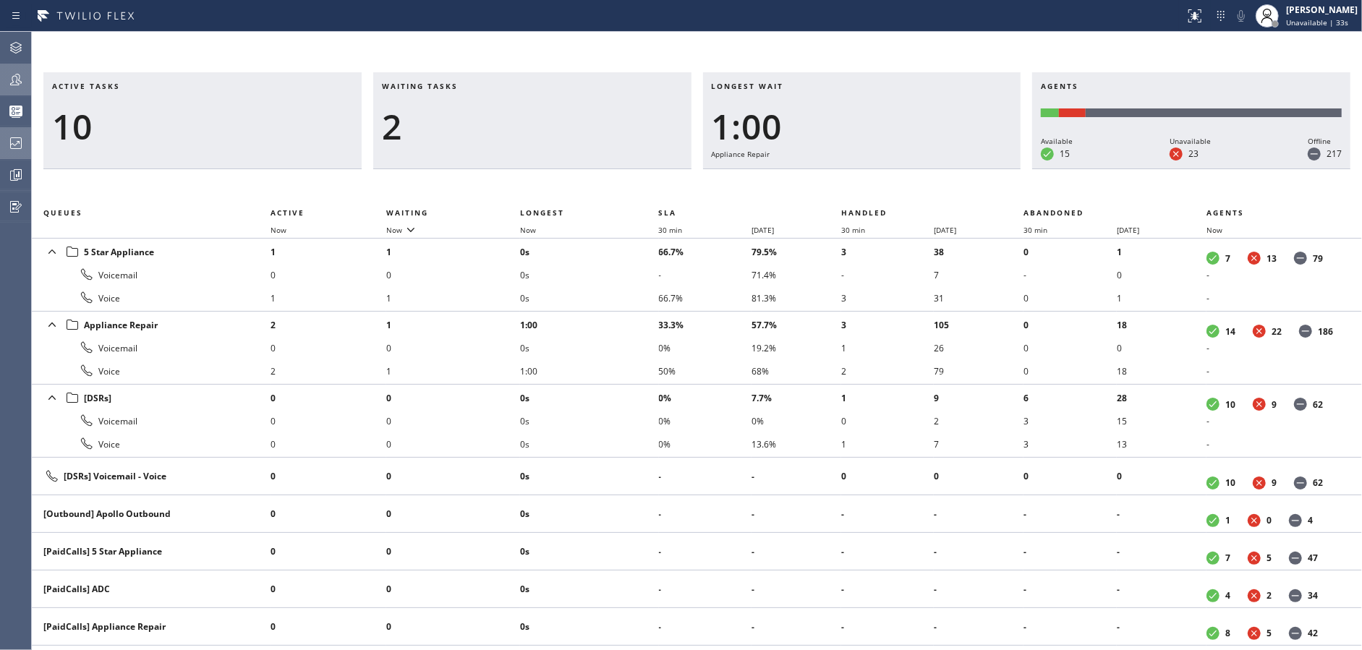
click at [6, 79] on div at bounding box center [16, 79] width 32 height 17
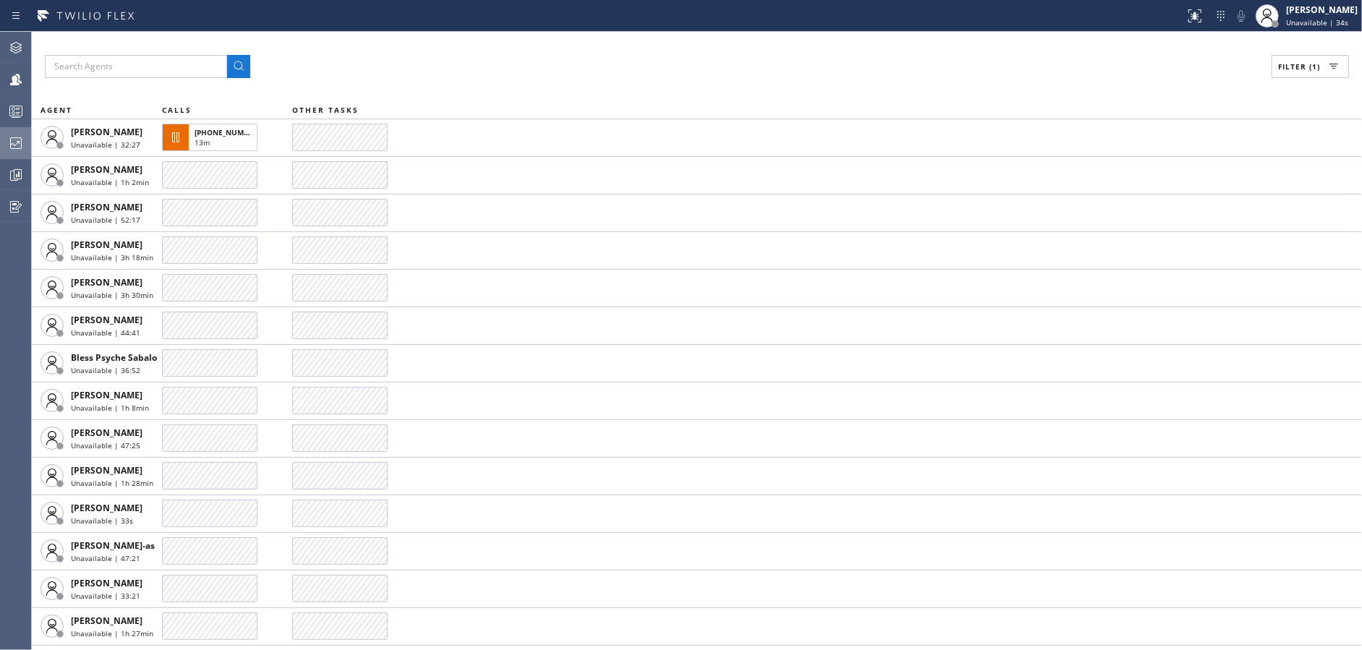
click at [1323, 61] on button "Filter (1)" at bounding box center [1309, 66] width 77 height 23
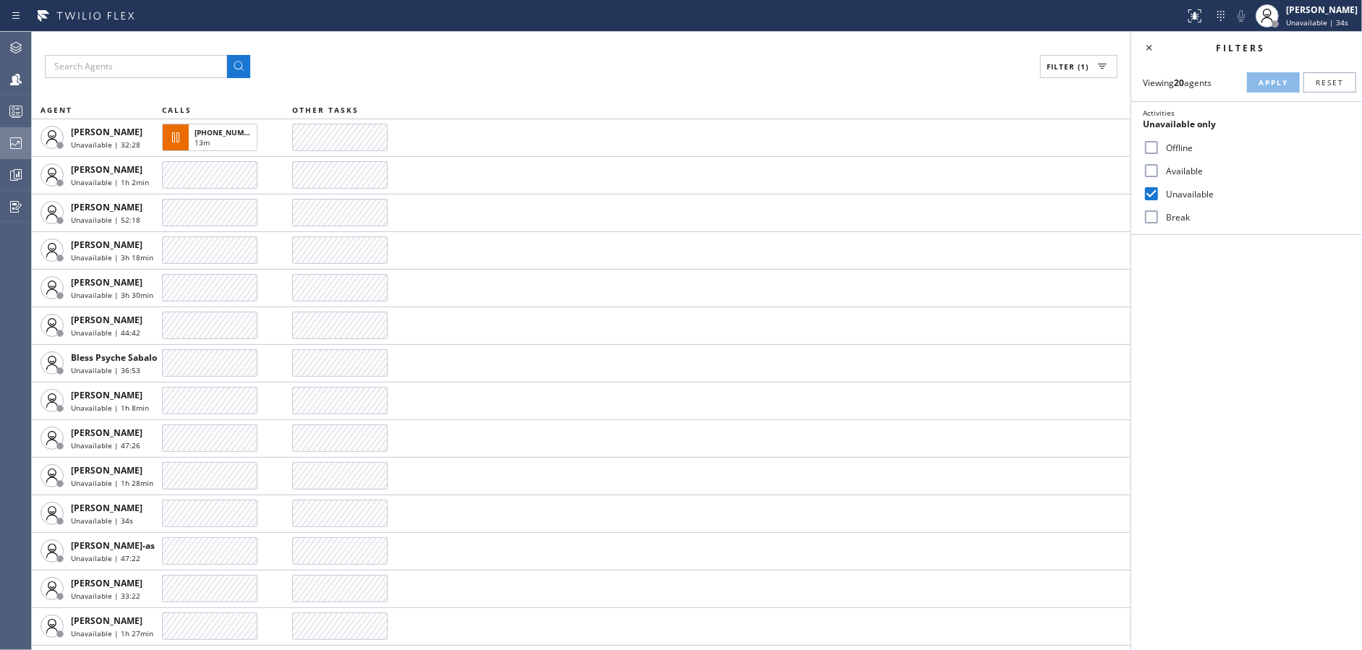
click at [1153, 191] on input "Unavailable" at bounding box center [1150, 193] width 17 height 17
checkbox input "false"
click at [1153, 168] on input "Available" at bounding box center [1150, 170] width 17 height 17
checkbox input "true"
click at [1147, 216] on input "Break" at bounding box center [1150, 216] width 17 height 17
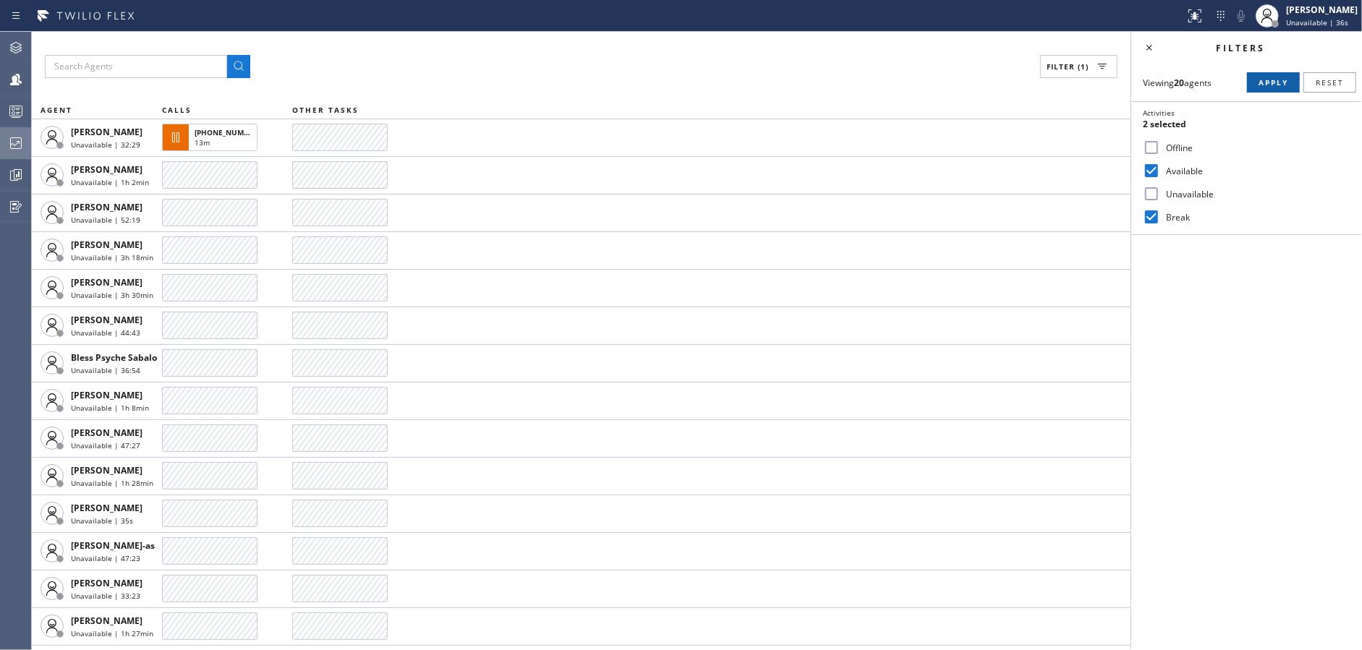
click at [1274, 77] on span "Apply" at bounding box center [1273, 82] width 30 height 10
click at [1142, 45] on icon at bounding box center [1148, 47] width 17 height 17
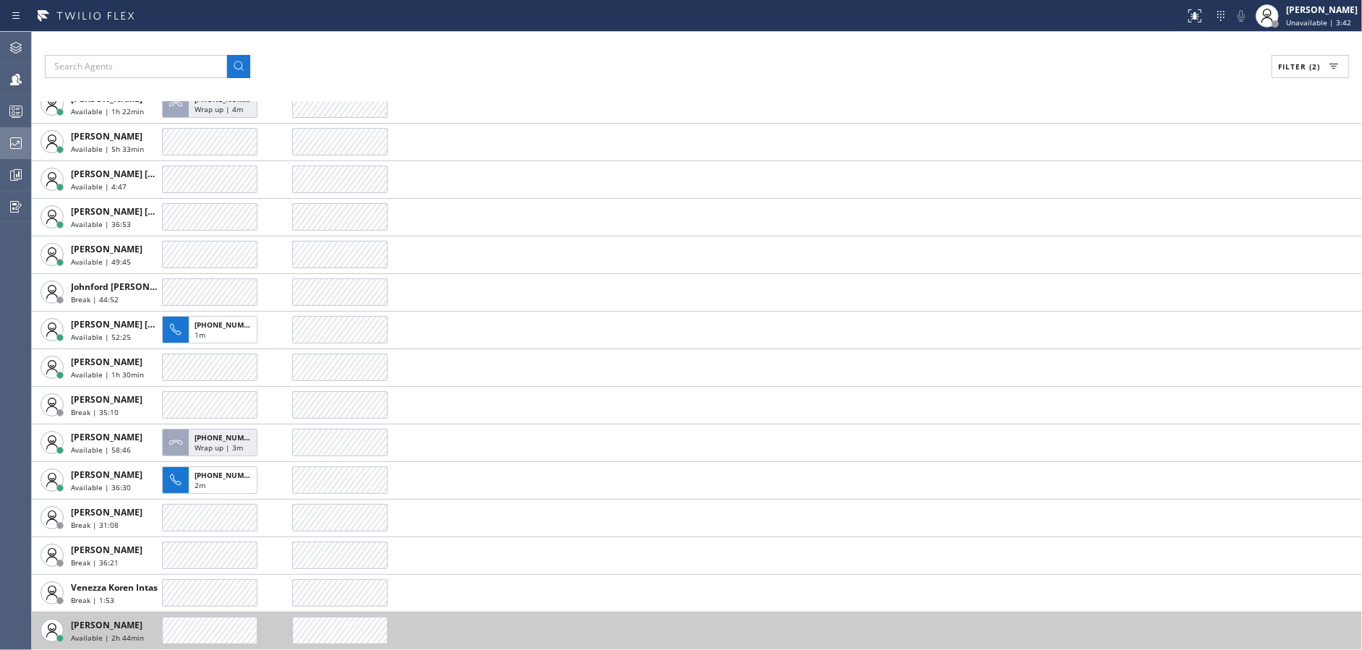
scroll to position [108, 0]
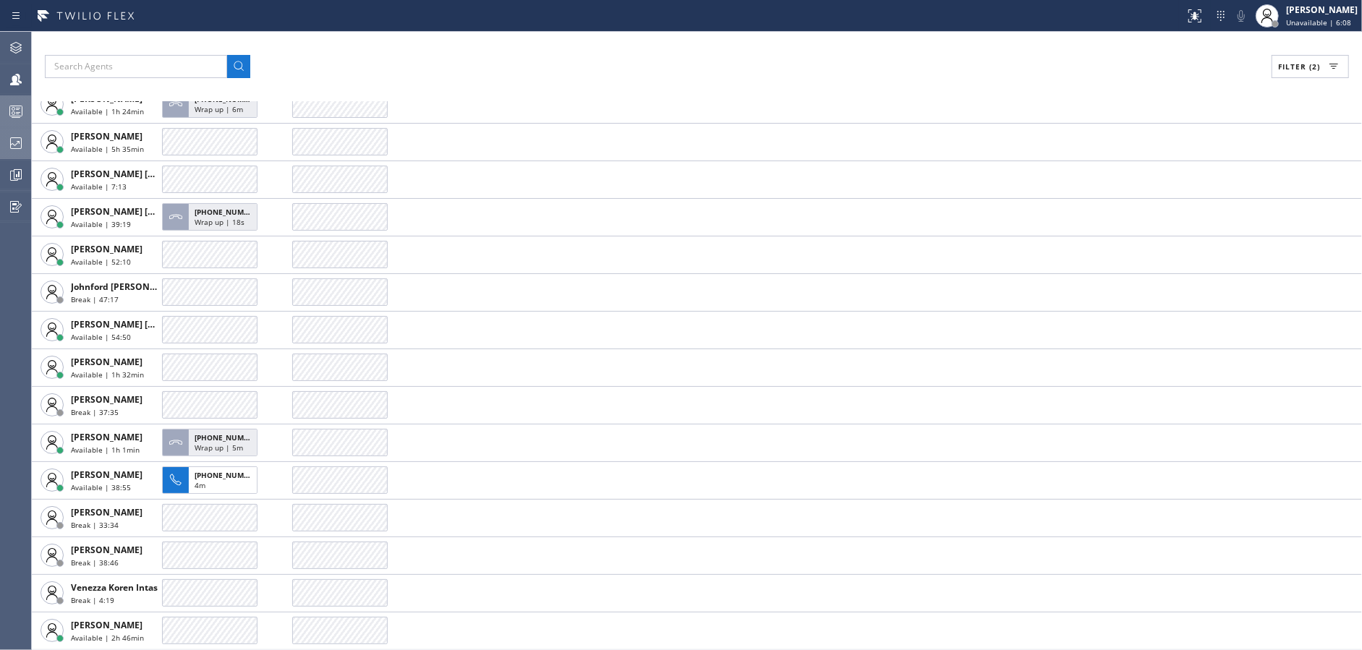
click at [8, 115] on icon at bounding box center [15, 111] width 17 height 17
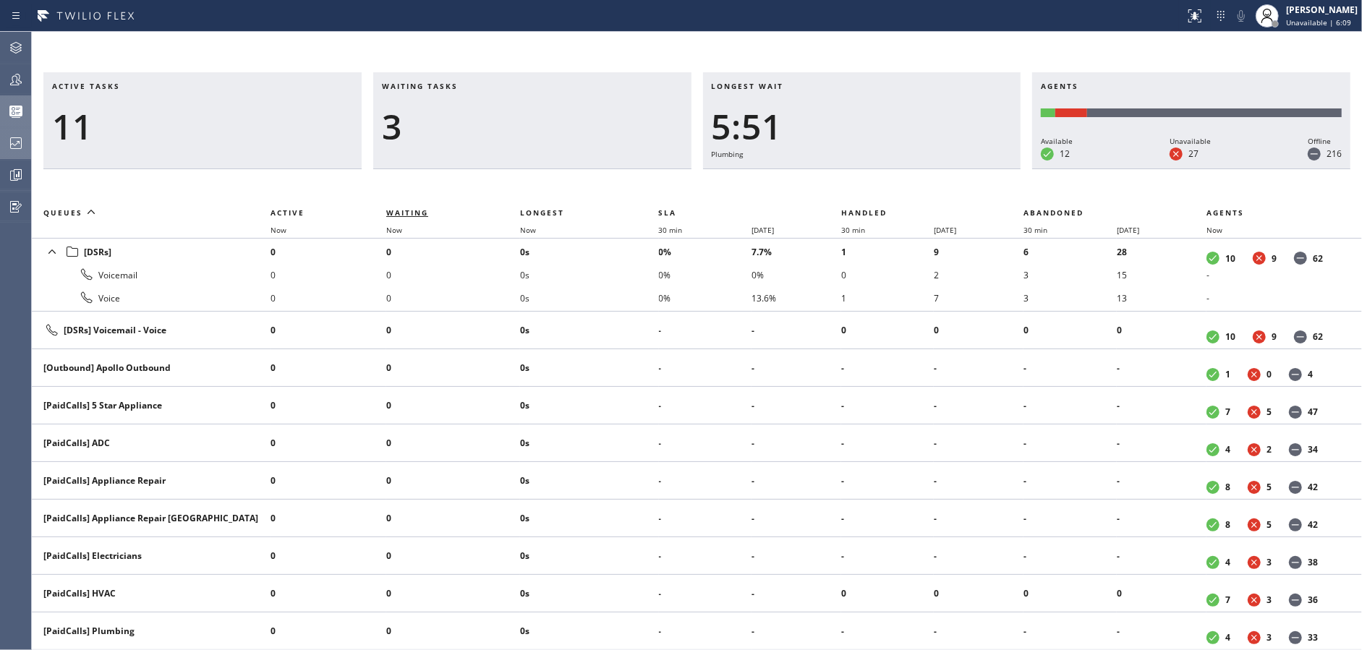
click at [420, 213] on span "Waiting" at bounding box center [407, 213] width 42 height 10
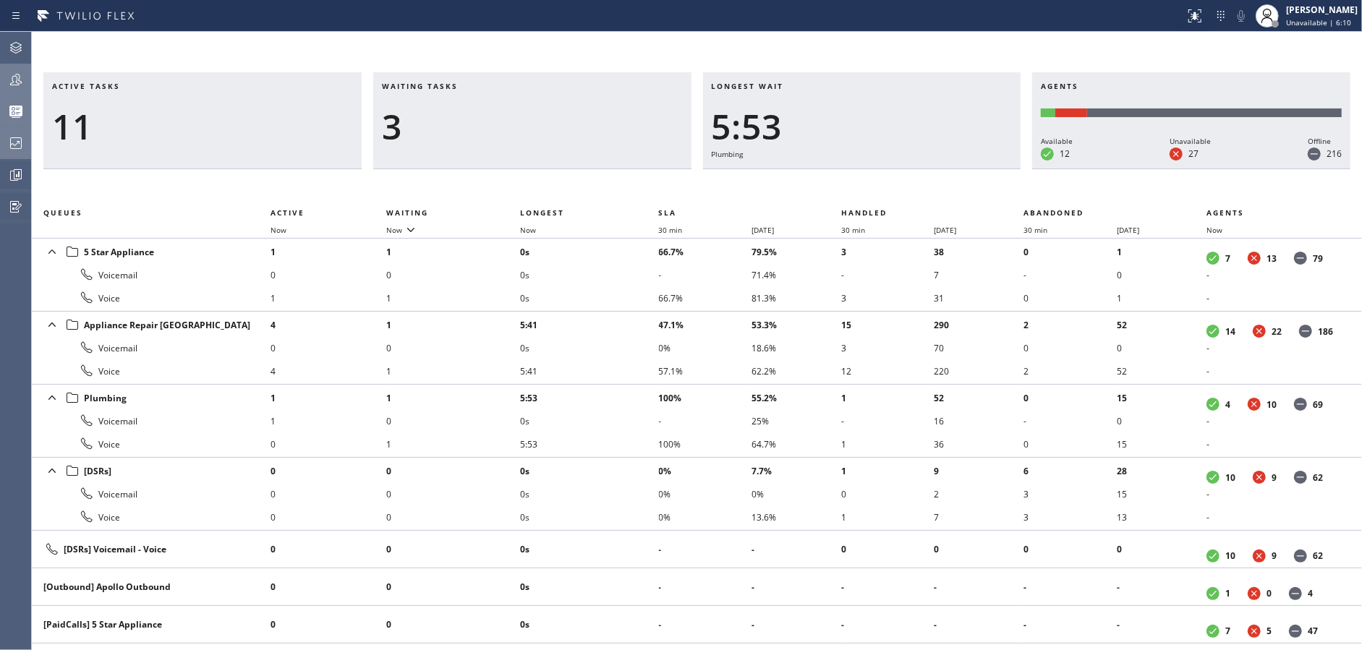
click at [30, 80] on div at bounding box center [16, 79] width 32 height 17
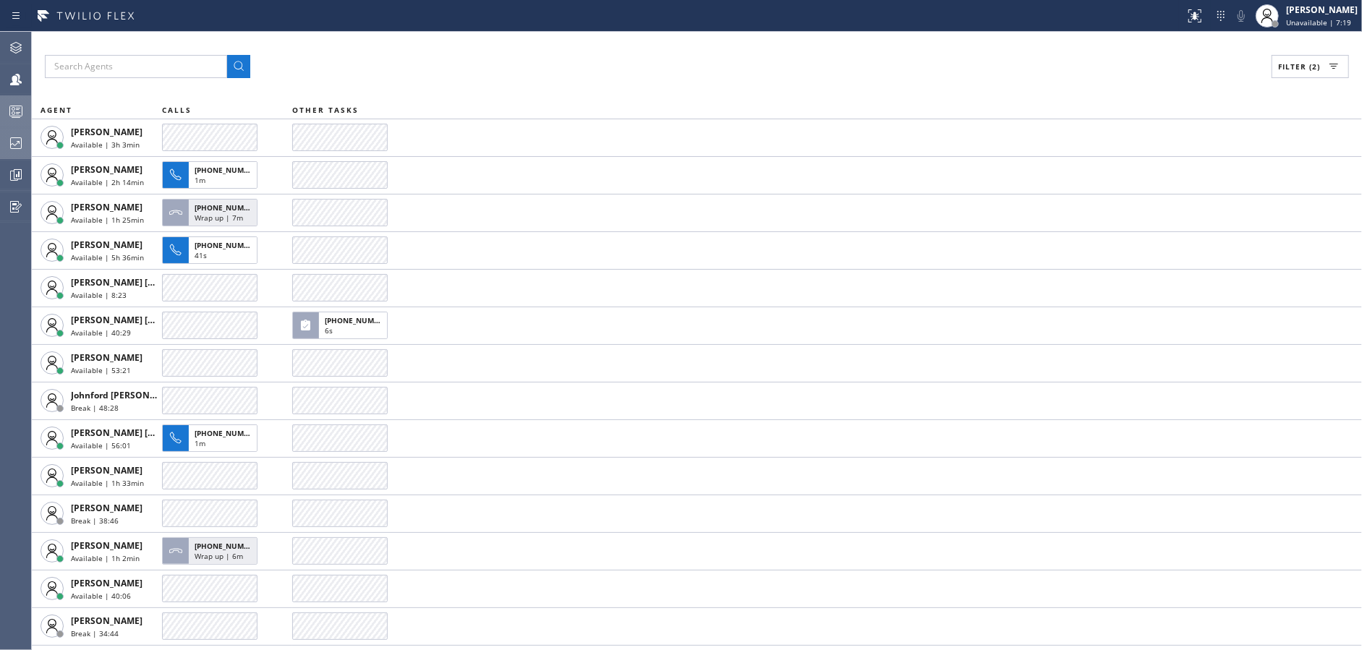
click at [1293, 75] on button "Filter (2)" at bounding box center [1309, 66] width 77 height 23
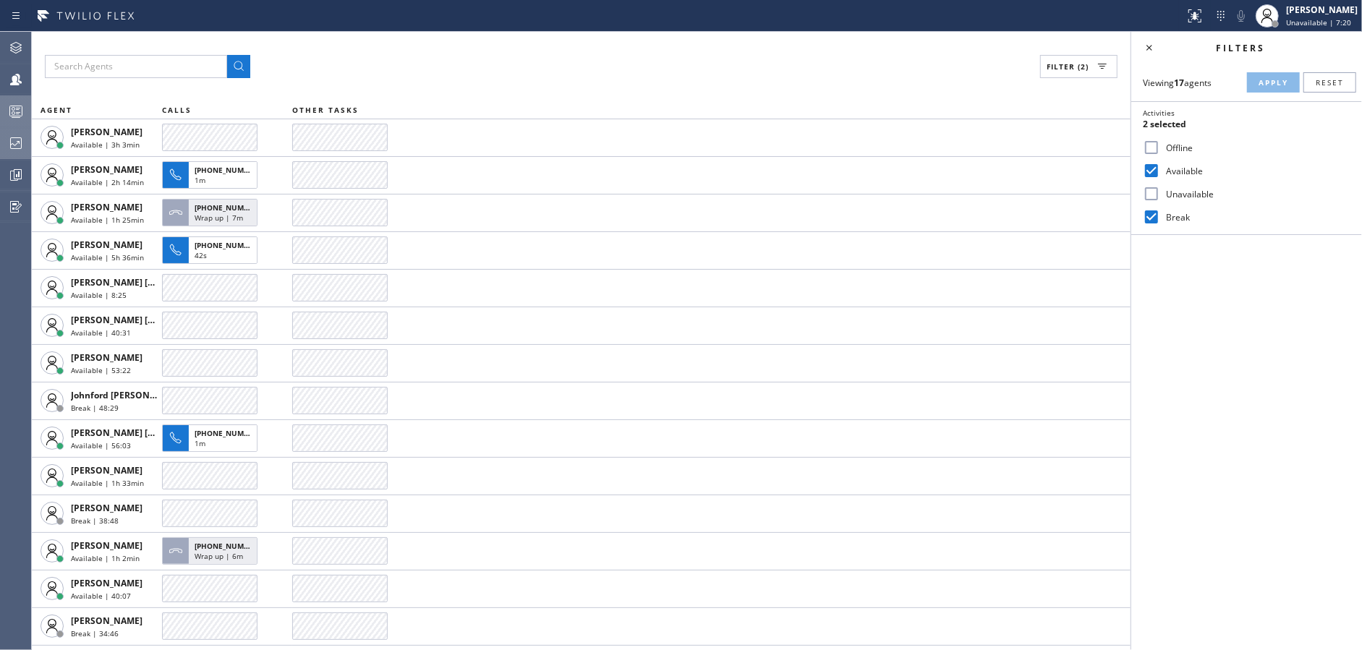
drag, startPoint x: 1150, startPoint y: 213, endPoint x: 1246, endPoint y: 100, distance: 148.2
click at [1156, 206] on div "Break" at bounding box center [1246, 216] width 231 height 23
click at [1155, 211] on input "Break" at bounding box center [1150, 216] width 17 height 17
checkbox input "false"
click at [1283, 62] on div "Filters" at bounding box center [1246, 48] width 231 height 32
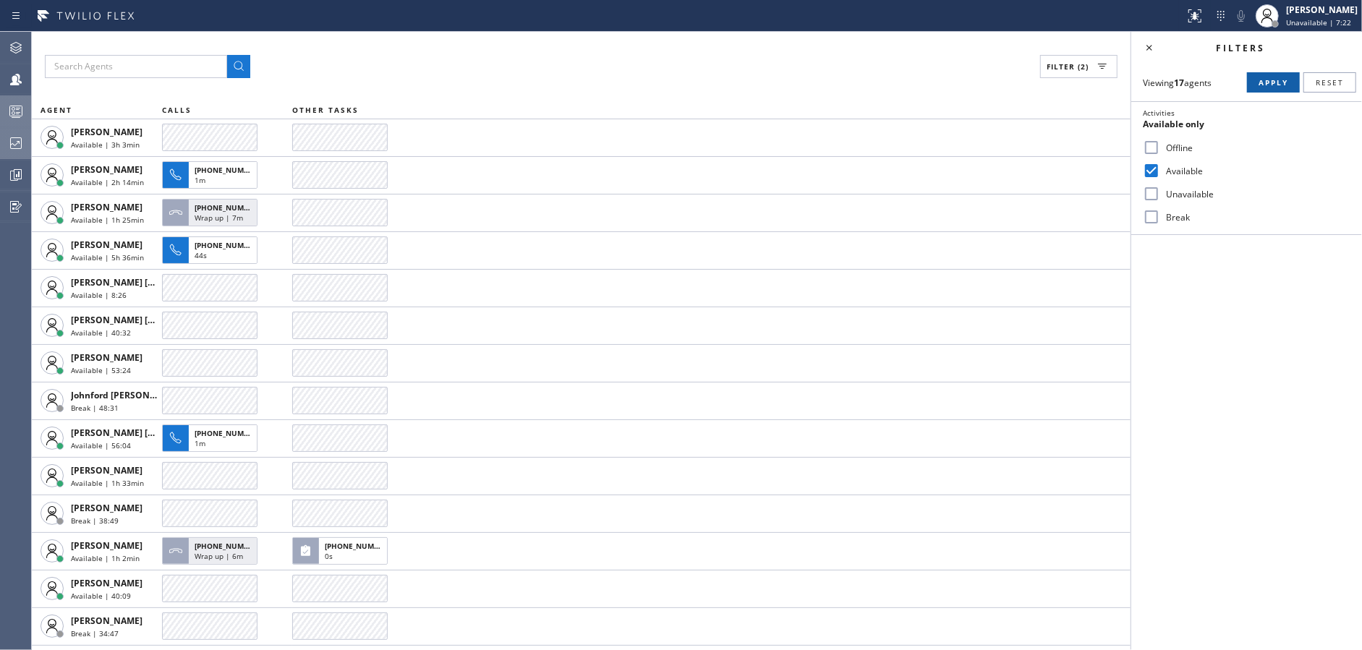
click at [1270, 82] on span "Apply" at bounding box center [1273, 82] width 30 height 10
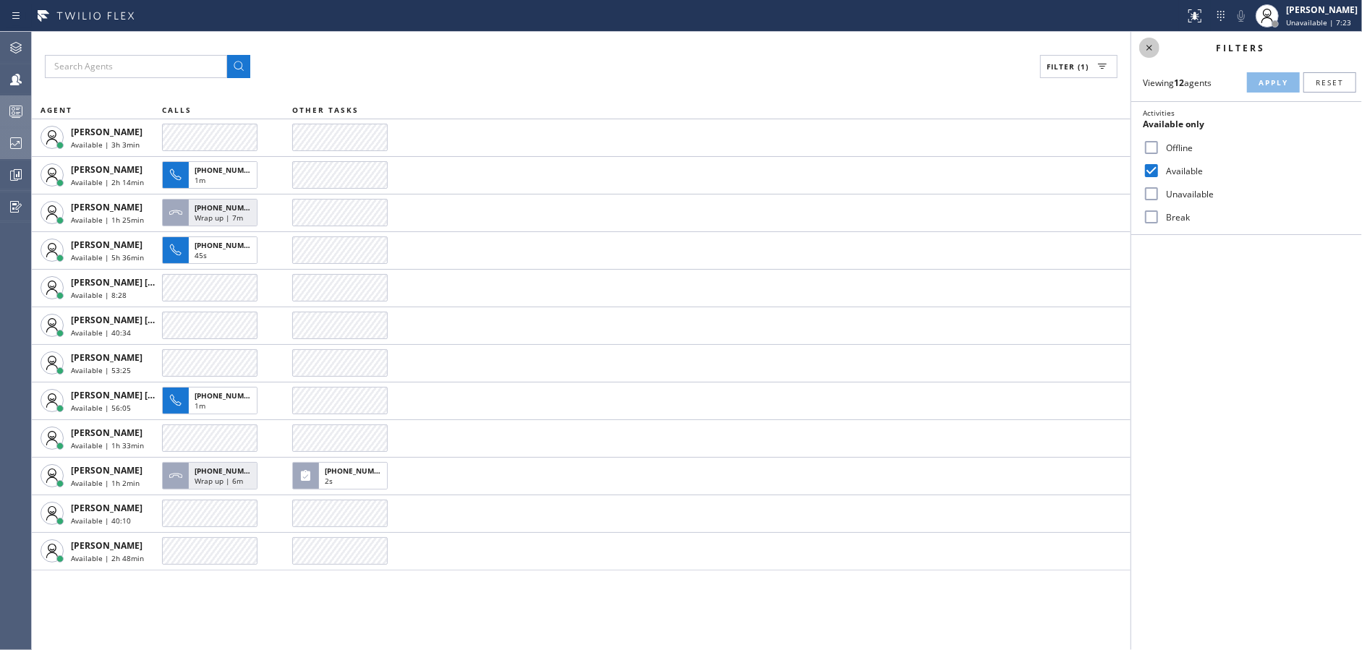
click at [1152, 45] on icon at bounding box center [1148, 47] width 17 height 17
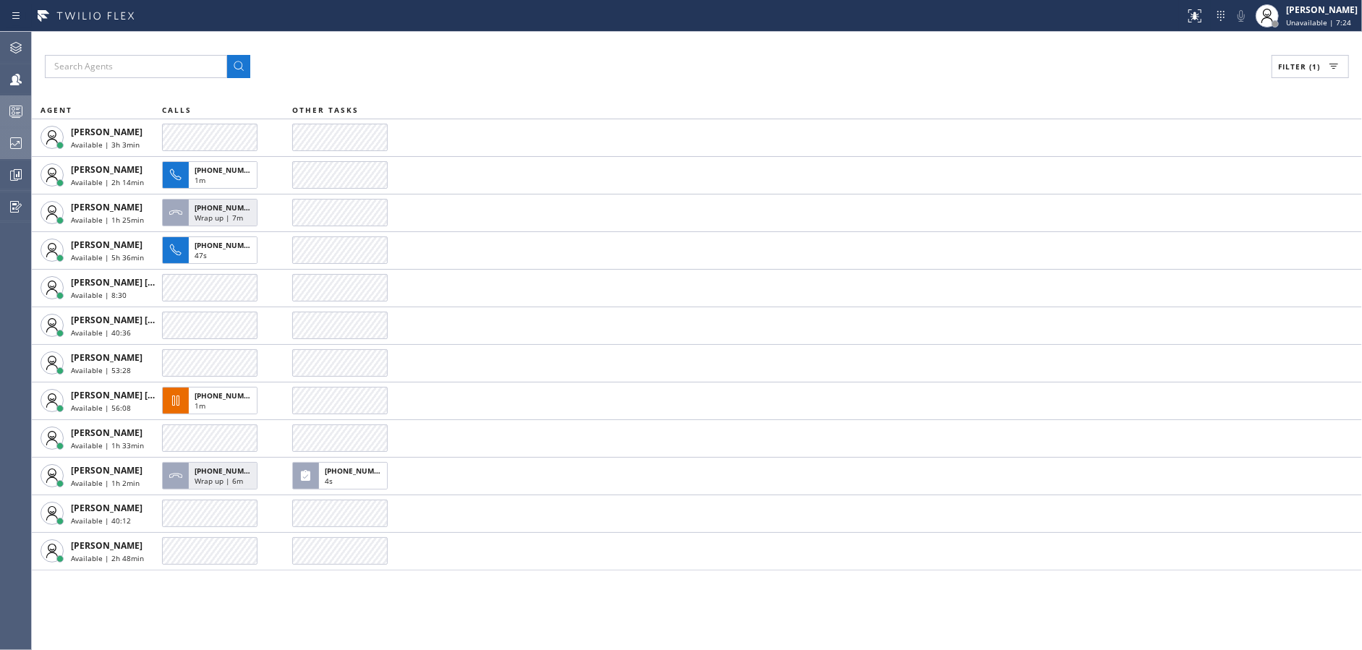
click at [7, 119] on icon at bounding box center [15, 111] width 17 height 17
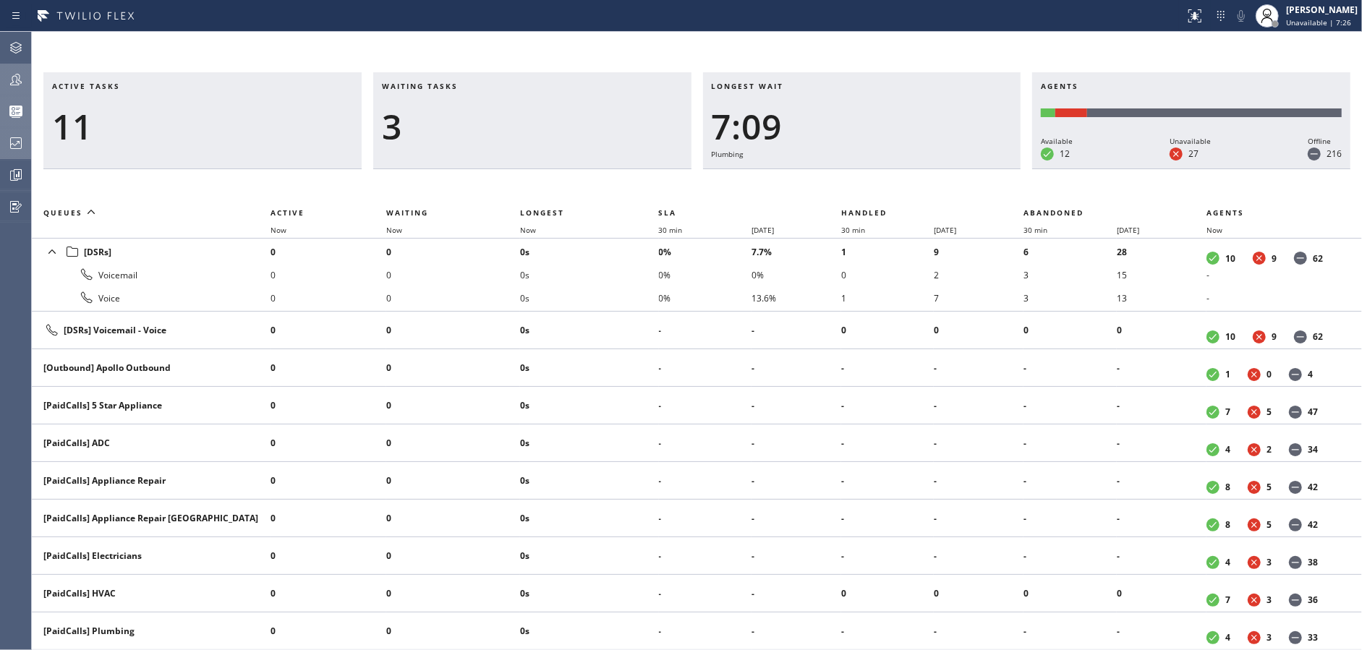
click at [15, 84] on icon at bounding box center [15, 79] width 17 height 17
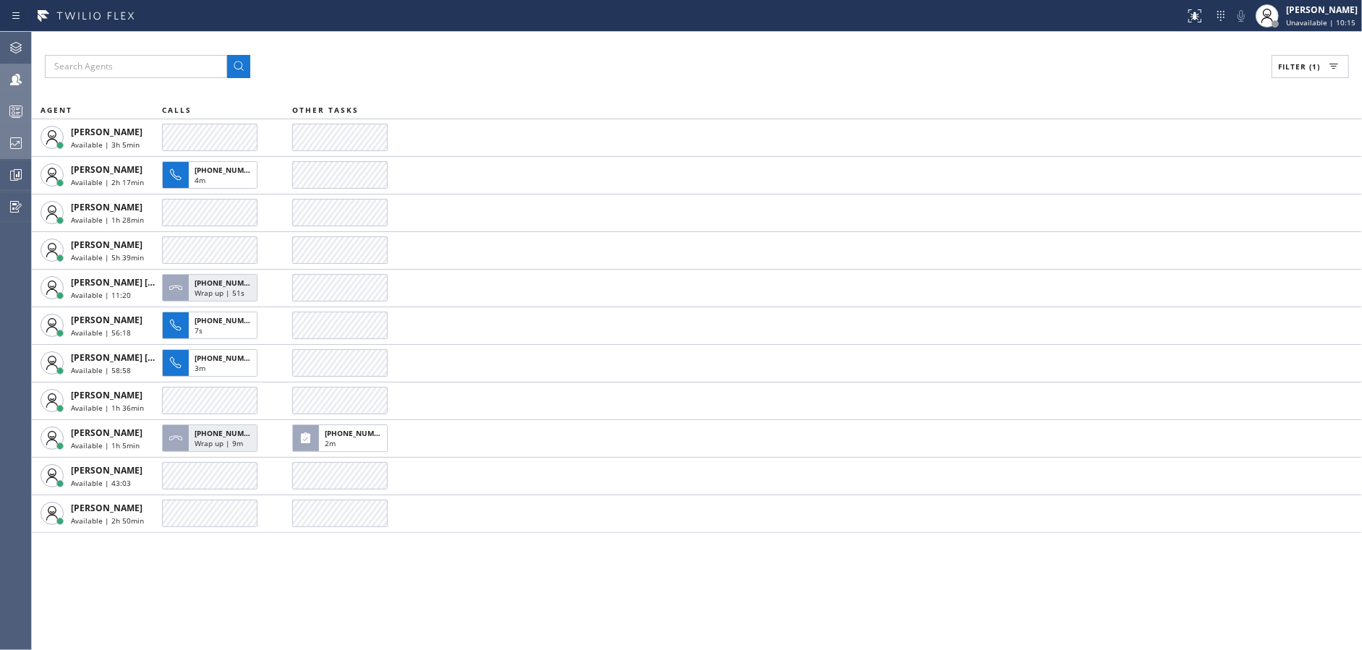
click at [1, 106] on div at bounding box center [16, 111] width 32 height 17
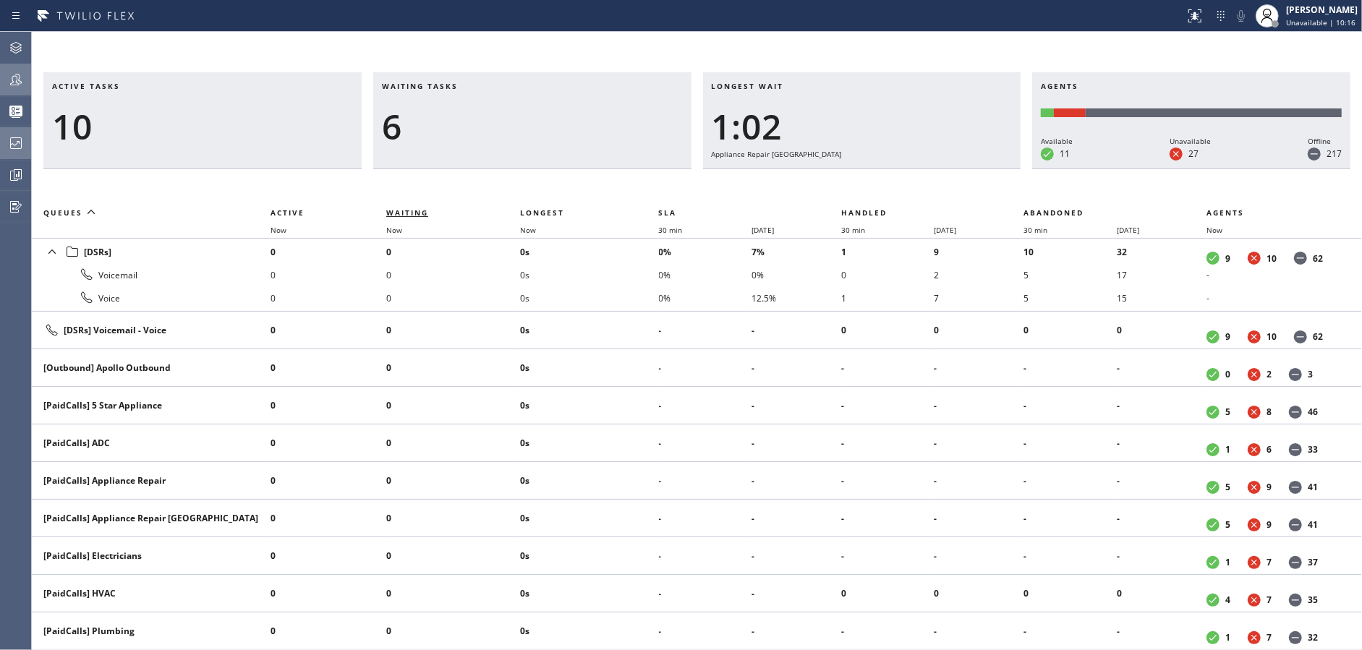
click at [409, 216] on span "Waiting" at bounding box center [407, 213] width 42 height 10
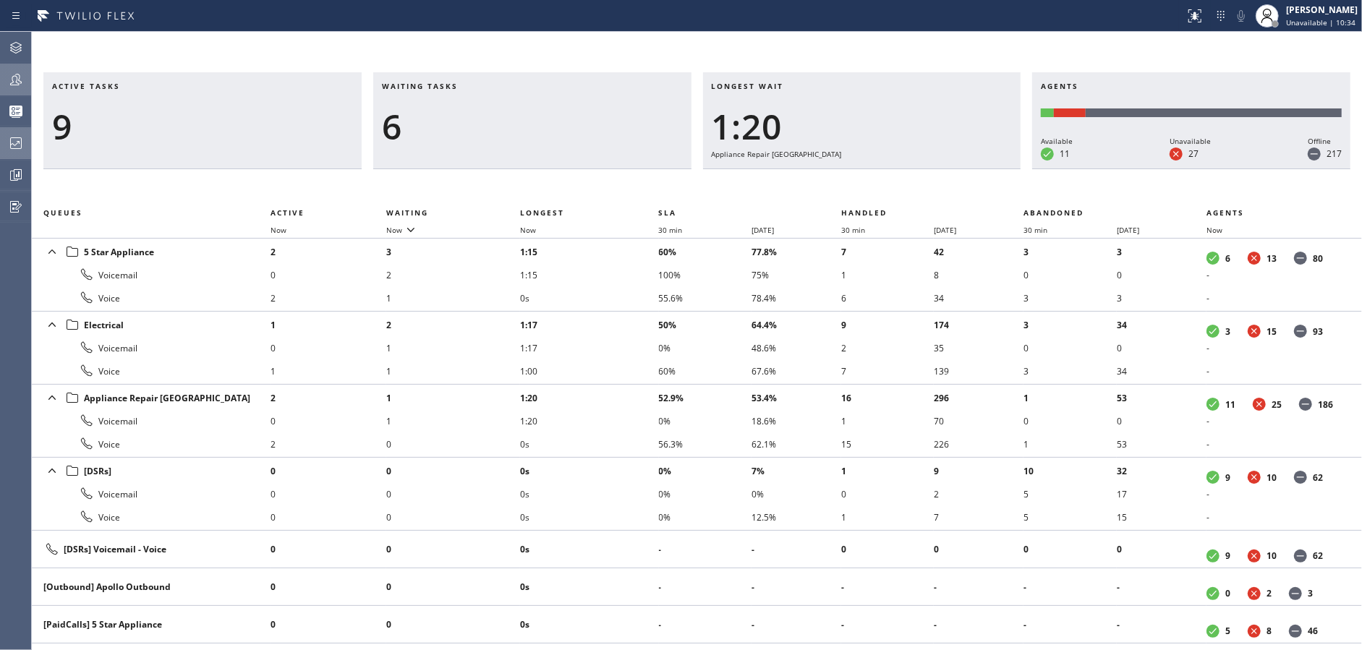
click at [22, 68] on div at bounding box center [16, 79] width 32 height 29
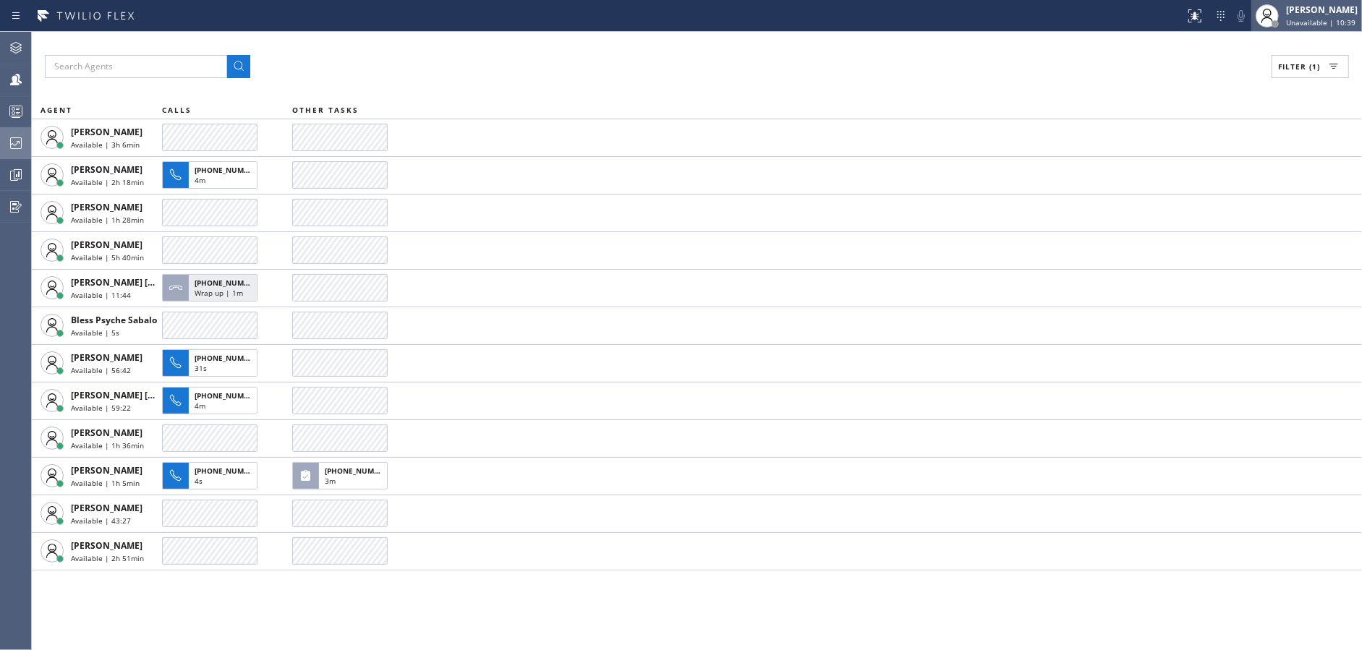
click at [1345, 15] on div "[PERSON_NAME]" at bounding box center [1322, 10] width 72 height 12
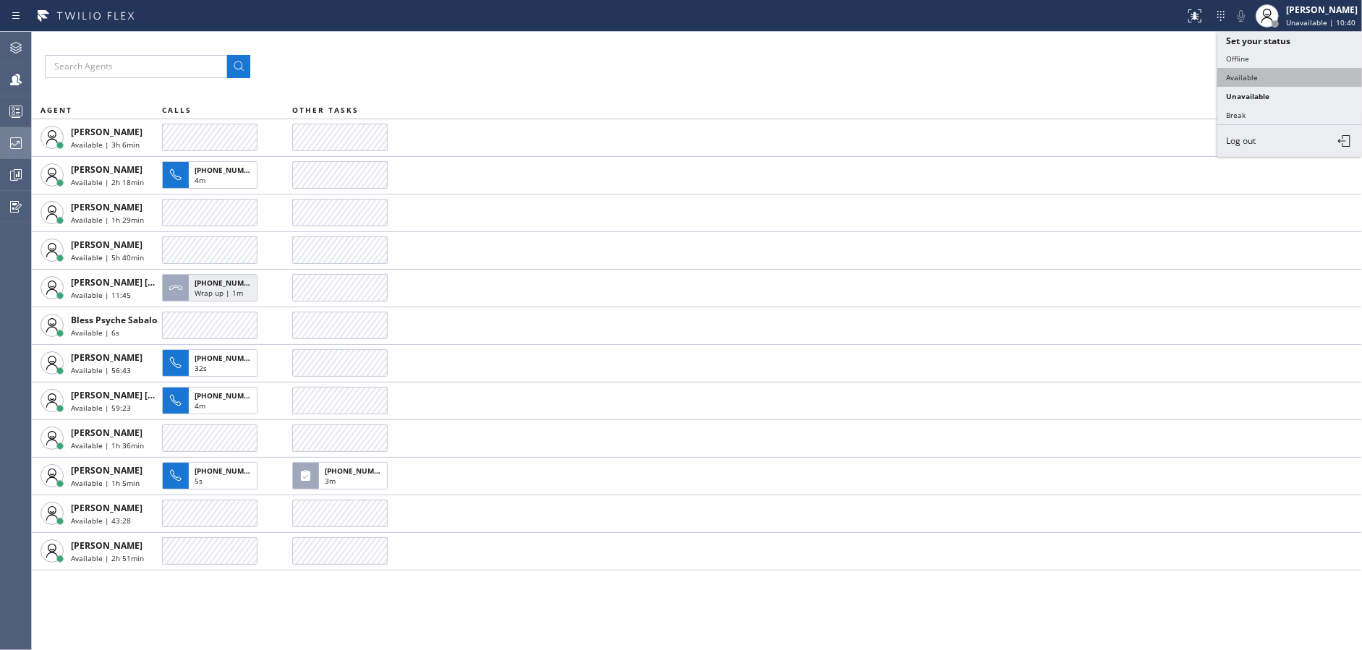
click at [1290, 73] on button "Available" at bounding box center [1289, 77] width 145 height 19
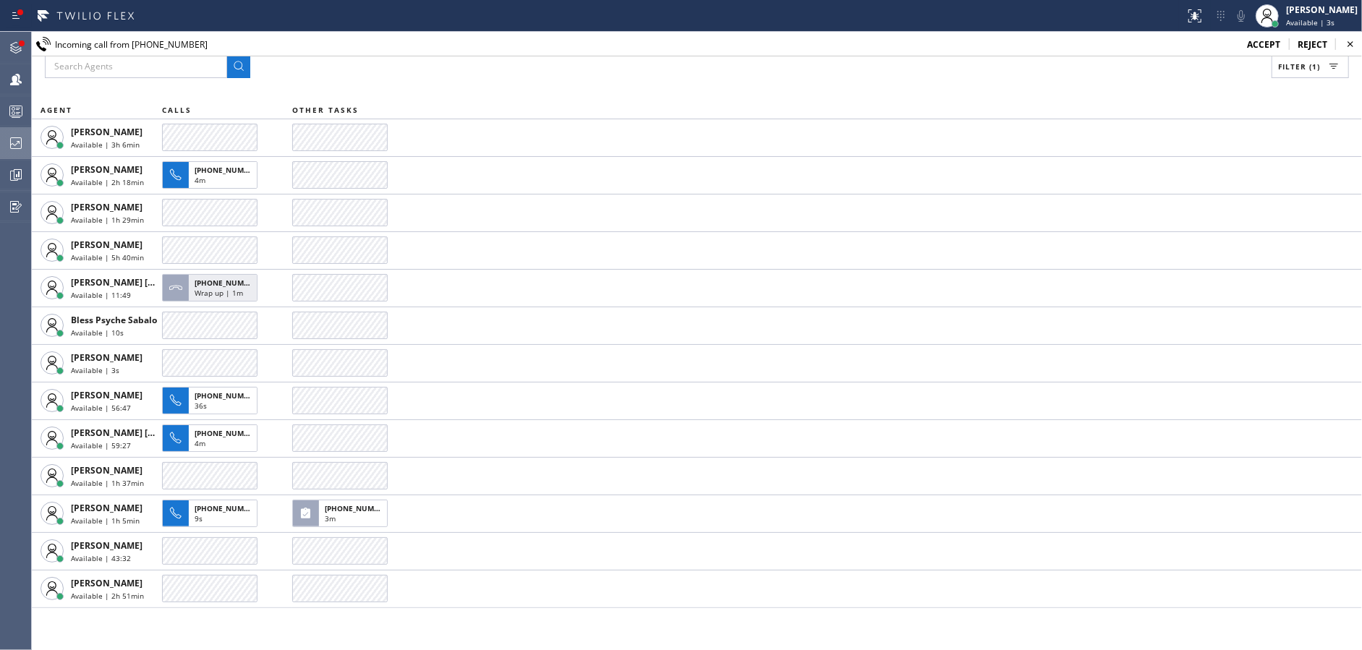
click at [0, 22] on div "Status report No issues detected If you experience an issue, please download th…" at bounding box center [681, 16] width 1362 height 32
click at [9, 45] on icon at bounding box center [15, 47] width 17 height 17
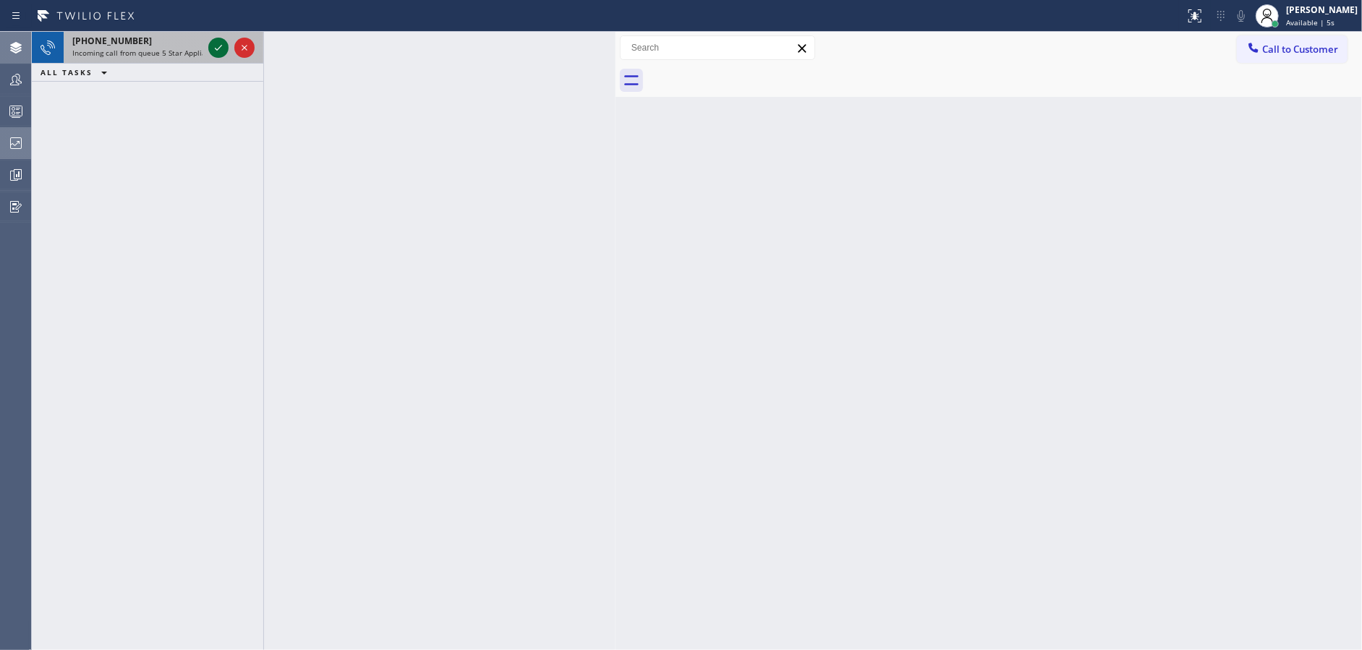
click at [216, 48] on icon at bounding box center [218, 47] width 17 height 17
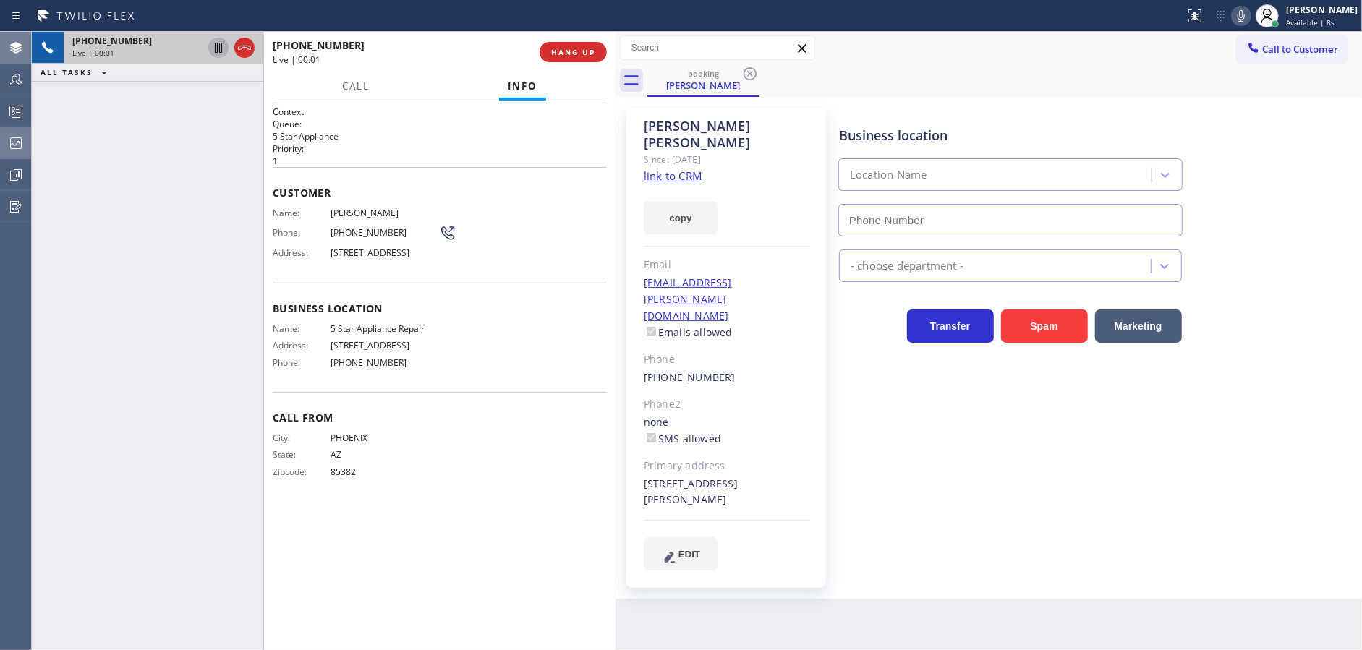
type input "(855) 731-4952"
click at [1249, 16] on icon at bounding box center [1240, 15] width 17 height 17
click at [1246, 16] on rect at bounding box center [1241, 14] width 10 height 10
click at [1249, 16] on icon at bounding box center [1240, 15] width 17 height 17
click at [683, 168] on link "link to CRM" at bounding box center [673, 175] width 59 height 14
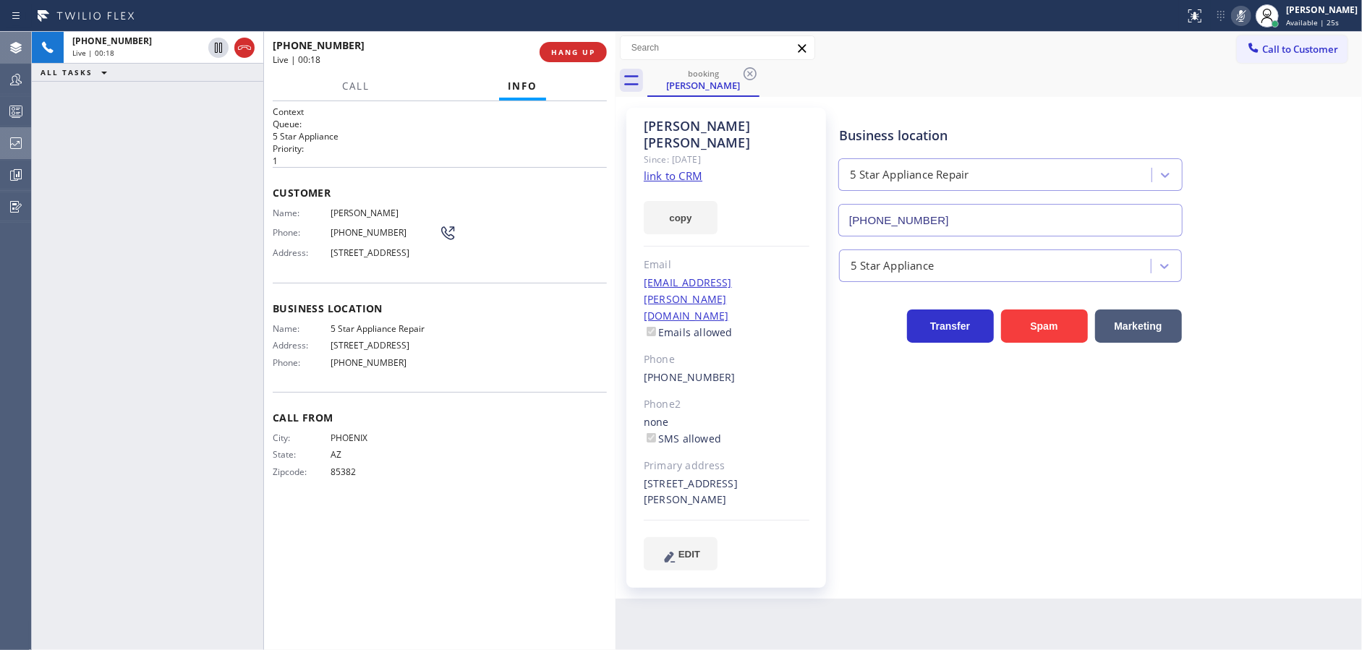
click at [1244, 12] on icon at bounding box center [1240, 16] width 7 height 12
click at [1249, 13] on icon at bounding box center [1240, 15] width 17 height 17
click at [1249, 20] on icon at bounding box center [1240, 15] width 17 height 17
click at [1249, 14] on icon at bounding box center [1240, 15] width 17 height 17
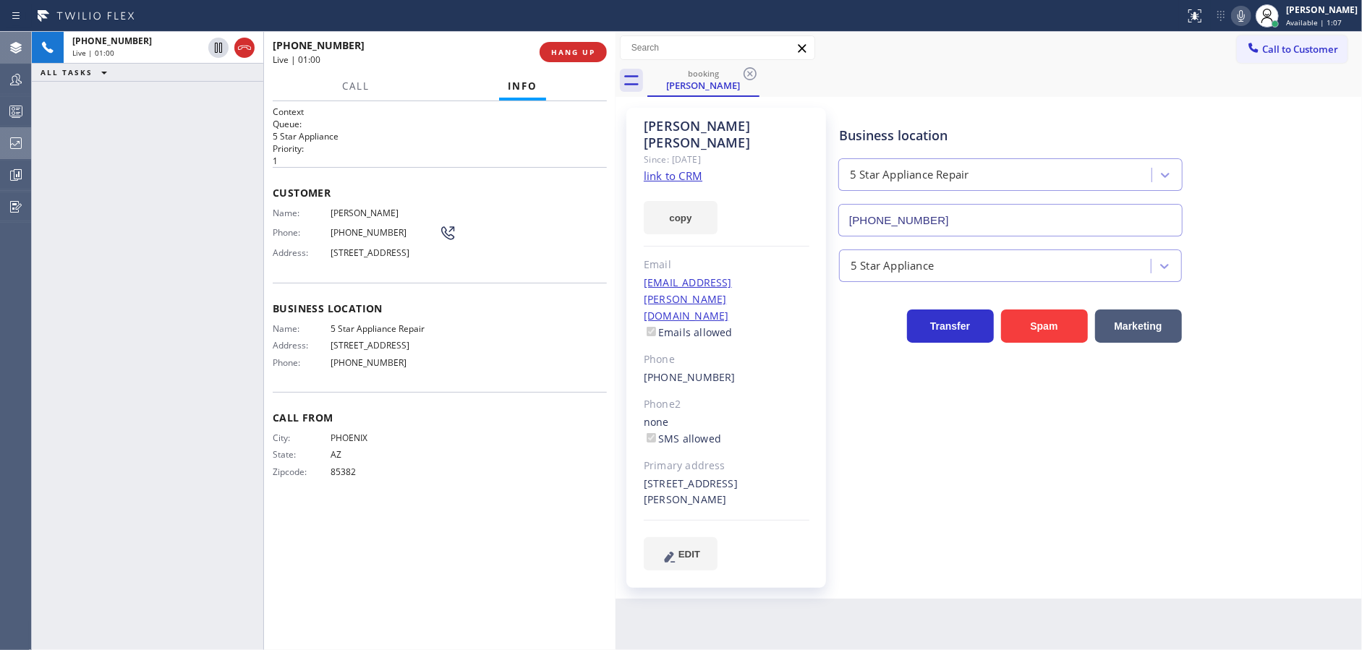
click at [1249, 14] on icon at bounding box center [1240, 15] width 17 height 17
click at [216, 50] on icon at bounding box center [218, 47] width 17 height 17
click at [0, 120] on div at bounding box center [16, 111] width 32 height 29
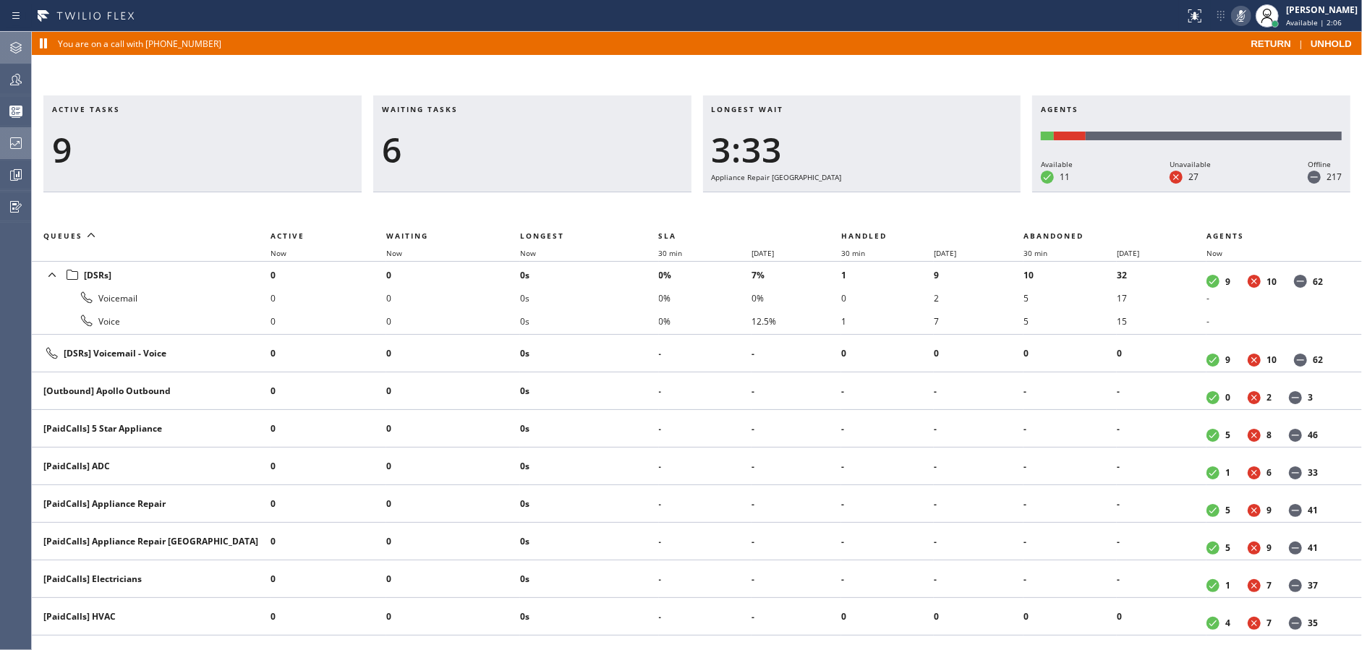
click at [4, 79] on div at bounding box center [16, 79] width 32 height 17
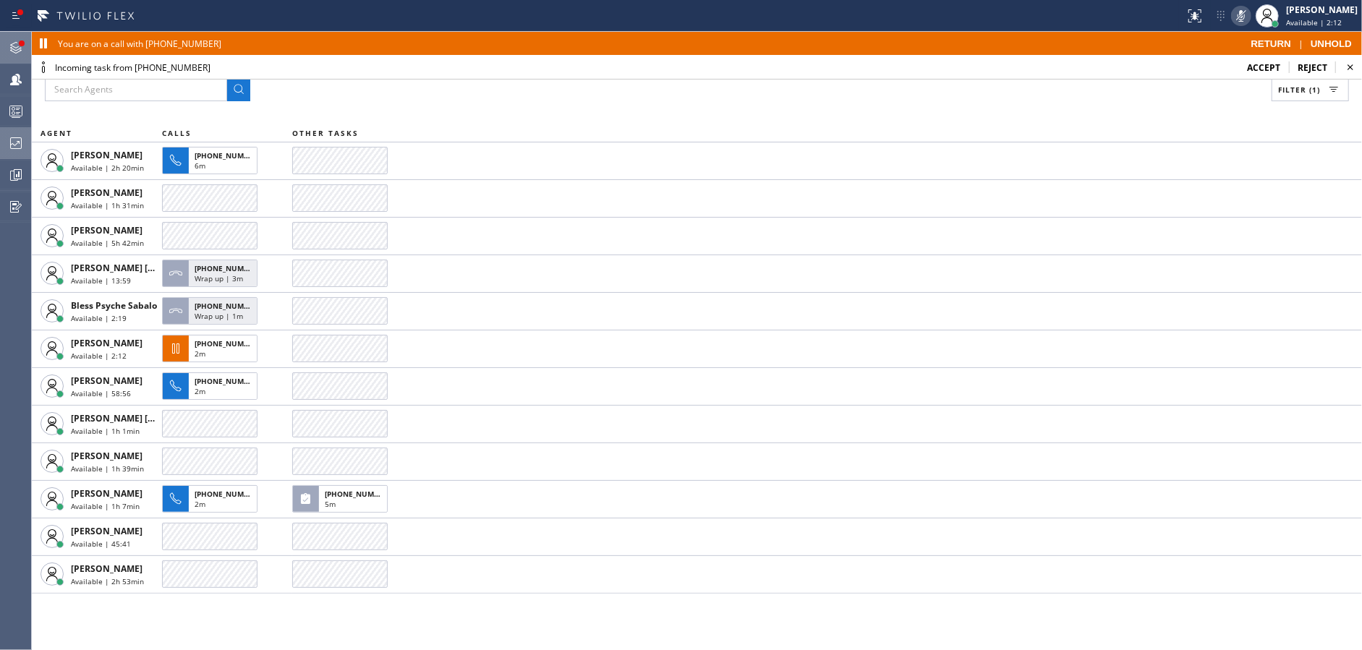
click at [4, 50] on div at bounding box center [16, 47] width 32 height 17
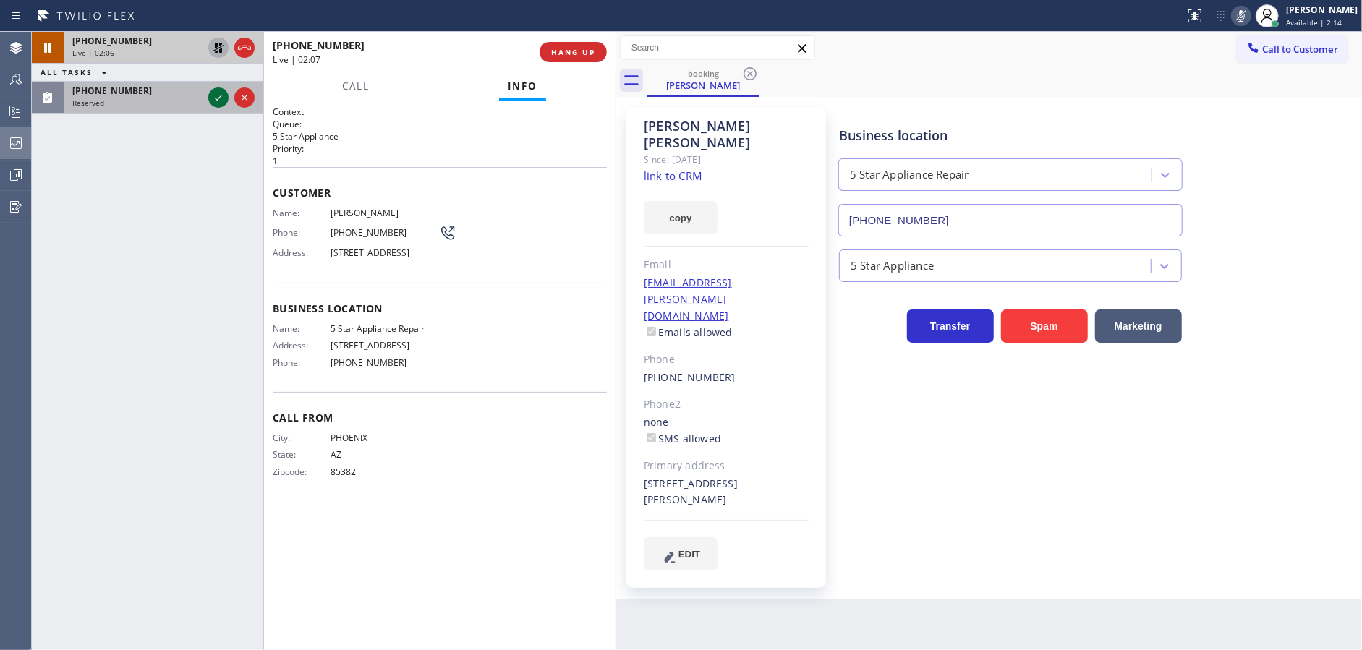
click at [218, 102] on icon at bounding box center [218, 97] width 17 height 17
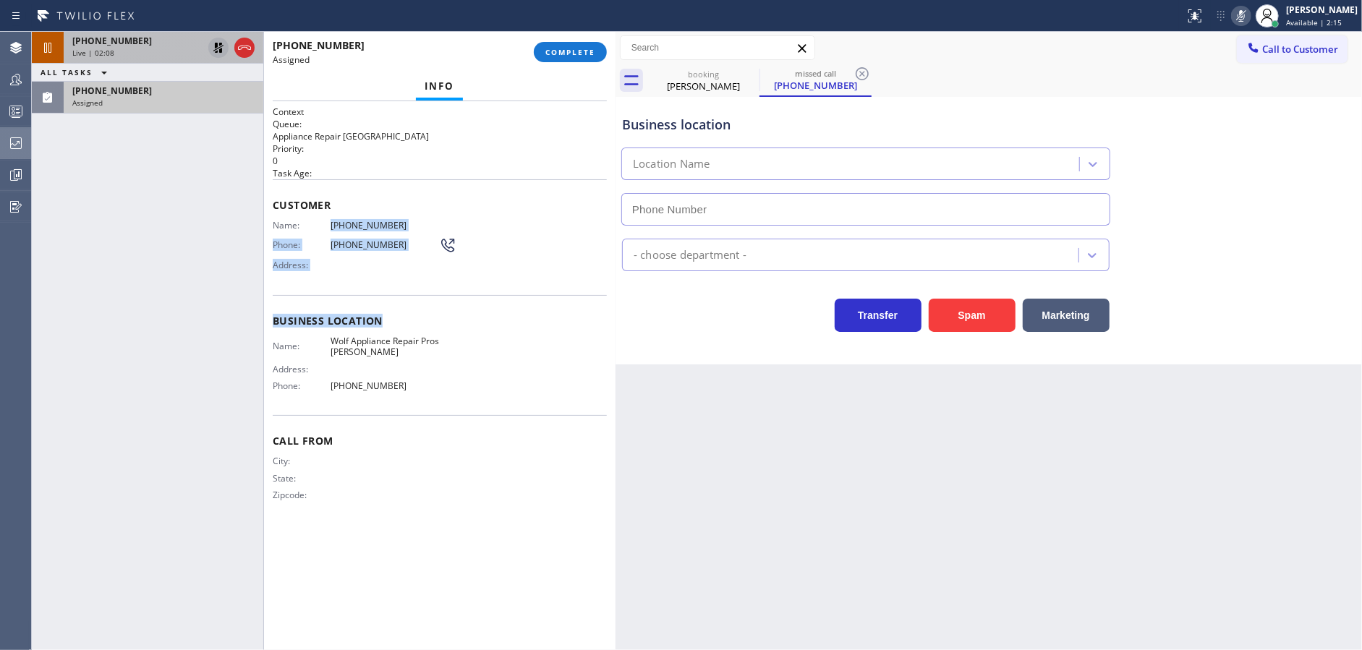
type input "(602) 693-1353"
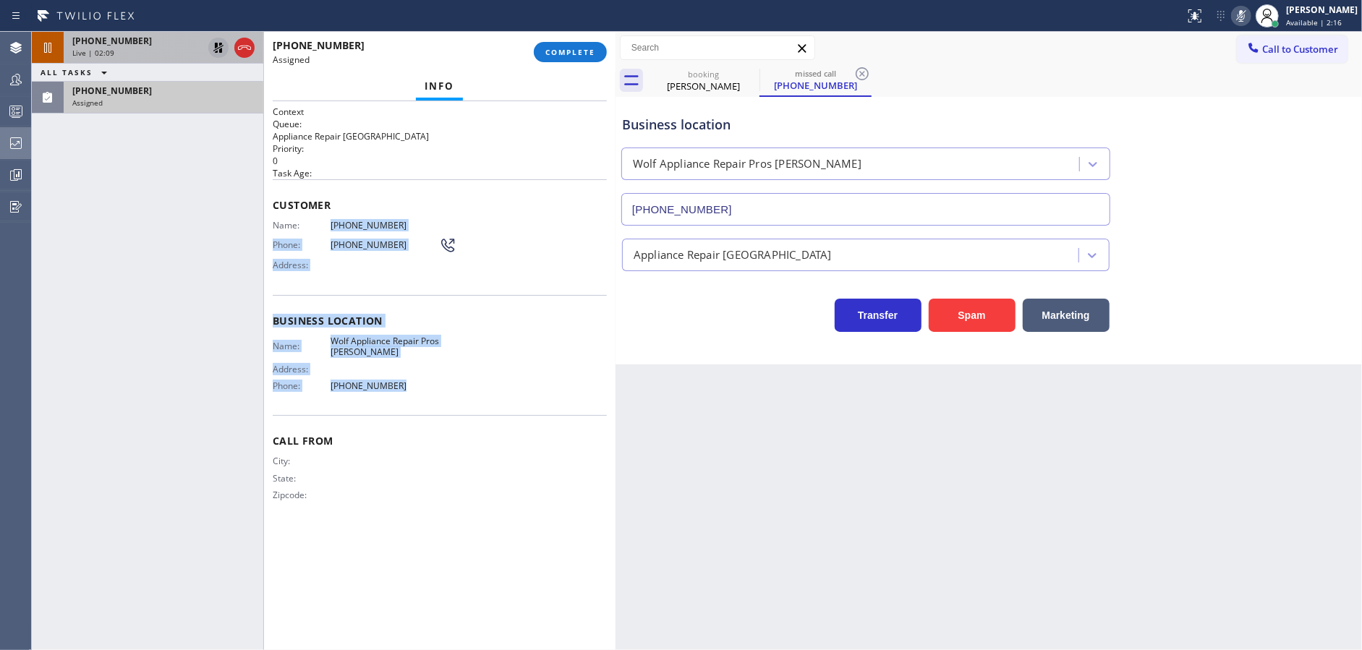
drag, startPoint x: 323, startPoint y: 216, endPoint x: 440, endPoint y: 407, distance: 224.0
click at [440, 407] on div "Context Queue: Appliance Repair High End Priority: 0 Task Age: Customer Name: (…" at bounding box center [440, 315] width 334 height 419
copy div "(520) 593-2114 Phone: (520) 593-2114 Address: Business location Name: Wolf Appl…"
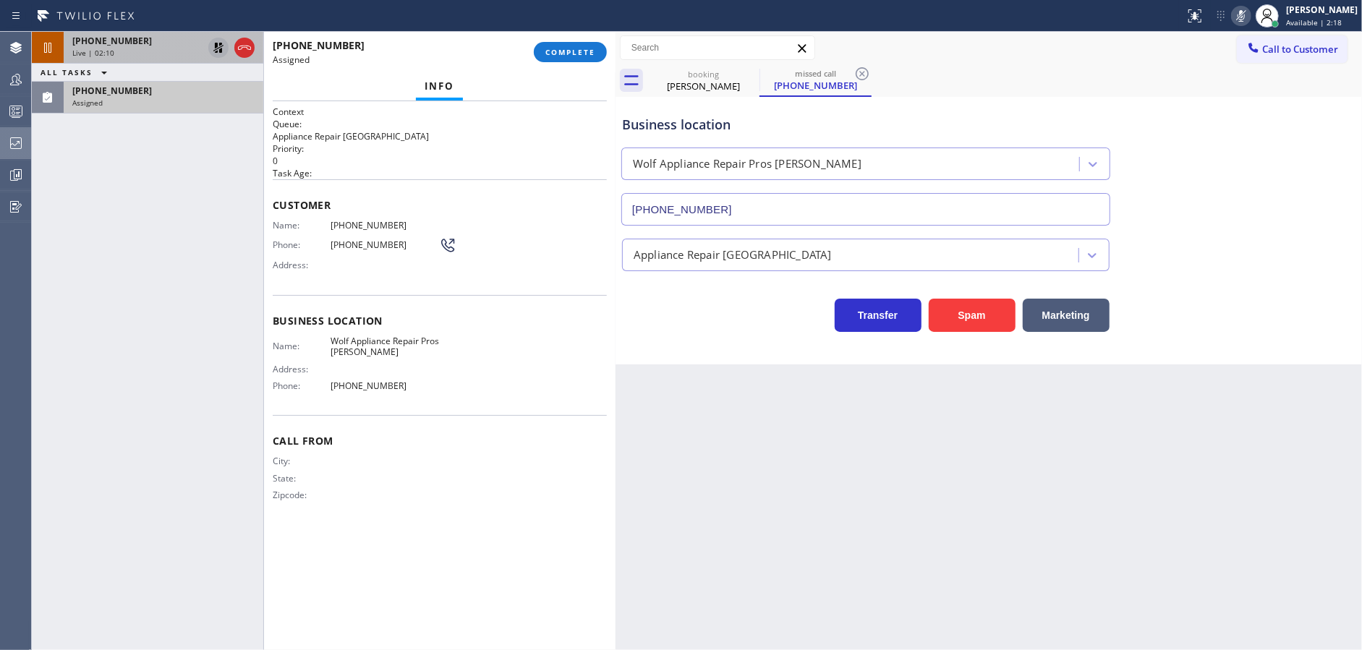
click at [559, 65] on div "(520) 593-2114 Assigned COMPLETE" at bounding box center [440, 52] width 334 height 38
click at [562, 54] on span "COMPLETE" at bounding box center [570, 52] width 50 height 10
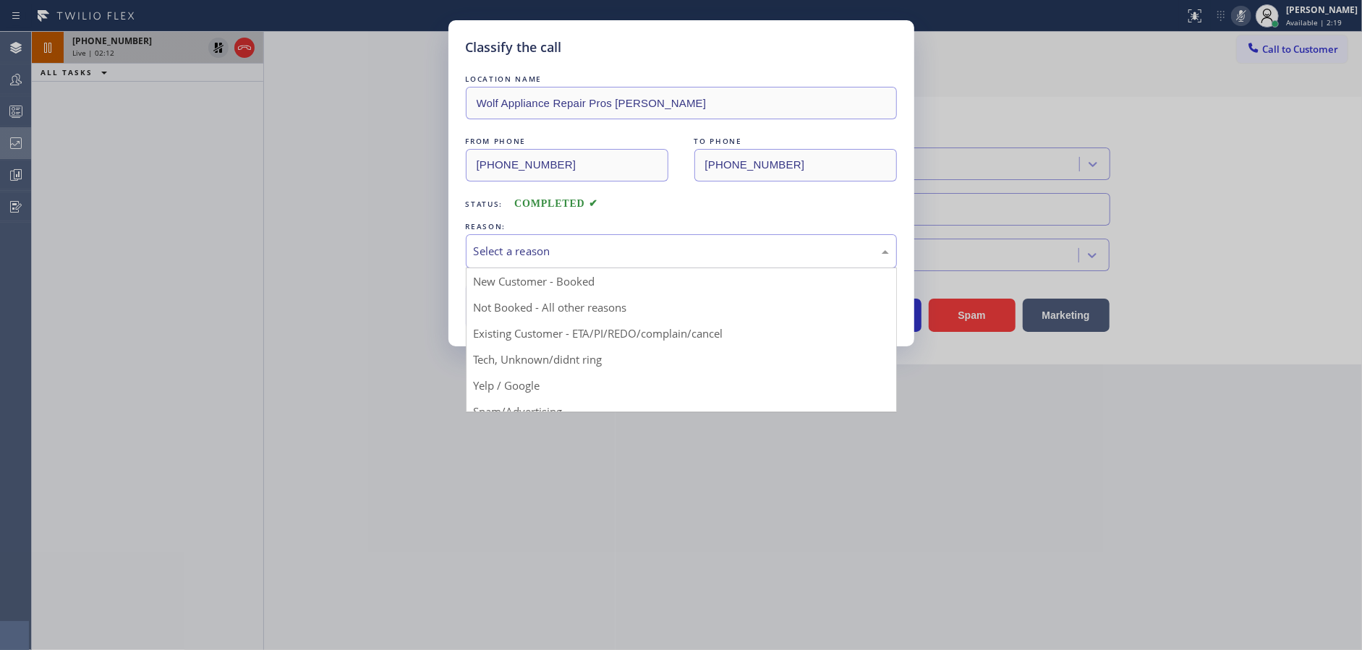
click at [506, 248] on div "Select a reason" at bounding box center [681, 251] width 415 height 17
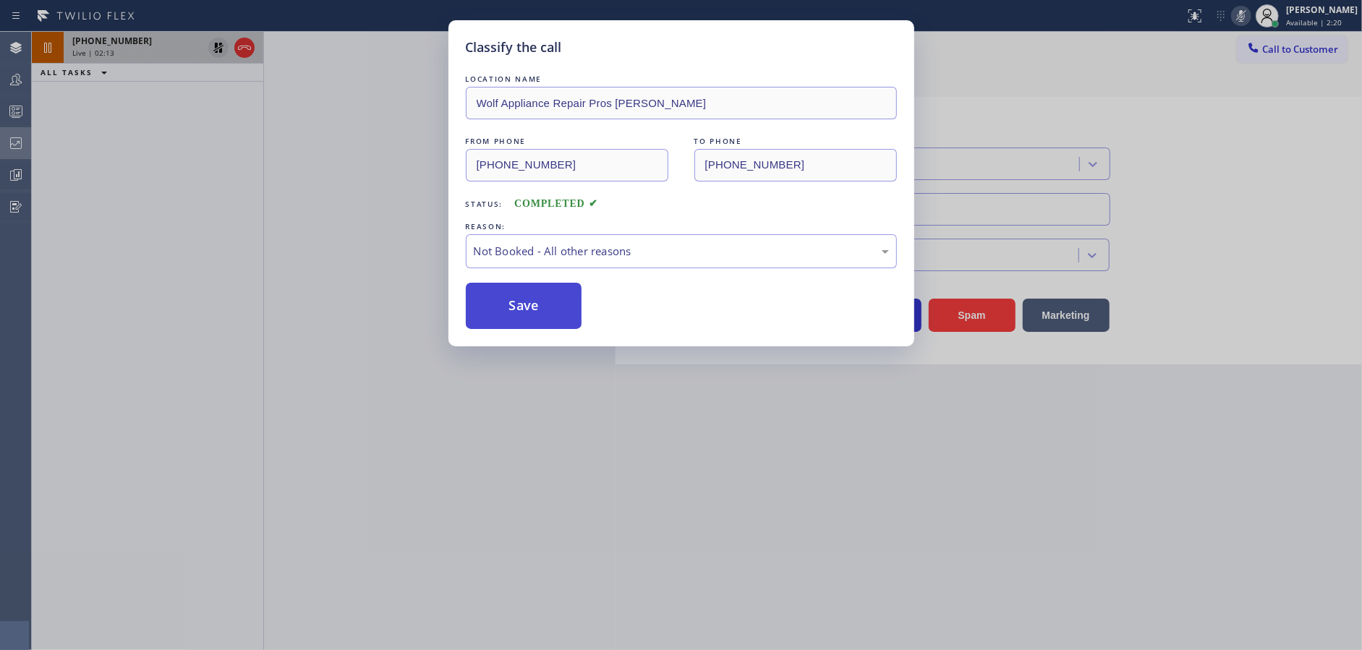
click at [519, 301] on button "Save" at bounding box center [524, 306] width 116 height 46
type input "(855) 731-4952"
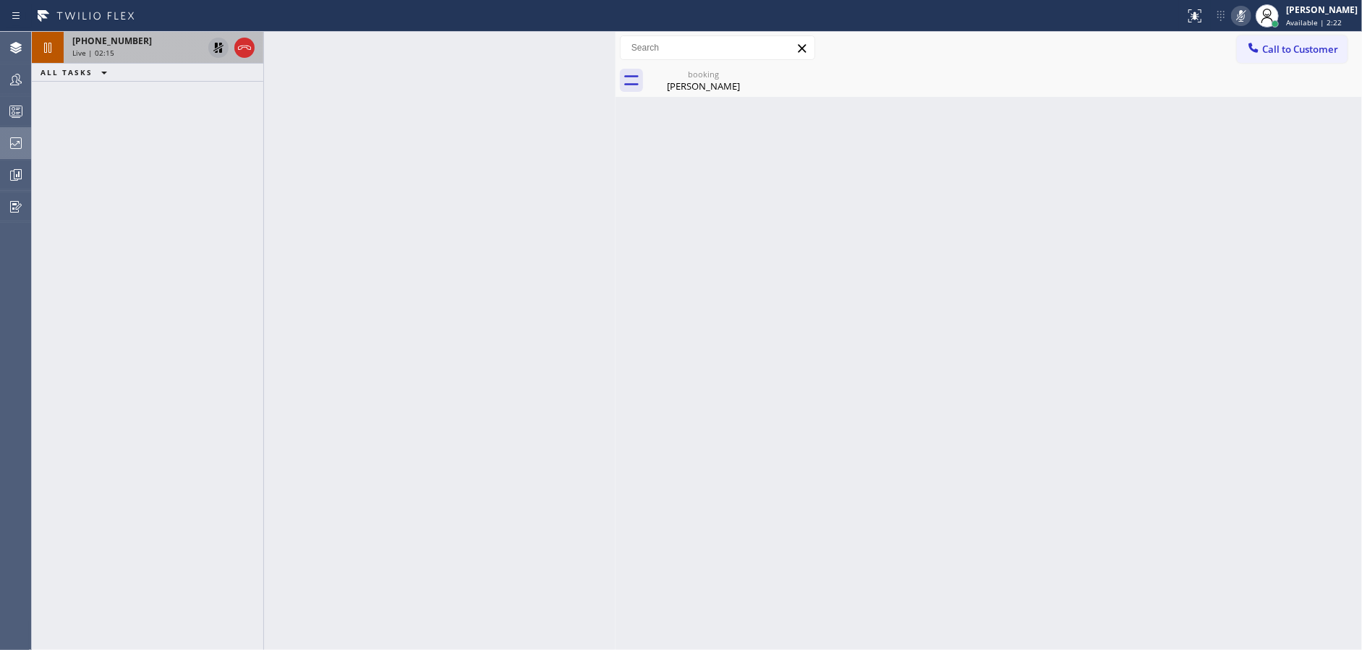
click at [157, 36] on div "+16026904957" at bounding box center [137, 41] width 130 height 12
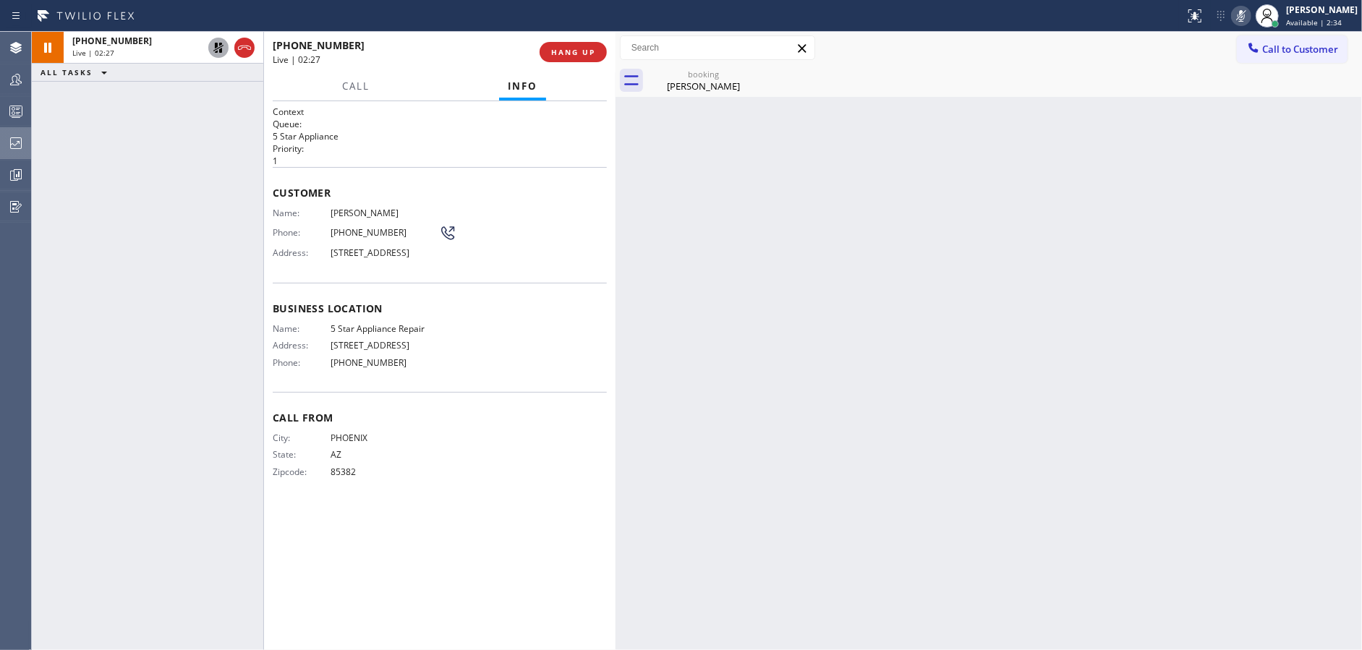
click at [427, 477] on span "85382" at bounding box center [384, 471] width 108 height 11
drag, startPoint x: 218, startPoint y: 96, endPoint x: 257, endPoint y: 129, distance: 51.8
click at [218, 96] on icon at bounding box center [218, 97] width 17 height 17
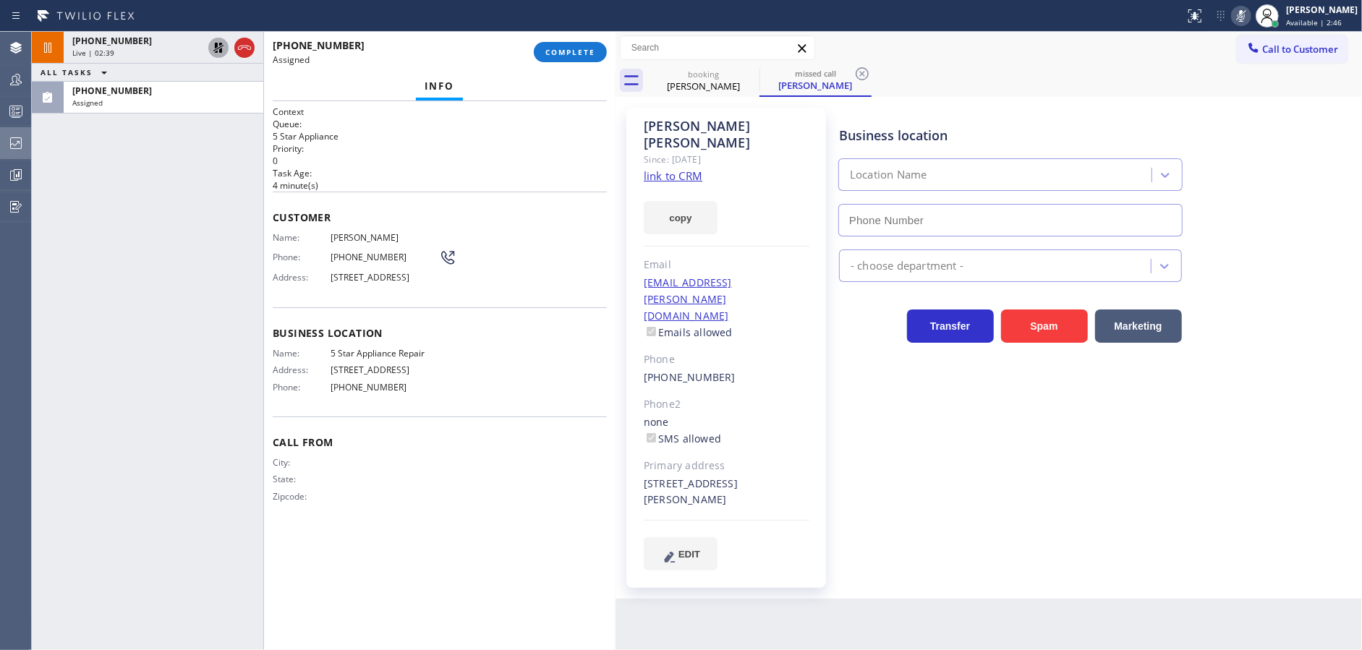
type input "(855) 731-4952"
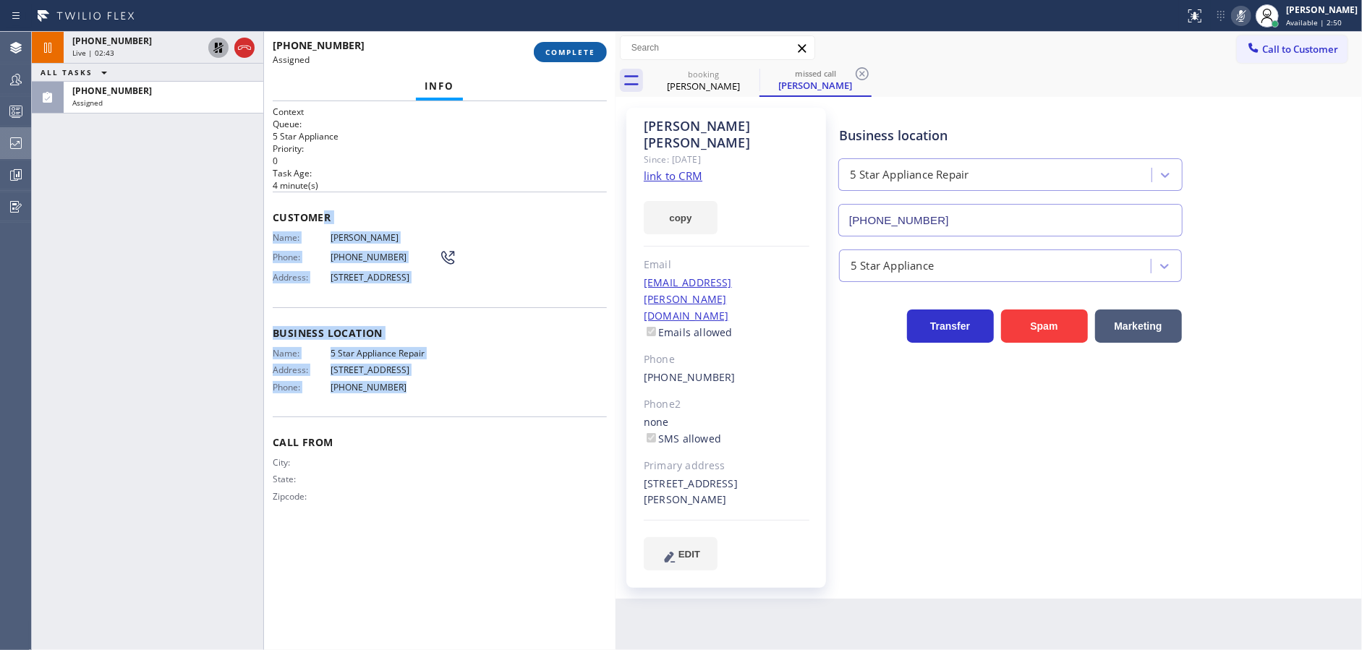
drag, startPoint x: 325, startPoint y: 225, endPoint x: 594, endPoint y: 59, distance: 316.2
click at [435, 404] on div "Context Queue: 5 Star Appliance Priority: 0 Task Age: 4 minute(s) Customer Name…" at bounding box center [440, 316] width 334 height 421
click at [579, 44] on button "COMPLETE" at bounding box center [570, 52] width 73 height 20
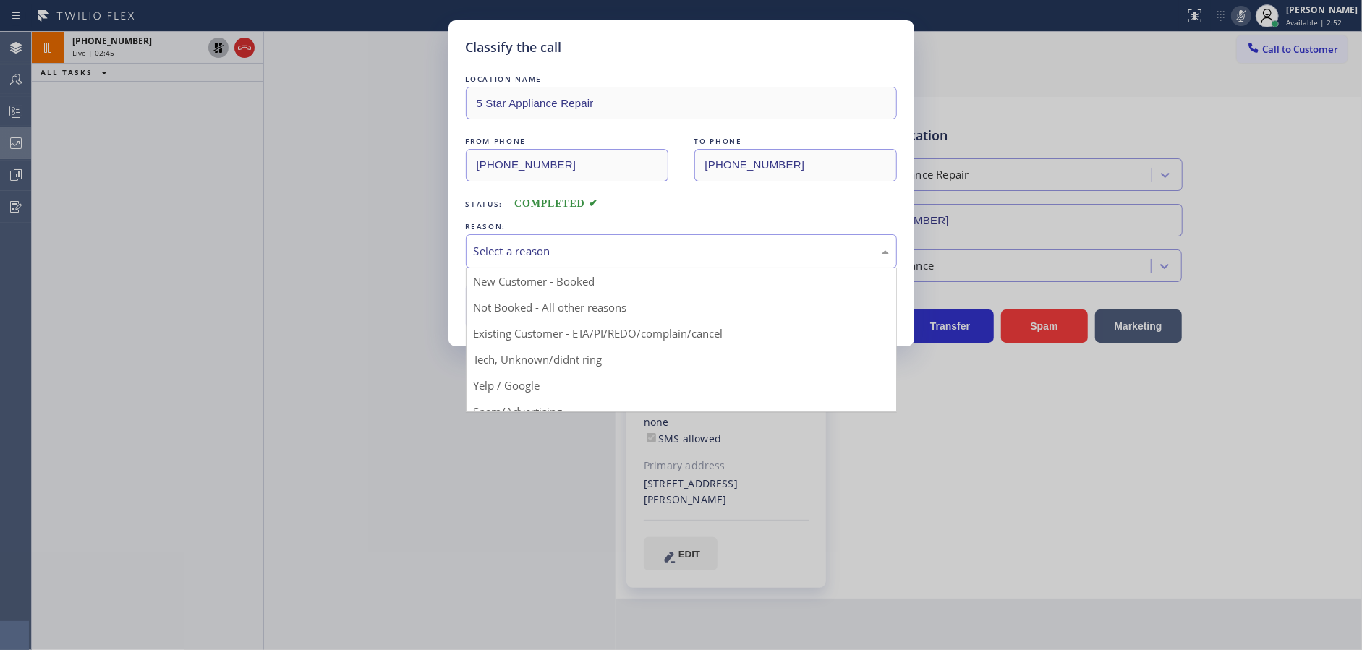
click at [510, 252] on div "Select a reason" at bounding box center [681, 251] width 415 height 17
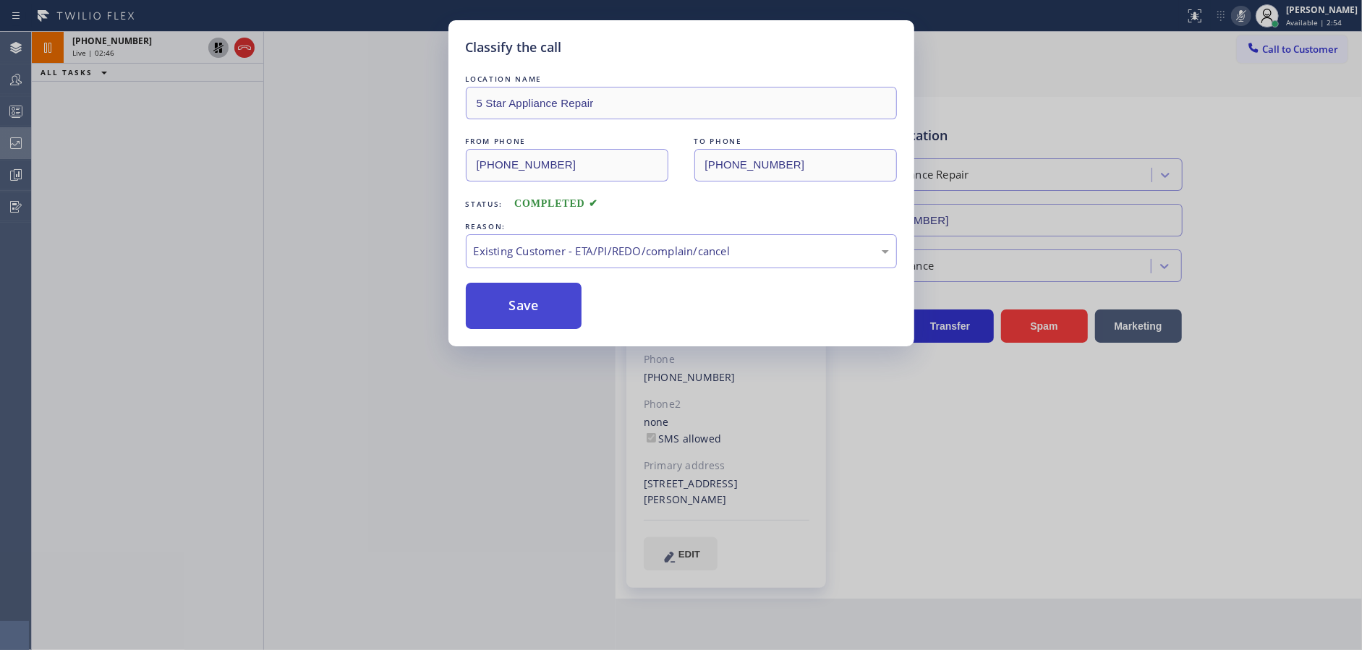
click at [524, 302] on button "Save" at bounding box center [524, 306] width 116 height 46
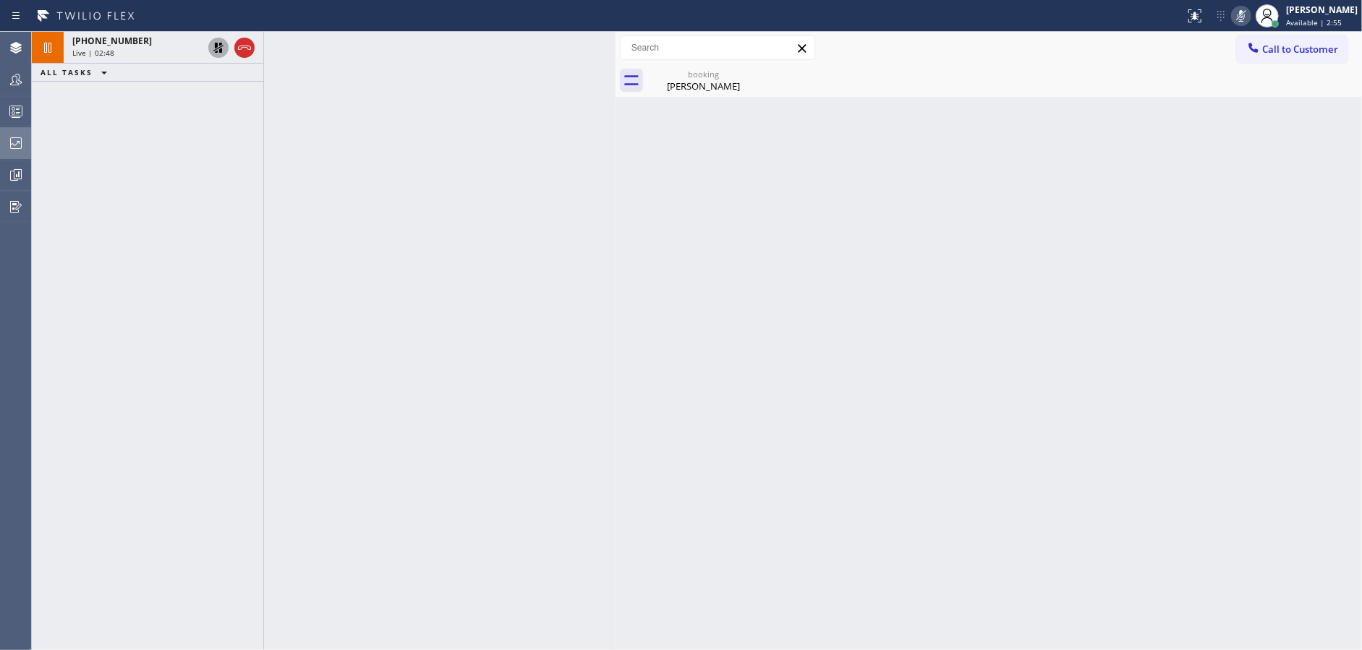
click at [153, 48] on div "Live | 02:48" at bounding box center [137, 53] width 130 height 10
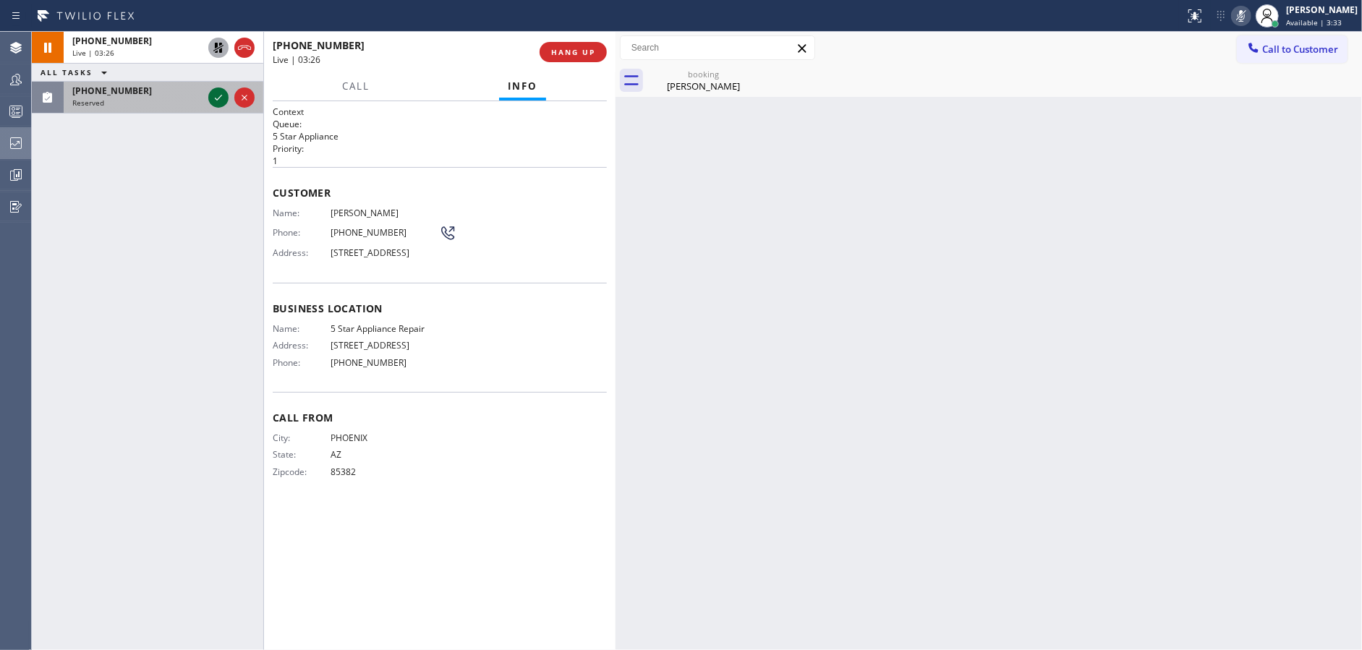
click at [218, 97] on icon at bounding box center [218, 97] width 17 height 17
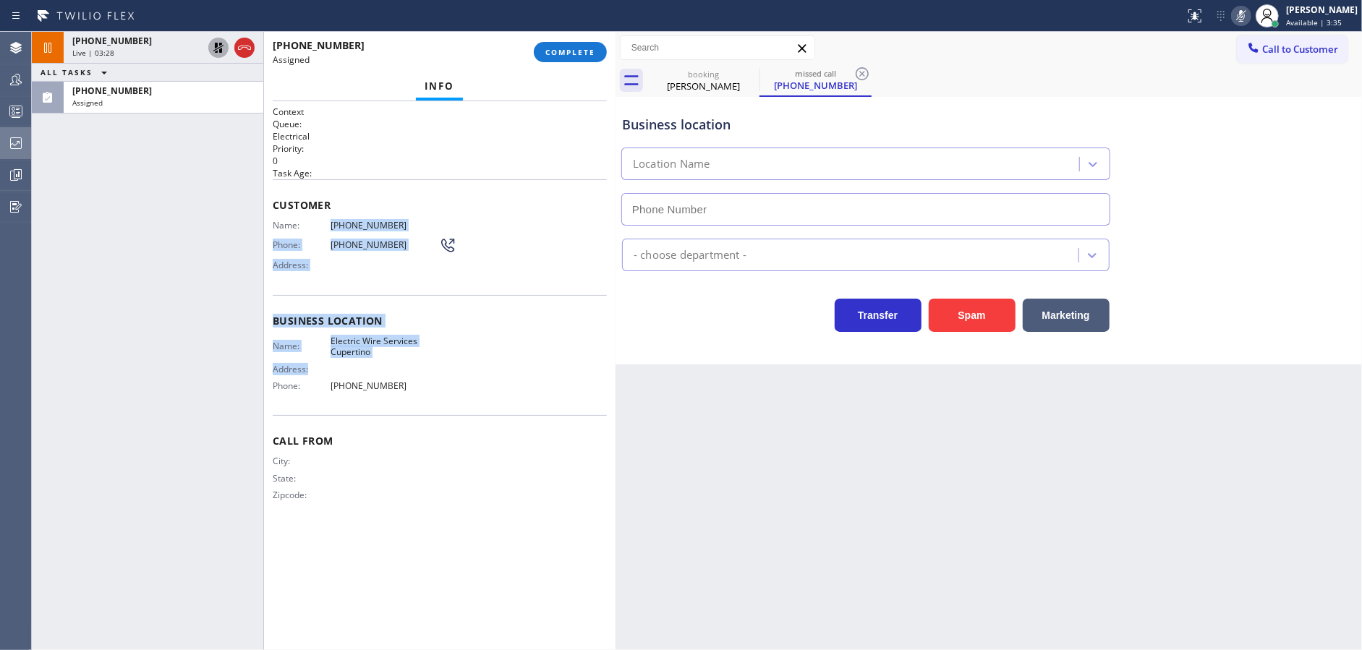
type input "(408) 549-7996"
drag, startPoint x: 325, startPoint y: 221, endPoint x: 411, endPoint y: 383, distance: 183.7
click at [411, 383] on div "Context Queue: Electrical Priority: 0 Task Age: Customer Name: (408) 516-1643 P…" at bounding box center [440, 315] width 334 height 419
copy div "(408) 516-1643 Phone: (408) 516-1643 Address: Business location Name: Electric …"
click at [581, 59] on button "COMPLETE" at bounding box center [570, 52] width 73 height 20
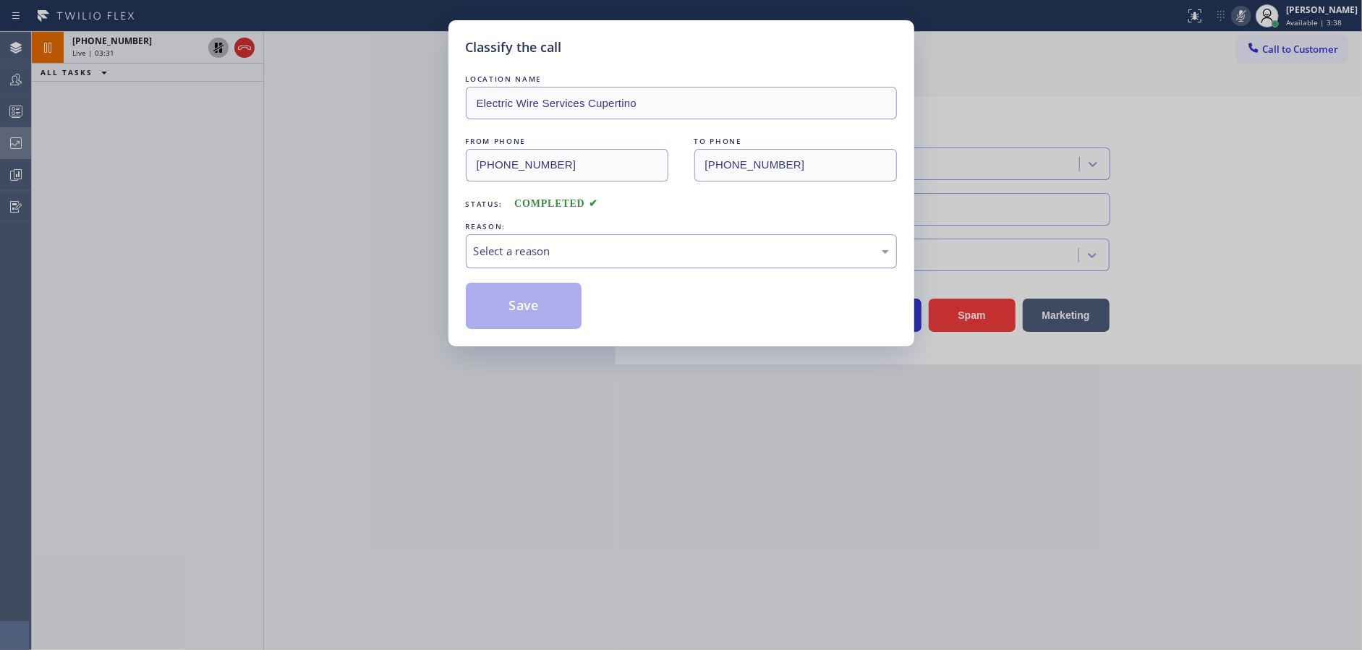
click at [514, 257] on div "Select a reason" at bounding box center [681, 251] width 415 height 17
click at [529, 304] on button "Save" at bounding box center [524, 306] width 116 height 46
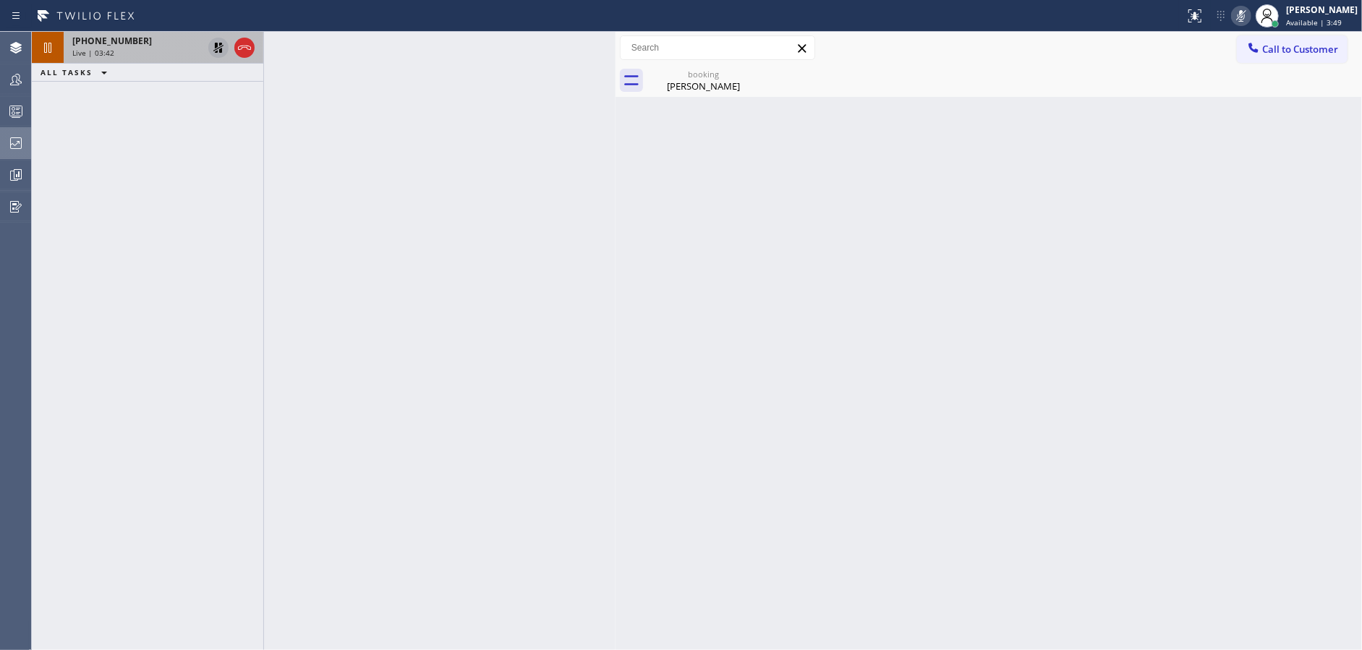
click at [170, 55] on div "Live | 03:42" at bounding box center [137, 53] width 130 height 10
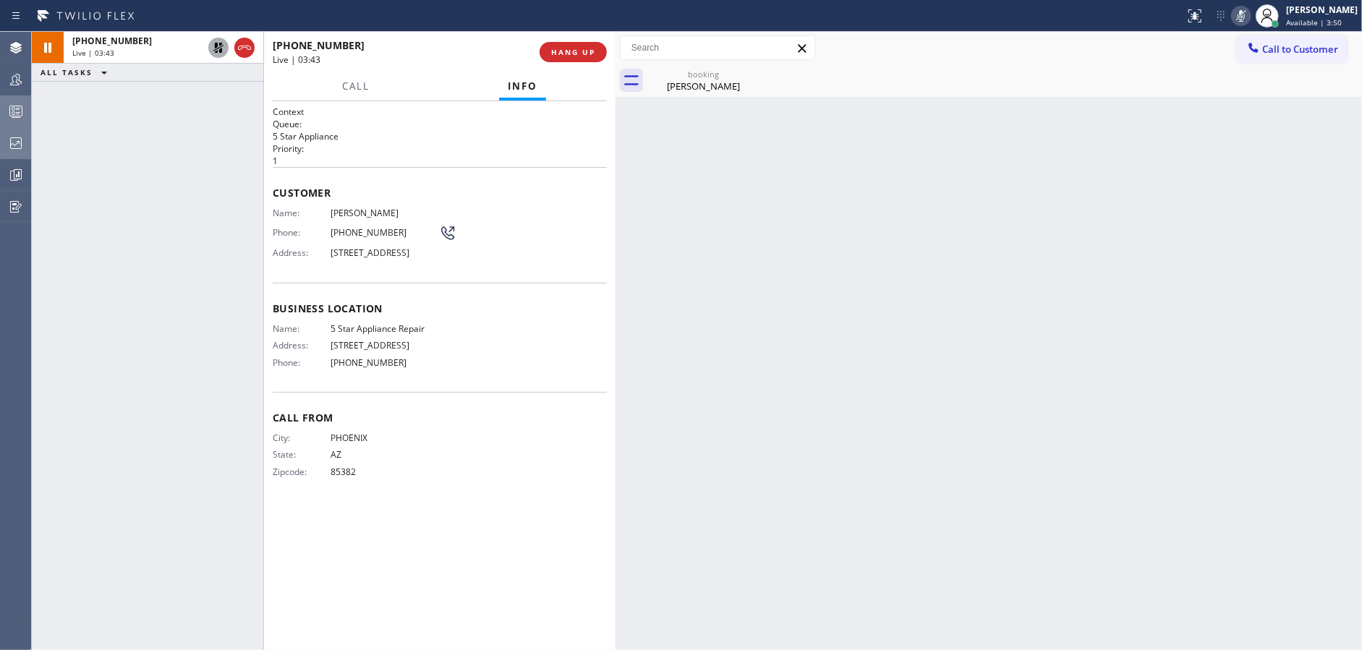
click at [17, 103] on icon at bounding box center [15, 111] width 17 height 17
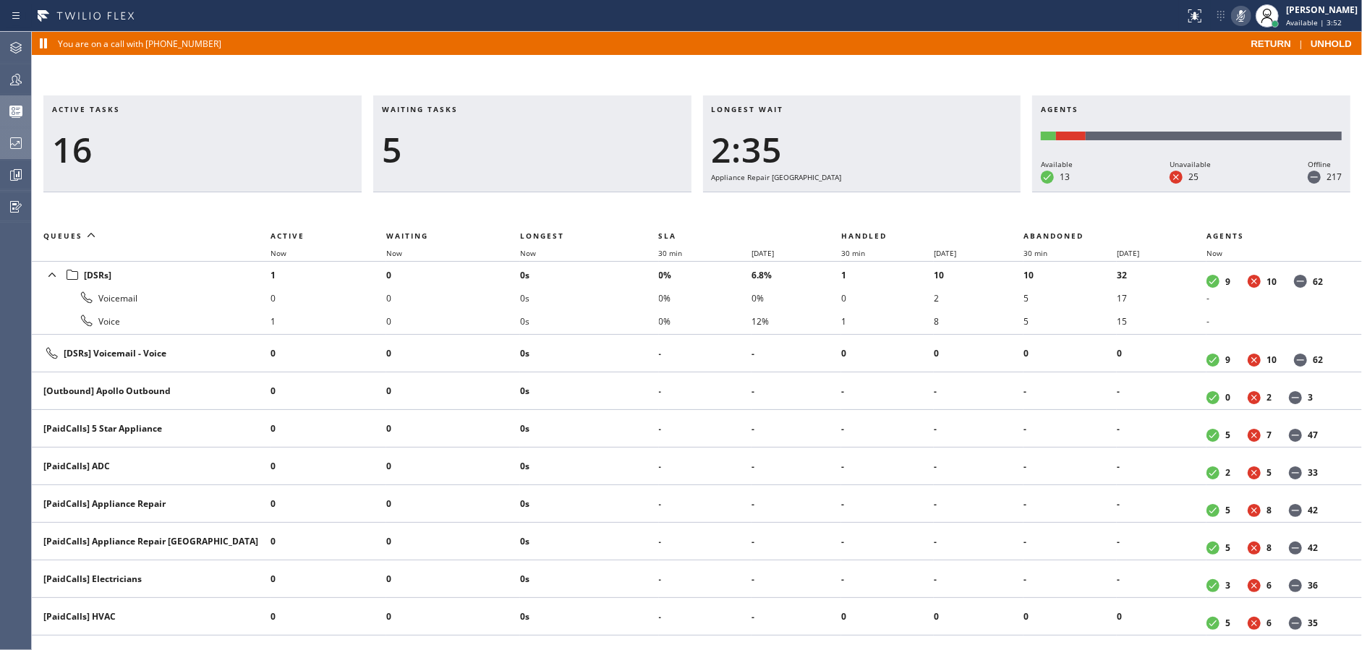
click at [7, 54] on icon at bounding box center [15, 47] width 17 height 17
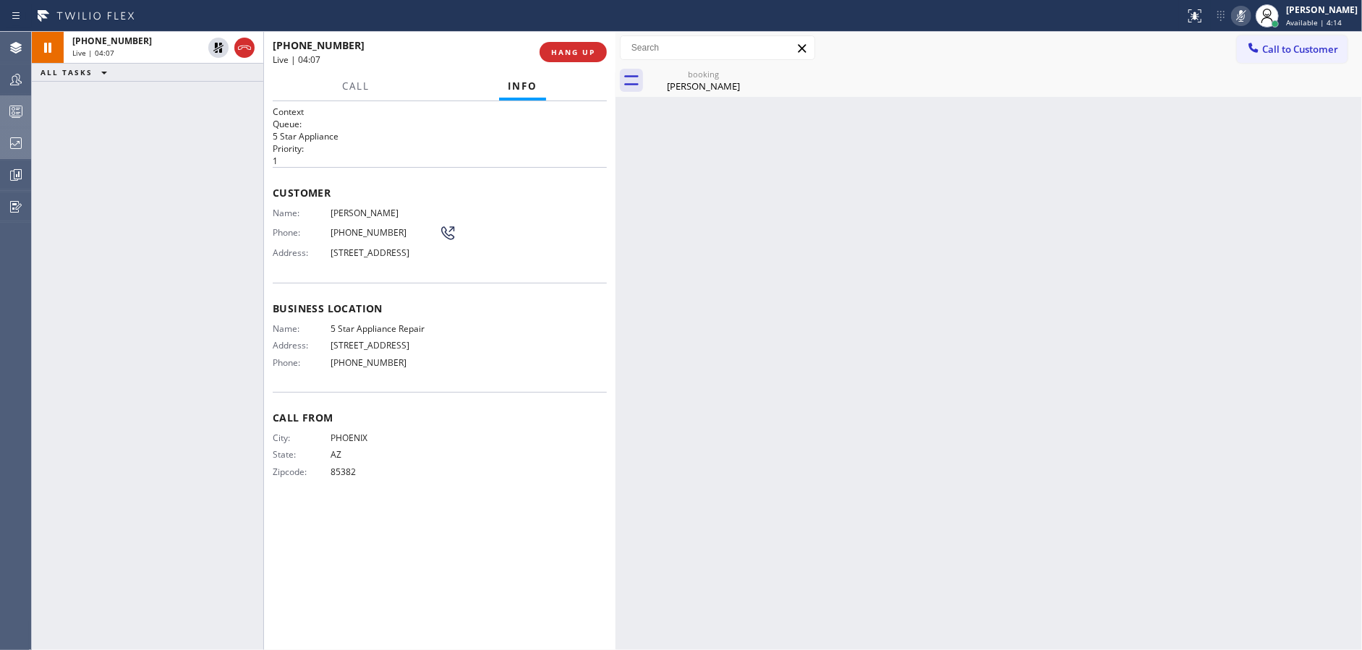
drag, startPoint x: 217, startPoint y: 47, endPoint x: 231, endPoint y: 51, distance: 14.4
click at [217, 47] on icon at bounding box center [218, 48] width 10 height 10
click at [1249, 18] on icon at bounding box center [1240, 15] width 17 height 17
click at [456, 389] on div "Business location Name: 5 Star Appliance Repair Address: 510 Foothill Rd Phone:…" at bounding box center [440, 337] width 334 height 109
click at [1244, 17] on icon at bounding box center [1240, 16] width 7 height 12
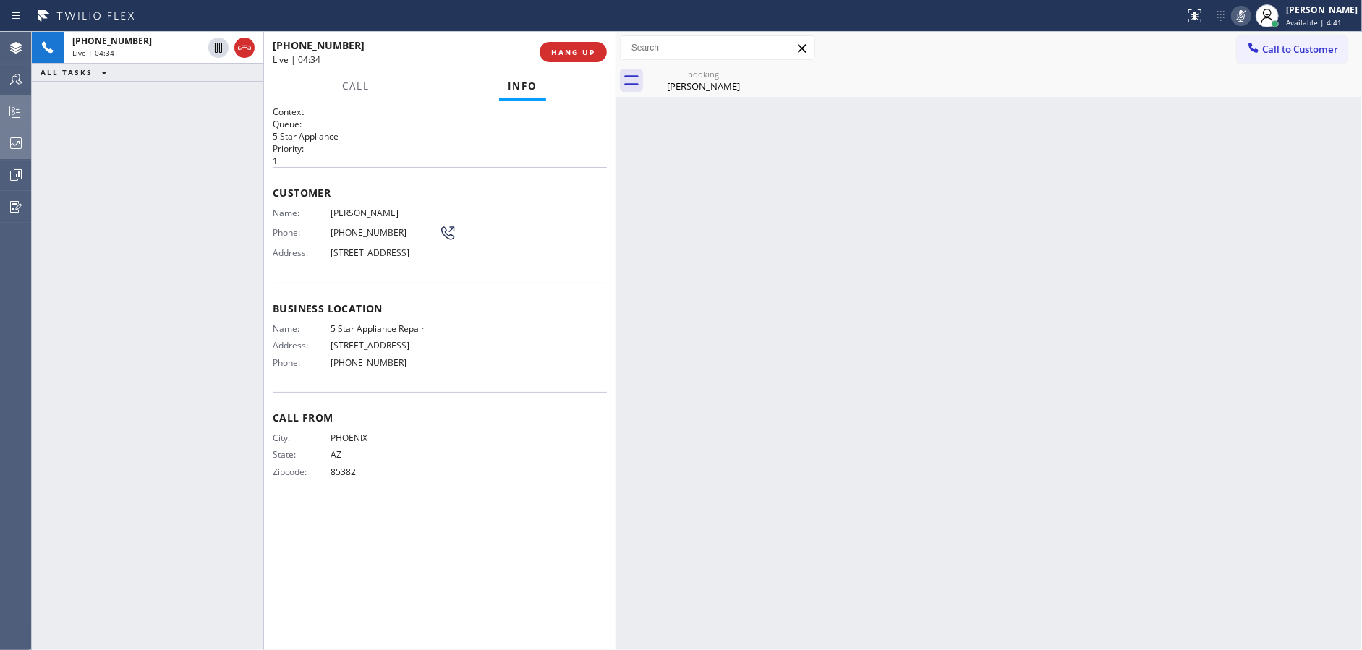
click at [1249, 17] on icon at bounding box center [1240, 15] width 17 height 17
click at [1244, 17] on icon at bounding box center [1240, 16] width 7 height 12
click at [1249, 17] on icon at bounding box center [1240, 15] width 17 height 17
click at [1244, 15] on icon at bounding box center [1240, 16] width 7 height 12
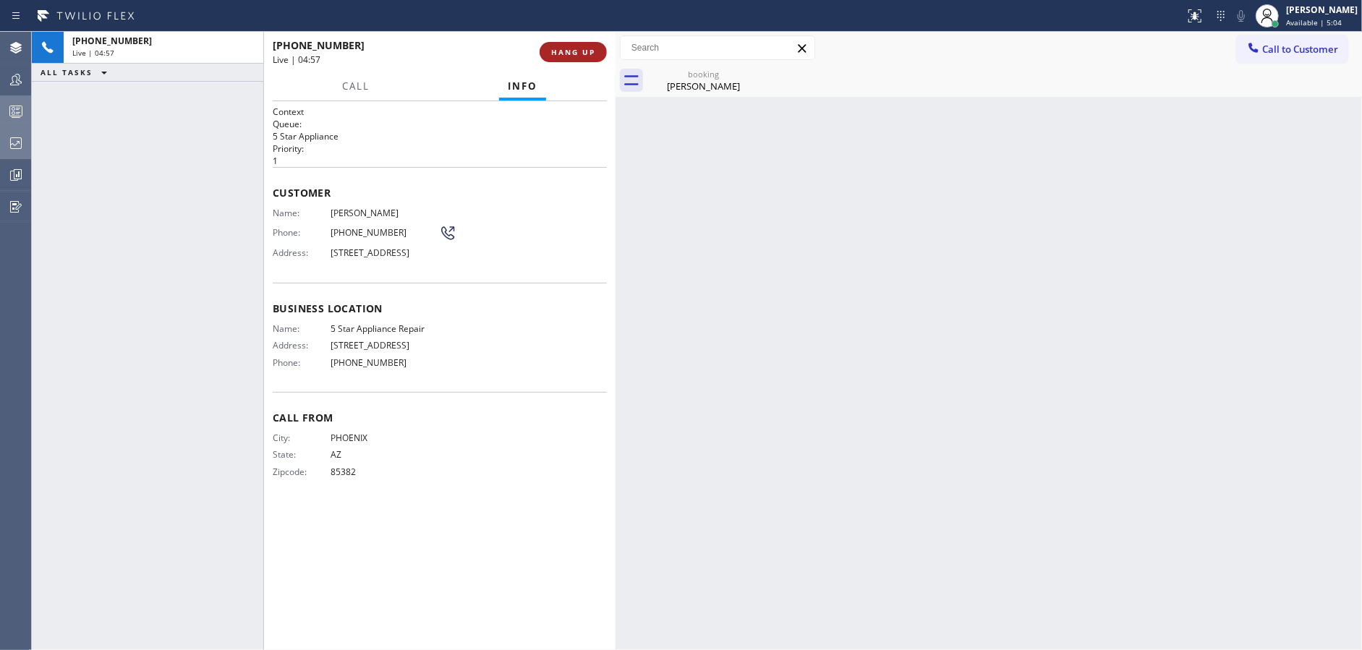
click at [571, 54] on span "HANG UP" at bounding box center [573, 52] width 44 height 10
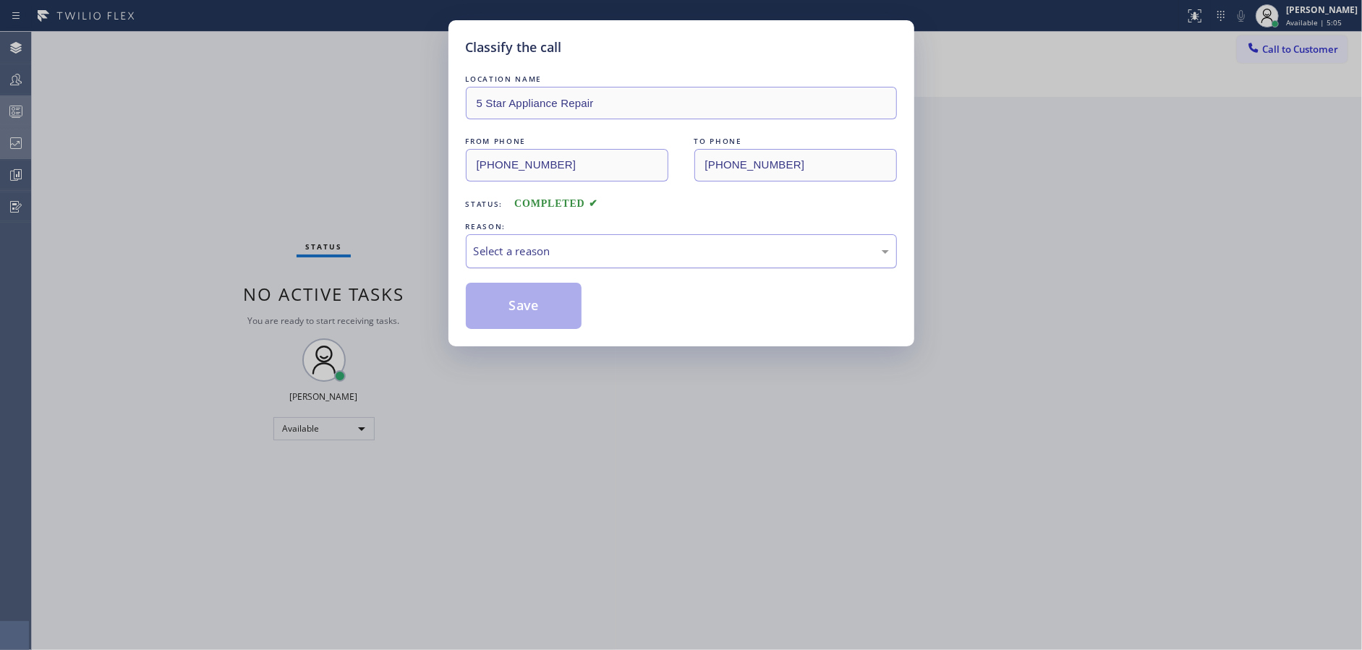
click at [524, 252] on div "Select a reason" at bounding box center [681, 251] width 415 height 17
click at [546, 310] on button "Save" at bounding box center [524, 306] width 116 height 46
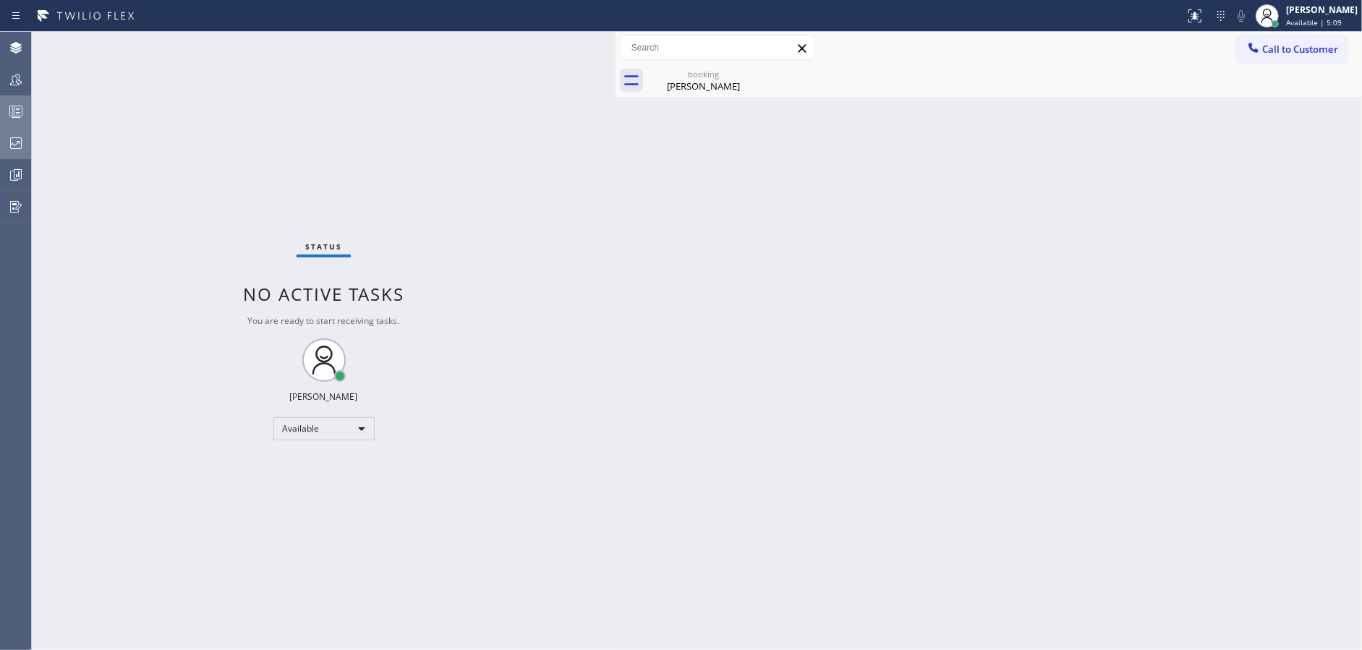
click at [7, 116] on icon at bounding box center [15, 111] width 17 height 17
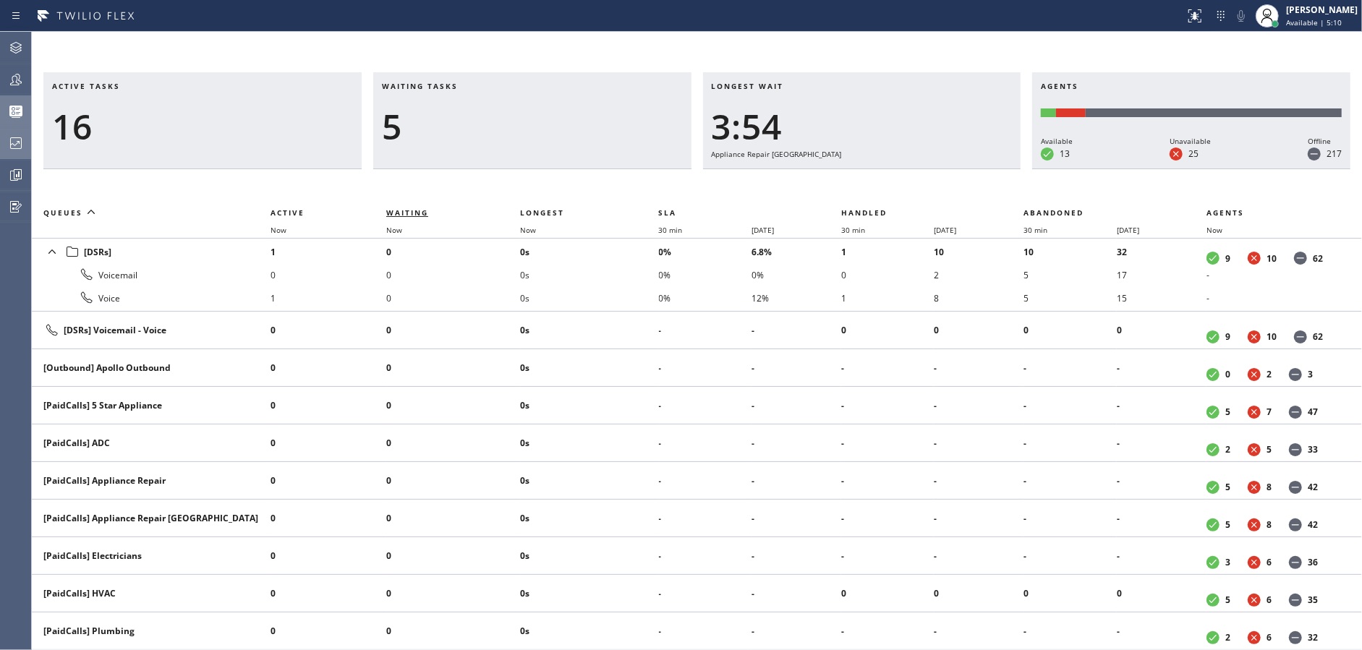
click at [413, 213] on span "Waiting" at bounding box center [407, 213] width 42 height 10
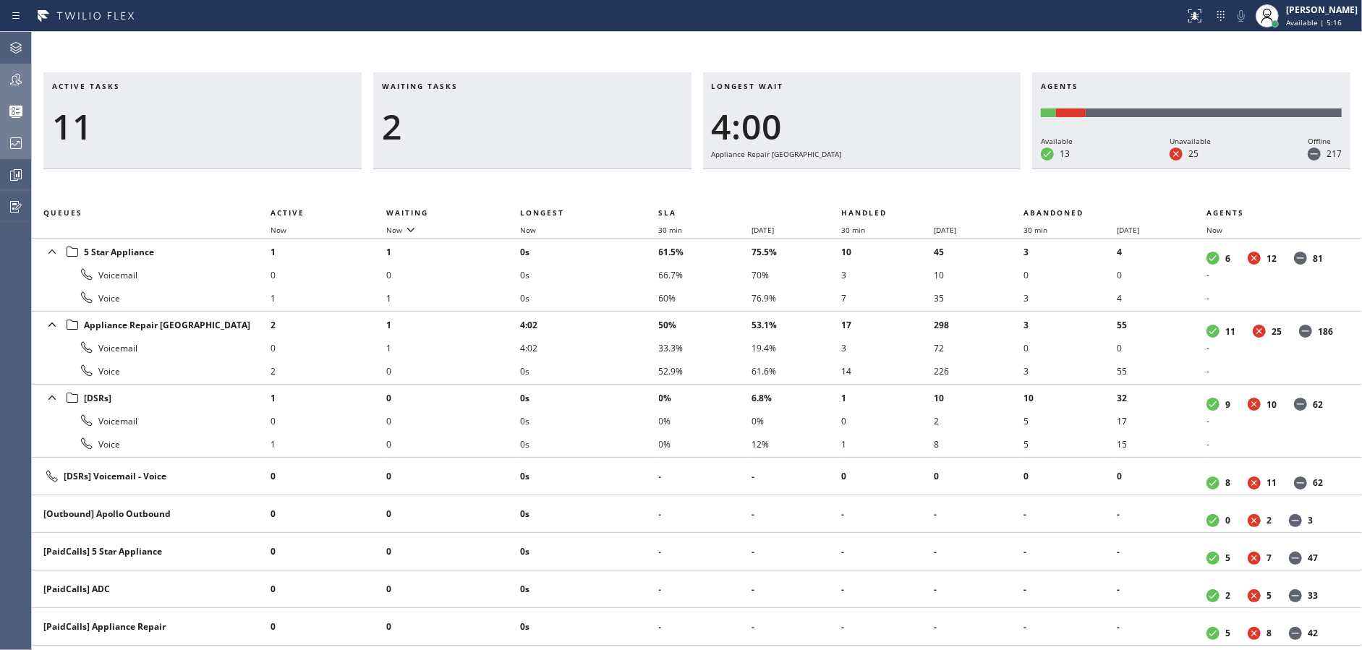
click at [7, 75] on icon at bounding box center [15, 79] width 17 height 17
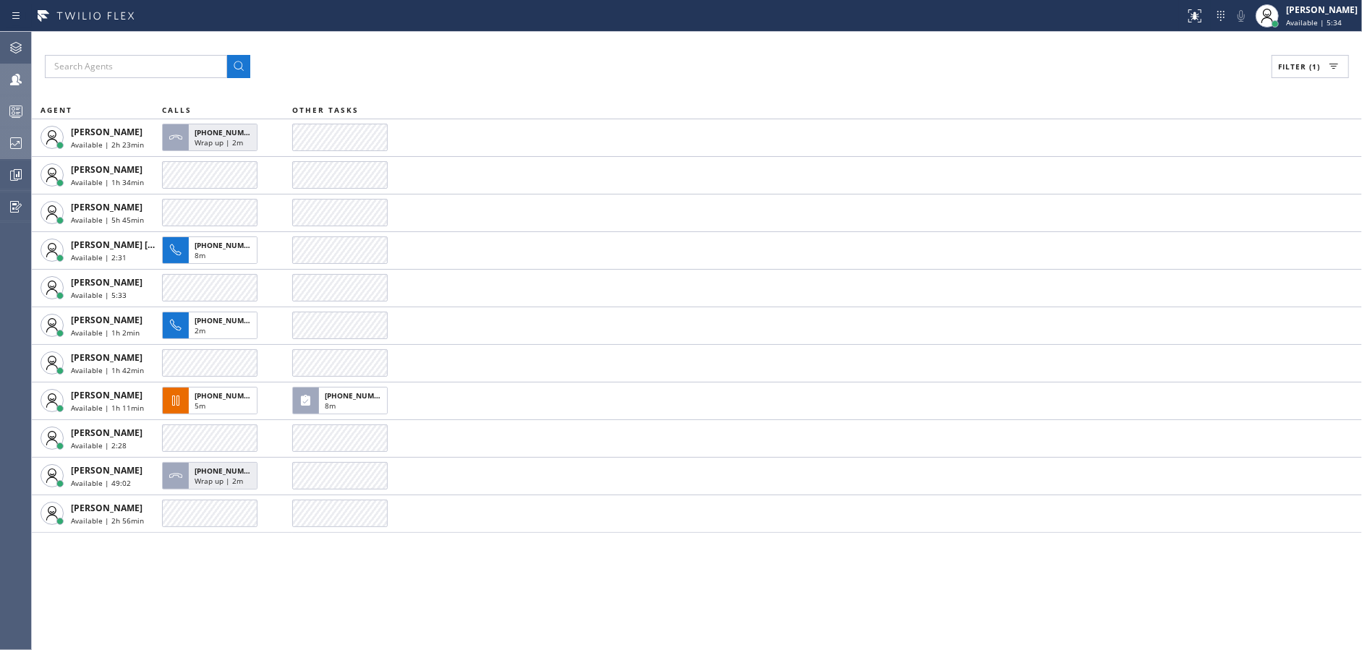
click at [1306, 66] on span "Filter (1)" at bounding box center [1299, 66] width 42 height 10
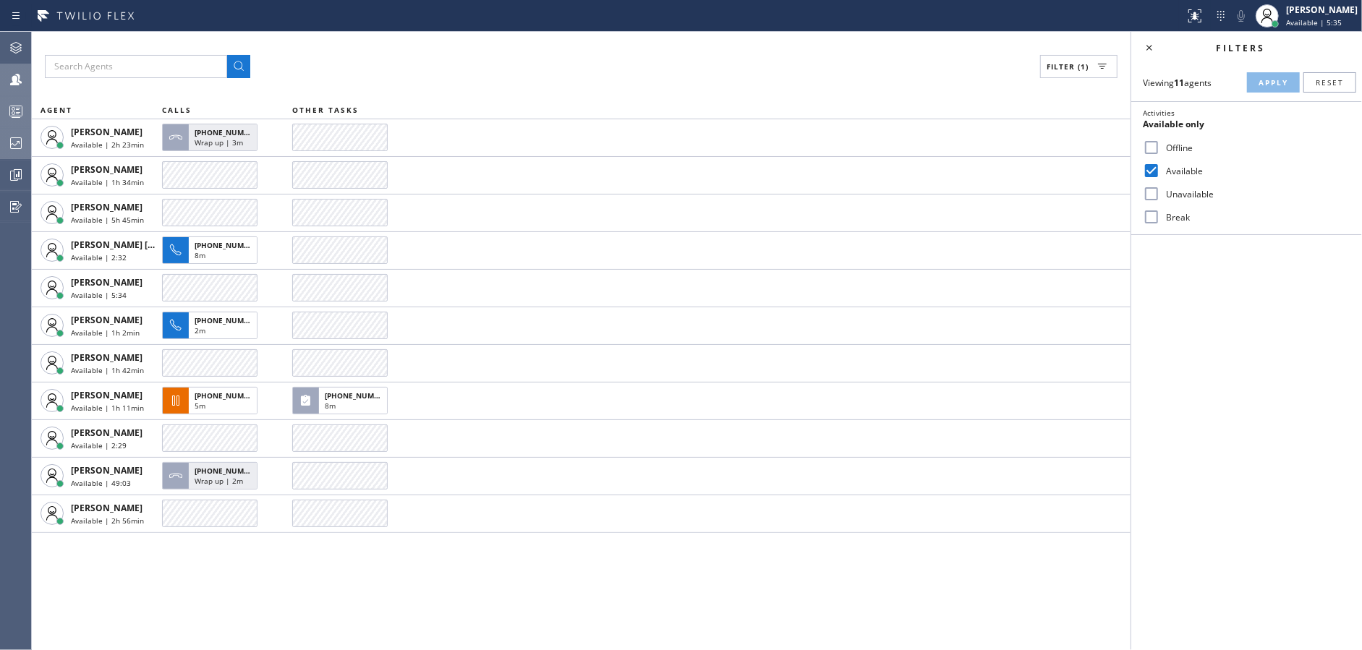
click at [1152, 168] on input "Available" at bounding box center [1150, 170] width 17 height 17
checkbox input "false"
drag, startPoint x: 1151, startPoint y: 219, endPoint x: 1250, endPoint y: 105, distance: 151.2
click at [1153, 217] on input "Break" at bounding box center [1150, 216] width 17 height 17
click at [1260, 80] on span "Apply" at bounding box center [1273, 82] width 30 height 10
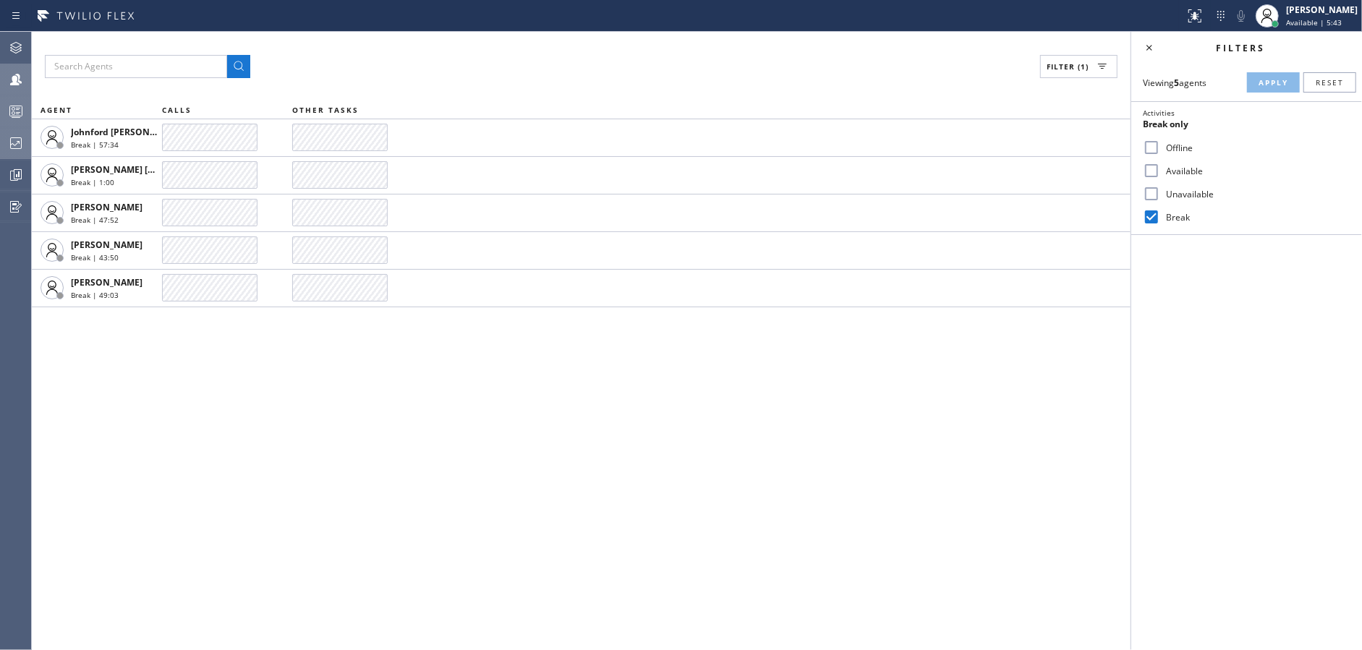
click at [1151, 210] on input "Break" at bounding box center [1150, 216] width 17 height 17
checkbox input "false"
click at [1155, 189] on input "Unavailable" at bounding box center [1150, 193] width 17 height 17
checkbox input "true"
click at [1267, 82] on span "Apply" at bounding box center [1273, 82] width 30 height 10
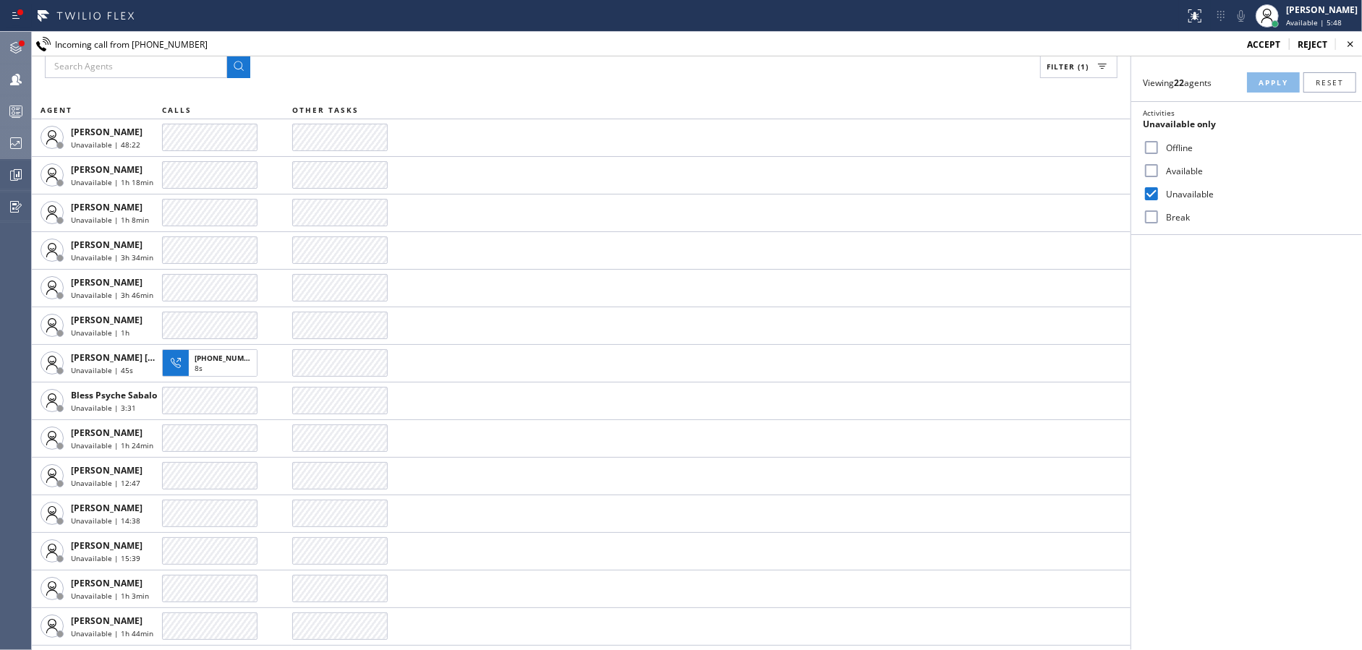
click at [1, 40] on div at bounding box center [16, 47] width 32 height 17
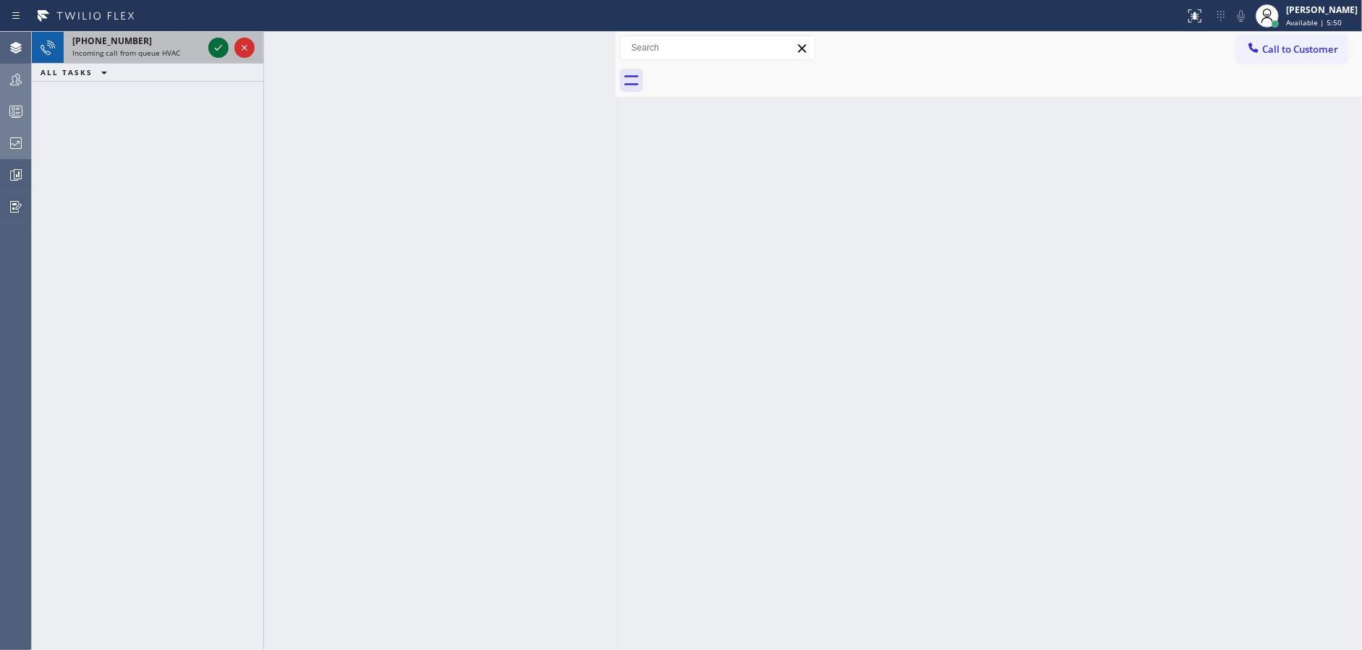
click at [218, 41] on icon at bounding box center [218, 47] width 17 height 17
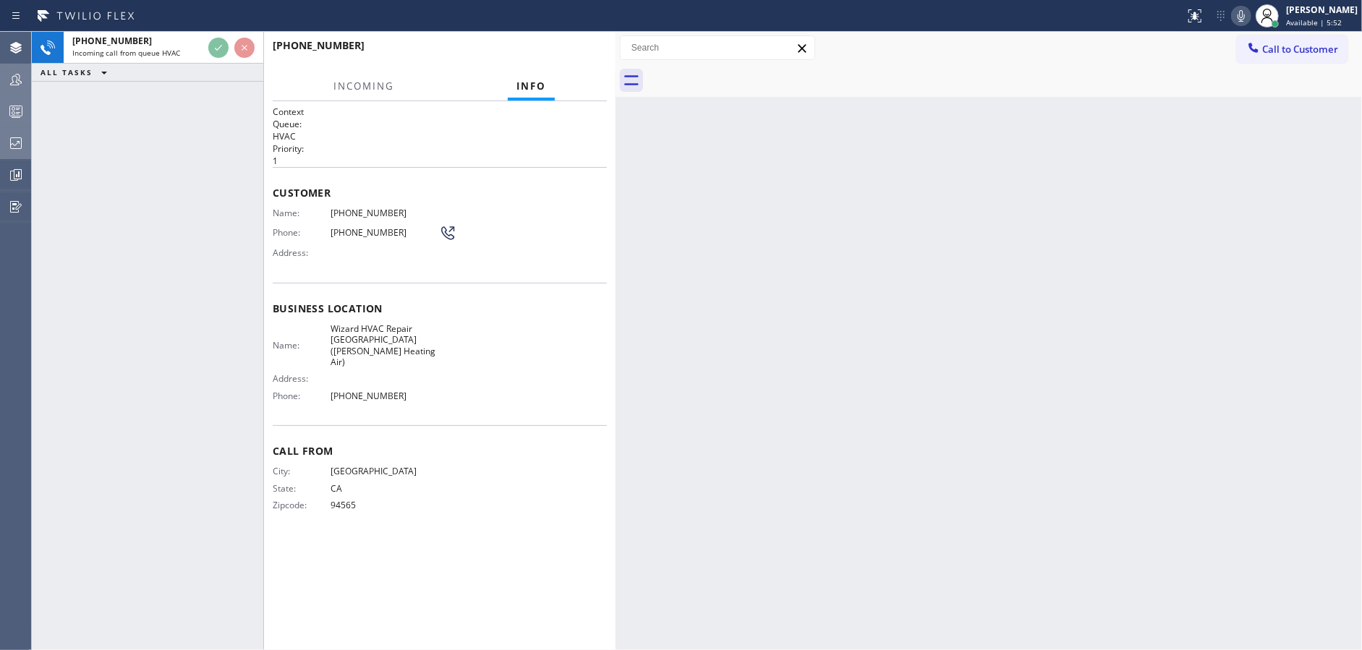
click at [1249, 14] on icon at bounding box center [1240, 15] width 17 height 17
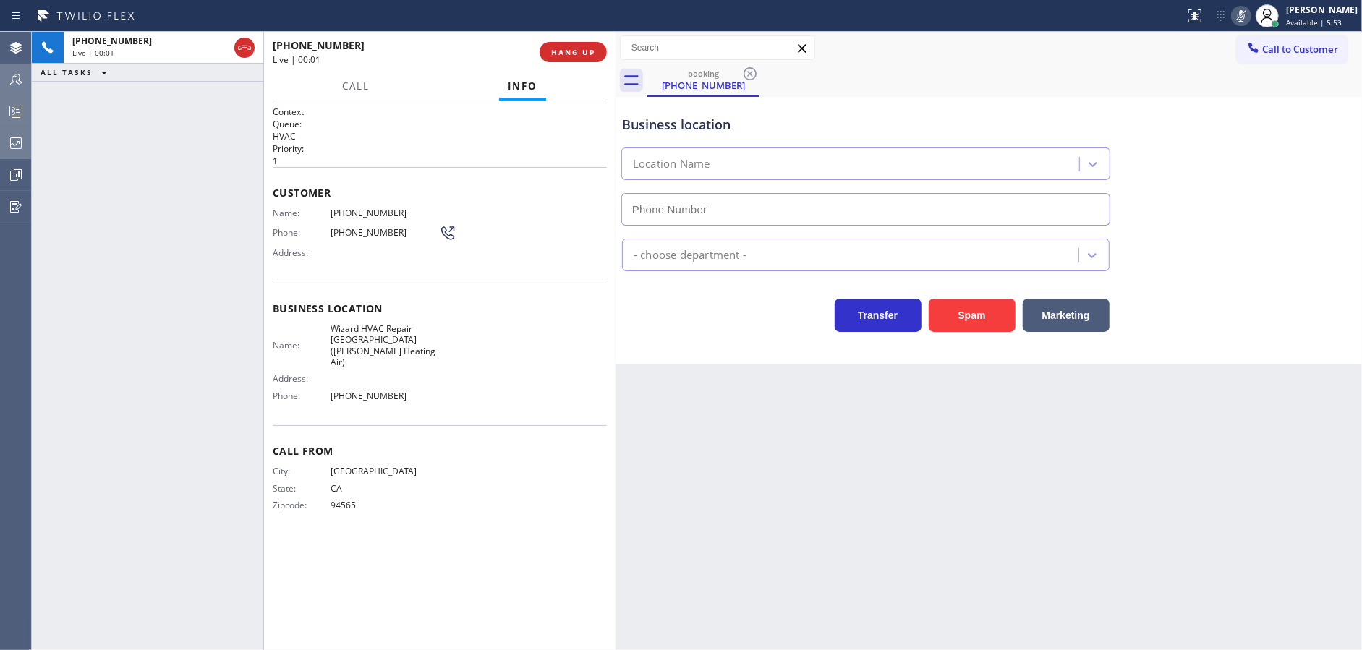
type input "(510) 574-8380"
click at [1249, 14] on icon at bounding box center [1240, 15] width 17 height 17
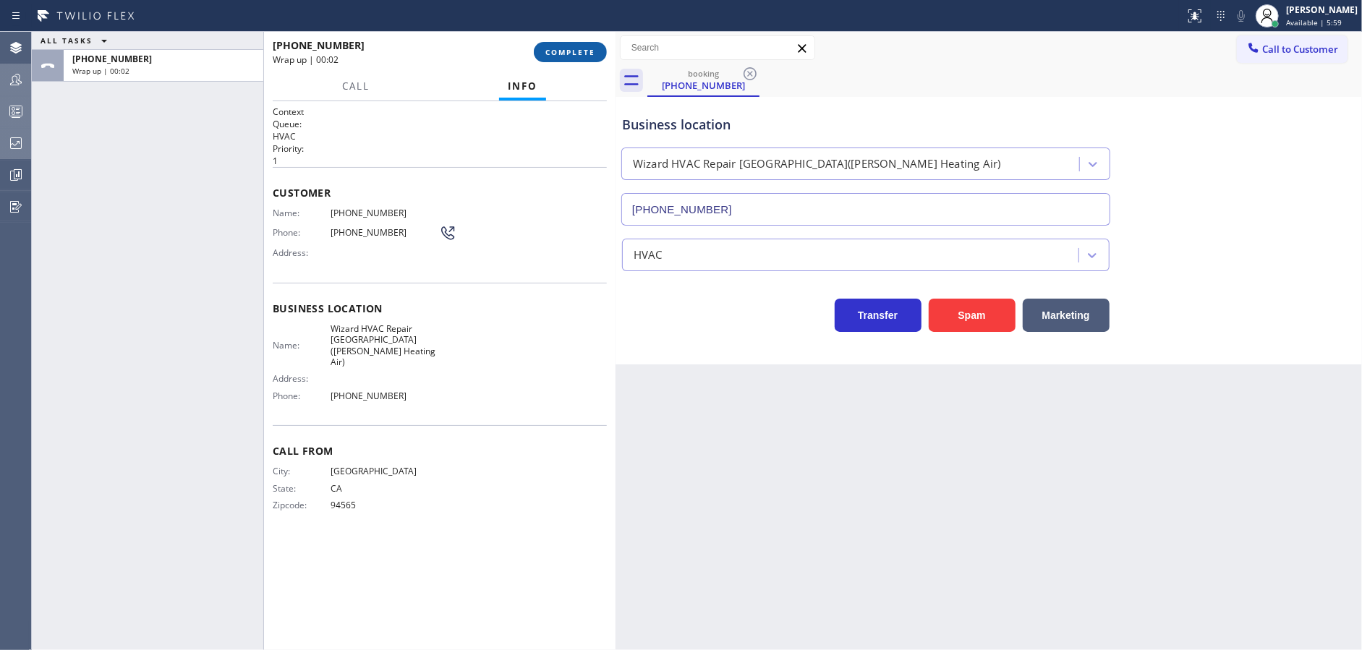
click at [559, 60] on button "COMPLETE" at bounding box center [570, 52] width 73 height 20
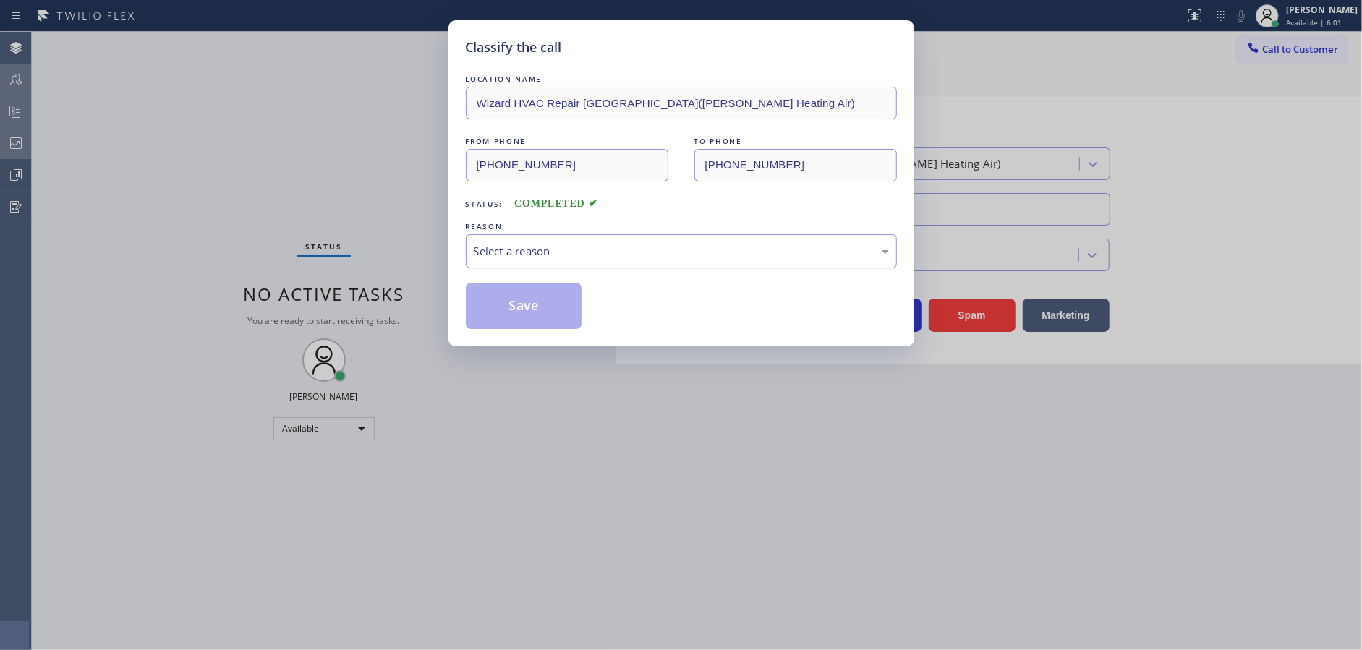
click at [524, 252] on div "Select a reason" at bounding box center [681, 251] width 415 height 17
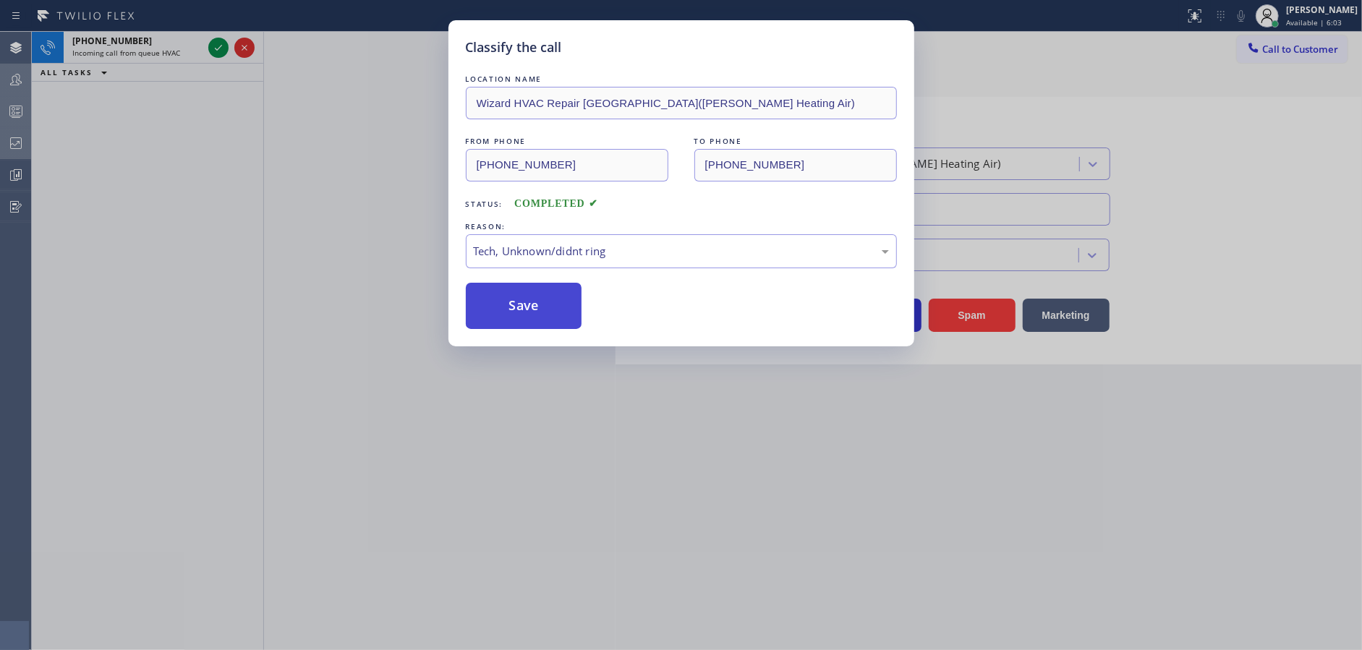
click at [563, 317] on button "Save" at bounding box center [524, 306] width 116 height 46
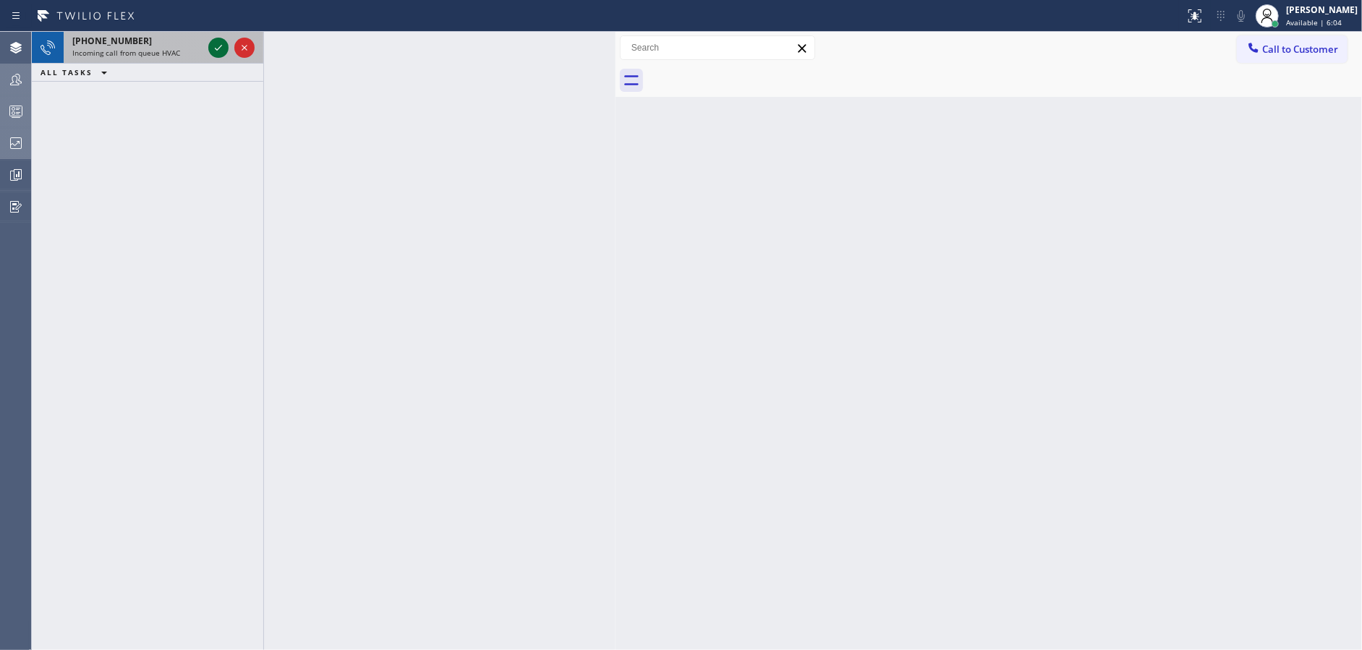
click at [218, 43] on icon at bounding box center [218, 47] width 17 height 17
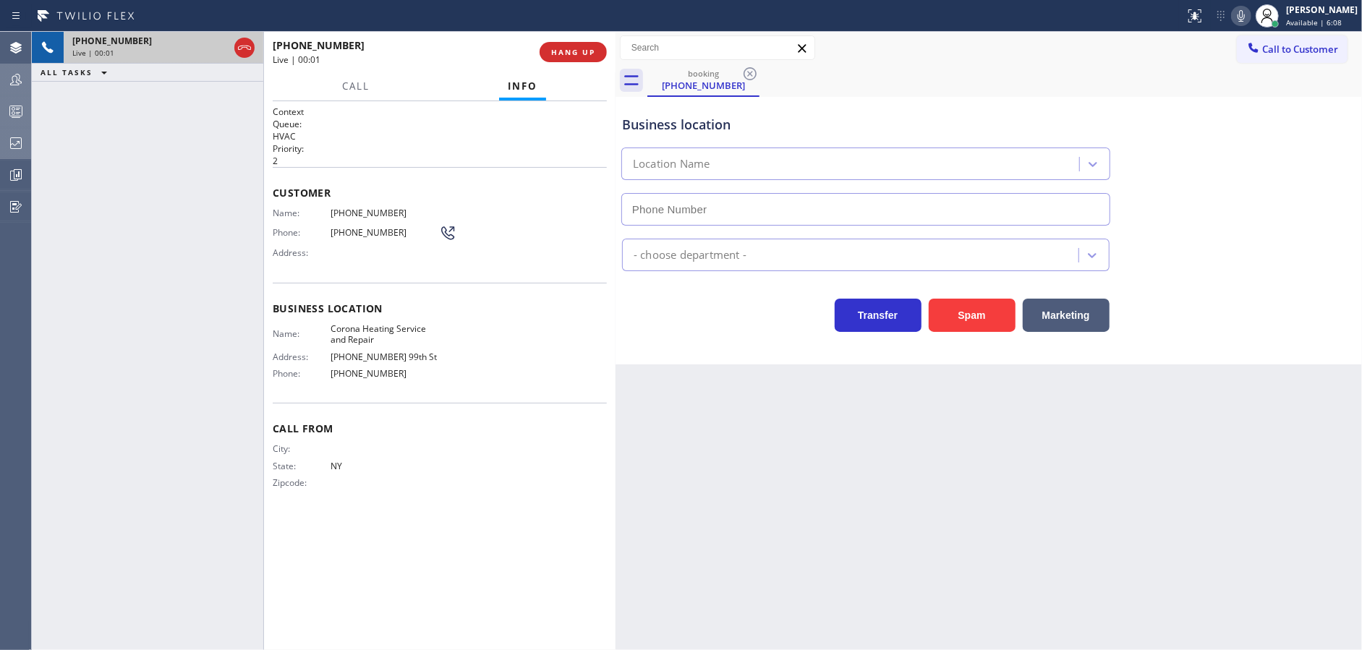
type input "(518) 255-7297"
click at [1244, 18] on icon at bounding box center [1240, 16] width 7 height 12
click at [1249, 18] on icon at bounding box center [1240, 15] width 17 height 17
click at [1249, 17] on icon at bounding box center [1240, 15] width 17 height 17
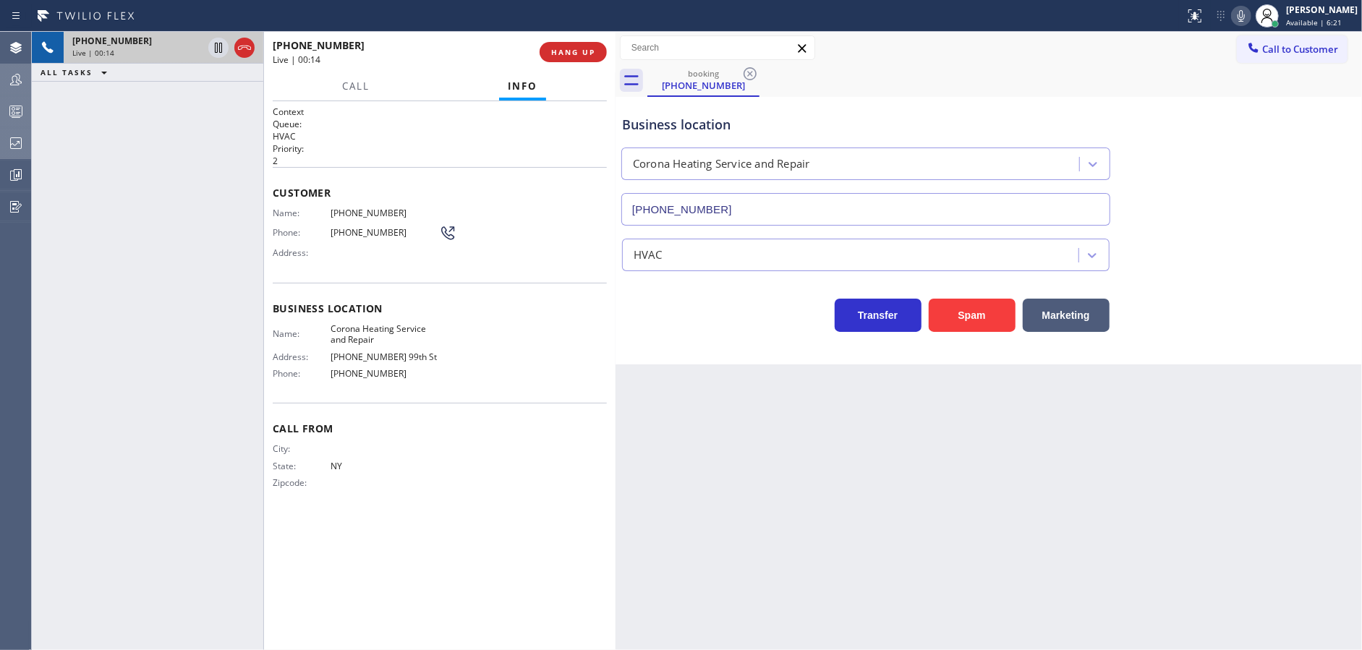
click at [9, 86] on icon at bounding box center [15, 79] width 17 height 17
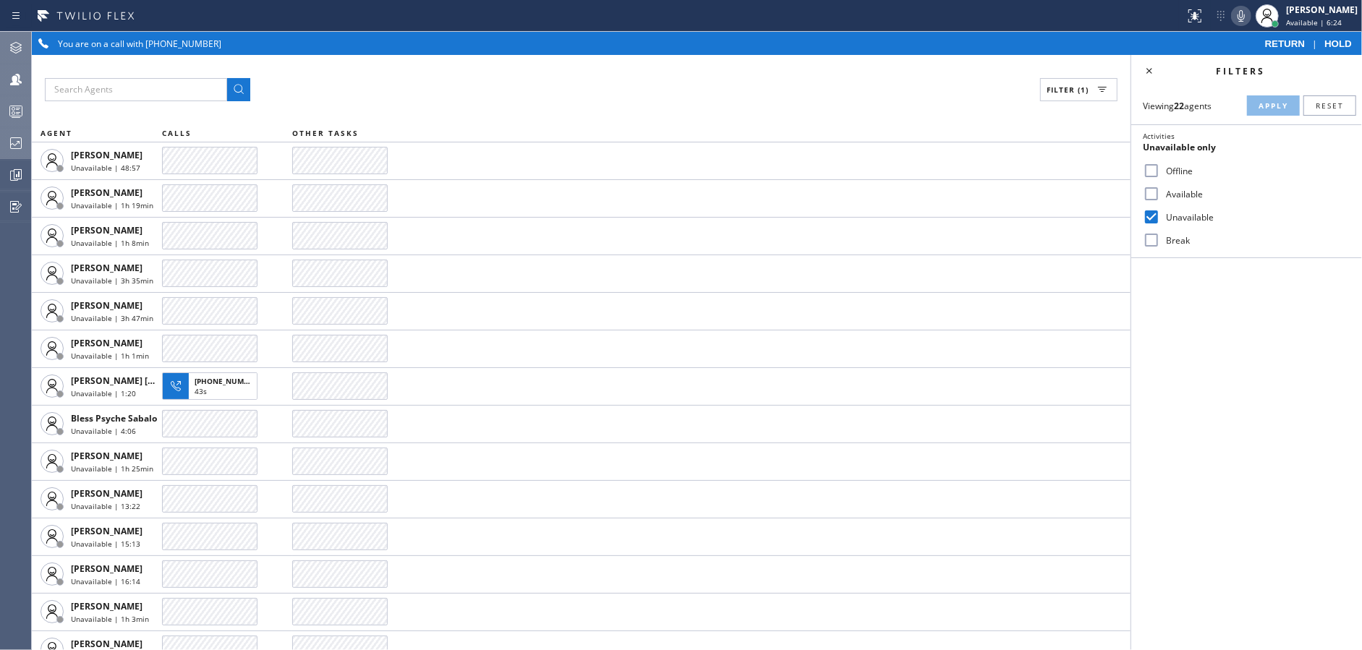
click at [0, 48] on div at bounding box center [16, 47] width 32 height 17
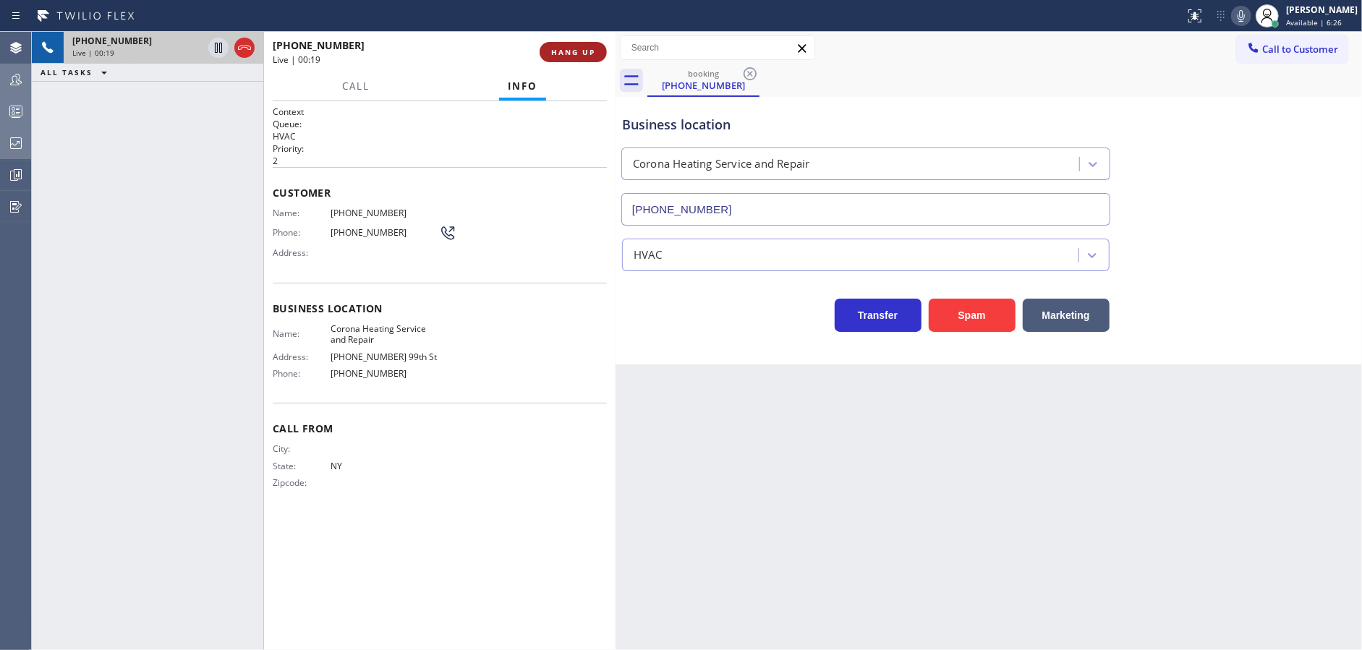
click at [594, 49] on span "HANG UP" at bounding box center [573, 52] width 44 height 10
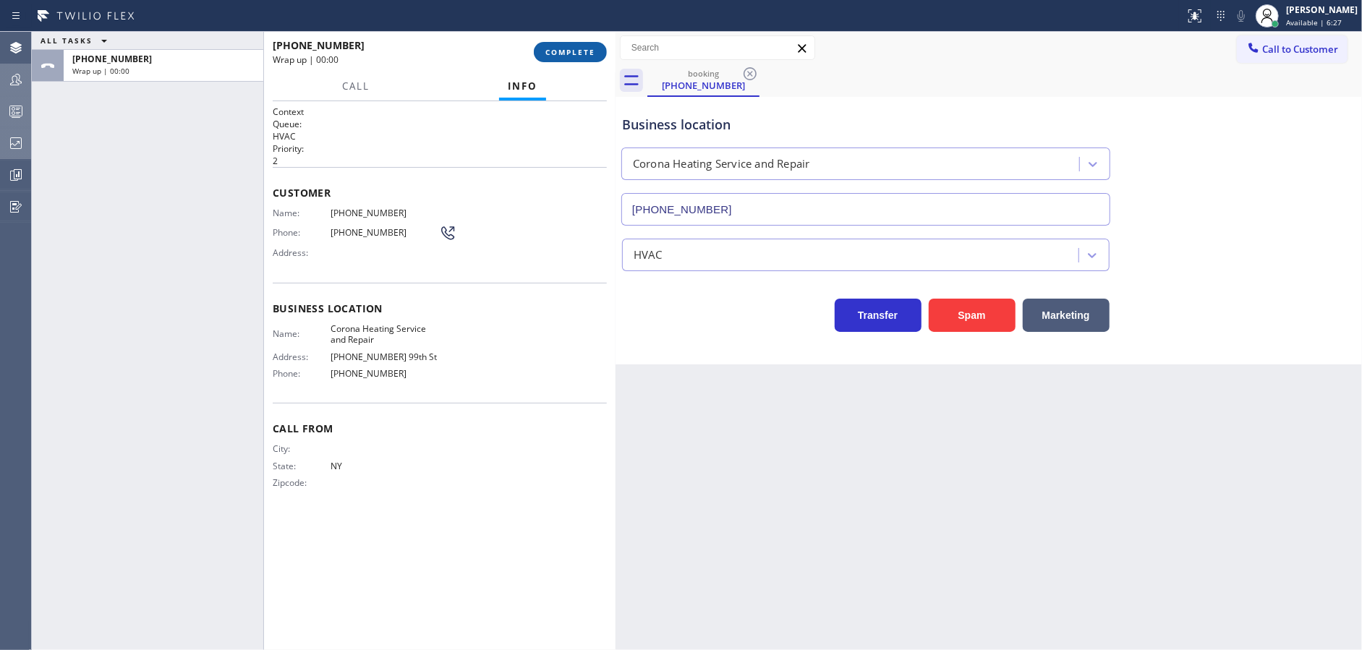
click at [594, 49] on span "COMPLETE" at bounding box center [570, 52] width 50 height 10
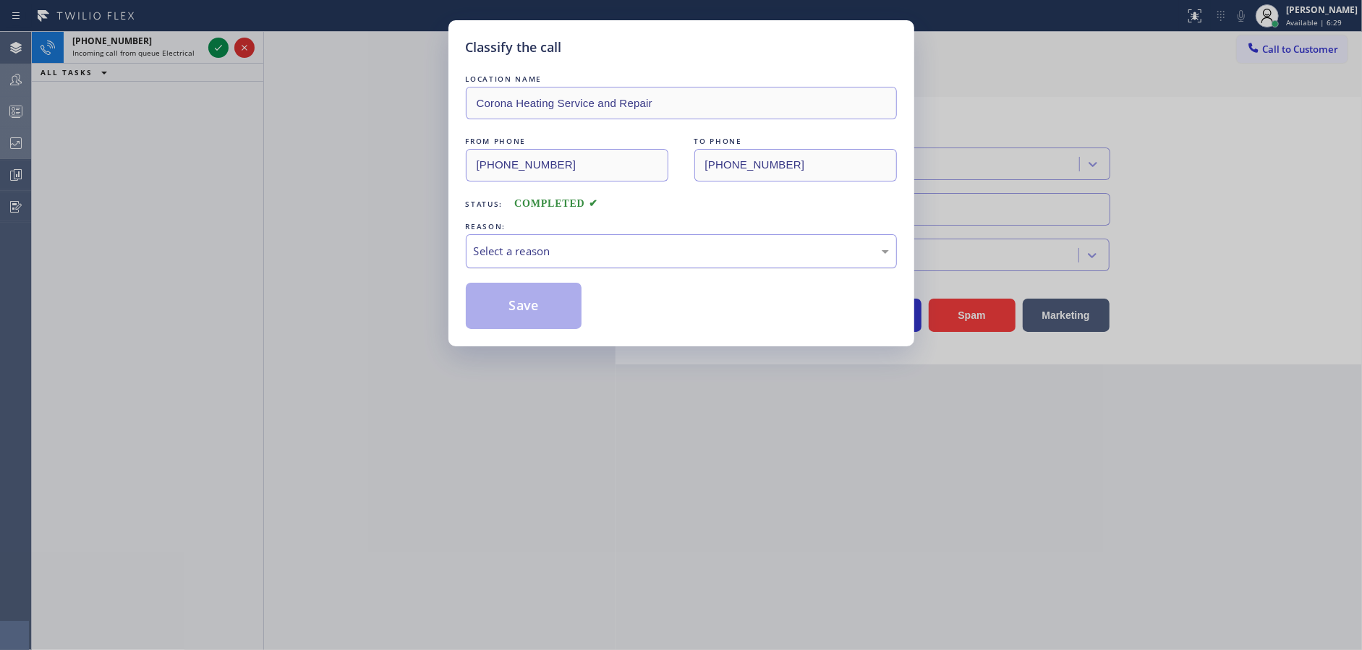
click at [510, 253] on div "Select a reason" at bounding box center [681, 251] width 415 height 17
click at [534, 322] on button "Save" at bounding box center [524, 306] width 116 height 46
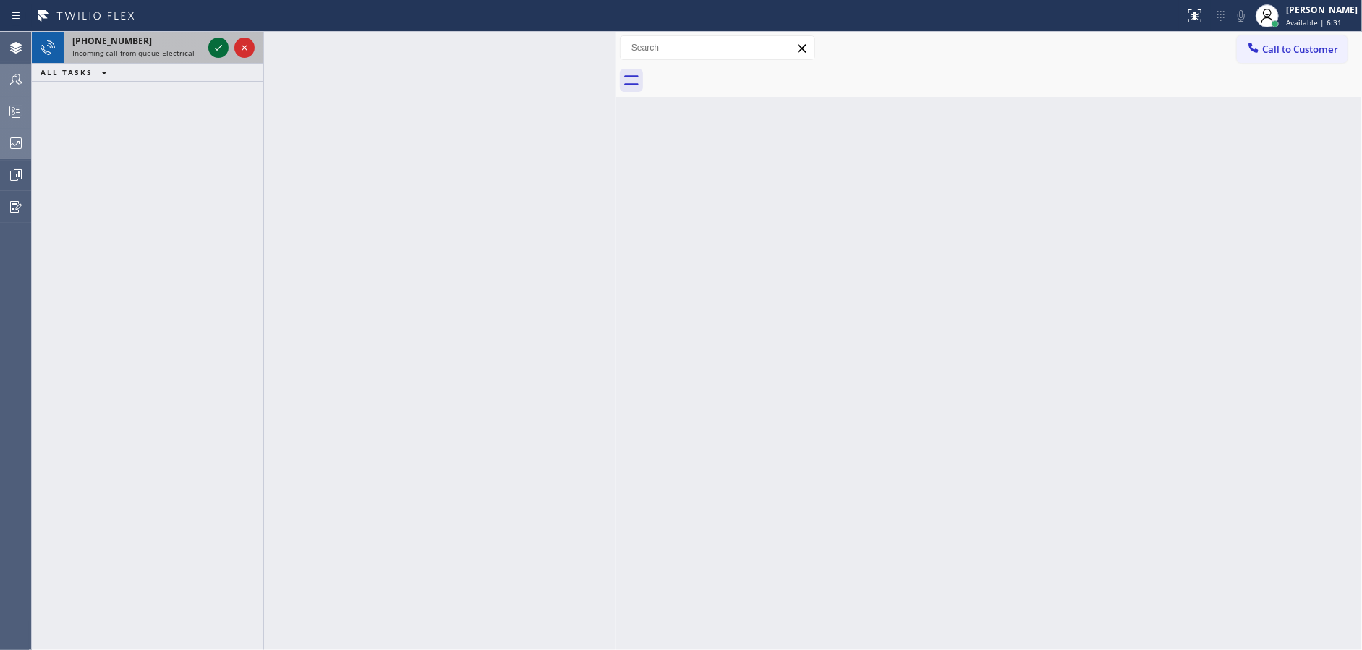
click at [213, 43] on icon at bounding box center [218, 47] width 17 height 17
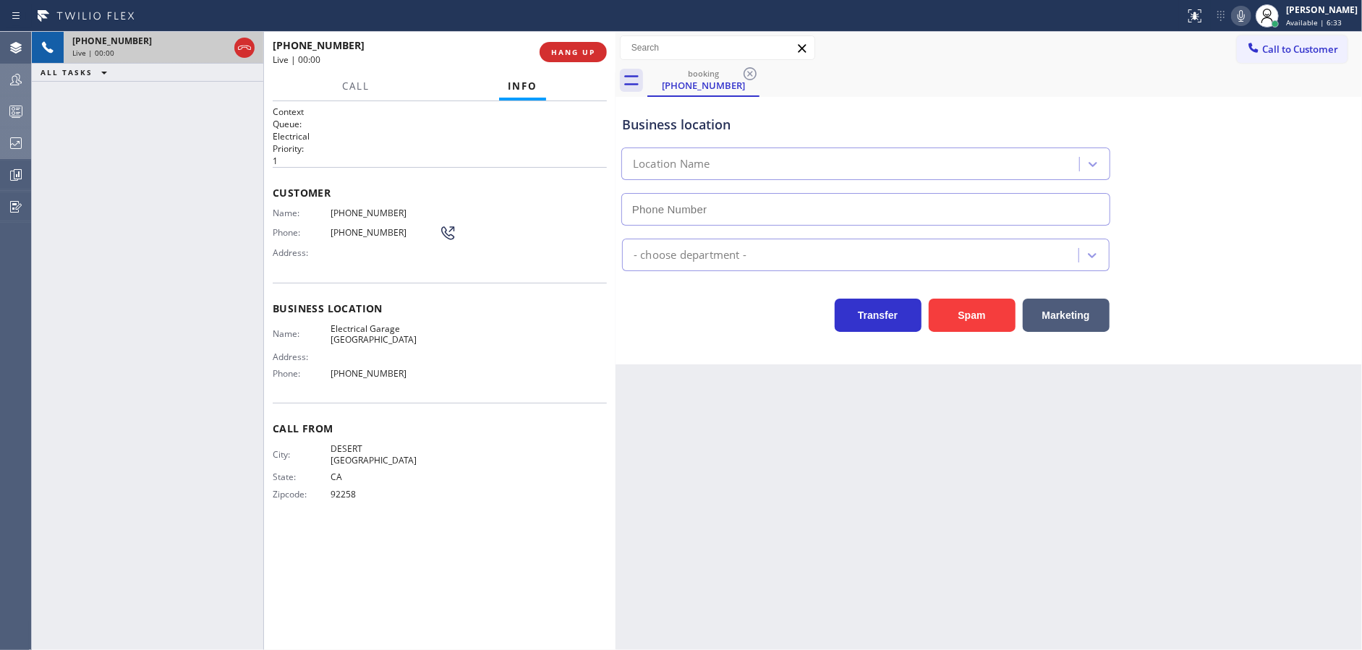
type input "(213) 348-6148"
click at [576, 59] on button "HANG UP" at bounding box center [572, 52] width 67 height 20
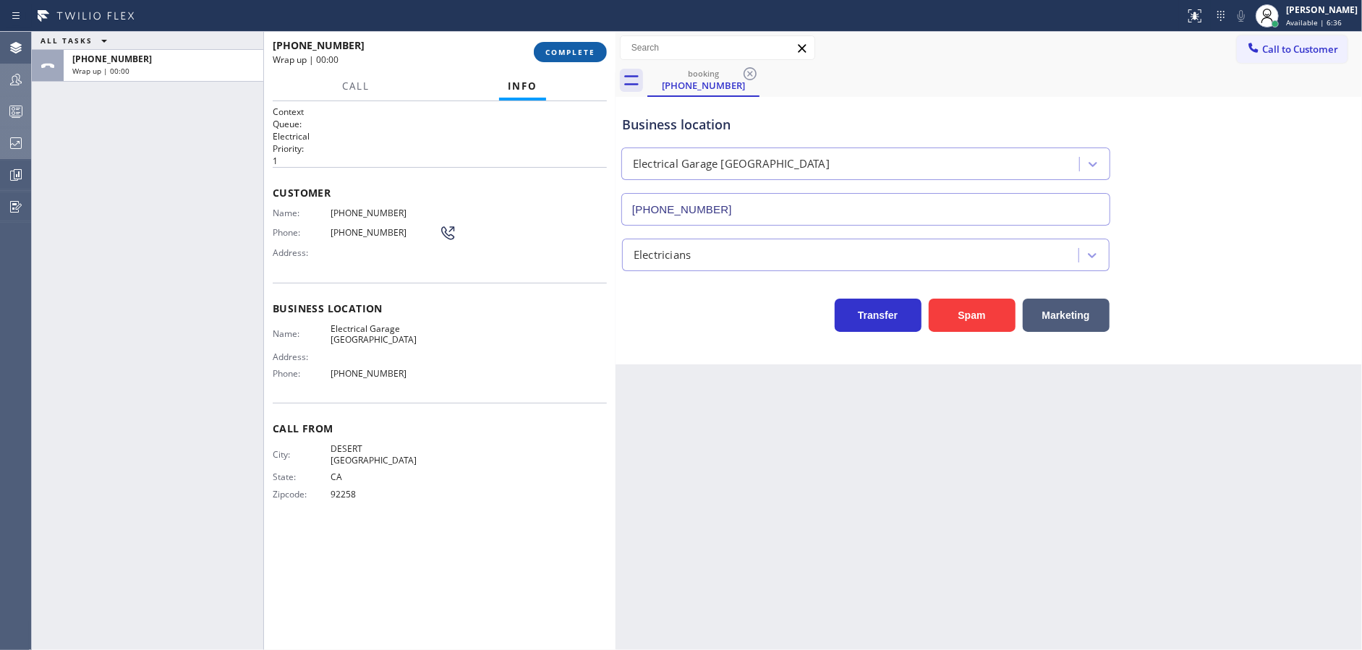
click at [576, 49] on span "COMPLETE" at bounding box center [570, 52] width 50 height 10
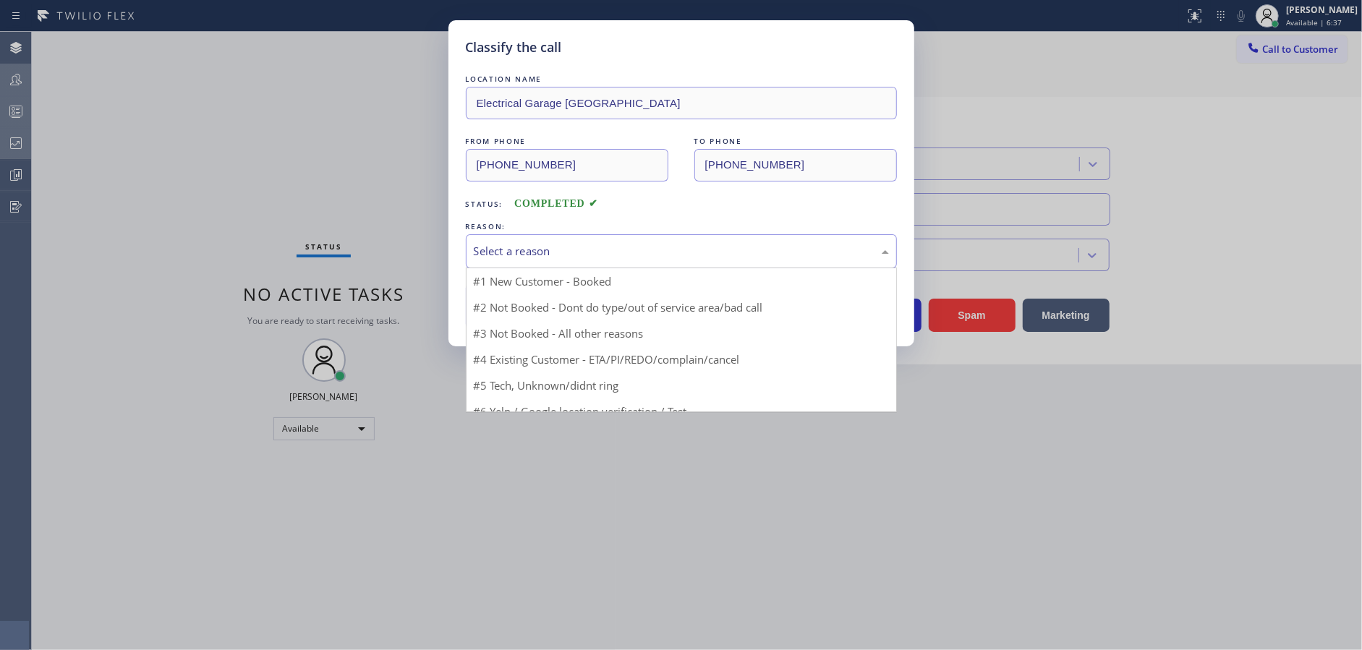
click at [541, 255] on div "Select a reason" at bounding box center [681, 251] width 415 height 17
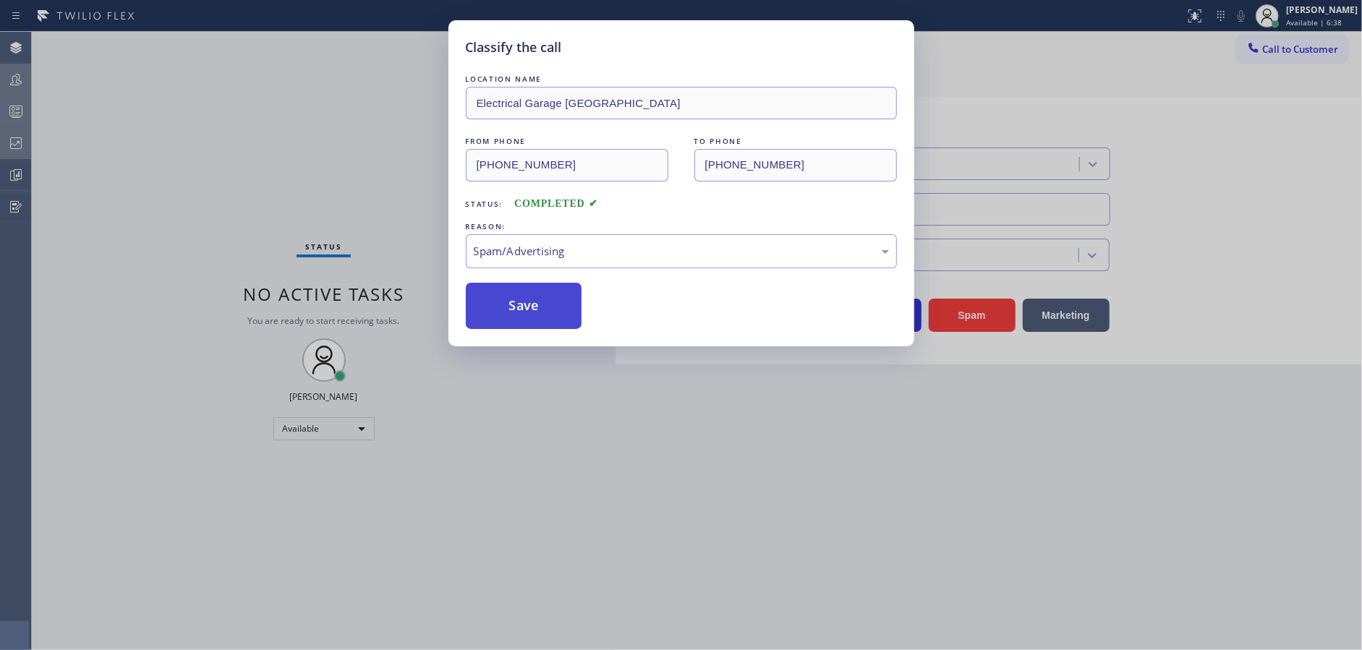
click at [520, 304] on button "Save" at bounding box center [524, 306] width 116 height 46
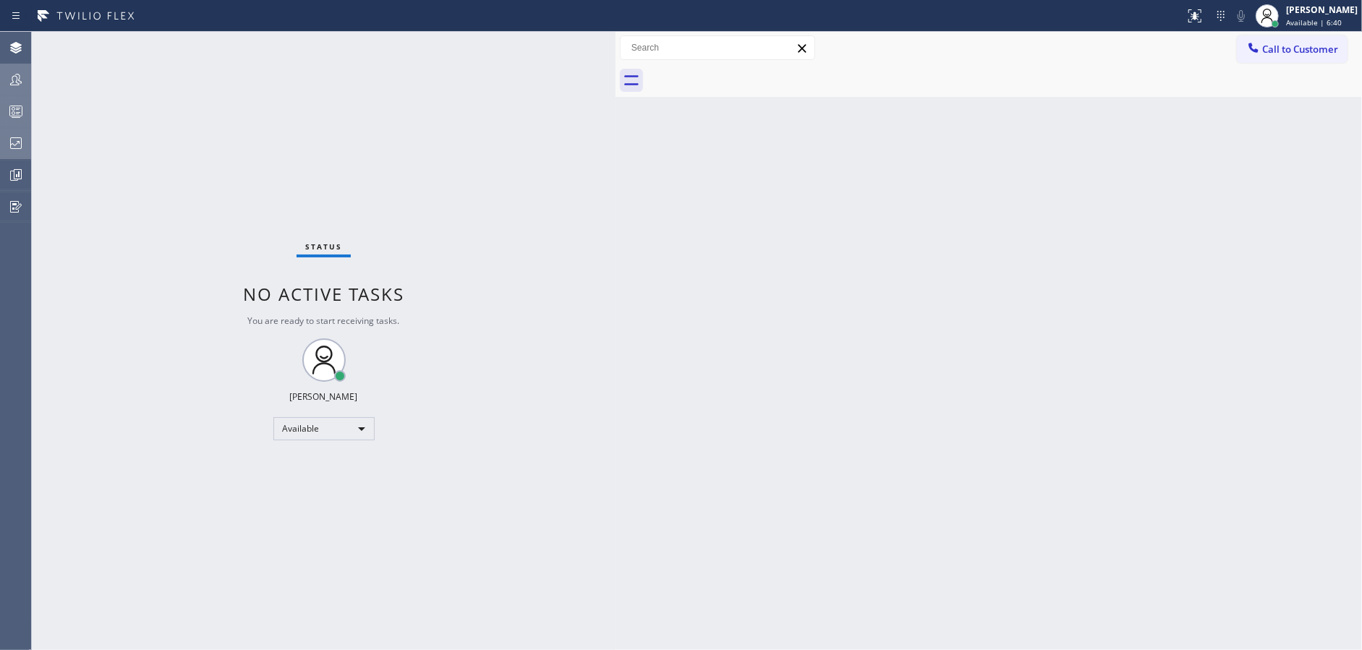
click at [2, 90] on div at bounding box center [16, 79] width 32 height 29
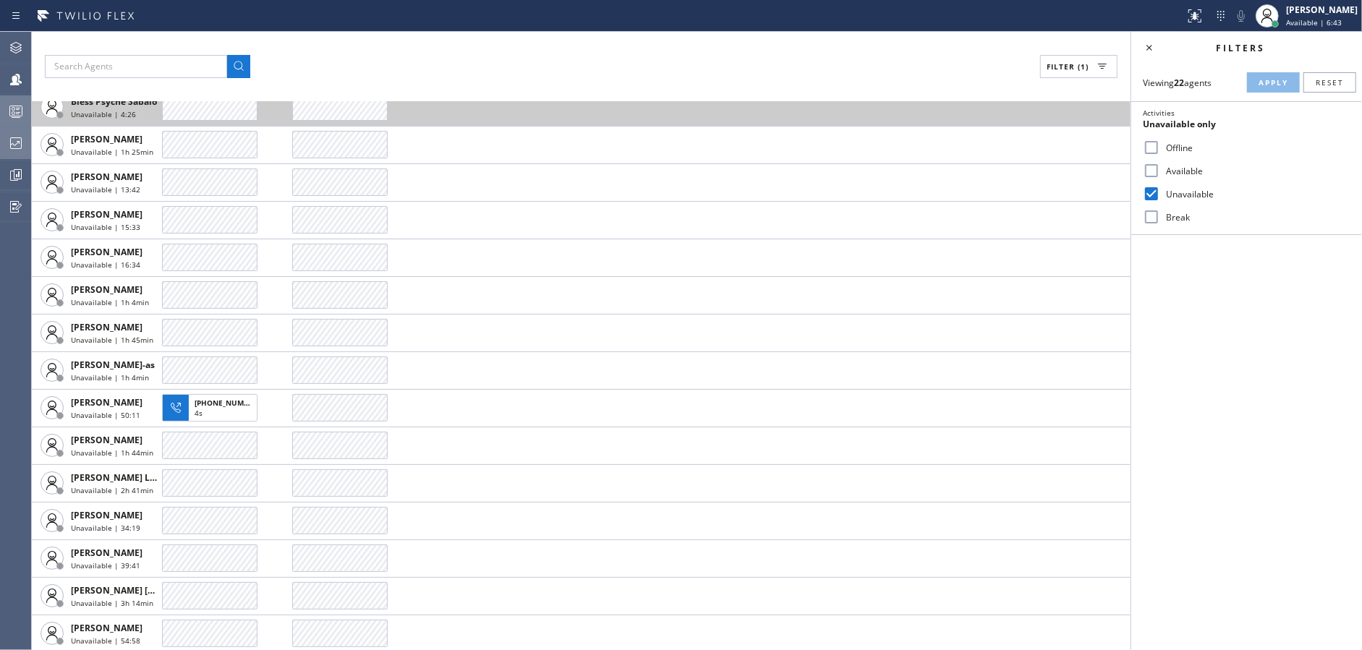
scroll to position [295, 0]
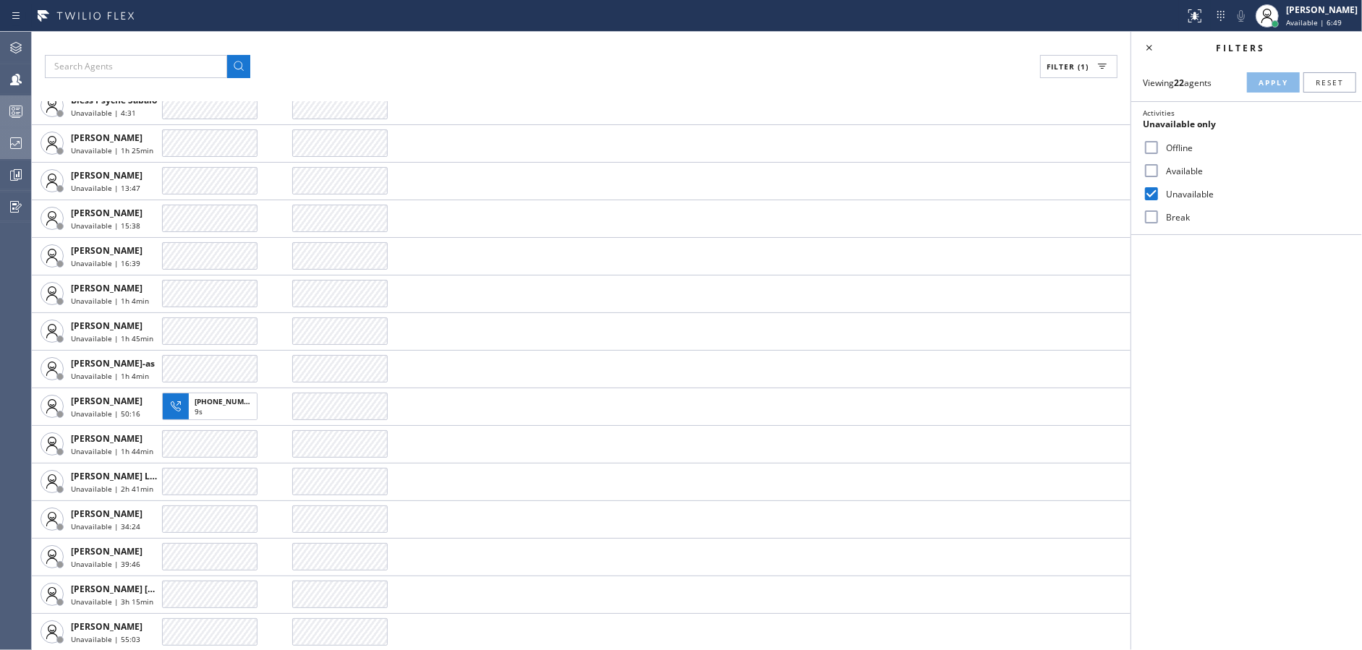
click at [1, 104] on div at bounding box center [16, 111] width 32 height 17
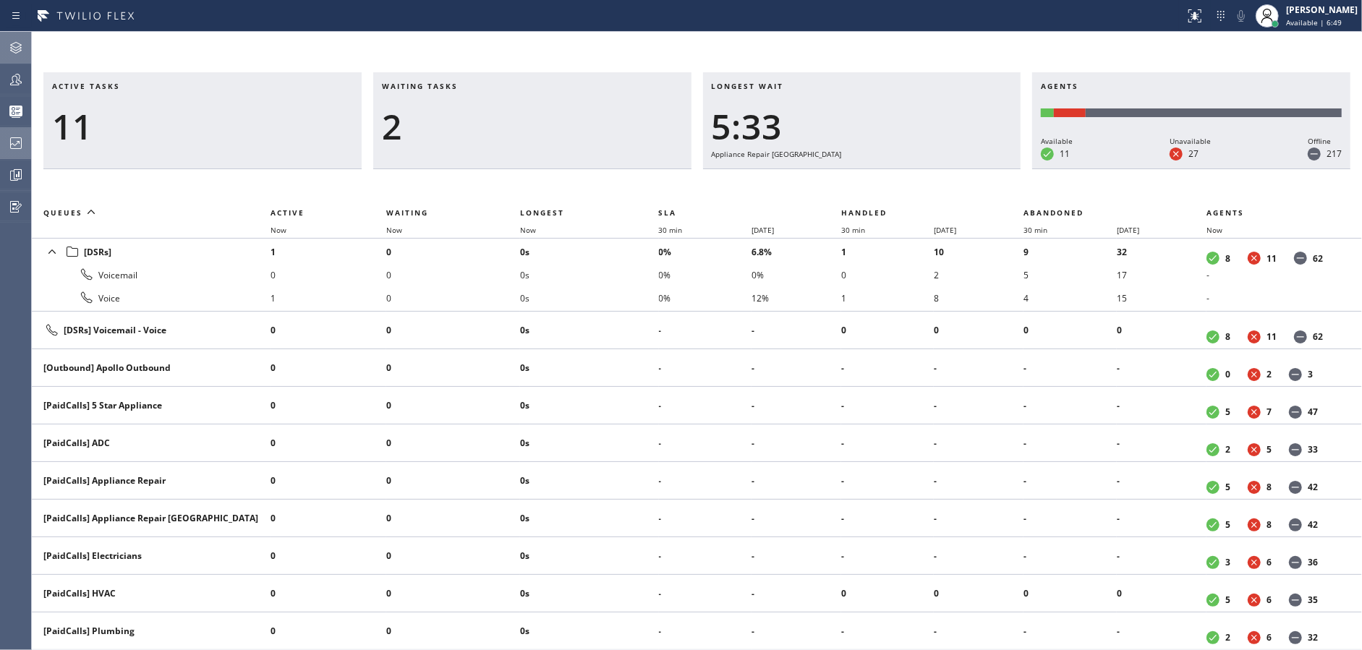
click at [1, 48] on div at bounding box center [16, 47] width 32 height 17
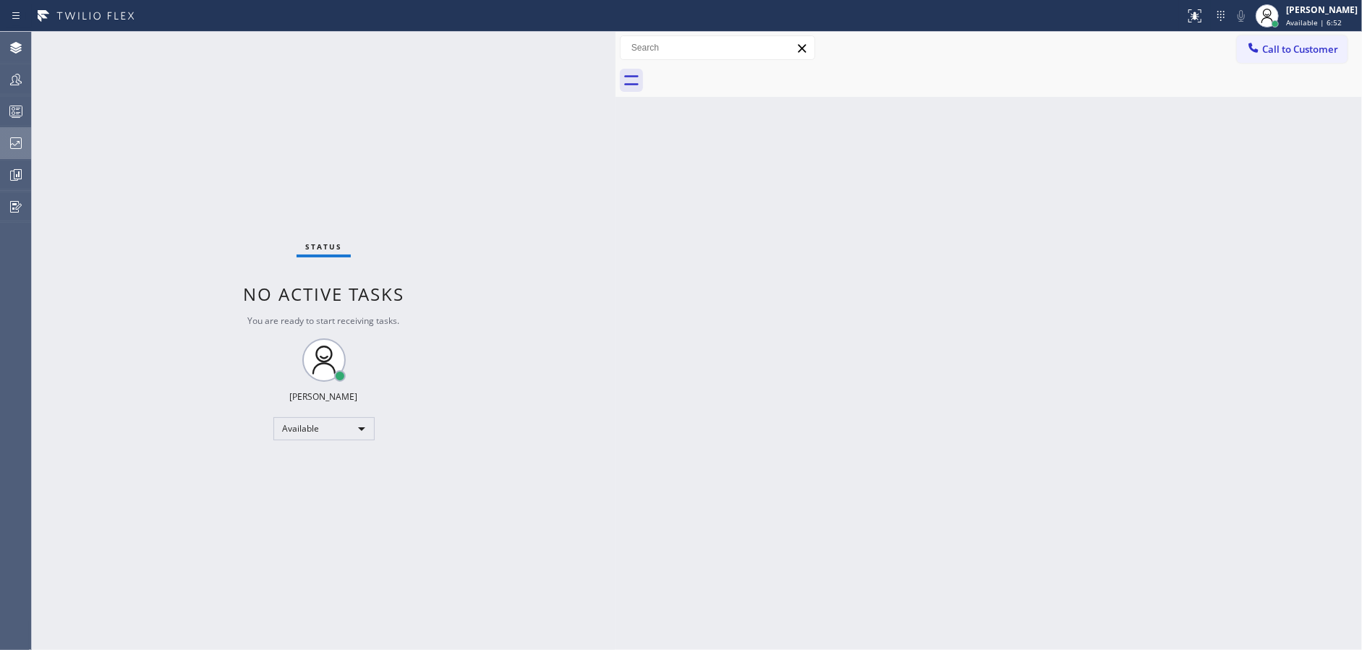
click at [19, 87] on icon at bounding box center [15, 79] width 17 height 17
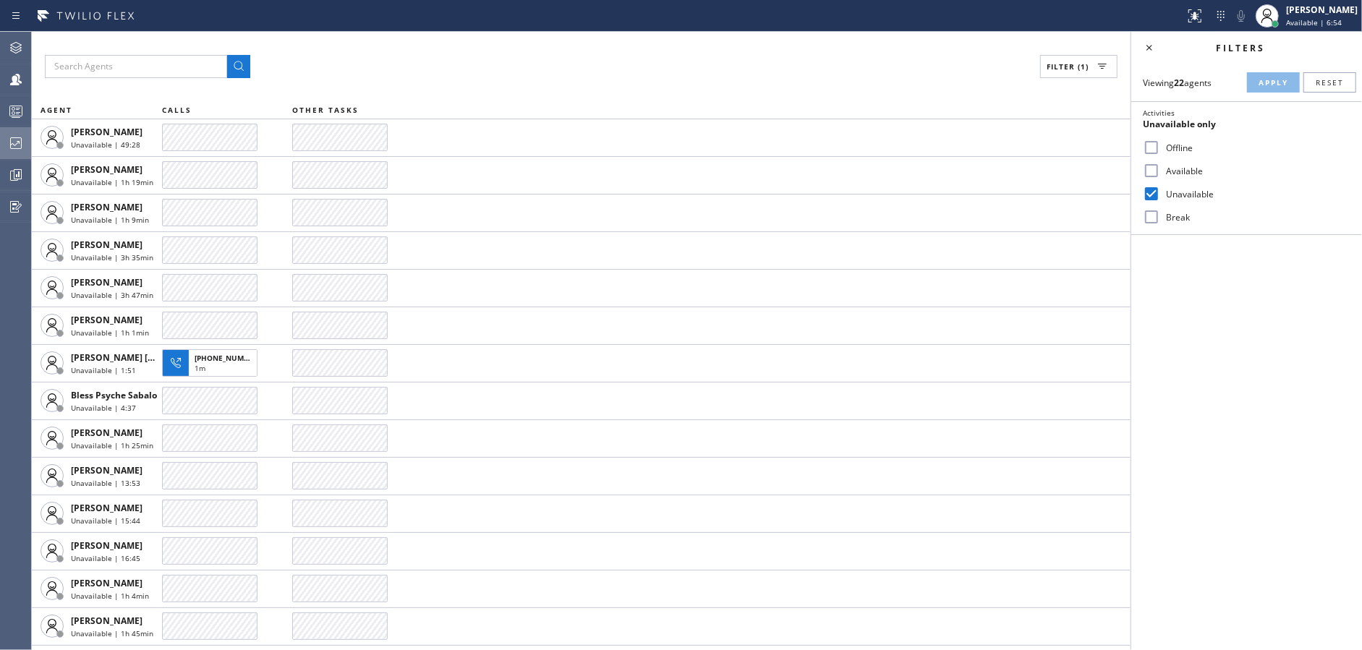
click at [1150, 191] on input "Unavailable" at bounding box center [1150, 193] width 17 height 17
checkbox input "false"
click at [1152, 163] on input "Available" at bounding box center [1150, 170] width 17 height 17
click at [1267, 90] on button "Apply" at bounding box center [1273, 82] width 53 height 20
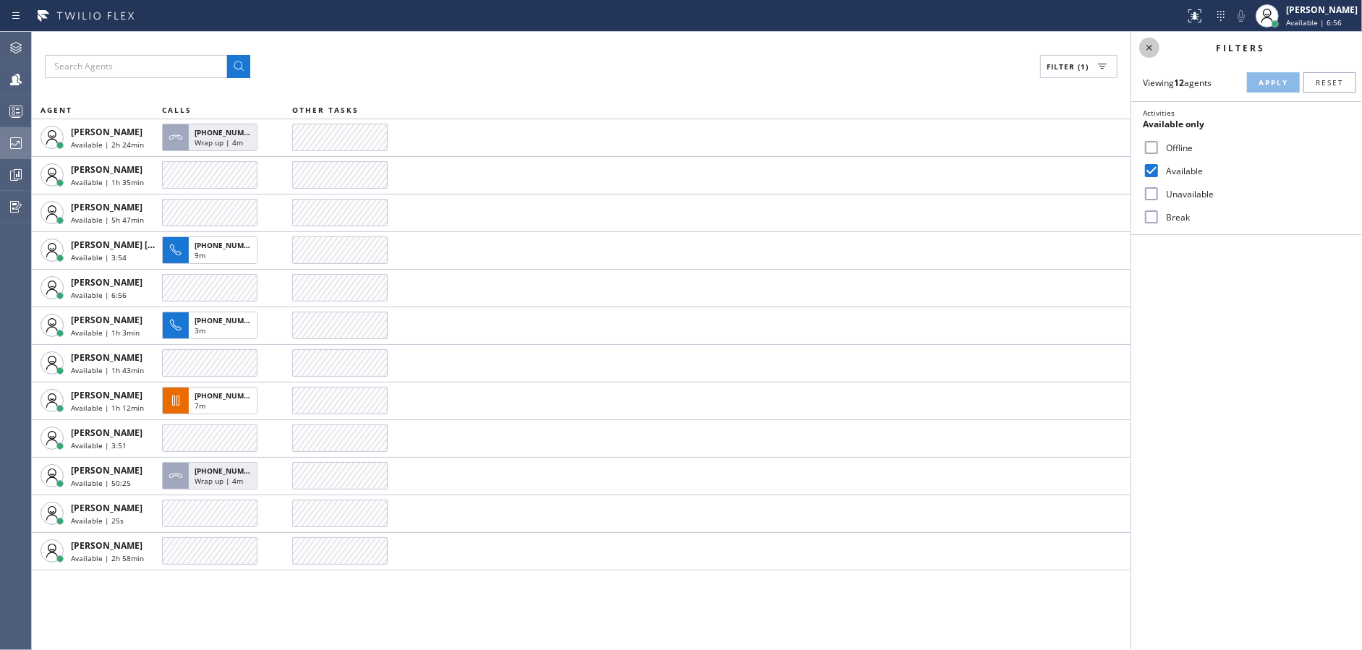
click at [1144, 41] on icon at bounding box center [1148, 47] width 17 height 17
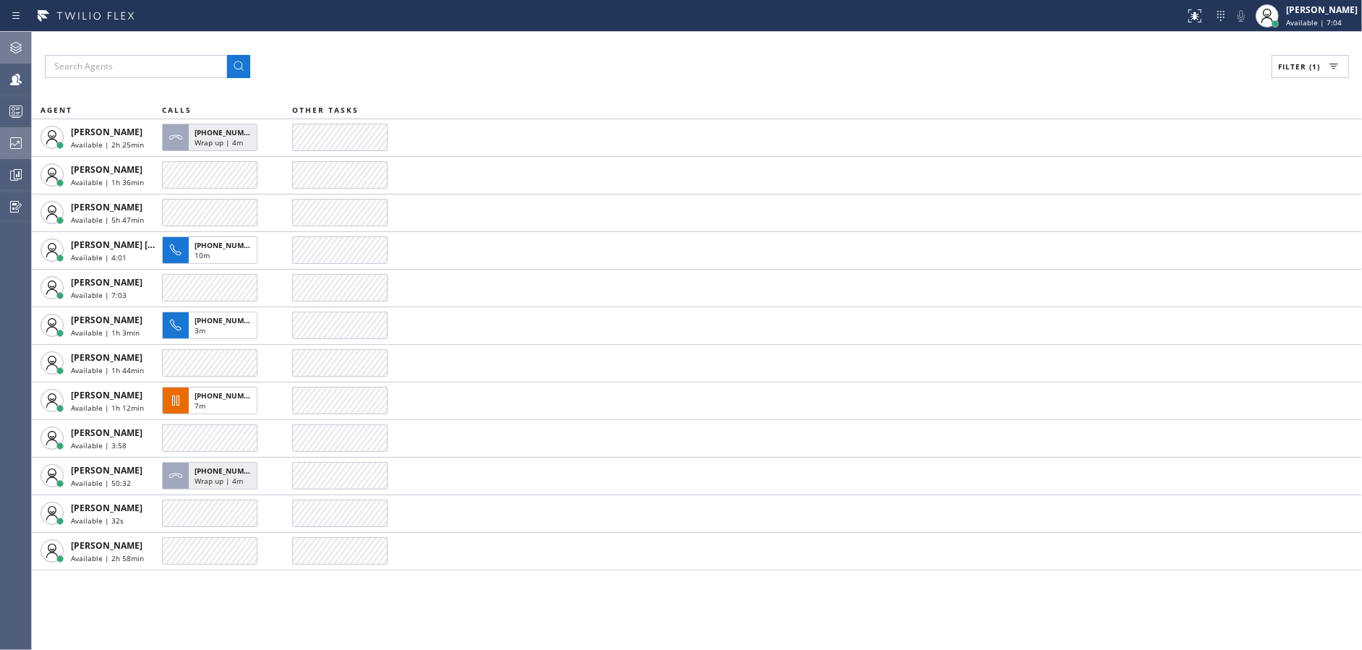
click at [6, 43] on div at bounding box center [16, 47] width 32 height 17
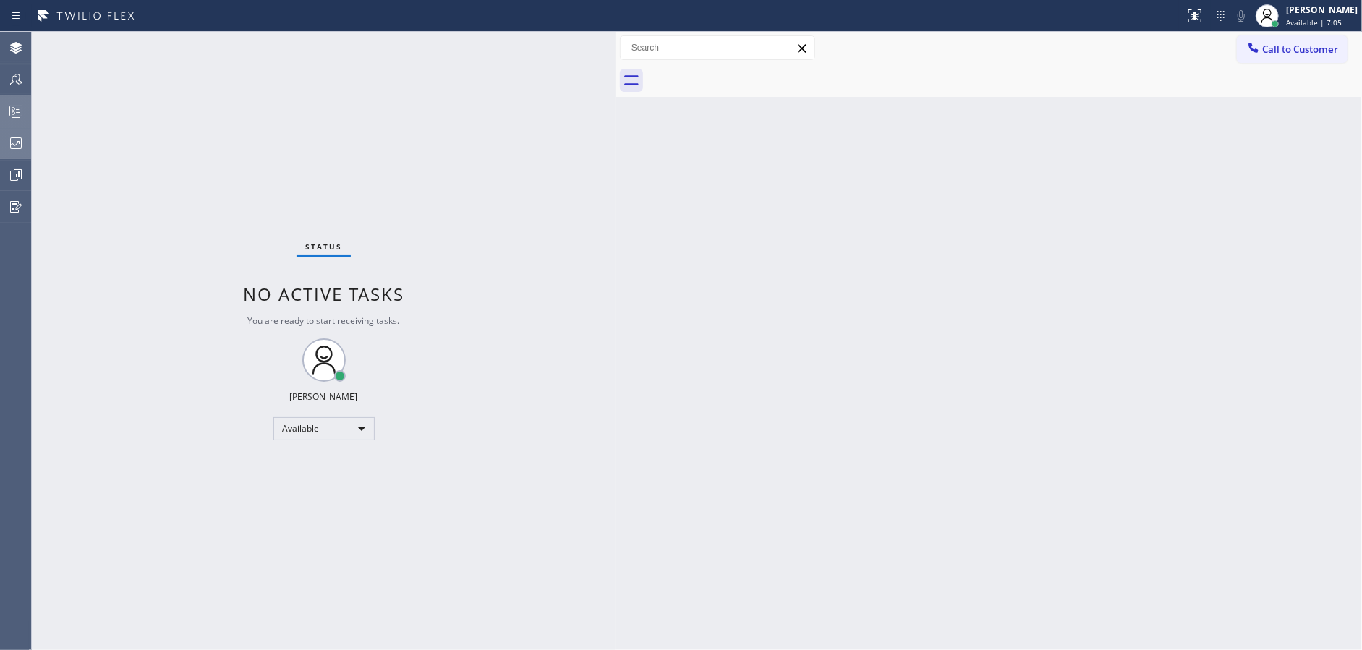
click at [14, 114] on circle at bounding box center [13, 113] width 3 height 3
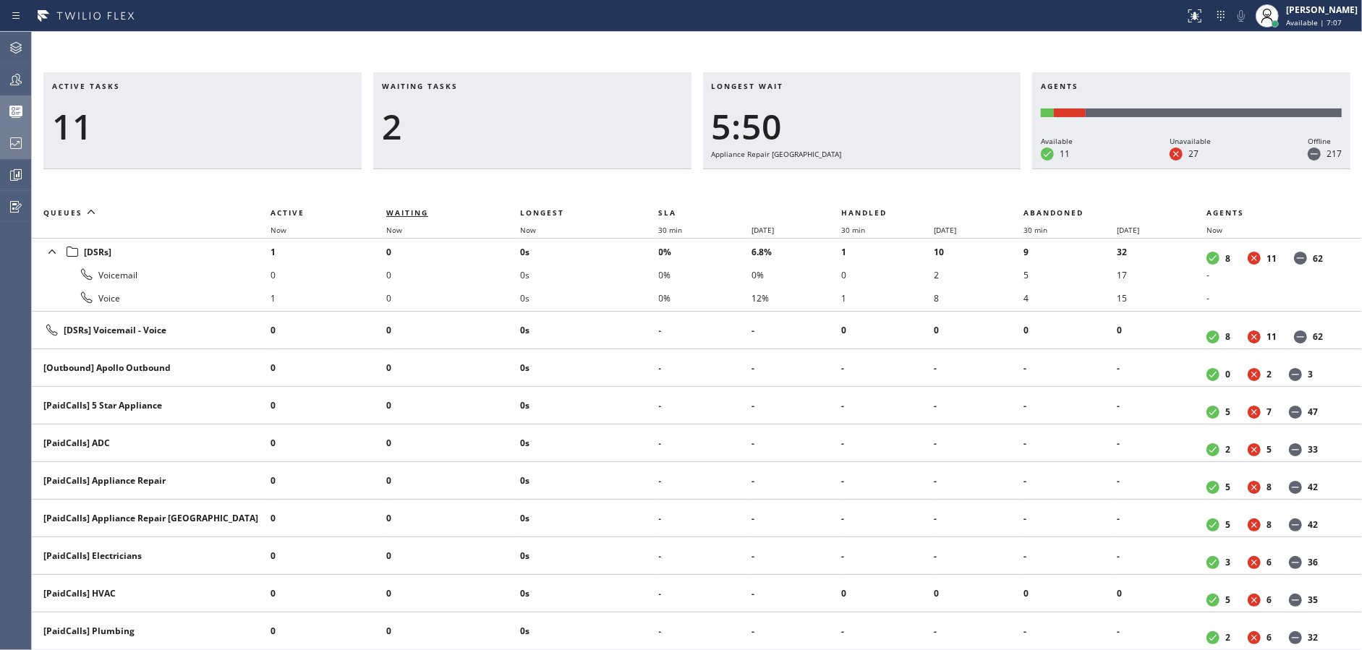
click at [406, 209] on span "Waiting" at bounding box center [407, 213] width 42 height 10
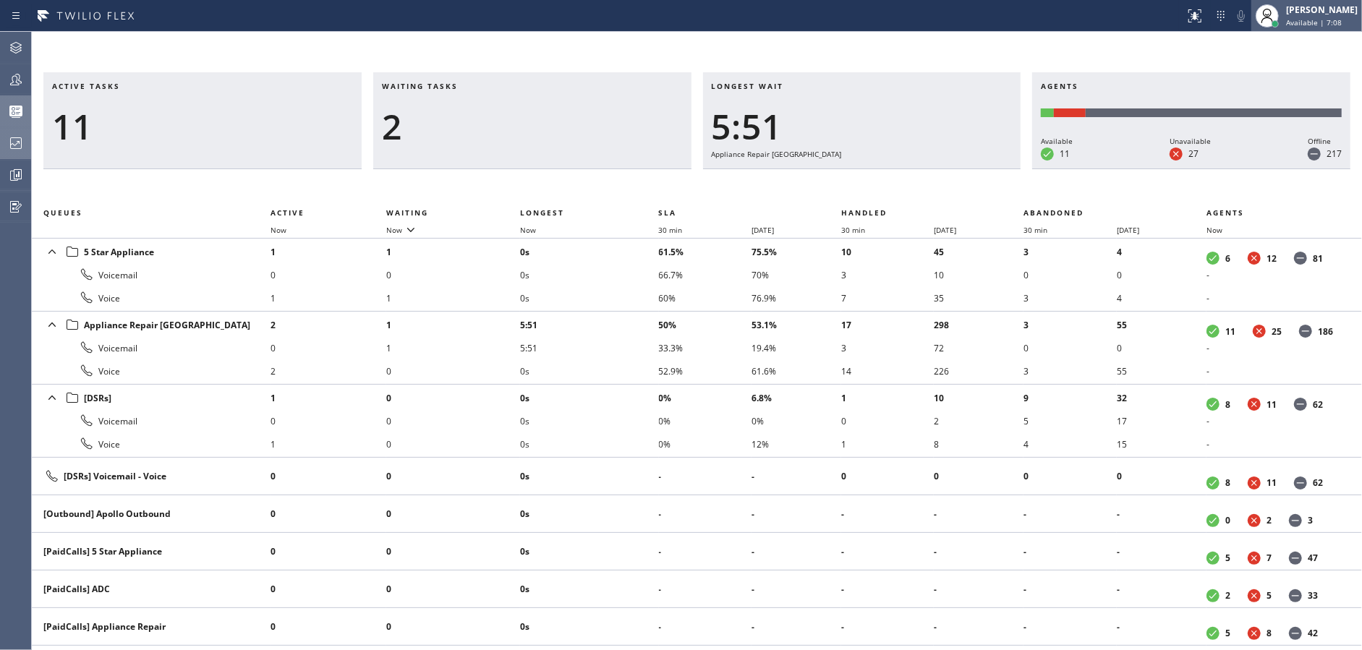
click at [1333, 24] on span "Available | 7:08" at bounding box center [1314, 22] width 56 height 10
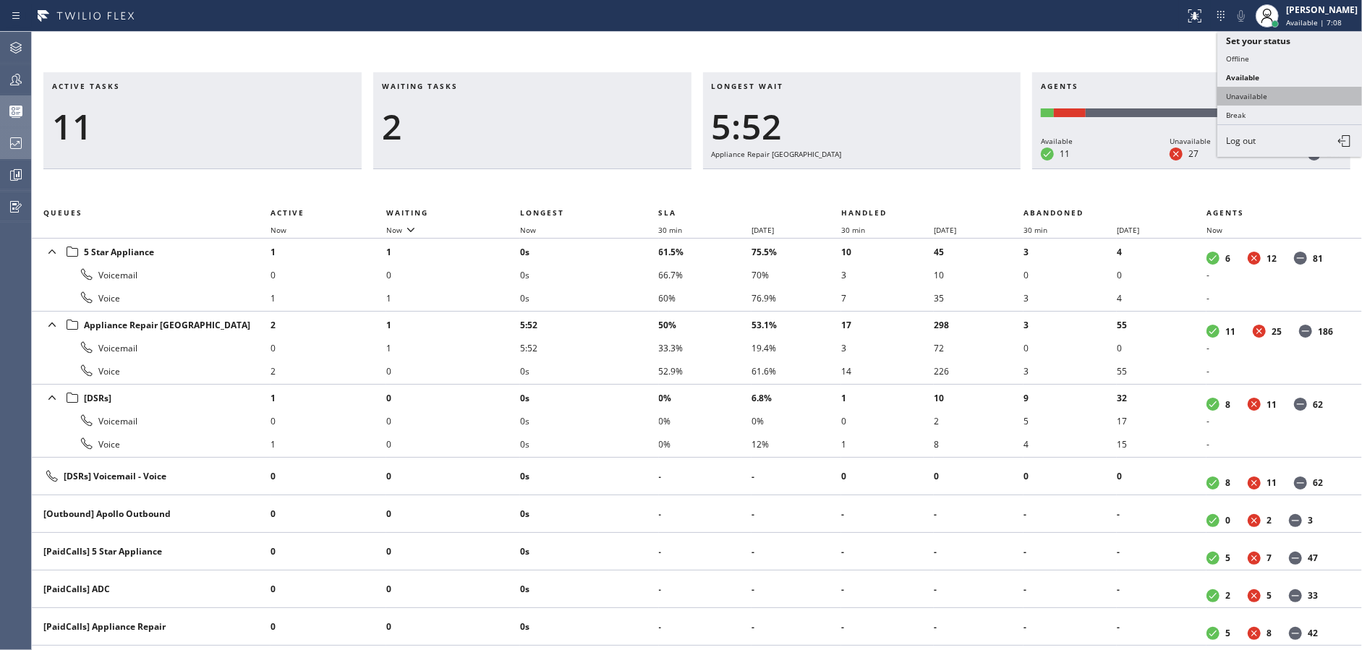
click at [1287, 90] on button "Unavailable" at bounding box center [1289, 96] width 145 height 19
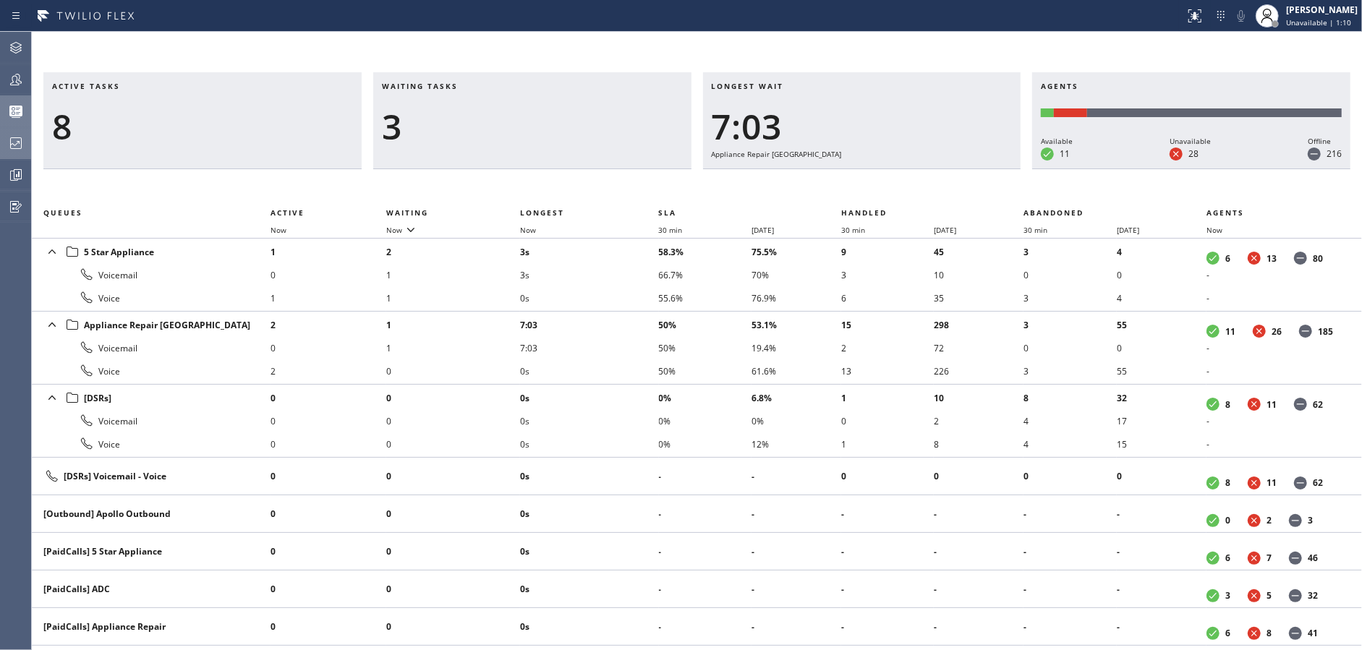
click at [22, 72] on icon at bounding box center [15, 79] width 17 height 17
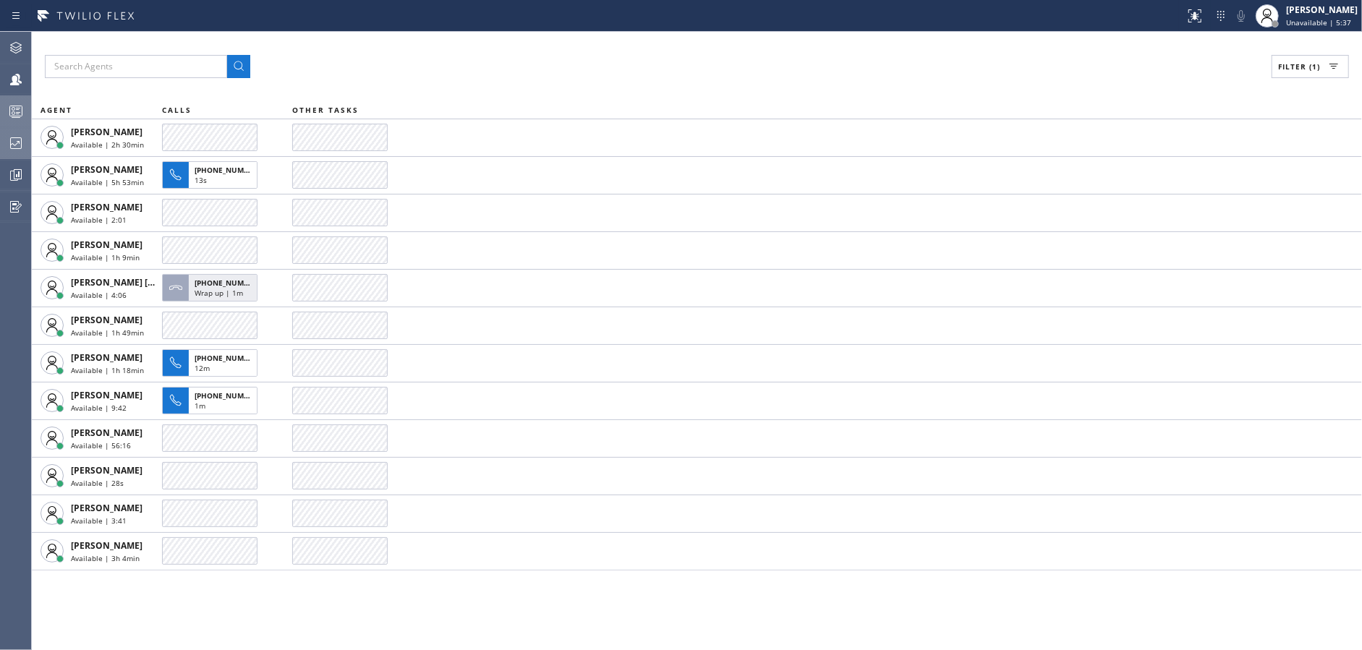
click at [15, 119] on icon at bounding box center [15, 111] width 17 height 17
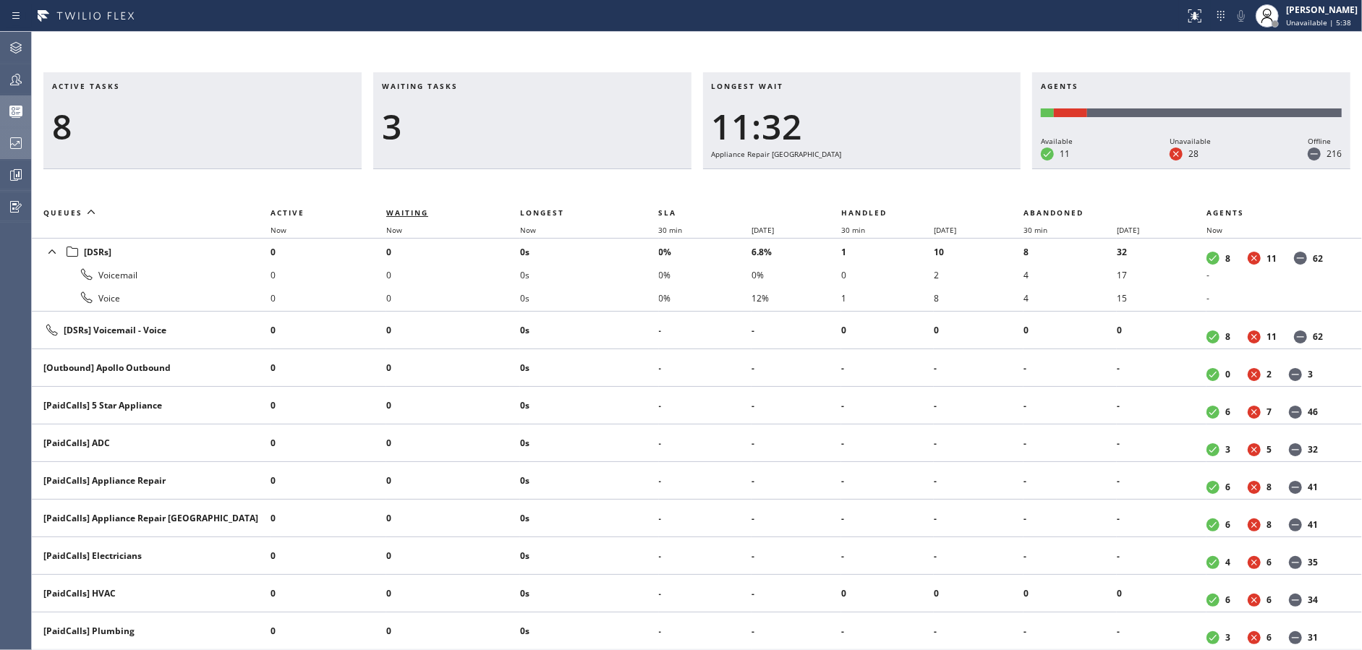
click at [406, 210] on span "Waiting" at bounding box center [407, 213] width 42 height 10
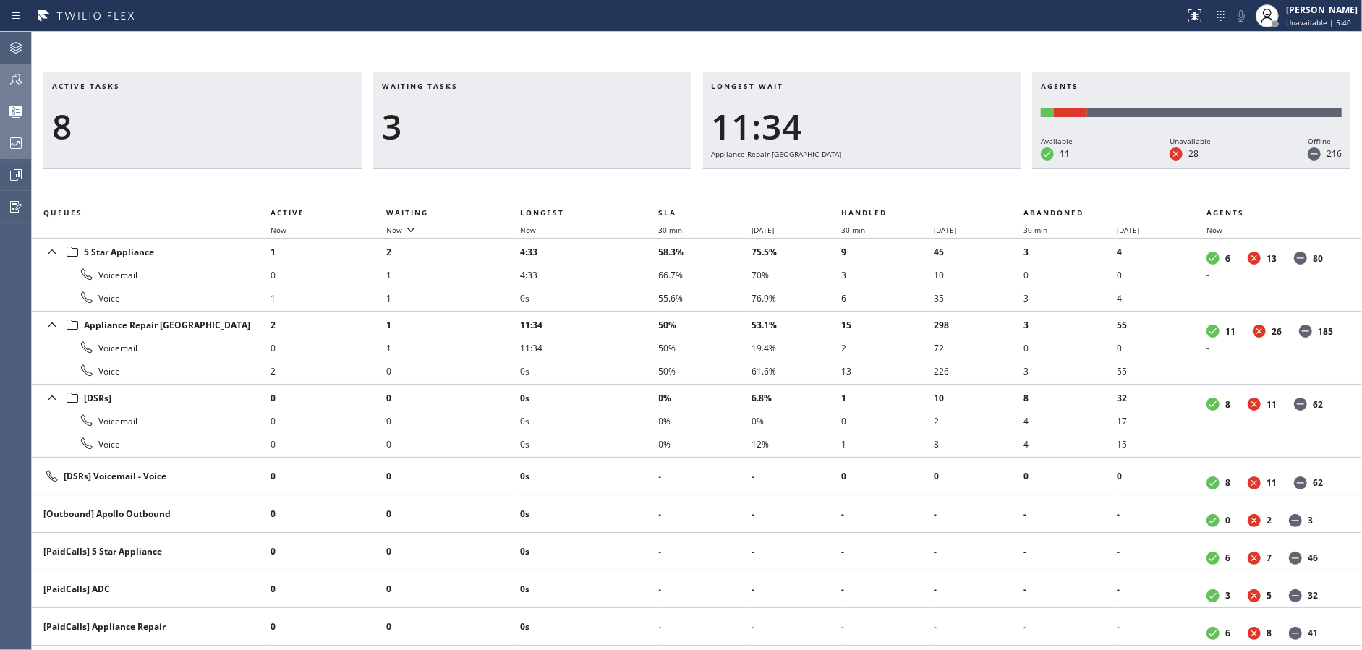
click at [13, 68] on div at bounding box center [16, 79] width 32 height 29
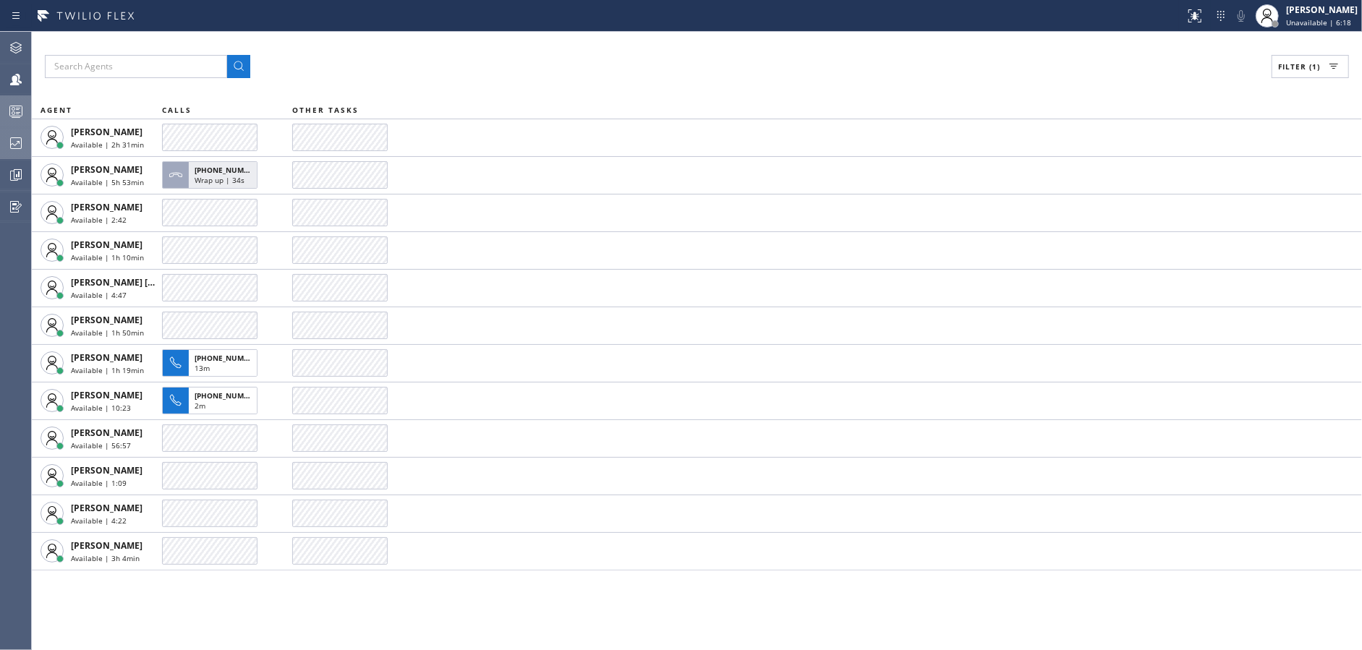
click at [329, 618] on div "Filter (1) AGENT CALLS OTHER TASKS Anastasiia Kuzova Available | 2h 31min Anton…" at bounding box center [697, 341] width 1330 height 618
click at [9, 101] on div at bounding box center [16, 111] width 32 height 29
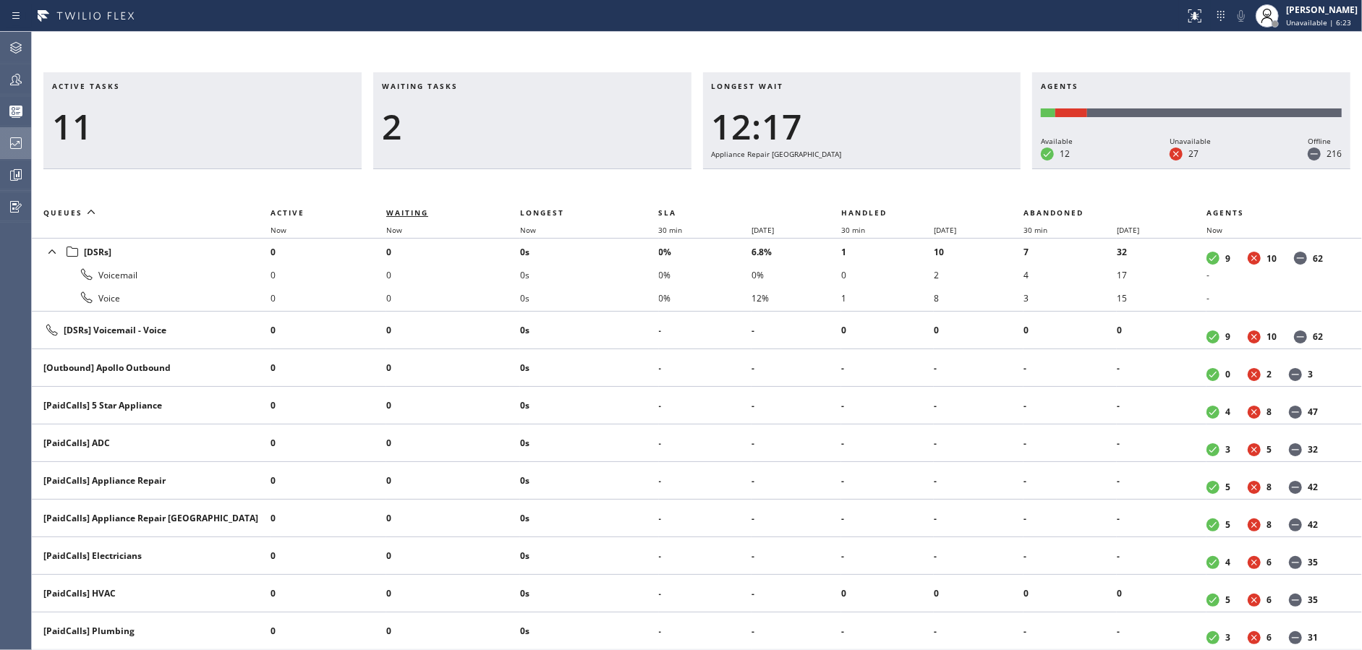
click at [417, 212] on span "Waiting" at bounding box center [407, 213] width 42 height 10
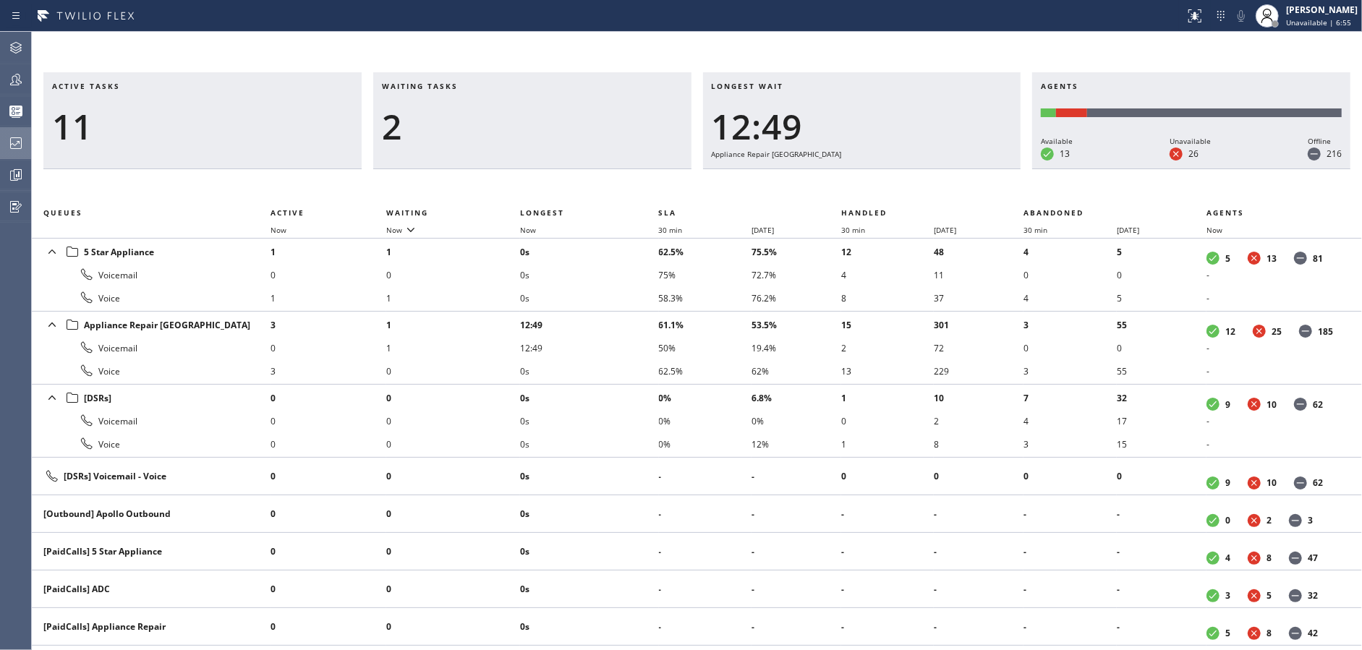
click at [30, 82] on div at bounding box center [16, 79] width 32 height 17
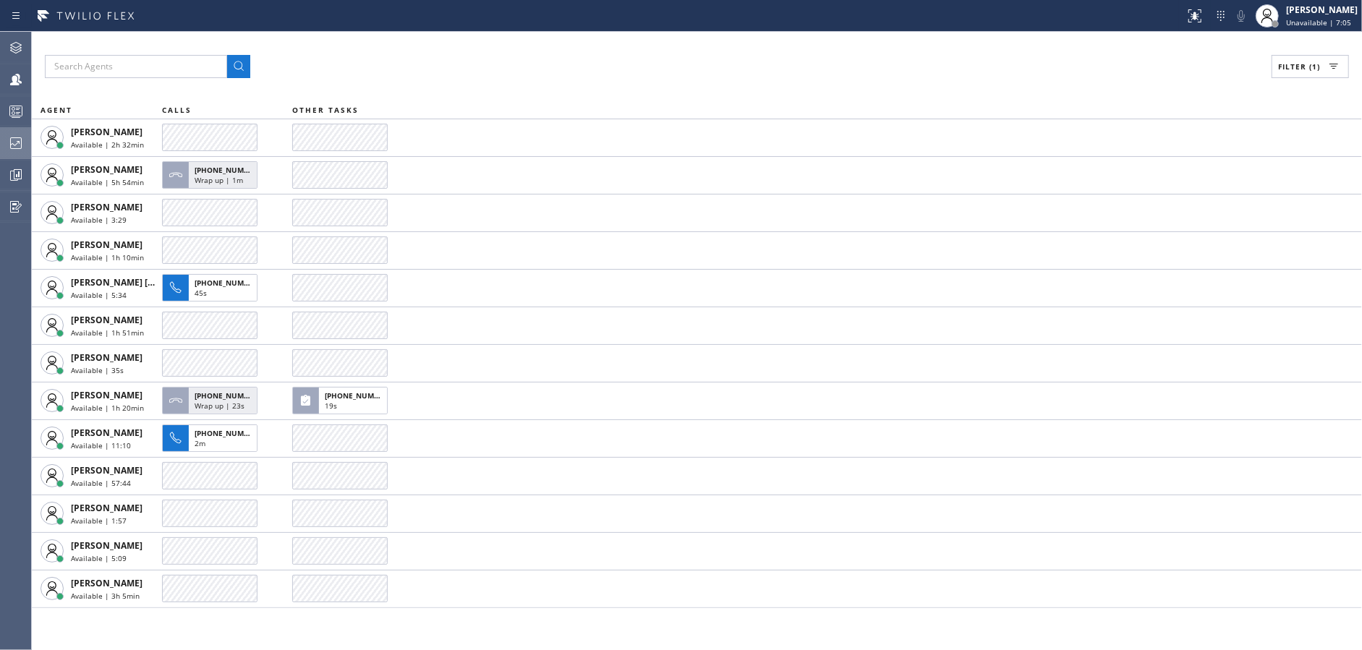
click at [1315, 64] on span "Filter (1)" at bounding box center [1299, 66] width 42 height 10
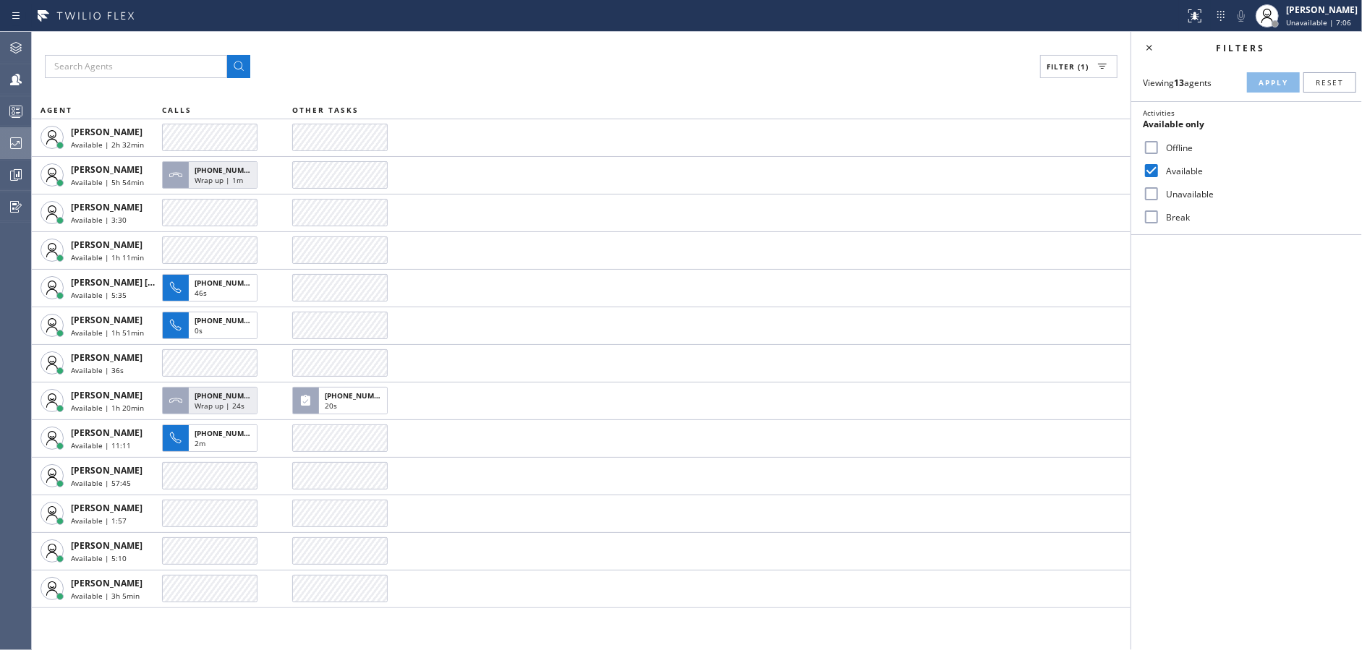
click at [1153, 166] on input "Available" at bounding box center [1150, 170] width 17 height 17
checkbox input "false"
click at [1152, 209] on input "Break" at bounding box center [1150, 216] width 17 height 17
click at [1260, 67] on div "Viewing 13 agents Apply Reset Activities Break only Offline Available Unavailab…" at bounding box center [1246, 149] width 231 height 171
click at [1268, 82] on span "Apply" at bounding box center [1273, 82] width 30 height 10
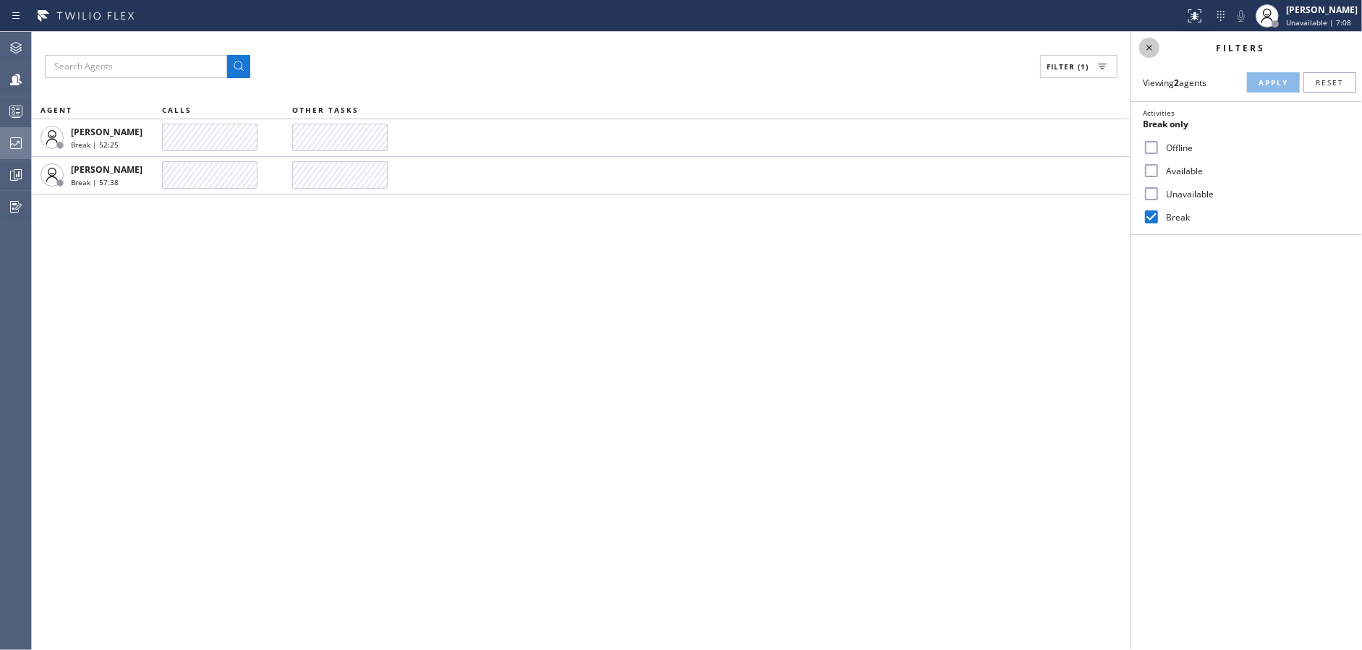
click at [1155, 48] on icon at bounding box center [1148, 47] width 17 height 17
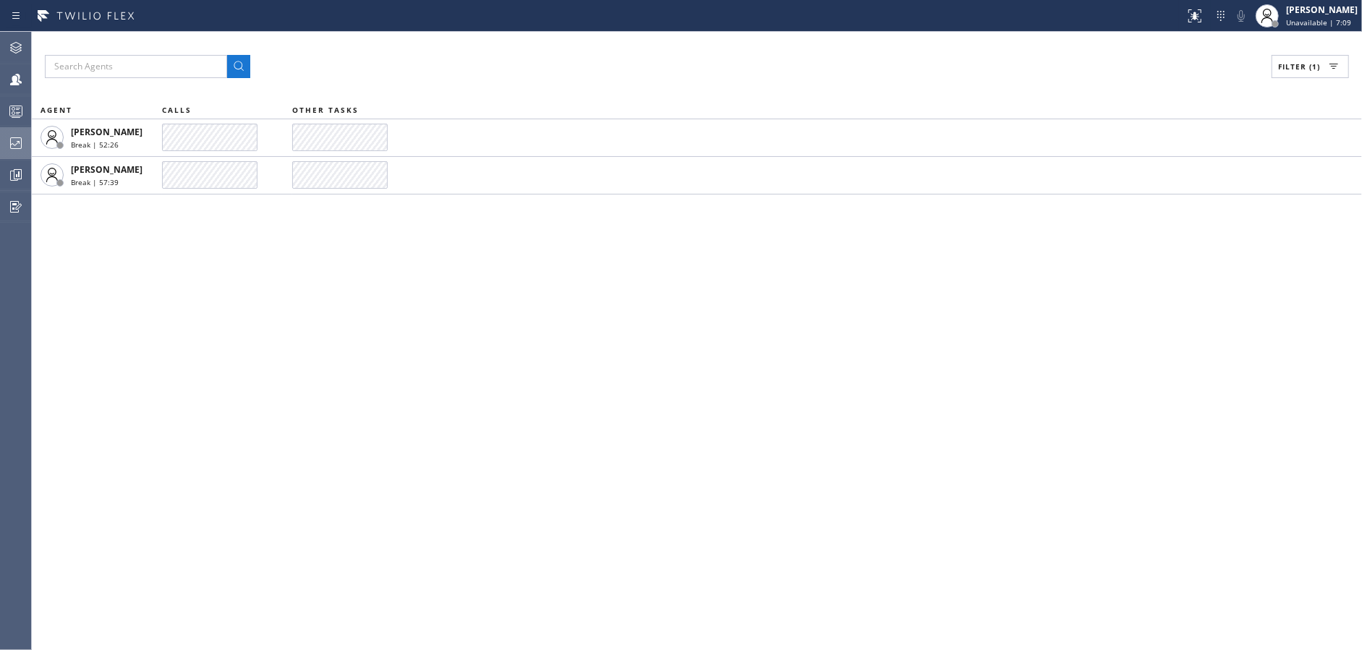
click at [1299, 55] on button "Filter (1)" at bounding box center [1309, 66] width 77 height 23
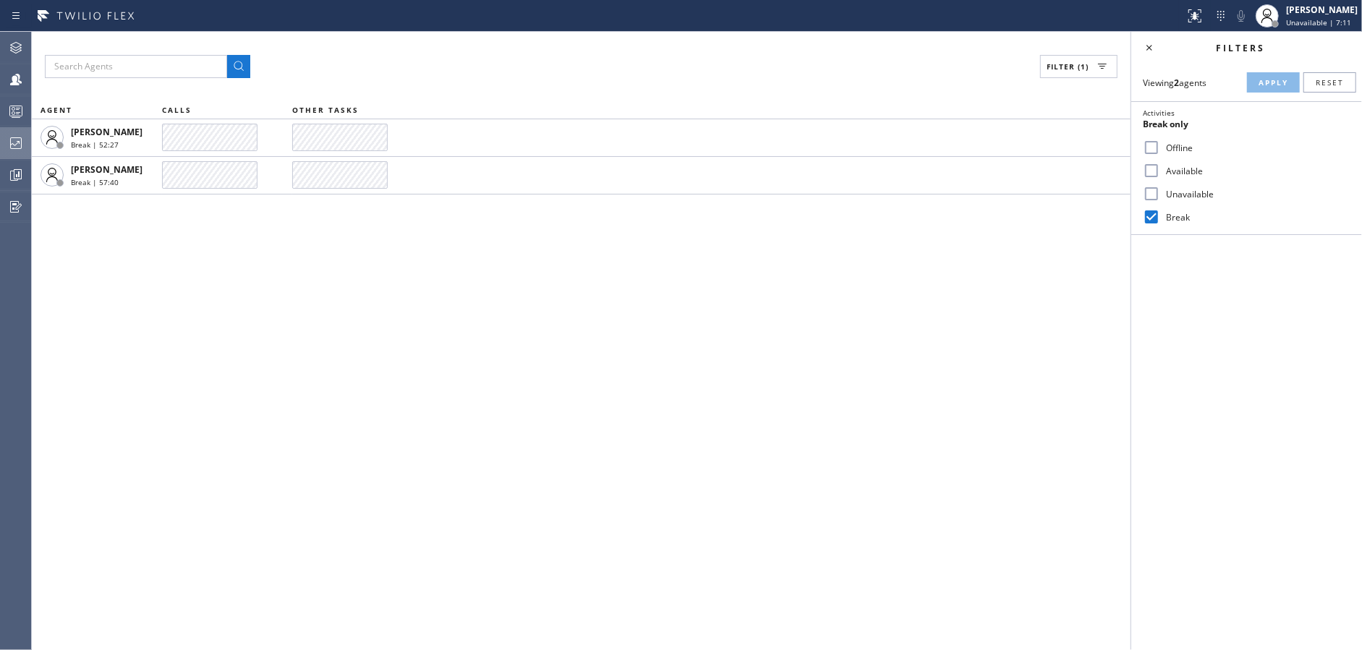
drag, startPoint x: 1149, startPoint y: 216, endPoint x: 1154, endPoint y: 199, distance: 18.1
click at [1150, 216] on input "Break" at bounding box center [1150, 216] width 17 height 17
checkbox input "false"
click at [1153, 194] on input "Unavailable" at bounding box center [1150, 193] width 17 height 17
click at [1261, 92] on button "Apply" at bounding box center [1273, 82] width 53 height 20
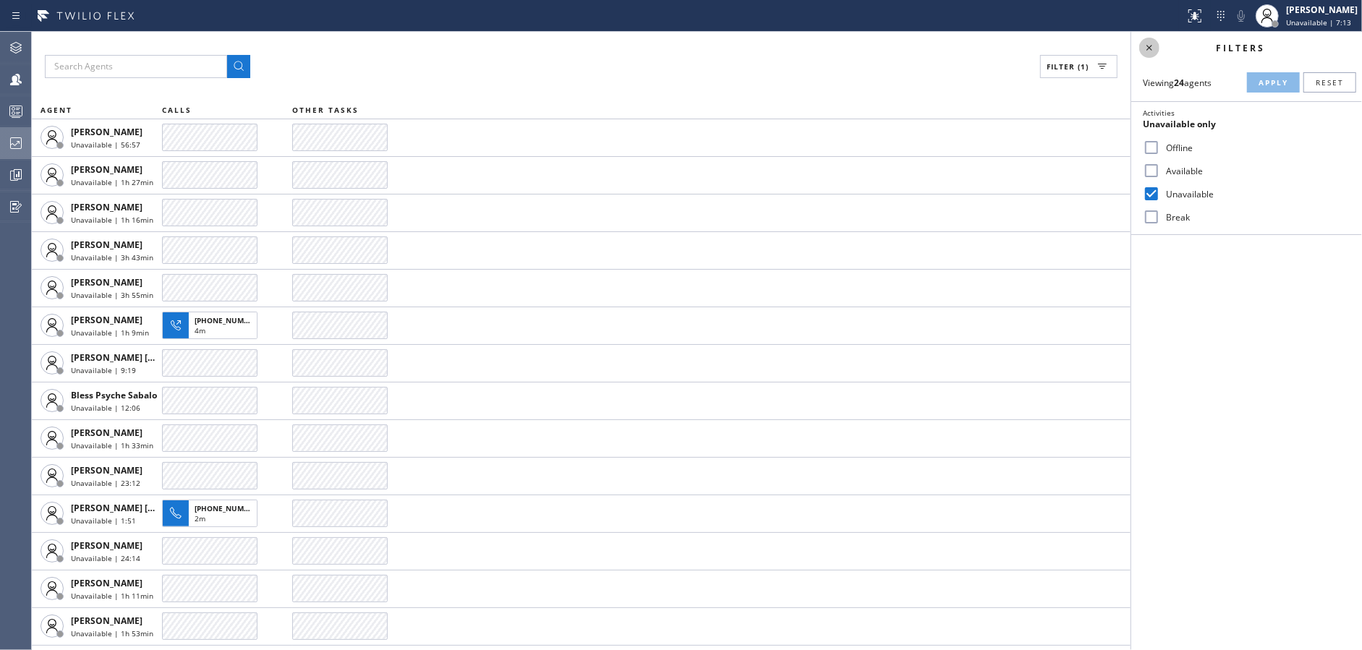
click at [1145, 50] on icon at bounding box center [1148, 47] width 17 height 17
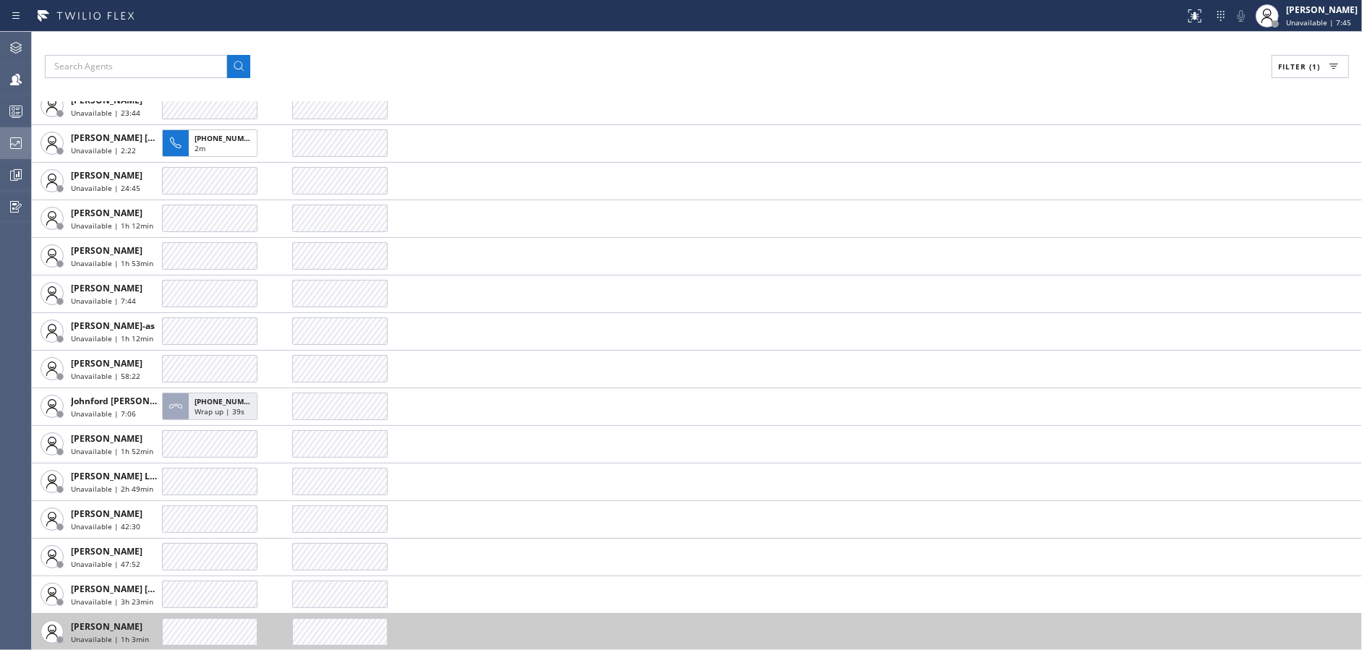
scroll to position [333, 0]
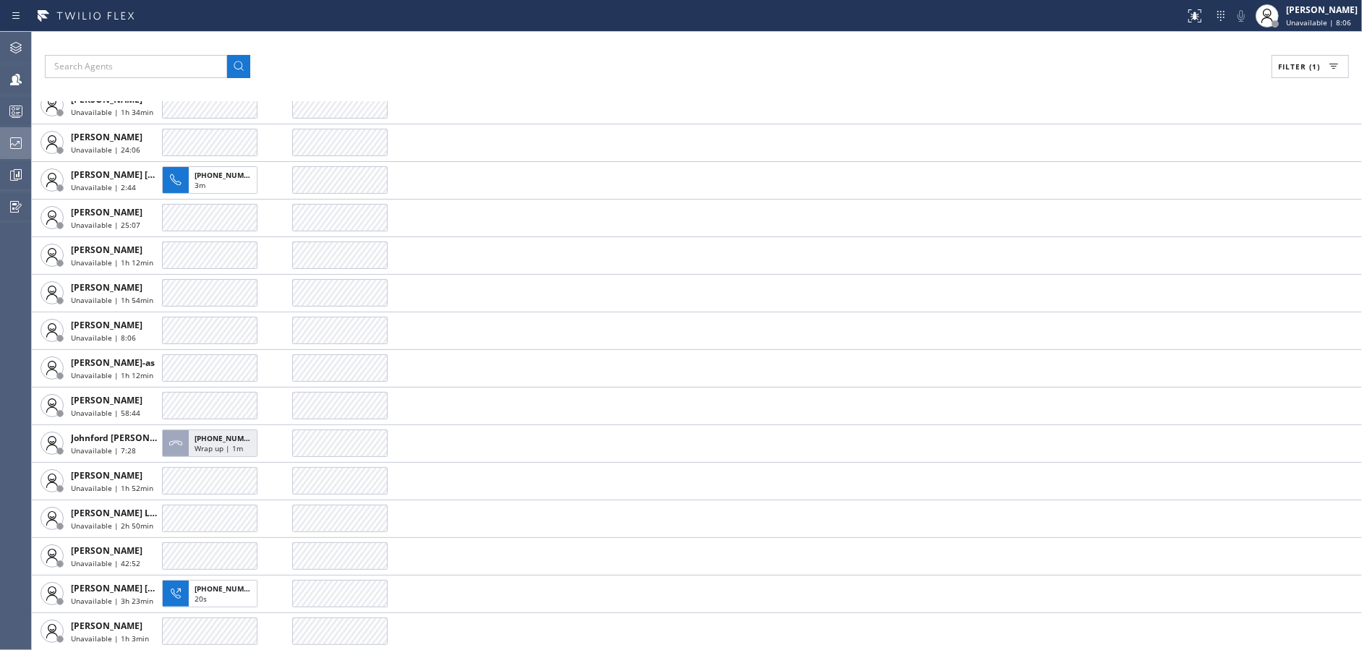
drag, startPoint x: 471, startPoint y: 40, endPoint x: 646, endPoint y: 78, distance: 178.4
click at [471, 40] on div "Filter (1) AGENT CALLS OTHER TASKS Adam Alramadan Unavailable | 57:50 Aldrin A.…" at bounding box center [697, 341] width 1330 height 618
click at [1316, 67] on span "Filter (1)" at bounding box center [1299, 66] width 42 height 10
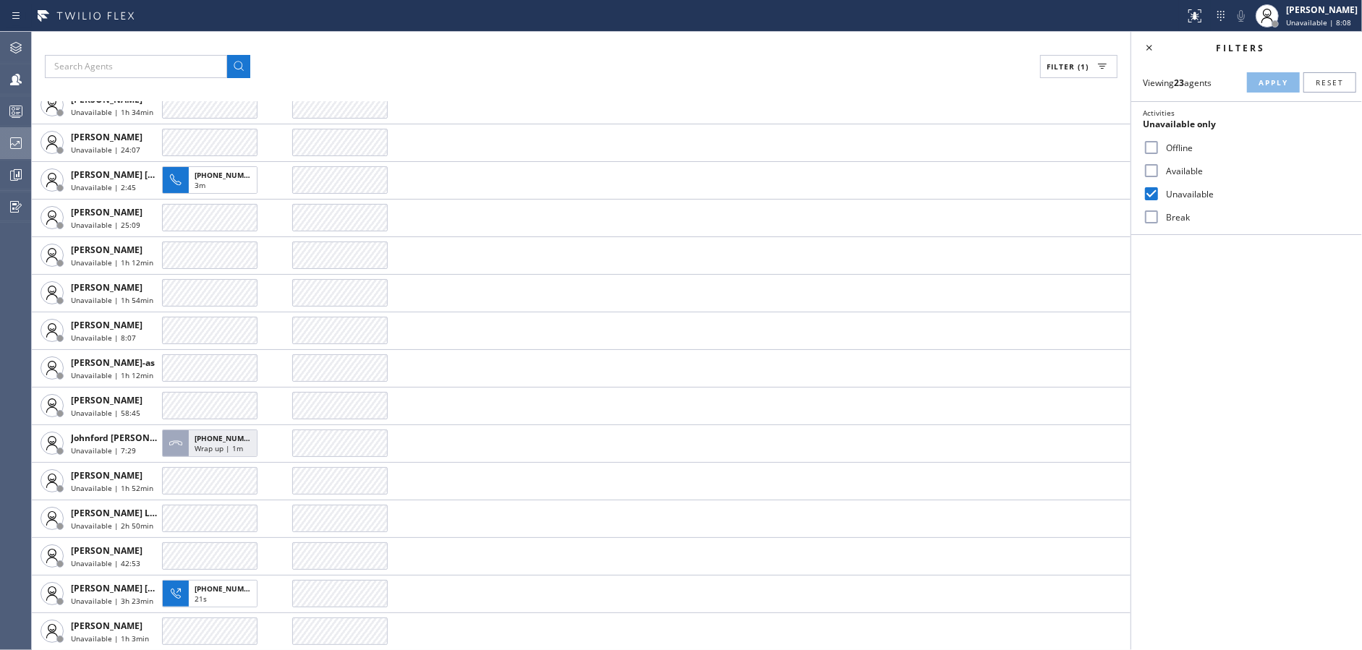
click at [1147, 189] on input "Unavailable" at bounding box center [1150, 193] width 17 height 17
checkbox input "false"
click at [1149, 169] on input "Available" at bounding box center [1150, 170] width 17 height 17
click at [1263, 74] on button "Apply" at bounding box center [1273, 82] width 53 height 20
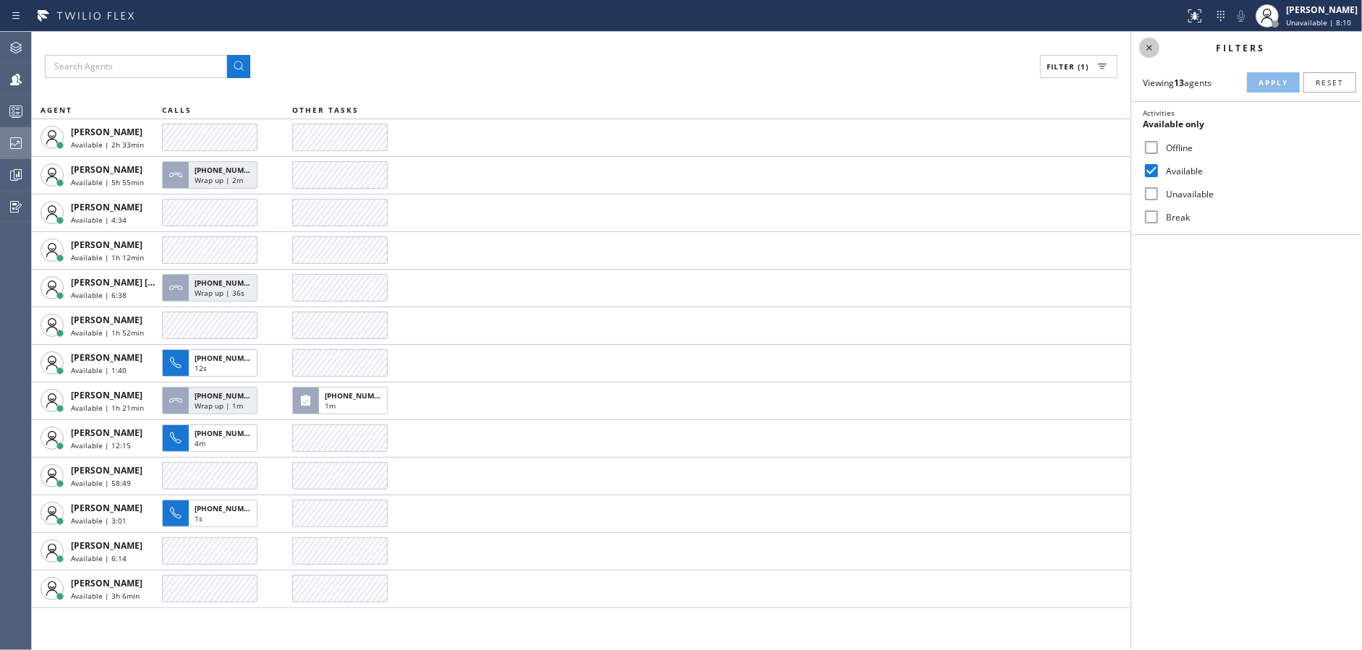
click at [1157, 42] on icon at bounding box center [1148, 47] width 17 height 17
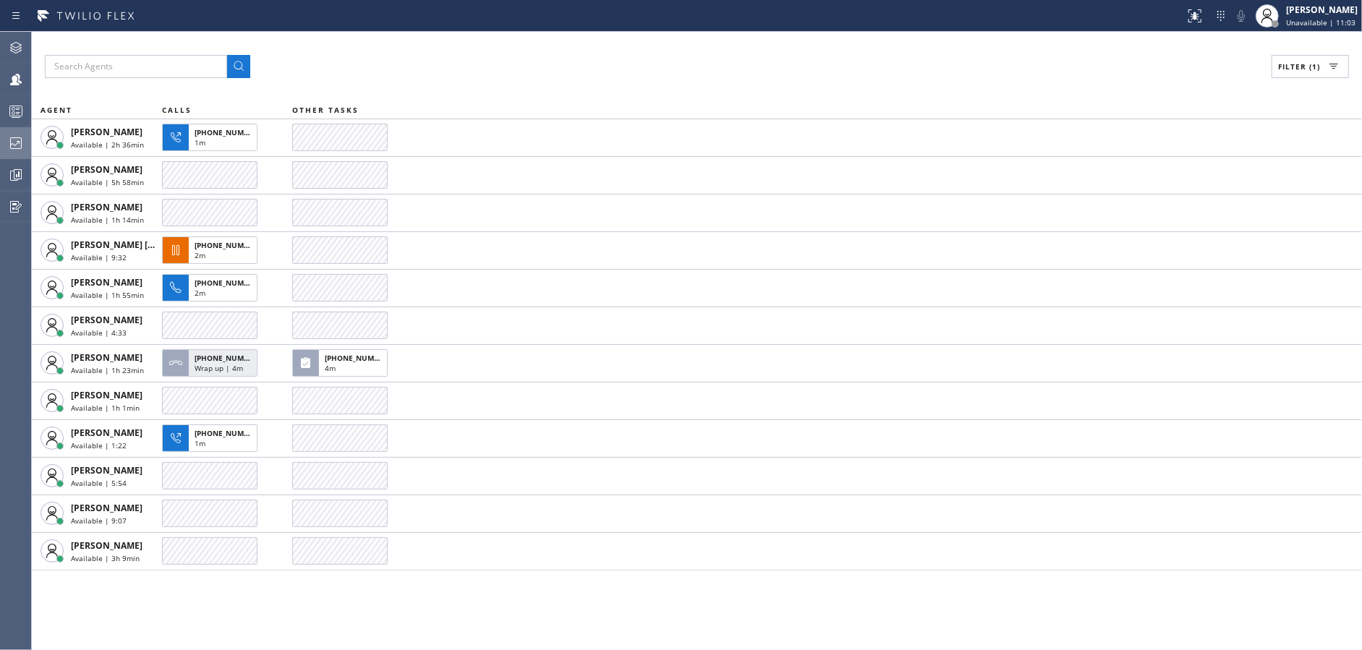
click at [1300, 61] on span "Filter (1)" at bounding box center [1299, 66] width 42 height 10
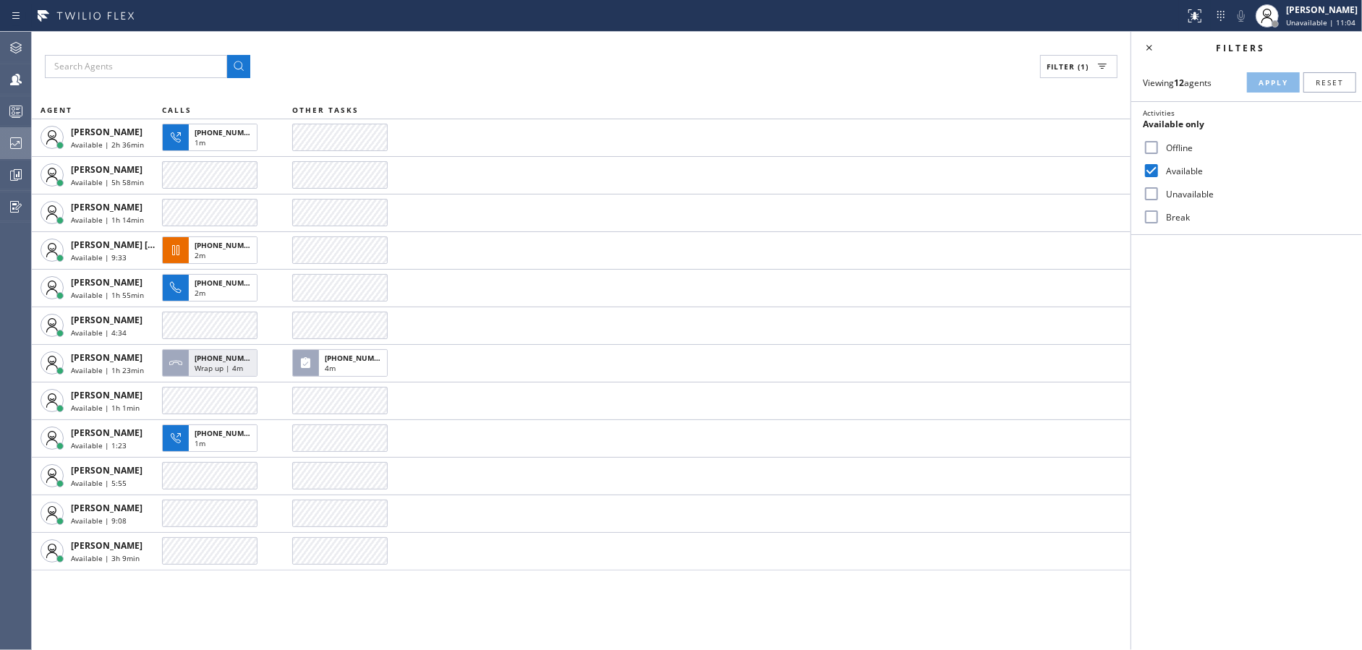
click at [1145, 170] on input "Available" at bounding box center [1150, 170] width 17 height 17
checkbox input "false"
drag, startPoint x: 1151, startPoint y: 215, endPoint x: 1244, endPoint y: 123, distance: 130.9
click at [1152, 215] on input "Break" at bounding box center [1150, 216] width 17 height 17
click at [1266, 76] on button "Apply" at bounding box center [1273, 82] width 53 height 20
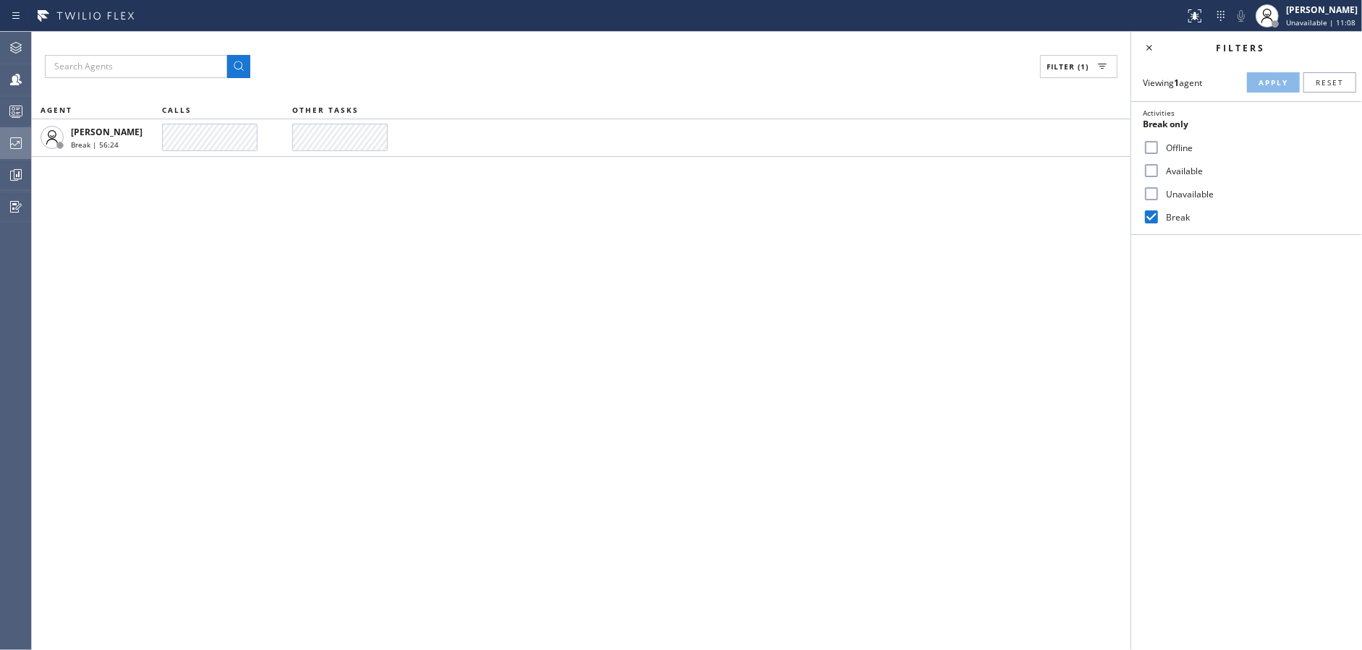
click at [1156, 210] on input "Break" at bounding box center [1150, 216] width 17 height 17
checkbox input "false"
click at [1156, 187] on input "Unavailable" at bounding box center [1150, 193] width 17 height 17
click at [1265, 84] on span "Apply" at bounding box center [1273, 82] width 30 height 10
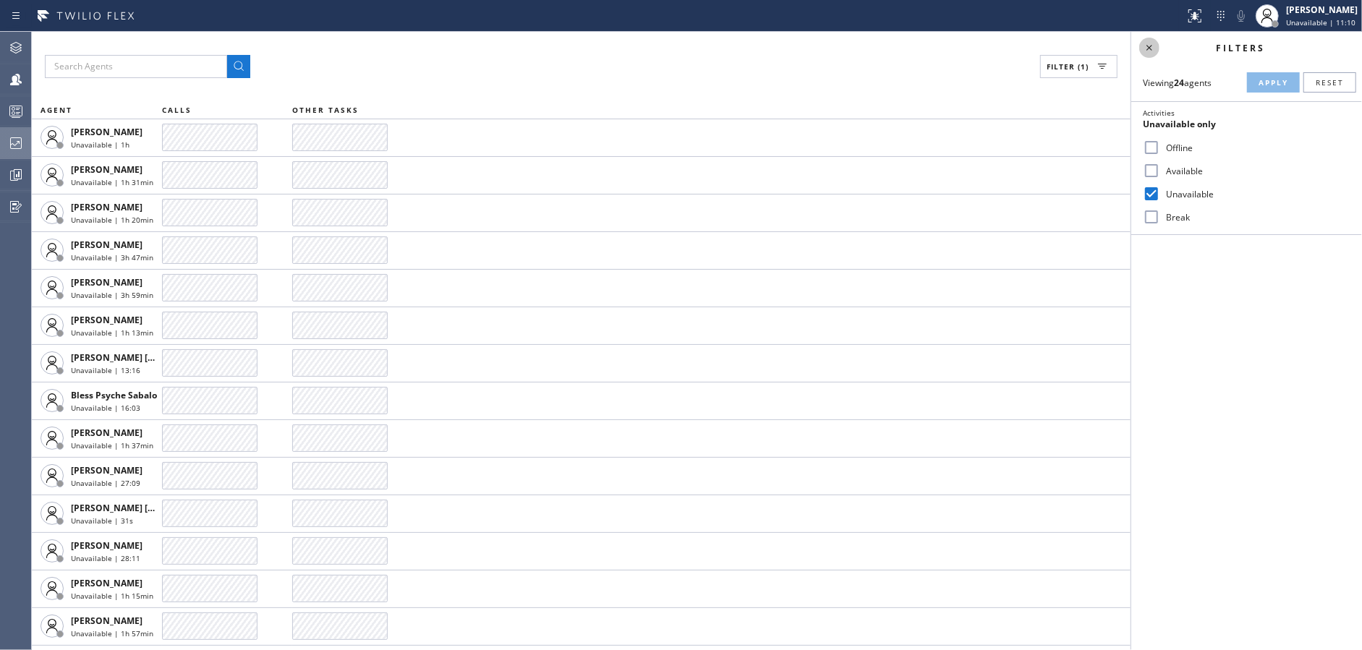
click at [1151, 45] on icon at bounding box center [1148, 47] width 17 height 17
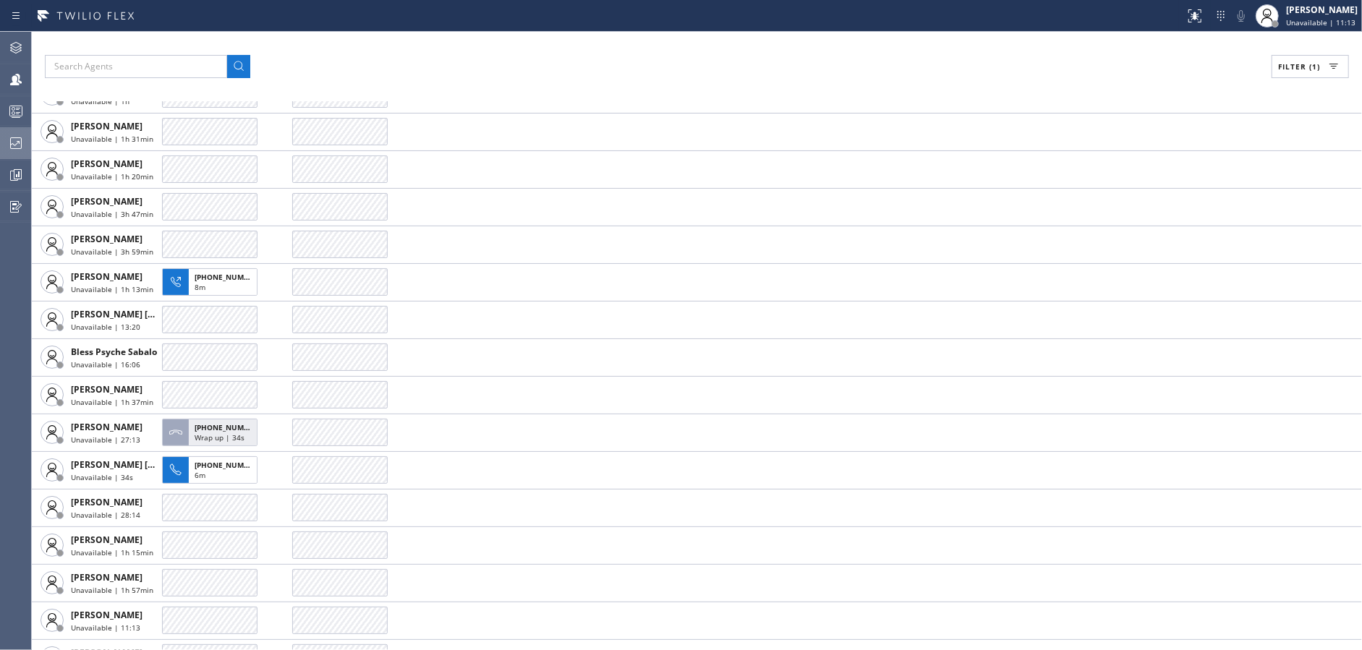
scroll to position [9, 0]
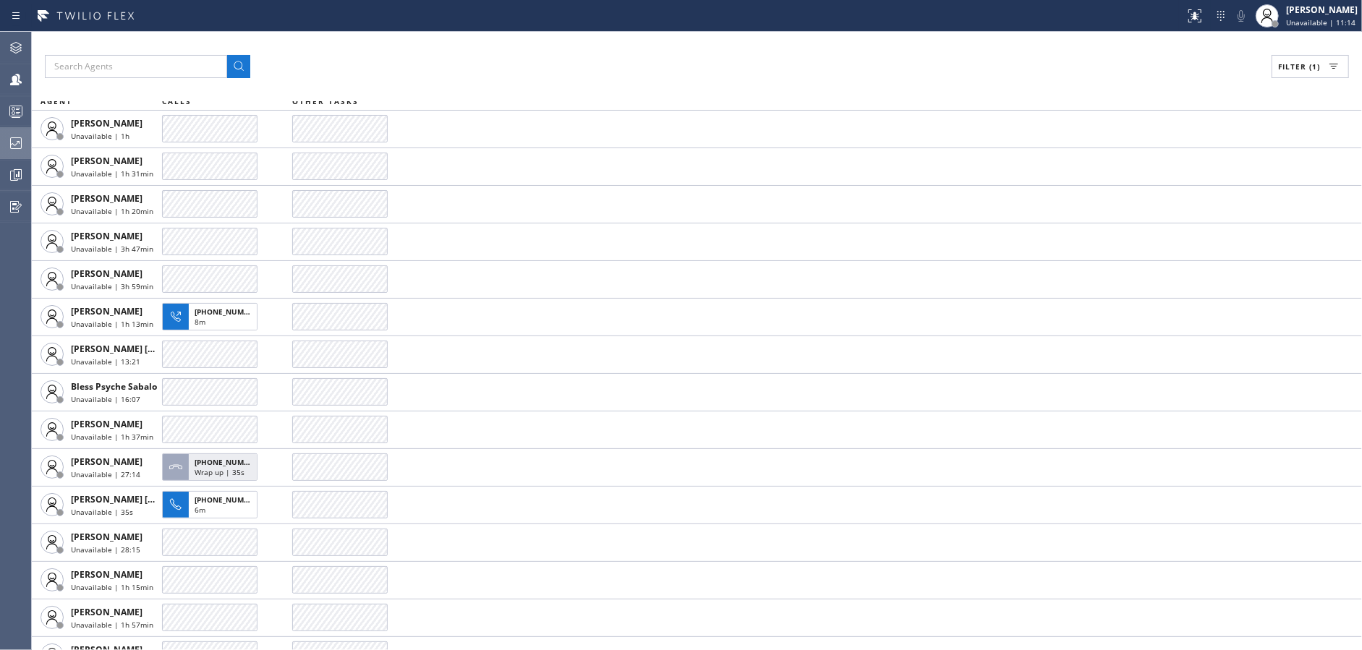
click at [1298, 64] on span "Filter (1)" at bounding box center [1299, 66] width 42 height 10
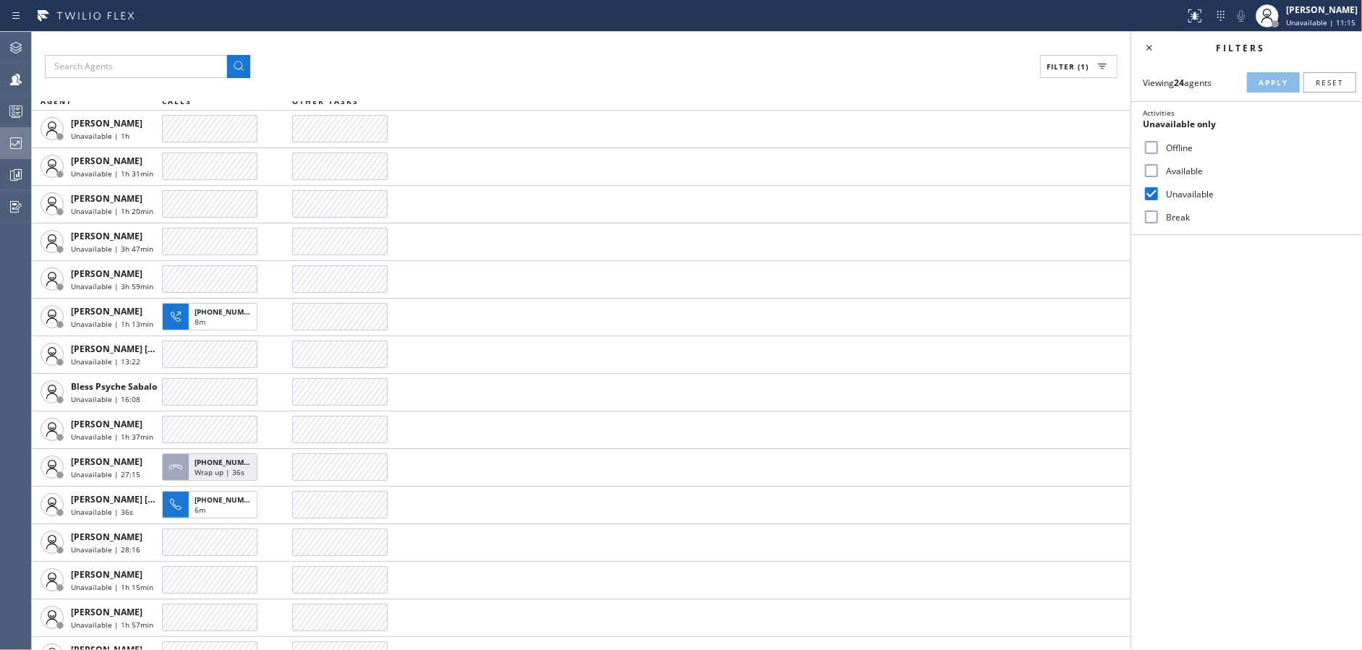
click at [1135, 195] on div "Unavailable" at bounding box center [1246, 193] width 231 height 23
click at [1145, 191] on input "Unavailable" at bounding box center [1150, 193] width 17 height 17
checkbox input "false"
click at [1155, 149] on input "Offline" at bounding box center [1150, 147] width 17 height 17
click at [1272, 93] on div "Viewing 24 agents Apply Reset Activities Offline only Offline Available Unavail…" at bounding box center [1246, 149] width 231 height 171
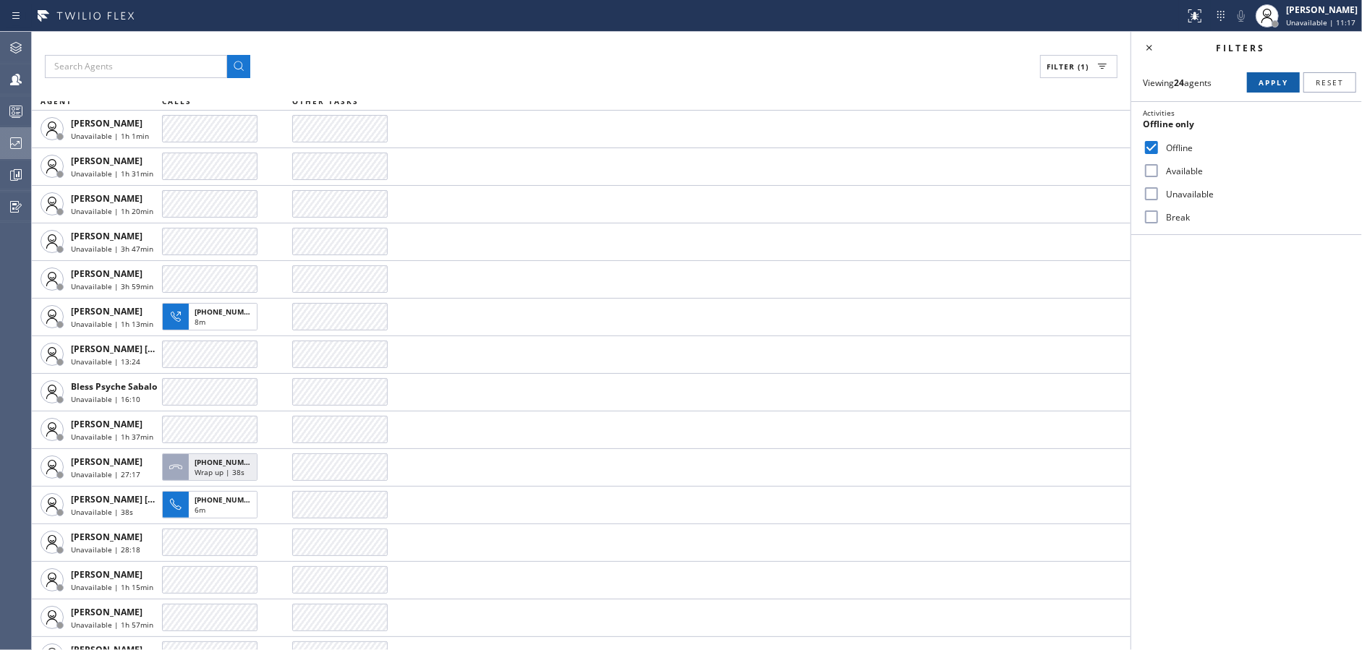
click at [1260, 82] on span "Apply" at bounding box center [1273, 82] width 30 height 10
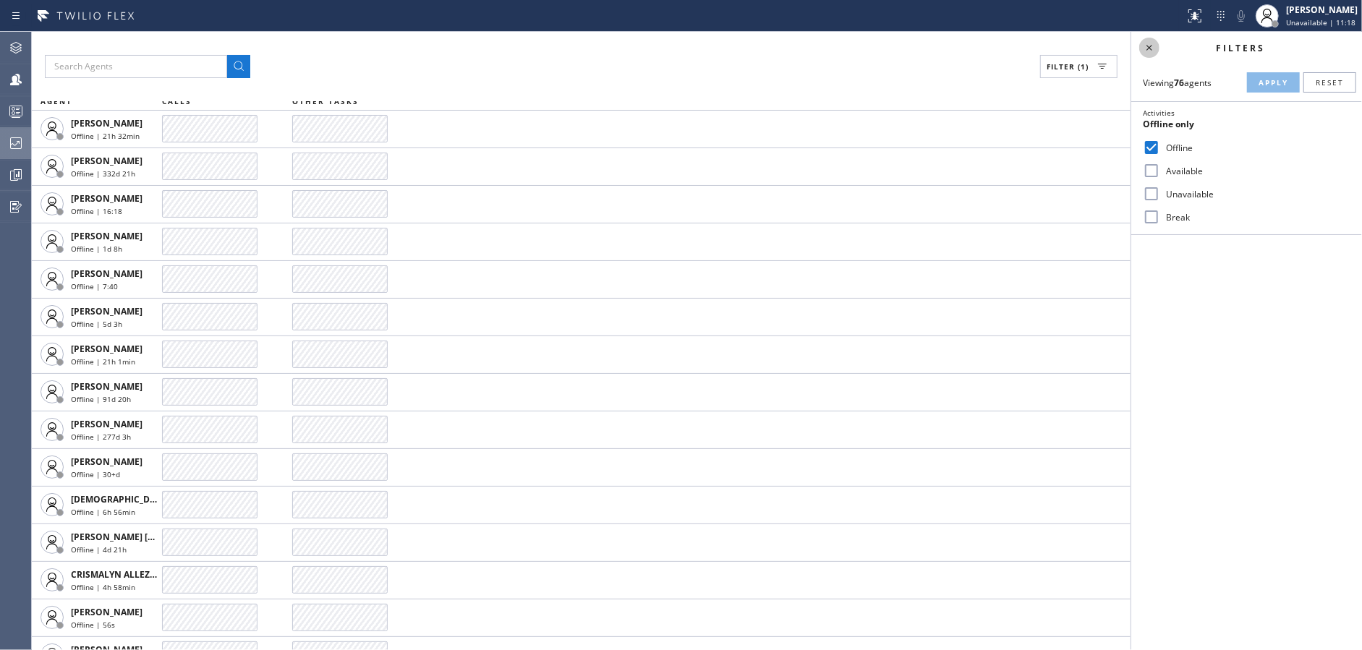
click at [1151, 44] on icon at bounding box center [1148, 47] width 17 height 17
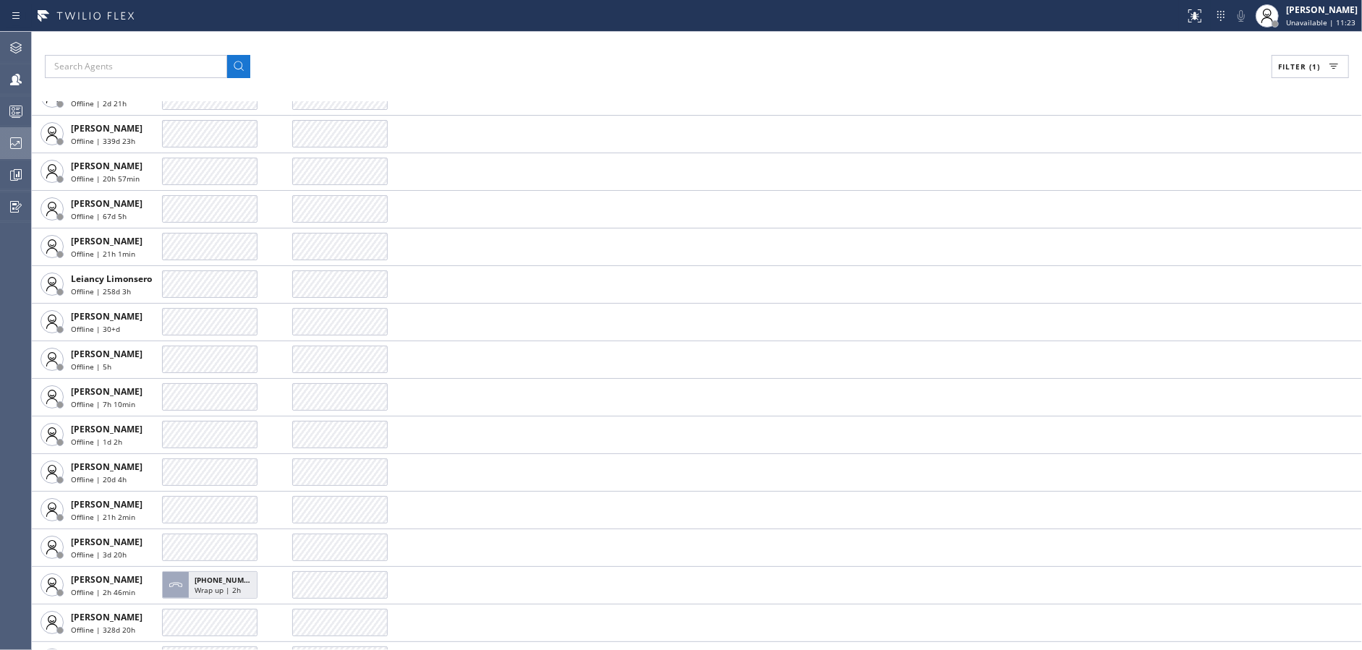
scroll to position [1313, 0]
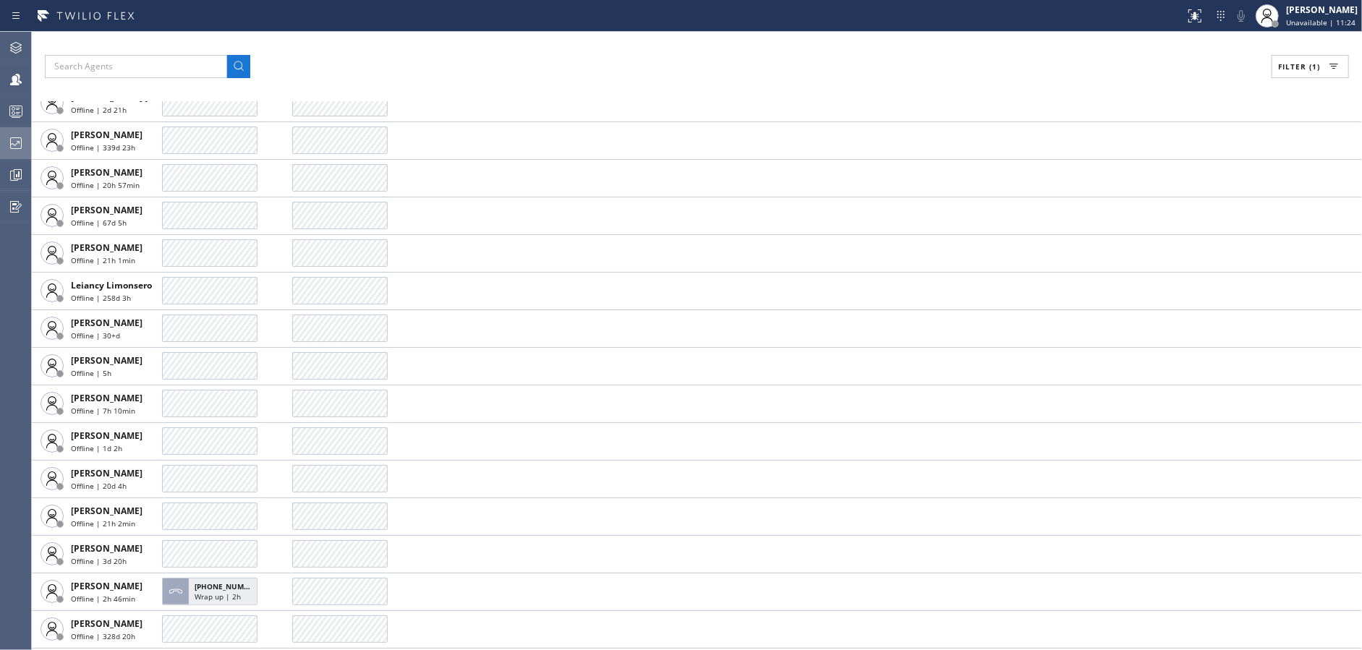
click at [1316, 58] on button "Filter (1)" at bounding box center [1309, 66] width 77 height 23
click at [1150, 142] on input "Offline" at bounding box center [1150, 147] width 17 height 17
checkbox input "false"
click at [1145, 165] on input "Available" at bounding box center [1150, 170] width 17 height 17
checkbox input "true"
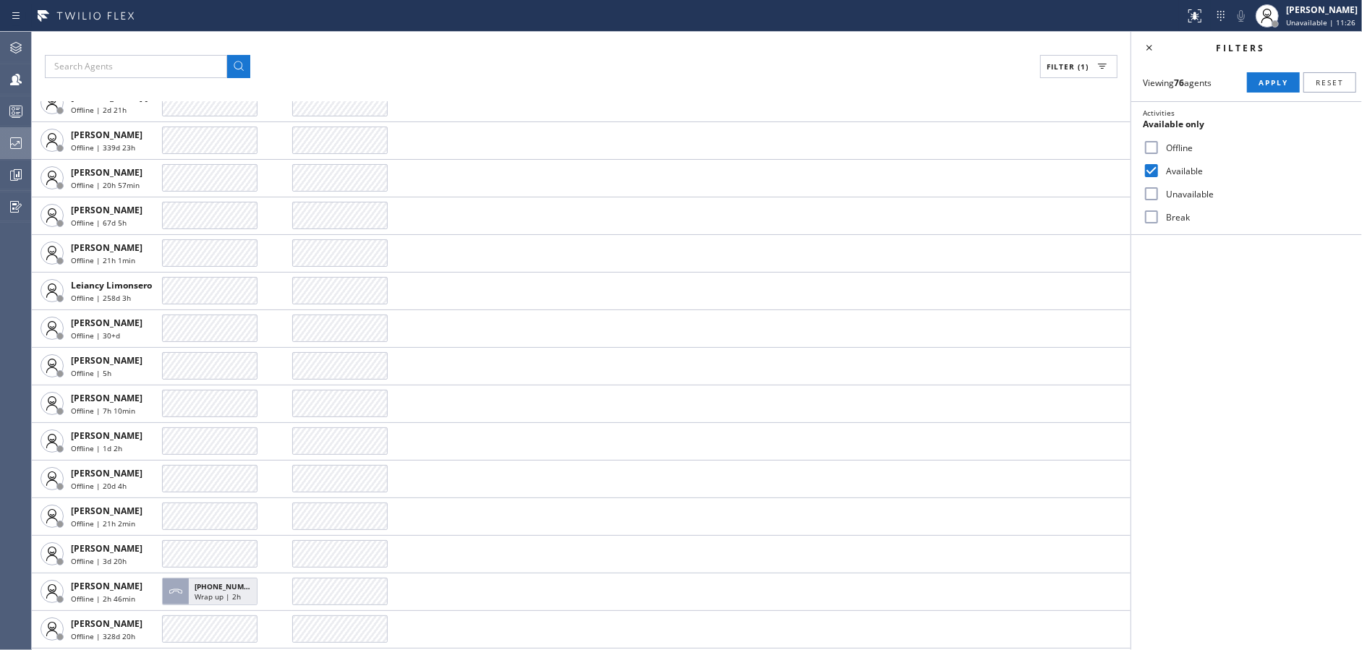
click at [1146, 192] on input "Unavailable" at bounding box center [1150, 193] width 17 height 17
checkbox input "true"
drag, startPoint x: 1155, startPoint y: 218, endPoint x: 1266, endPoint y: 95, distance: 165.3
click at [1155, 216] on input "Break" at bounding box center [1150, 216] width 17 height 17
checkbox input "true"
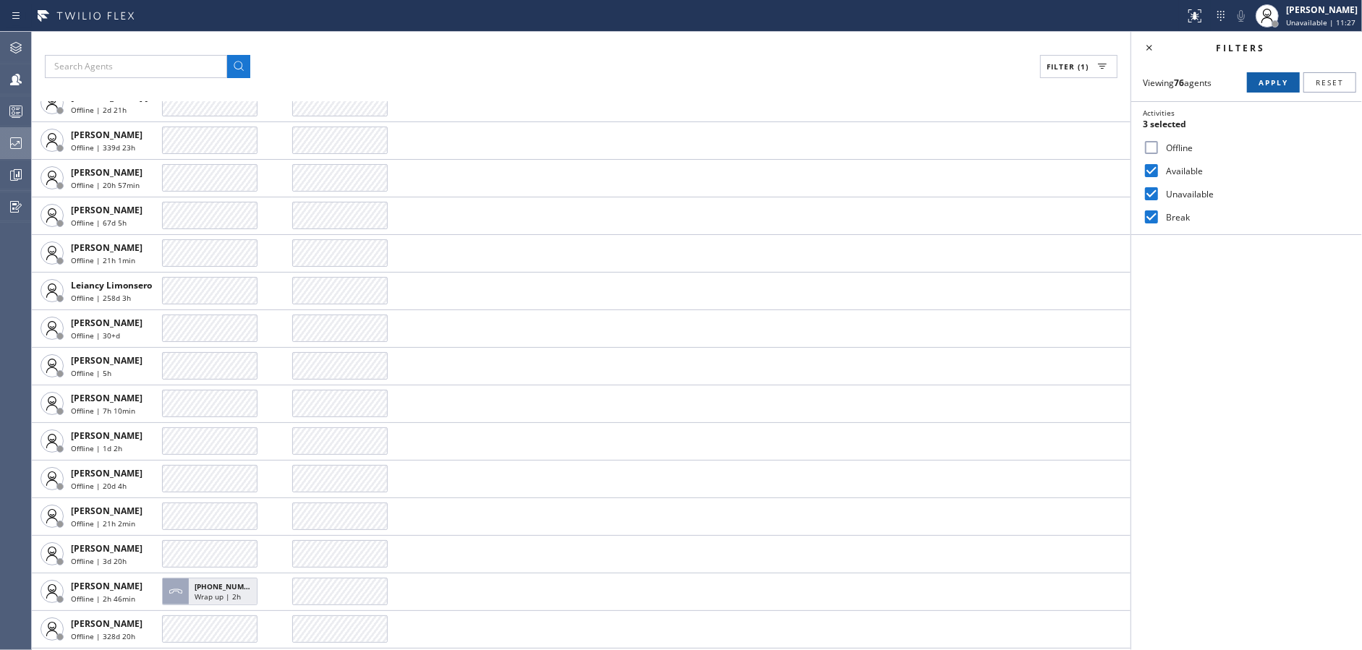
click at [1278, 82] on span "Apply" at bounding box center [1273, 82] width 30 height 10
click at [1147, 51] on icon at bounding box center [1148, 47] width 17 height 17
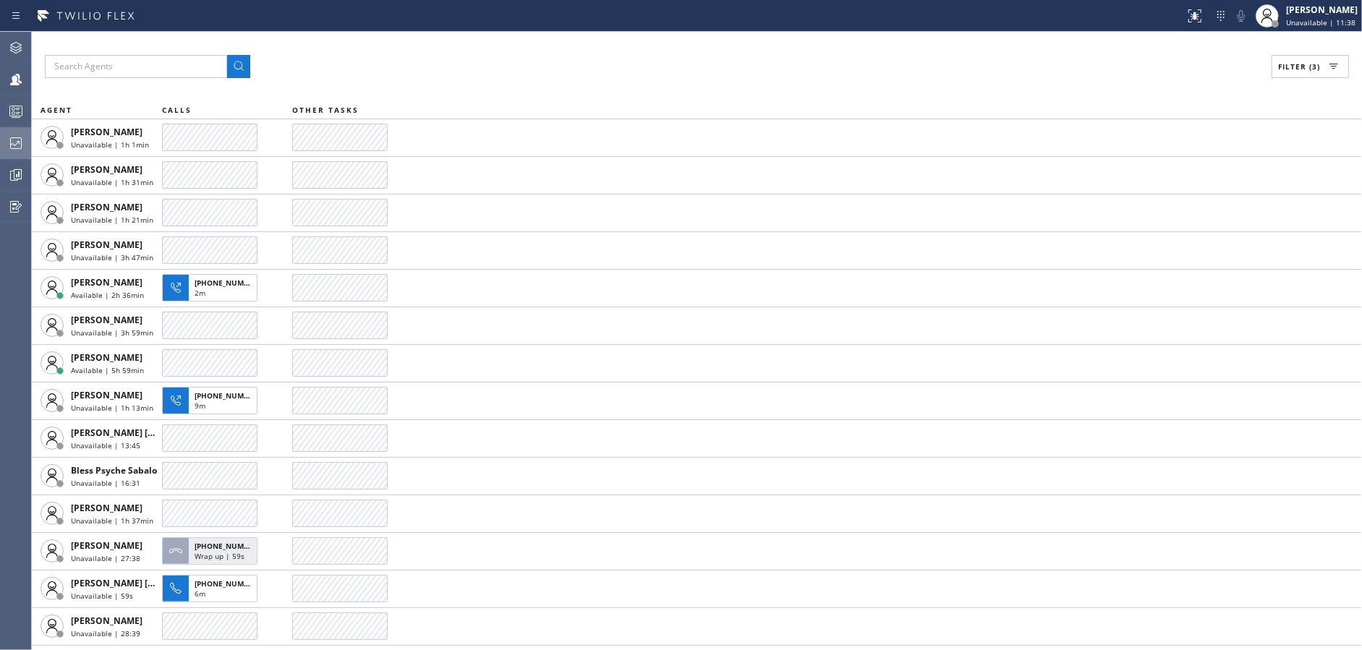
click at [1288, 75] on button "Filter (3)" at bounding box center [1309, 66] width 77 height 23
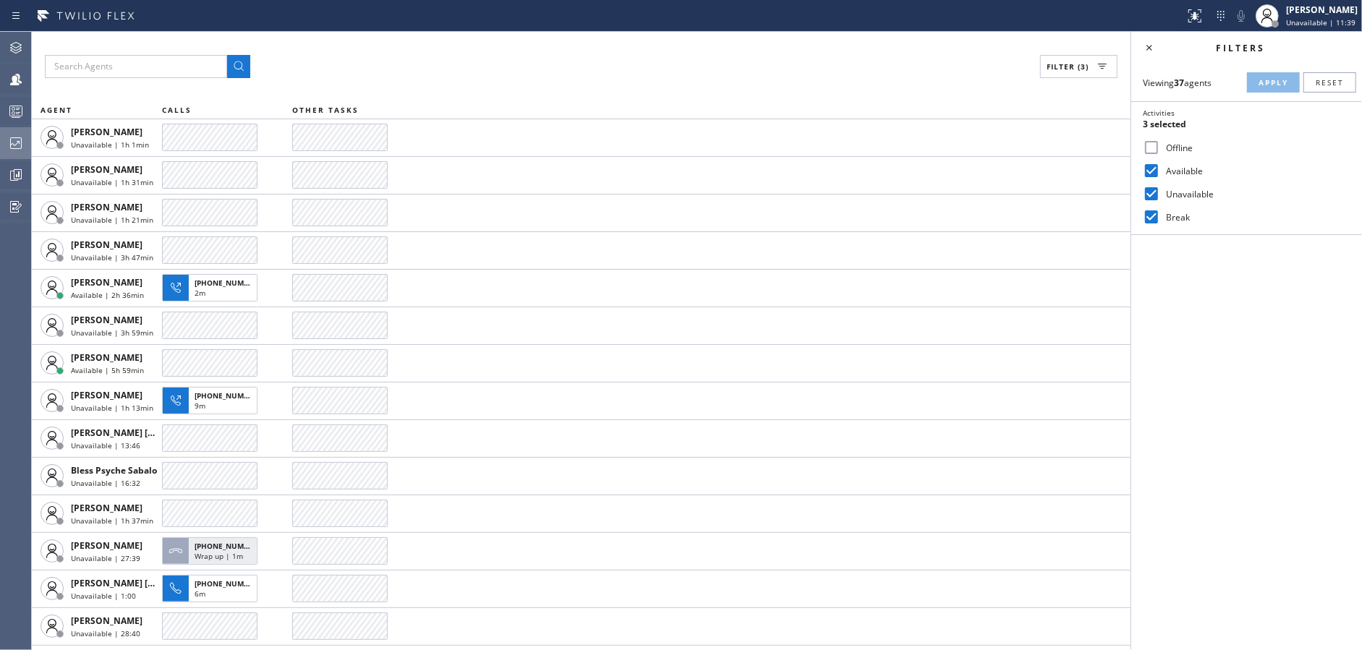
click at [1146, 194] on input "Unavailable" at bounding box center [1150, 193] width 17 height 17
checkbox input "false"
click at [1279, 74] on button "Apply" at bounding box center [1273, 82] width 53 height 20
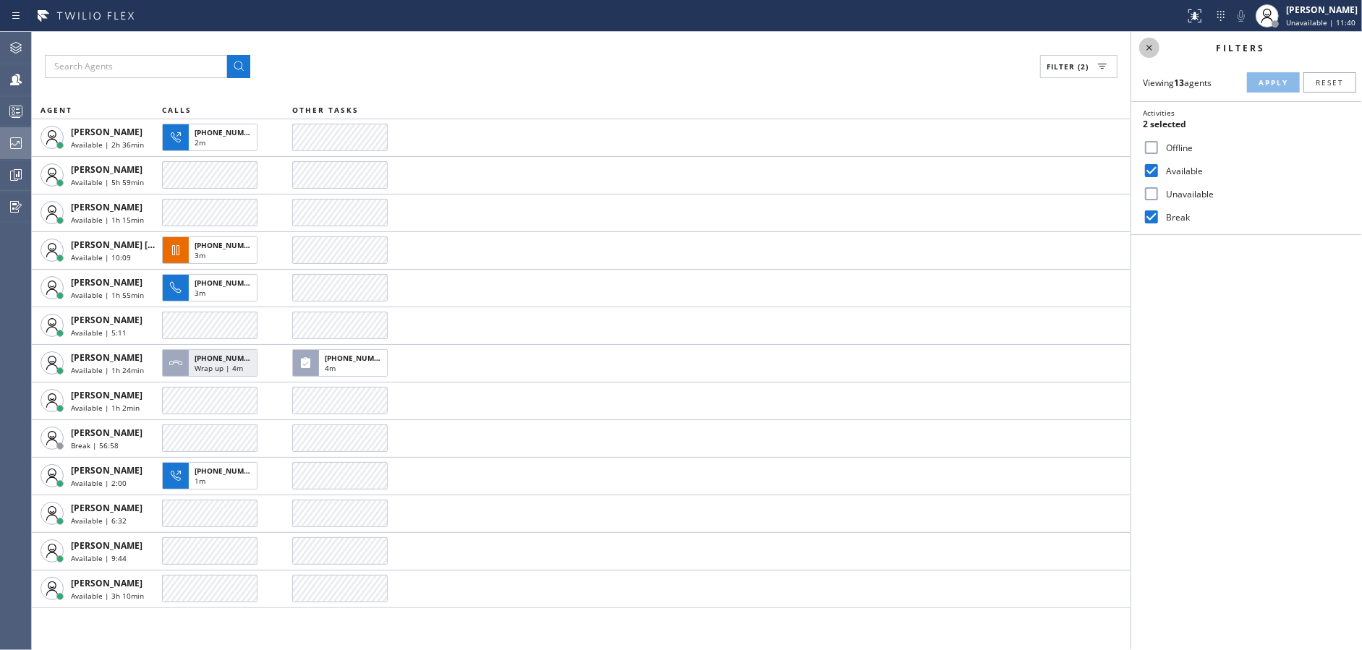
click at [1149, 46] on icon at bounding box center [1148, 47] width 17 height 17
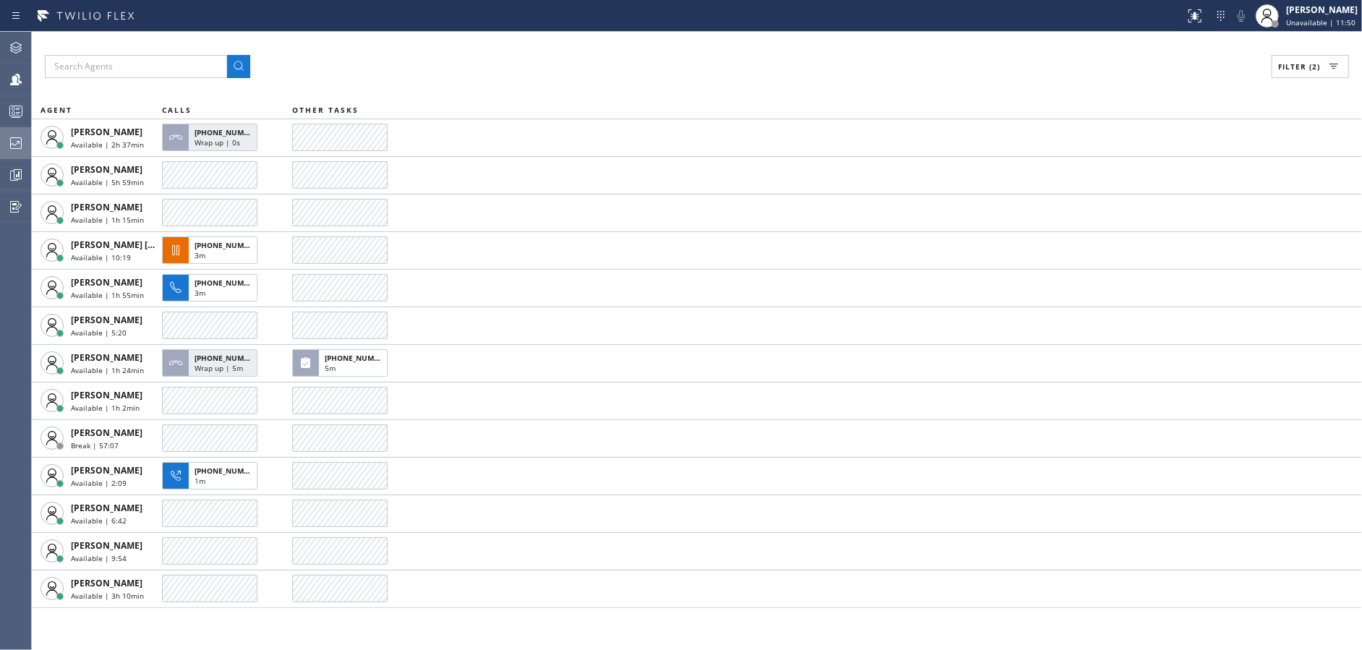
click at [29, 111] on div at bounding box center [16, 111] width 32 height 17
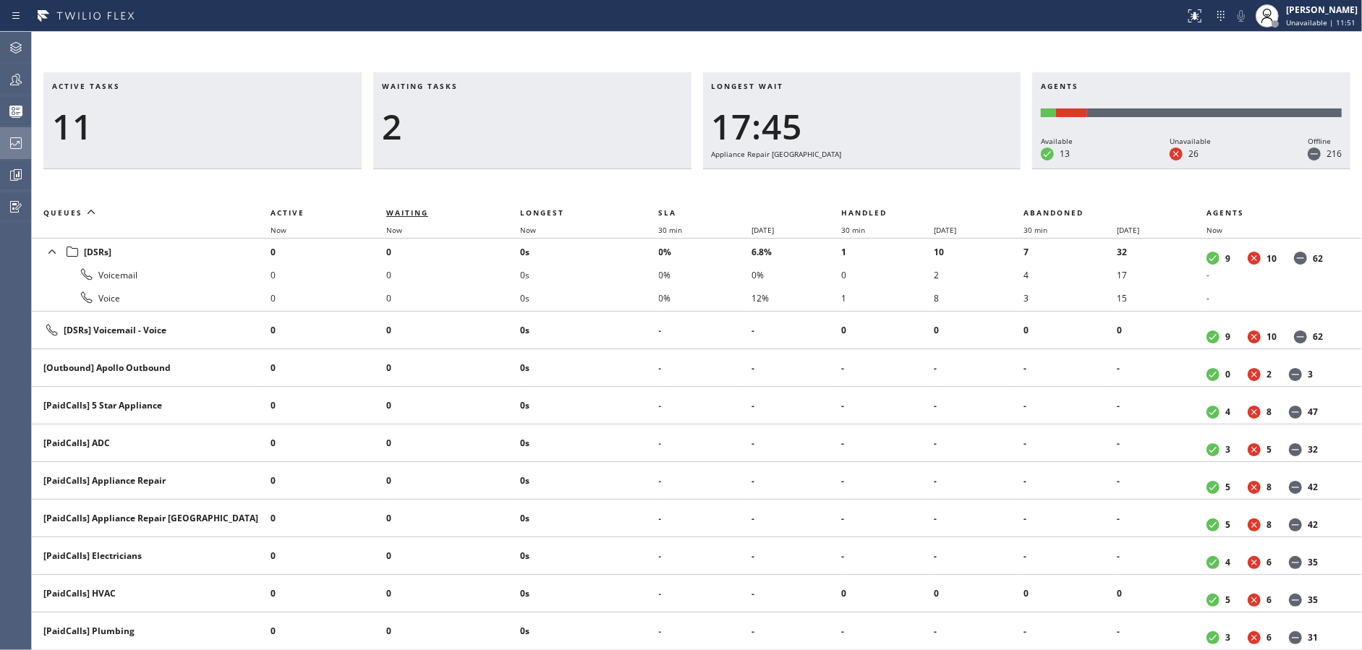
click at [407, 210] on span "Waiting" at bounding box center [407, 213] width 42 height 10
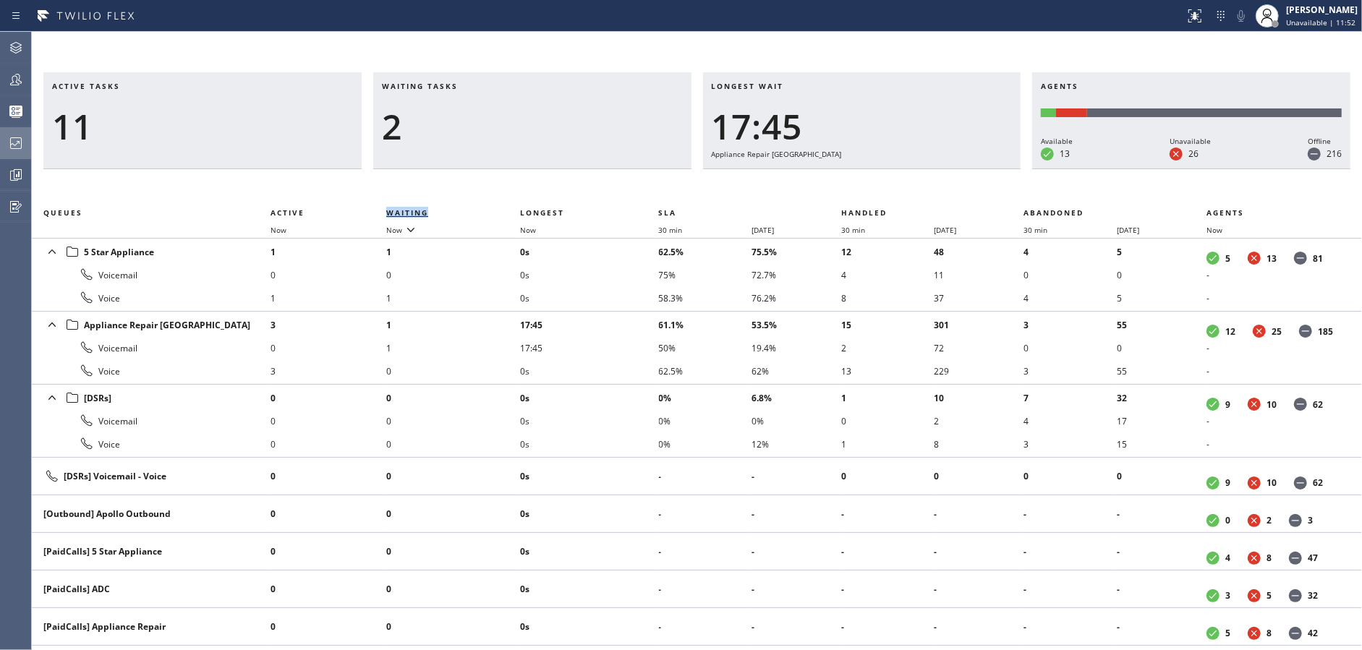
click at [407, 210] on span "Waiting" at bounding box center [407, 213] width 42 height 10
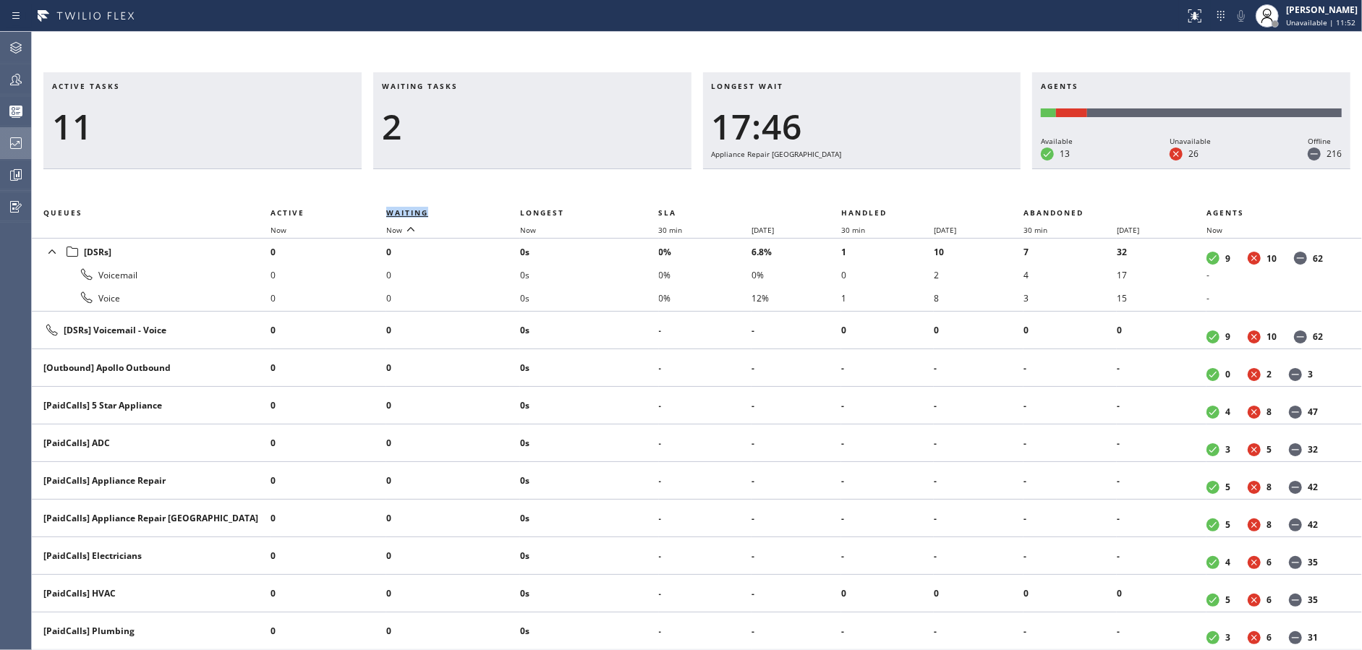
click at [407, 210] on span "Waiting" at bounding box center [407, 213] width 42 height 10
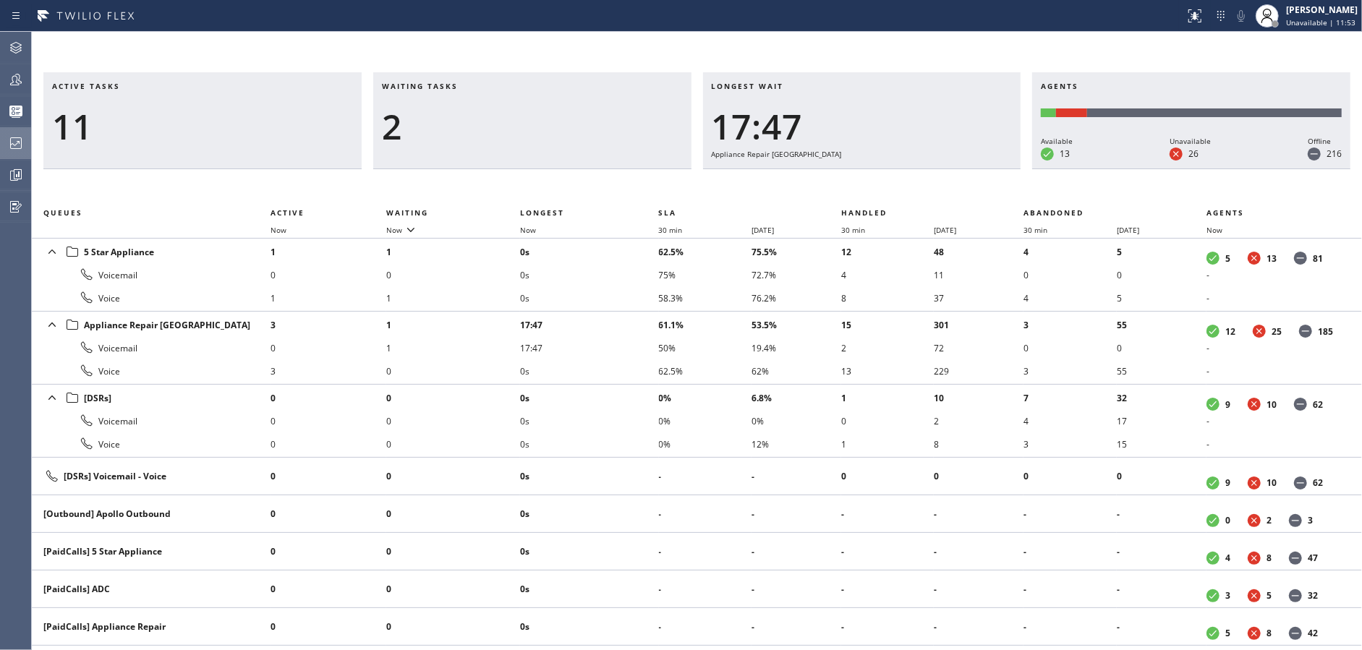
click at [515, 153] on div "Waiting tasks 2" at bounding box center [532, 120] width 318 height 97
click at [522, 149] on div "Waiting tasks 2" at bounding box center [532, 120] width 318 height 97
click at [12, 88] on div at bounding box center [16, 79] width 32 height 29
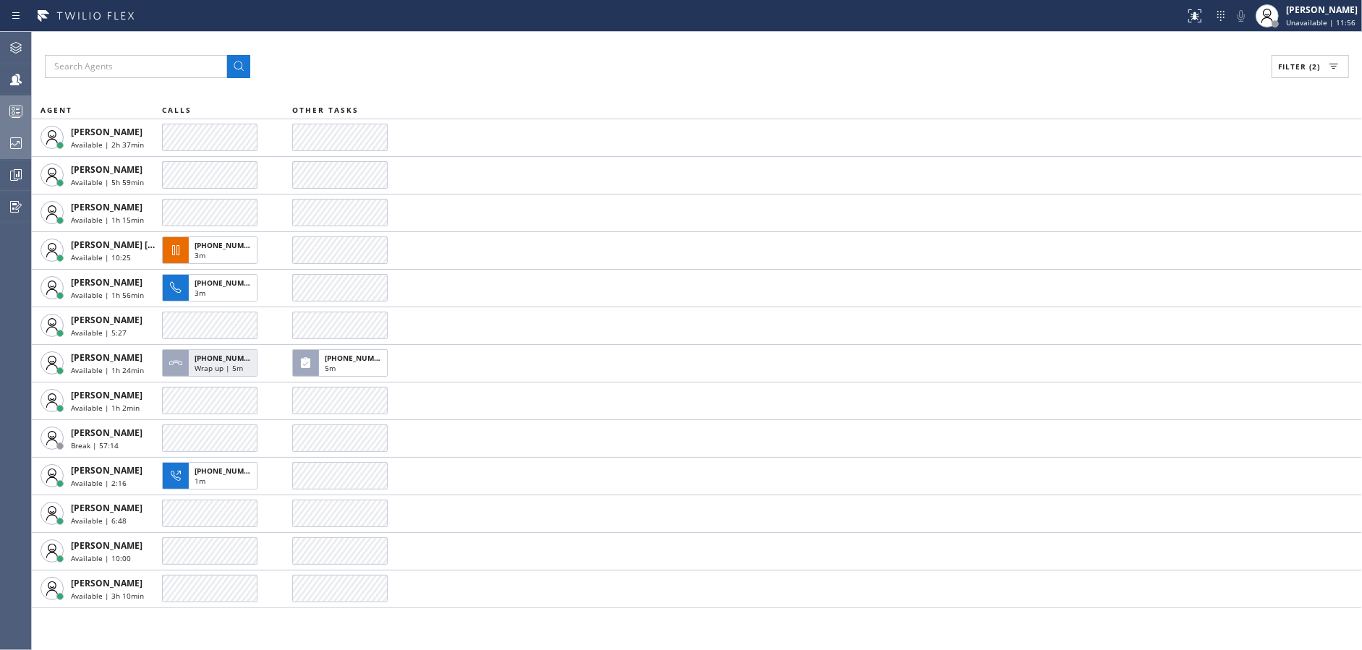
click at [13, 124] on div at bounding box center [16, 111] width 32 height 29
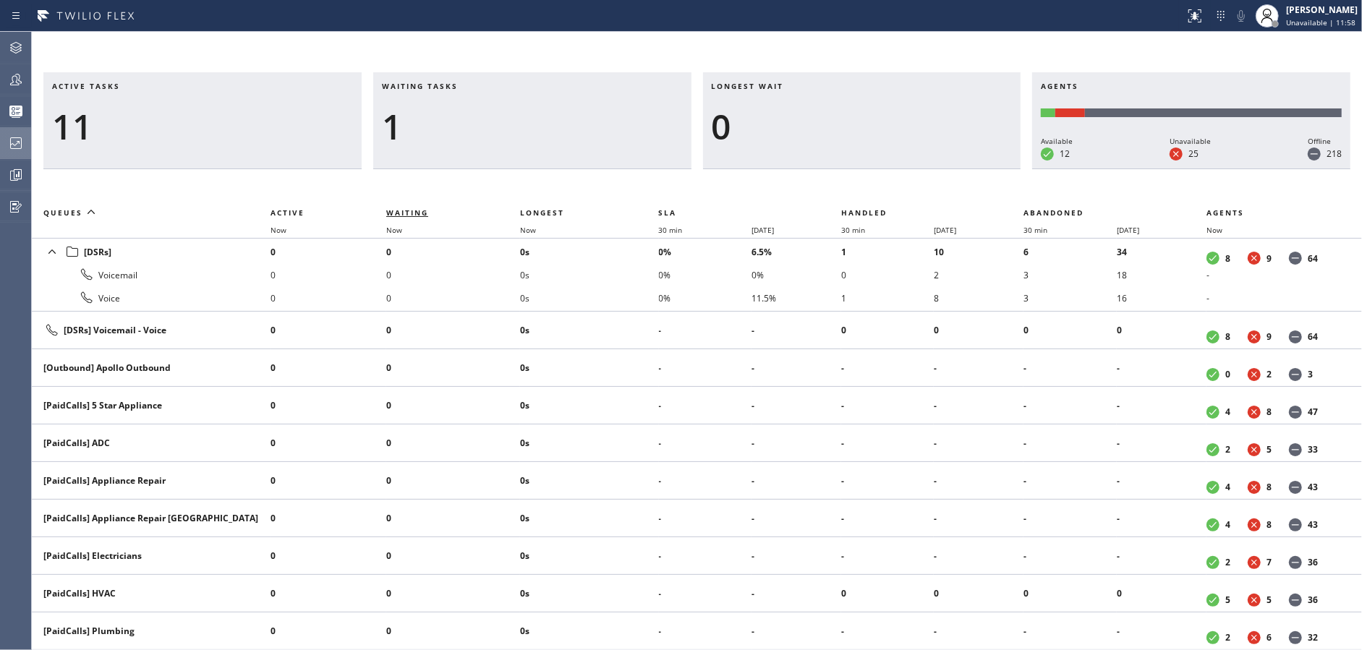
click at [392, 212] on span "Waiting" at bounding box center [407, 213] width 42 height 10
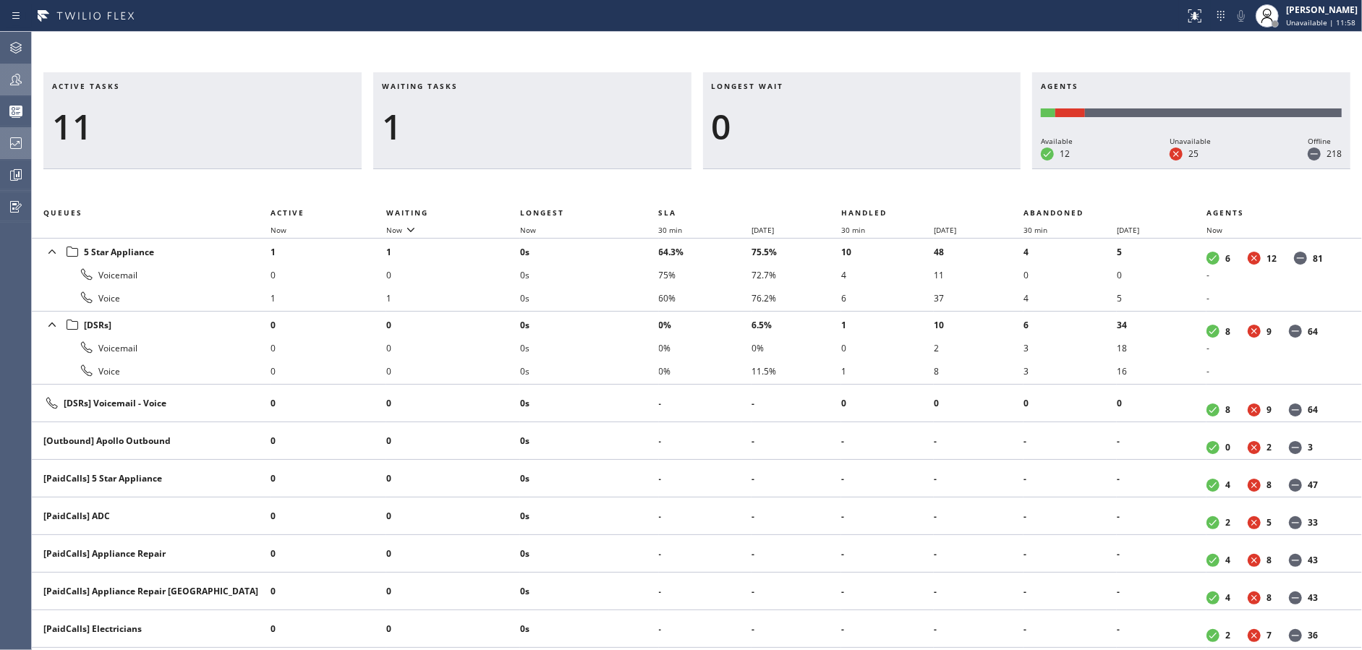
click at [18, 80] on icon at bounding box center [16, 80] width 12 height 12
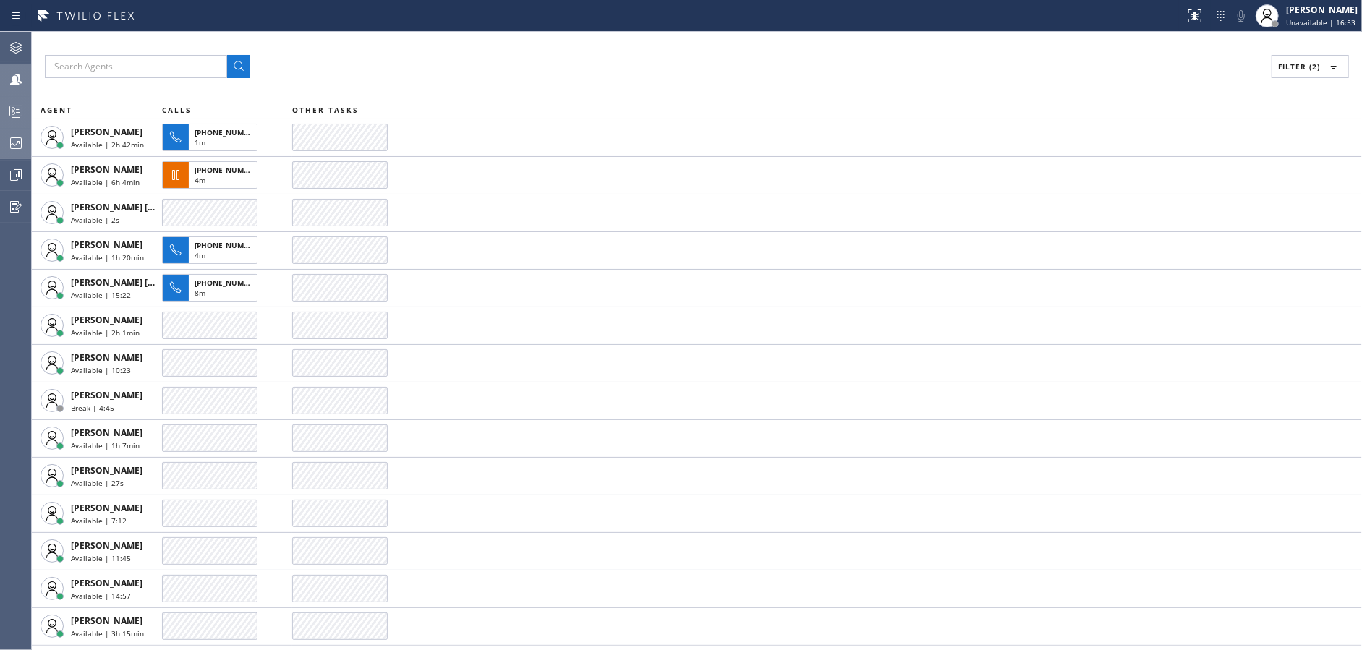
click at [0, 113] on div at bounding box center [16, 111] width 32 height 17
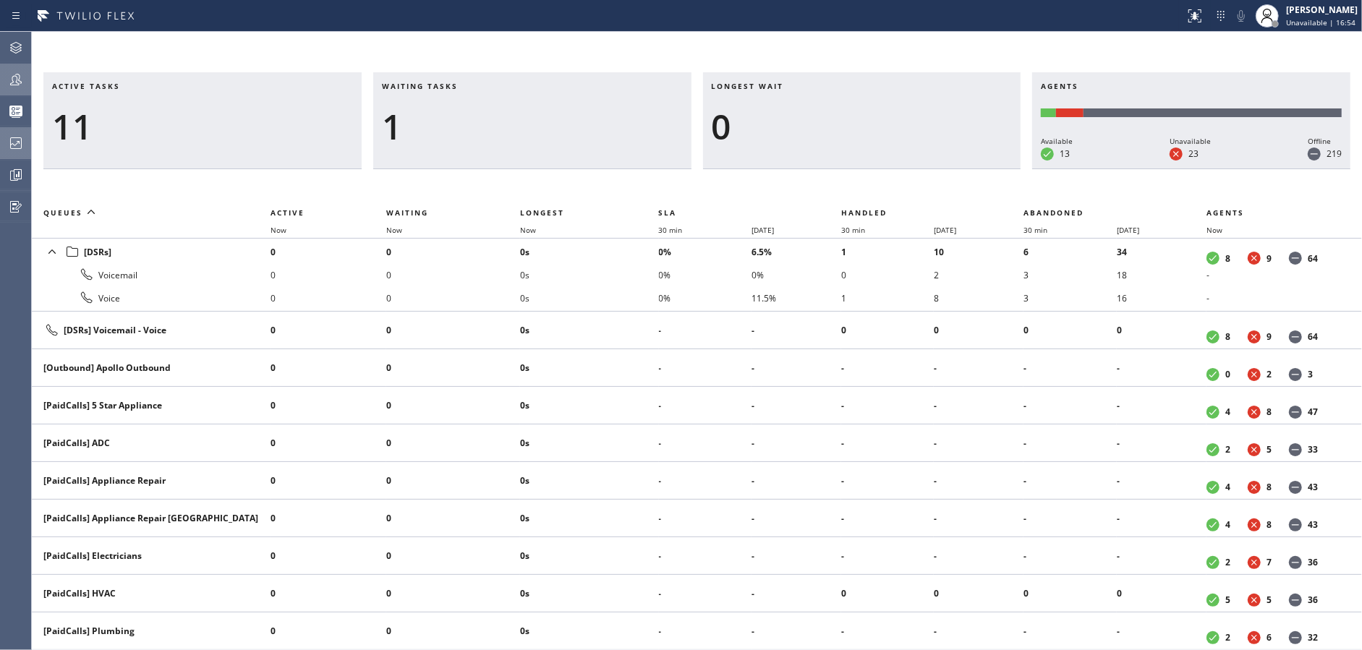
click at [0, 82] on div at bounding box center [16, 79] width 32 height 17
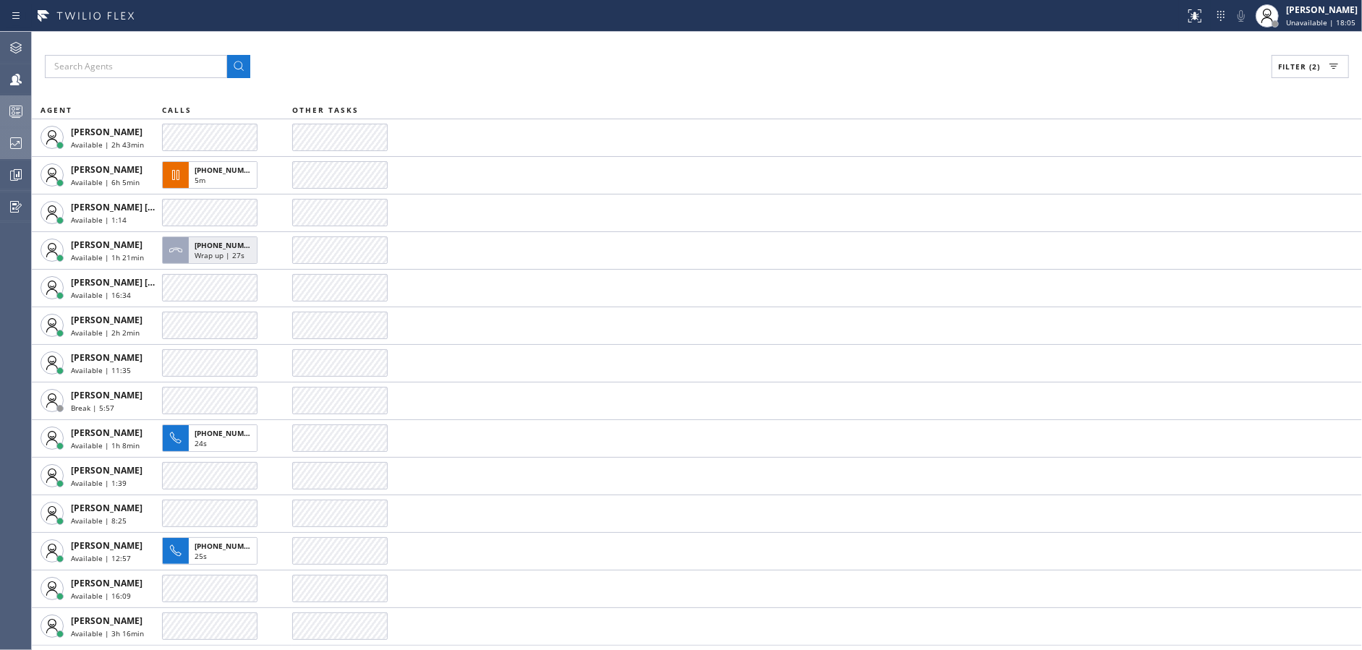
click at [0, 116] on div at bounding box center [16, 111] width 32 height 17
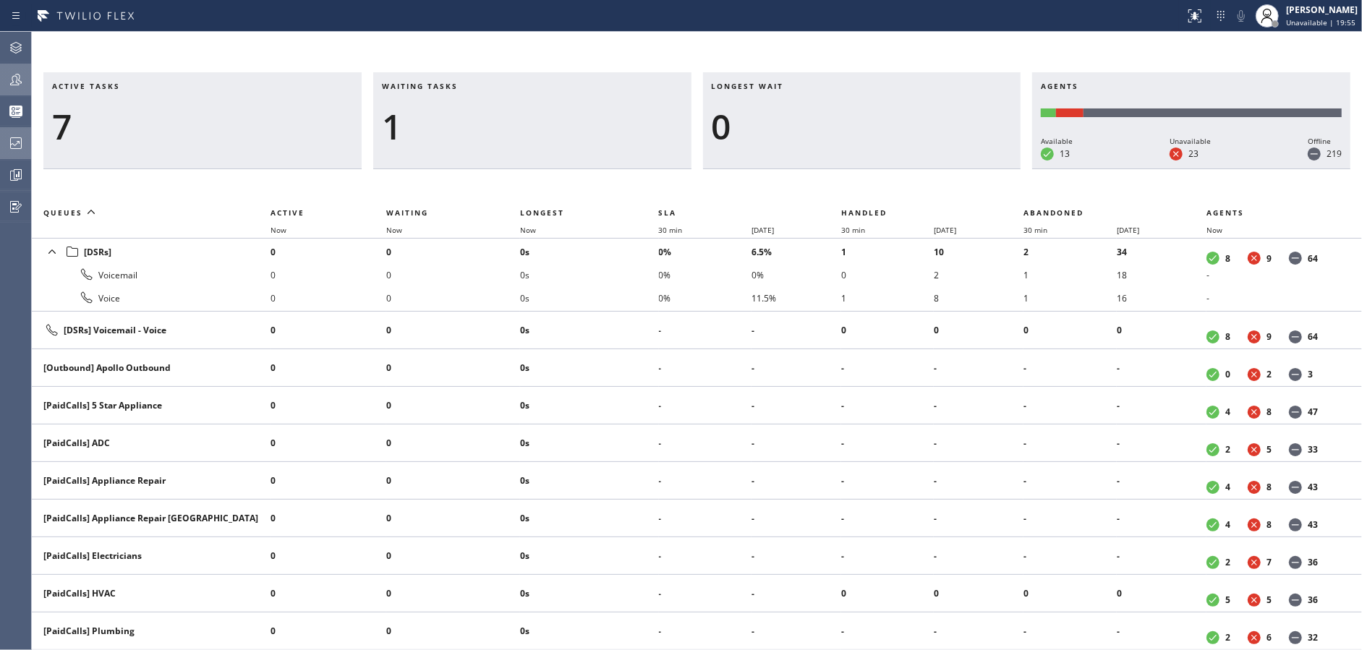
click at [5, 83] on div at bounding box center [16, 79] width 32 height 17
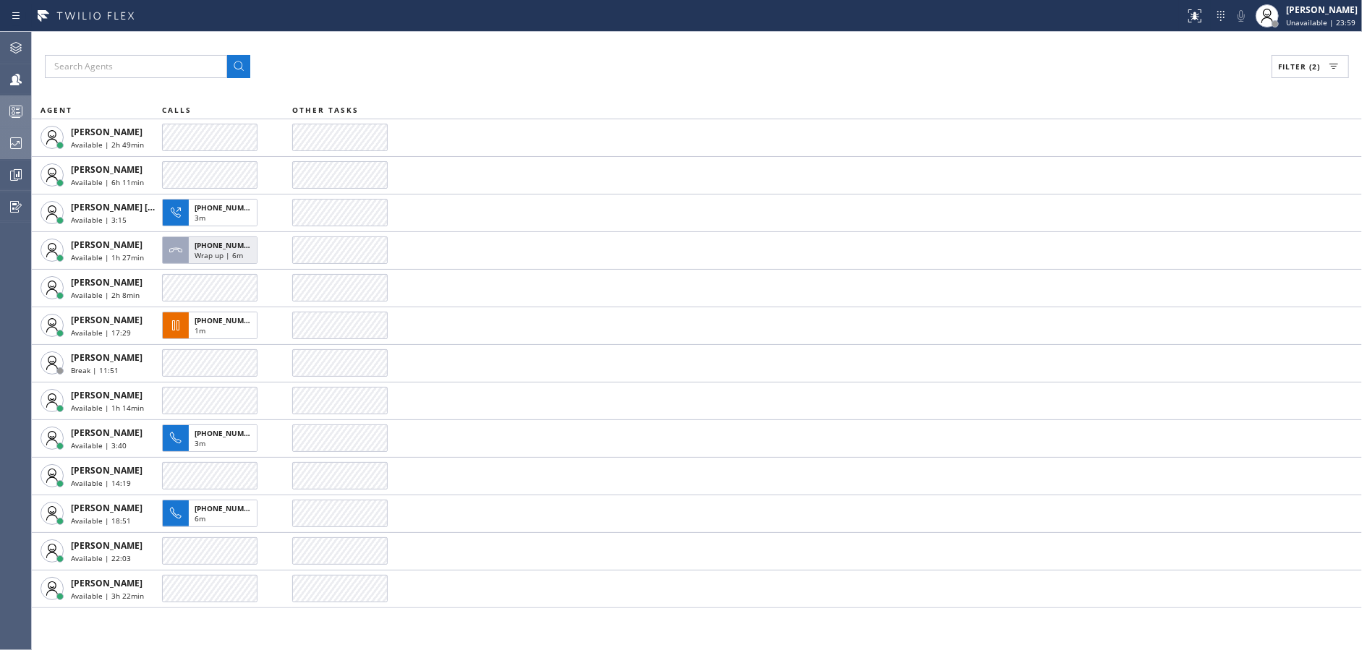
click at [0, 108] on div at bounding box center [16, 111] width 32 height 17
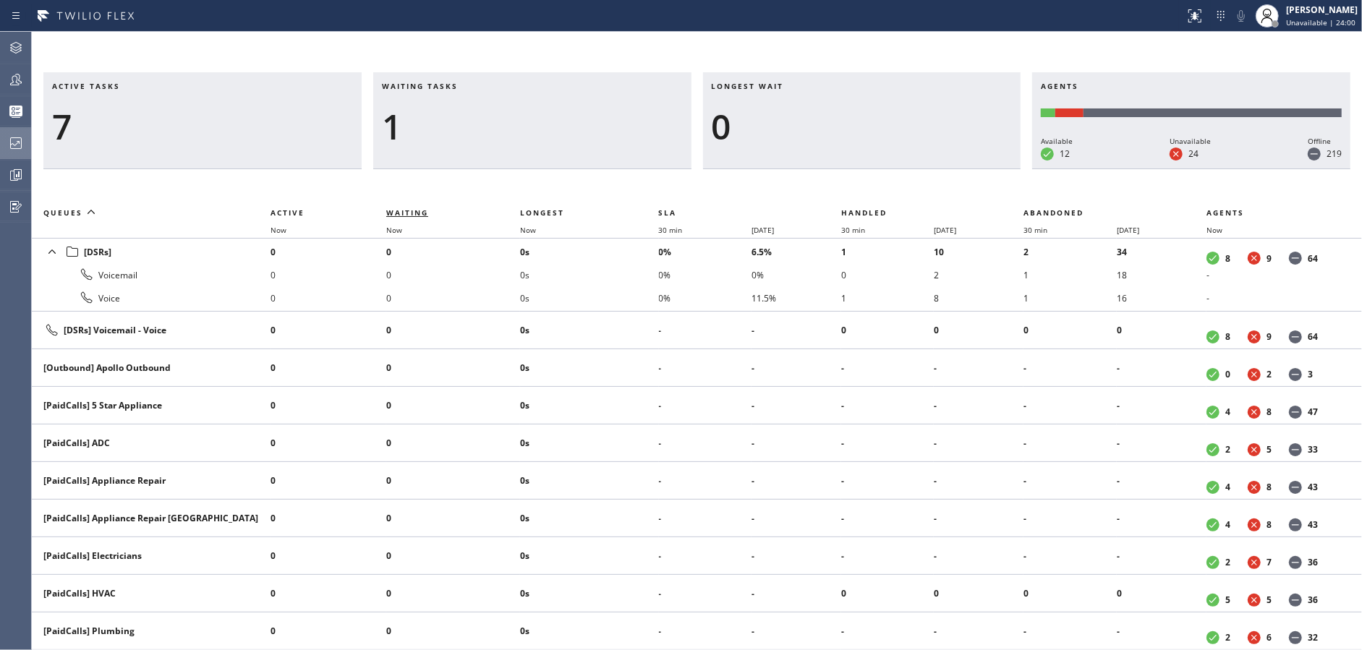
click at [415, 210] on span "Waiting" at bounding box center [407, 213] width 42 height 10
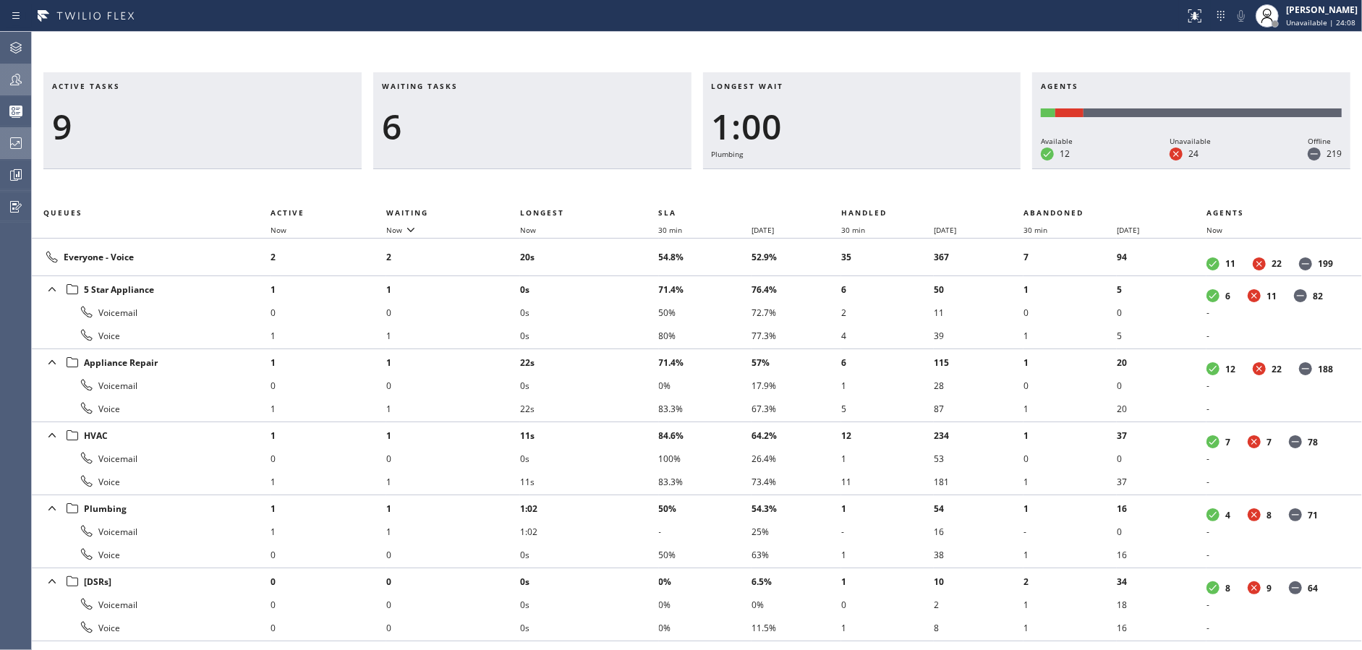
click at [0, 87] on div at bounding box center [16, 79] width 32 height 17
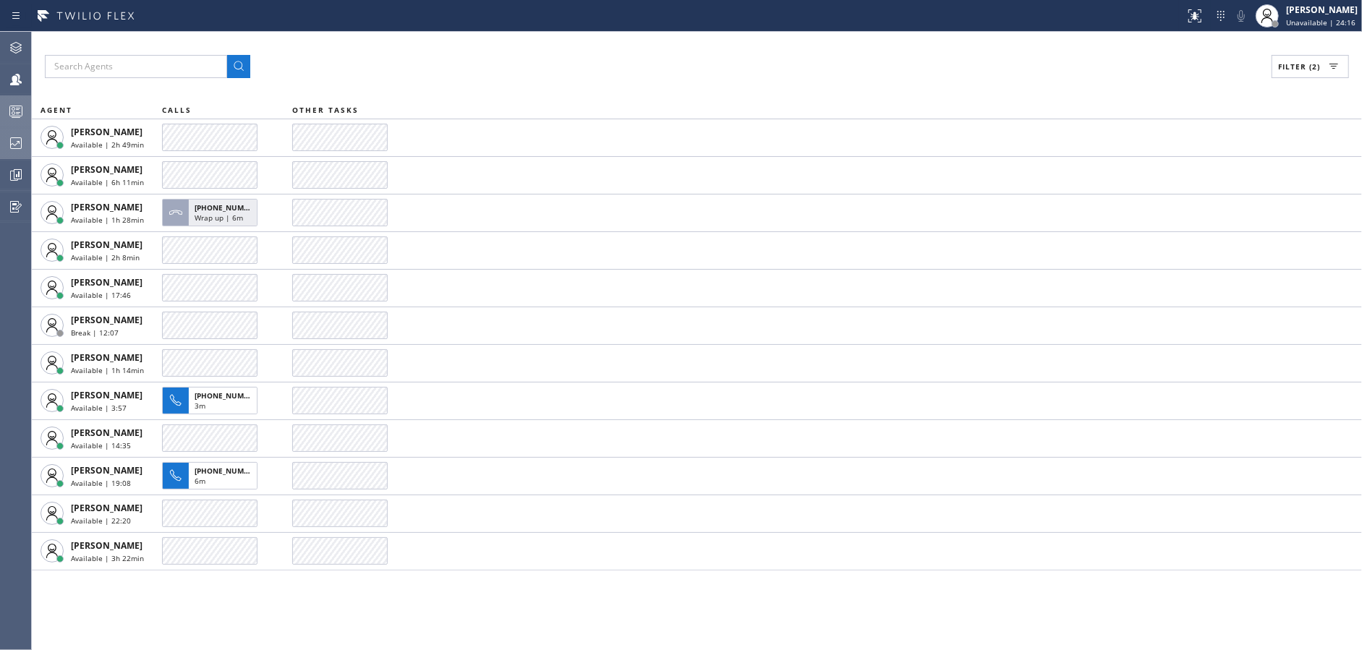
click at [13, 115] on icon at bounding box center [15, 111] width 17 height 17
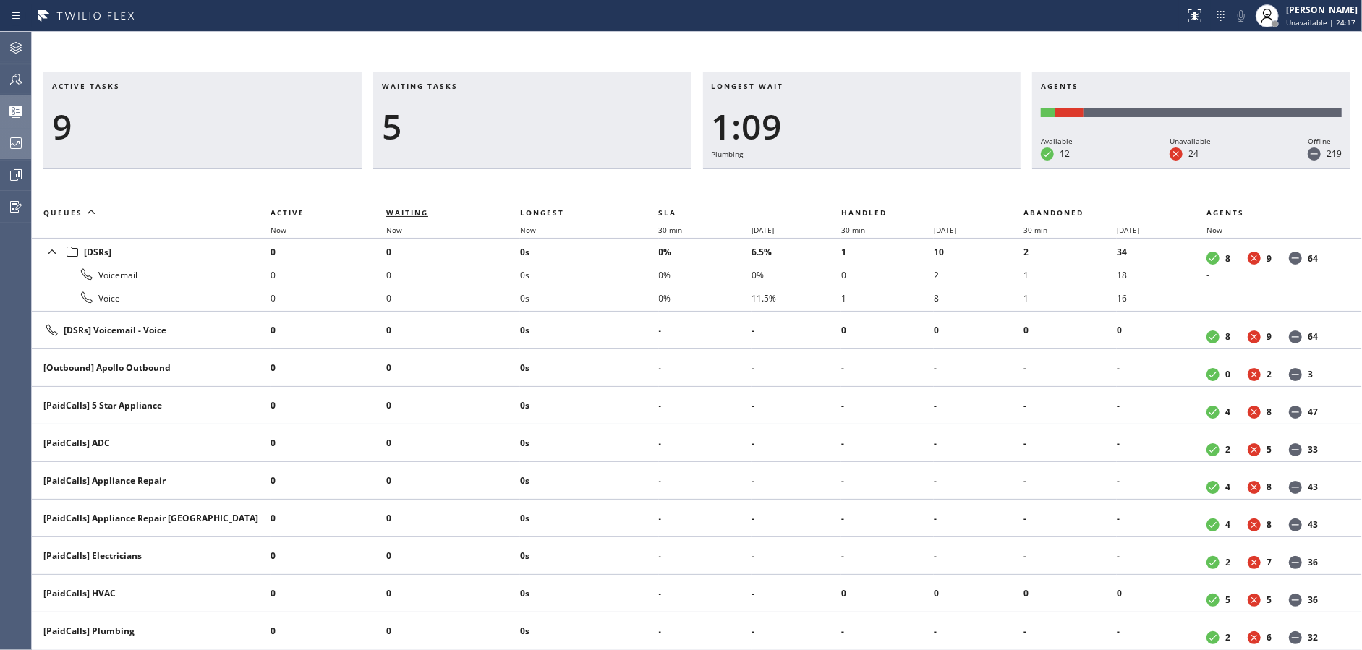
click at [390, 209] on span "Waiting" at bounding box center [407, 213] width 42 height 10
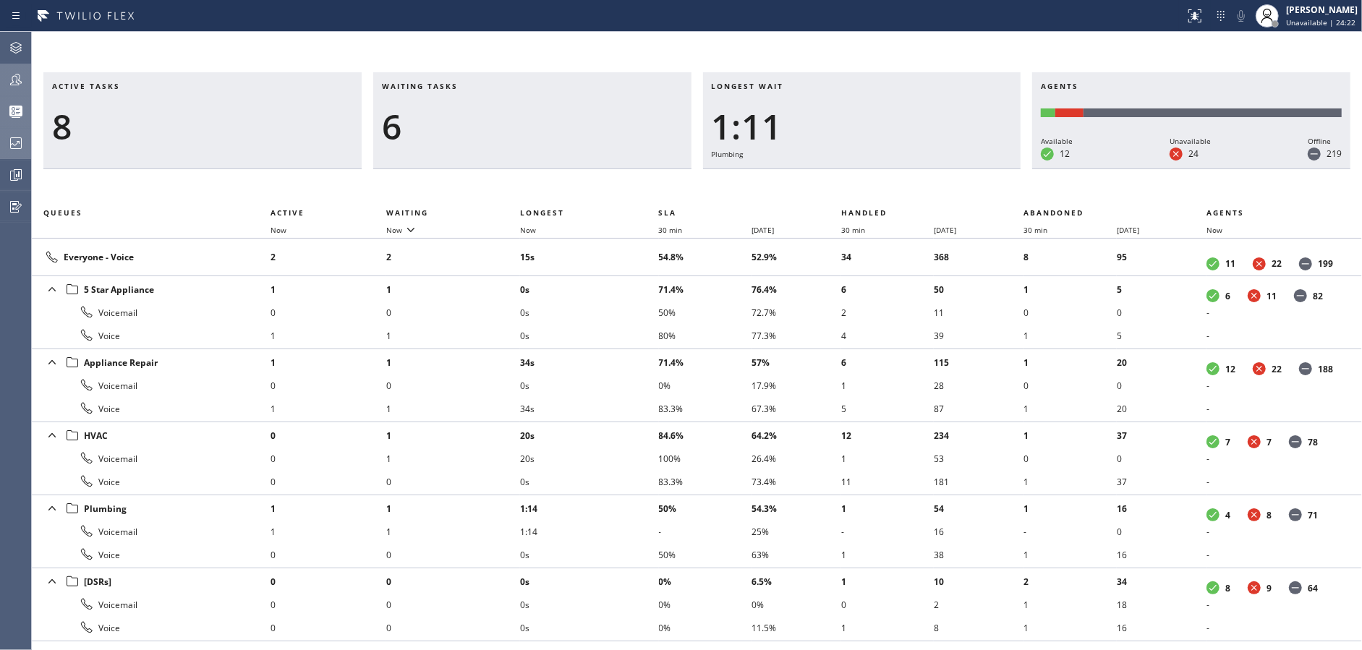
click at [9, 87] on icon at bounding box center [15, 79] width 17 height 17
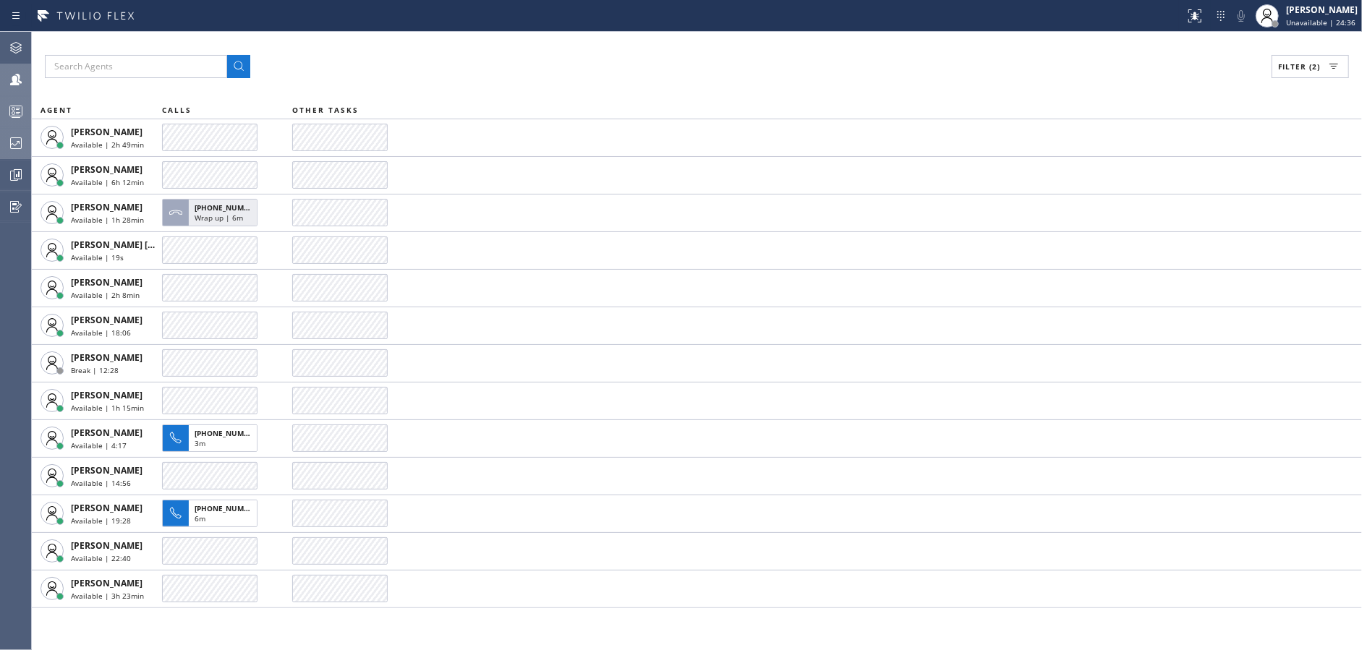
click at [0, 108] on div at bounding box center [16, 111] width 32 height 17
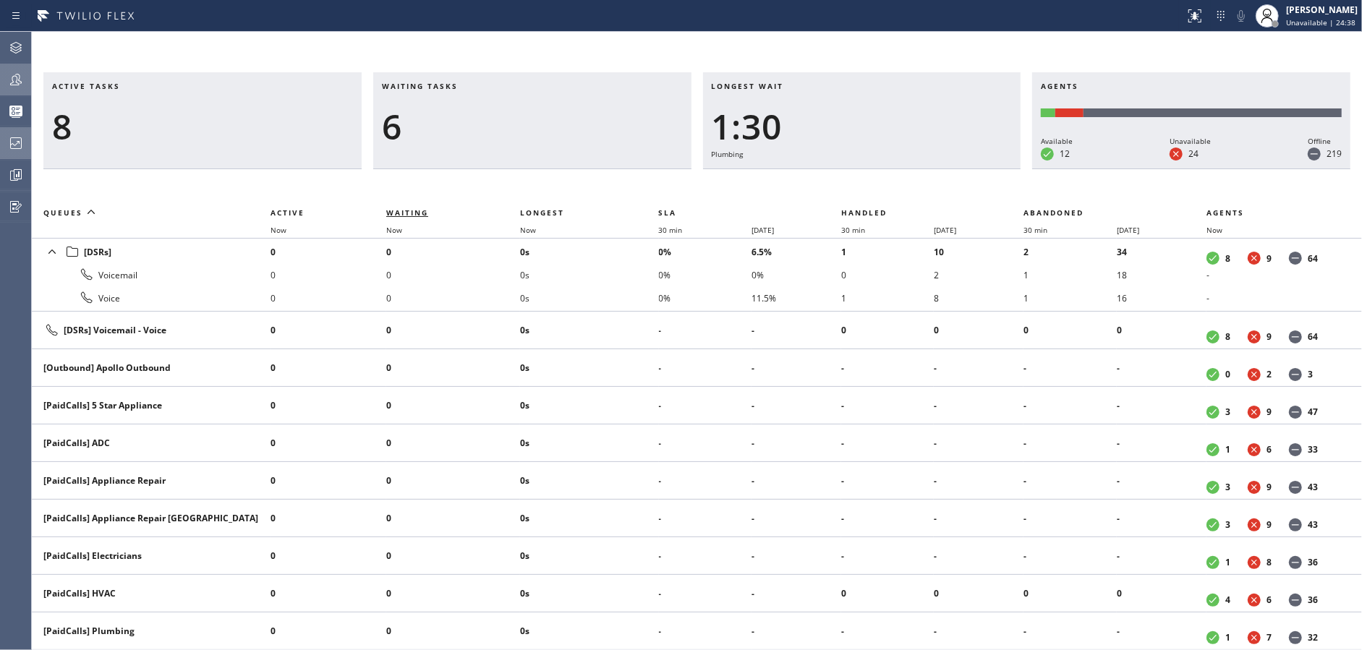
click at [411, 212] on span "Waiting" at bounding box center [407, 213] width 42 height 10
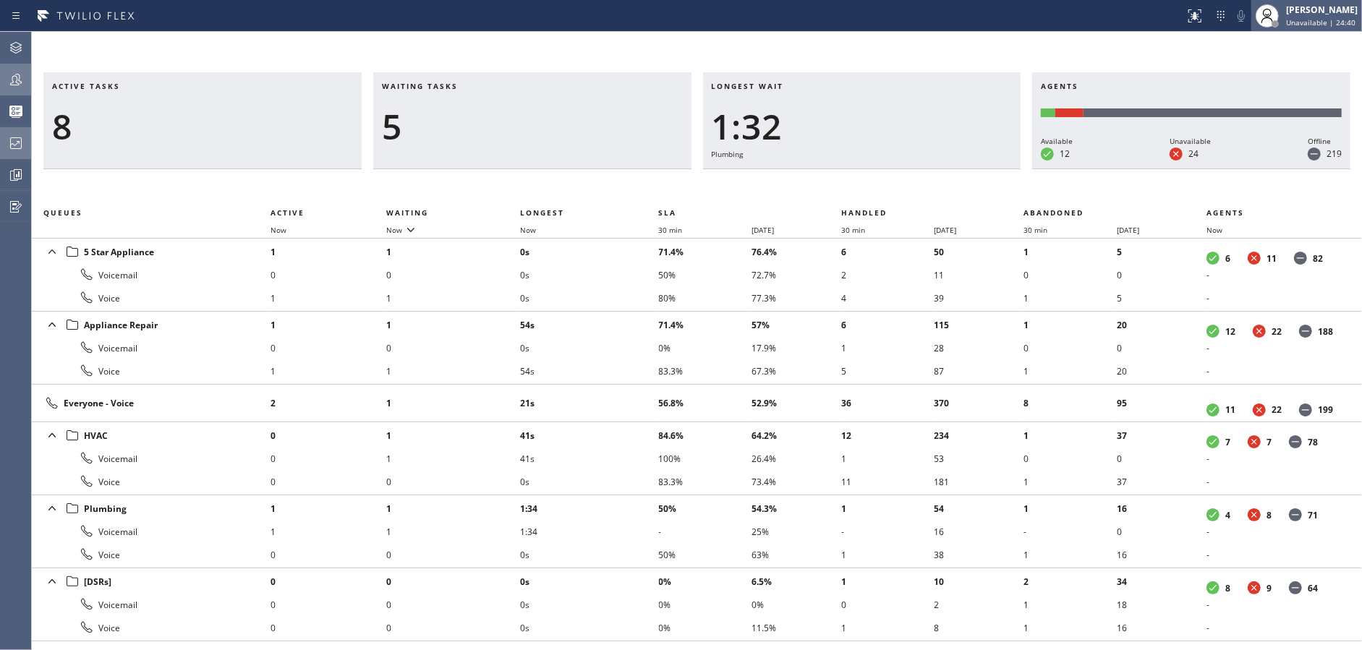
click at [1336, 21] on span "Unavailable | 24:40" at bounding box center [1320, 22] width 69 height 10
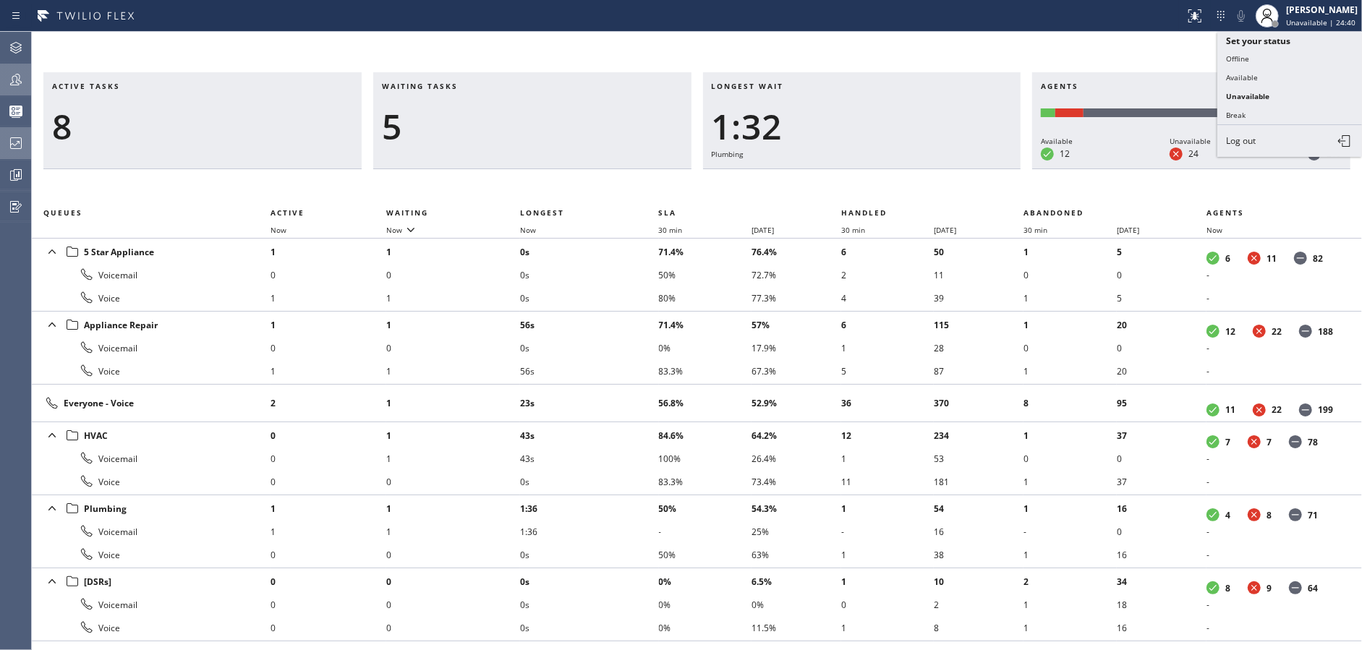
click at [1281, 79] on button "Available" at bounding box center [1289, 77] width 145 height 19
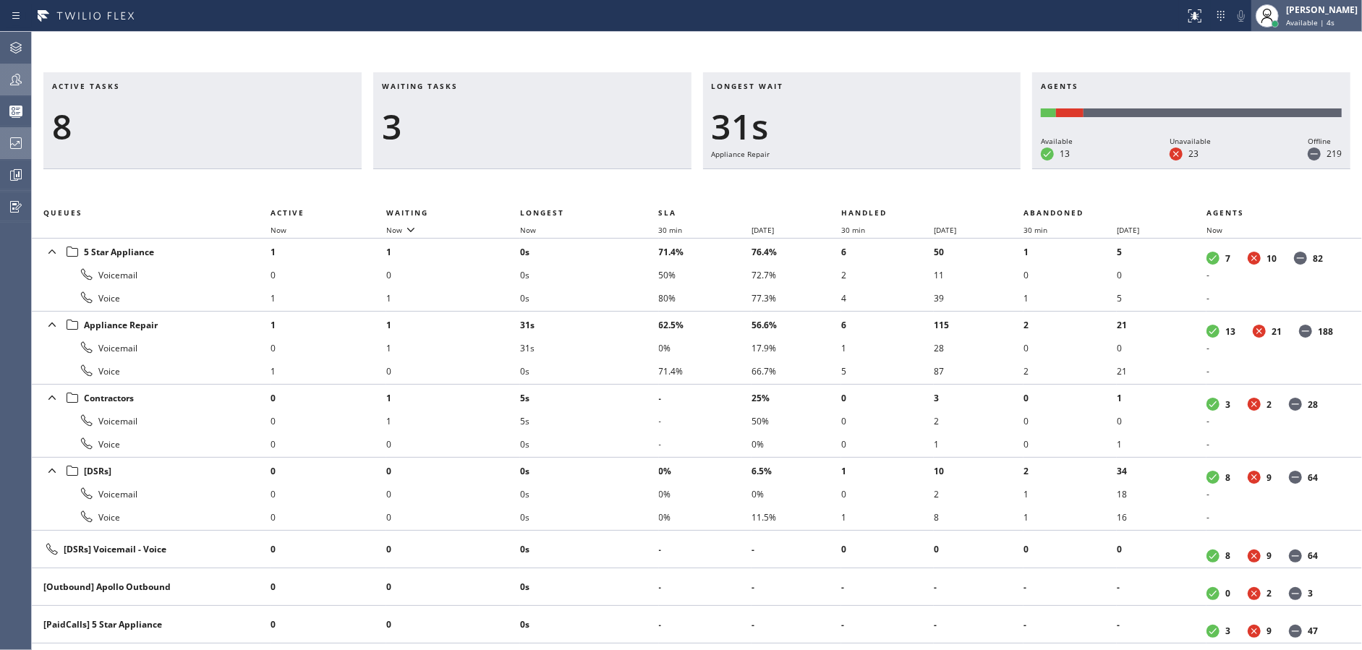
click at [1330, 21] on span "Available | 4s" at bounding box center [1310, 22] width 48 height 10
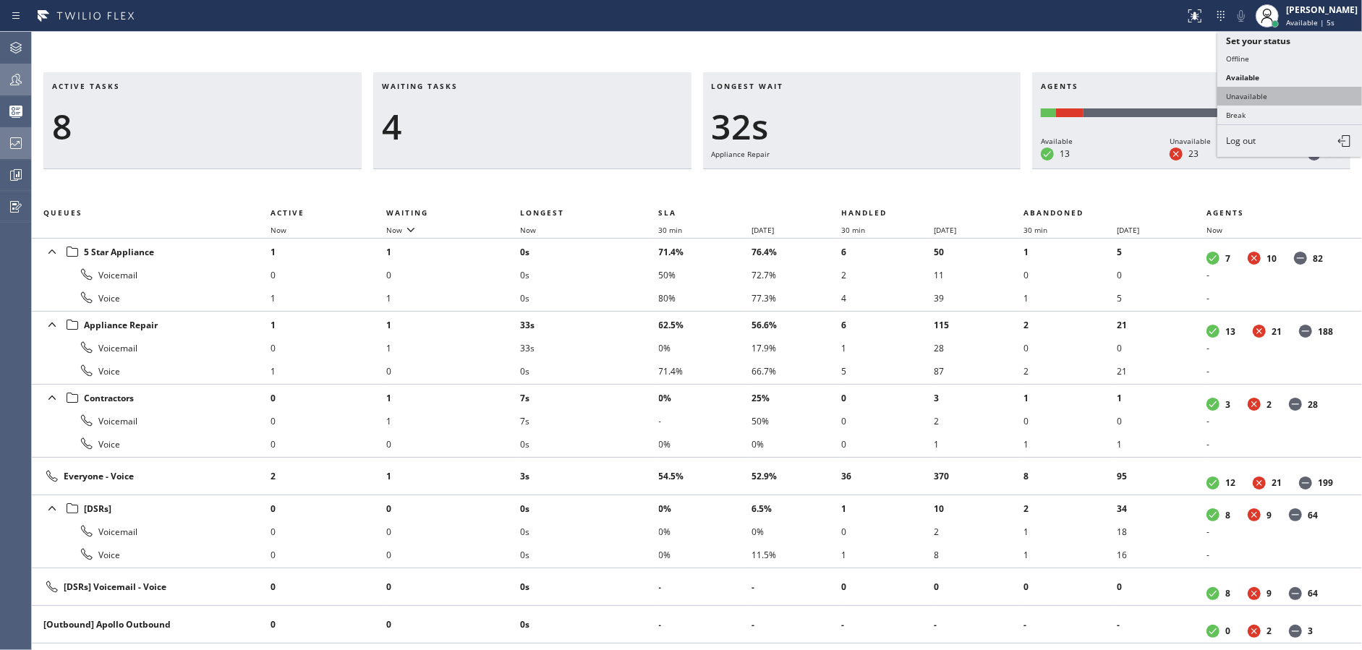
click at [1289, 95] on button "Unavailable" at bounding box center [1289, 96] width 145 height 19
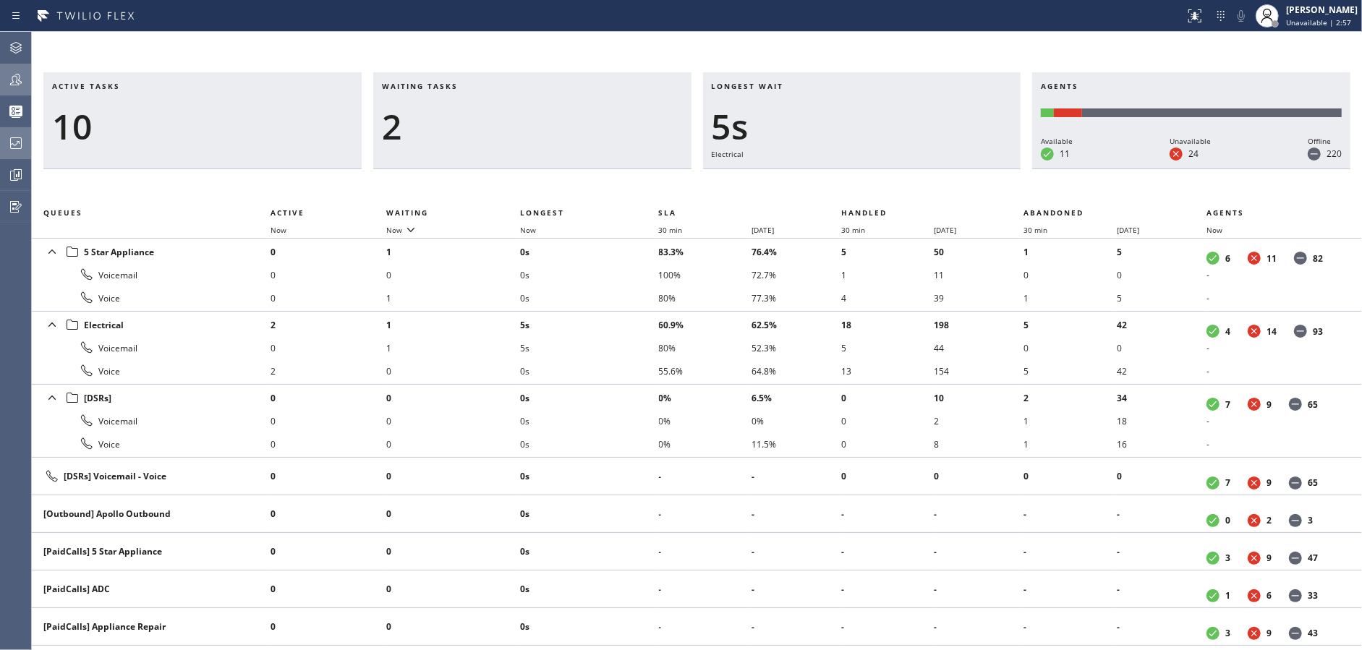
click at [0, 69] on div at bounding box center [16, 79] width 32 height 29
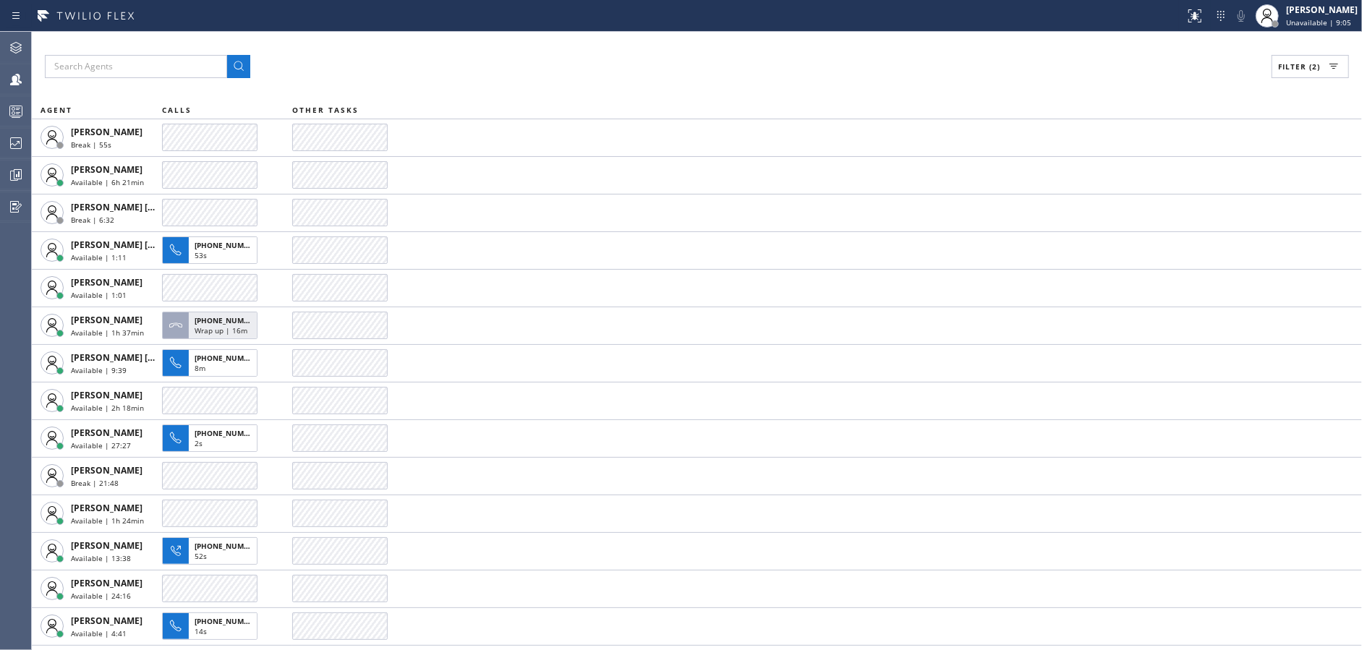
click at [355, 82] on div "Filter (2) AGENT CALLS OTHER TASKS Anastasiia Kuzova Break | 55s Anton Ostapov …" at bounding box center [697, 341] width 1330 height 618
click at [0, 112] on div at bounding box center [16, 111] width 32 height 17
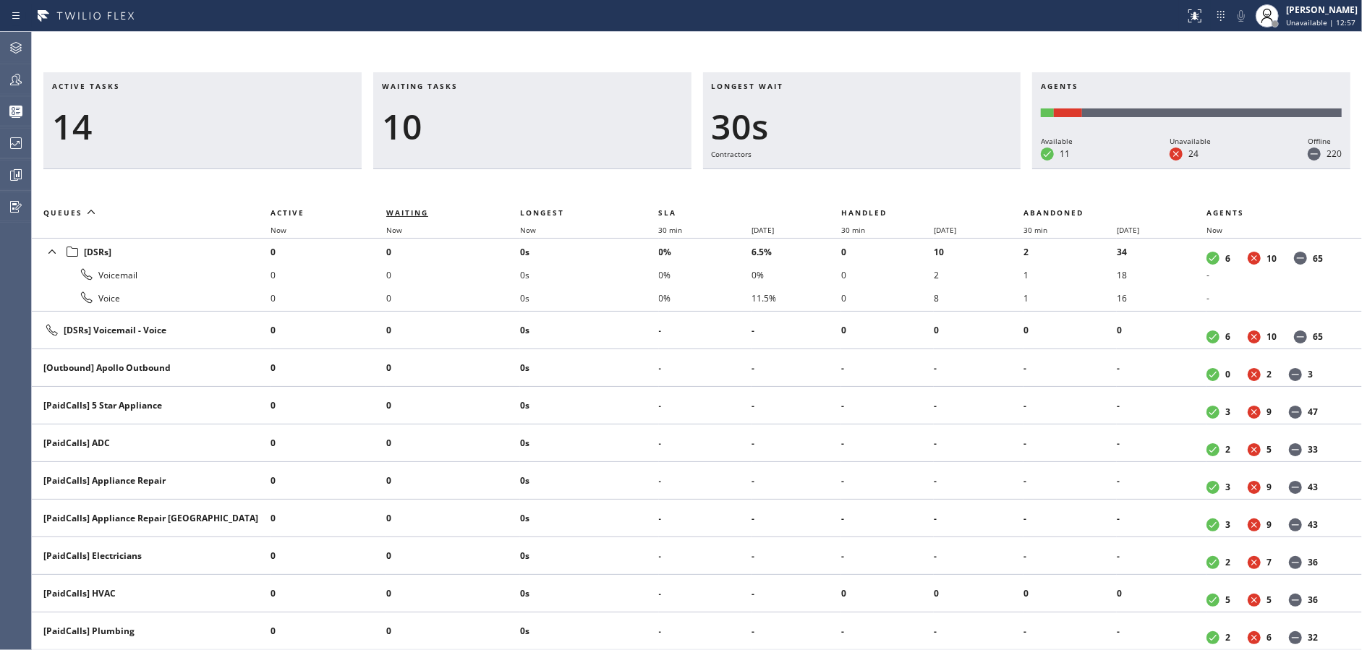
click at [412, 216] on span "Waiting" at bounding box center [407, 213] width 42 height 10
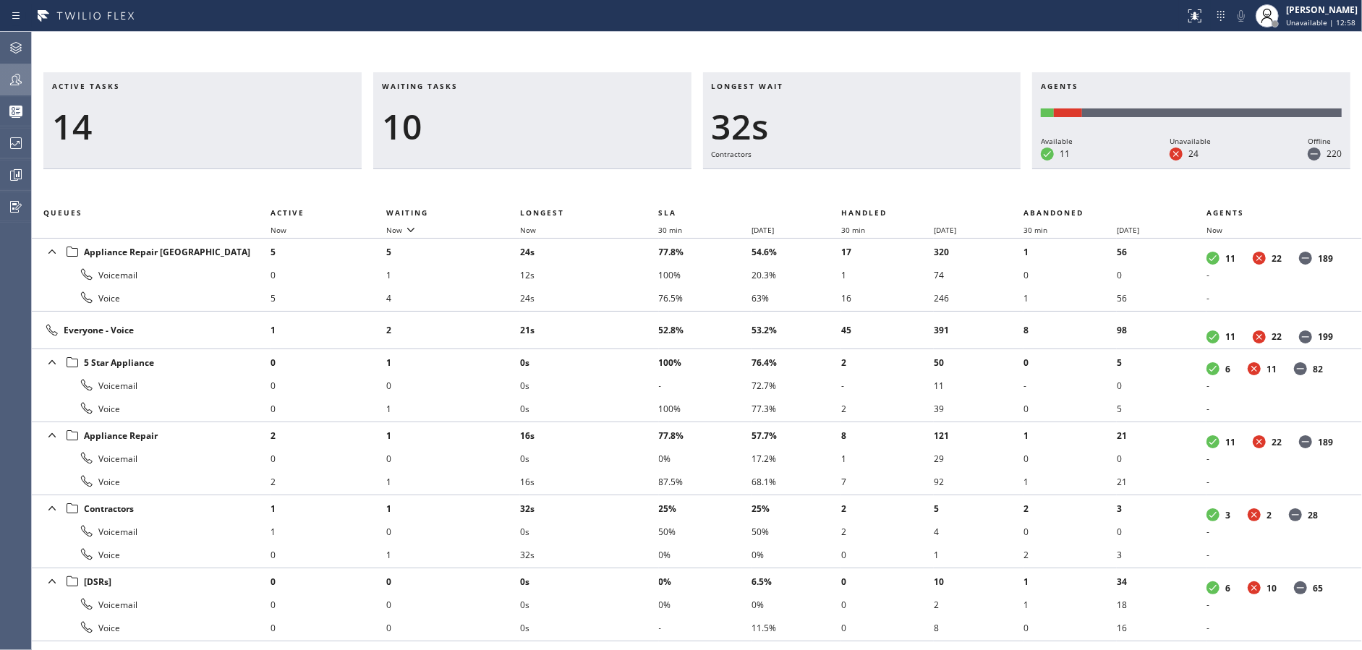
click at [0, 78] on div at bounding box center [16, 79] width 32 height 17
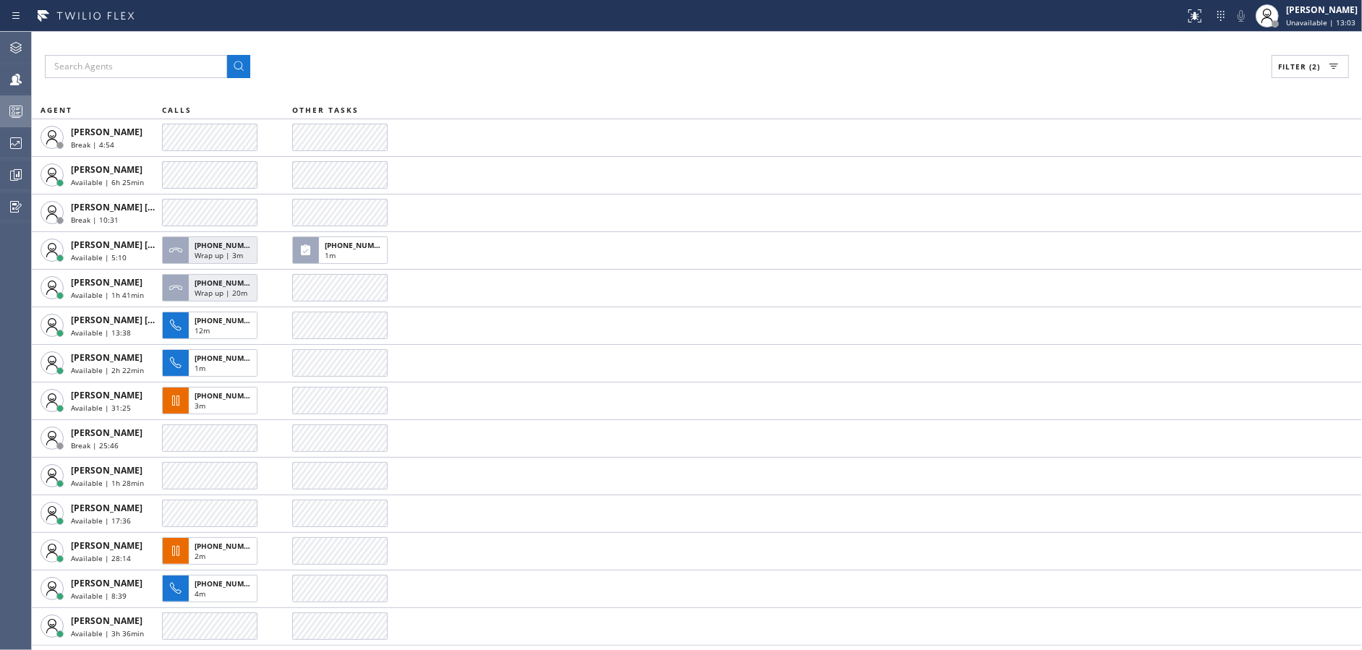
click at [5, 116] on div at bounding box center [16, 111] width 32 height 17
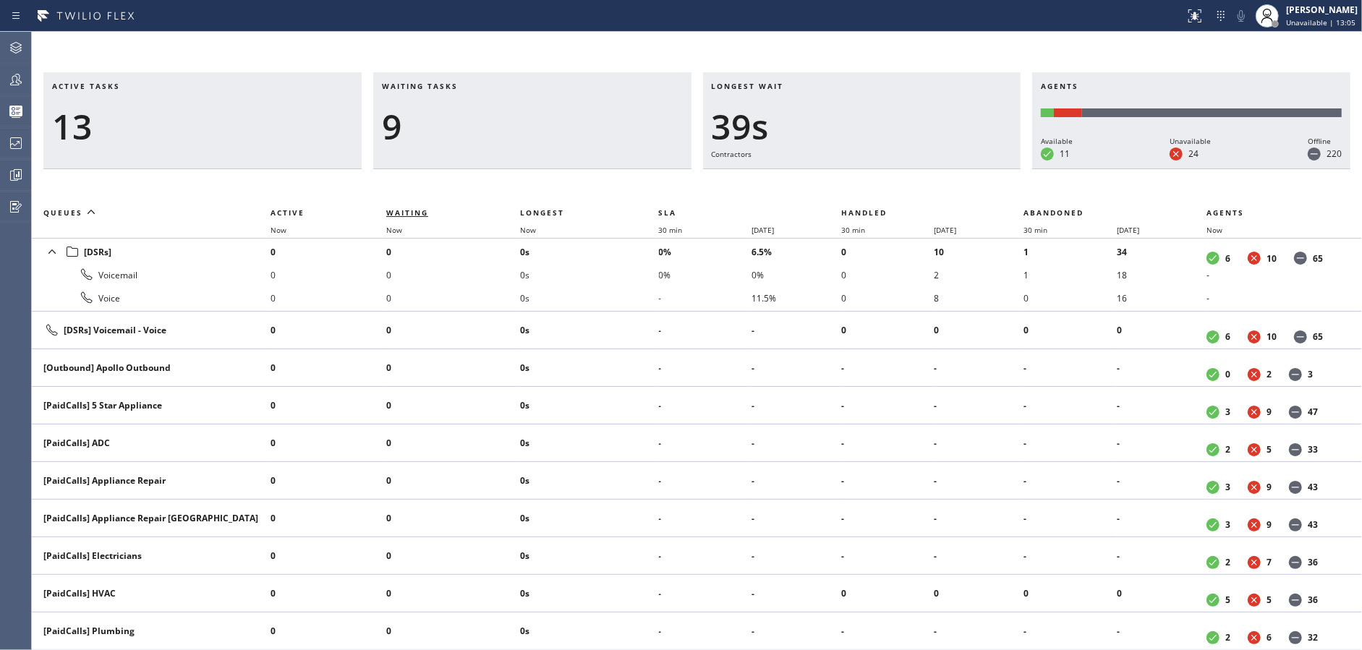
click at [403, 213] on span "Waiting" at bounding box center [407, 213] width 42 height 10
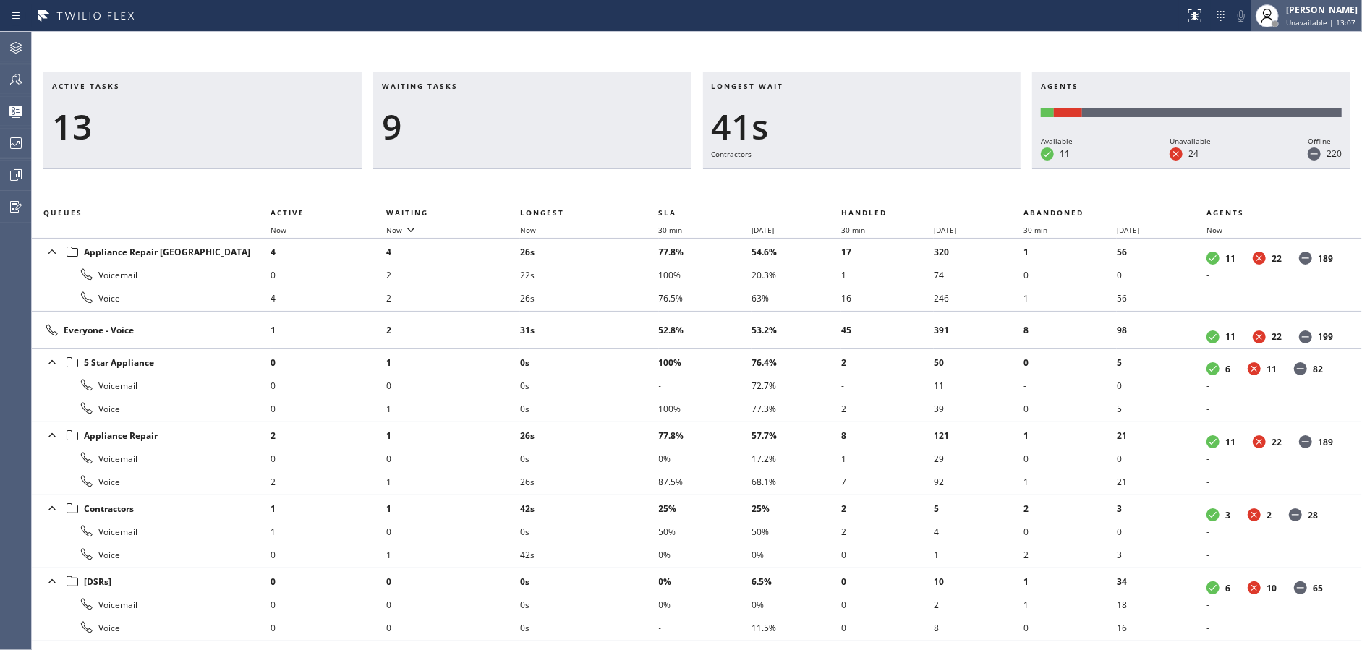
click at [1323, 12] on div "[PERSON_NAME]" at bounding box center [1322, 10] width 72 height 12
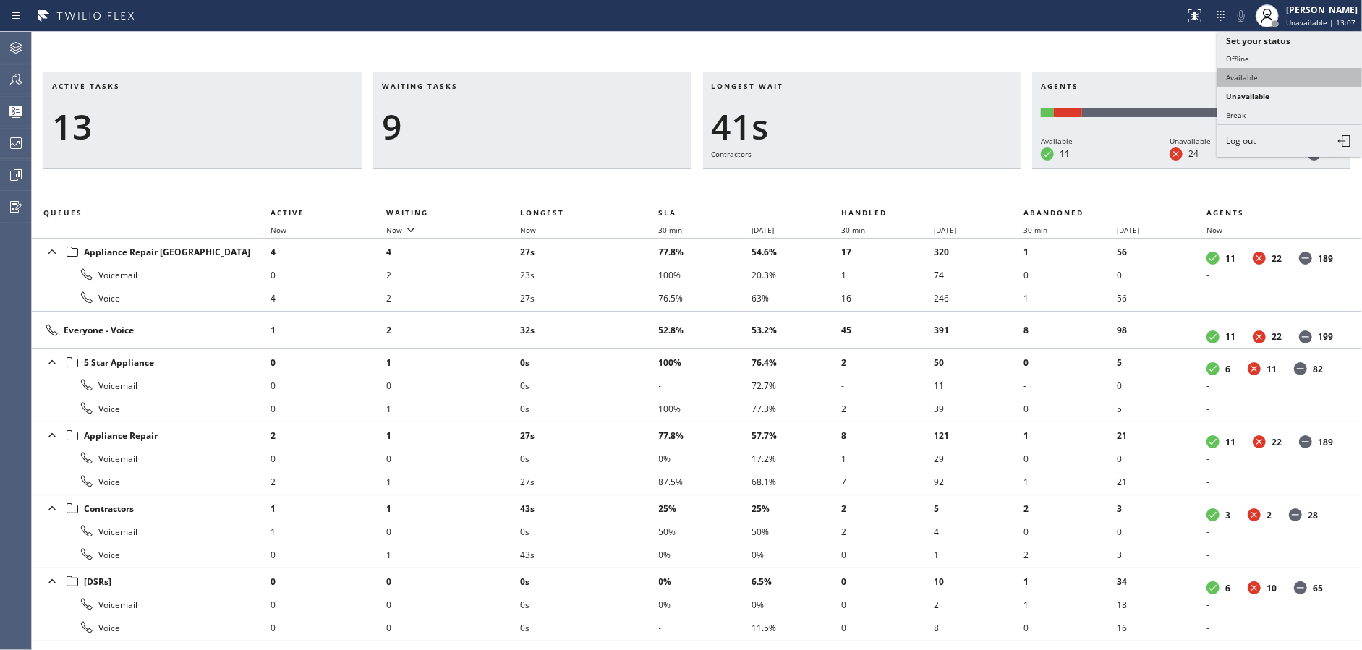
click at [1295, 77] on button "Available" at bounding box center [1289, 77] width 145 height 19
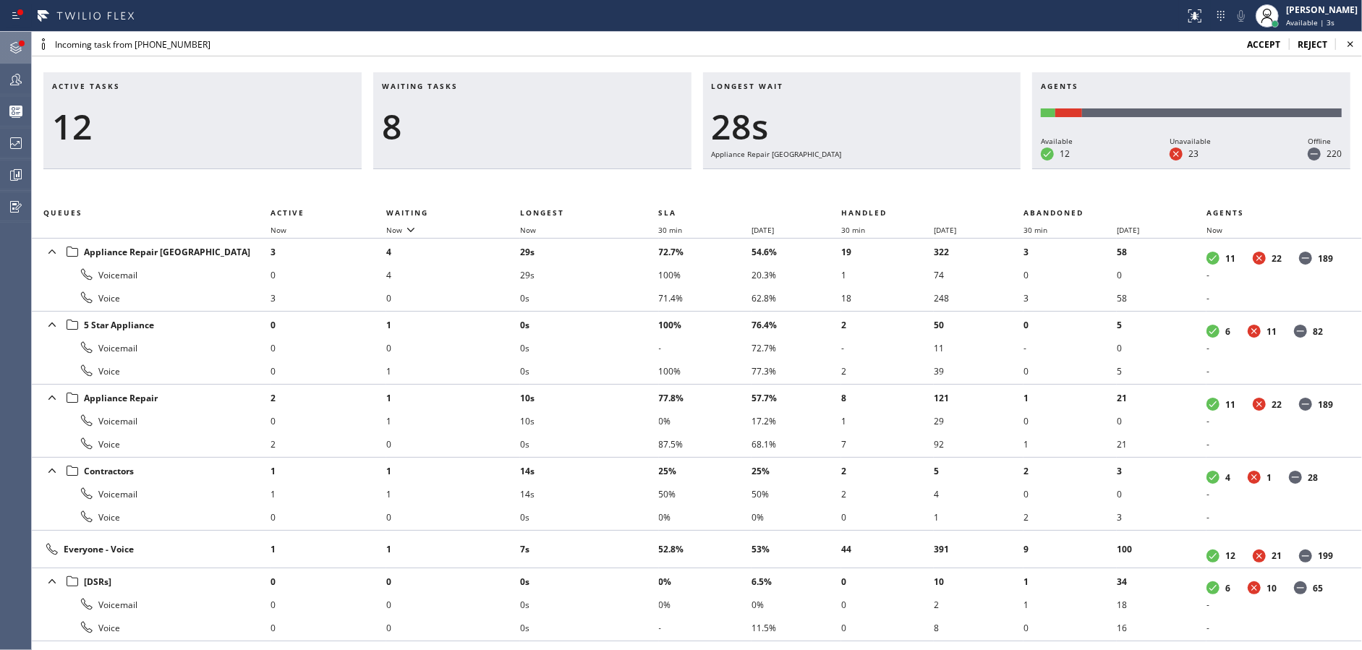
click at [0, 50] on div at bounding box center [16, 47] width 32 height 17
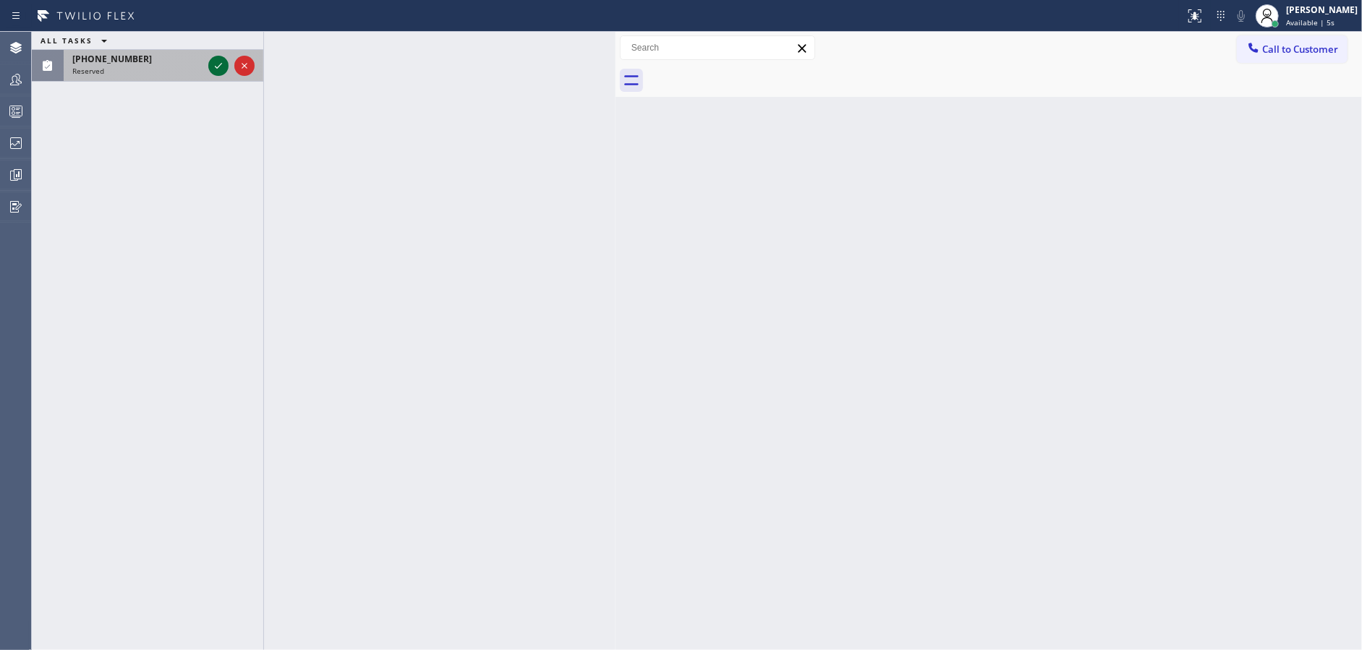
click at [213, 62] on icon at bounding box center [218, 65] width 17 height 17
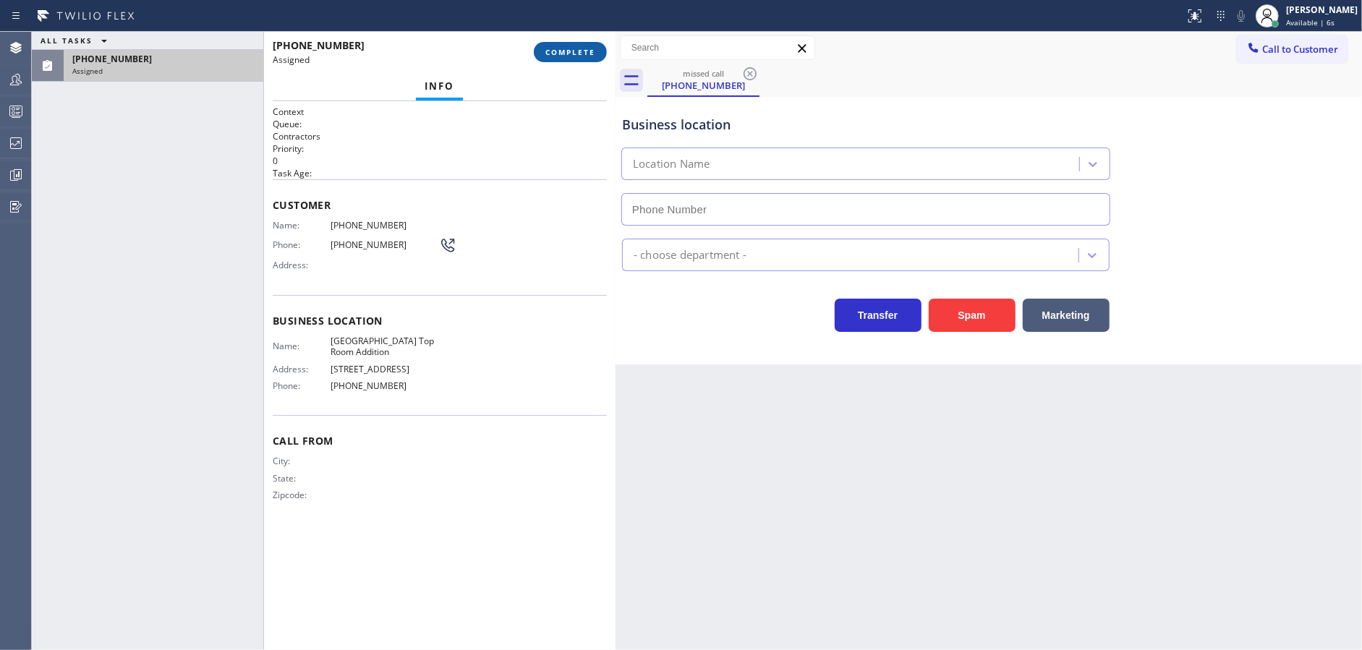
click at [576, 54] on span "COMPLETE" at bounding box center [570, 52] width 50 height 10
type input "(213) 279-5203"
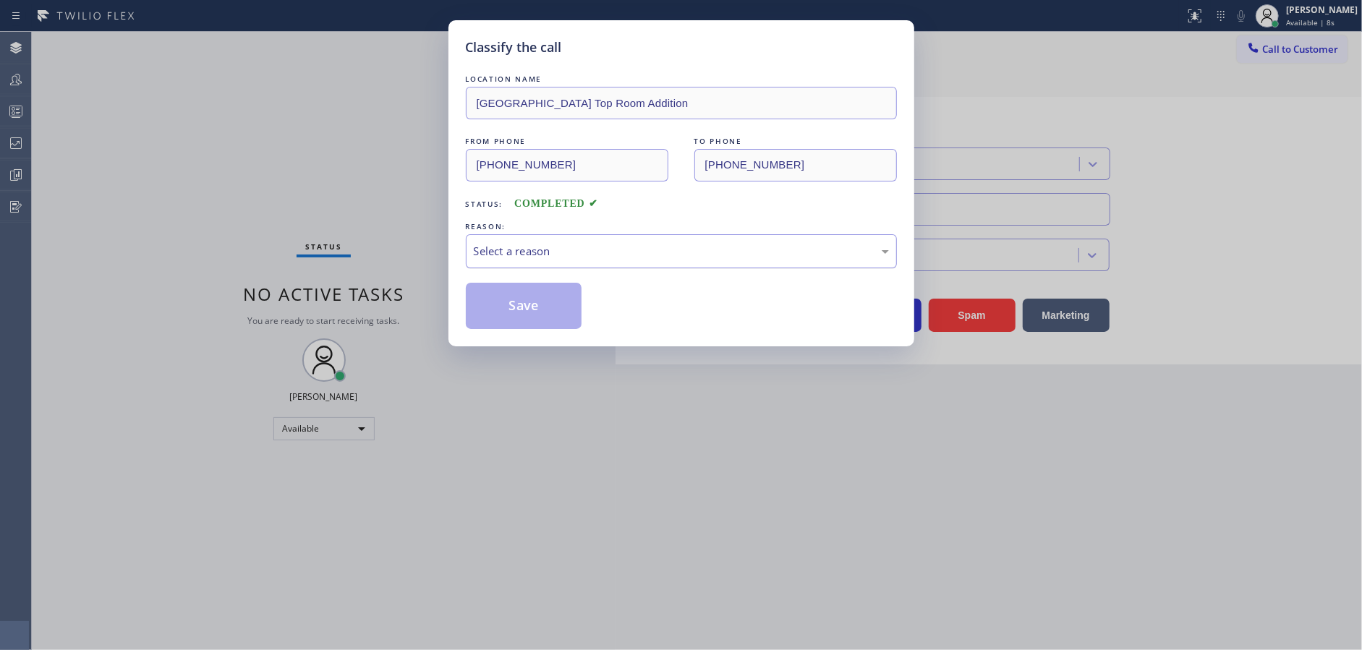
click at [521, 249] on div "Select a reason" at bounding box center [681, 251] width 415 height 17
click at [542, 312] on button "Save" at bounding box center [524, 306] width 116 height 46
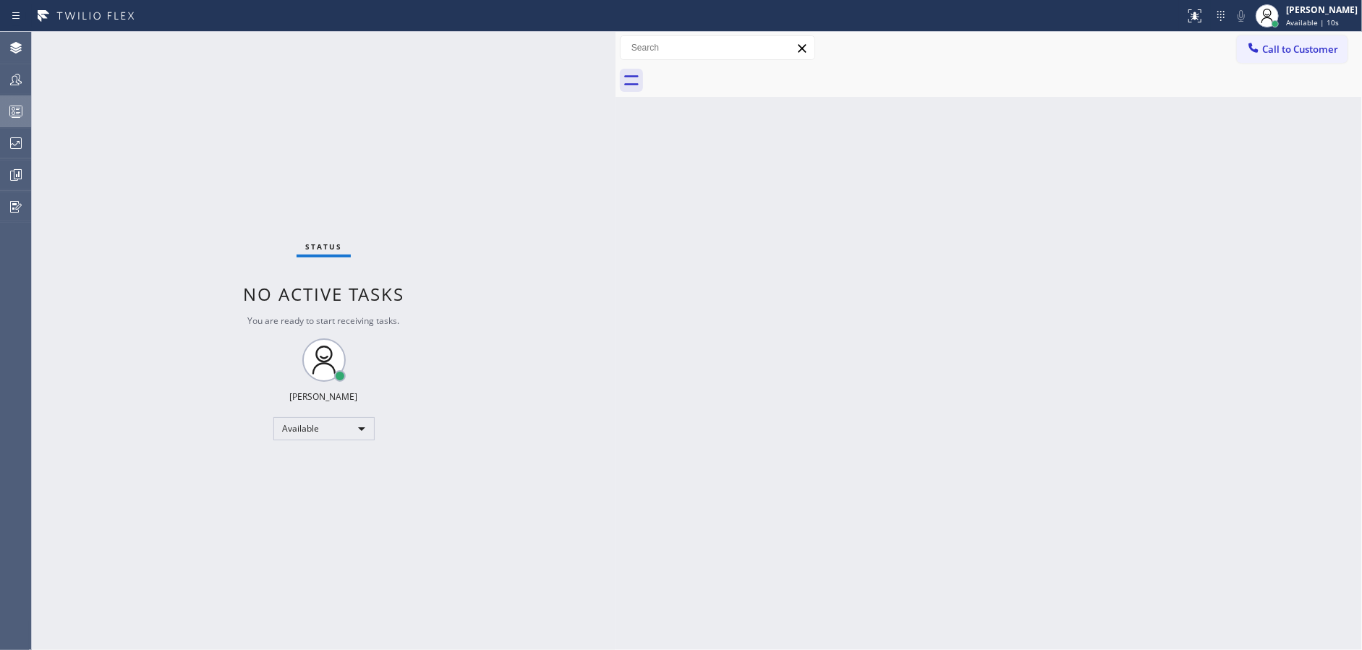
click at [19, 106] on icon at bounding box center [15, 111] width 17 height 17
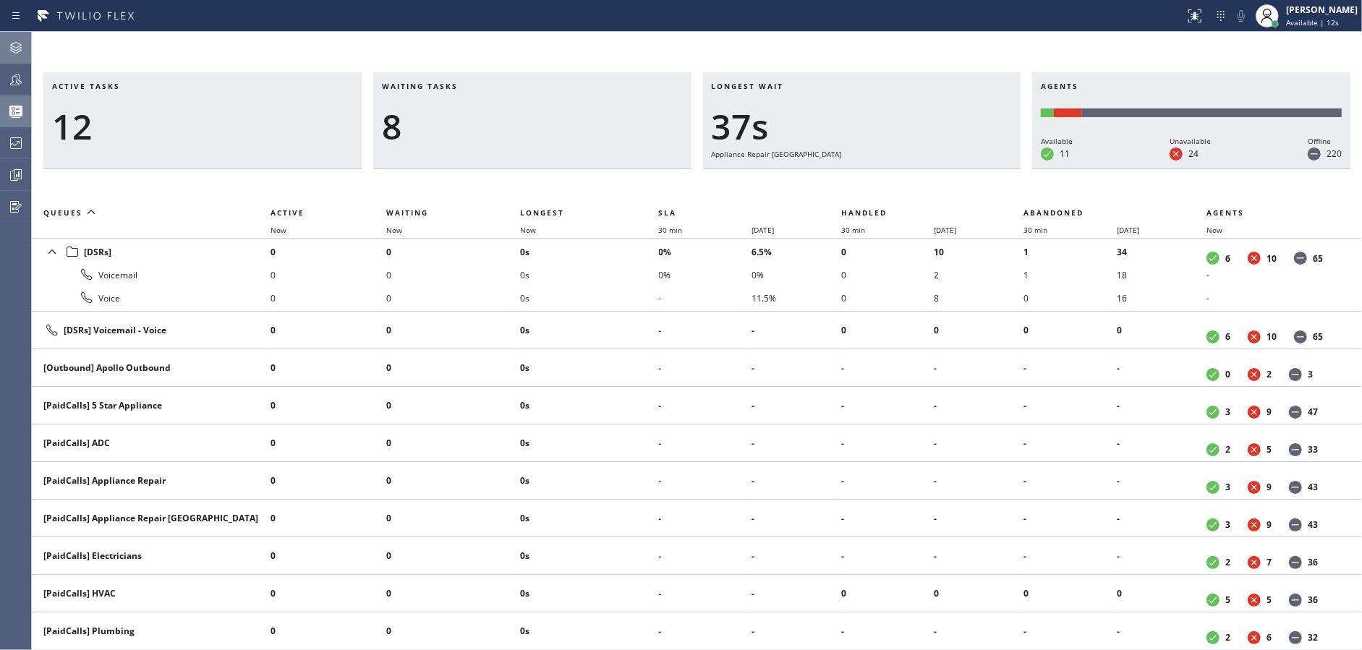
click at [1, 53] on div at bounding box center [16, 47] width 32 height 17
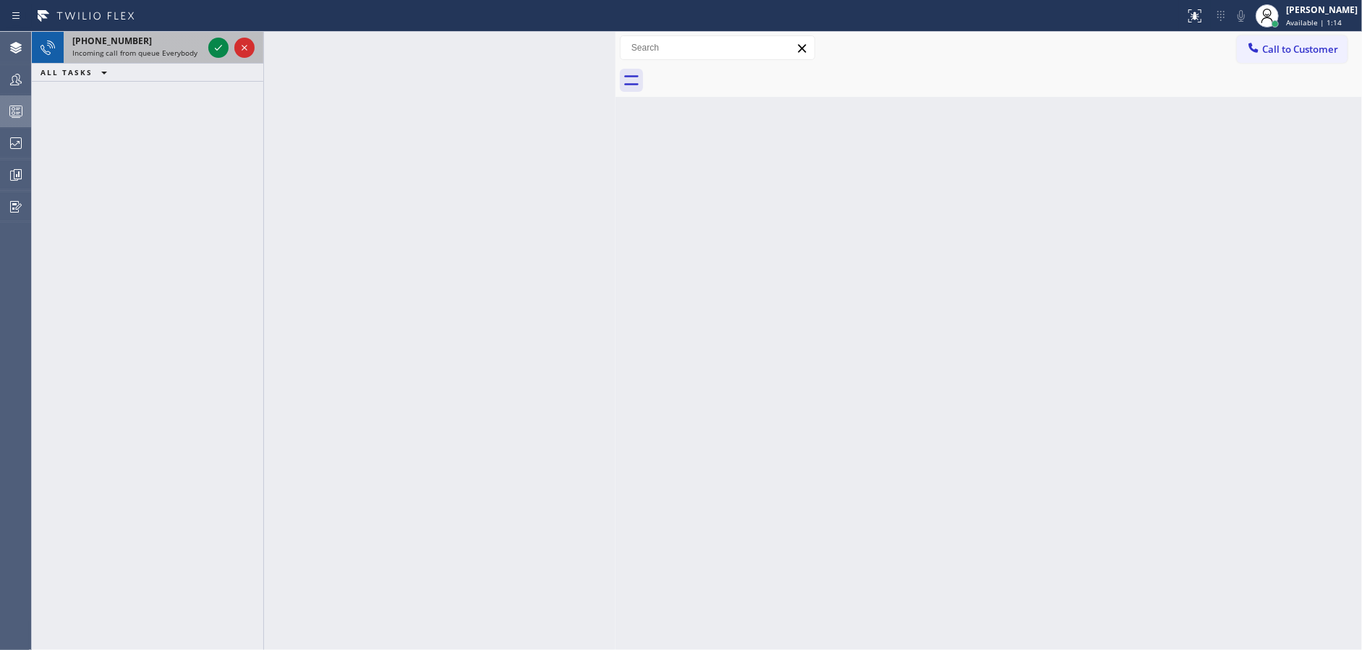
click at [200, 39] on div "+12137670974" at bounding box center [137, 41] width 130 height 12
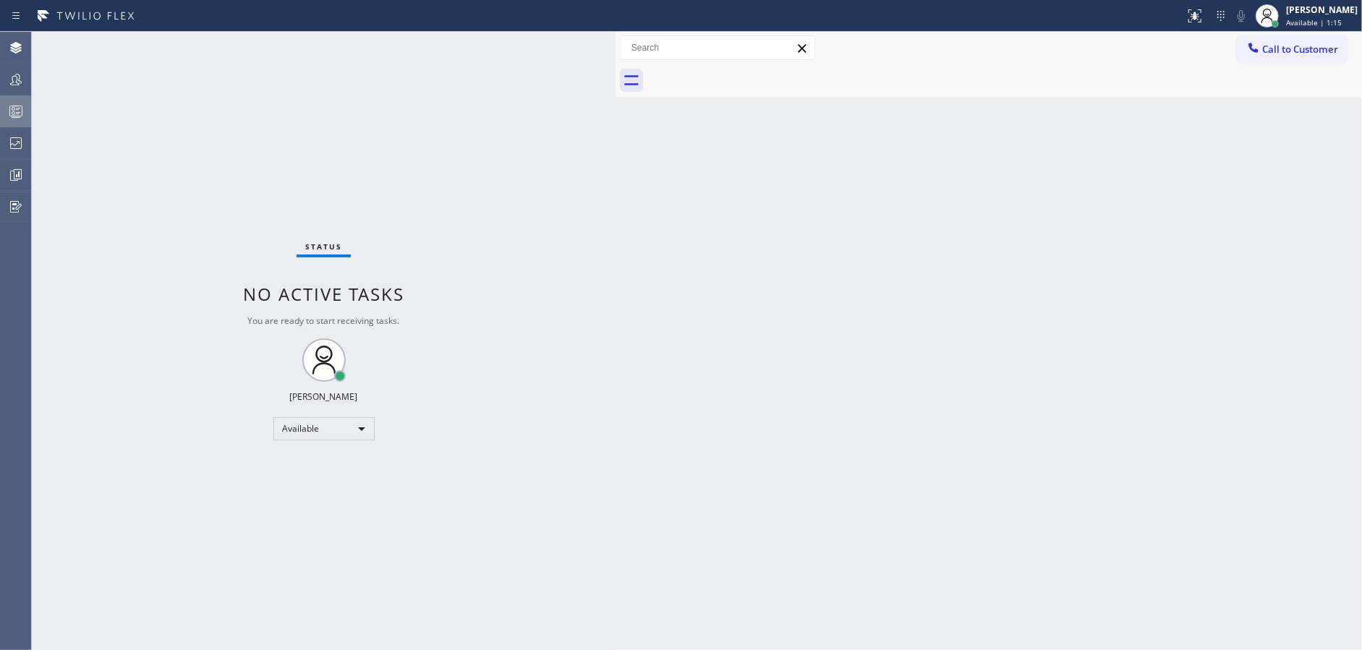
click at [12, 116] on icon at bounding box center [15, 111] width 17 height 17
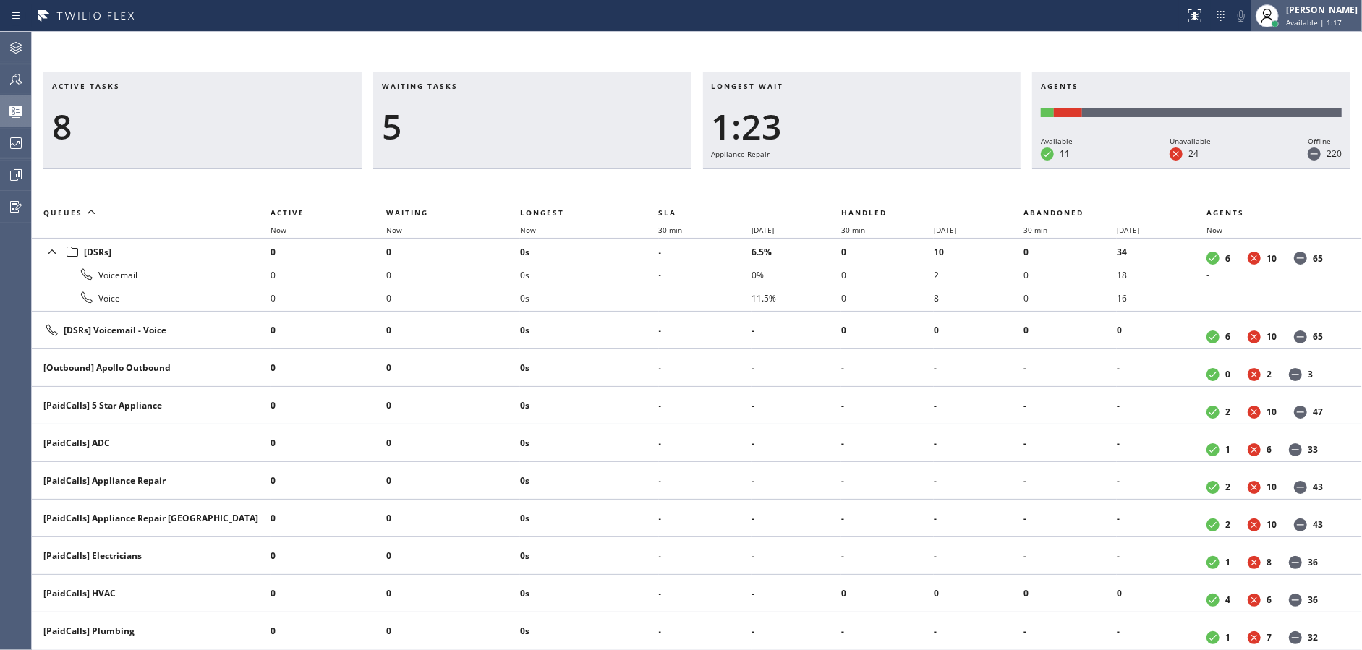
click at [1333, 18] on span "Available | 1:17" at bounding box center [1314, 22] width 56 height 10
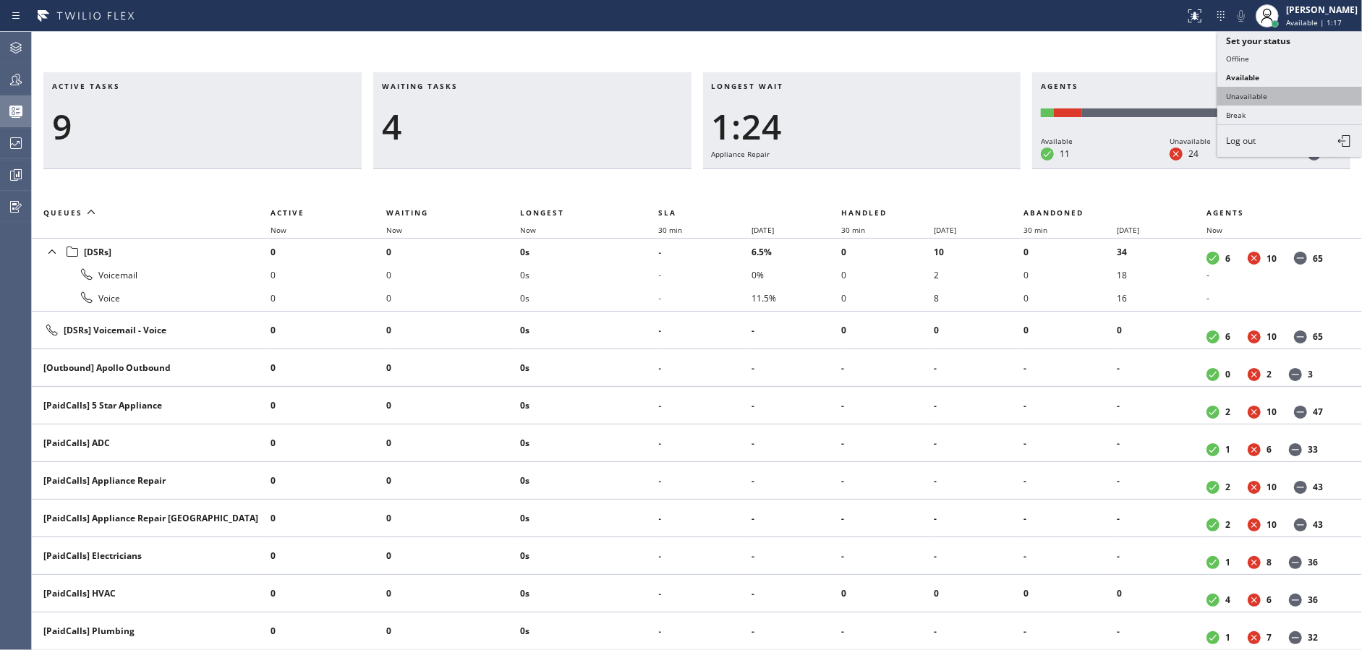
click at [1259, 93] on button "Unavailable" at bounding box center [1289, 96] width 145 height 19
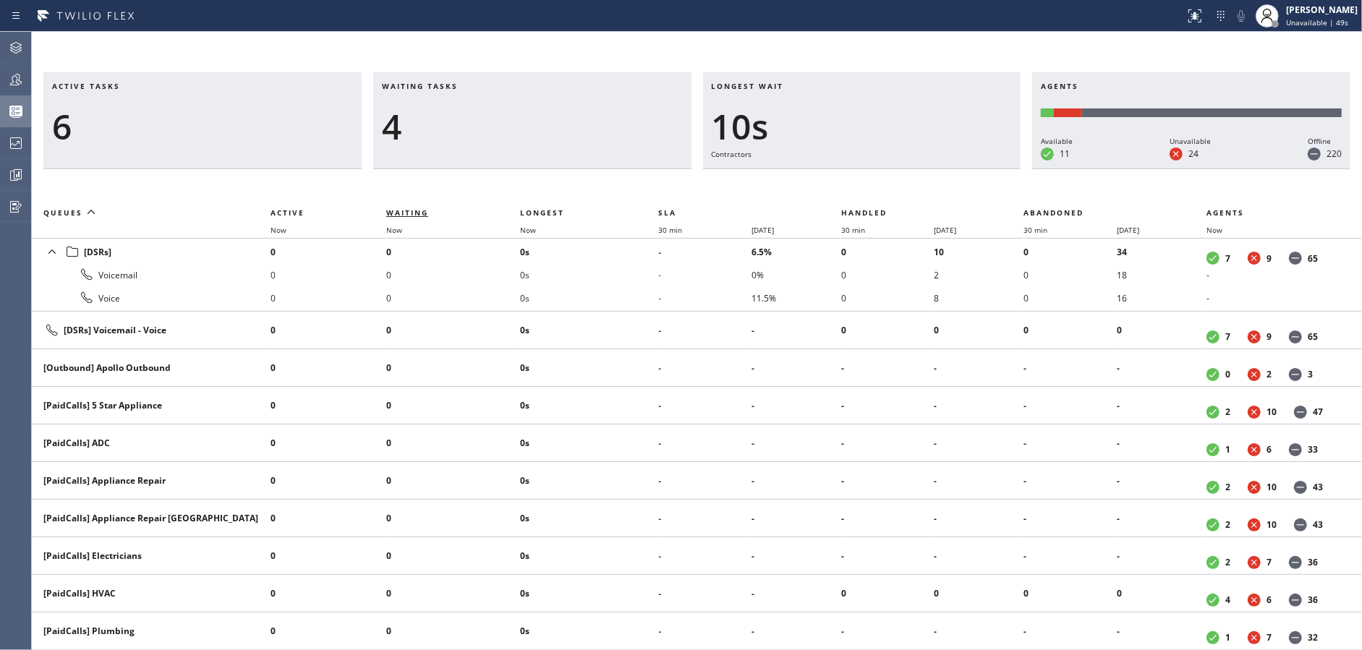
click at [395, 208] on span "Waiting" at bounding box center [407, 213] width 42 height 10
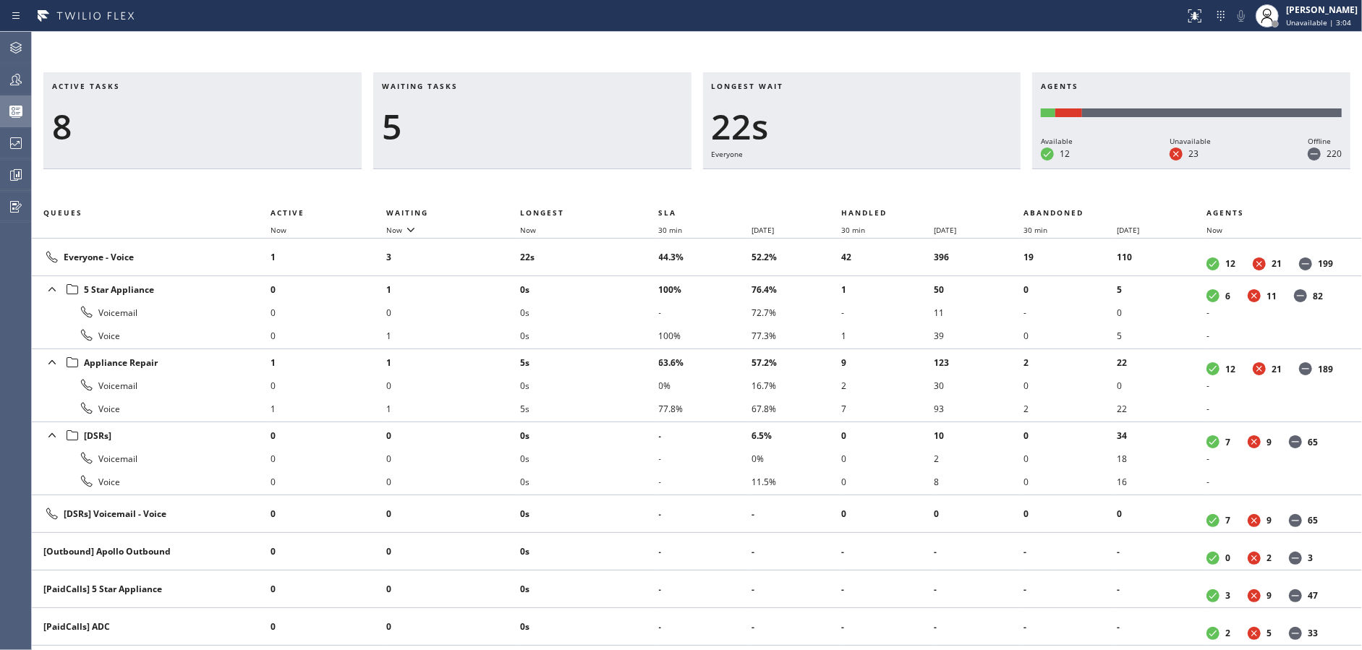
click at [197, 132] on div "8" at bounding box center [202, 127] width 301 height 42
click at [0, 137] on div at bounding box center [16, 142] width 32 height 17
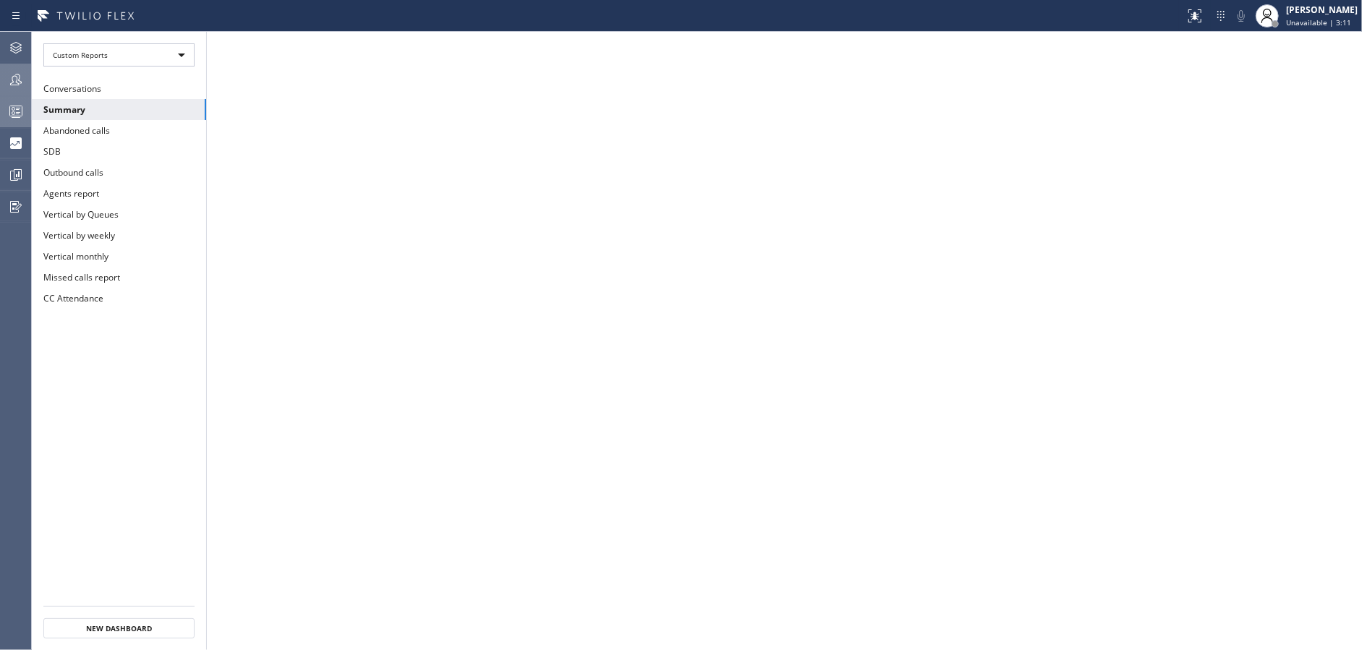
click at [0, 90] on div at bounding box center [16, 79] width 32 height 29
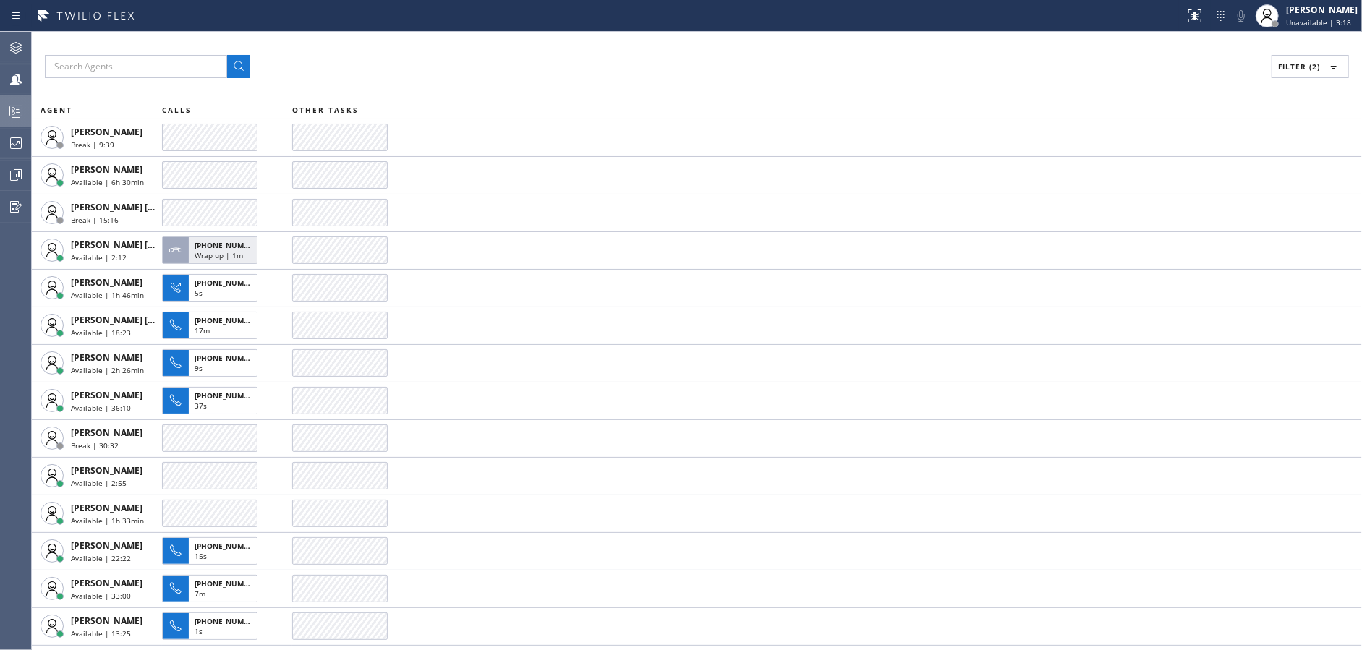
click at [1, 113] on div at bounding box center [16, 111] width 32 height 17
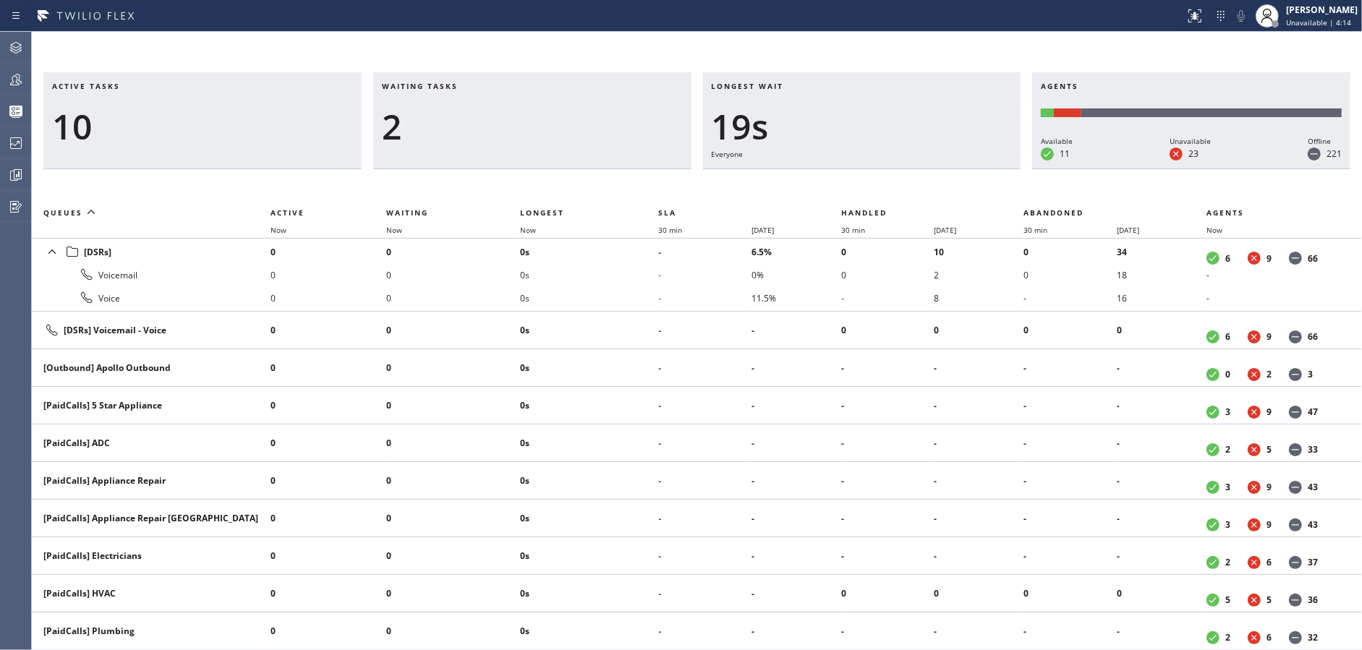
click at [471, 142] on div "2" at bounding box center [532, 127] width 301 height 42
click at [26, 85] on div at bounding box center [16, 79] width 32 height 17
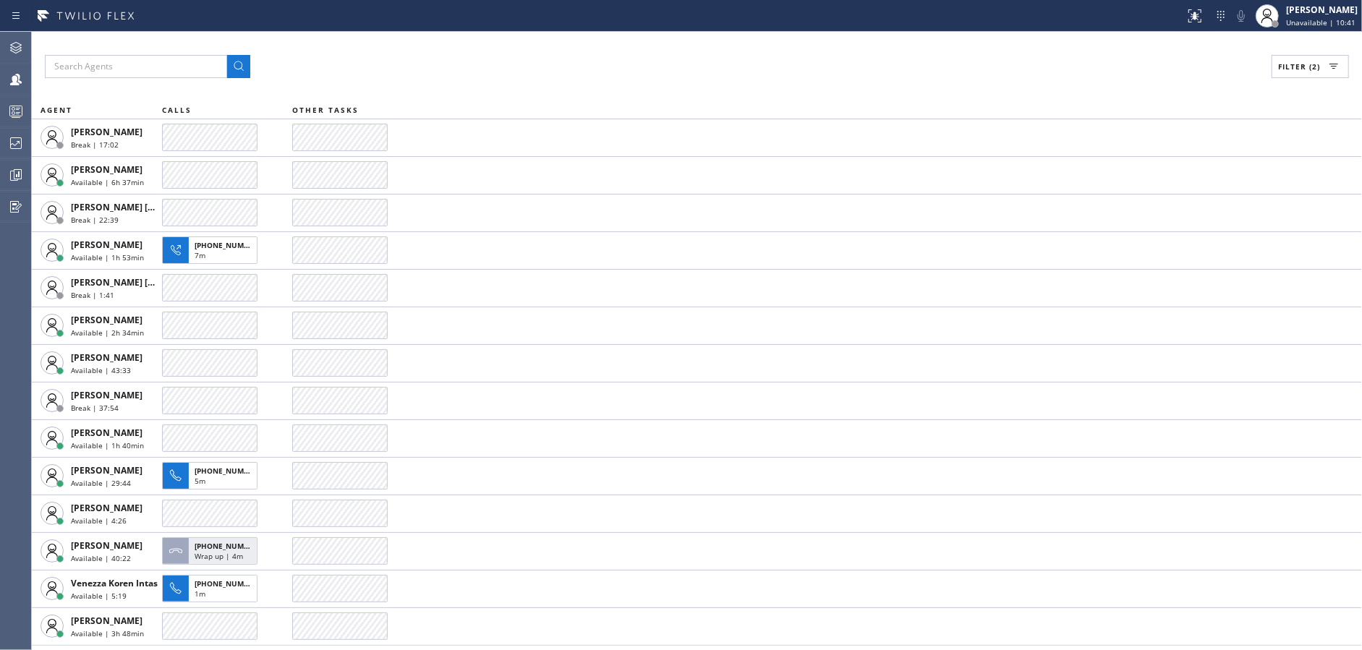
drag, startPoint x: 438, startPoint y: 25, endPoint x: 438, endPoint y: 56, distance: 30.4
click at [438, 29] on div "Status report No issues detected If you experience an issue, please download th…" at bounding box center [681, 16] width 1362 height 32
click at [438, 57] on div "Filter (2)" at bounding box center [697, 66] width 1304 height 23
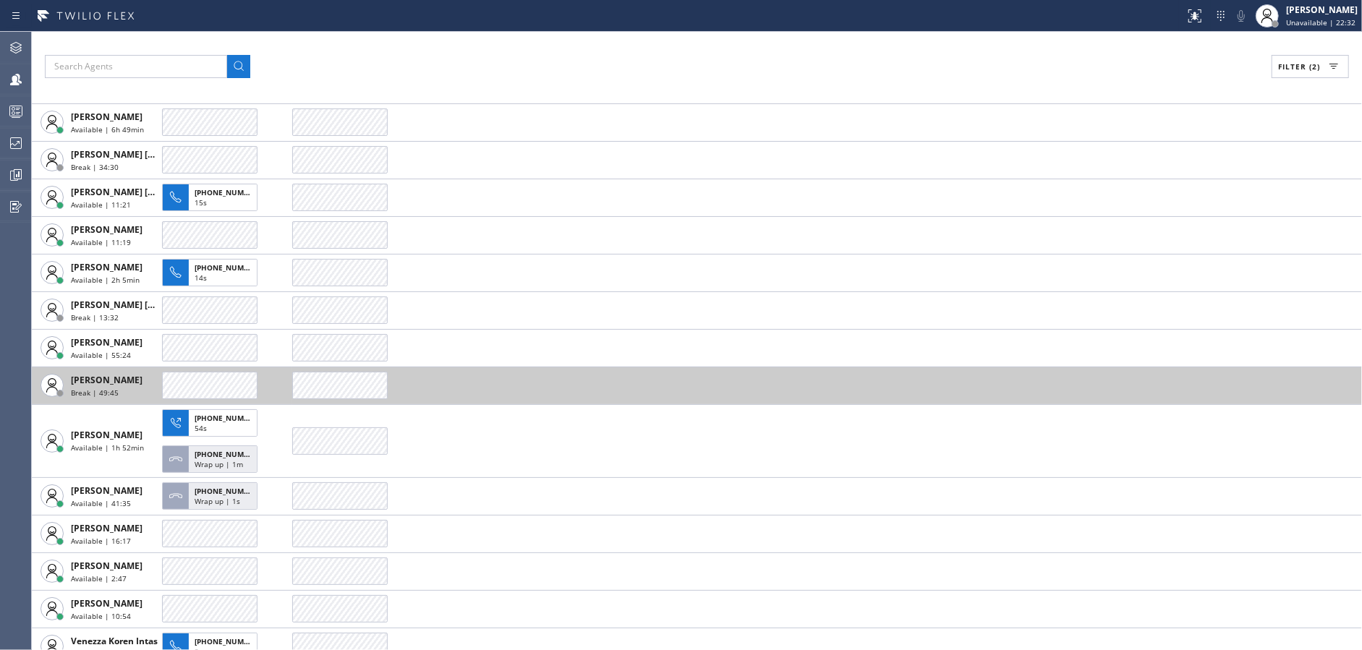
scroll to position [106, 0]
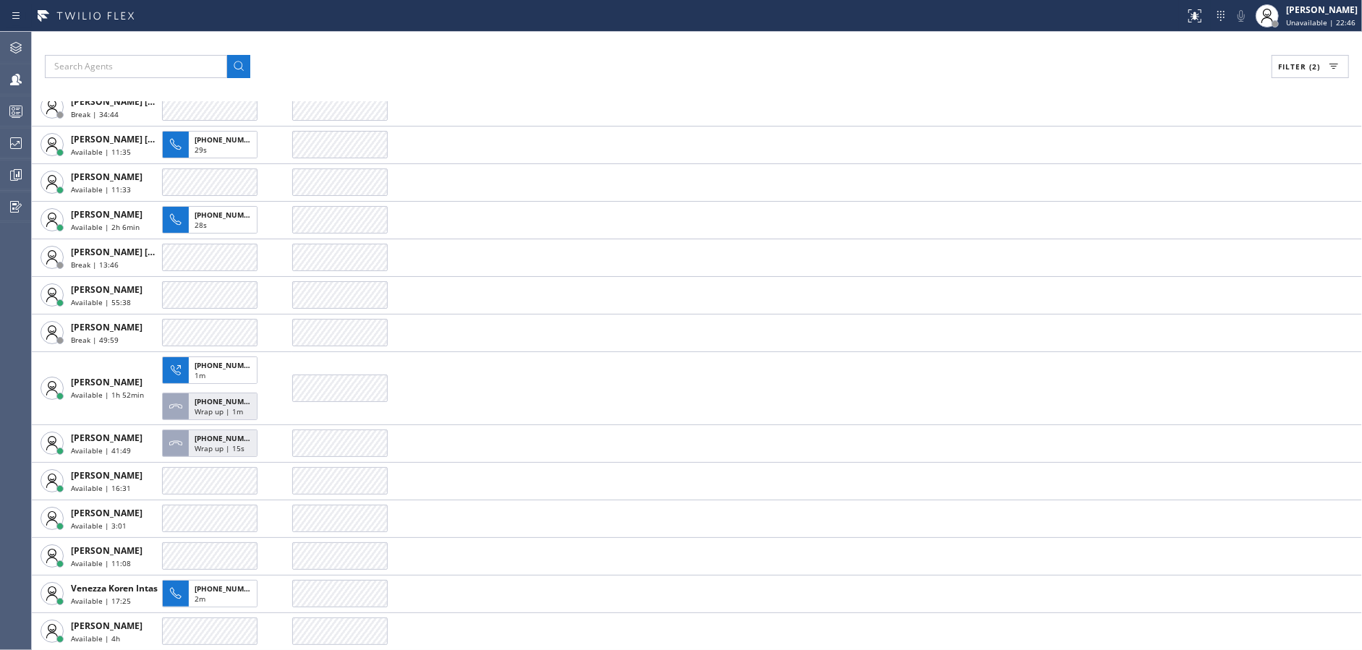
click at [356, 43] on div "Filter (2) AGENT CALLS OTHER TASKS Anastasiia Kuzova Break | 29:07 Anton Ostapo…" at bounding box center [697, 341] width 1330 height 618
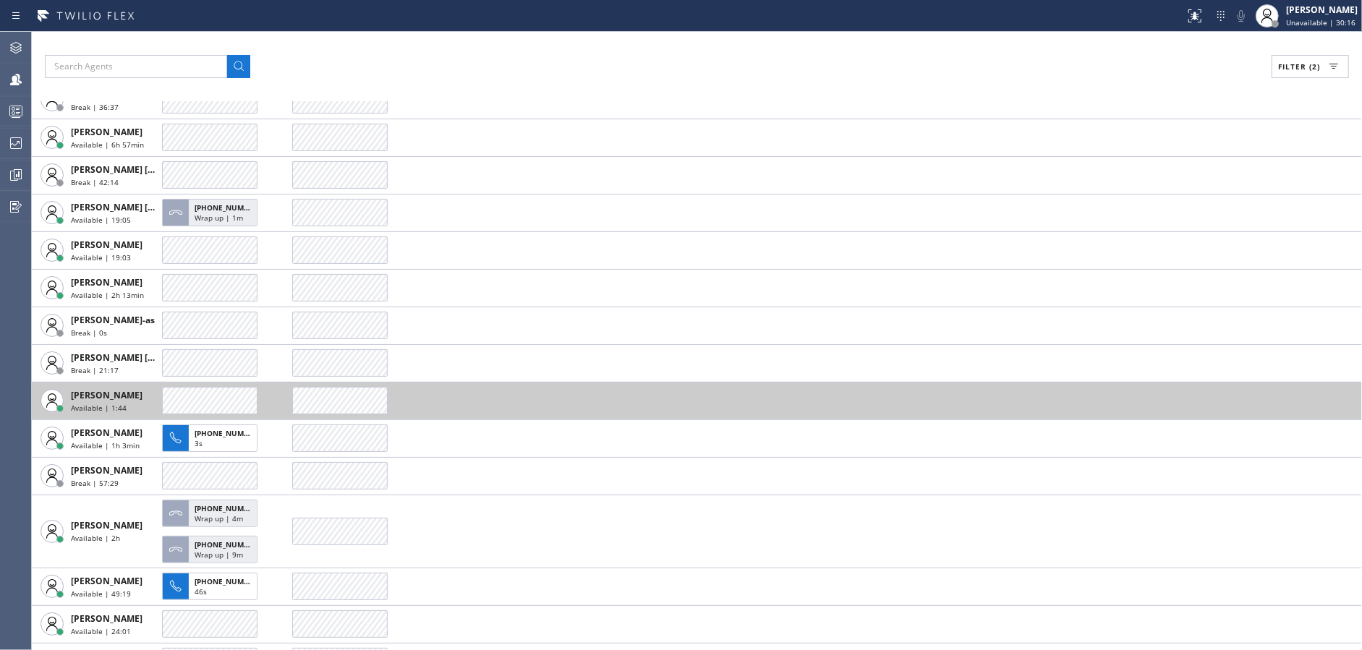
scroll to position [0, 0]
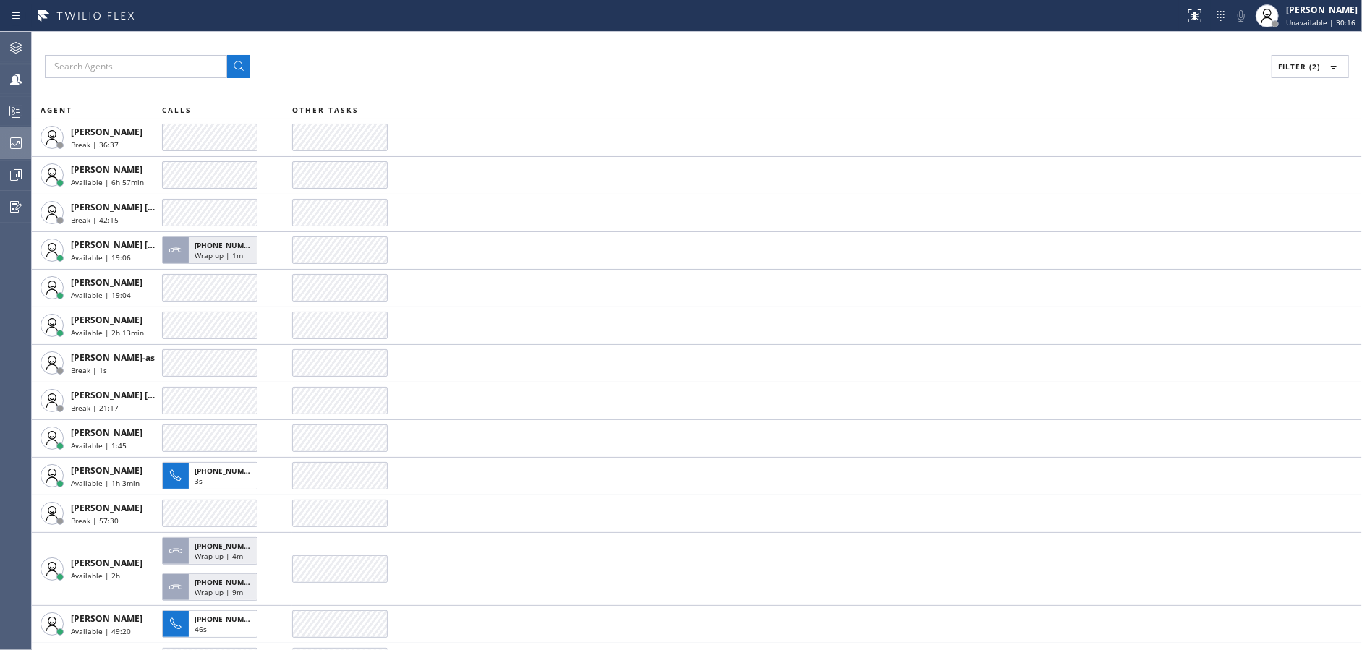
click at [11, 142] on icon at bounding box center [15, 142] width 17 height 17
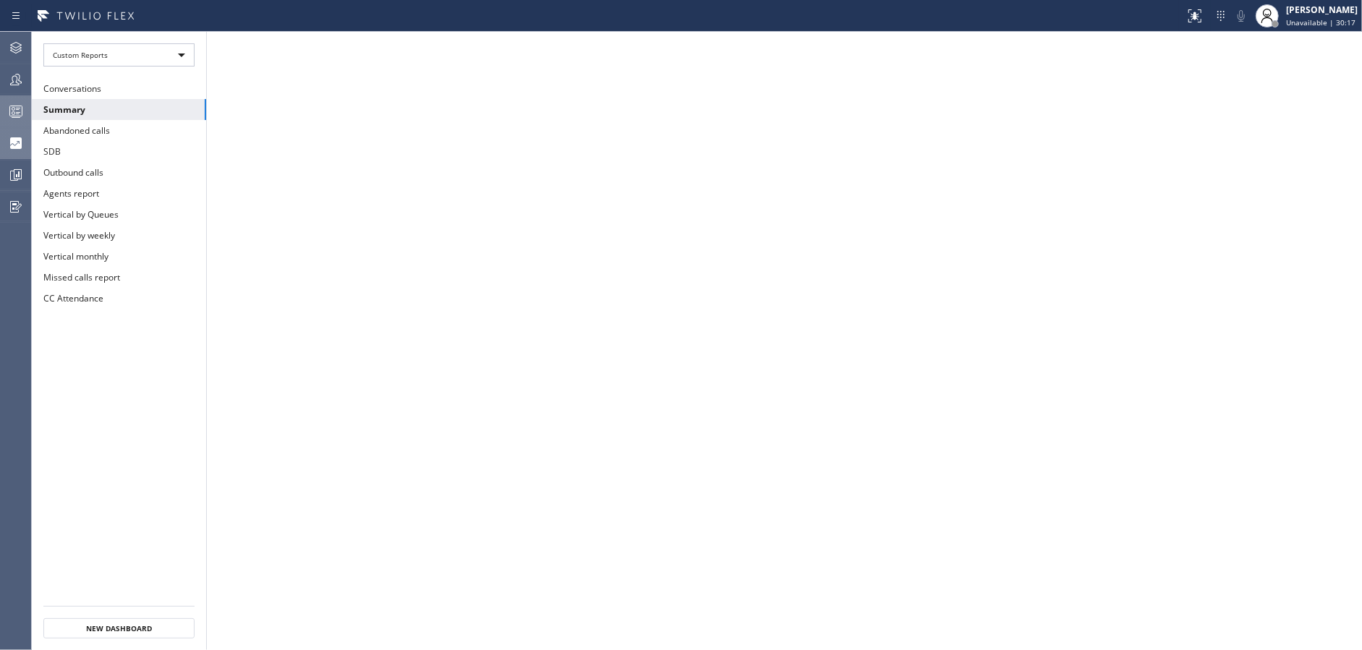
click at [12, 115] on icon at bounding box center [15, 111] width 17 height 17
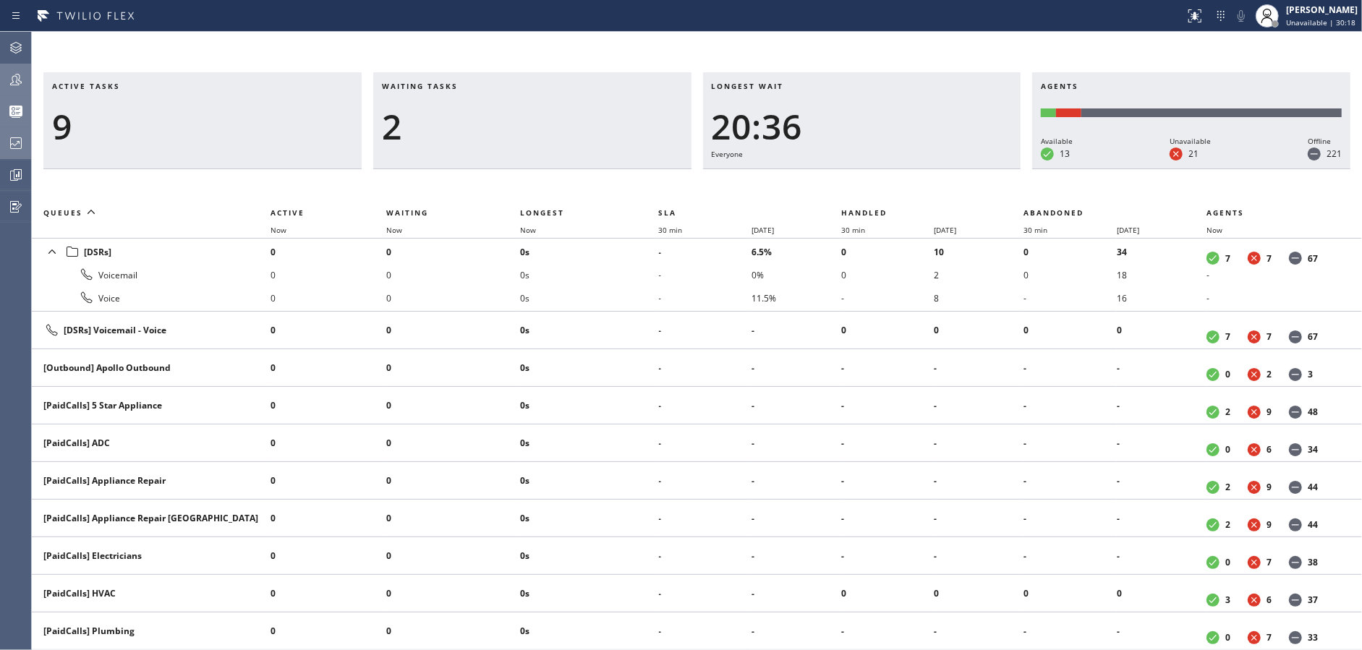
click at [12, 87] on icon at bounding box center [15, 79] width 17 height 17
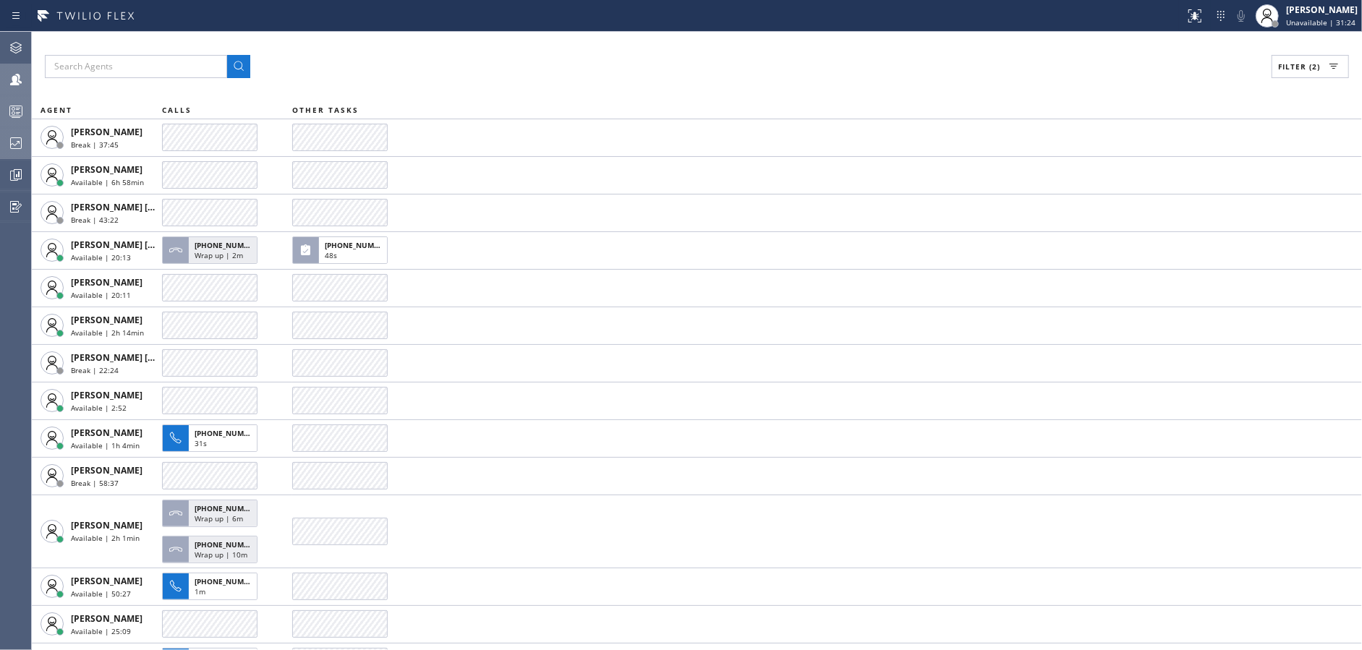
click at [467, 68] on div "Filter (2)" at bounding box center [697, 66] width 1304 height 23
click at [1310, 6] on div "[PERSON_NAME]" at bounding box center [1322, 10] width 72 height 12
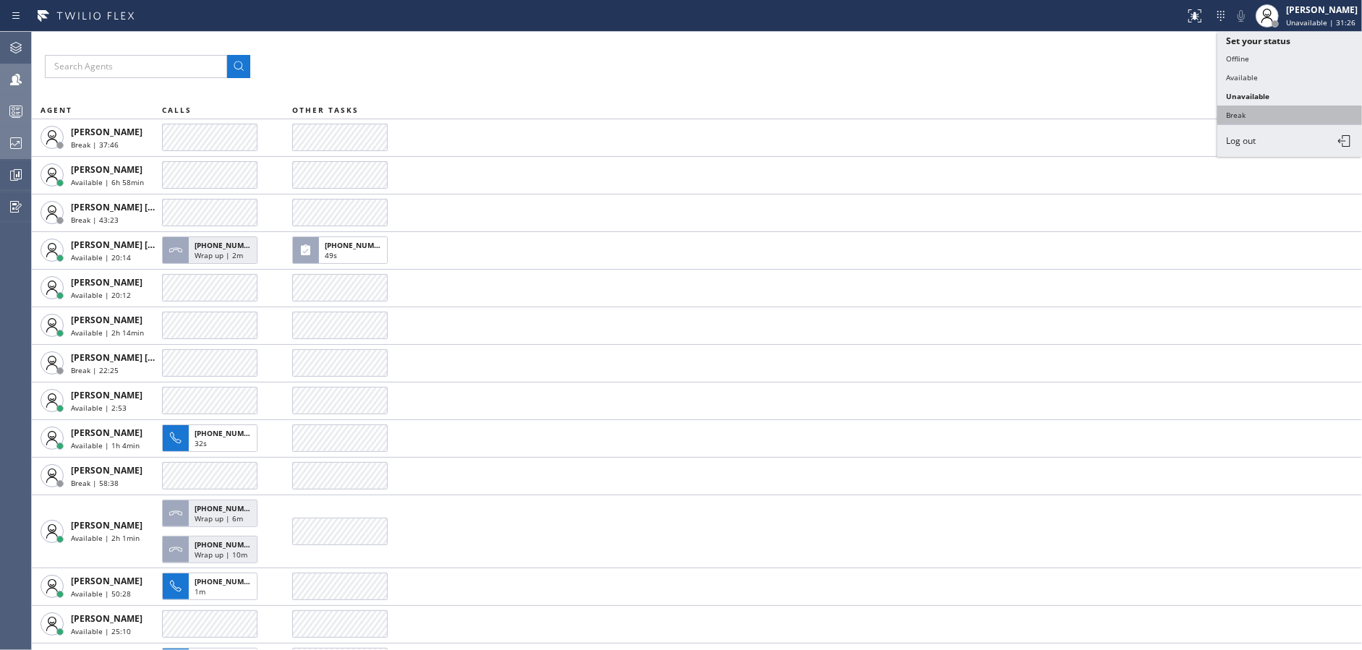
click at [1265, 114] on button "Break" at bounding box center [1289, 115] width 145 height 19
